Goal: Ask a question: Seek information or help from site administrators or community

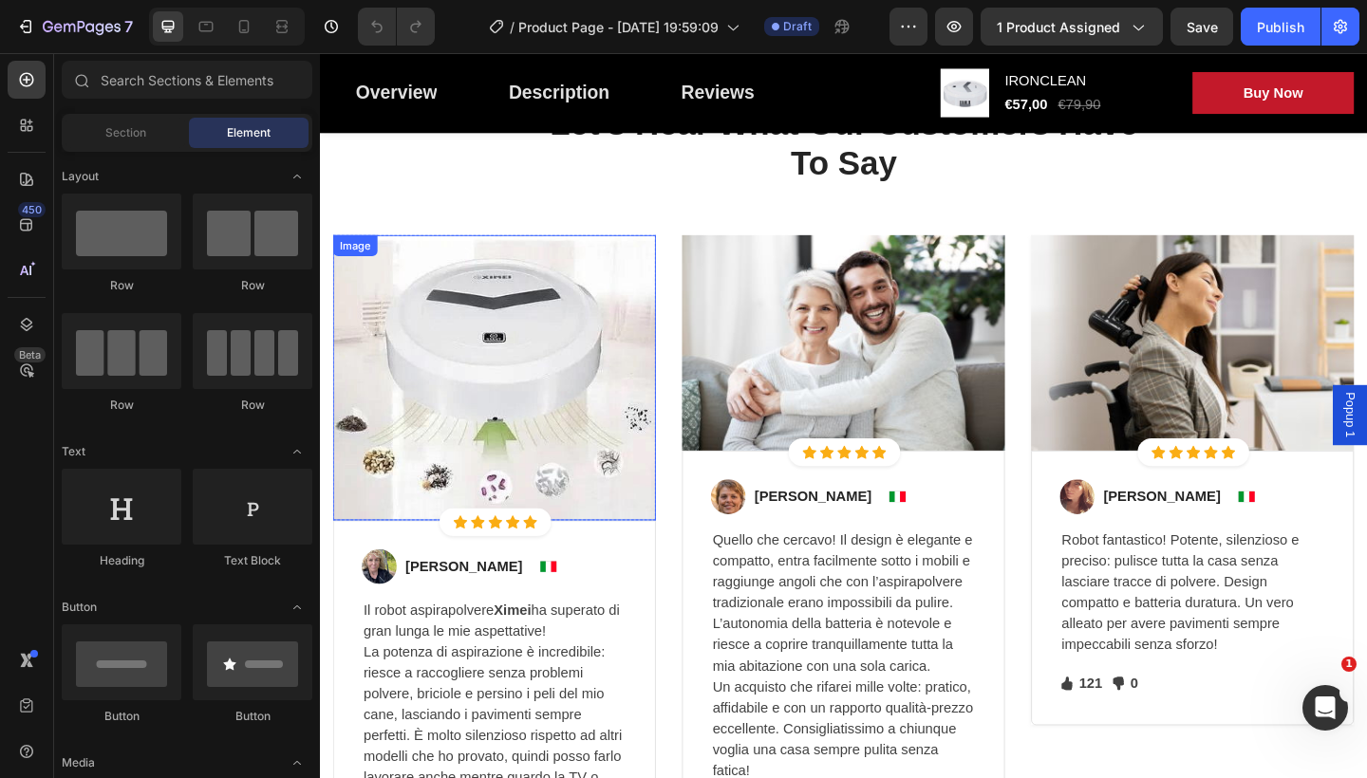
scroll to position [3983, 0]
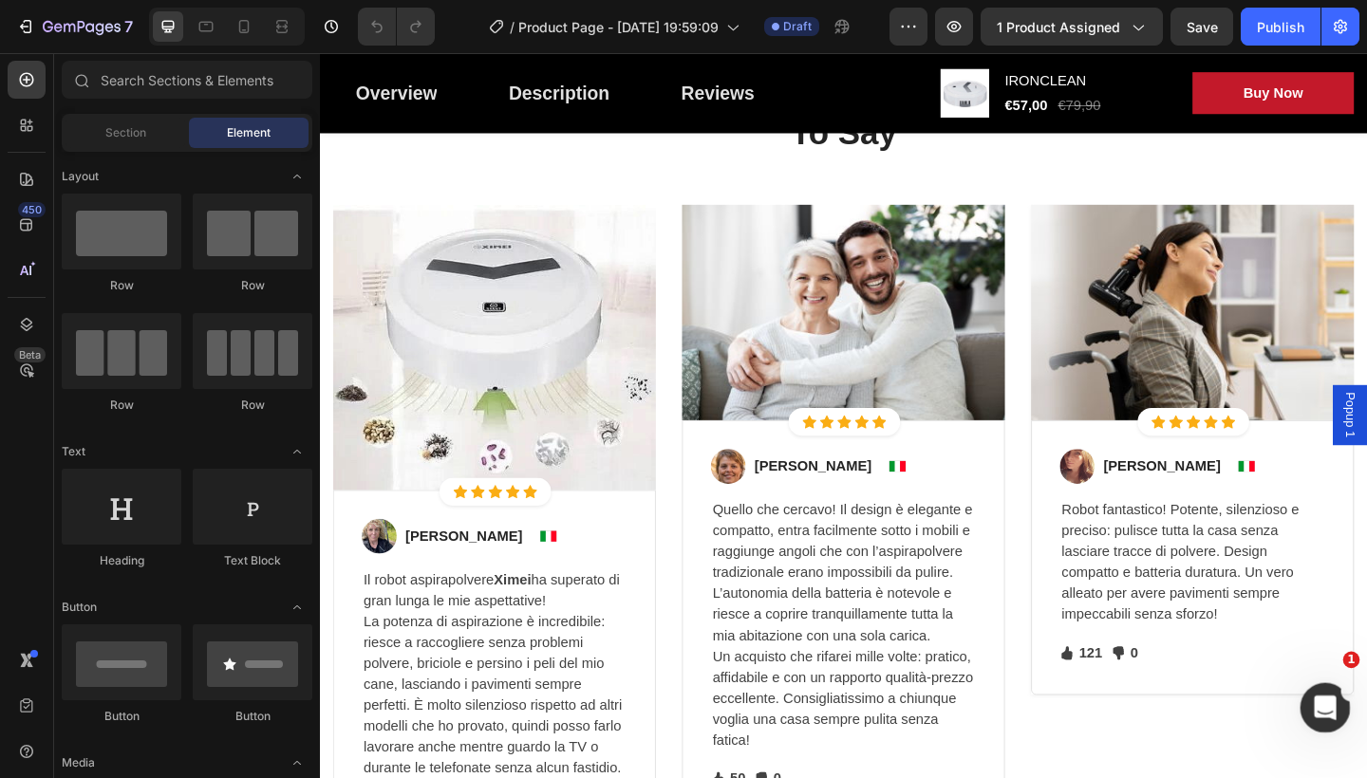
click at [1313, 695] on div "Apri il messenger Intercom" at bounding box center [1322, 705] width 63 height 63
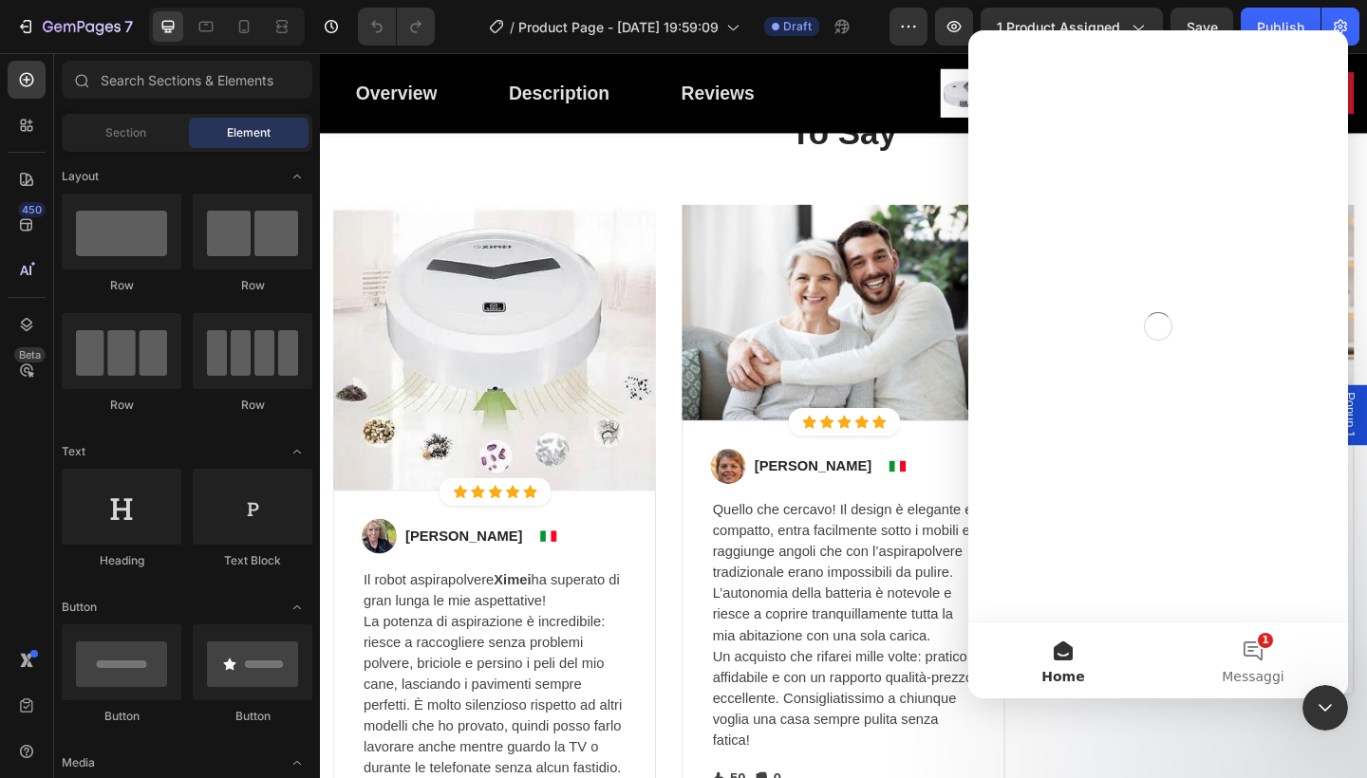
scroll to position [0, 0]
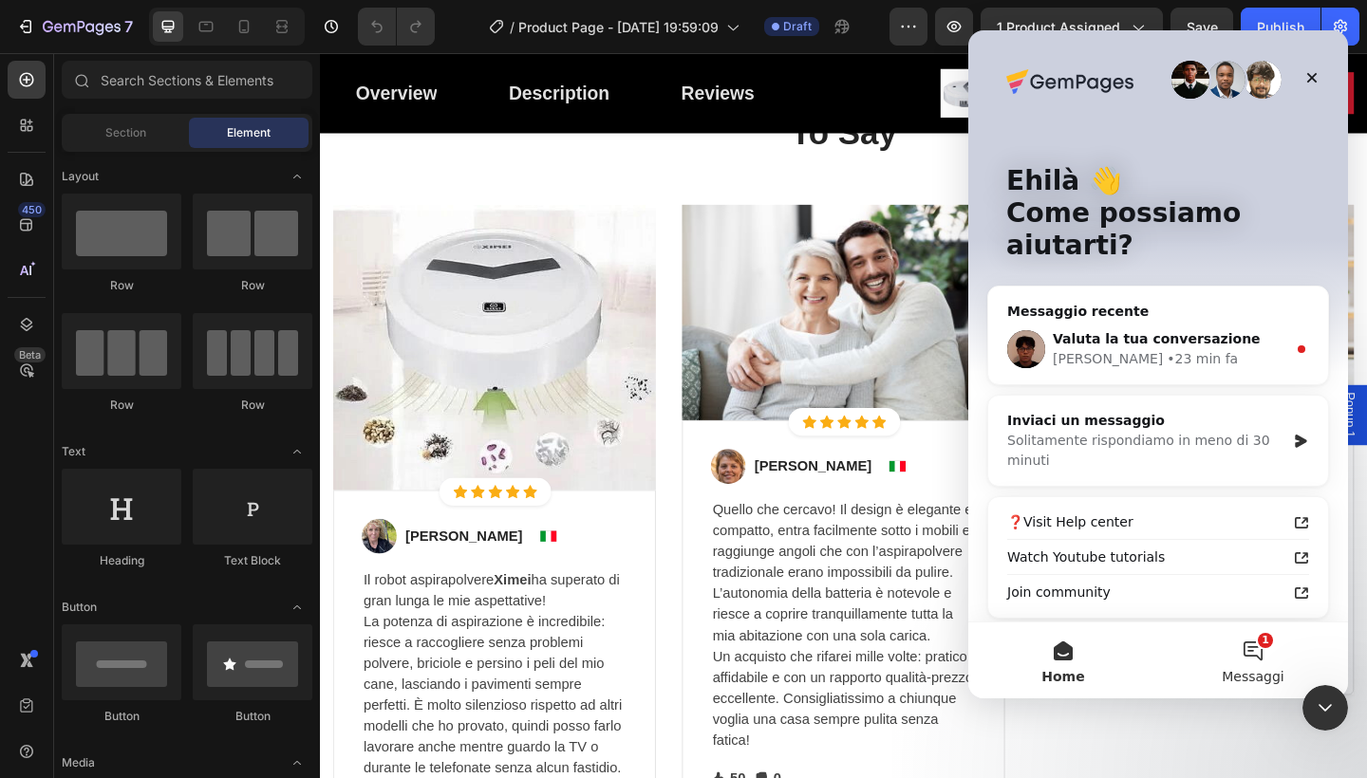
click at [1247, 643] on button "1 Messaggi" at bounding box center [1253, 661] width 190 height 76
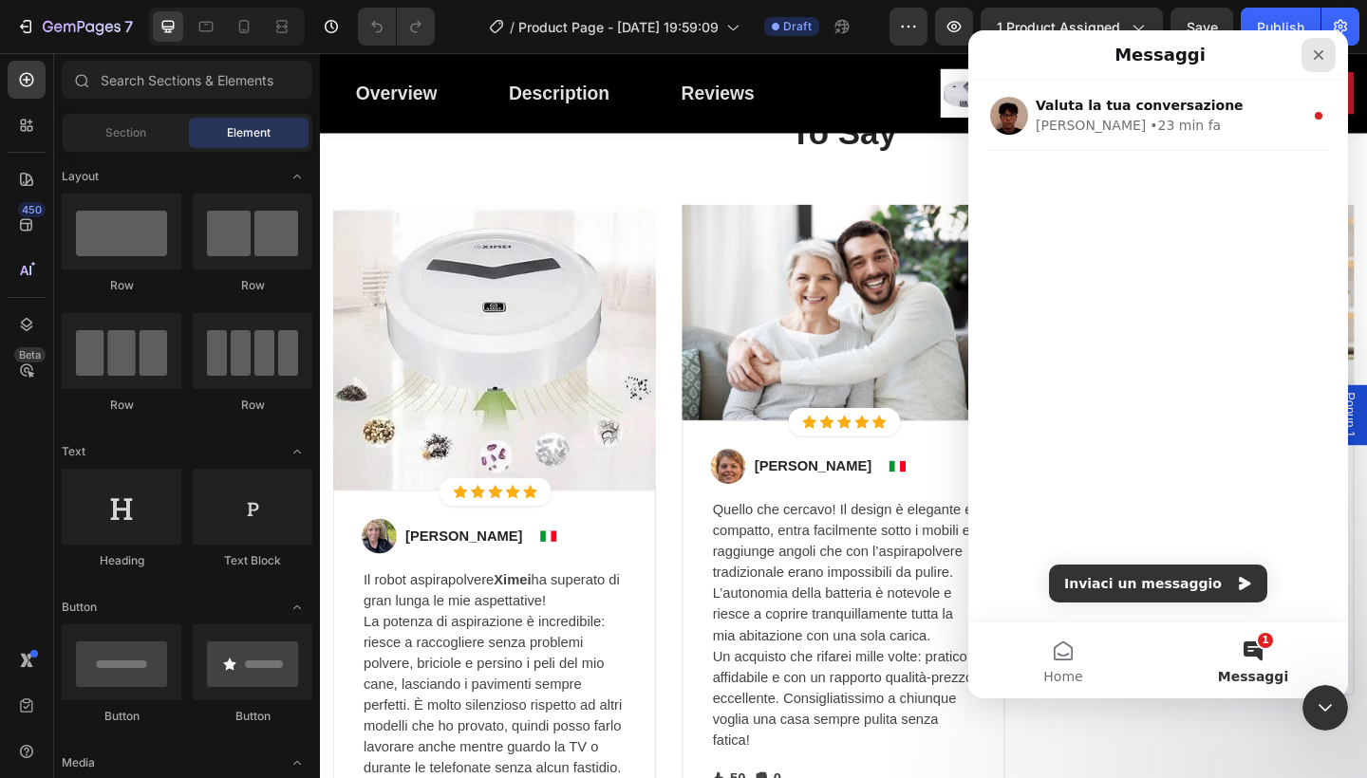
click at [1319, 49] on icon "Chiudi" at bounding box center [1318, 54] width 15 height 15
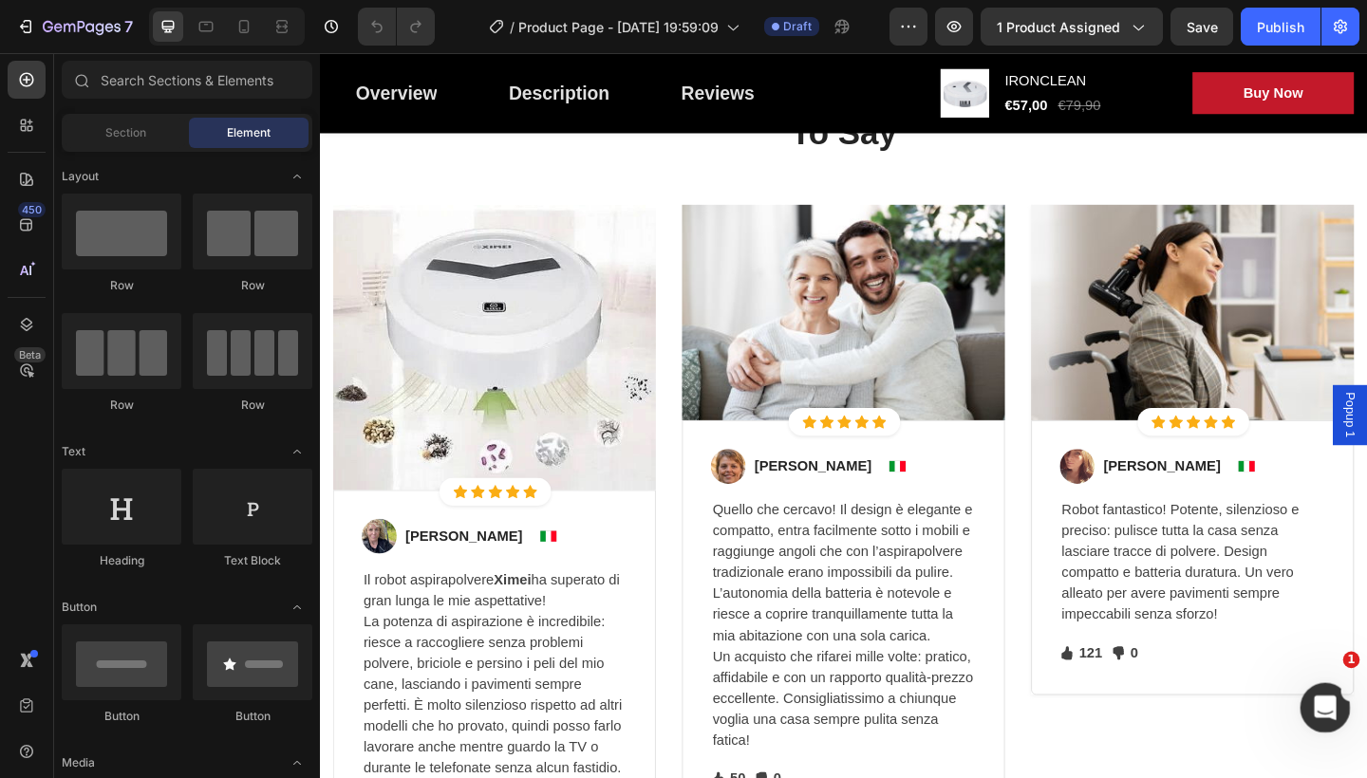
click at [1311, 712] on div "Apri il messenger Intercom" at bounding box center [1322, 705] width 63 height 63
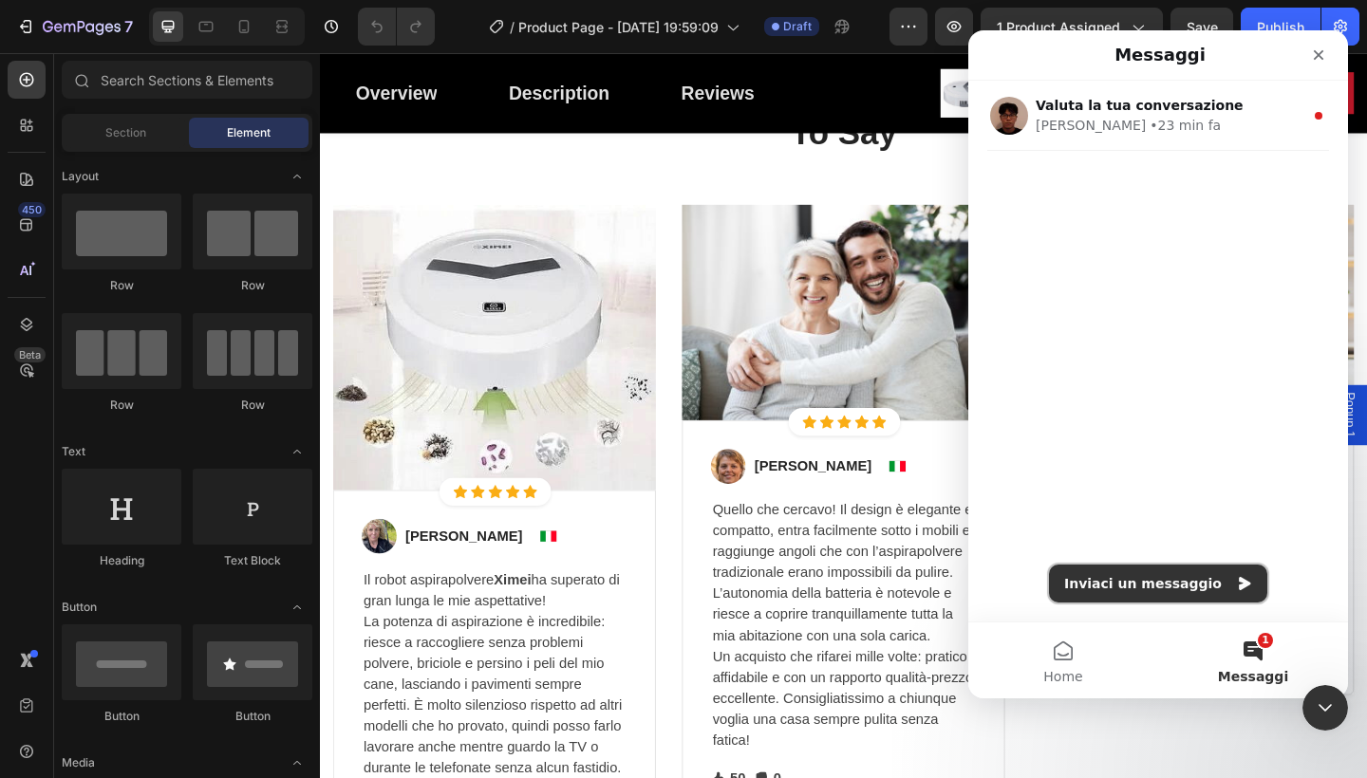
click at [1153, 579] on button "Inviaci un messaggio" at bounding box center [1158, 584] width 218 height 38
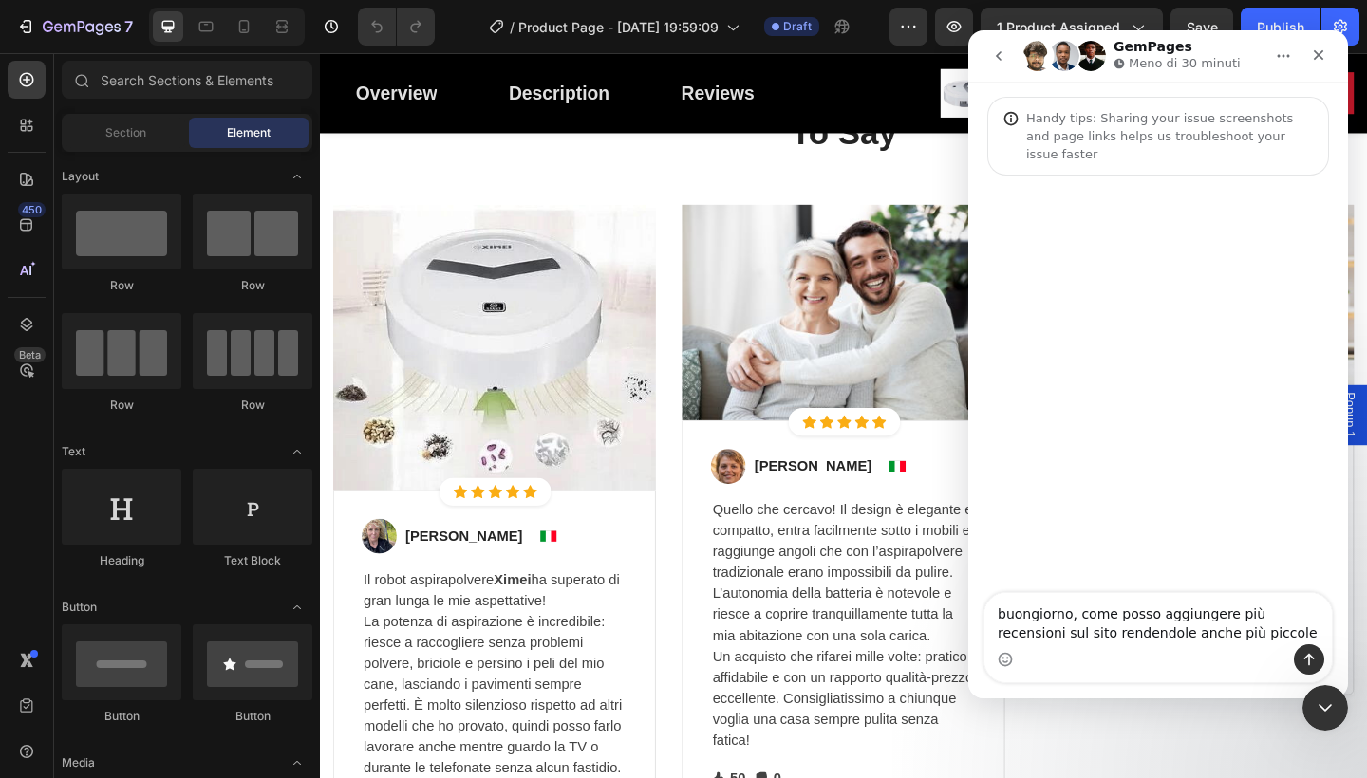
type textarea "buongiorno, come posso aggiungere più recensioni sul sito rendendole anche più …"
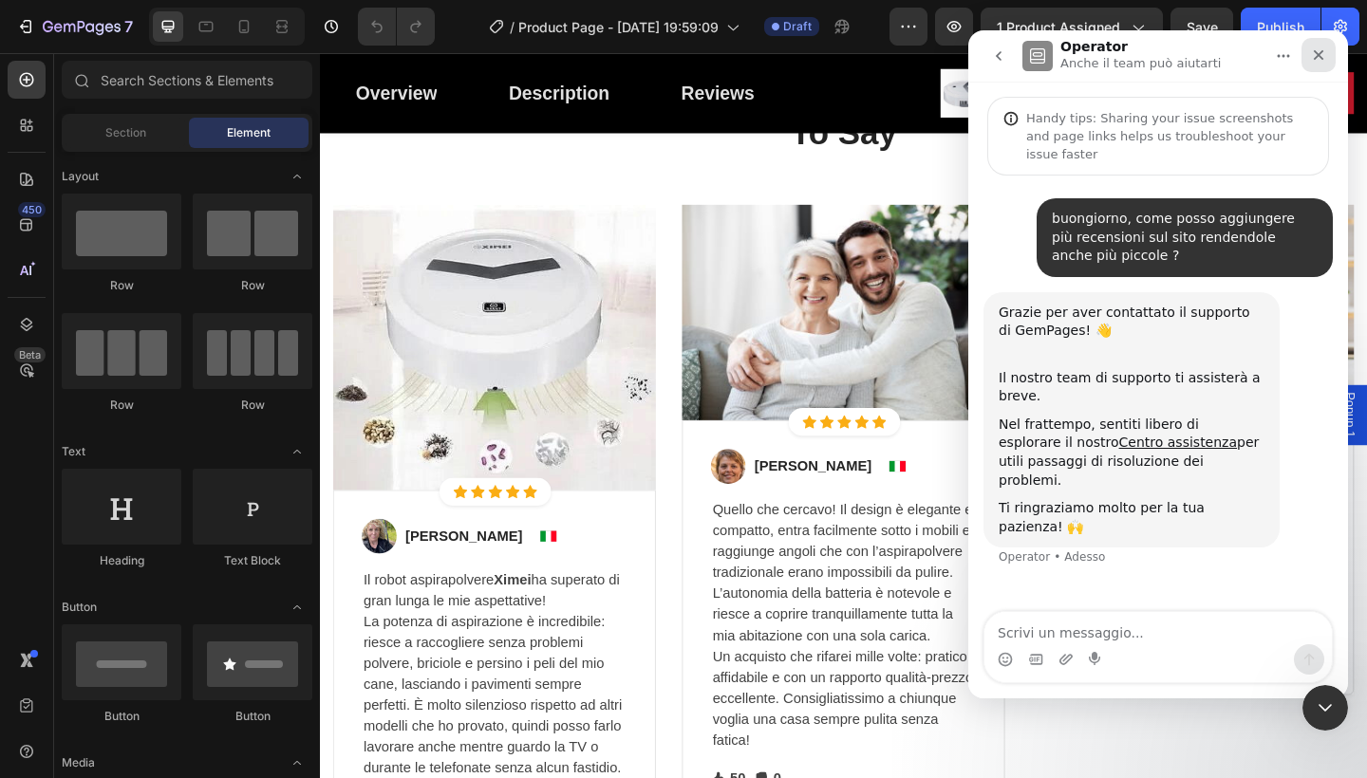
drag, startPoint x: 1320, startPoint y: 51, endPoint x: 1978, endPoint y: 83, distance: 659.6
click at [1320, 51] on icon "Chiudi" at bounding box center [1318, 54] width 15 height 15
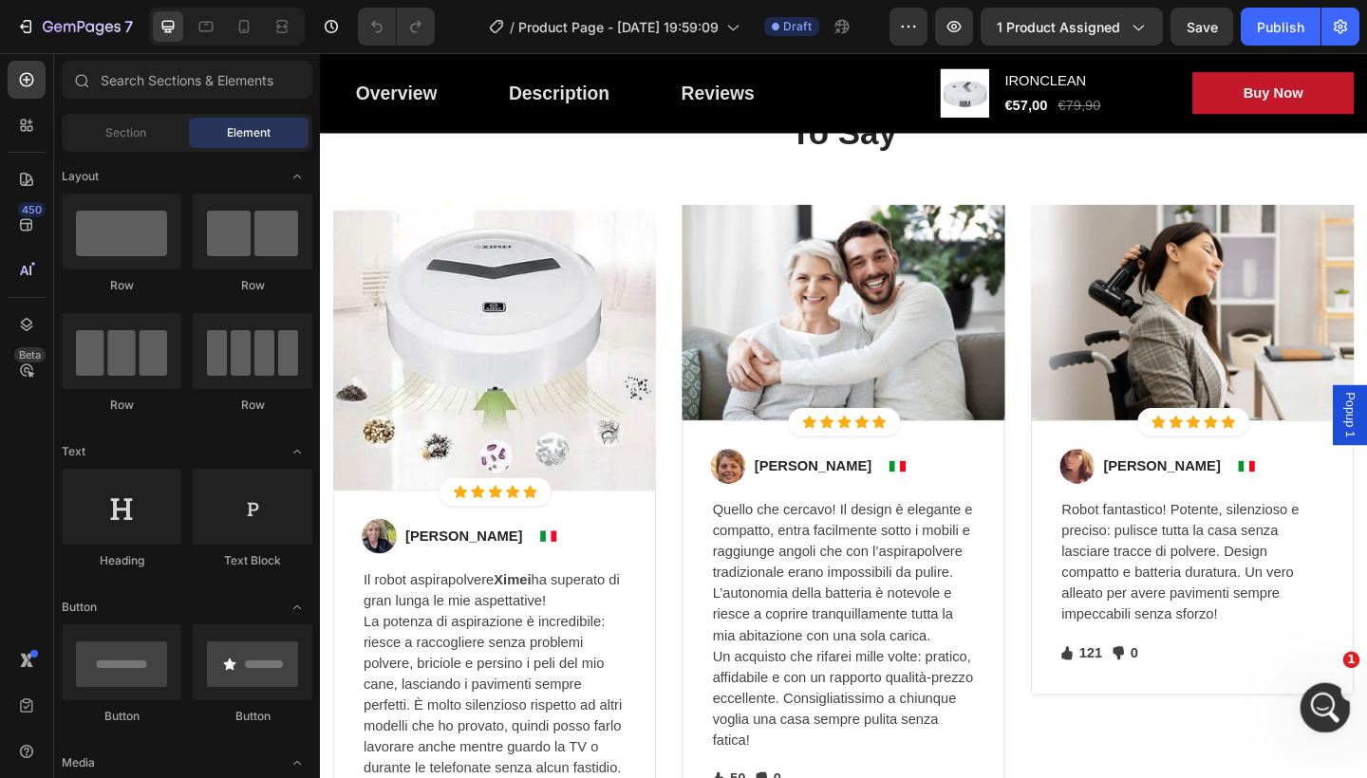
click at [1329, 705] on icon "Apri il messenger Intercom" at bounding box center [1322, 705] width 31 height 31
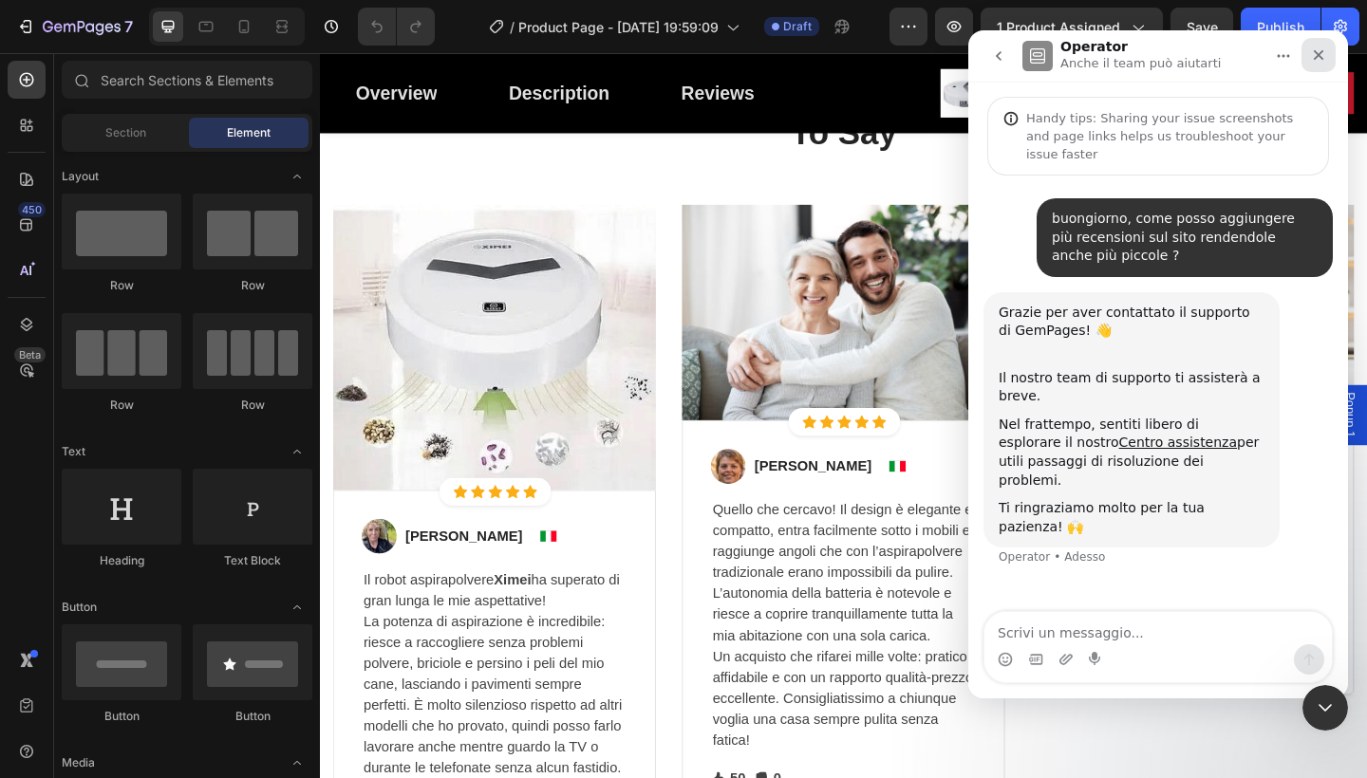
click at [1315, 62] on icon "Chiudi" at bounding box center [1318, 54] width 15 height 15
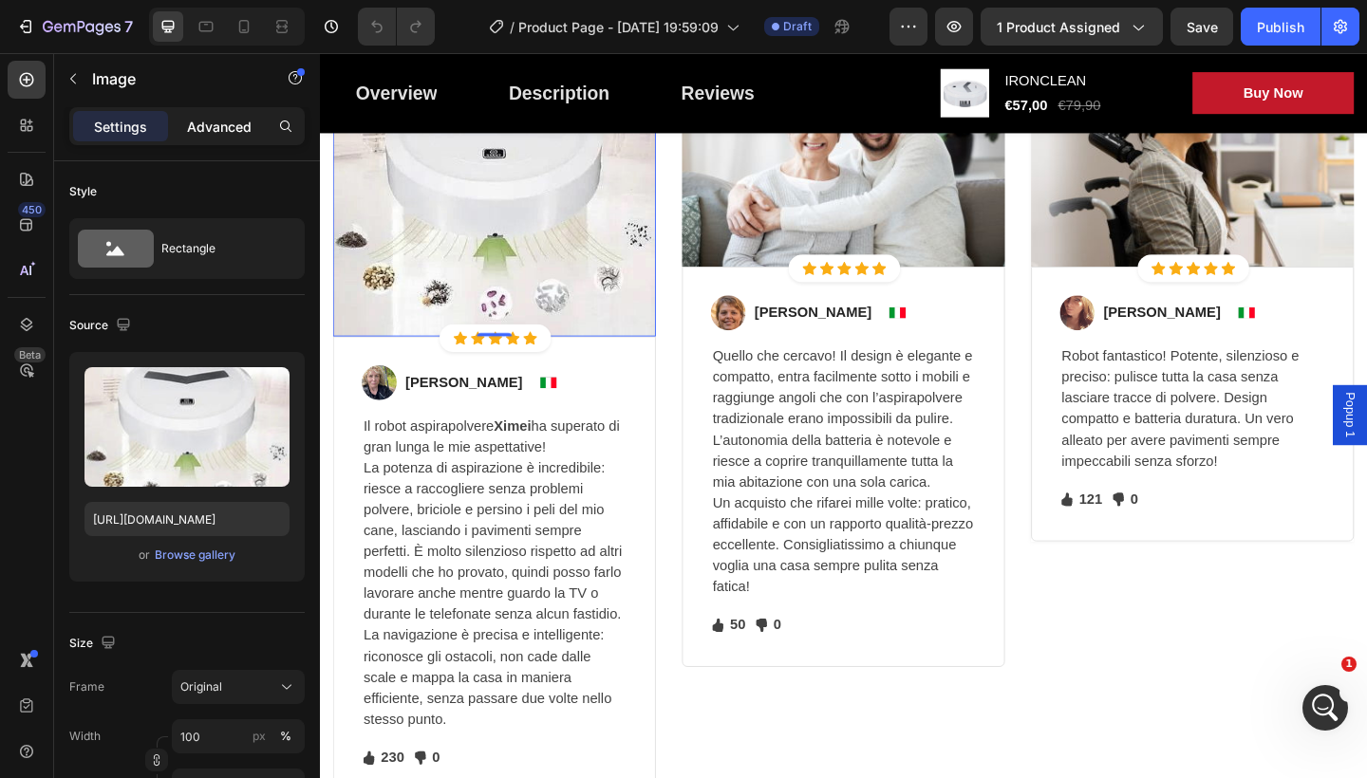
click at [228, 131] on p "Advanced" at bounding box center [219, 127] width 65 height 20
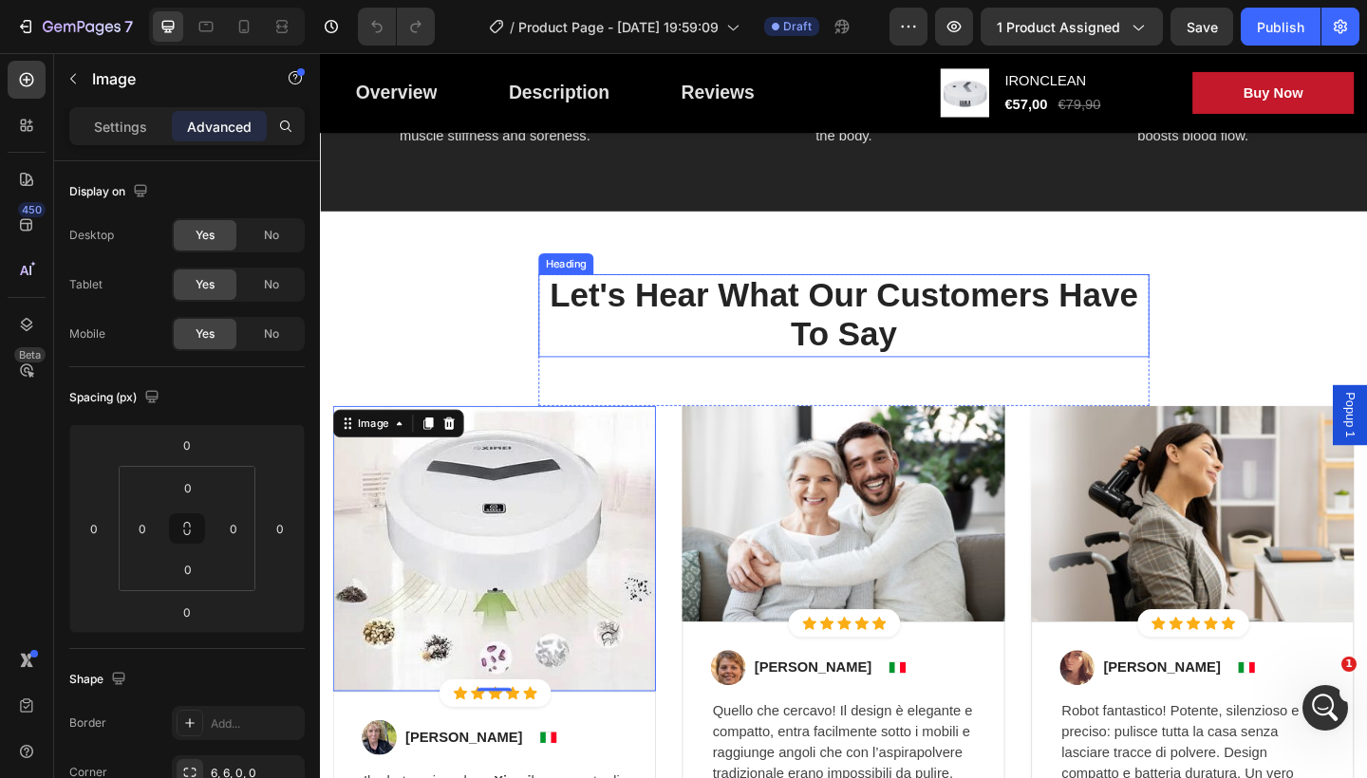
scroll to position [3580, 0]
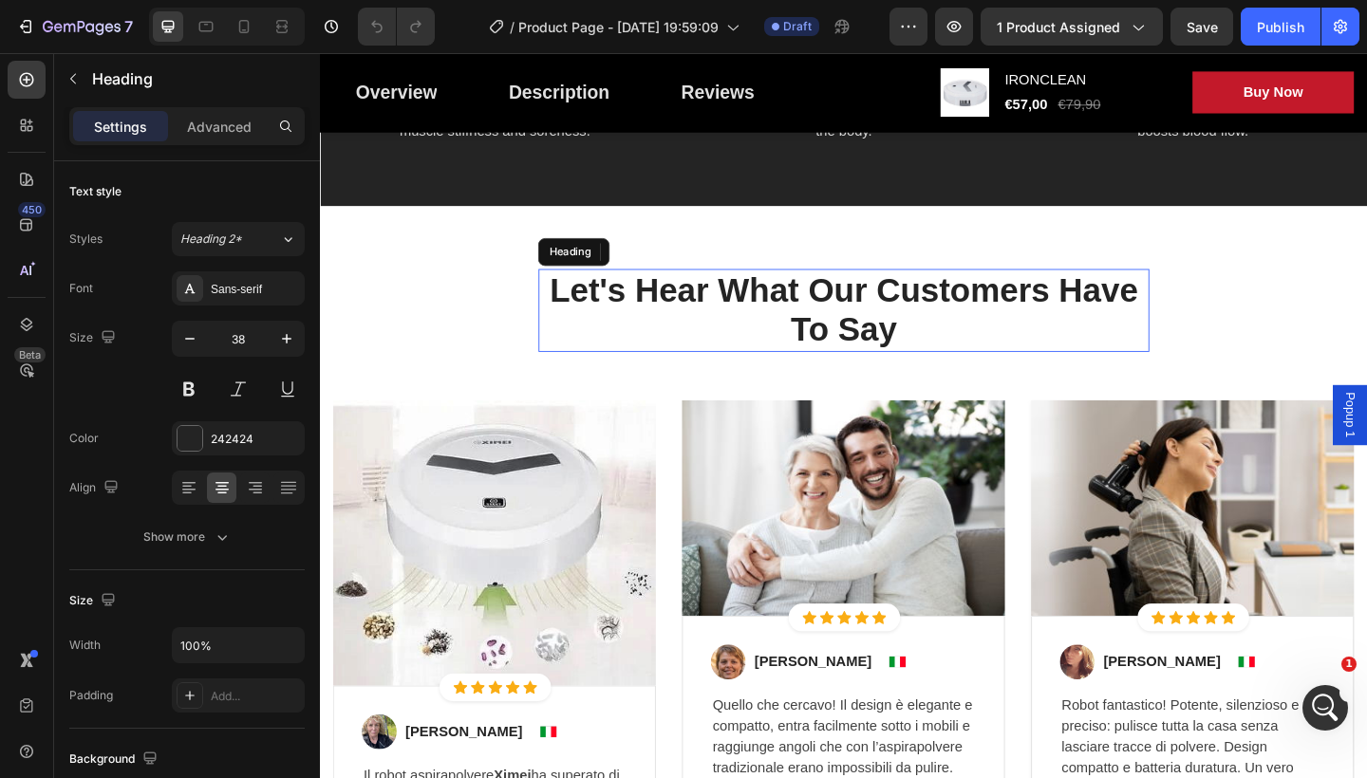
click at [947, 377] on p "Let's Hear What Our Customers Have To Say" at bounding box center [889, 334] width 661 height 86
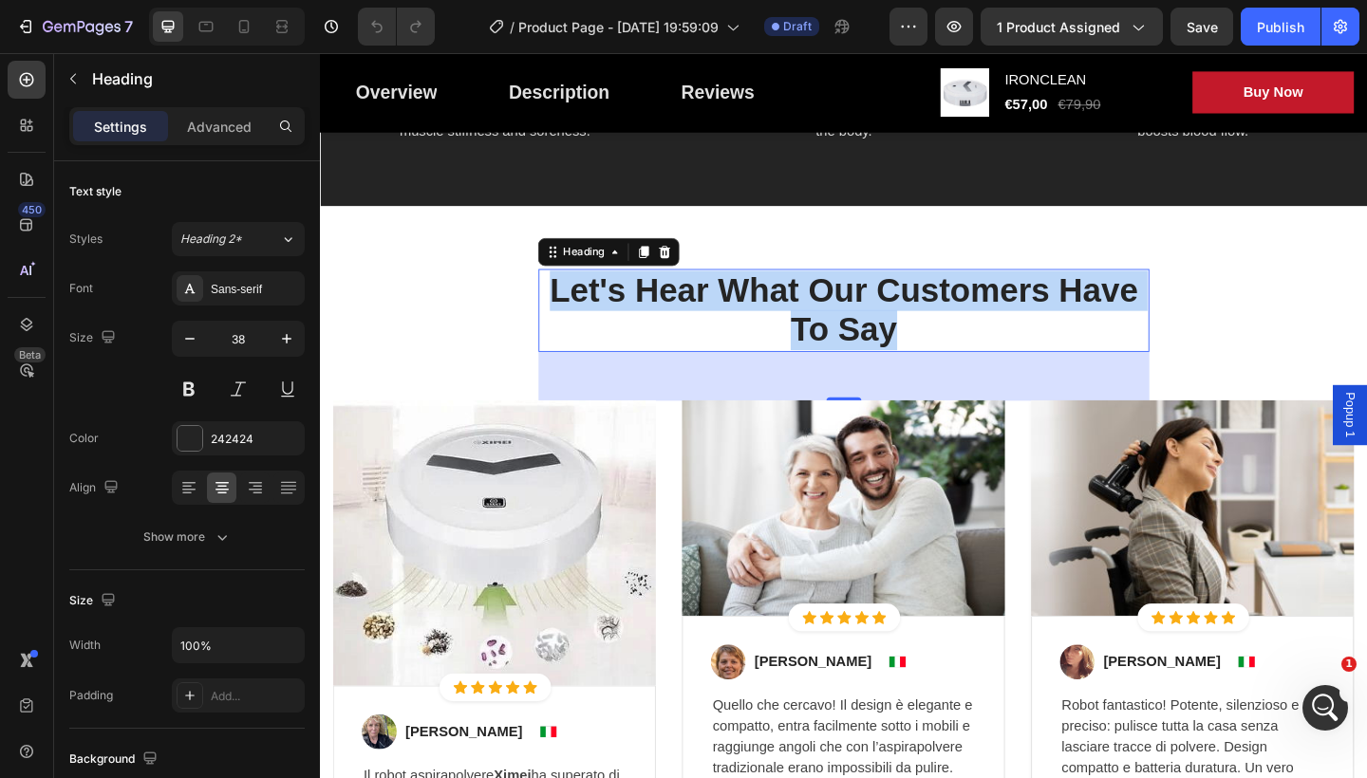
click at [947, 377] on p "Let's Hear What Our Customers Have To Say" at bounding box center [889, 334] width 661 height 86
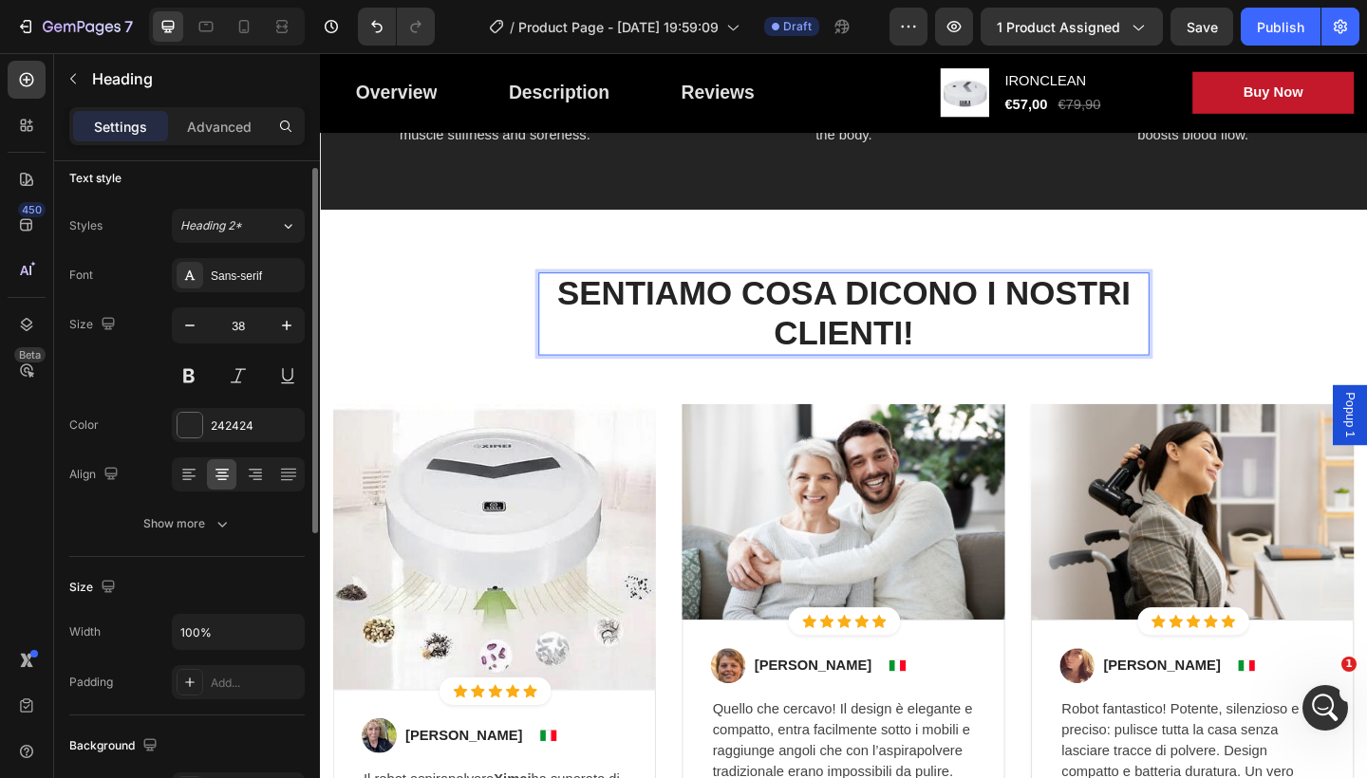
scroll to position [12, 0]
click at [268, 264] on div "Sans-serif" at bounding box center [238, 276] width 133 height 34
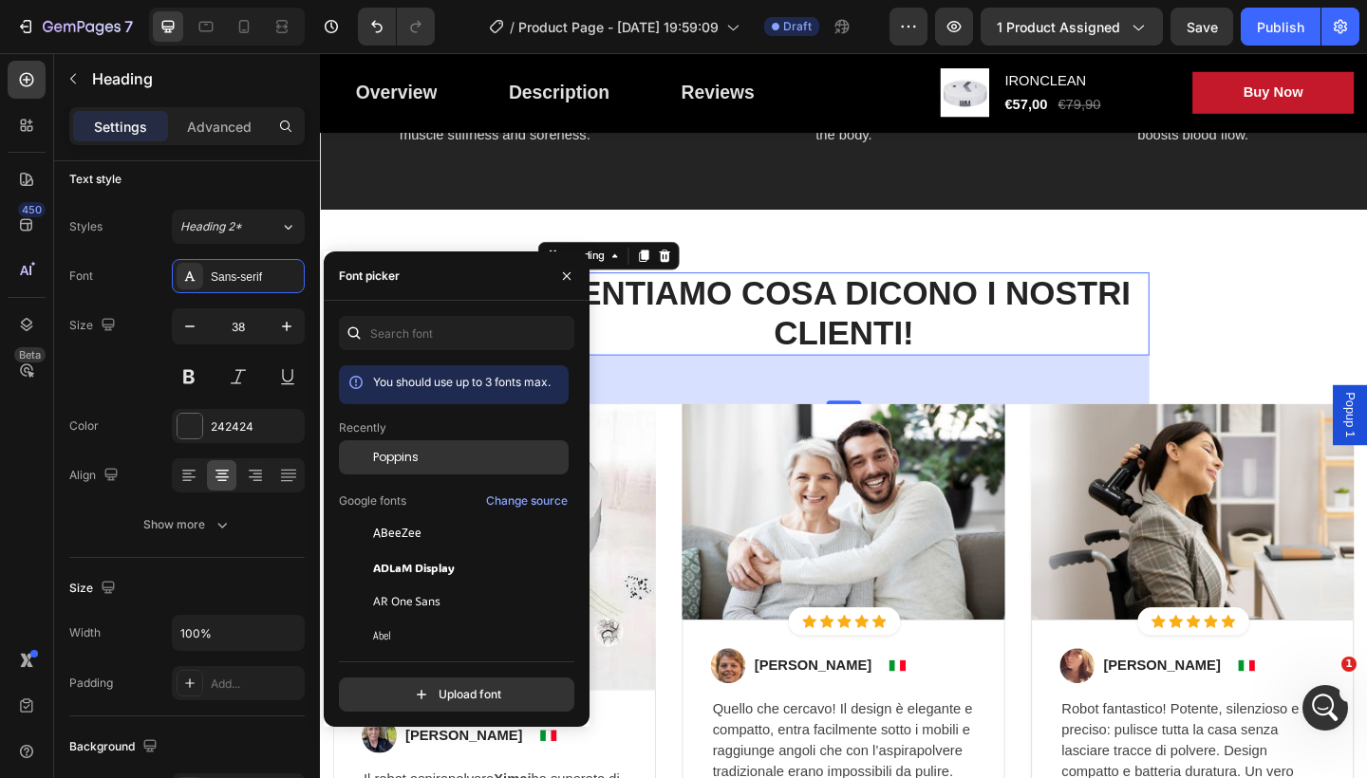
click at [392, 460] on span "Poppins" at bounding box center [396, 457] width 46 height 17
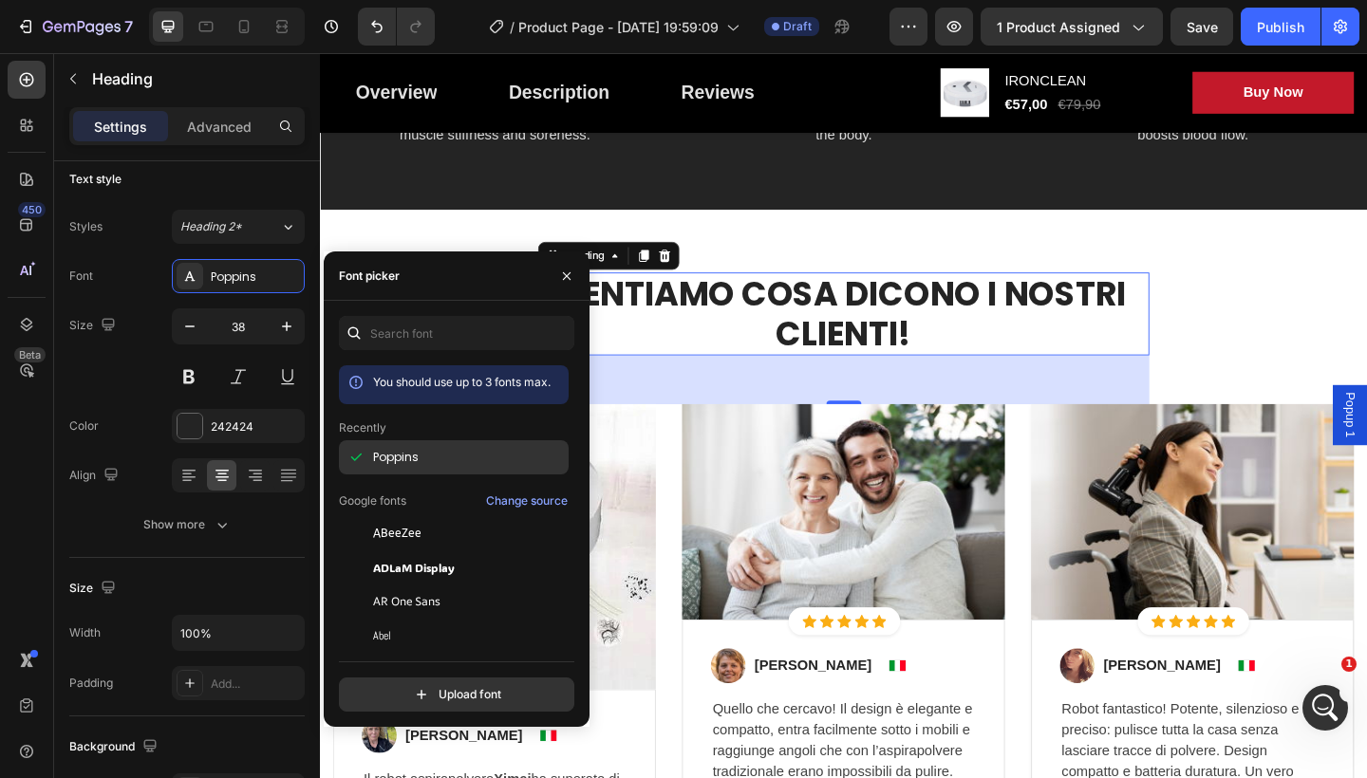
scroll to position [1, 0]
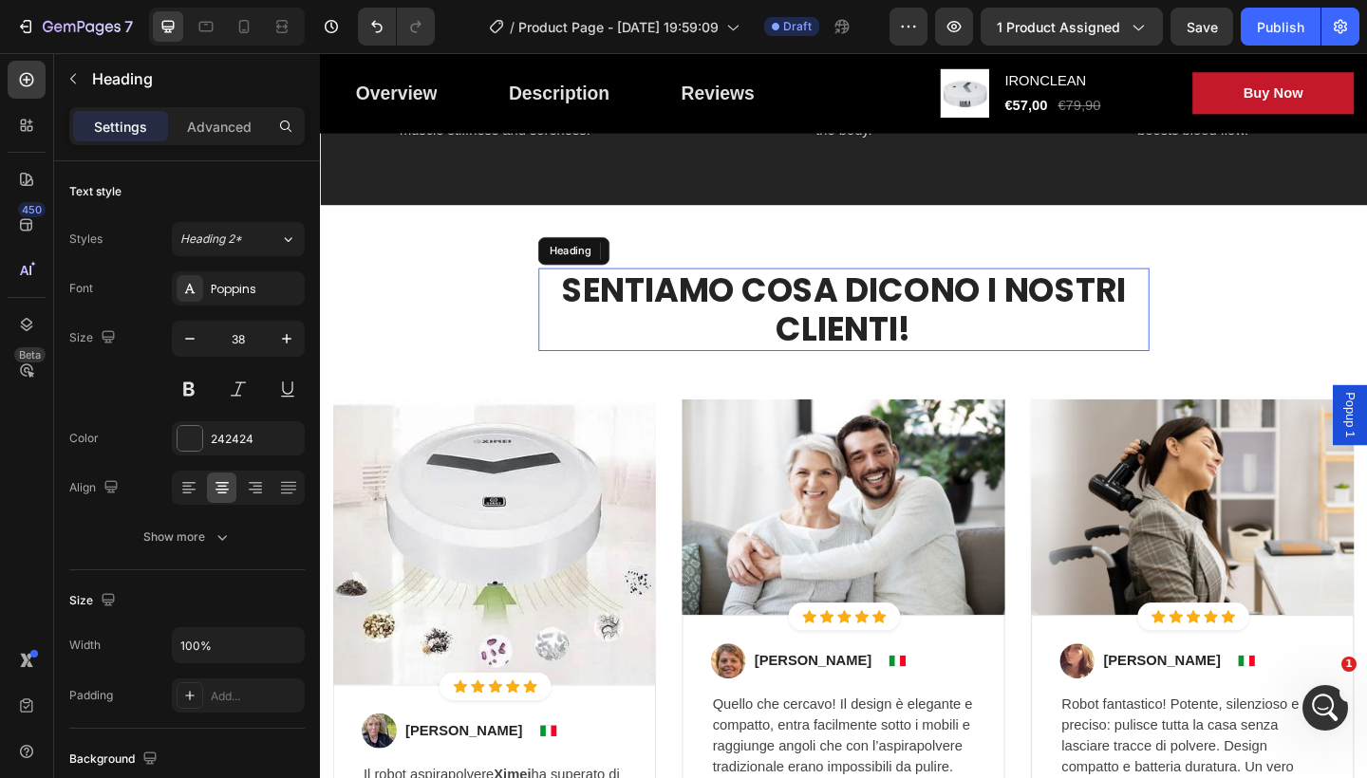
click at [967, 376] on p "SENTIAMO COSA DICONO I NOSTRI CLIENTI!" at bounding box center [889, 333] width 661 height 86
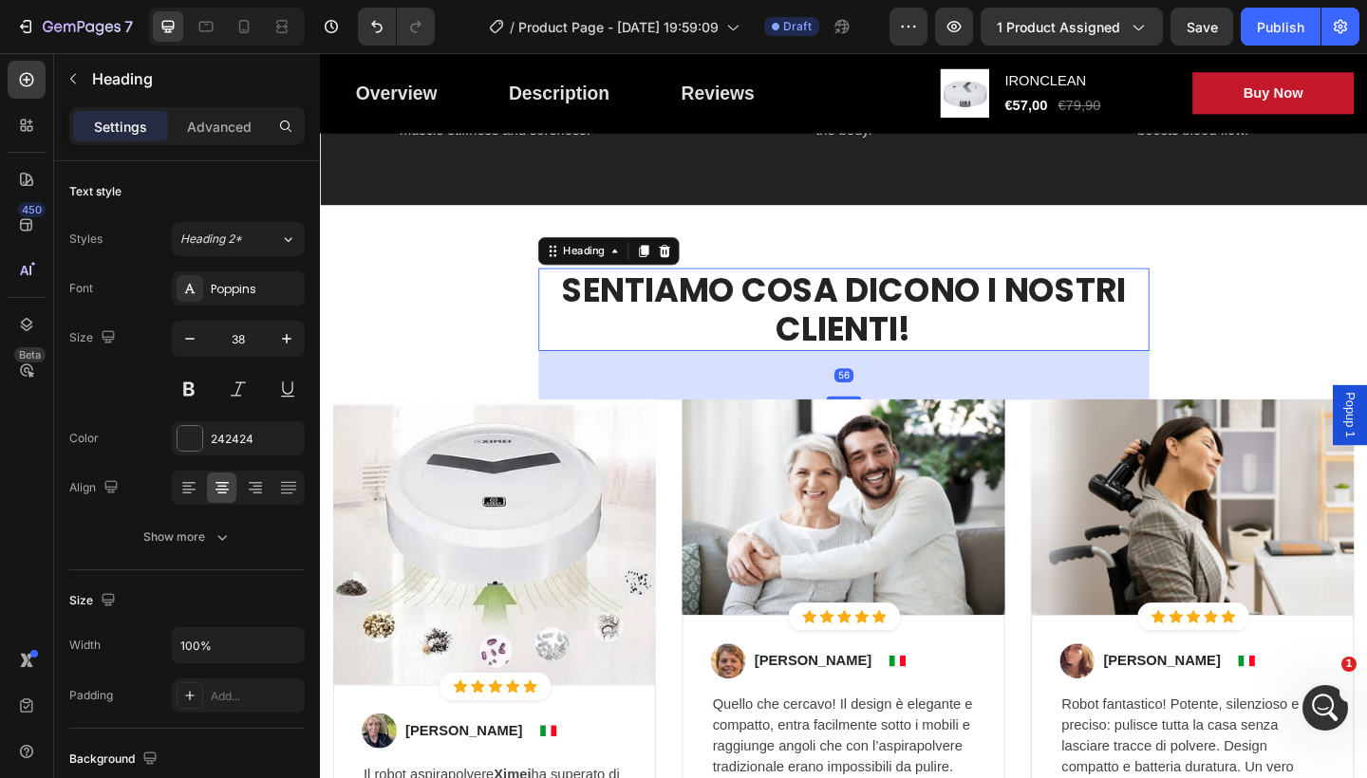
click at [967, 376] on p "SENTIAMO COSA DICONO I NOSTRI CLIENTI!" at bounding box center [889, 333] width 661 height 86
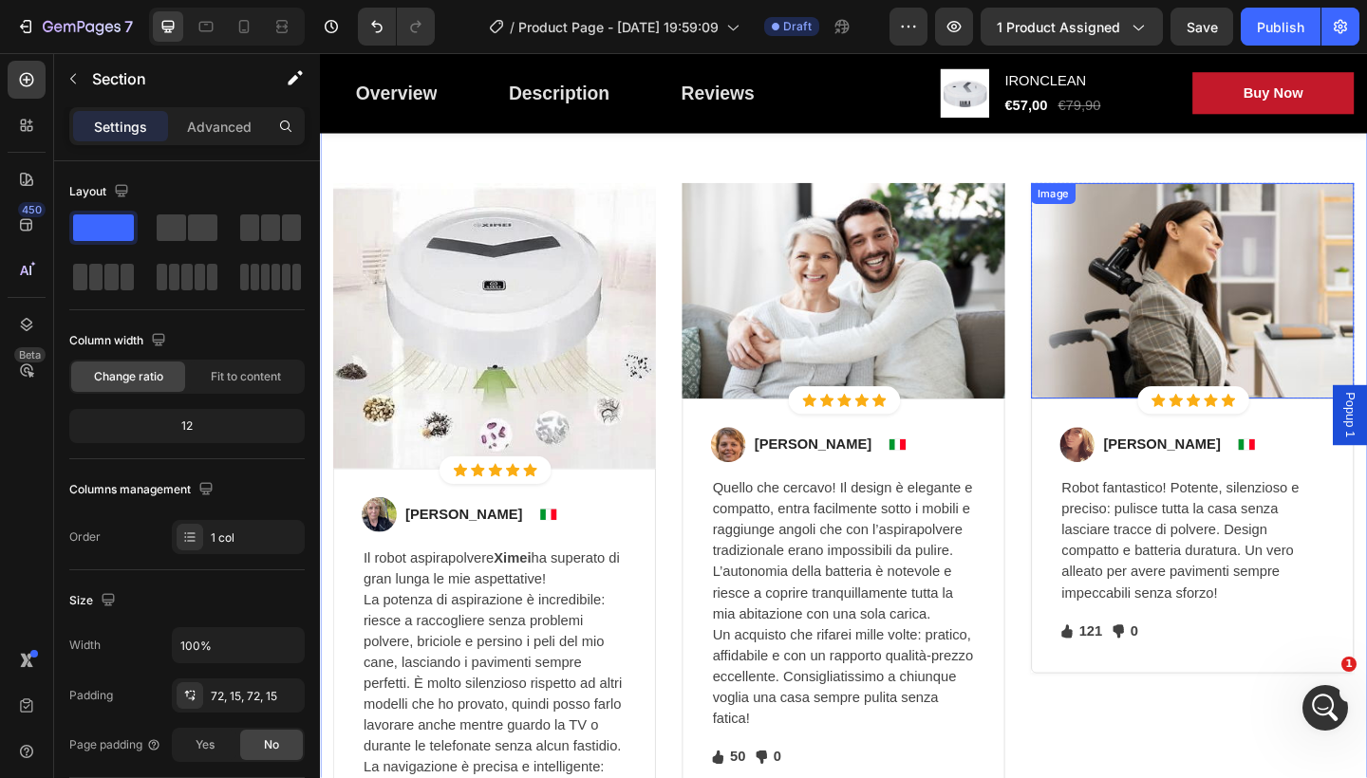
scroll to position [3837, 0]
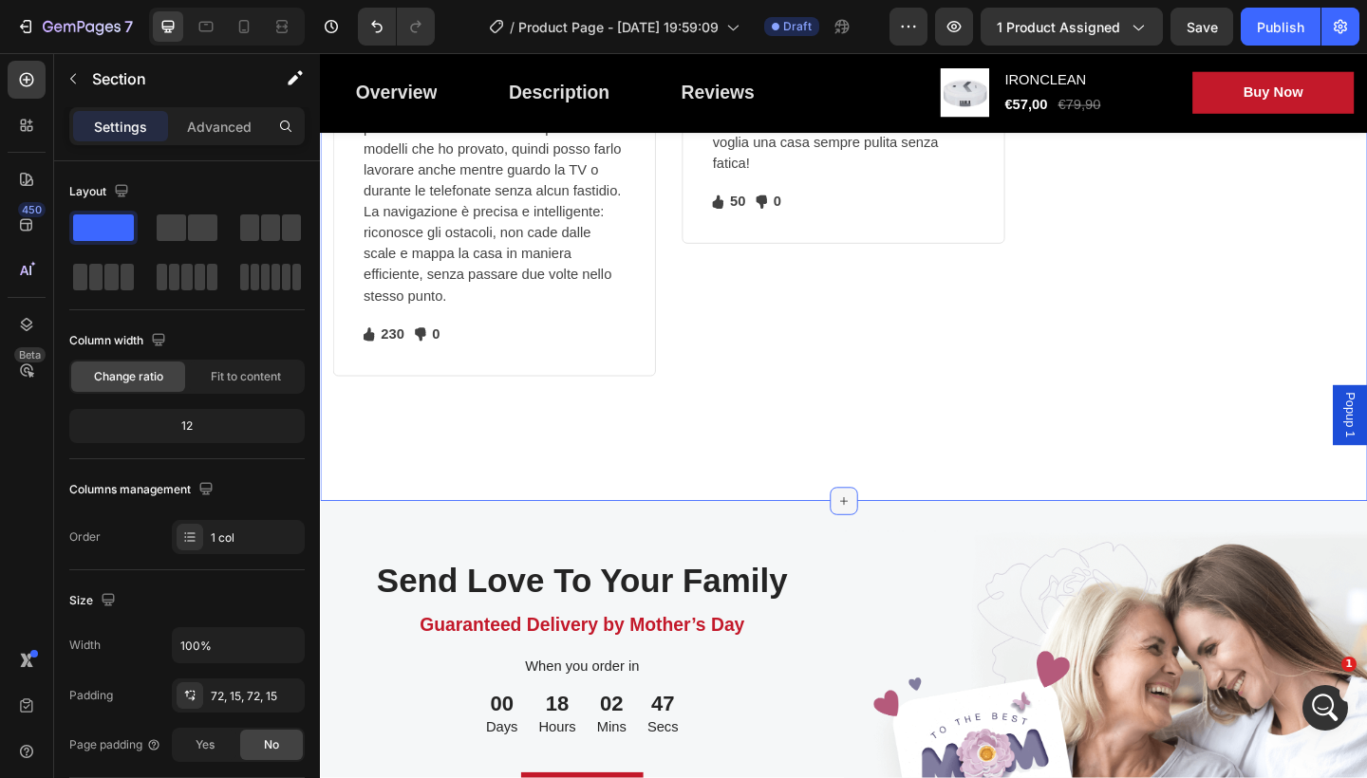
click at [874, 550] on div at bounding box center [889, 541] width 30 height 30
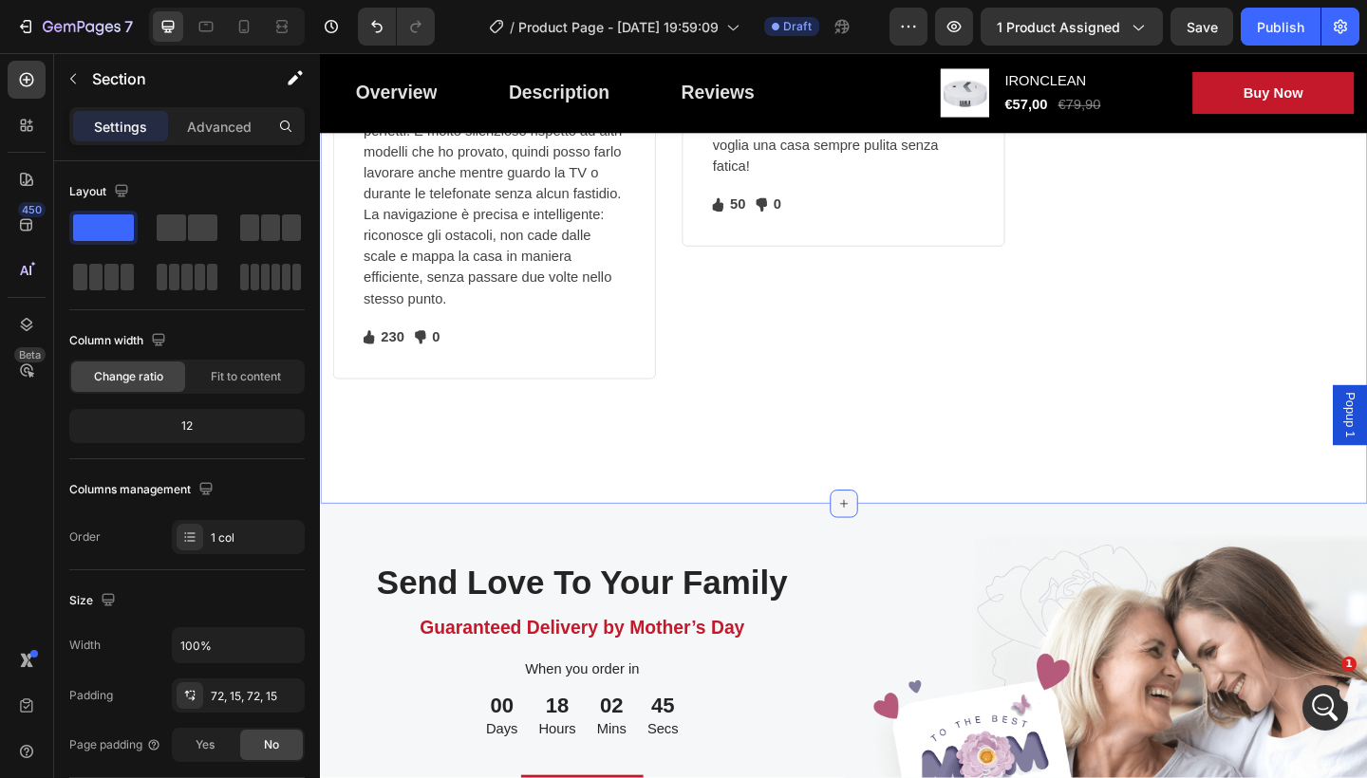
click at [885, 546] on icon at bounding box center [889, 543] width 15 height 15
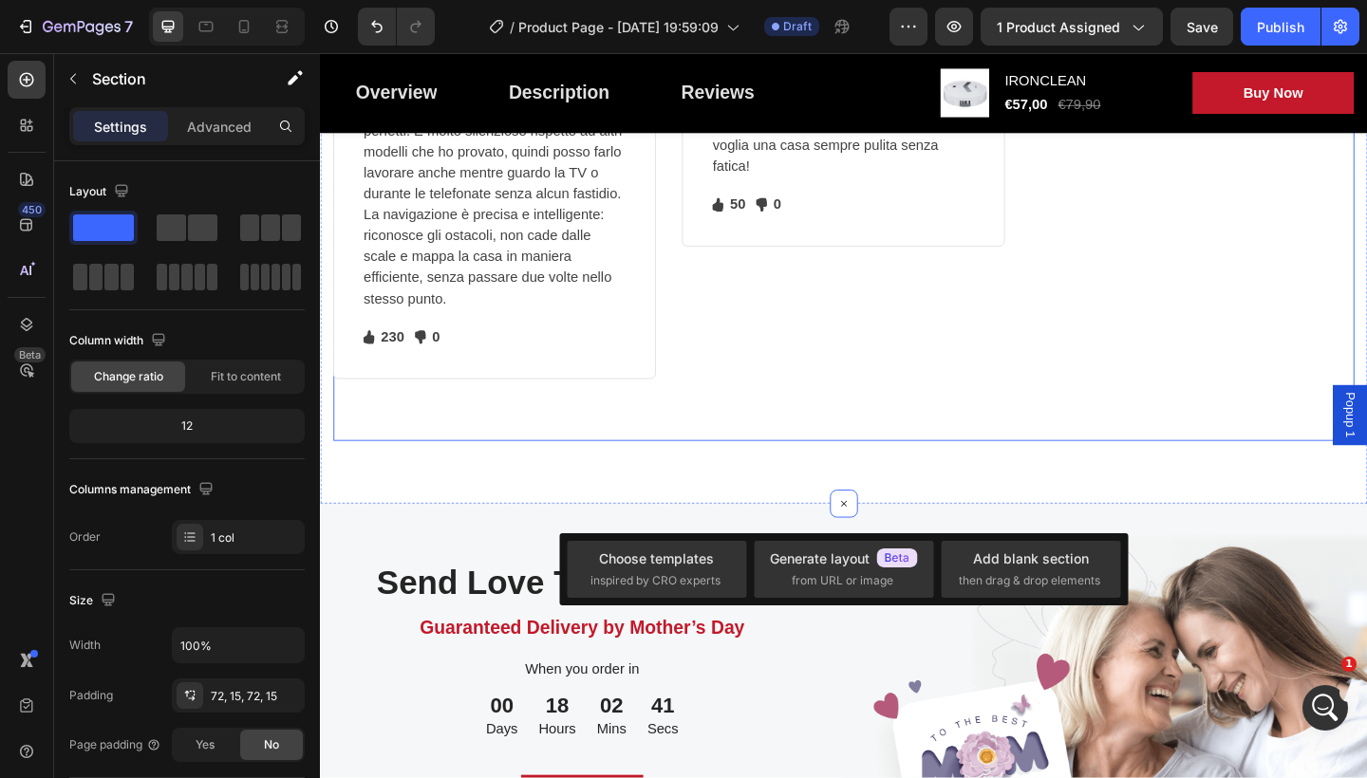
click at [863, 442] on div "Image Icon Icon Icon Icon Icon Icon List Hoz Row Row Image [PERSON_NAME]. Text …" at bounding box center [889, 35] width 1111 height 882
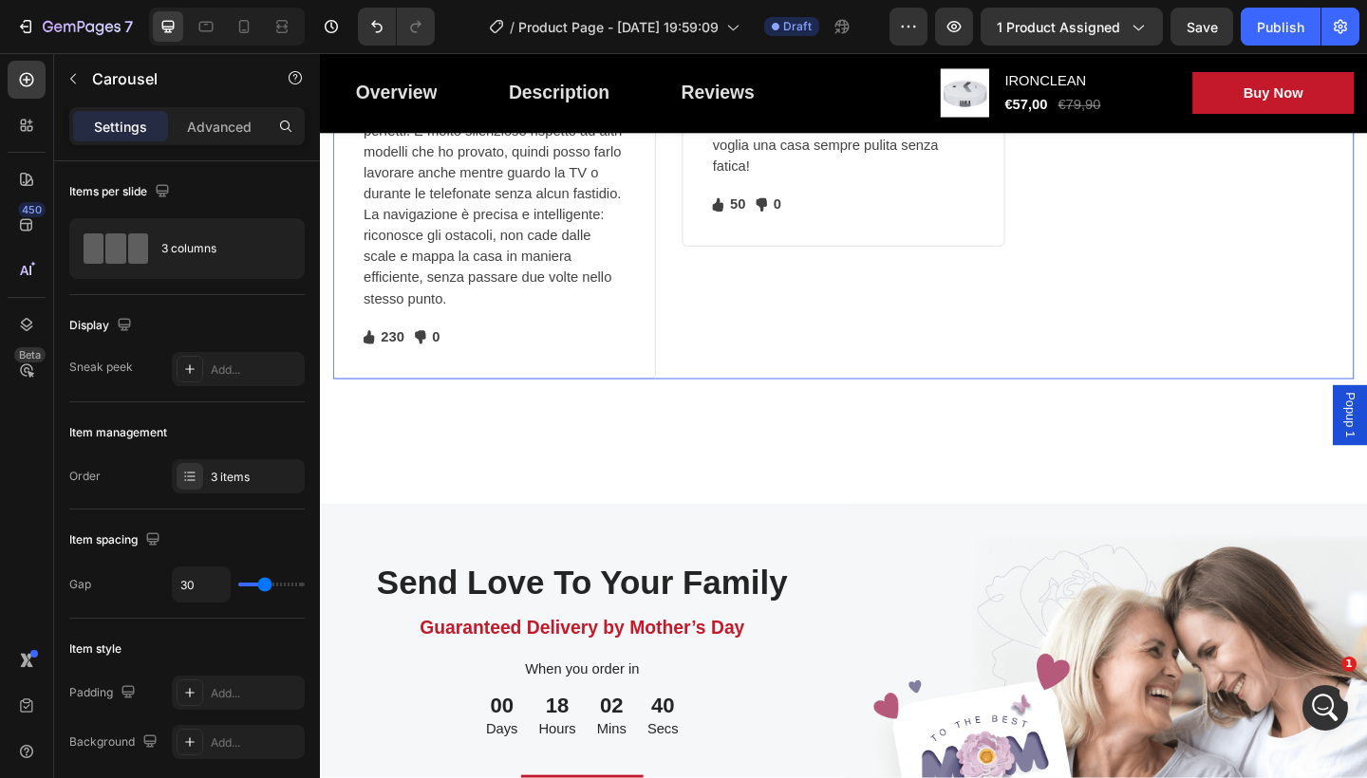
click at [853, 377] on div "Image Icon Icon Icon Icon Icon Icon List Hoz Row Row Image [PERSON_NAME] Text b…" at bounding box center [889, 1] width 351 height 815
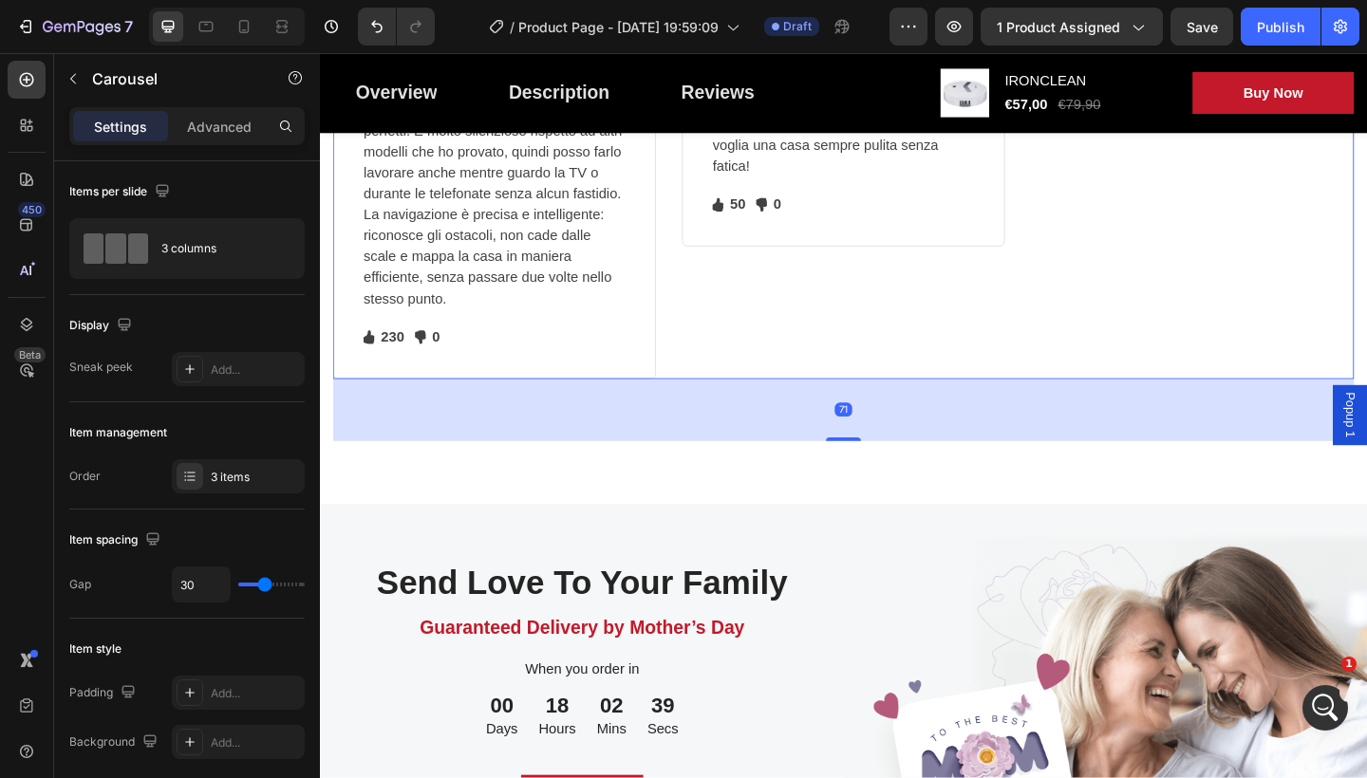
click at [882, 360] on div "Image Icon Icon Icon Icon Icon Icon List Hoz Row Row Image [PERSON_NAME] Text b…" at bounding box center [889, 1] width 351 height 815
click at [834, 319] on div "Image Icon Icon Icon Icon Icon Icon List Hoz Row Row Image [PERSON_NAME] Text b…" at bounding box center [889, 1] width 351 height 815
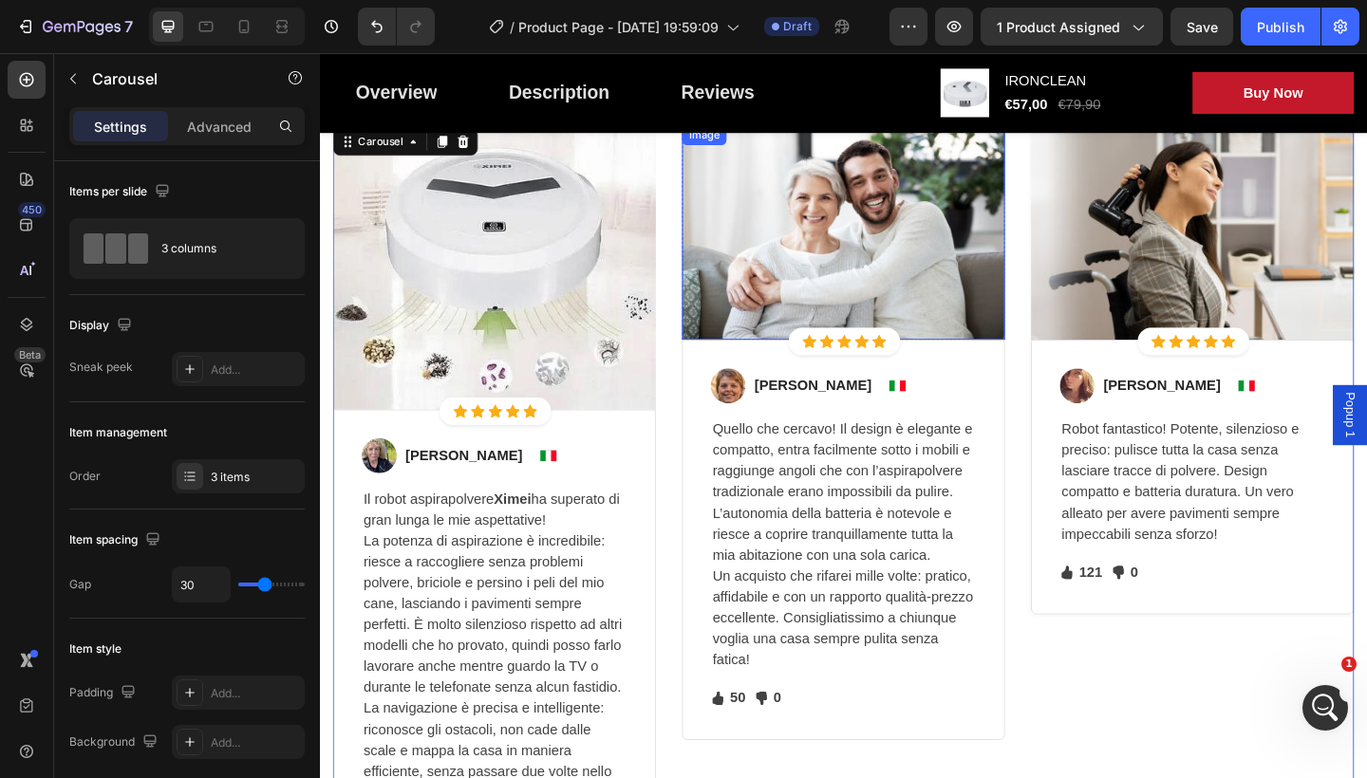
scroll to position [3874, 0]
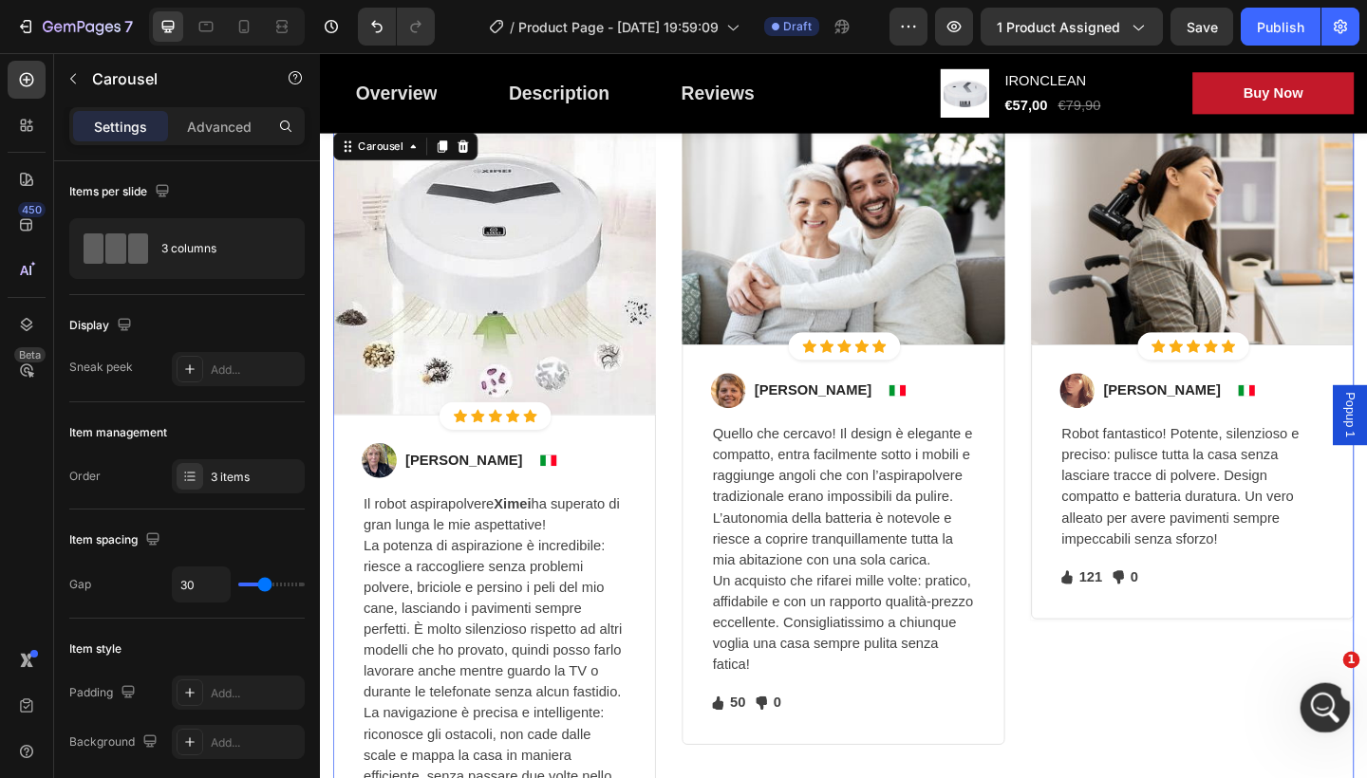
click at [1315, 694] on div "Apri il messenger Intercom" at bounding box center [1322, 705] width 63 height 63
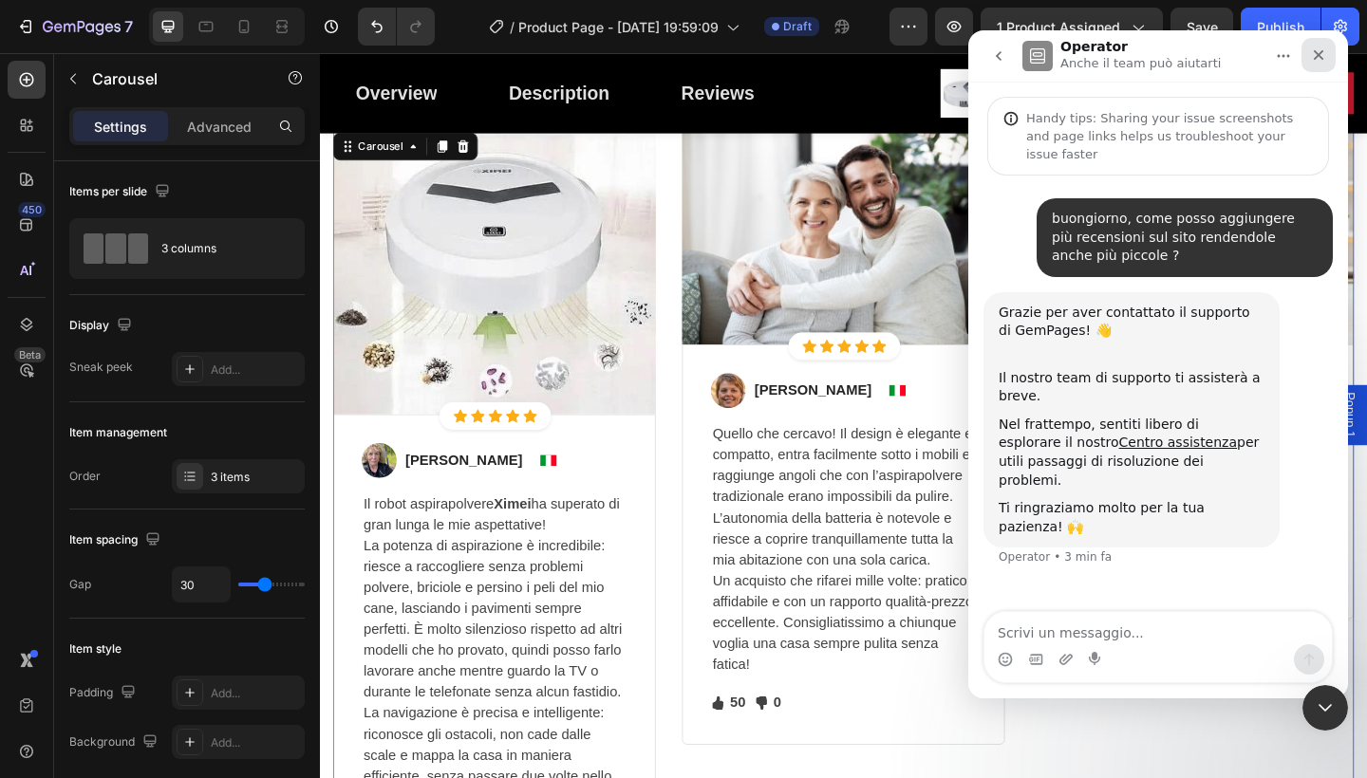
click at [1311, 50] on icon "Chiudi" at bounding box center [1318, 54] width 15 height 15
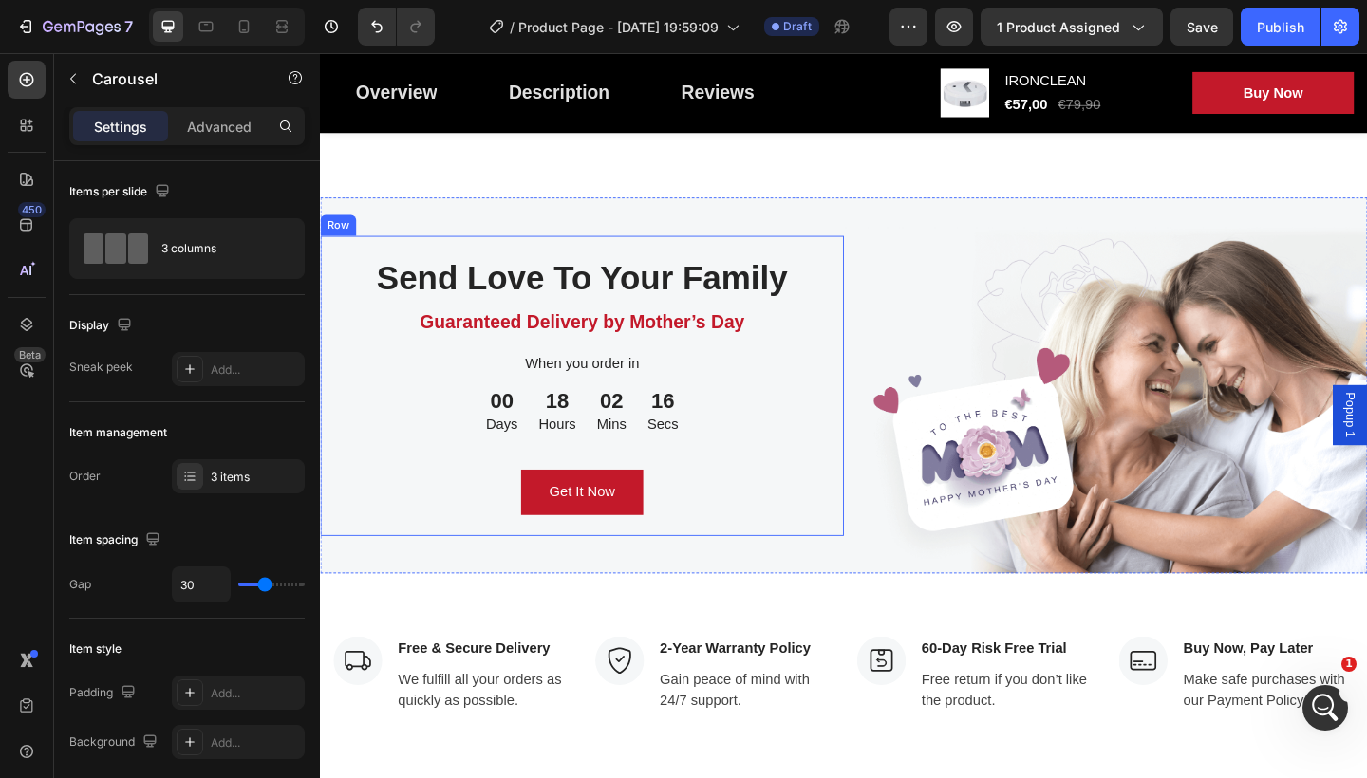
scroll to position [5113, 0]
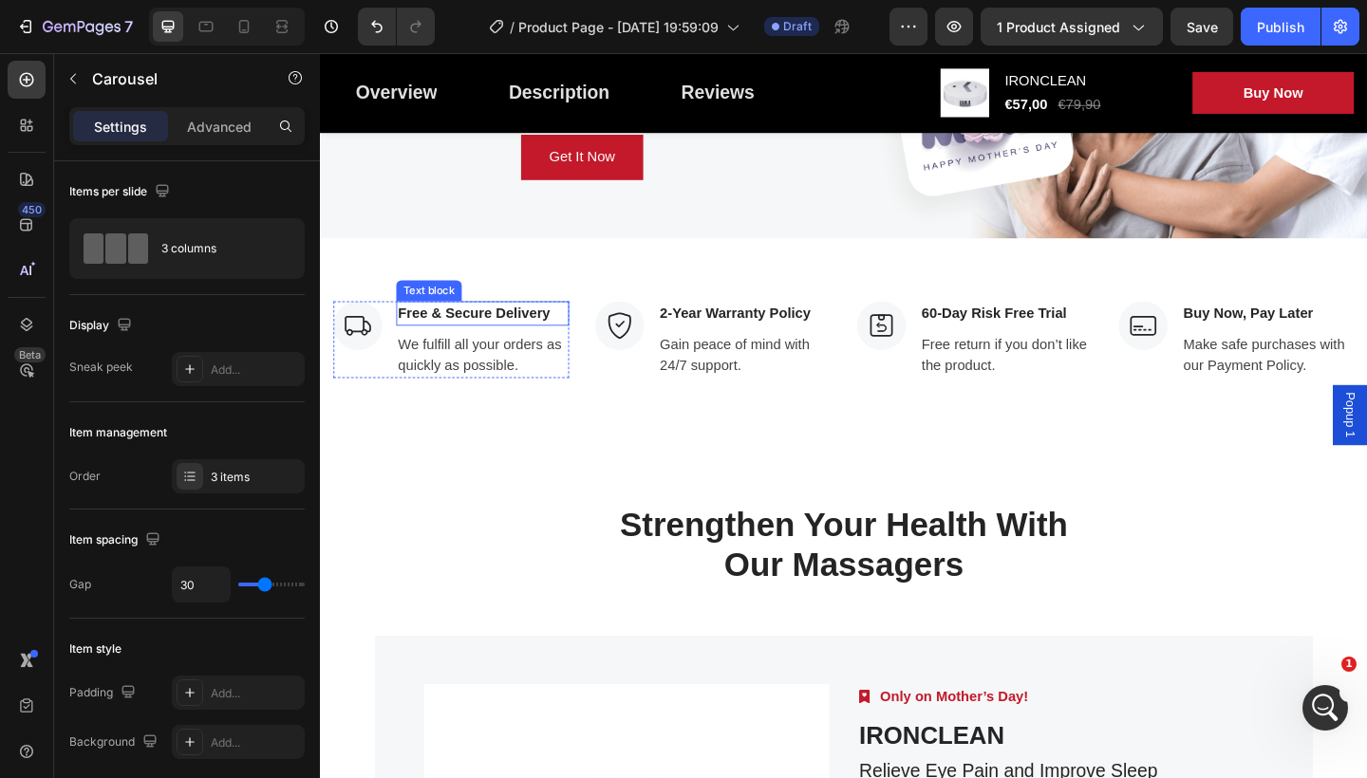
click at [579, 340] on p "Free & Secure Delivery" at bounding box center [496, 337] width 184 height 23
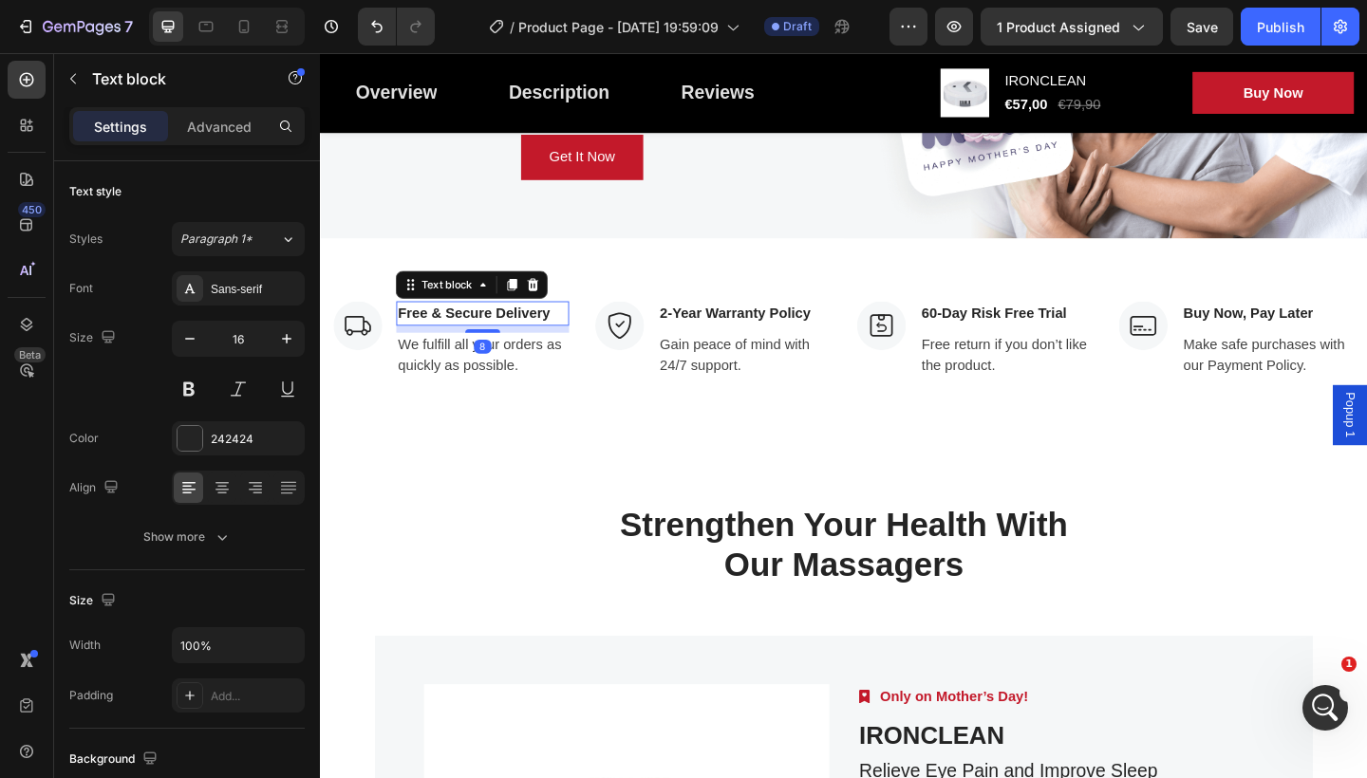
click at [579, 340] on p "Free & Secure Delivery" at bounding box center [496, 337] width 184 height 23
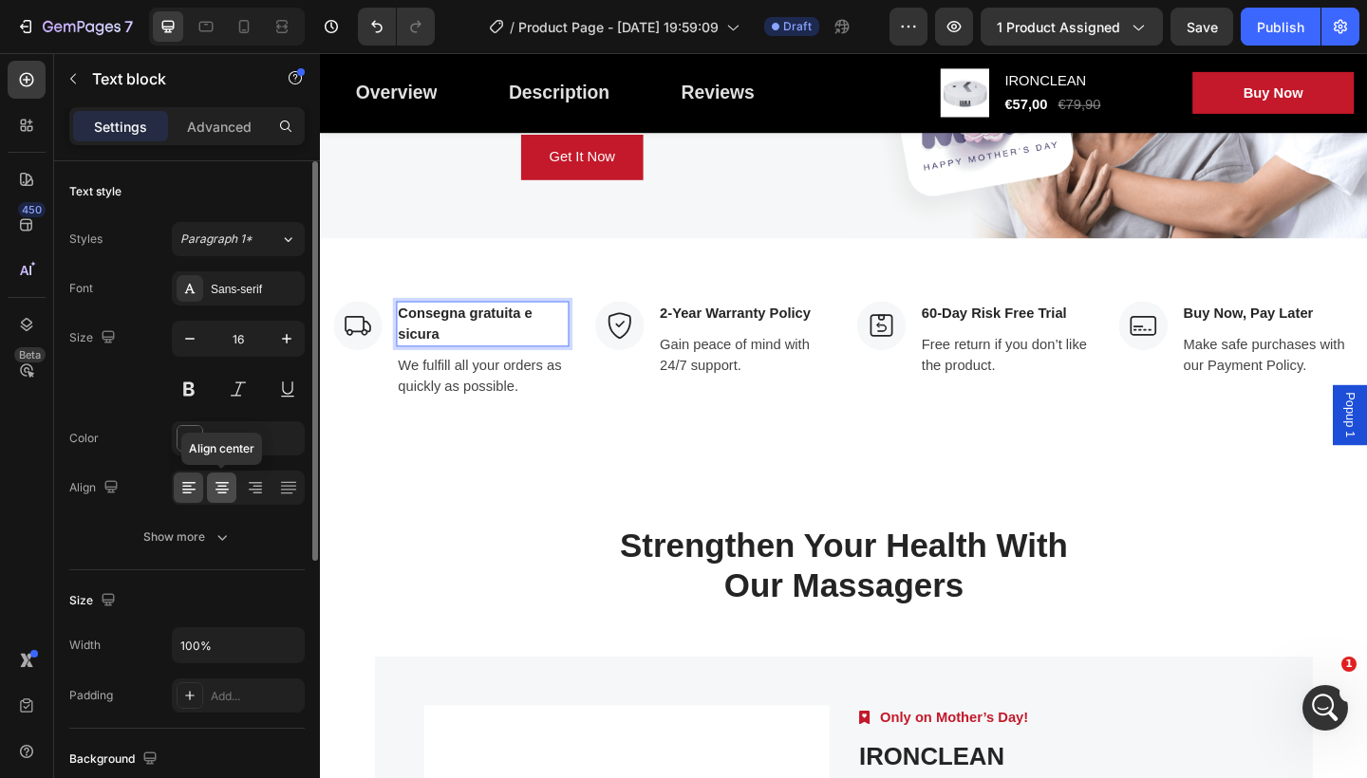
click at [213, 486] on icon at bounding box center [222, 487] width 19 height 19
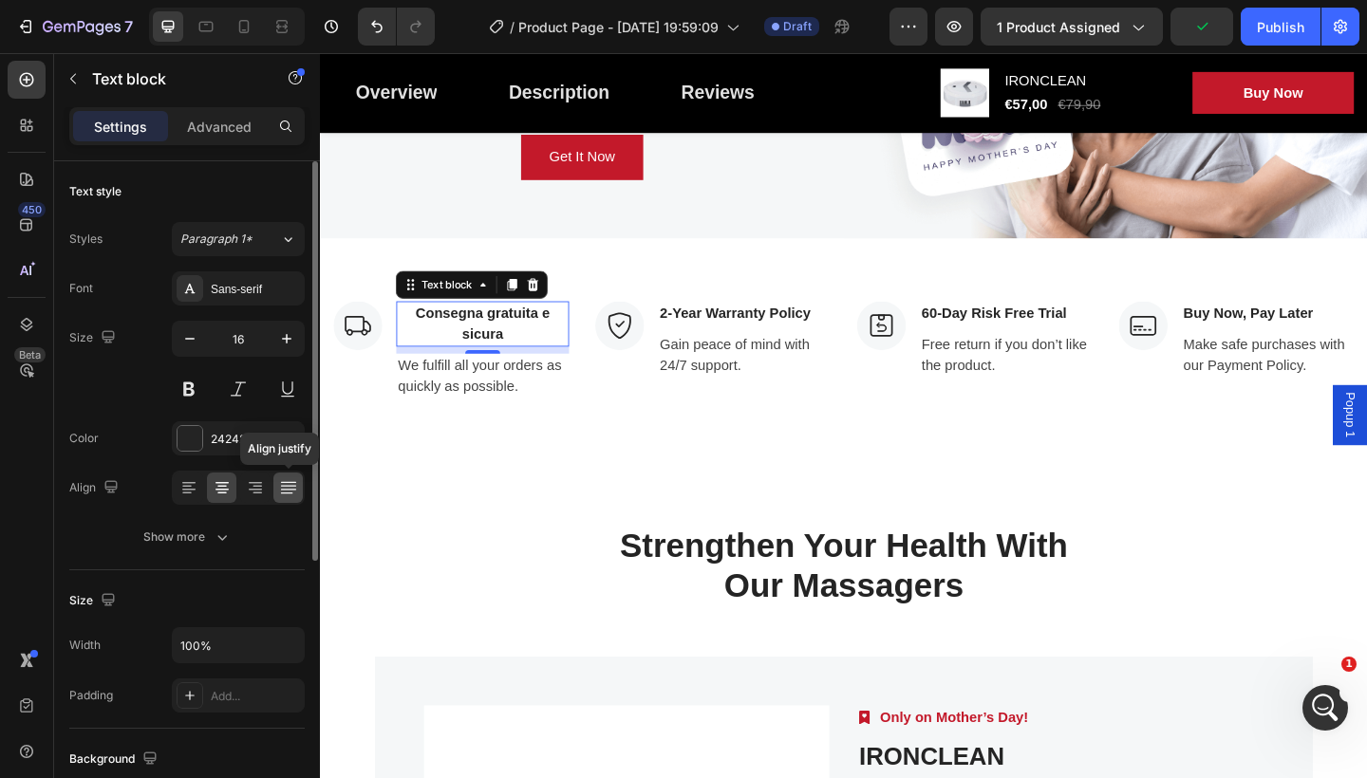
click at [287, 485] on icon at bounding box center [288, 487] width 19 height 19
click at [225, 482] on icon at bounding box center [222, 483] width 13 height 2
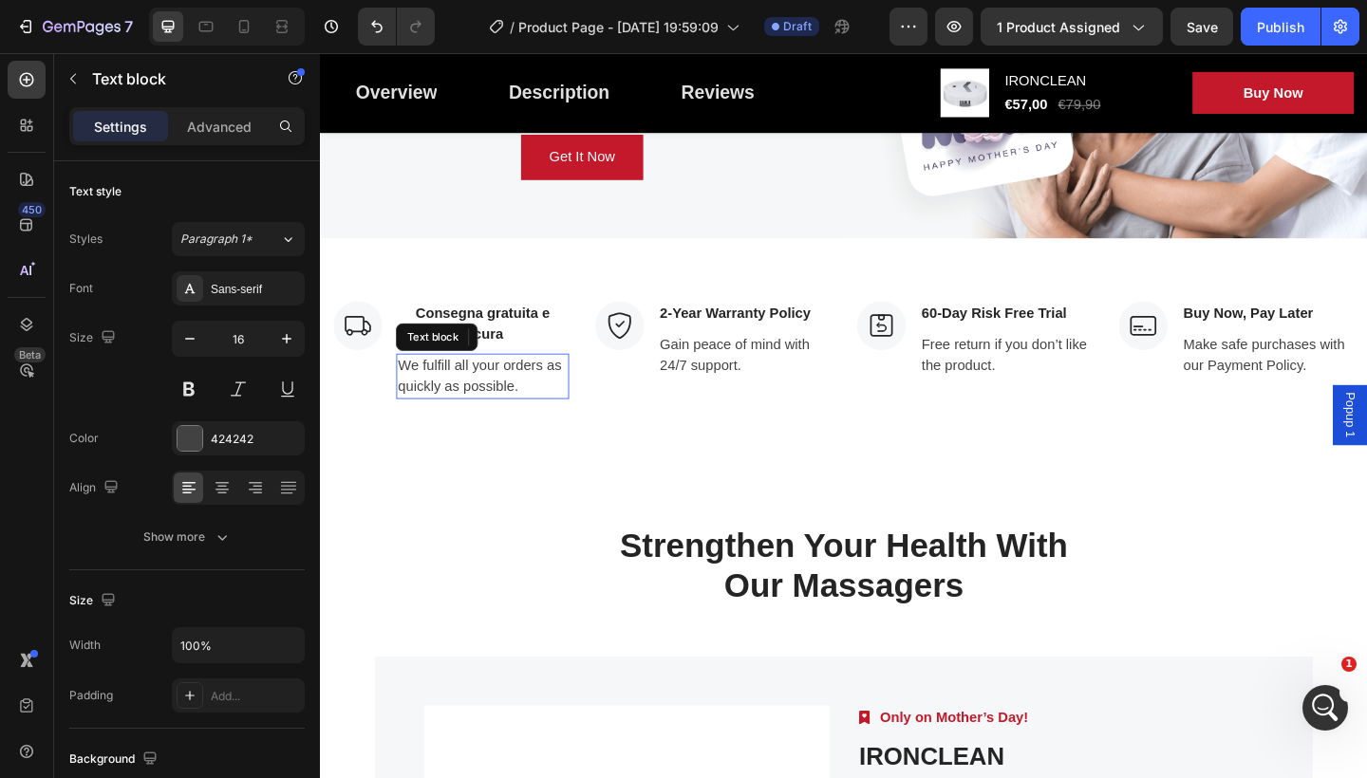
click at [539, 419] on p "We fulfill all your orders as quickly as possible." at bounding box center [496, 406] width 184 height 46
click at [517, 354] on p "Consegna gratuita e sicura" at bounding box center [496, 349] width 184 height 46
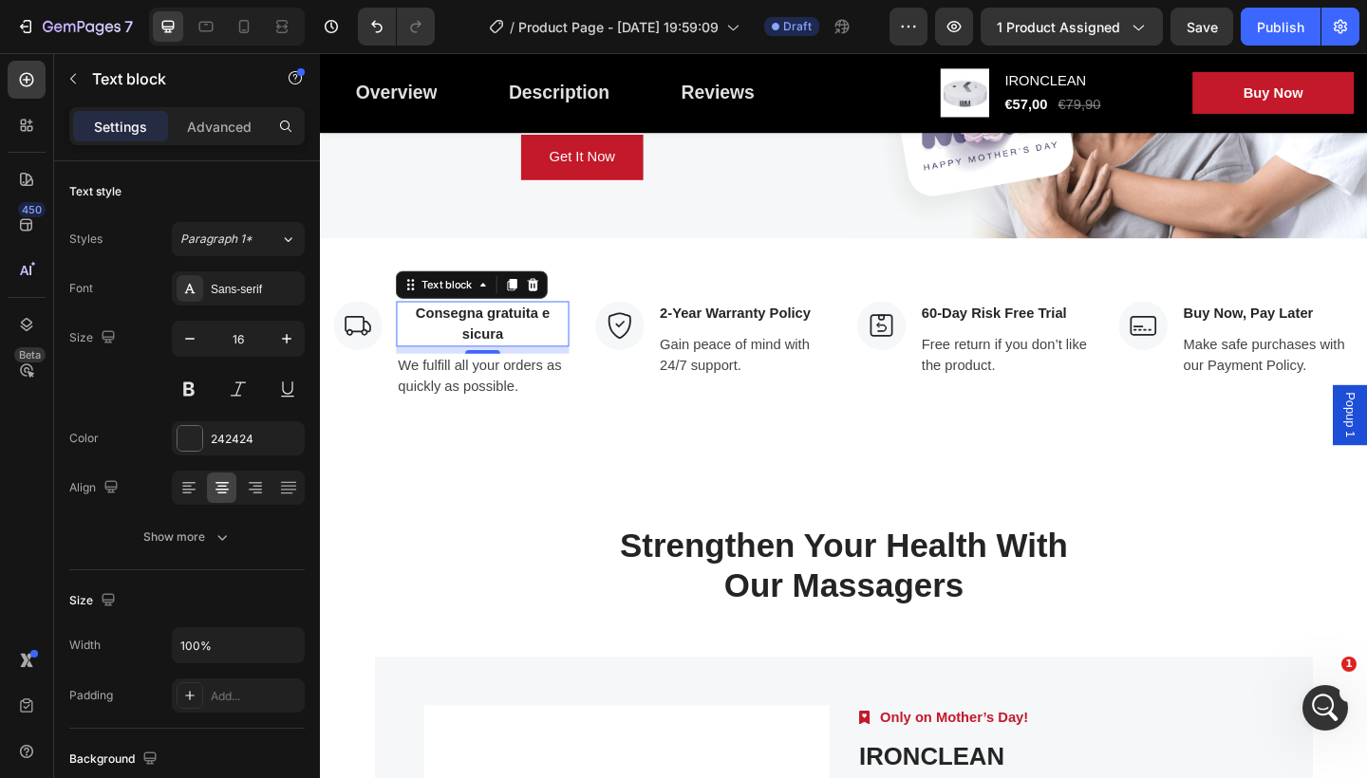
click at [589, 335] on div "Consegna gratuita e sicura" at bounding box center [497, 348] width 188 height 49
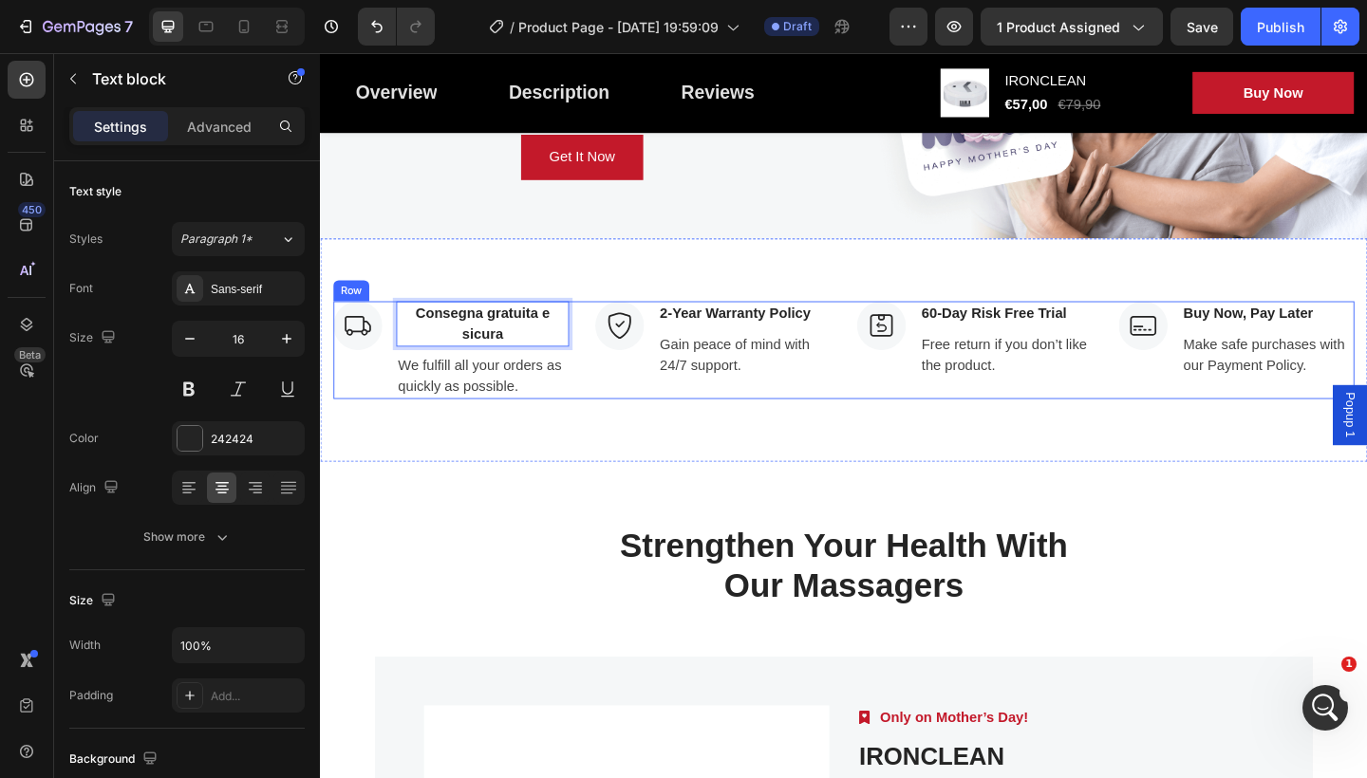
drag, startPoint x: 589, startPoint y: 336, endPoint x: 598, endPoint y: 337, distance: 9.5
click at [598, 337] on div "Image Consegna gratuita e sicura Text block 8 We fulfill all your orders as qui…" at bounding box center [889, 377] width 1111 height 106
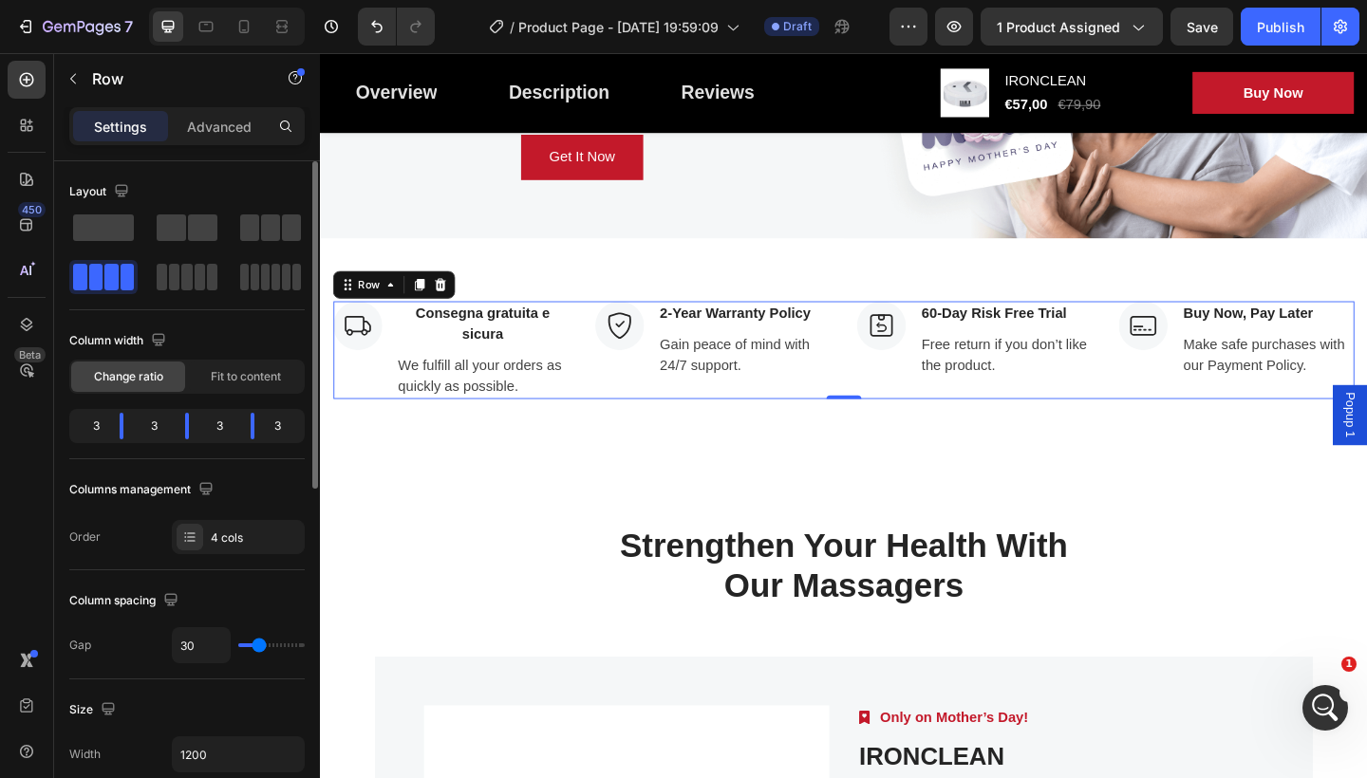
click at [266, 641] on div "30" at bounding box center [238, 646] width 133 height 36
click at [470, 344] on p "Consegna gratuita e sicura" at bounding box center [496, 349] width 184 height 46
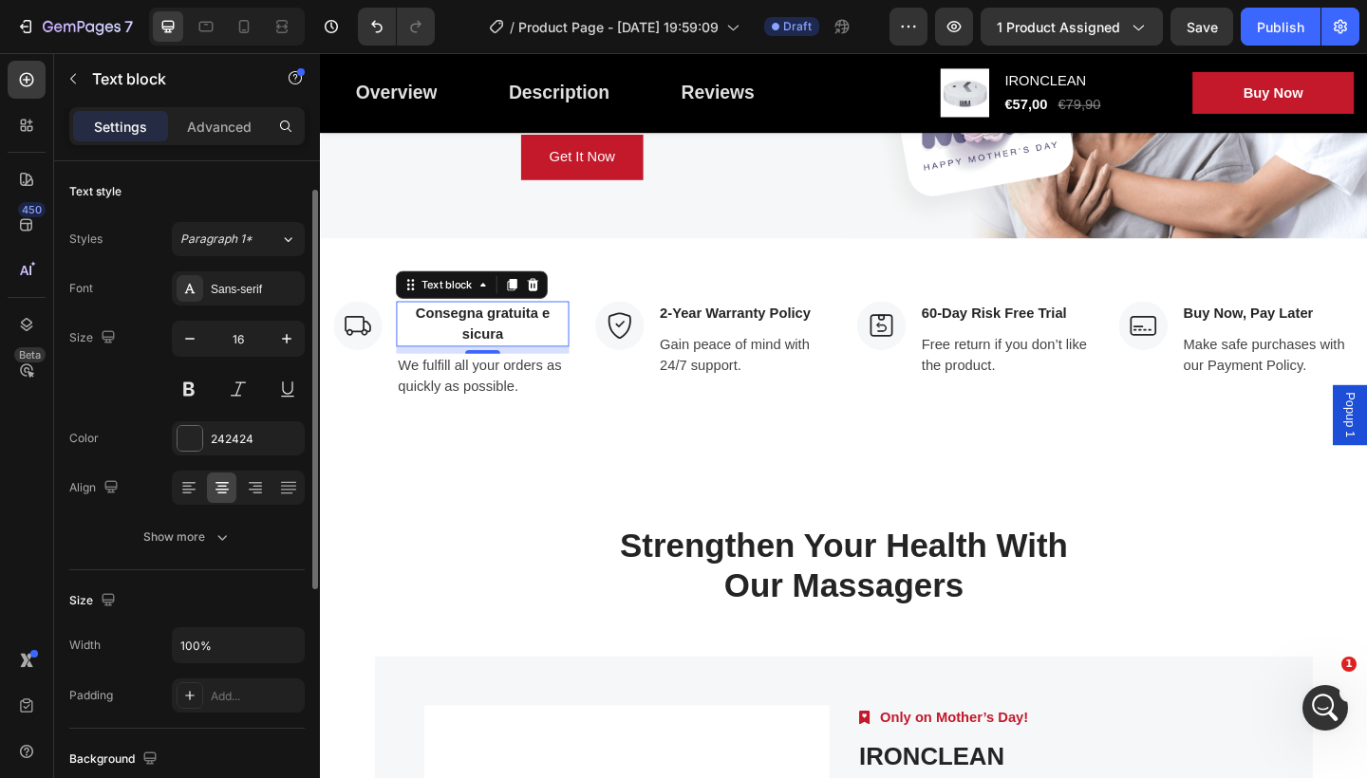
scroll to position [23, 0]
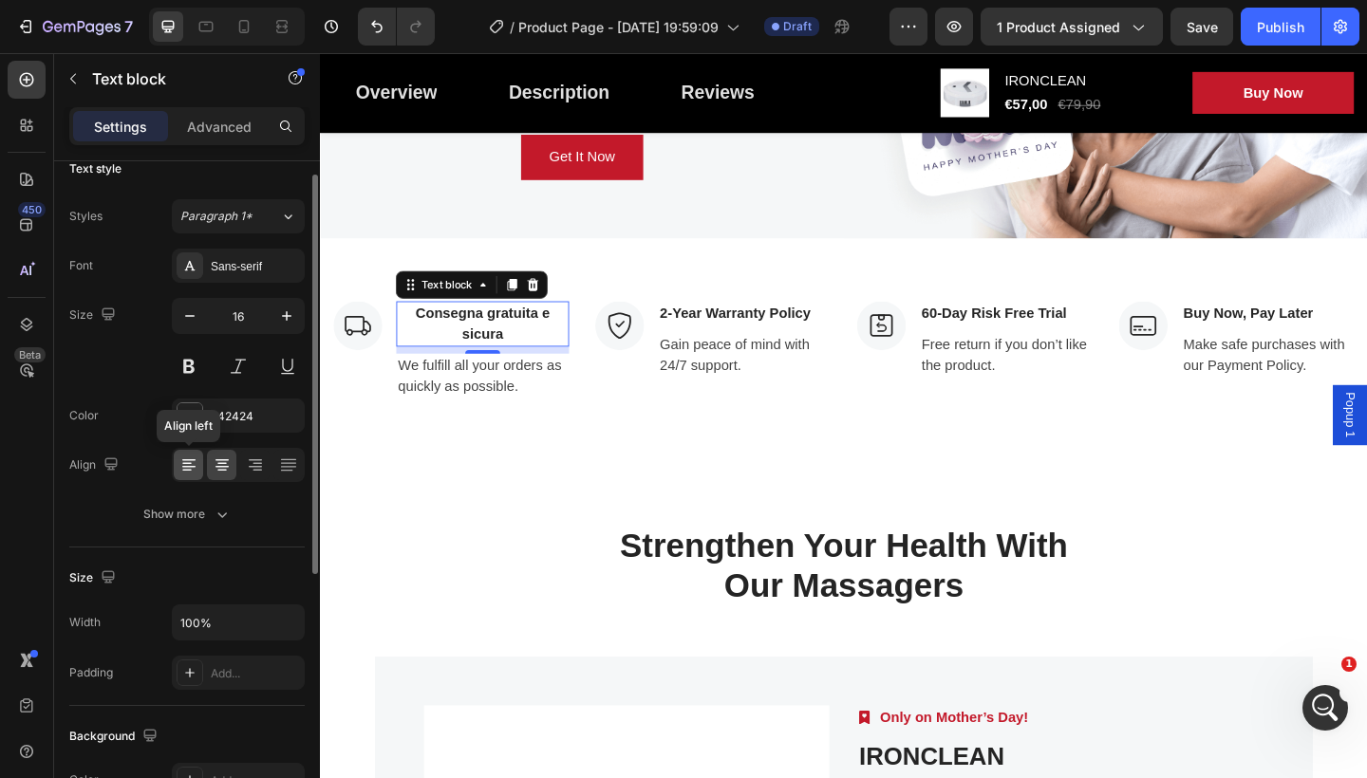
click at [174, 459] on div at bounding box center [188, 465] width 29 height 30
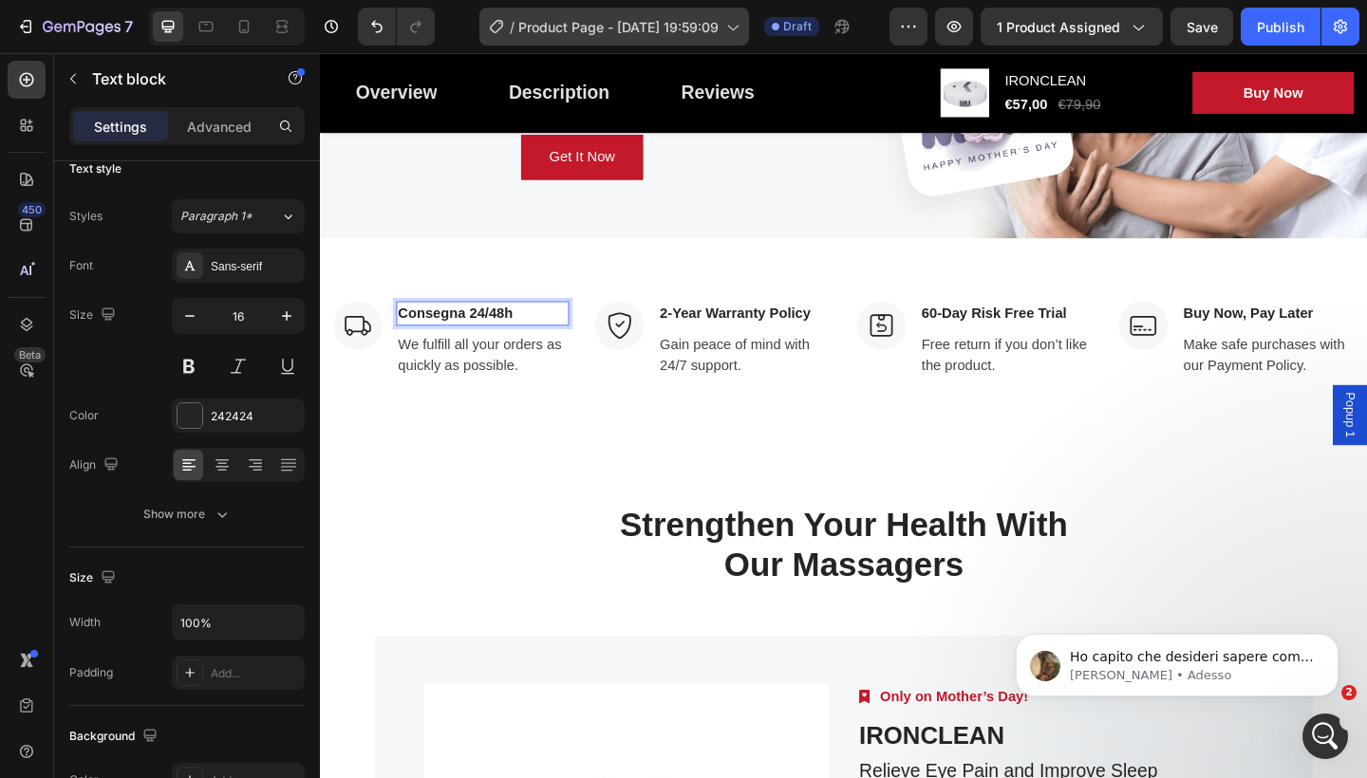
scroll to position [0, 0]
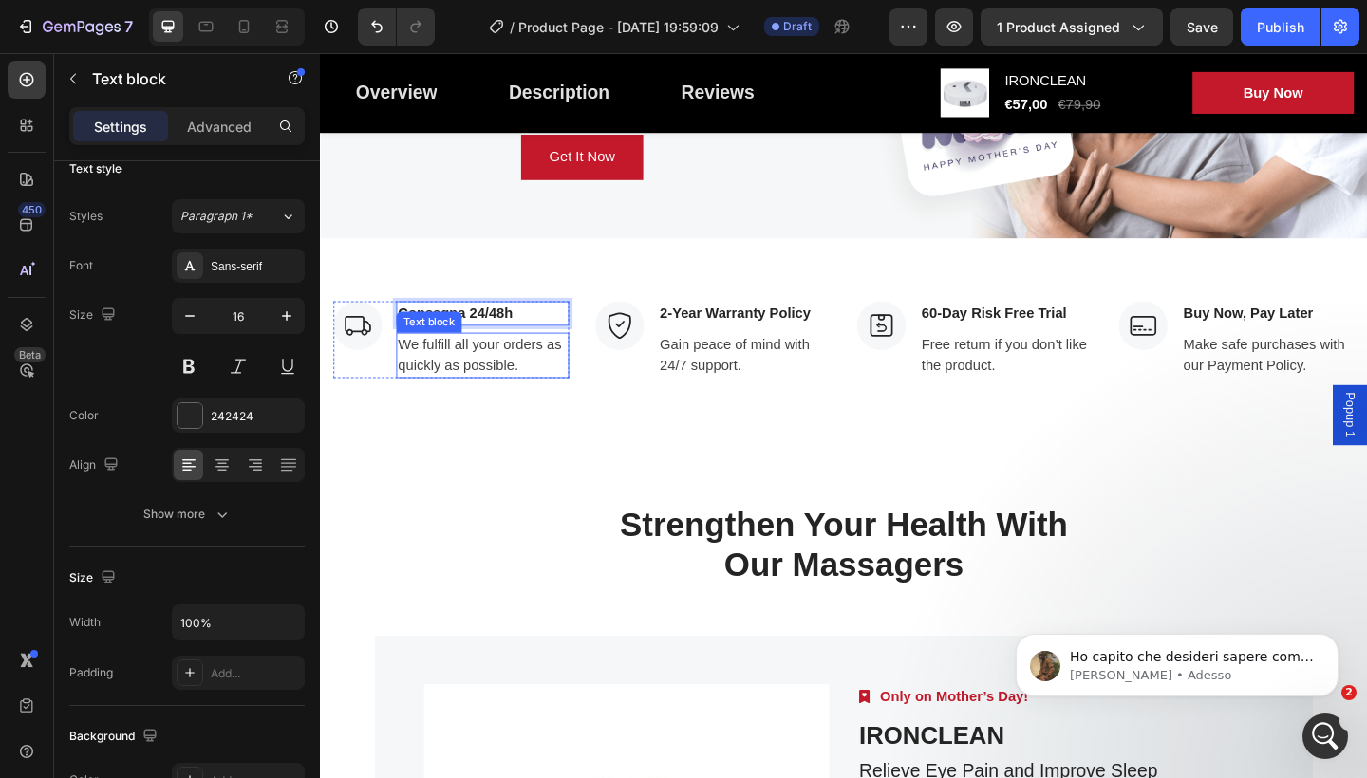
click at [535, 384] on p "We fulfill all your orders as quickly as possible." at bounding box center [496, 383] width 184 height 46
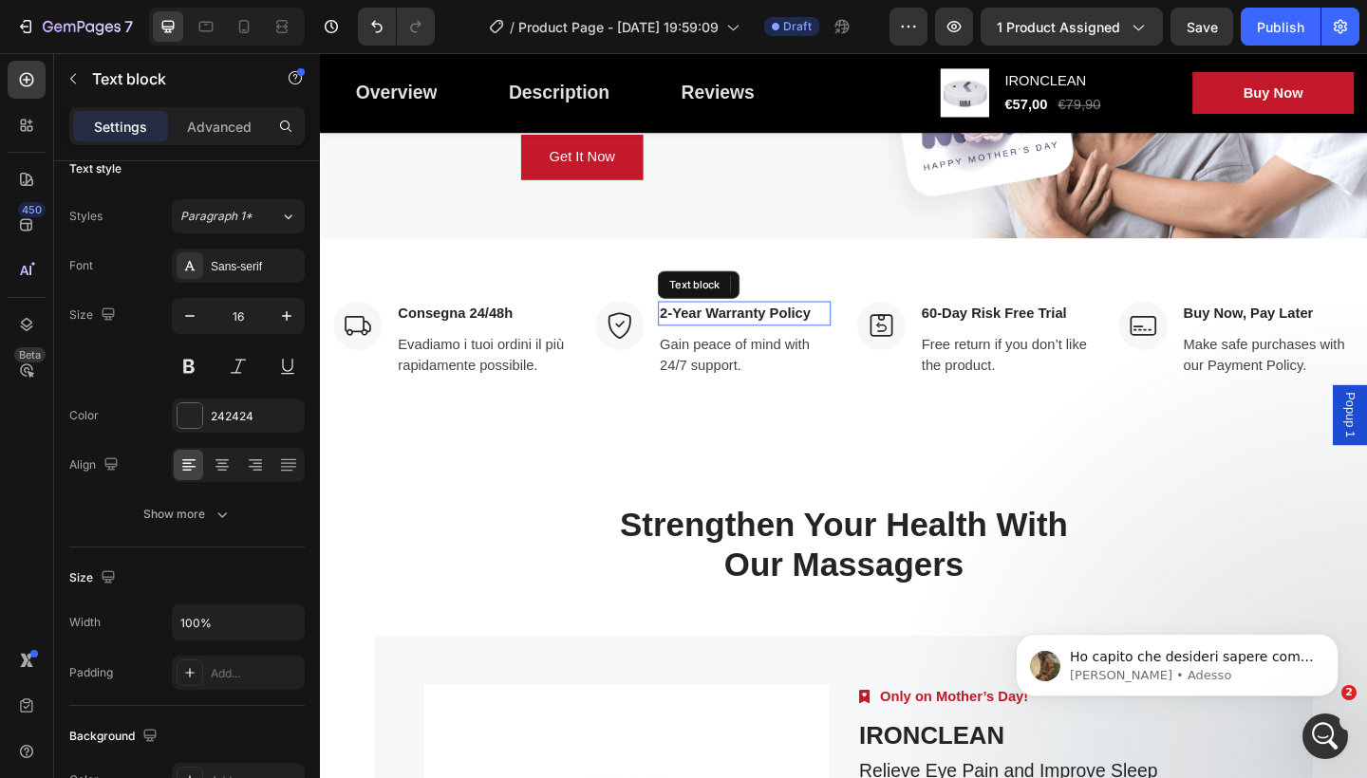
click at [853, 333] on p "2-Year Warranty Policy" at bounding box center [781, 337] width 184 height 23
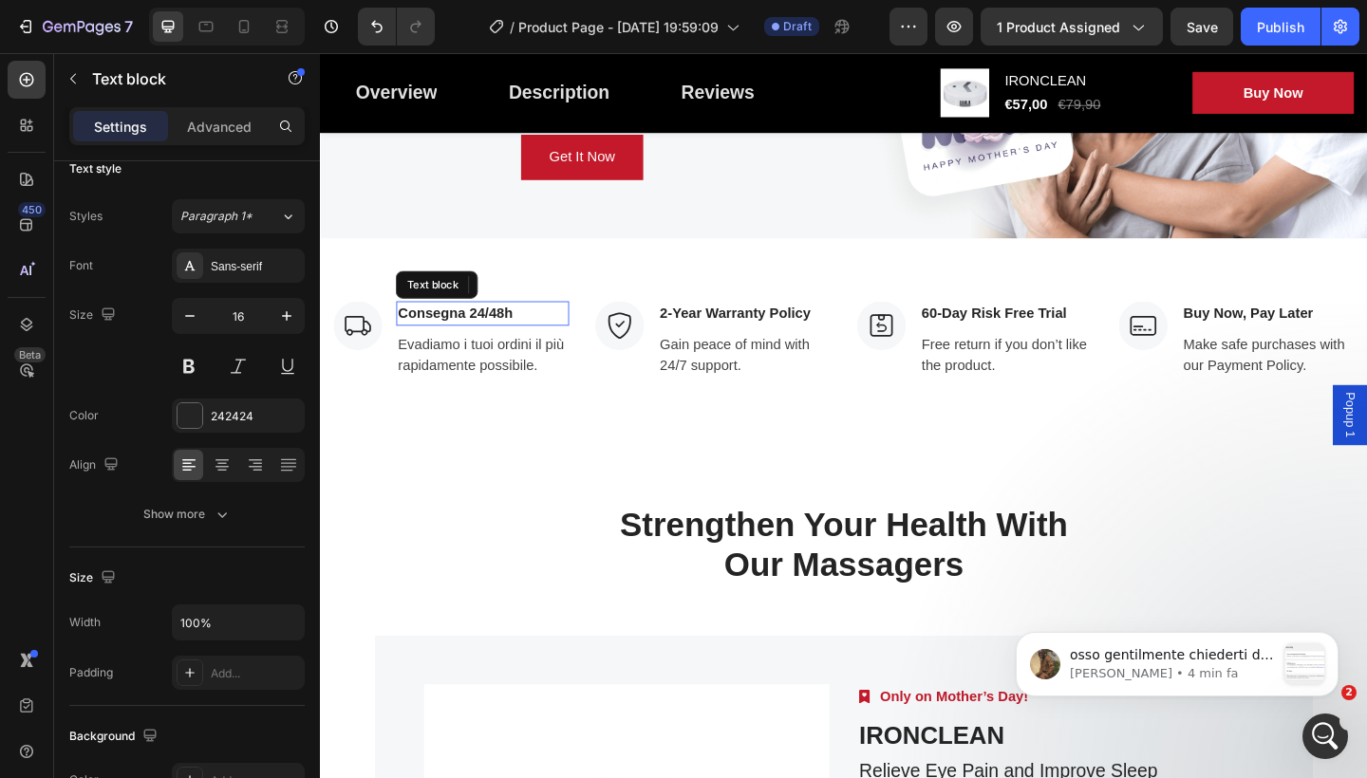
click at [554, 334] on p "Consegna 24/48h" at bounding box center [496, 337] width 184 height 23
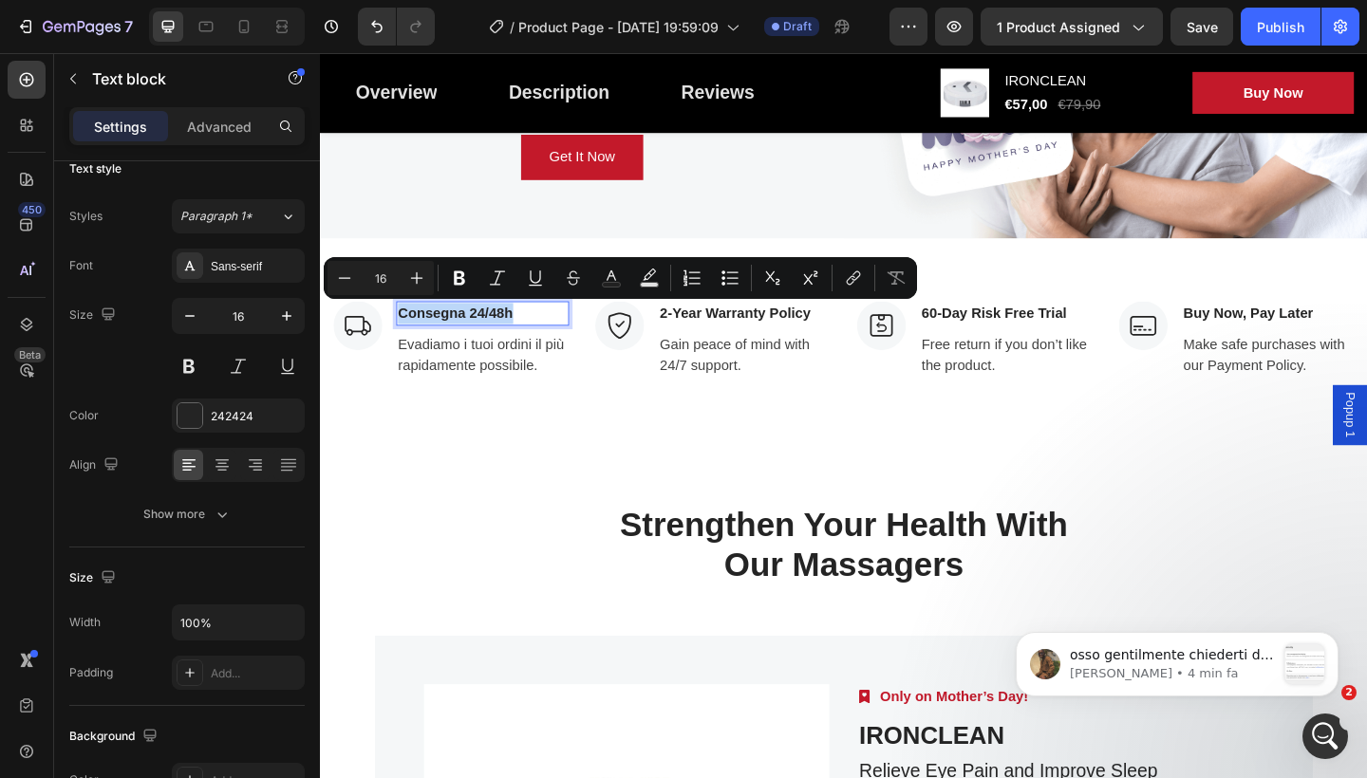
click at [554, 334] on p "Consegna 24/48h" at bounding box center [496, 337] width 184 height 23
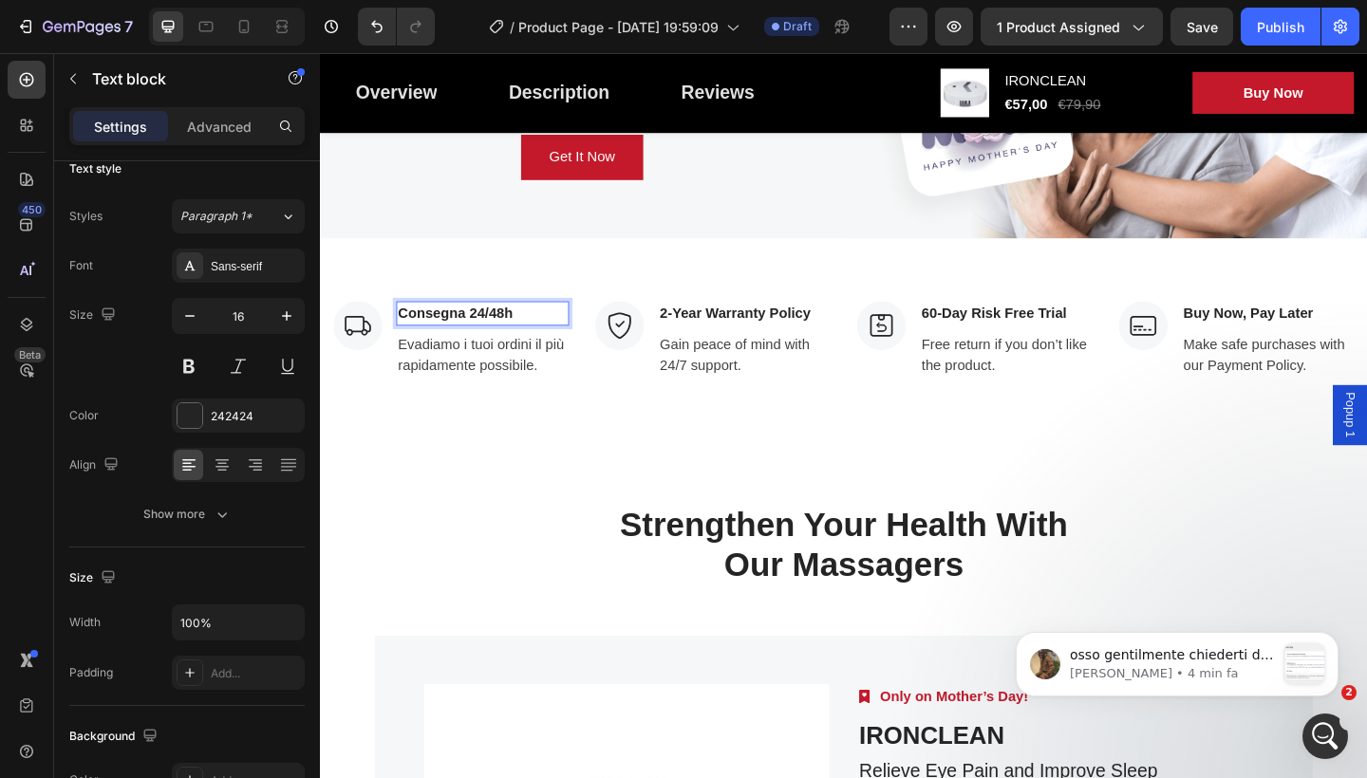
click at [554, 334] on p "Consegna 24/48h" at bounding box center [496, 337] width 184 height 23
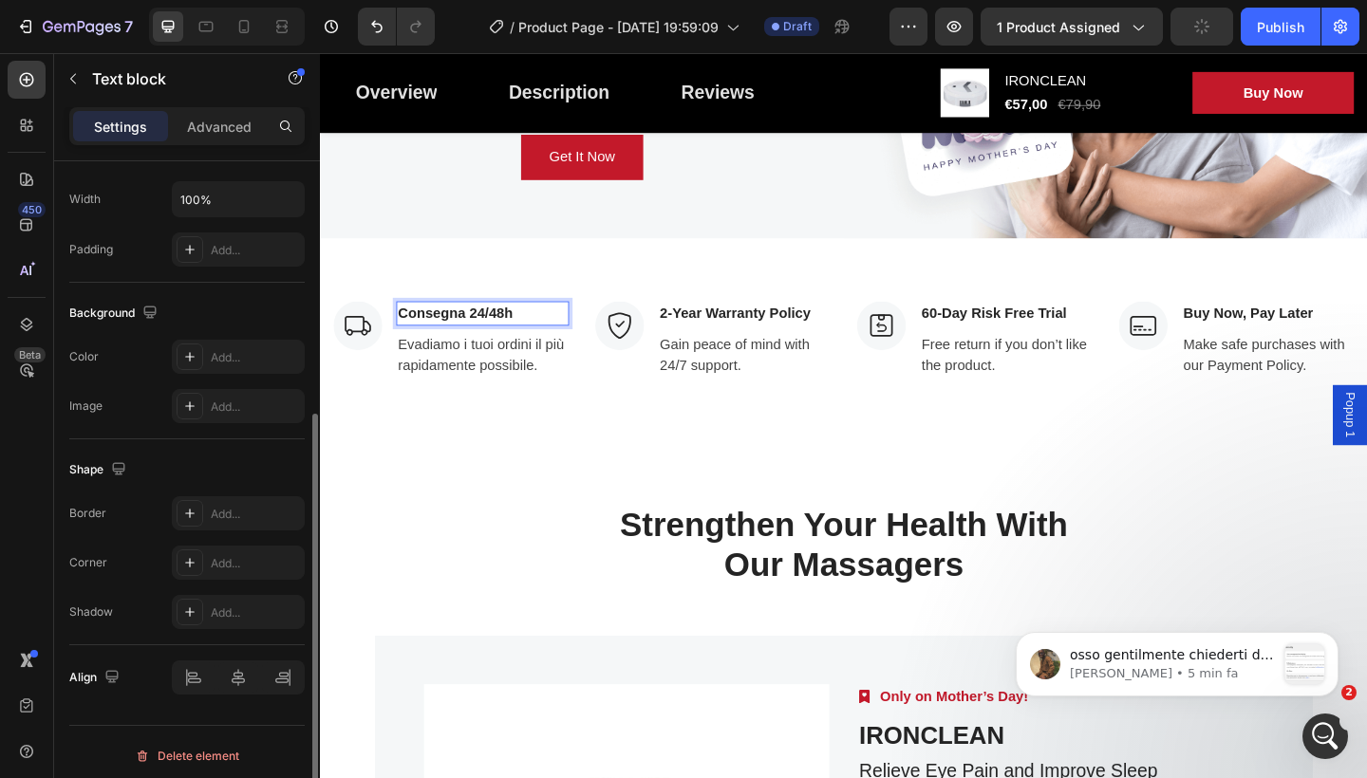
scroll to position [454, 0]
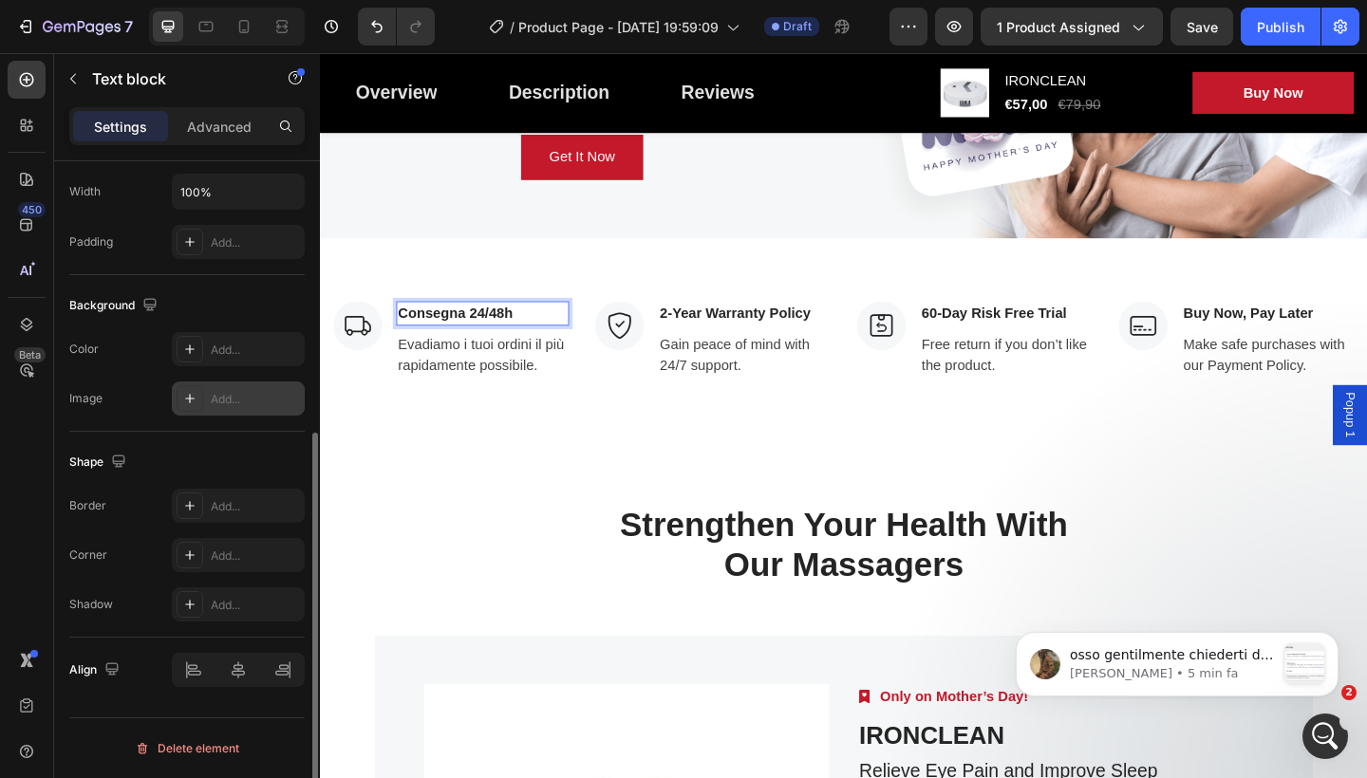
click at [223, 398] on div "Add..." at bounding box center [255, 399] width 89 height 17
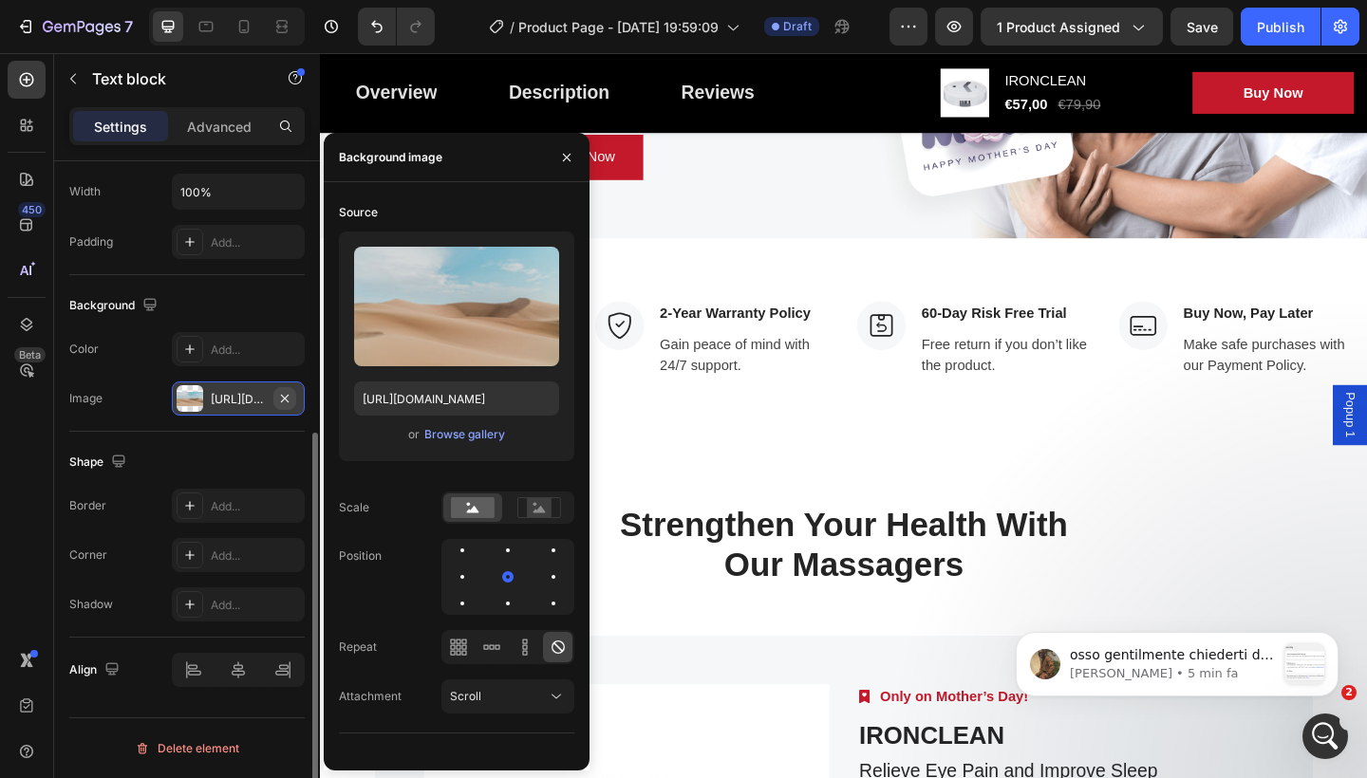
click at [282, 399] on icon "button" at bounding box center [284, 398] width 15 height 15
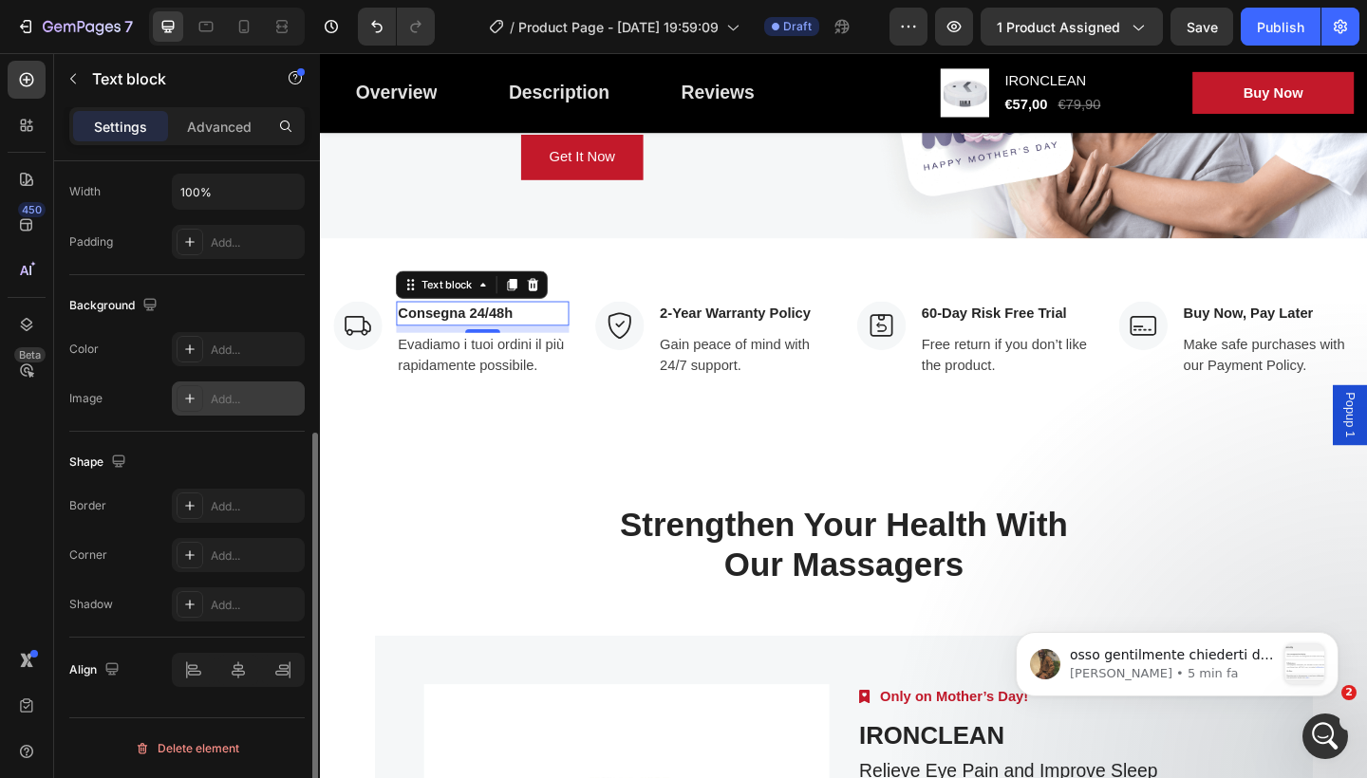
click at [191, 397] on icon at bounding box center [189, 398] width 15 height 15
type input "[URL][DOMAIN_NAME]"
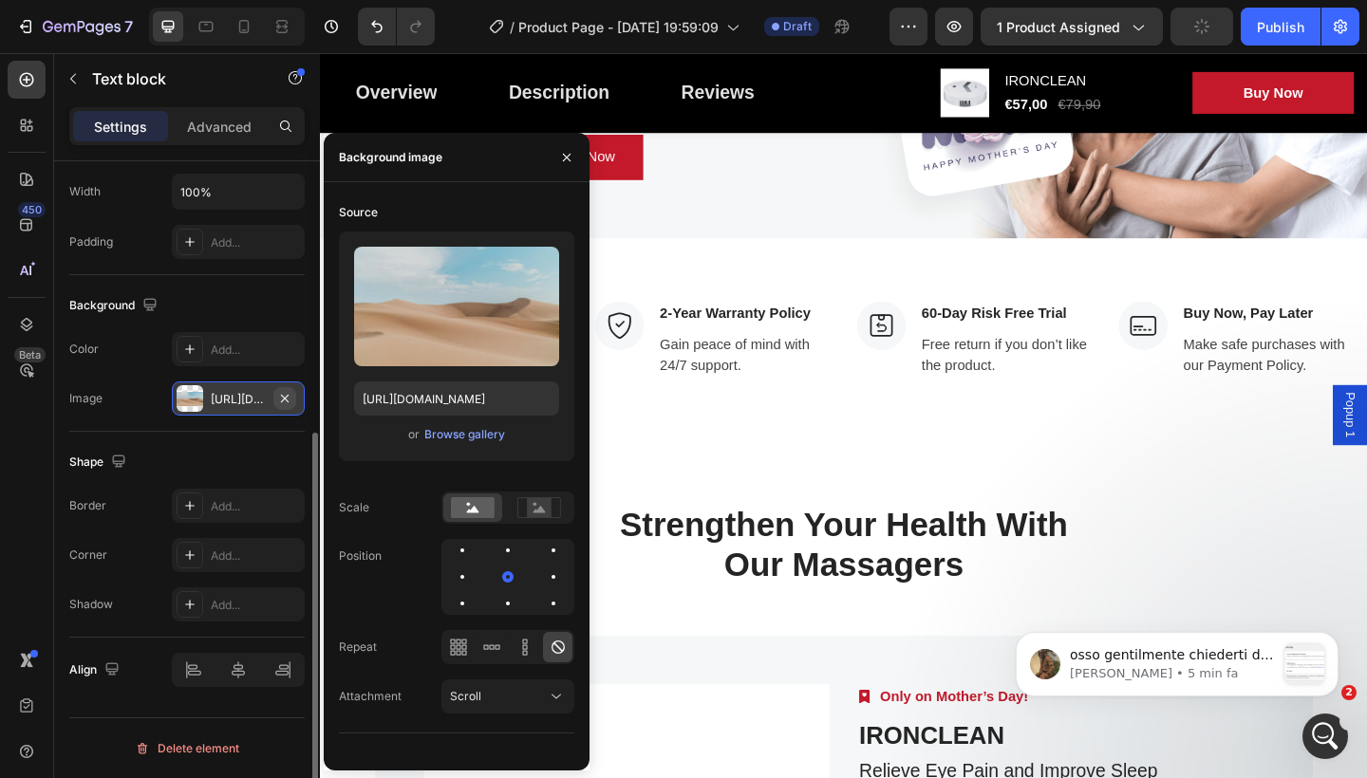
click at [277, 397] on icon "button" at bounding box center [284, 398] width 15 height 15
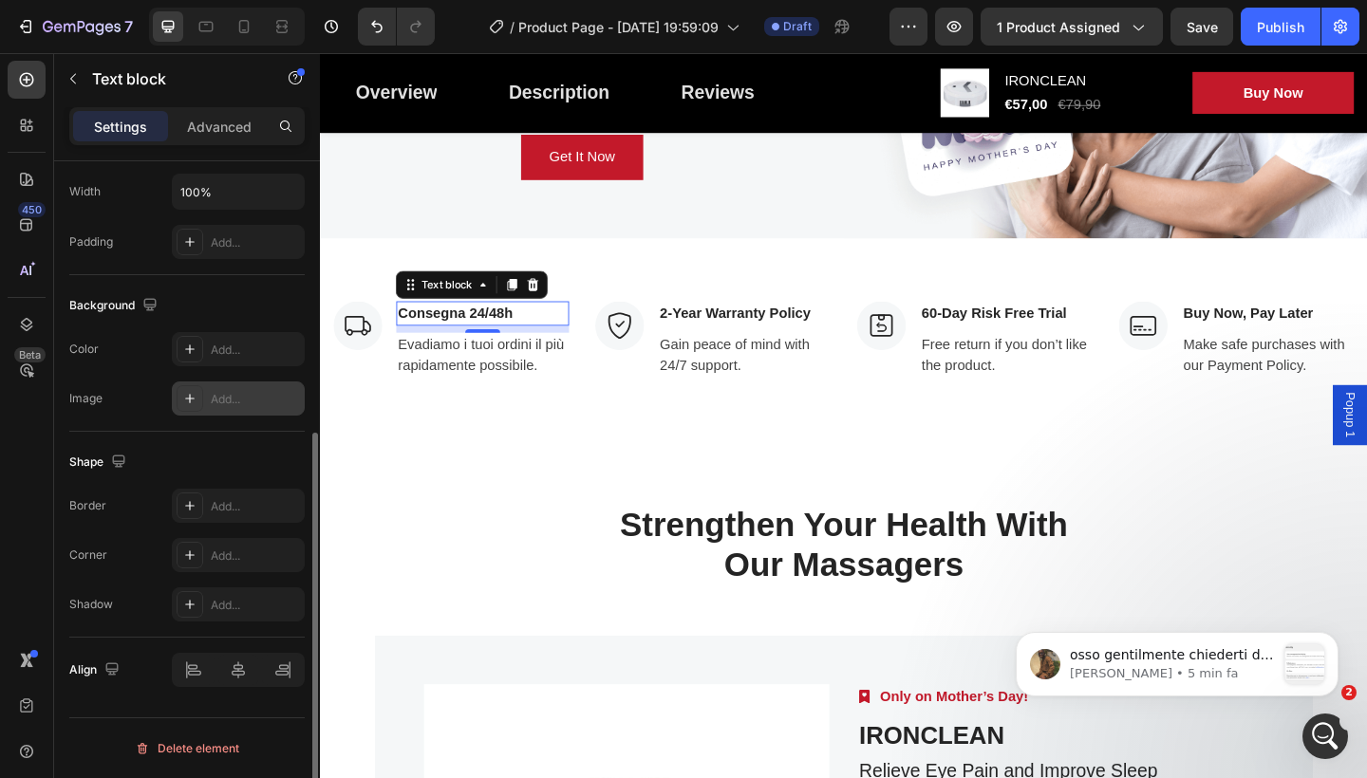
click at [565, 335] on p "Consegna 24/48h" at bounding box center [496, 337] width 184 height 23
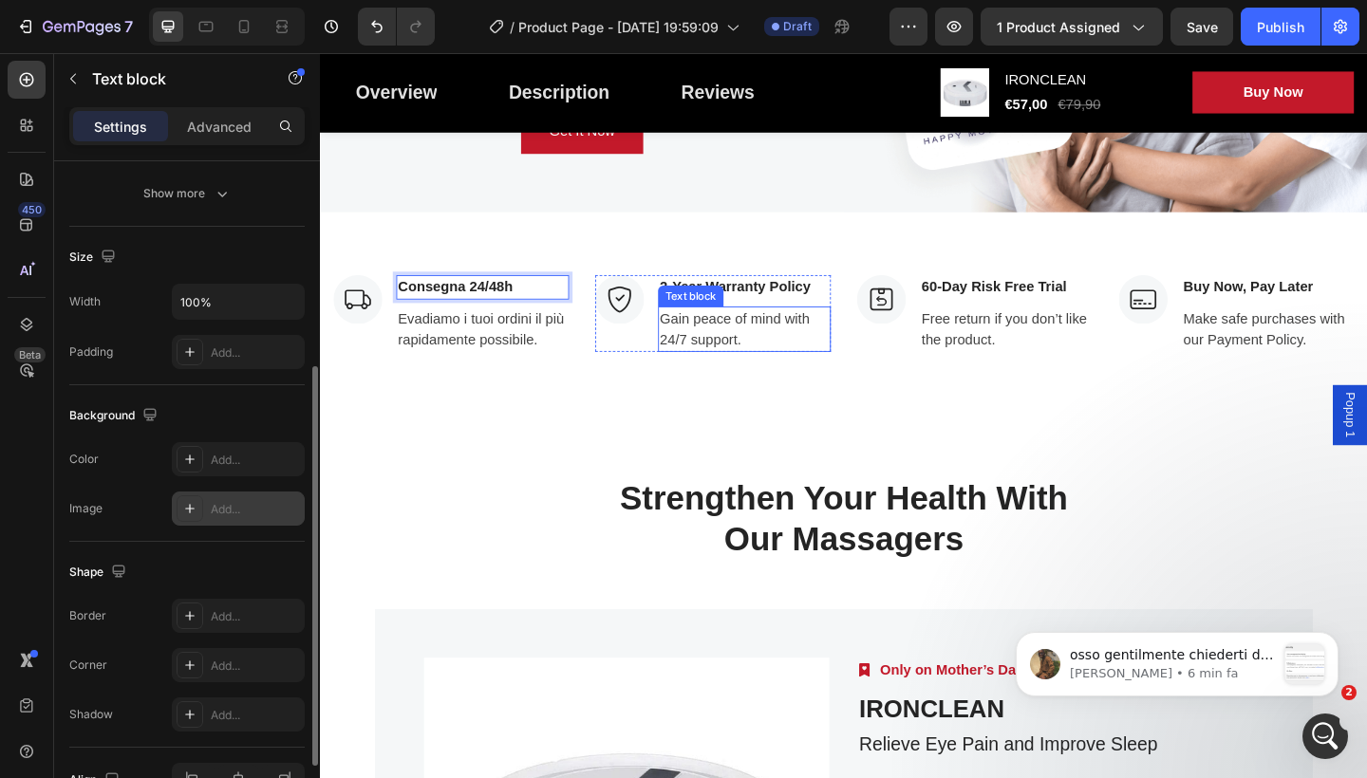
scroll to position [5143, 0]
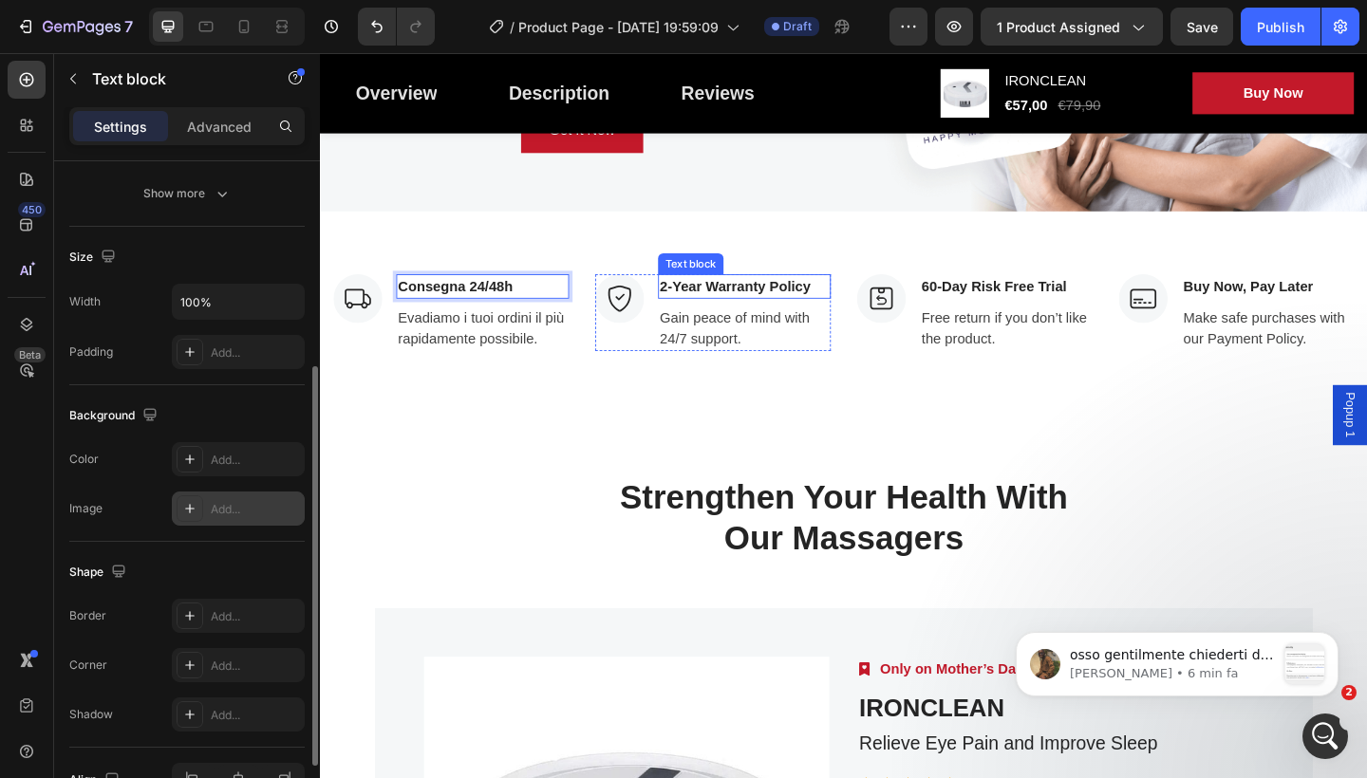
click at [849, 309] on p "2-Year Warranty Policy" at bounding box center [781, 307] width 184 height 23
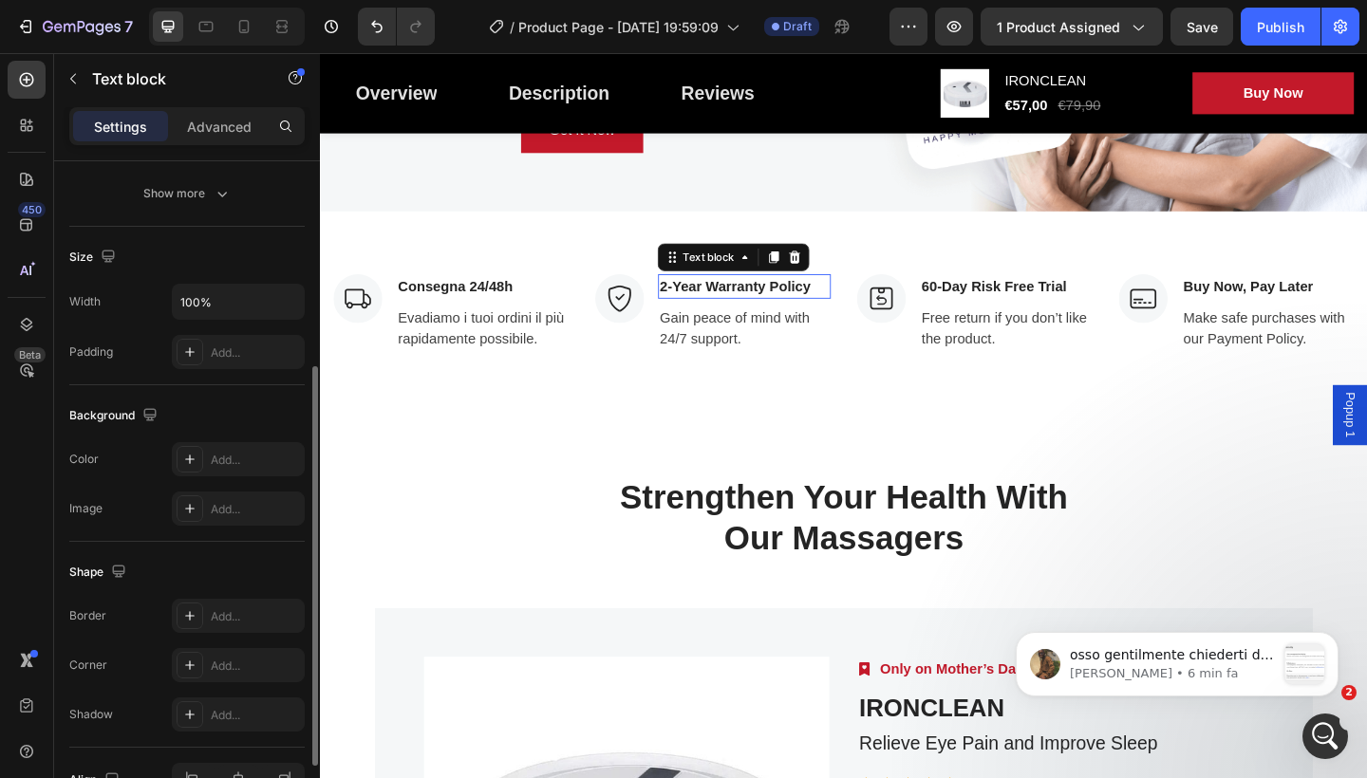
click at [849, 309] on p "2-Year Warranty Policy" at bounding box center [781, 307] width 184 height 23
click at [793, 357] on p "Gain peace of mind with 24/7 support." at bounding box center [781, 353] width 184 height 46
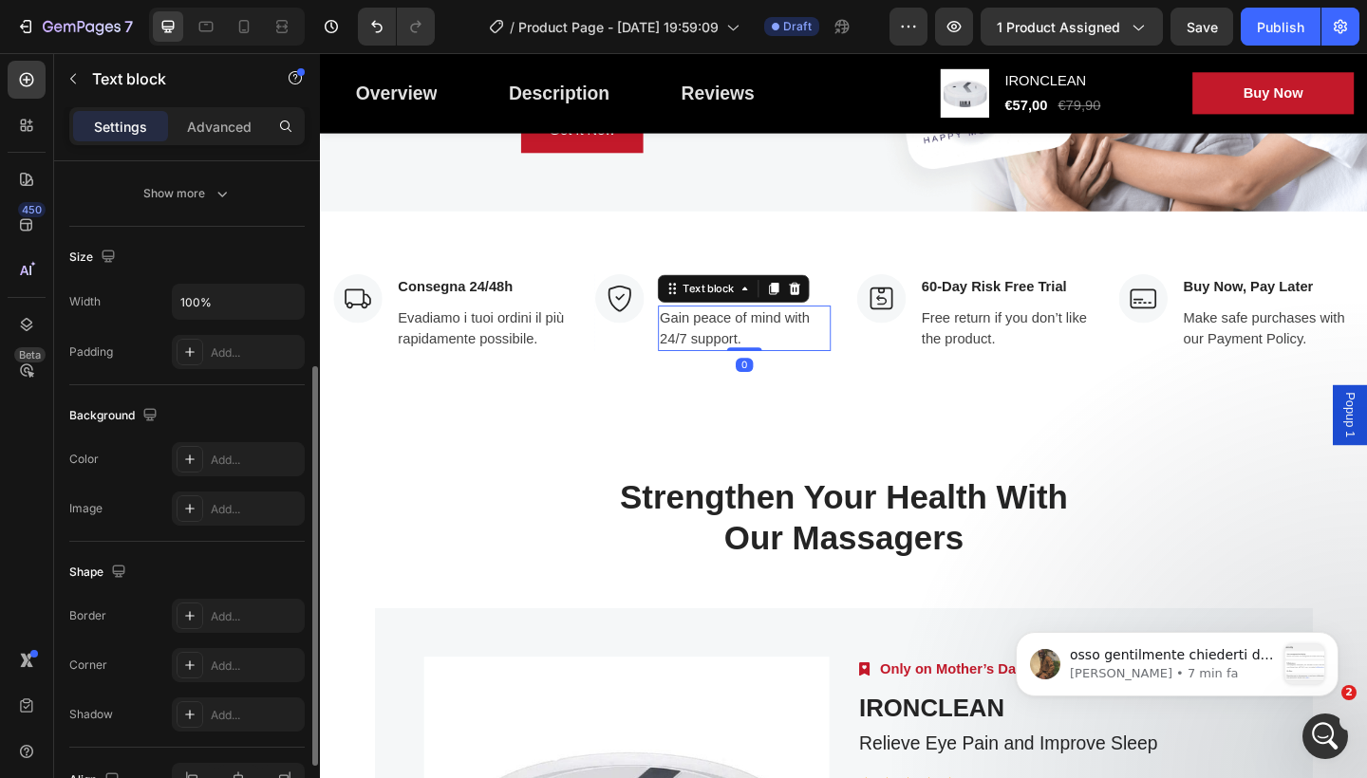
click at [793, 357] on p "Gain peace of mind with 24/7 support." at bounding box center [781, 353] width 184 height 46
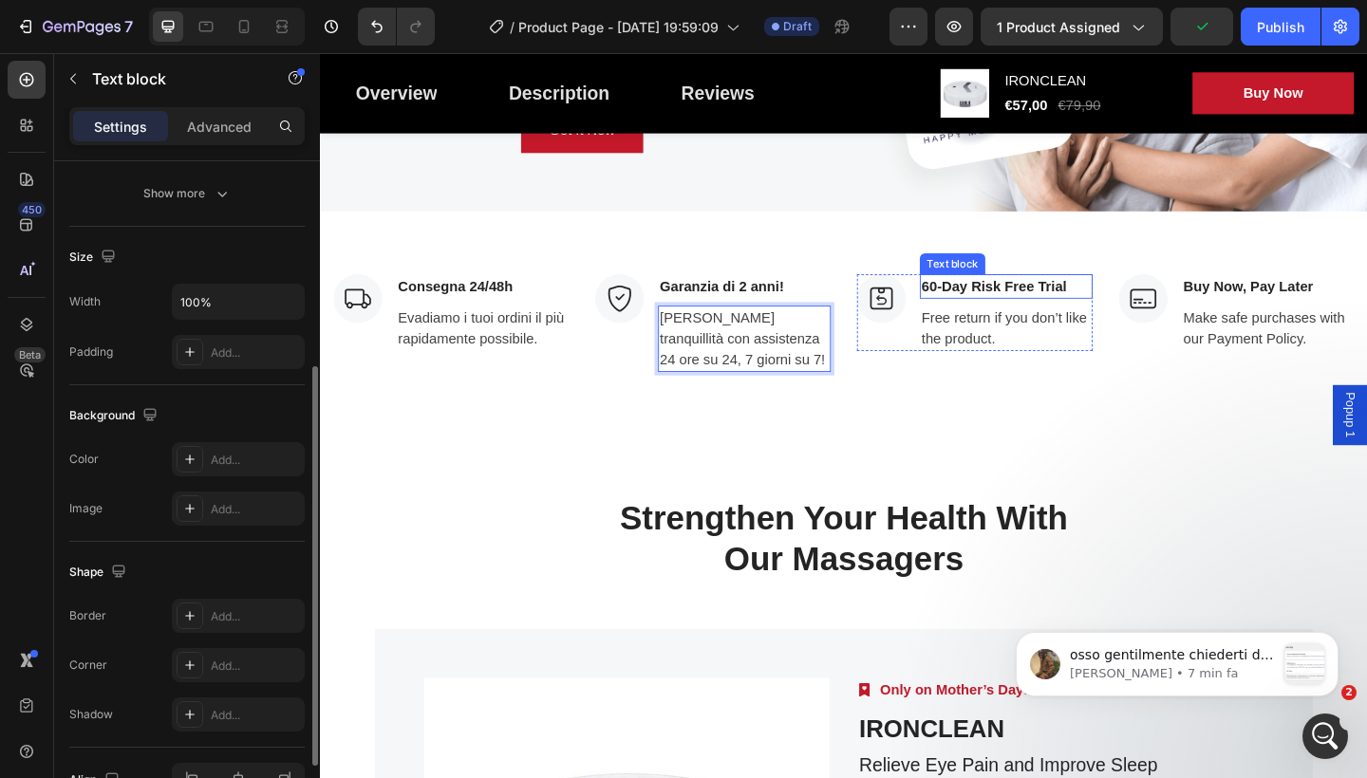
click at [1103, 315] on p "60-Day Risk Free Trial" at bounding box center [1066, 307] width 184 height 23
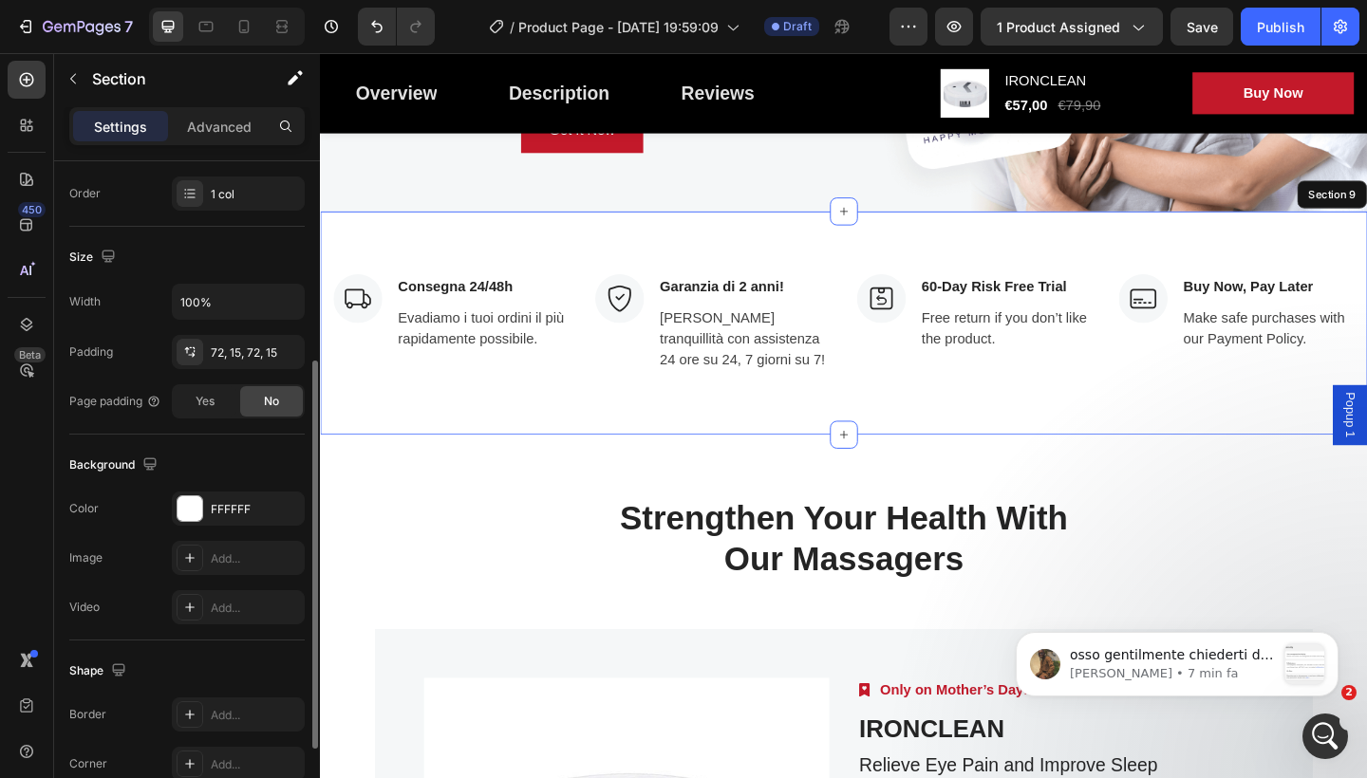
click at [1157, 422] on div "Image Consegna 24/48h Text block Evadiamo i tuoi ordini il più rapidamente poss…" at bounding box center [889, 347] width 1139 height 243
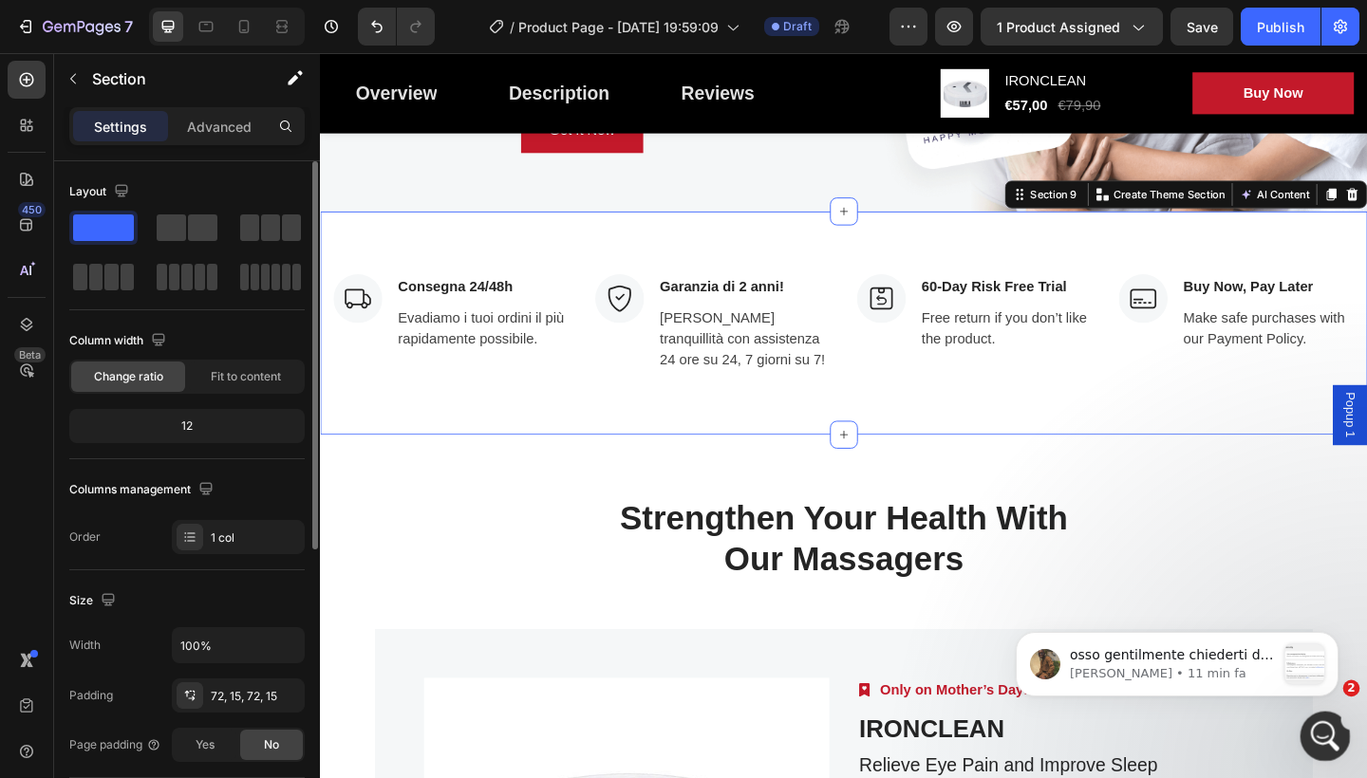
click at [1327, 730] on icon "Apri il messenger Intercom" at bounding box center [1322, 734] width 31 height 31
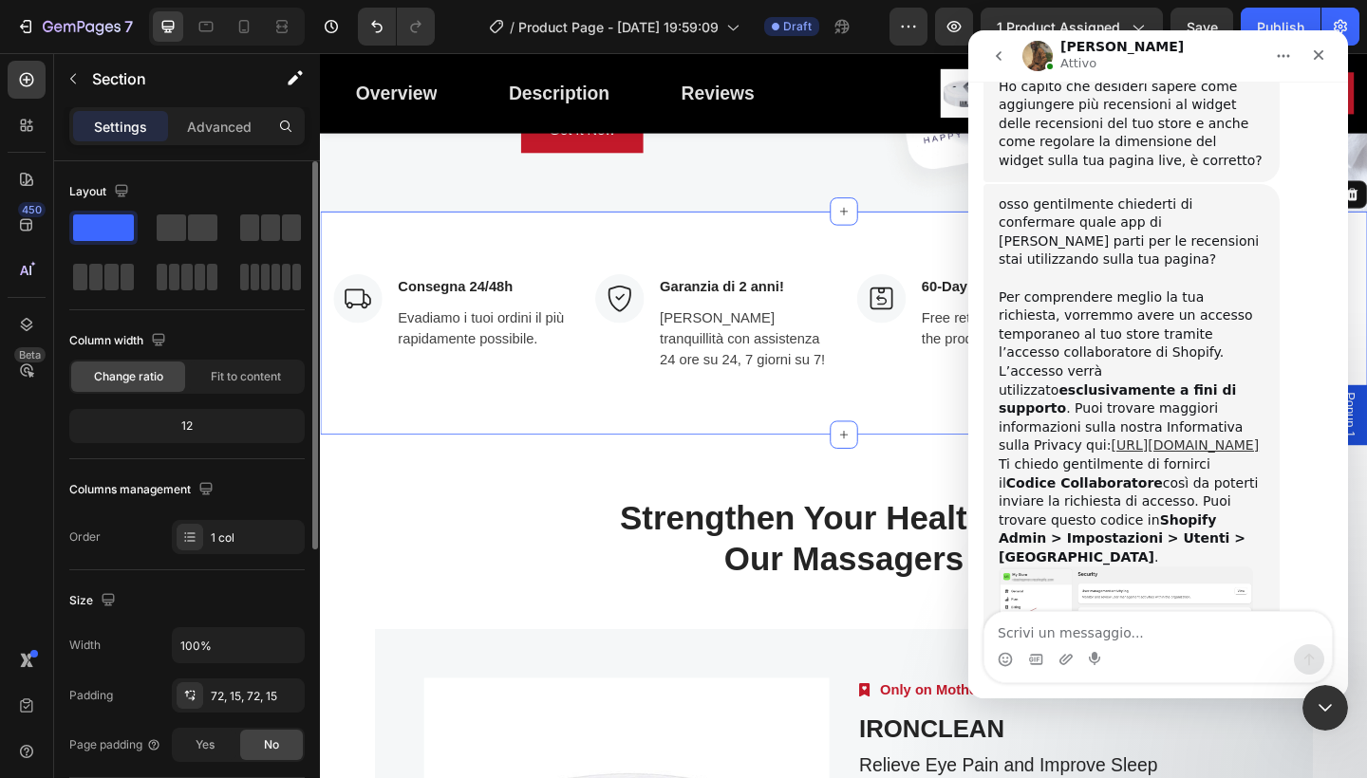
scroll to position [863, 0]
type textarea "s"
type textarea "mi chiamo [PERSON_NAME]"
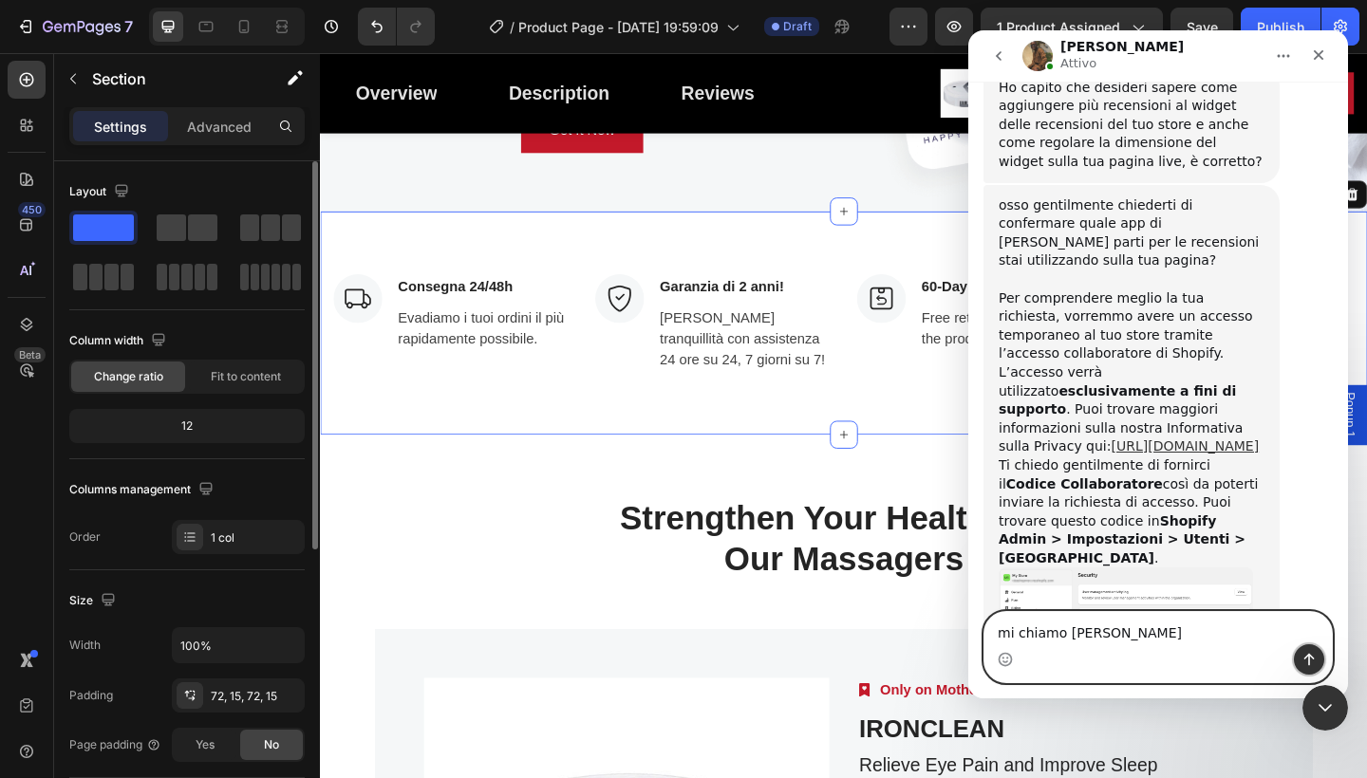
click at [1318, 656] on button "Invia un messaggio…" at bounding box center [1309, 660] width 30 height 30
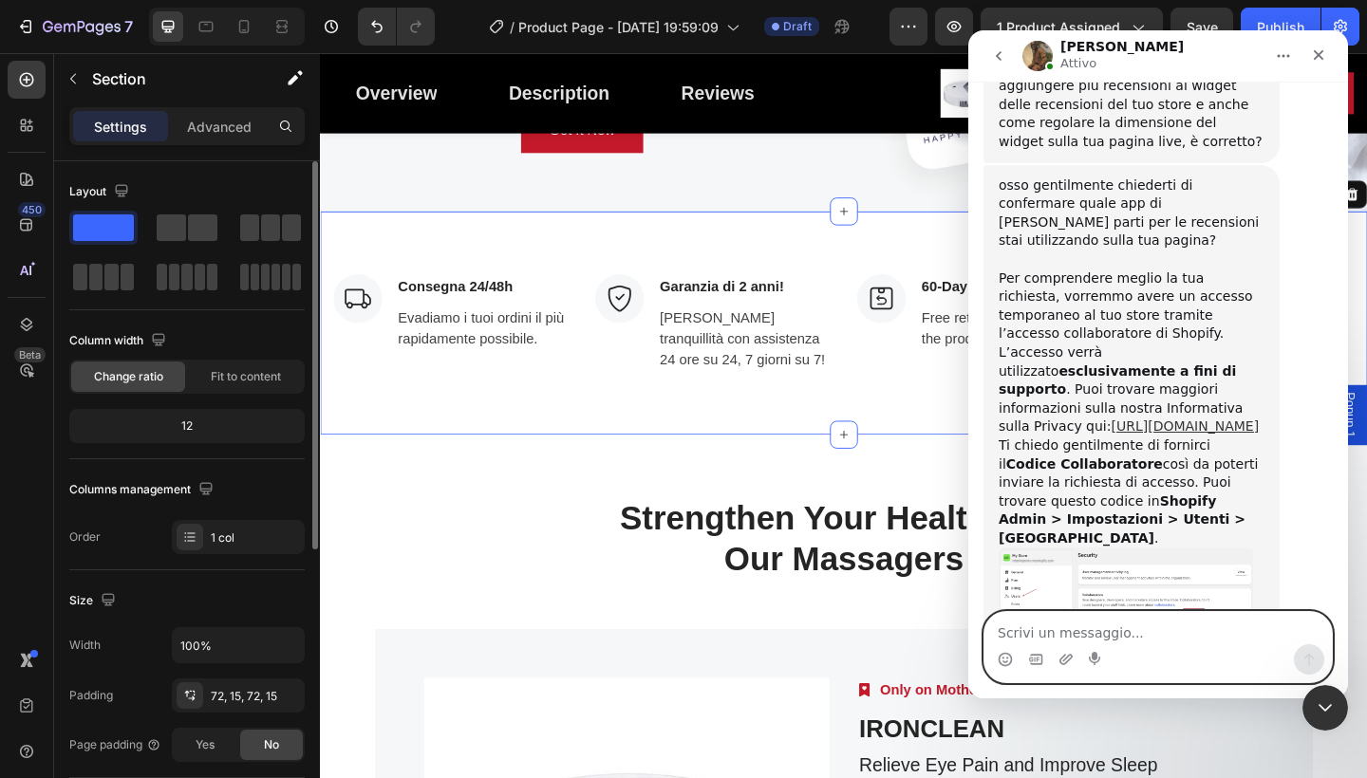
scroll to position [888, 0]
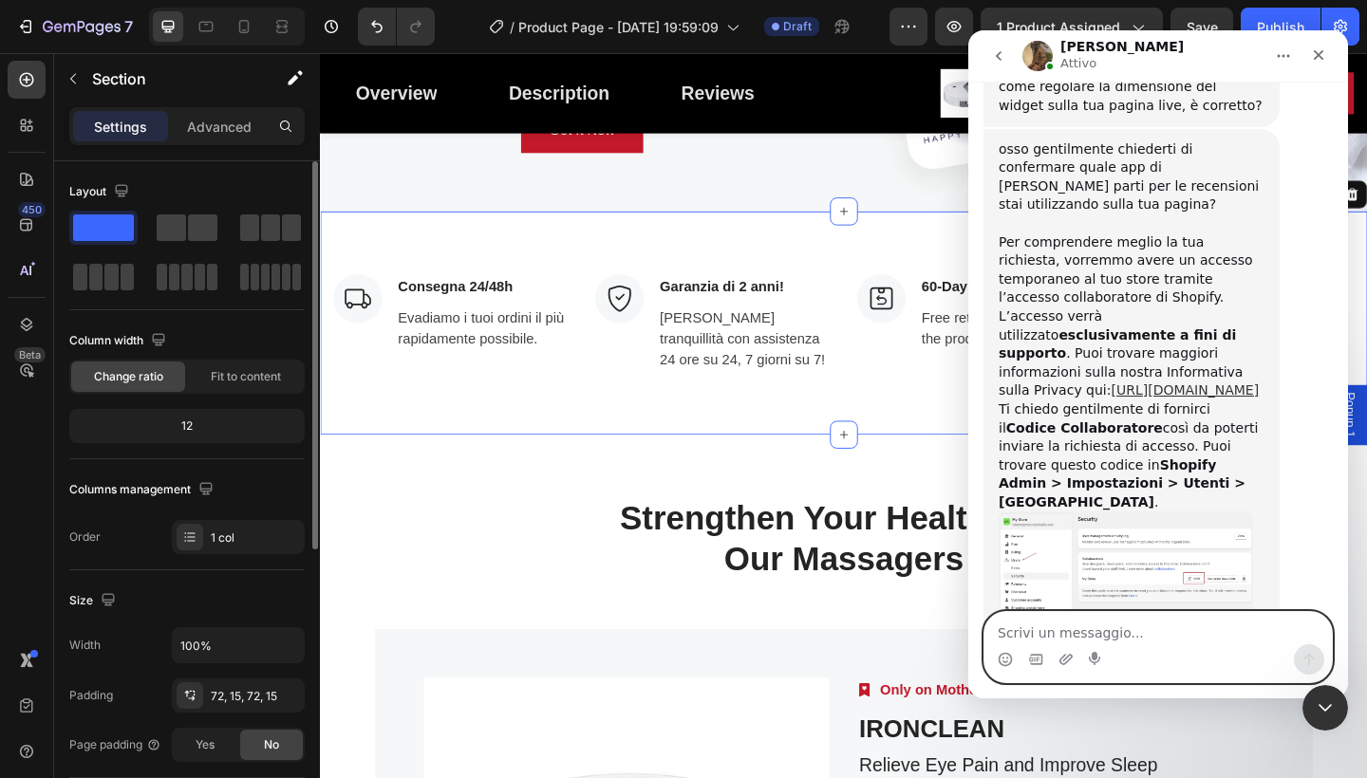
type textarea "n"
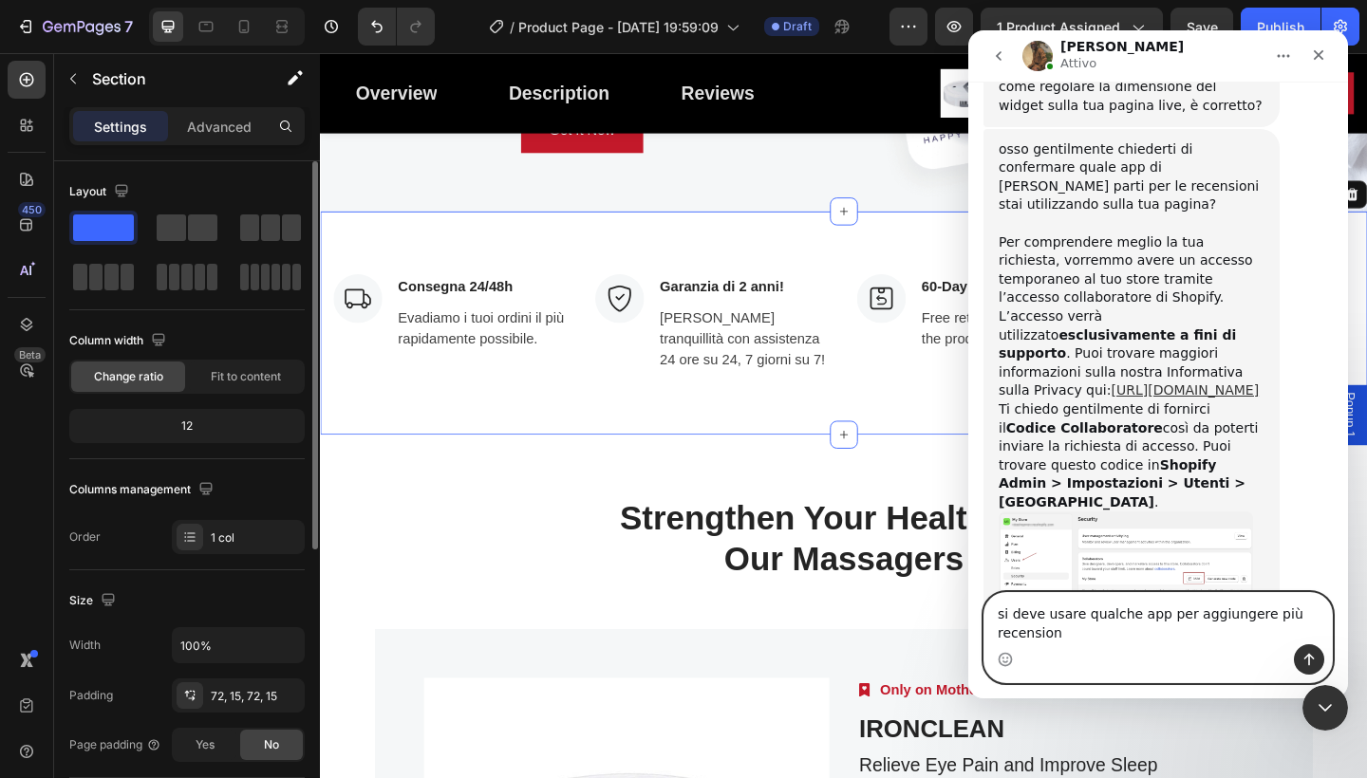
scroll to position [907, 0]
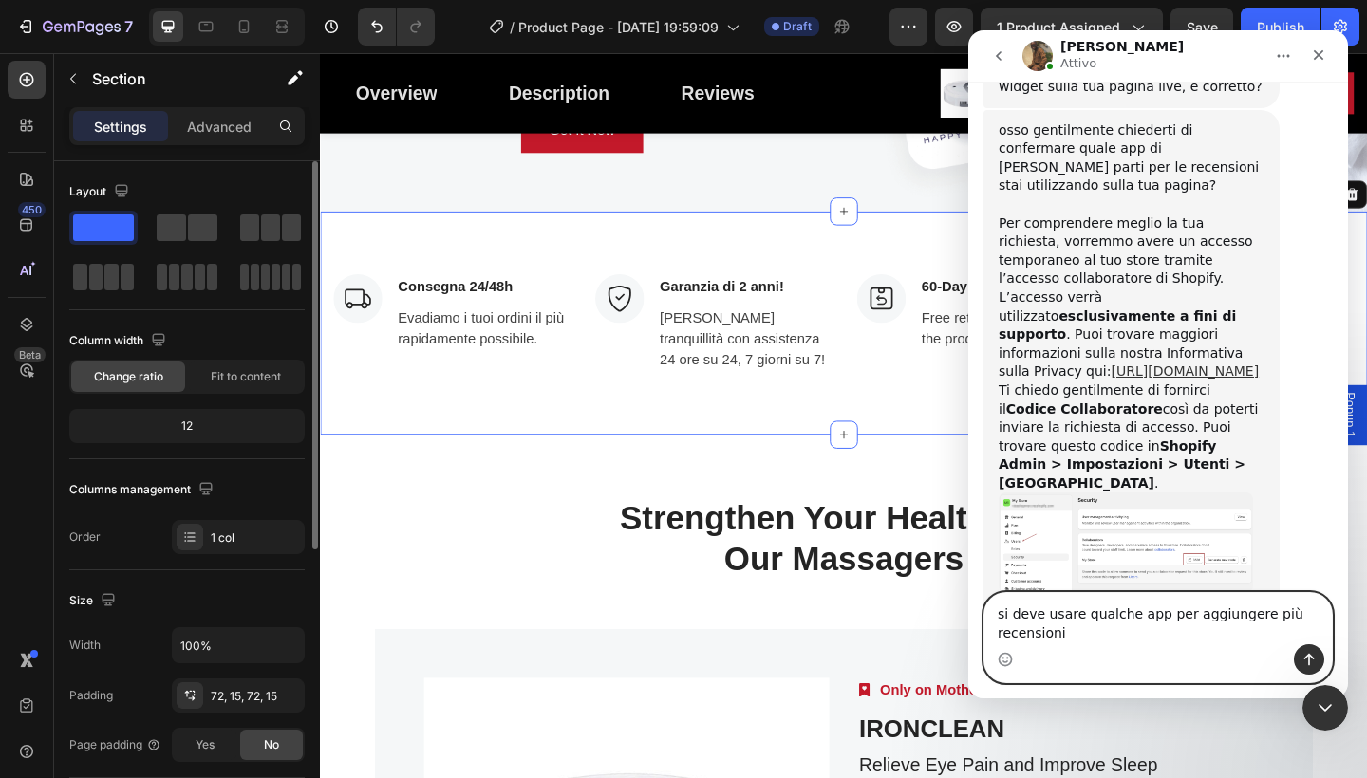
type textarea "si deve usare qualche app per aggiungere più recensioni ?"
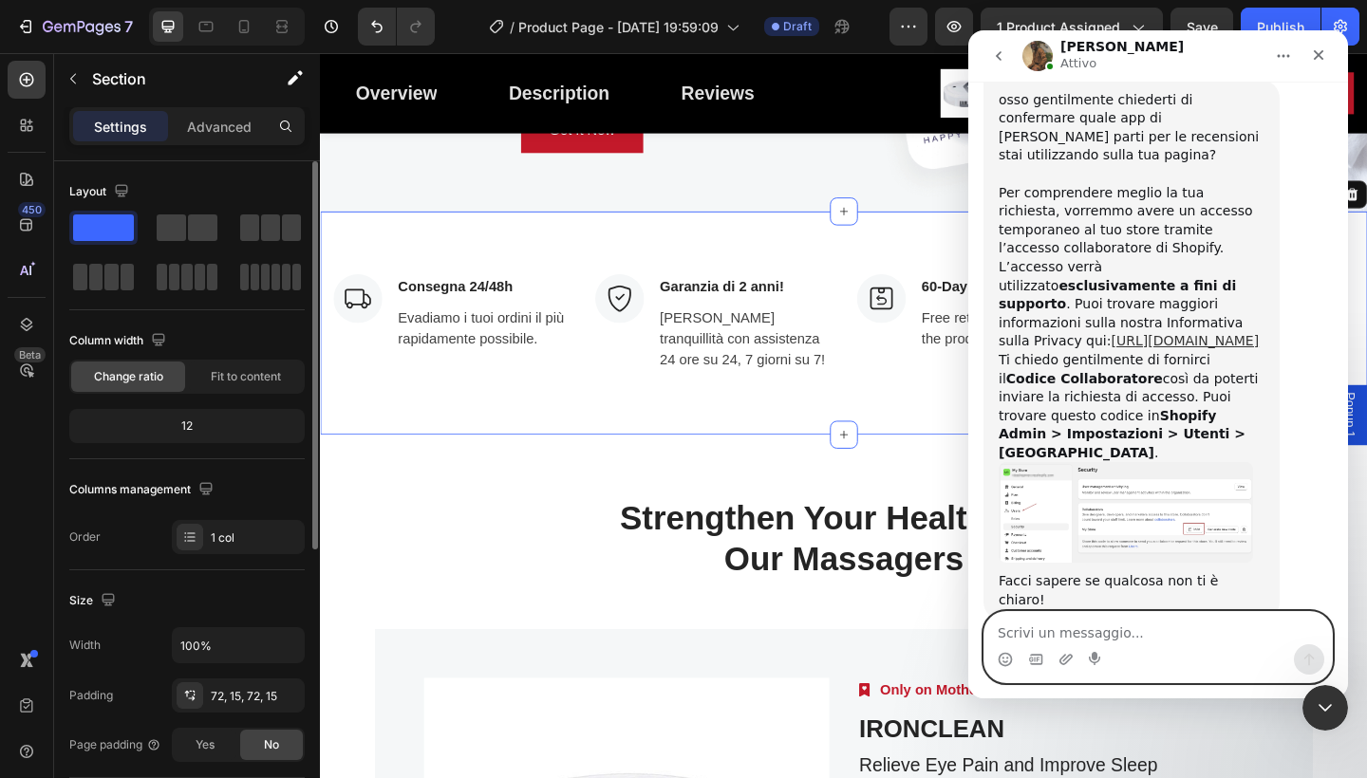
scroll to position [948, 0]
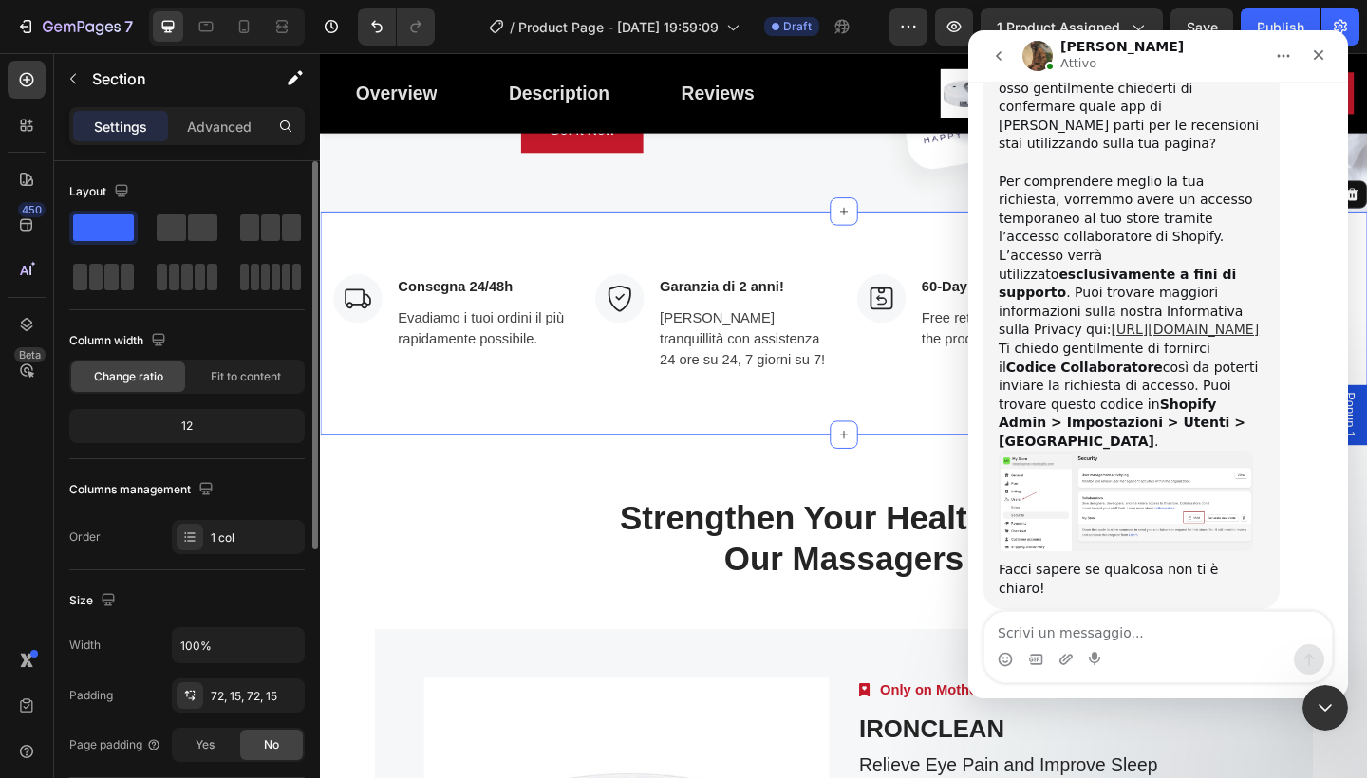
click at [1041, 451] on img "Abraham dice…" at bounding box center [1126, 501] width 254 height 101
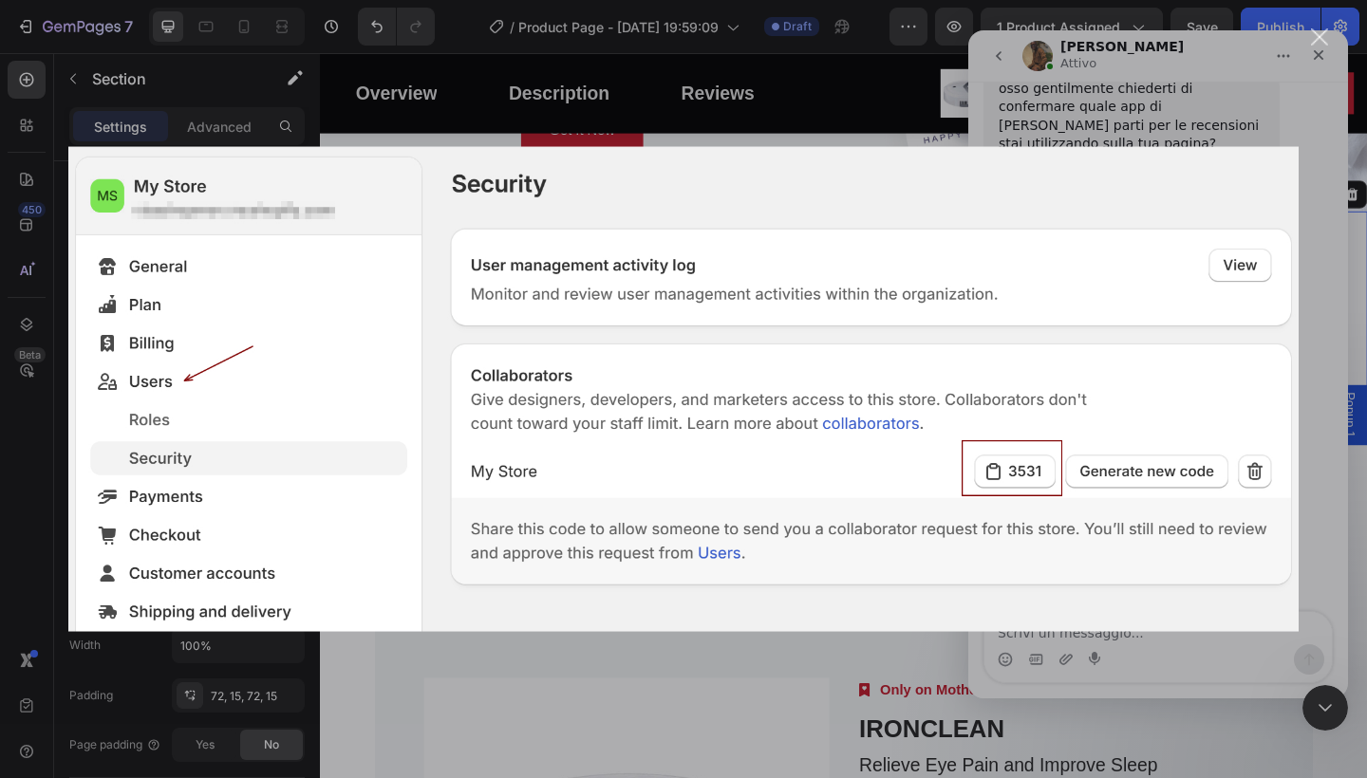
click at [1295, 121] on div "Messenger Intercom" at bounding box center [683, 389] width 1367 height 778
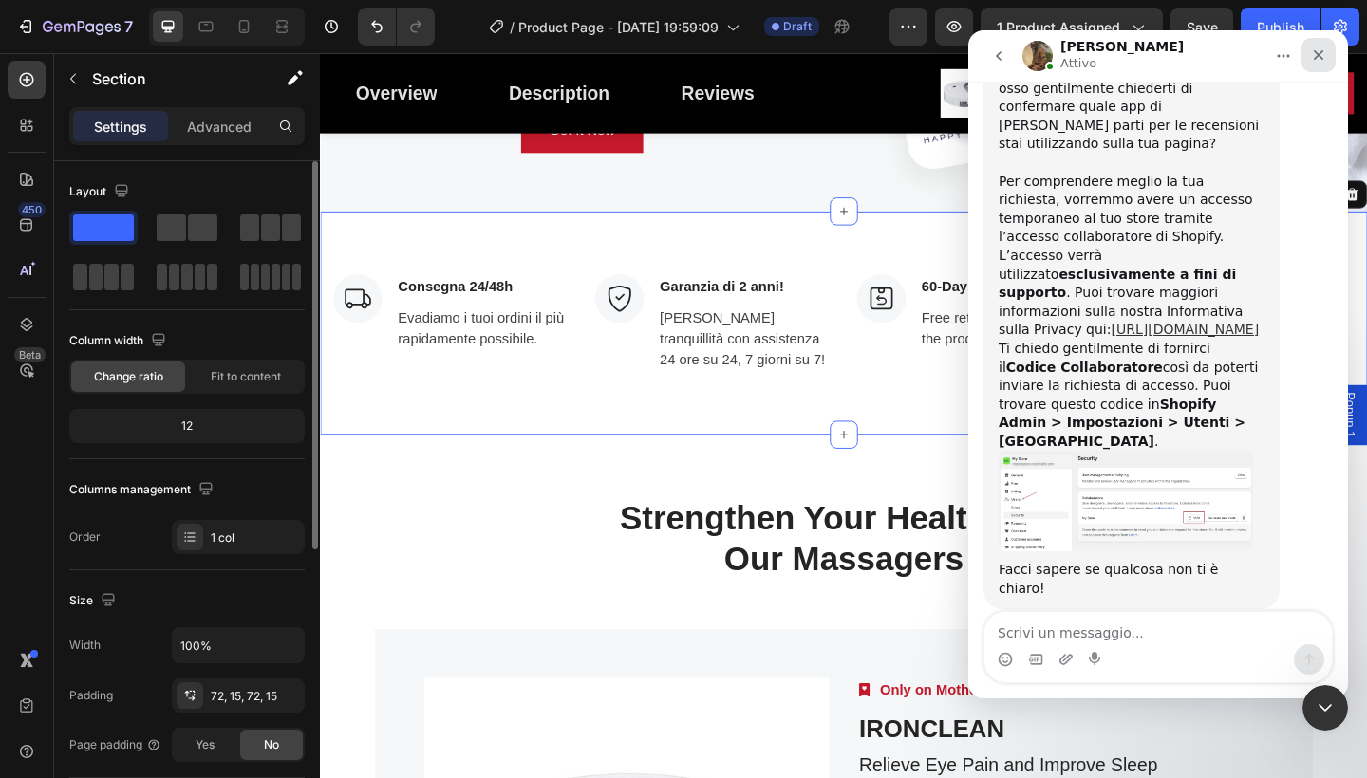
click at [1322, 52] on icon "Chiudi" at bounding box center [1319, 55] width 10 height 10
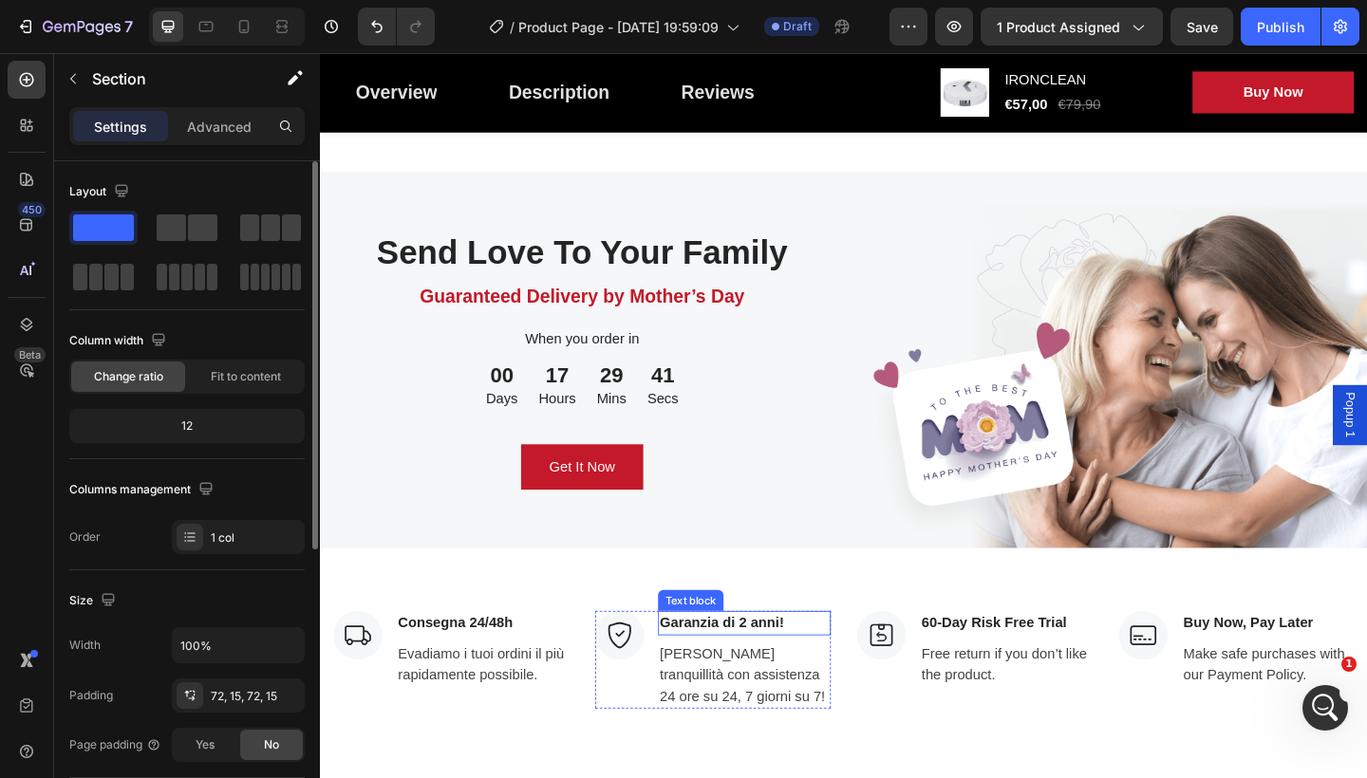
scroll to position [5176, 0]
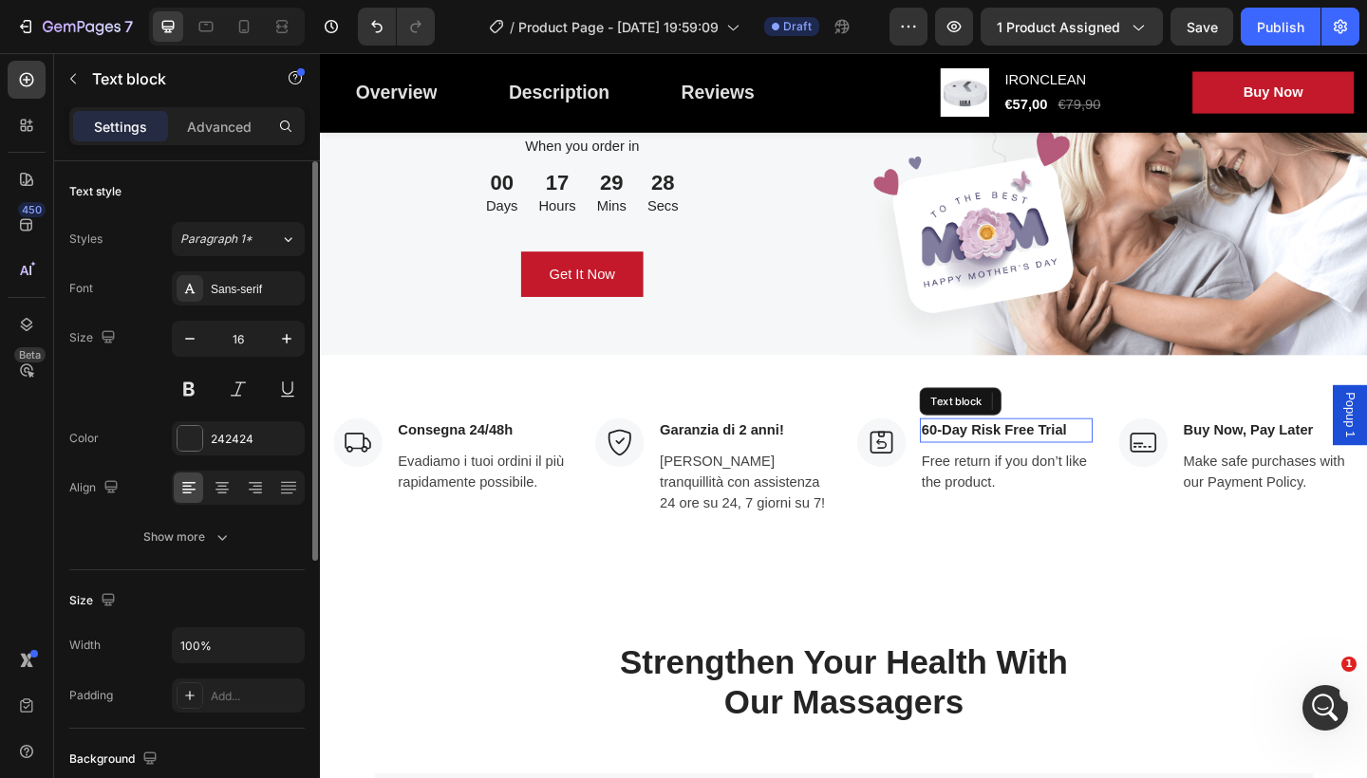
click at [1142, 458] on p "60-Day Risk Free Trial" at bounding box center [1066, 464] width 184 height 23
click at [1134, 453] on p "60-Day Risk Free Trial" at bounding box center [1066, 464] width 184 height 23
click at [1135, 460] on p "60-Day Risk Free Trial" at bounding box center [1066, 464] width 184 height 23
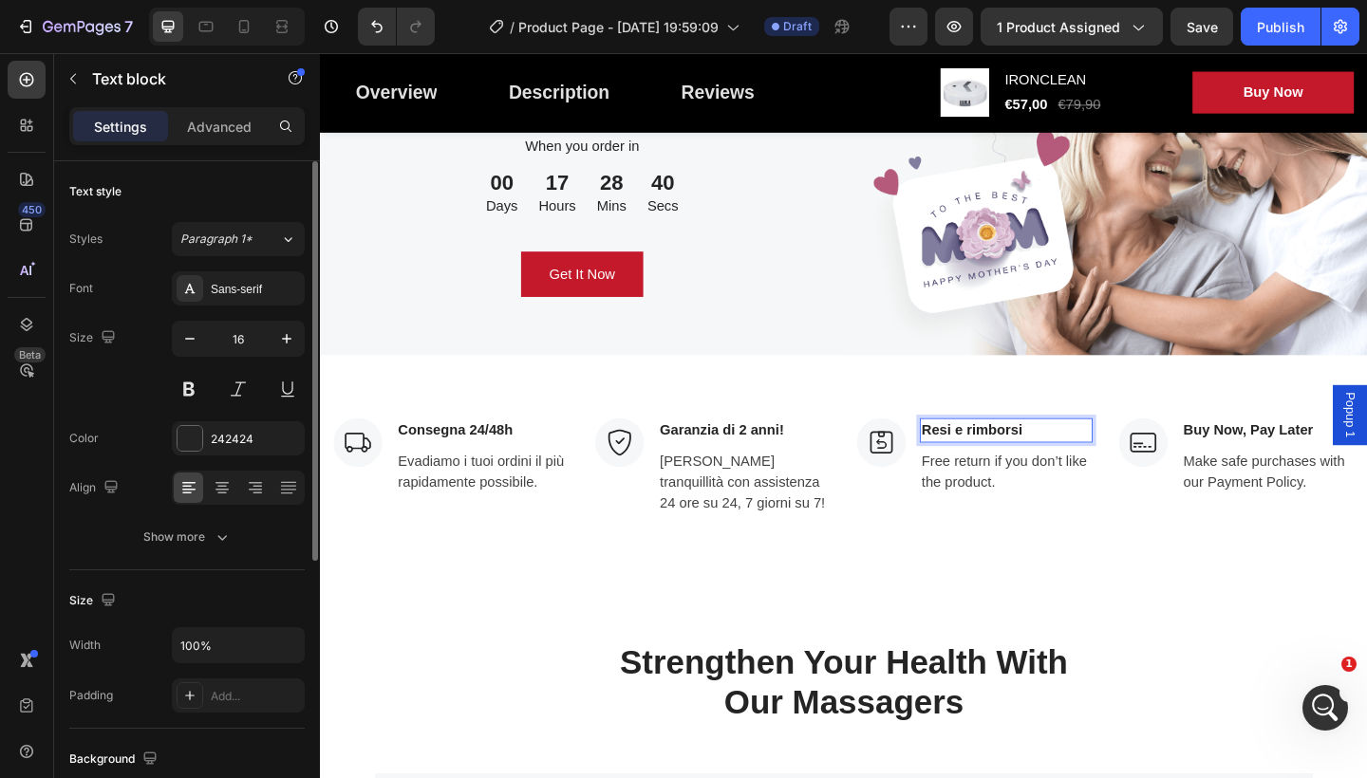
scroll to position [5180, 0]
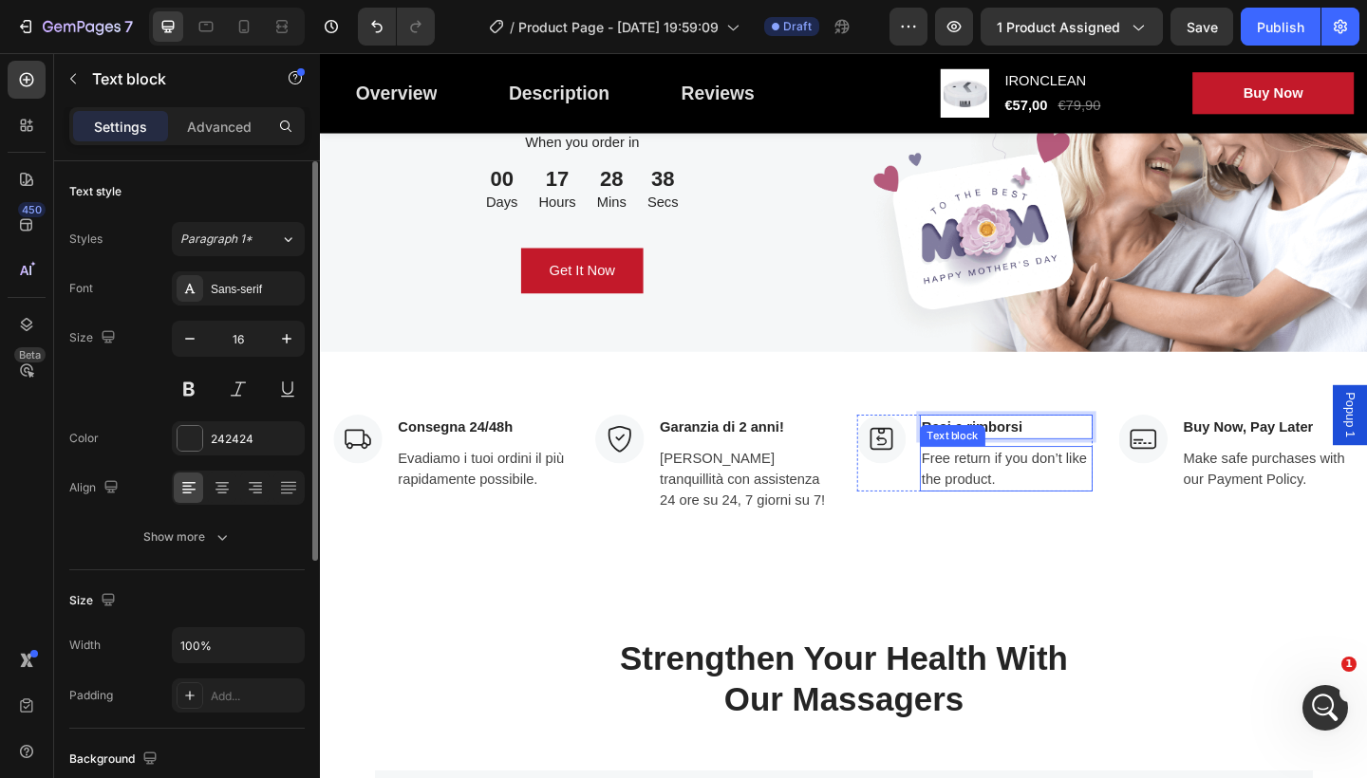
click at [1041, 506] on p "Free return if you don’t like the product." at bounding box center [1066, 506] width 184 height 46
click at [1057, 506] on p "Free return if you don’t like the product." at bounding box center [1066, 506] width 184 height 46
click at [1341, 710] on div "Apri il messenger Intercom" at bounding box center [1322, 705] width 63 height 63
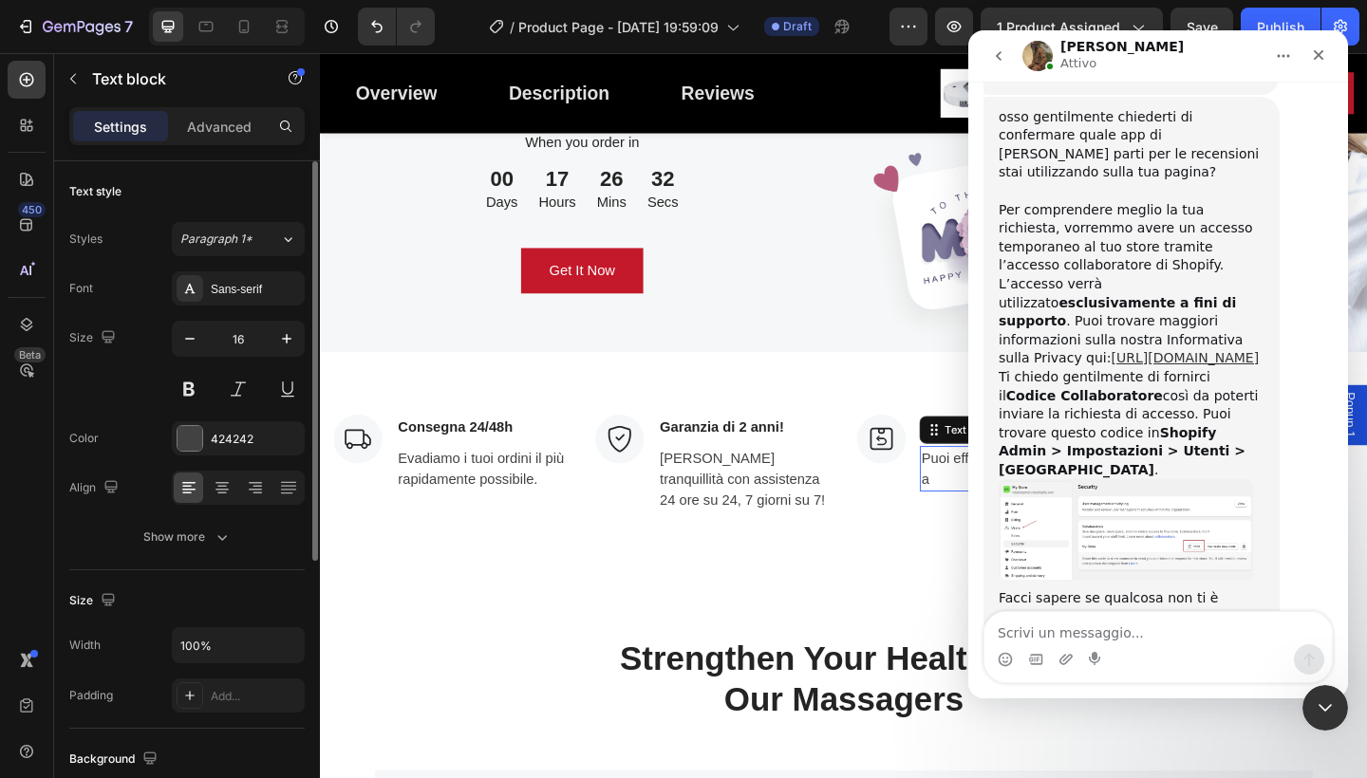
scroll to position [948, 0]
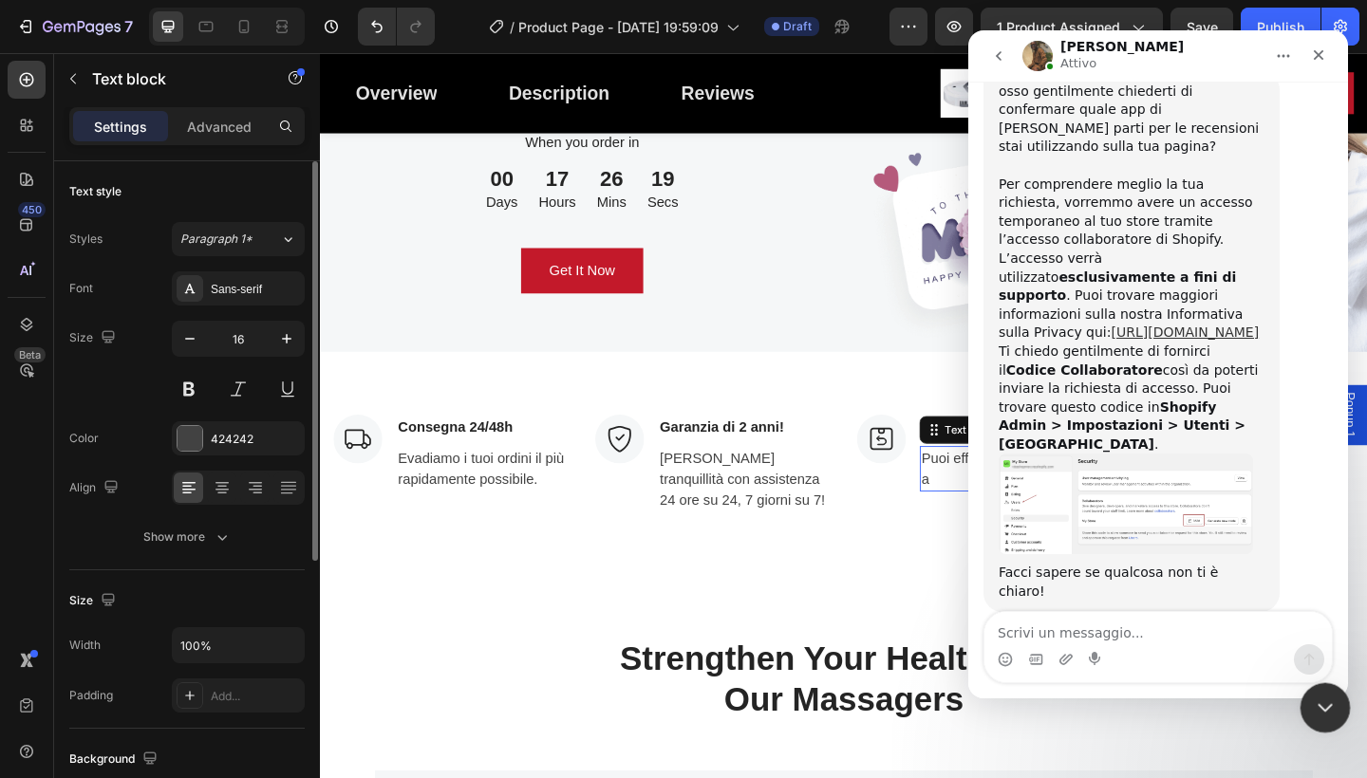
click at [1304, 693] on div "Chiudi il messenger Intercom" at bounding box center [1323, 706] width 46 height 46
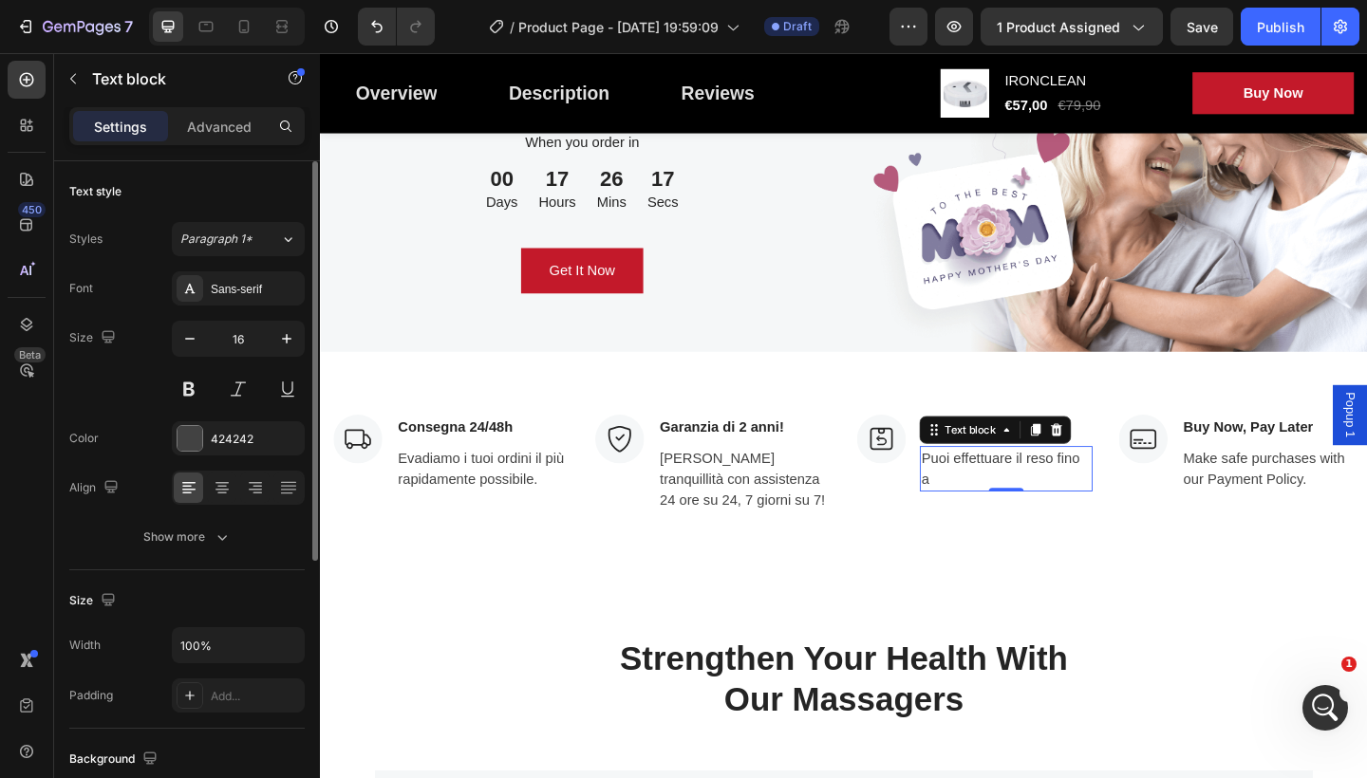
click at [1023, 515] on p "Puoi effettuare il reso fino a" at bounding box center [1066, 506] width 184 height 46
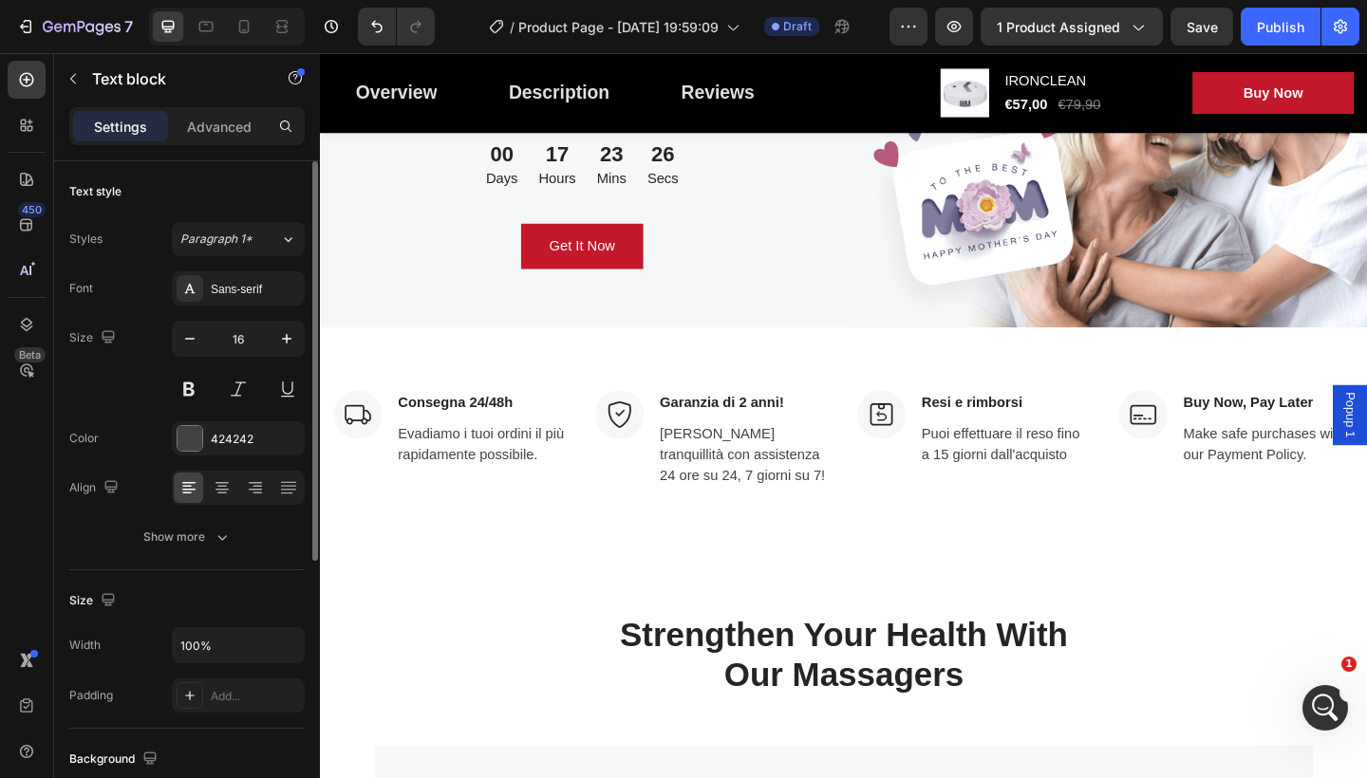
scroll to position [5208, 0]
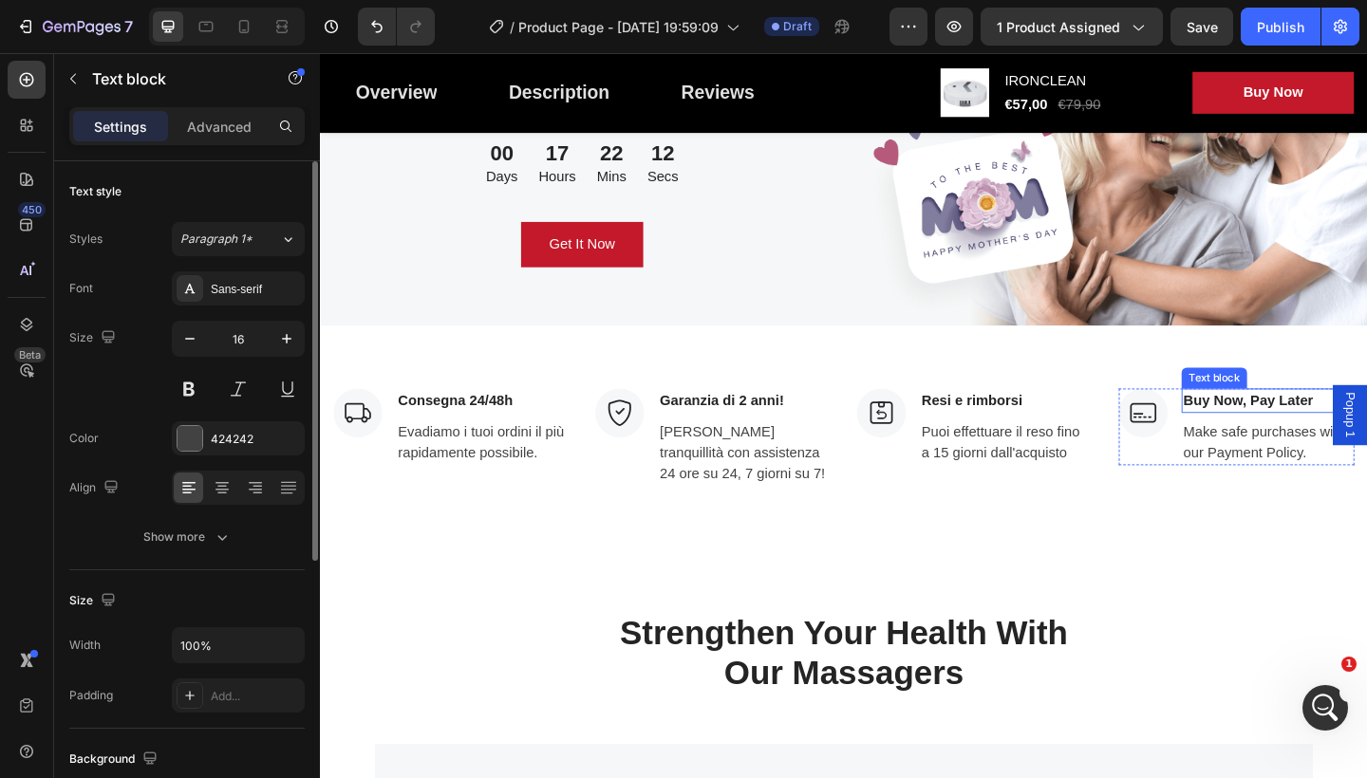
click at [1366, 426] on p "Buy Now, Pay Later" at bounding box center [1351, 432] width 184 height 23
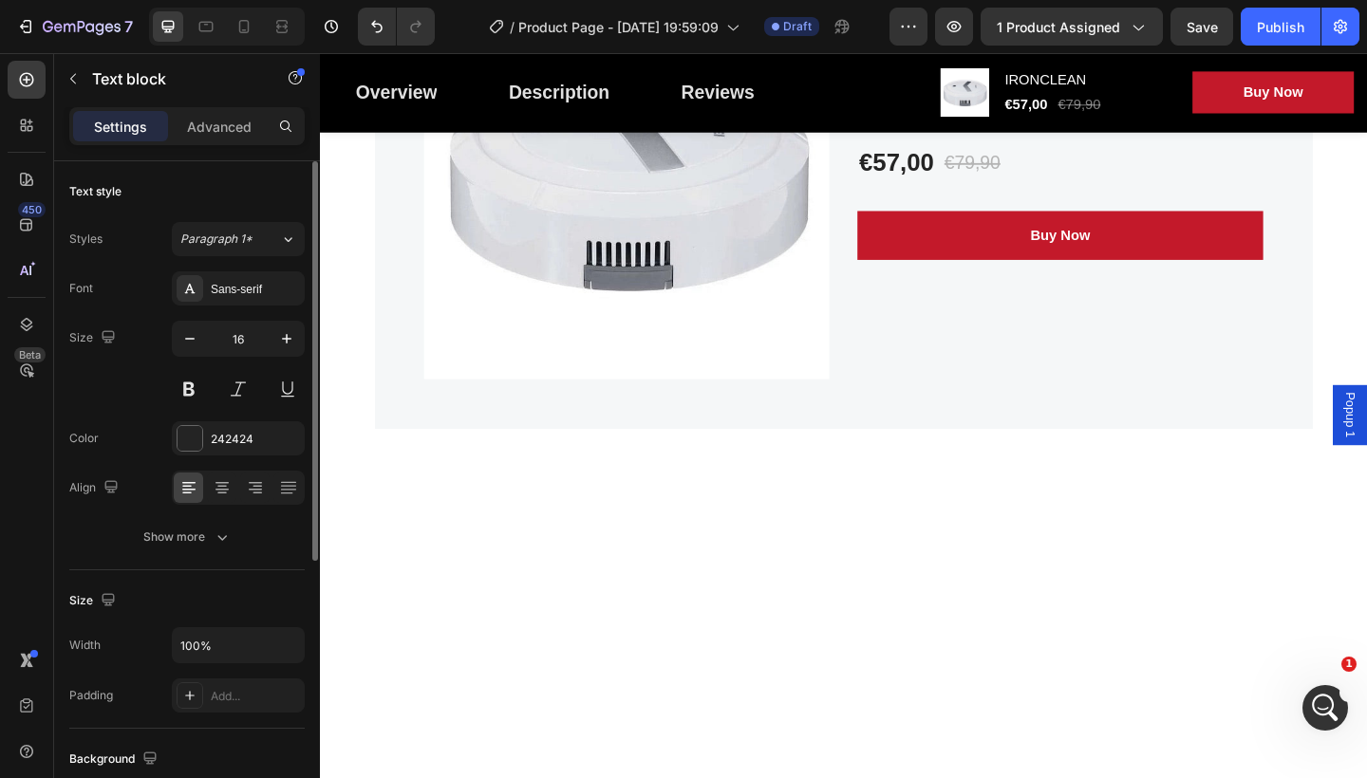
scroll to position [5016, 0]
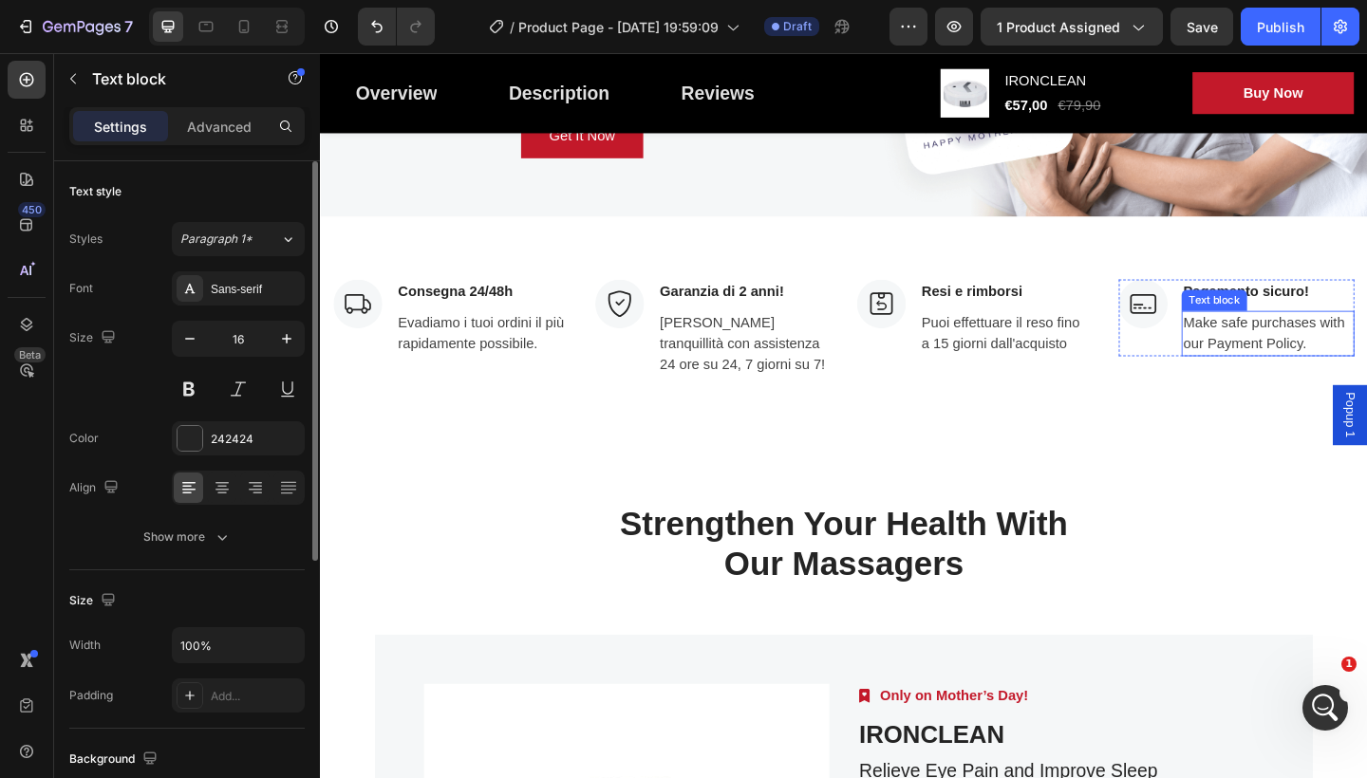
click at [1366, 369] on p "Make safe purchases with our Payment Policy." at bounding box center [1351, 359] width 184 height 46
click at [1366, 370] on p "Make safe purchases with our Payment Policy." at bounding box center [1351, 359] width 184 height 46
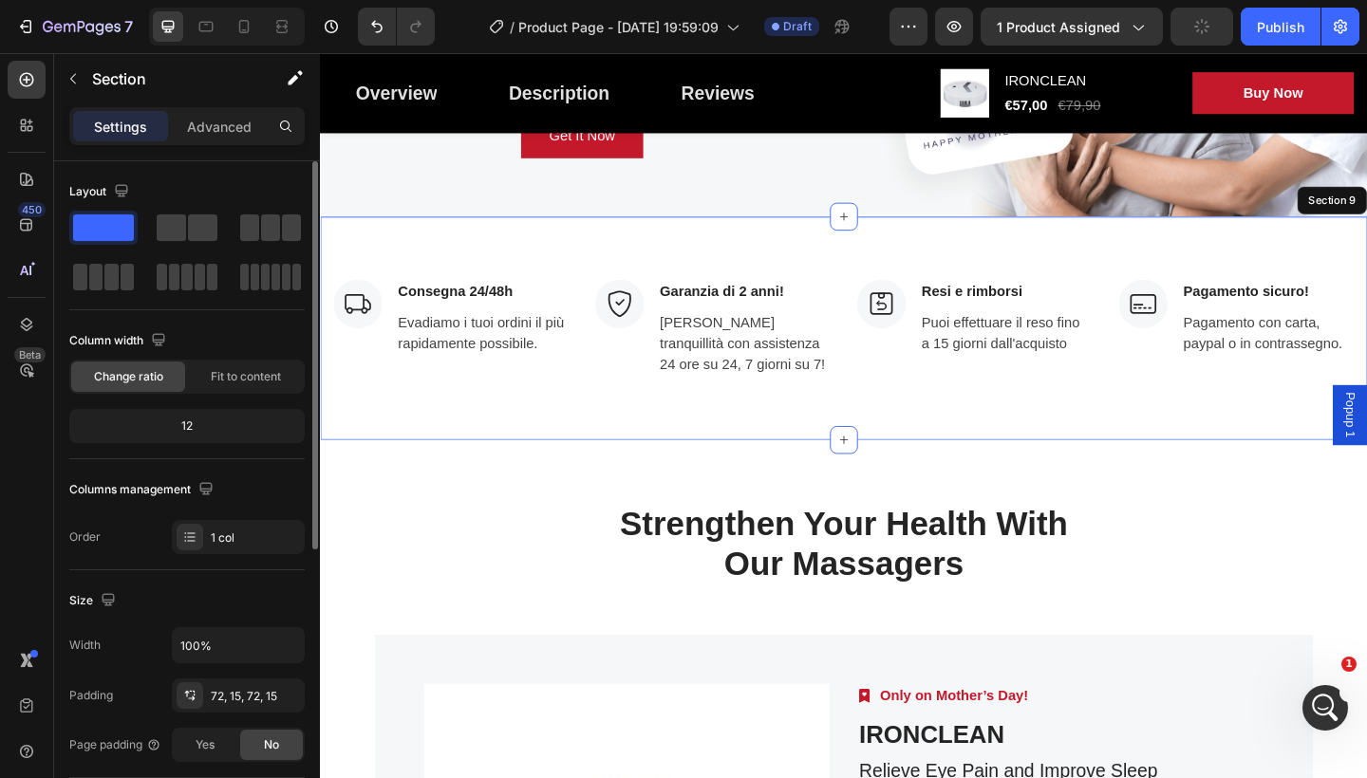
click at [1366, 441] on div "Image Consegna 24/48h Text block Evadiamo i tuoi ordini il più rapidamente poss…" at bounding box center [889, 353] width 1139 height 243
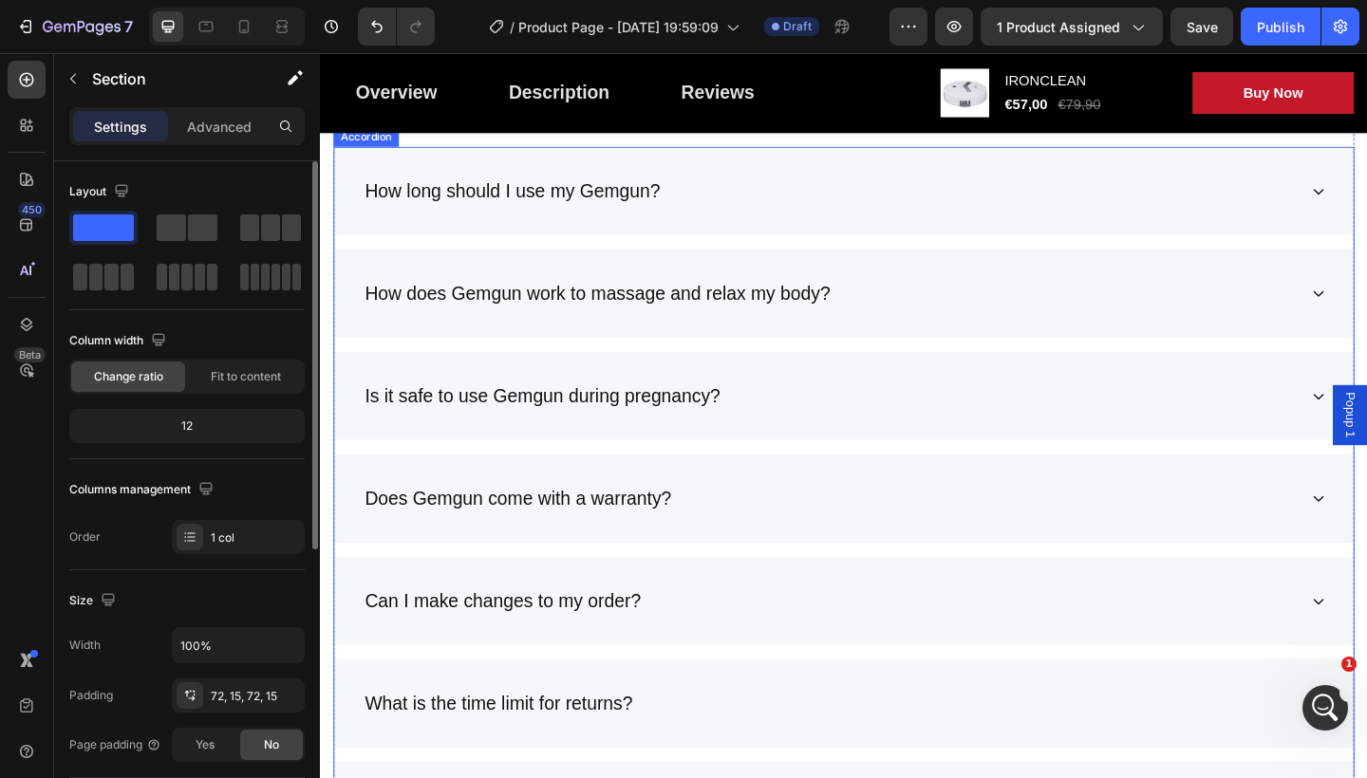
scroll to position [6184, 0]
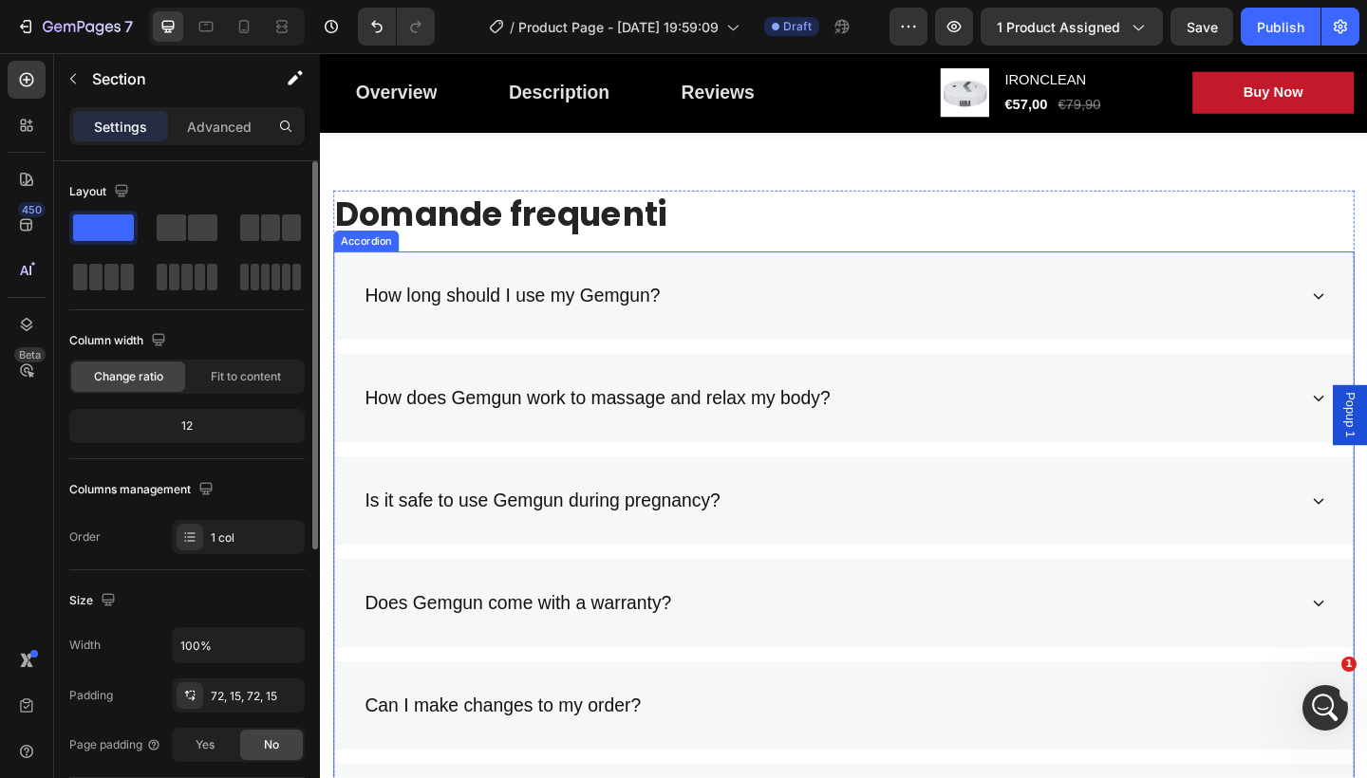
click at [701, 318] on div "How long should I use my Gemgun?" at bounding box center [875, 318] width 1018 height 36
click at [693, 315] on div "How long should I use my Gemgun?" at bounding box center [875, 318] width 1018 height 36
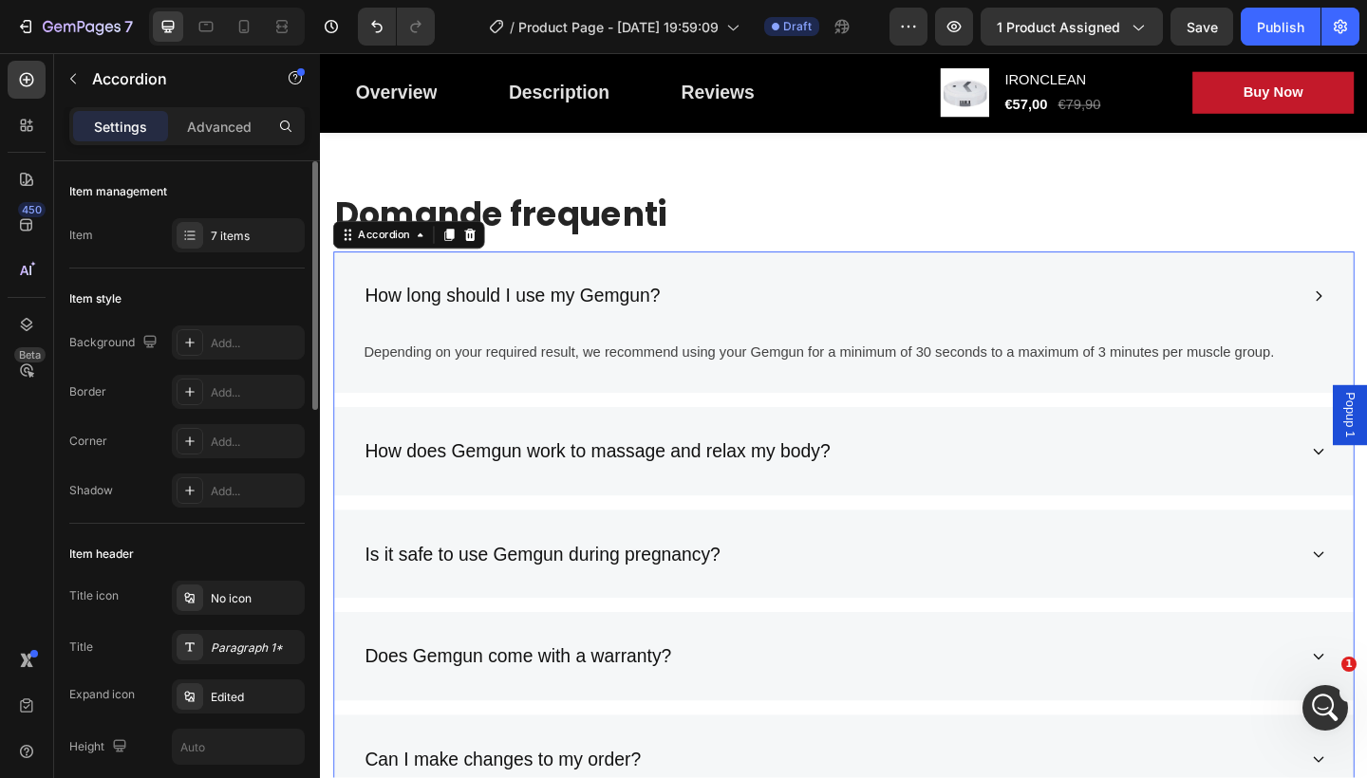
click at [693, 315] on div "How long should I use my Gemgun?" at bounding box center [875, 318] width 1018 height 36
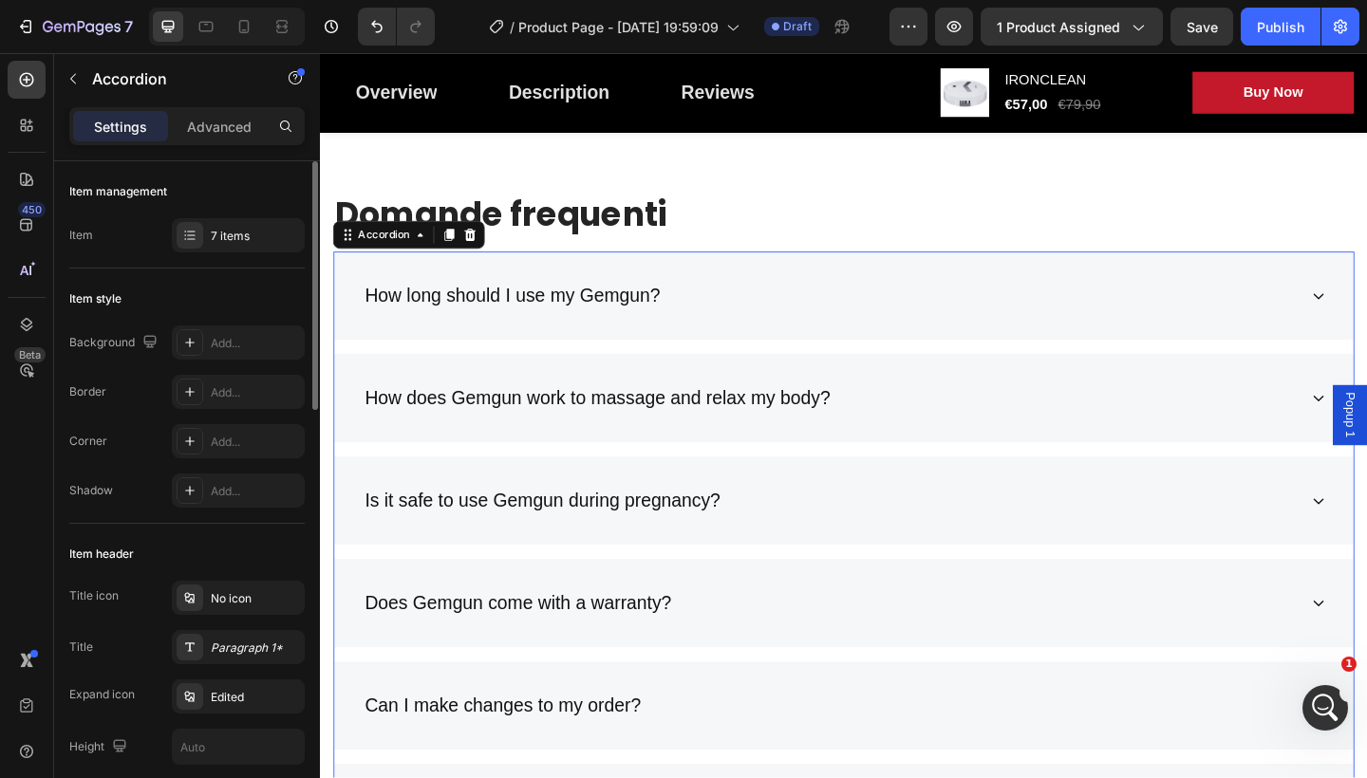
click at [693, 315] on div "How long should I use my Gemgun?" at bounding box center [875, 318] width 1018 height 36
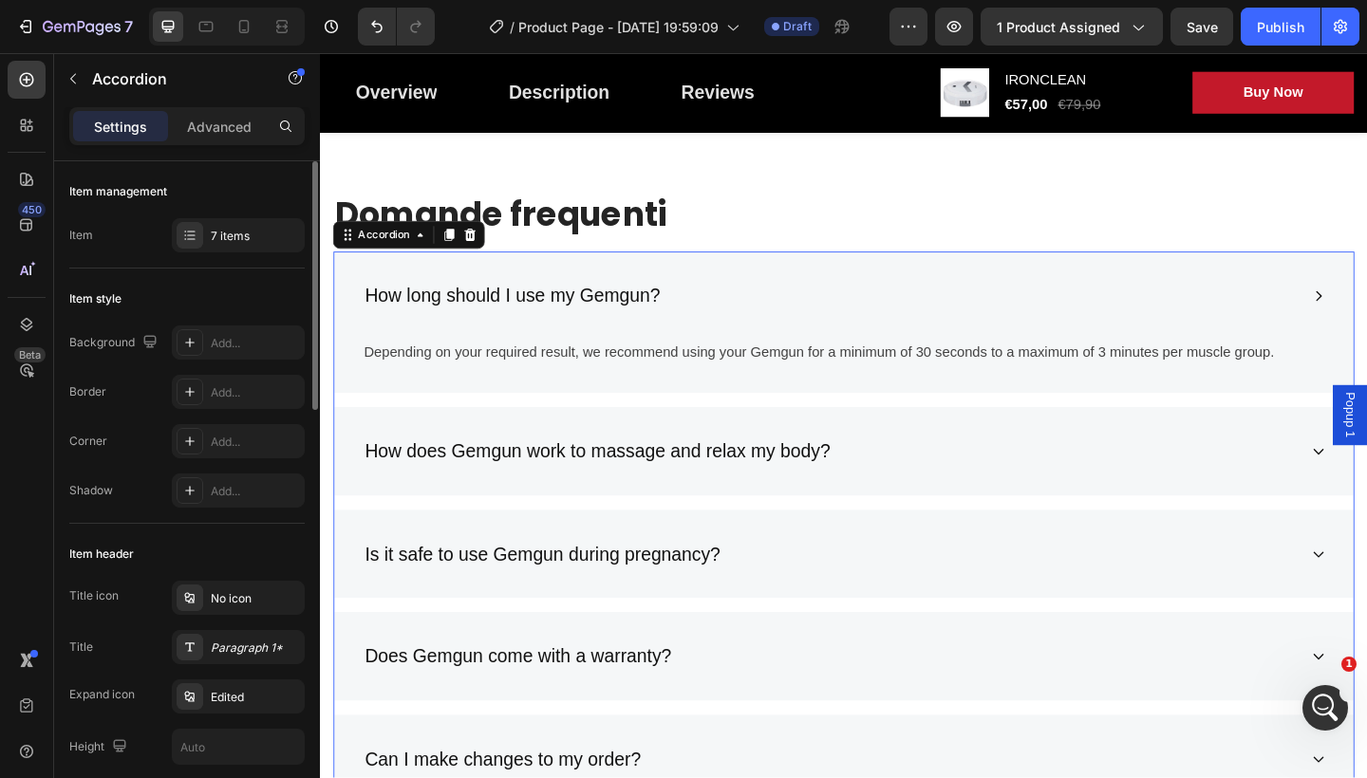
click at [693, 315] on div "How long should I use my Gemgun?" at bounding box center [875, 318] width 1018 height 36
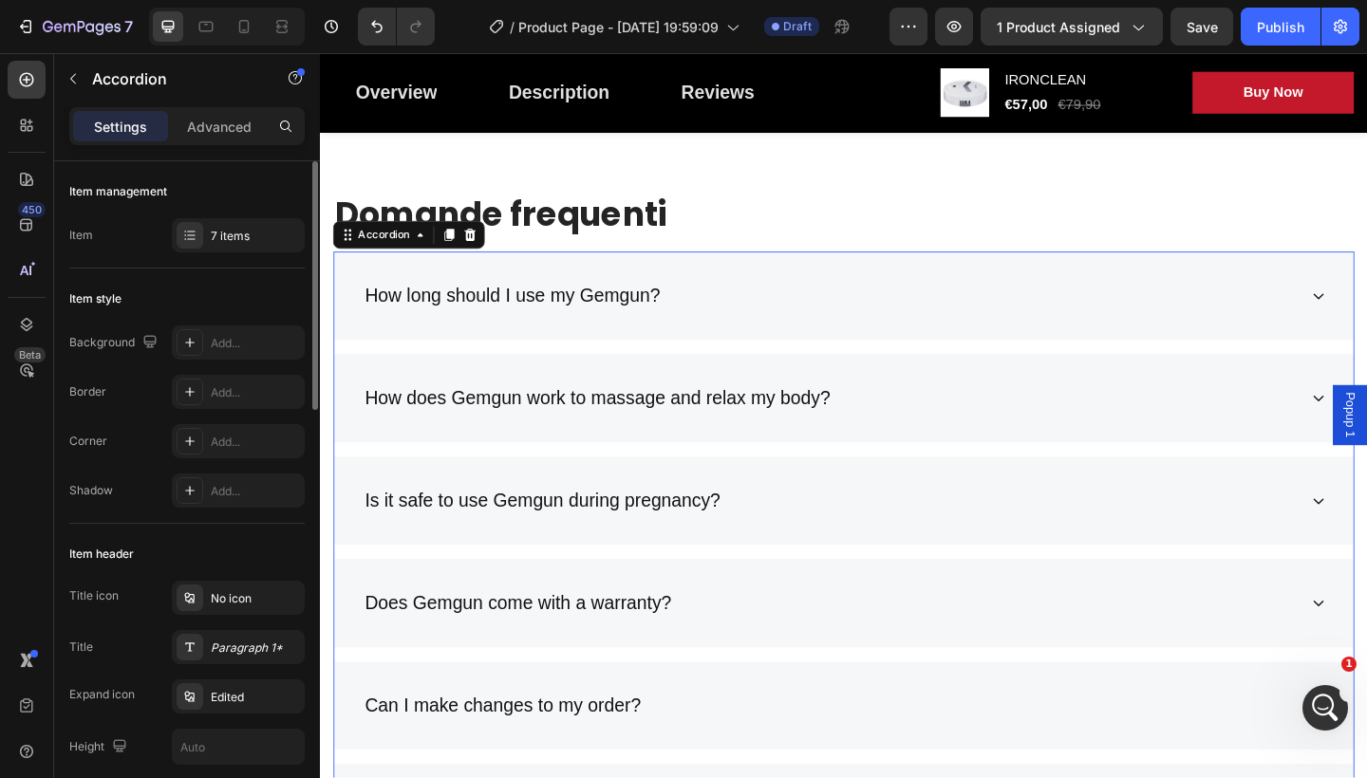
click at [693, 315] on div "How long should I use my Gemgun?" at bounding box center [875, 318] width 1018 height 36
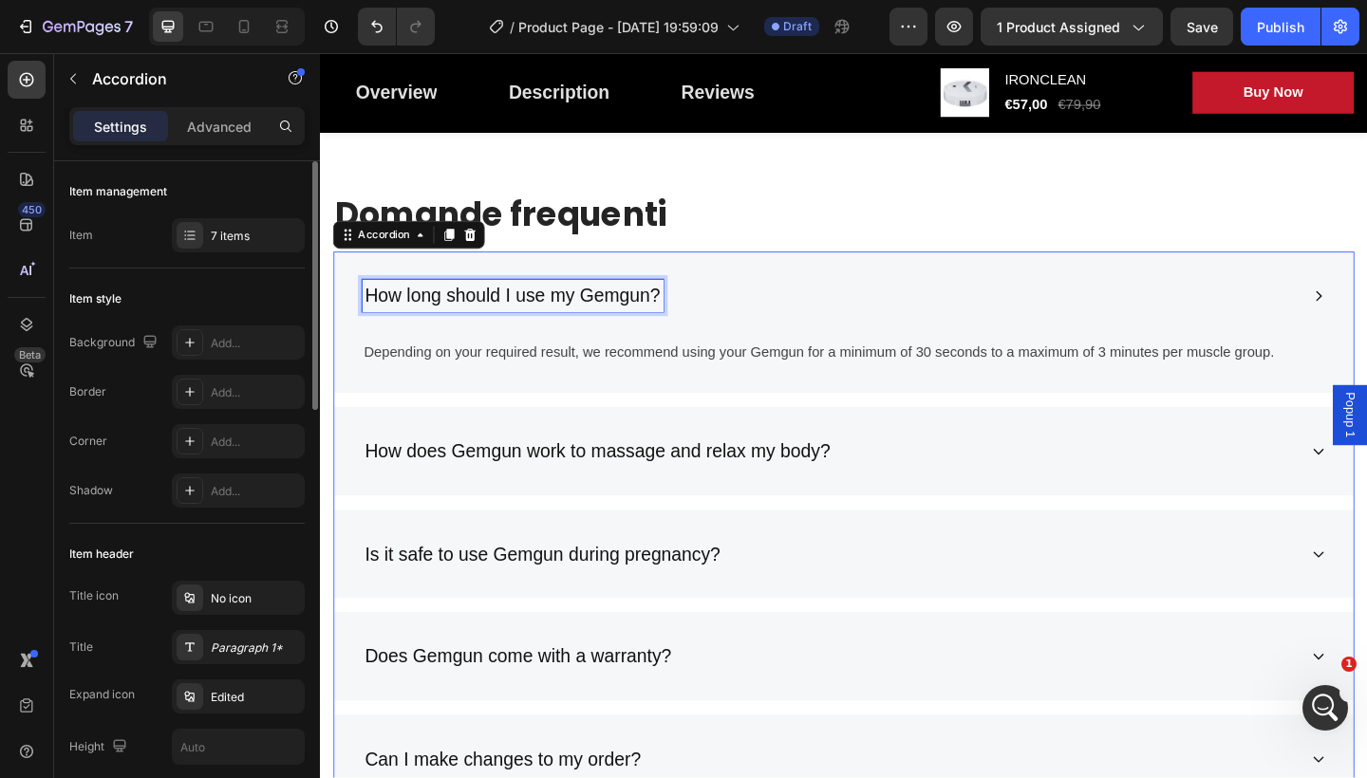
click at [686, 311] on p "How long should I use my Gemgun?" at bounding box center [529, 318] width 322 height 30
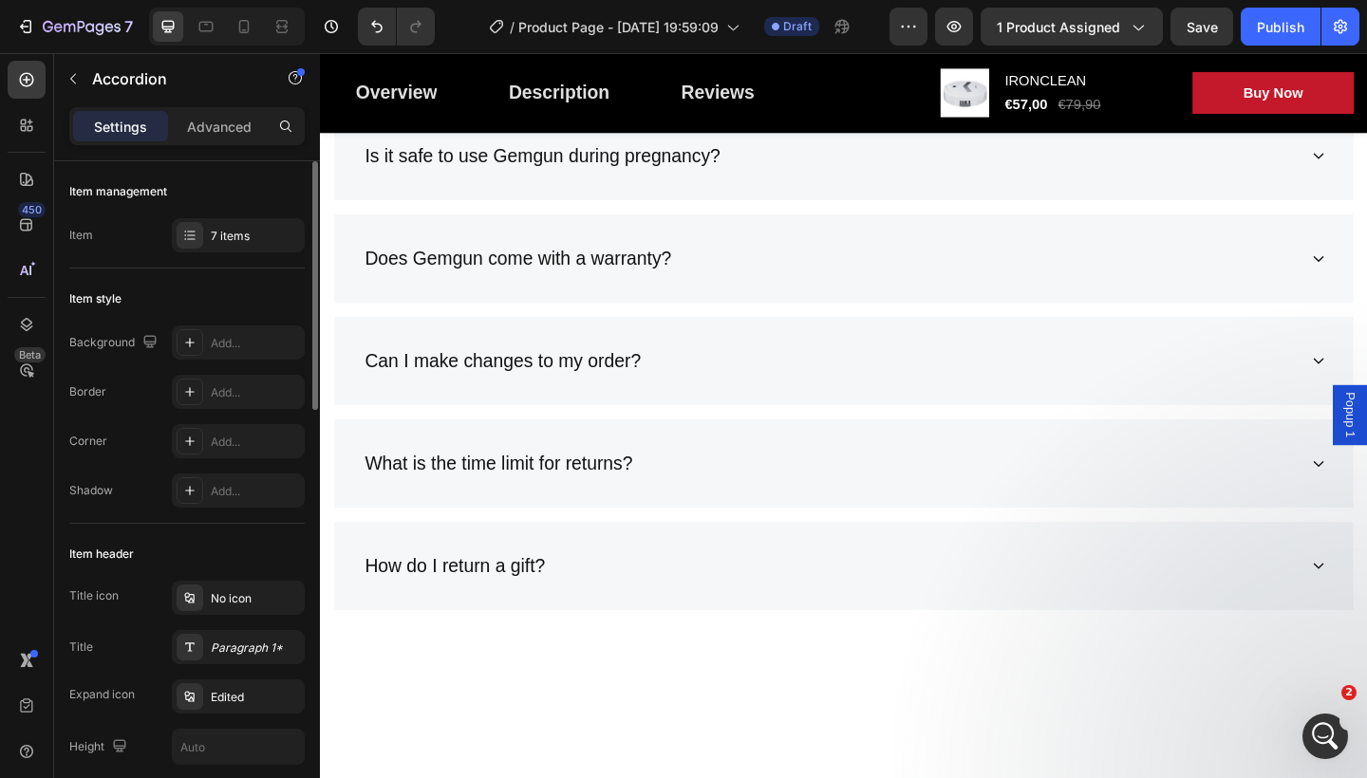
scroll to position [6054, 0]
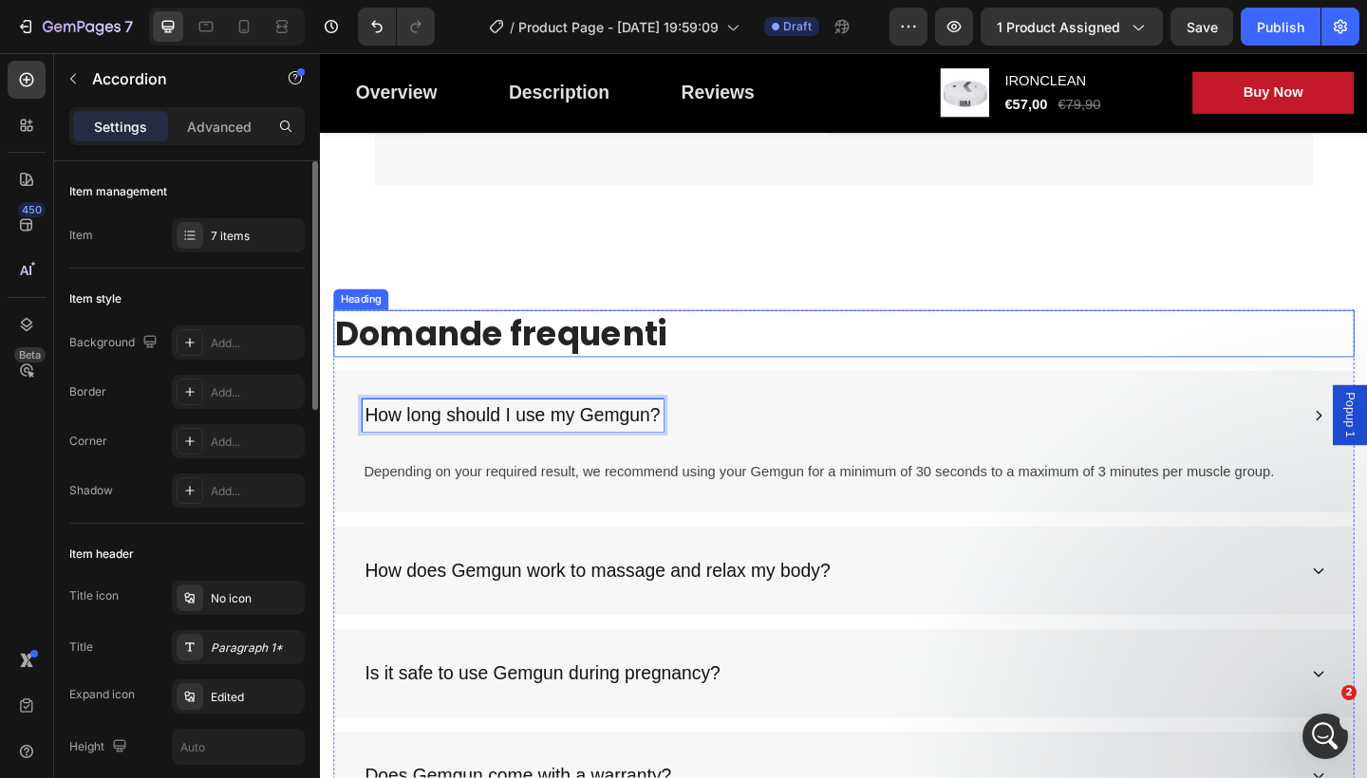
click at [692, 384] on h2 "Domande frequenti" at bounding box center [889, 358] width 1111 height 50
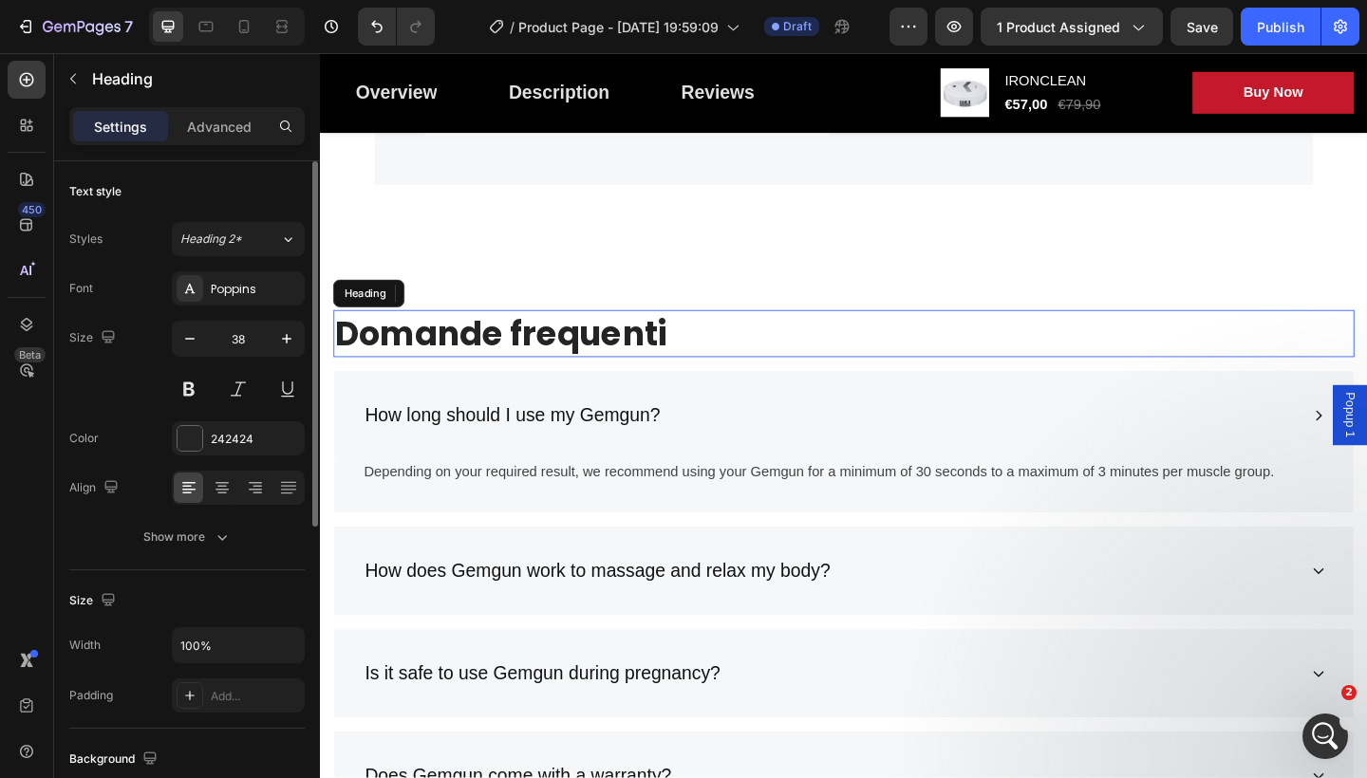
click at [695, 382] on p "Domande frequenti" at bounding box center [889, 358] width 1107 height 47
click at [685, 382] on p "Domande frequenti" at bounding box center [889, 358] width 1107 height 47
click at [641, 382] on p "Domande frequenti" at bounding box center [889, 358] width 1107 height 47
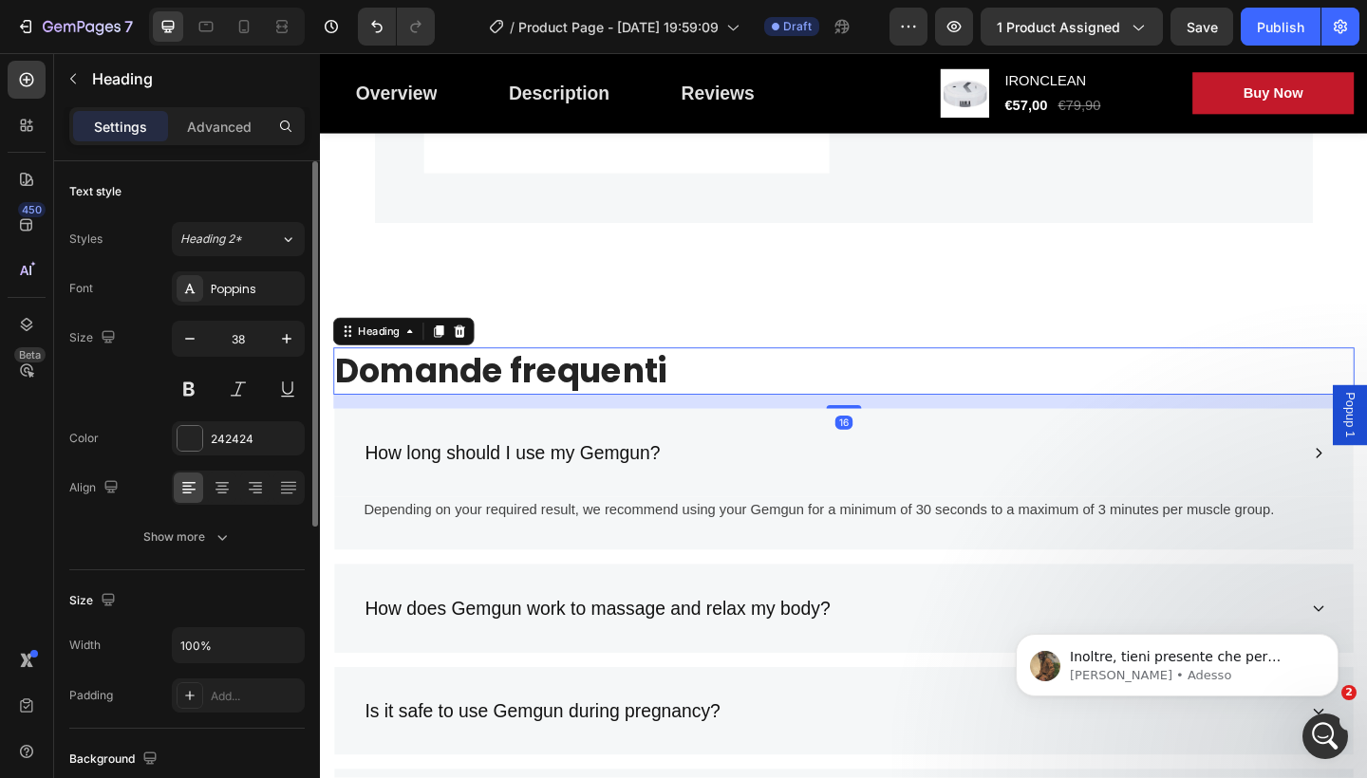
scroll to position [0, 0]
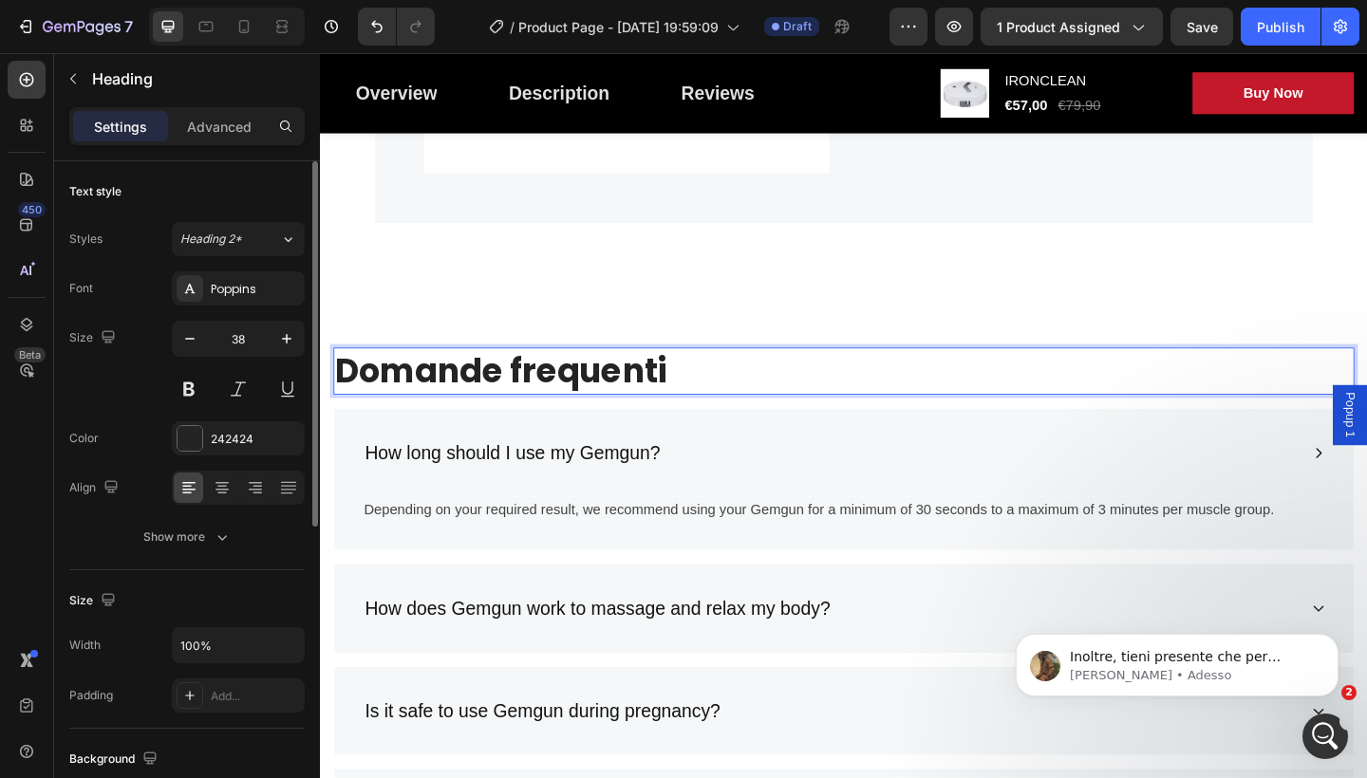
click at [696, 395] on p "Domande frequenti" at bounding box center [889, 399] width 1107 height 47
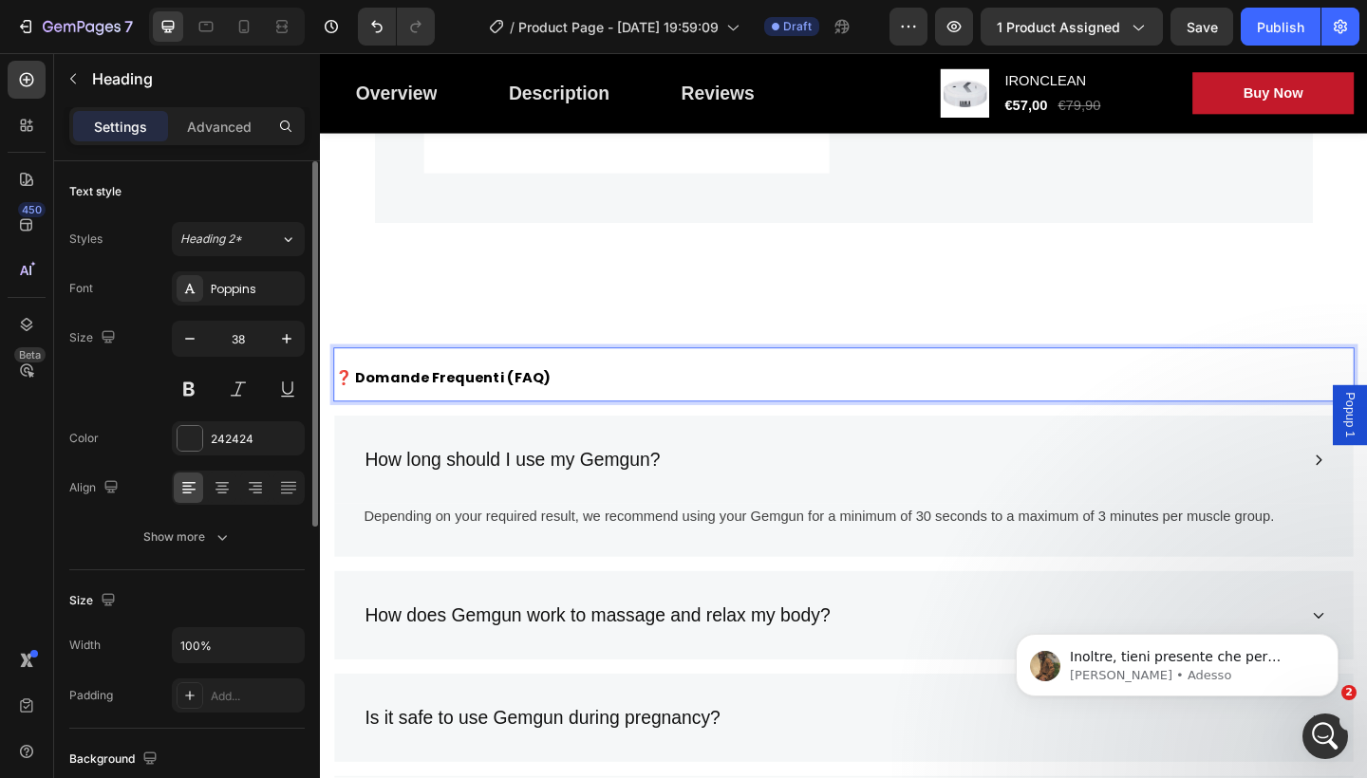
click at [283, 341] on icon "button" at bounding box center [286, 338] width 19 height 19
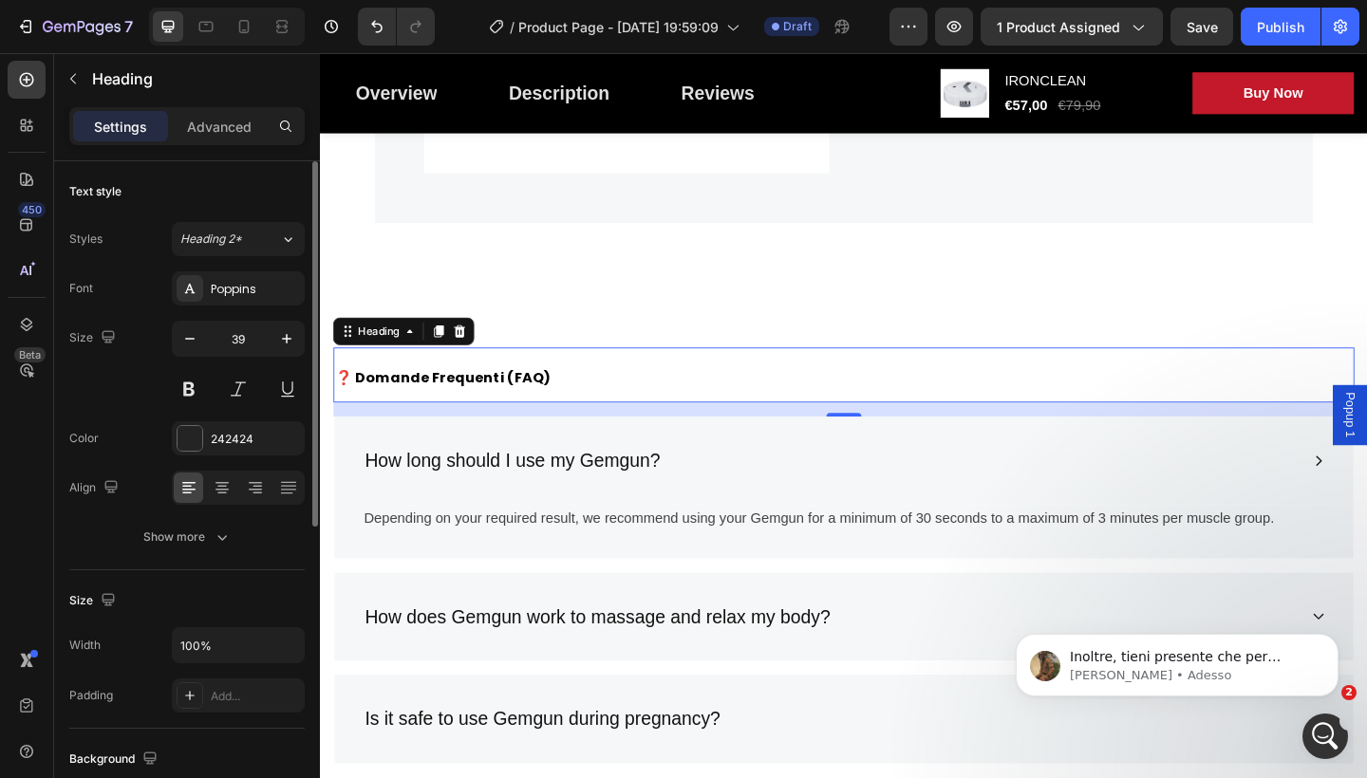
click at [283, 341] on icon "button" at bounding box center [286, 338] width 19 height 19
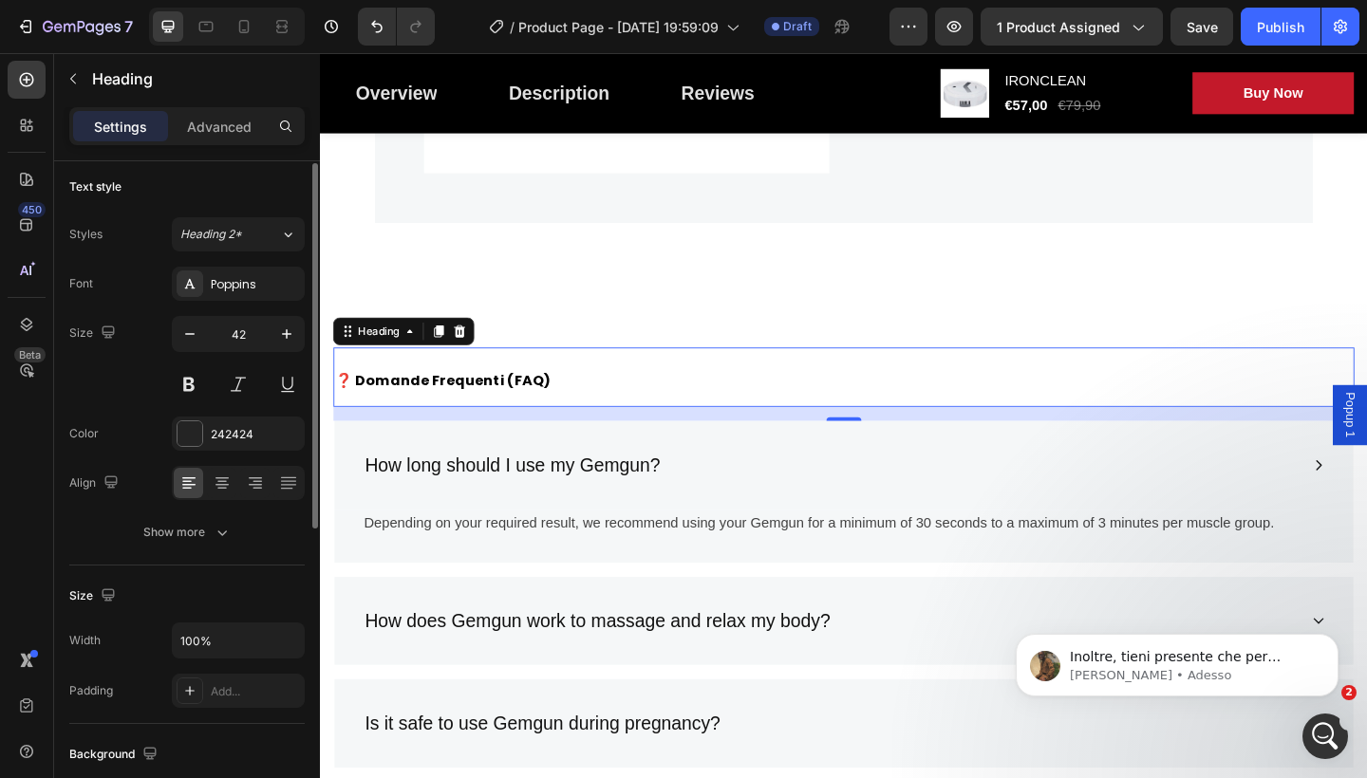
click at [283, 341] on icon "button" at bounding box center [286, 334] width 19 height 19
click at [283, 341] on icon "button" at bounding box center [286, 333] width 19 height 19
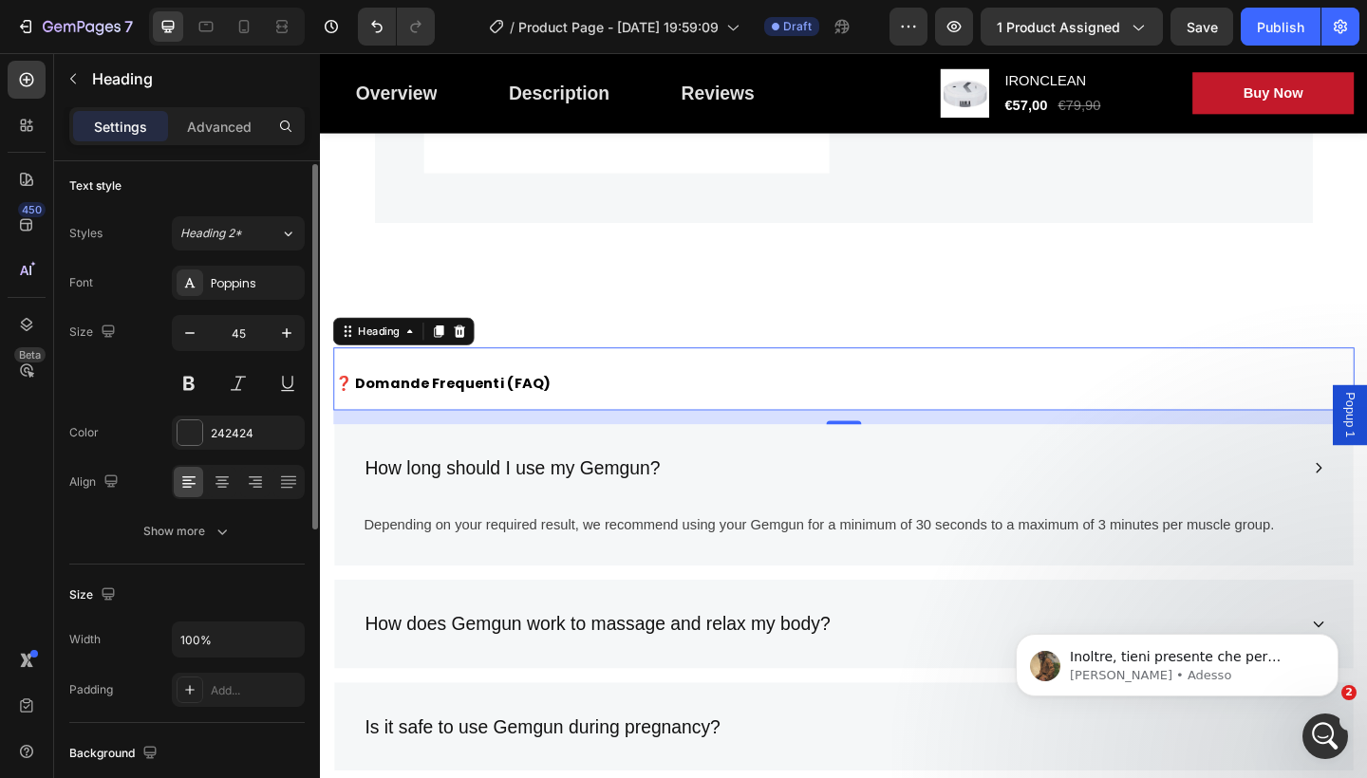
click at [283, 341] on icon "button" at bounding box center [286, 333] width 19 height 19
type input "46"
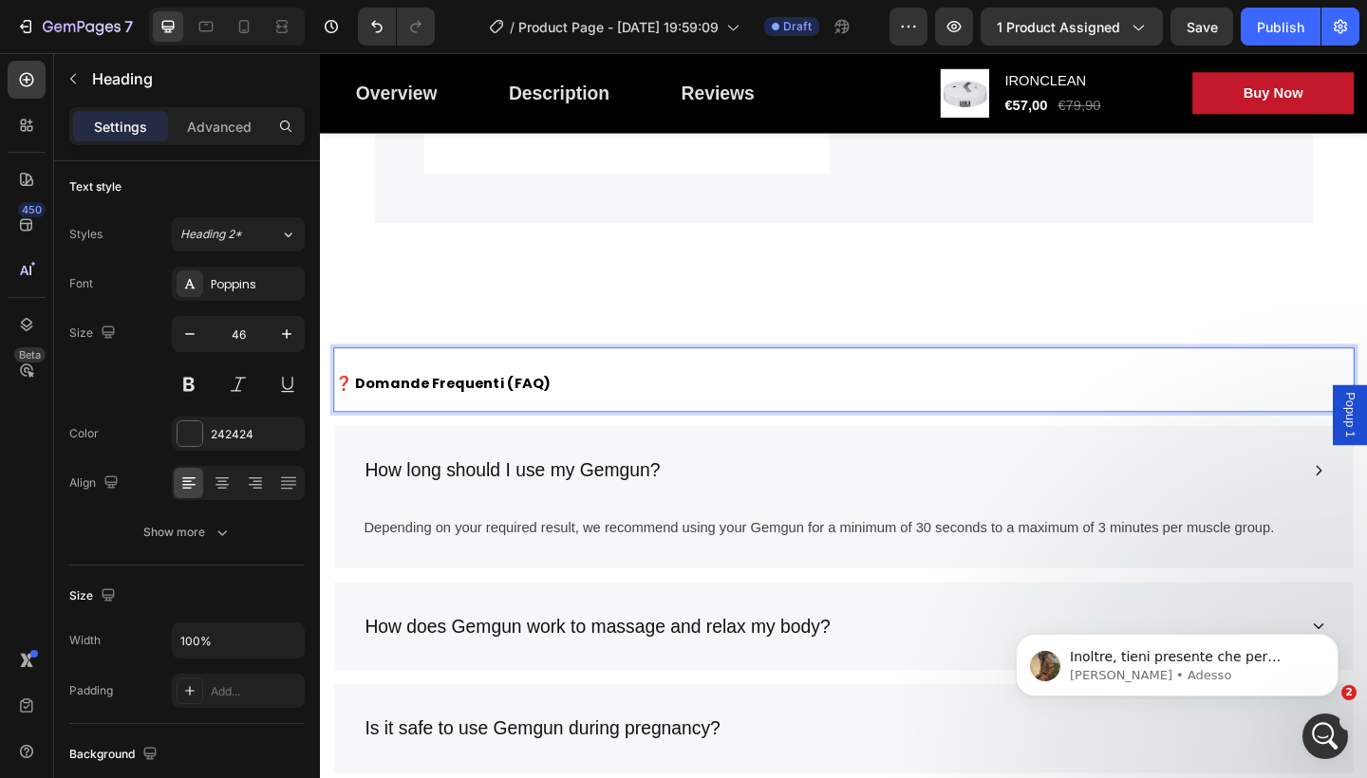
click at [565, 408] on p "❓ Domande Frequenti (FAQ)" at bounding box center [889, 409] width 1107 height 66
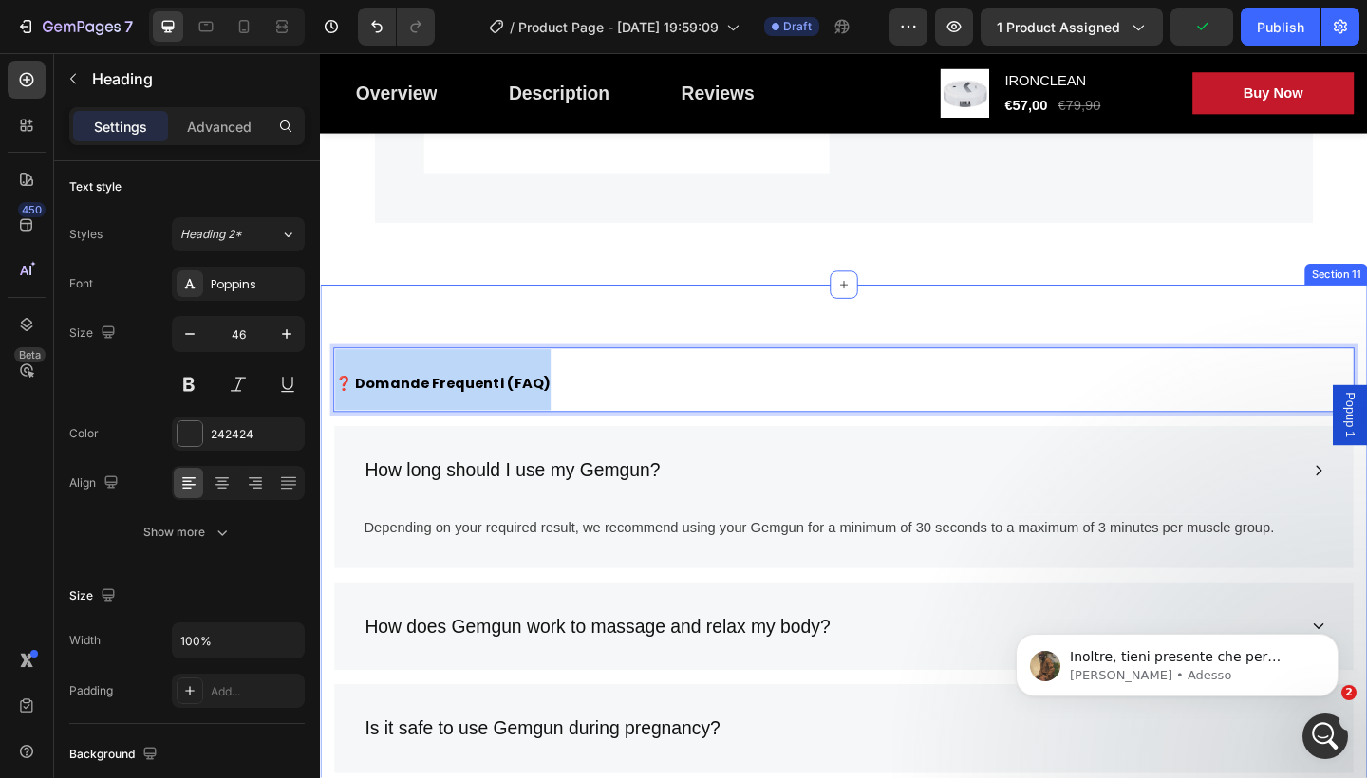
drag, startPoint x: 565, startPoint y: 408, endPoint x: 333, endPoint y: 408, distance: 231.6
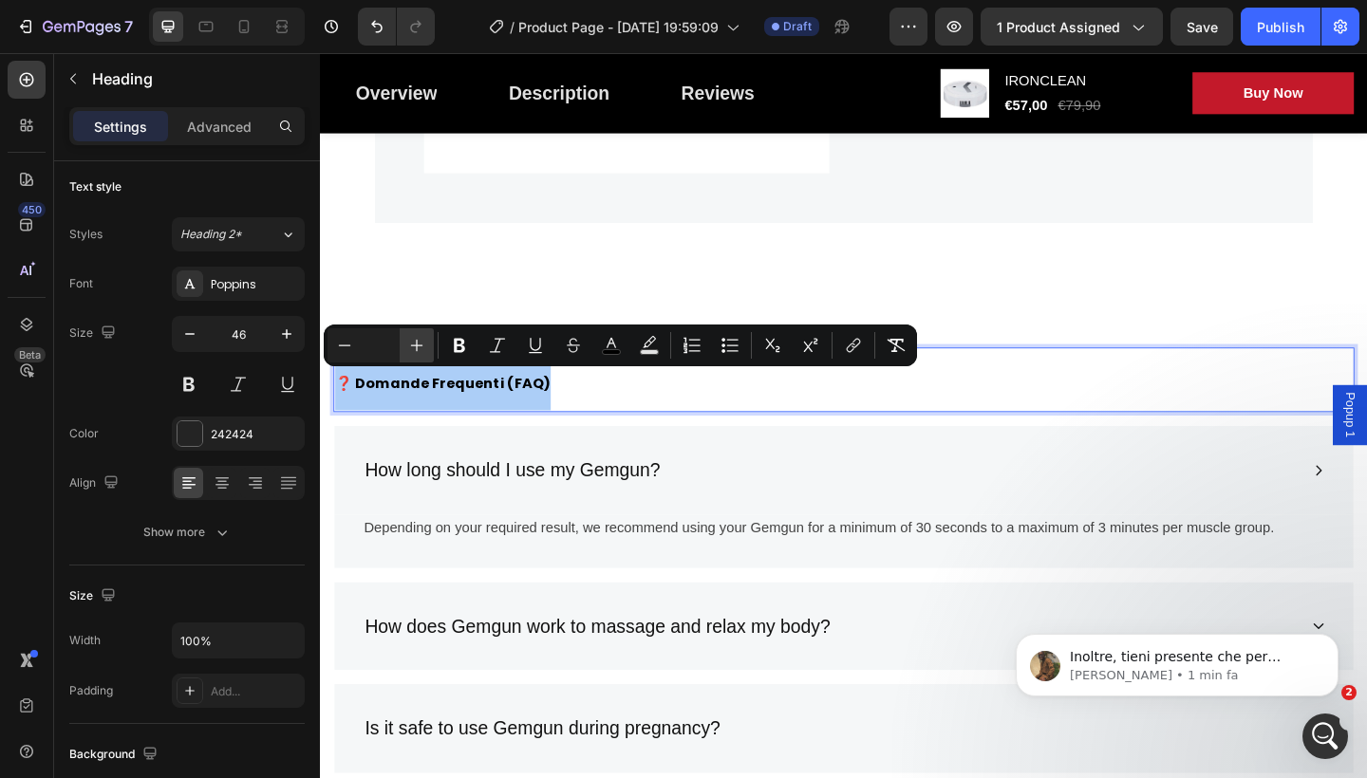
click at [407, 348] on icon "Editor contextual toolbar" at bounding box center [416, 345] width 19 height 19
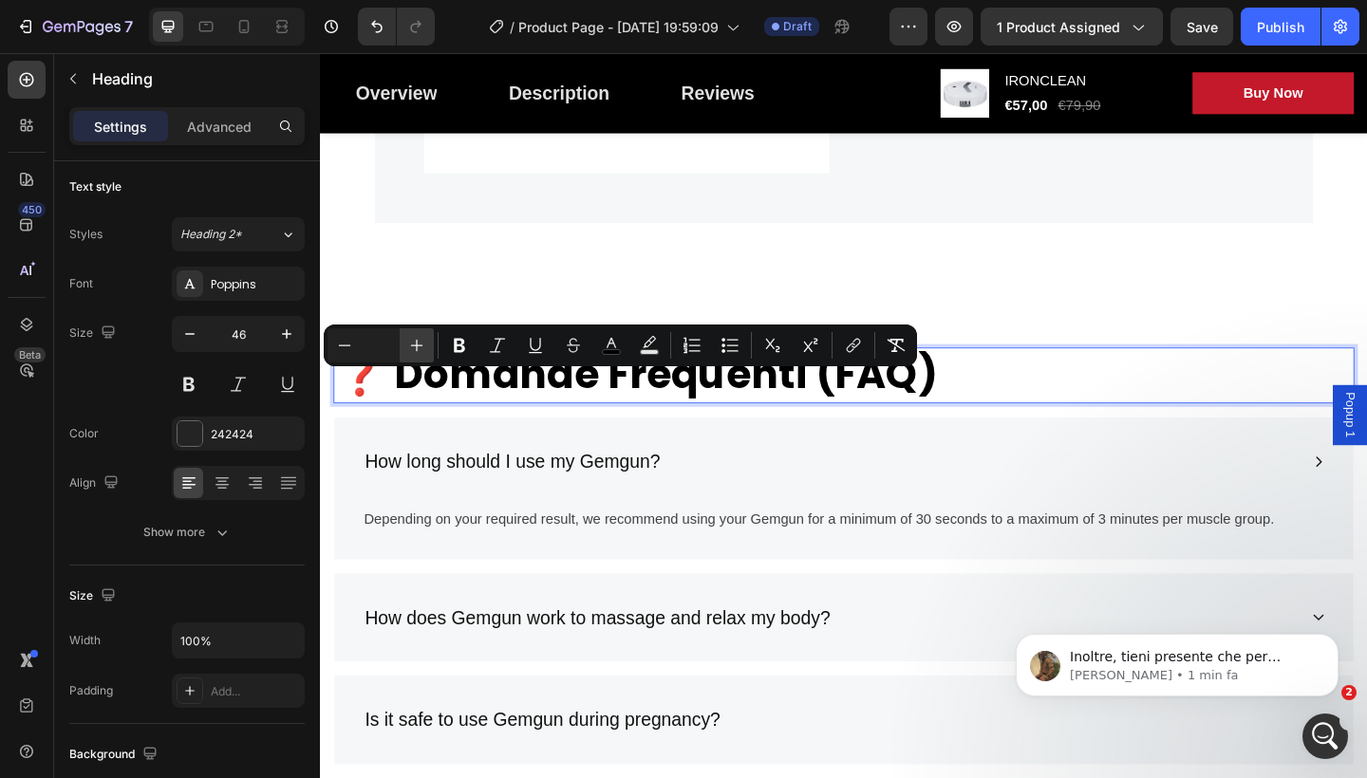
click at [421, 345] on icon "Editor contextual toolbar" at bounding box center [416, 345] width 19 height 19
click at [343, 346] on icon "Editor contextual toolbar" at bounding box center [345, 345] width 12 height 1
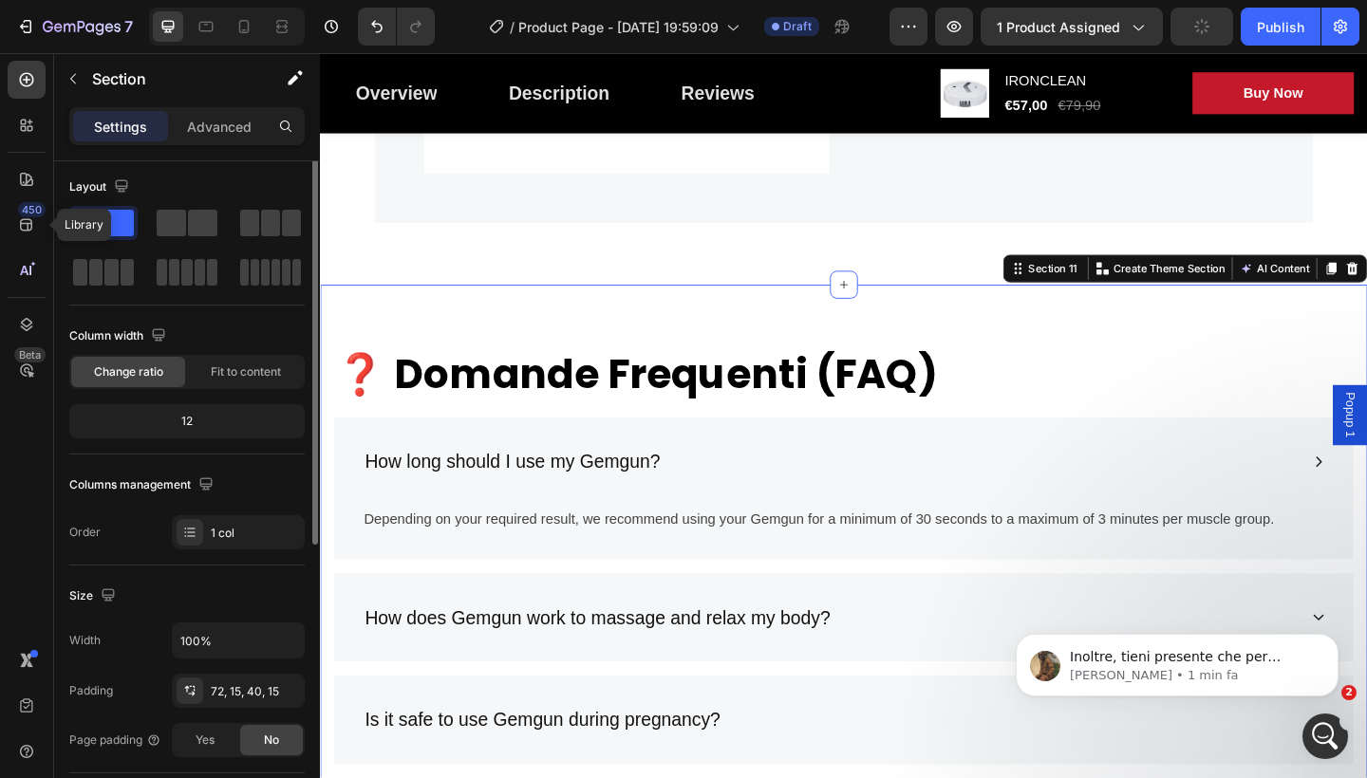
scroll to position [0, 0]
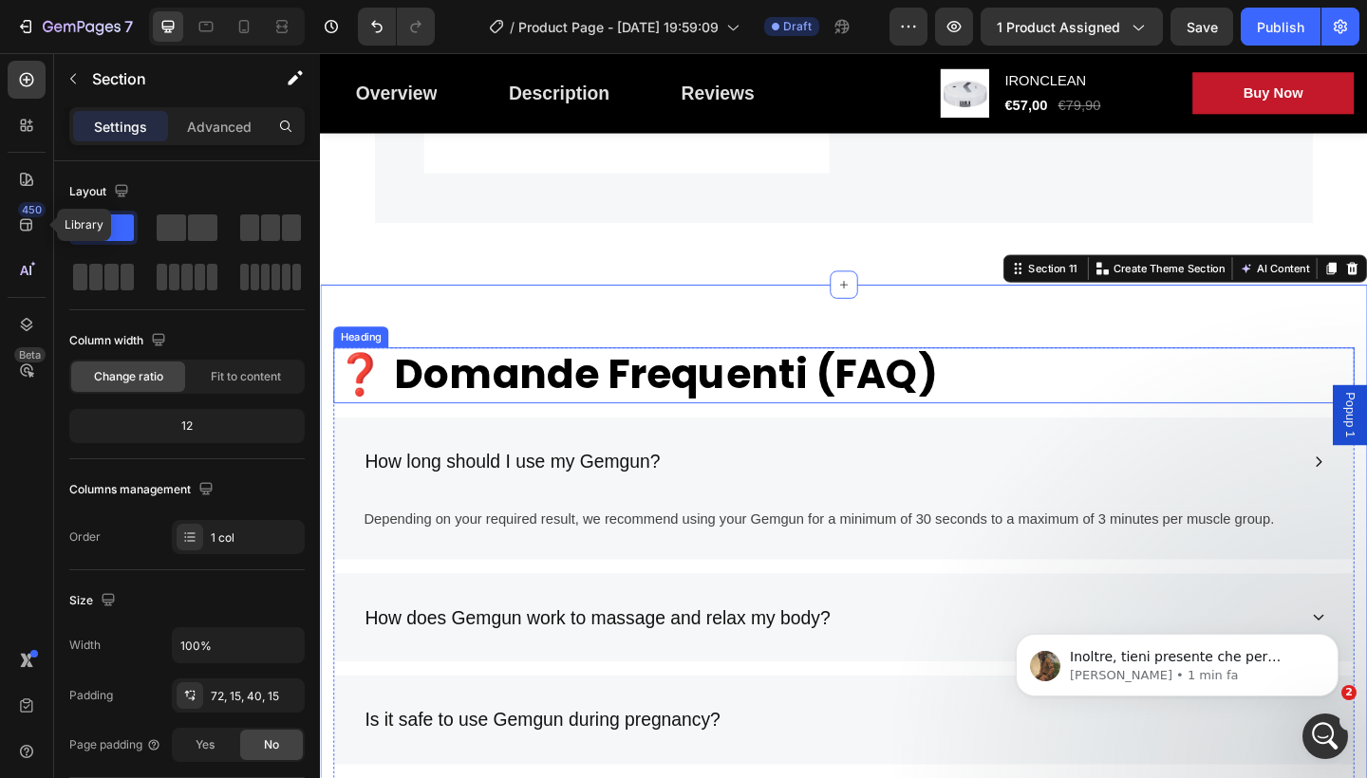
click at [977, 399] on p "⁠⁠⁠⁠⁠⁠⁠ ❓ Domande Frequenti (FAQ)" at bounding box center [889, 404] width 1107 height 57
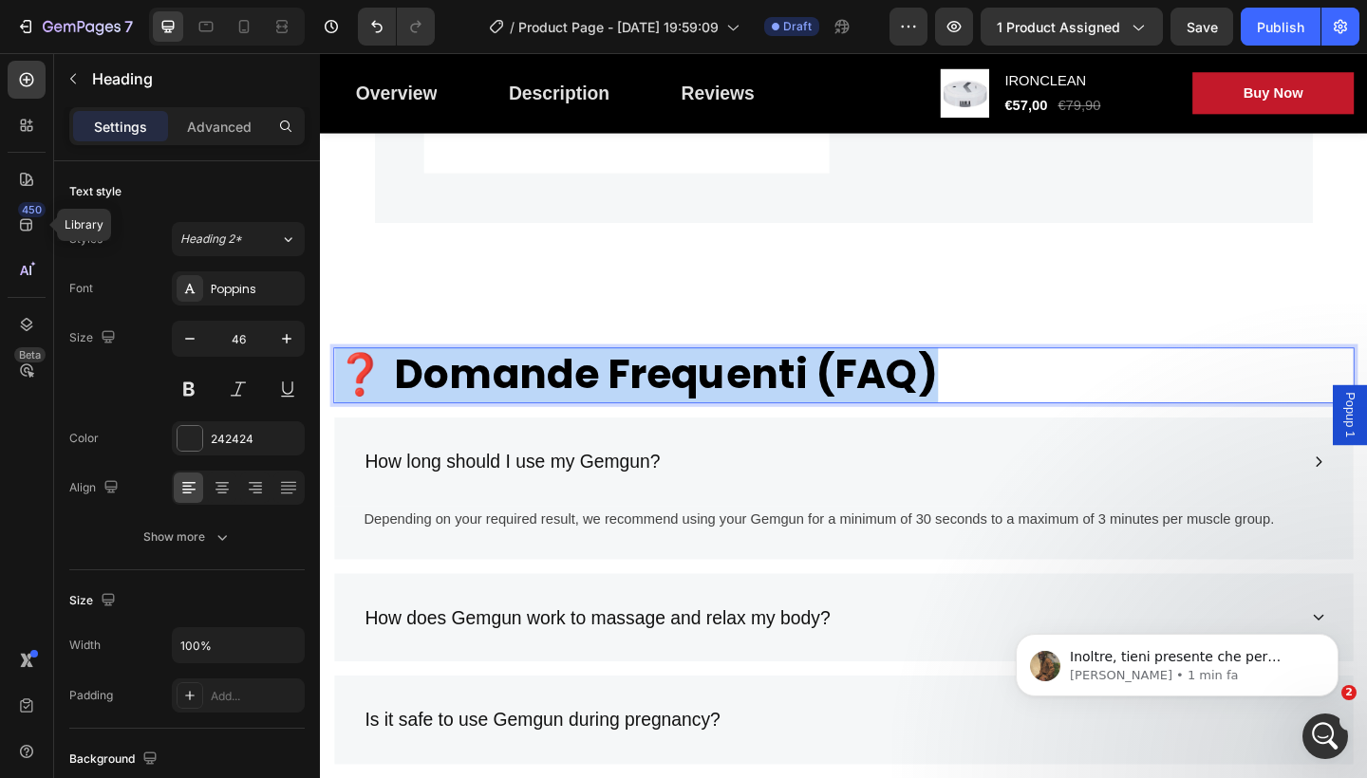
drag, startPoint x: 938, startPoint y: 396, endPoint x: 357, endPoint y: 375, distance: 581.4
click at [357, 375] on span "❓ Domande Frequenti (FAQ)" at bounding box center [664, 403] width 656 height 61
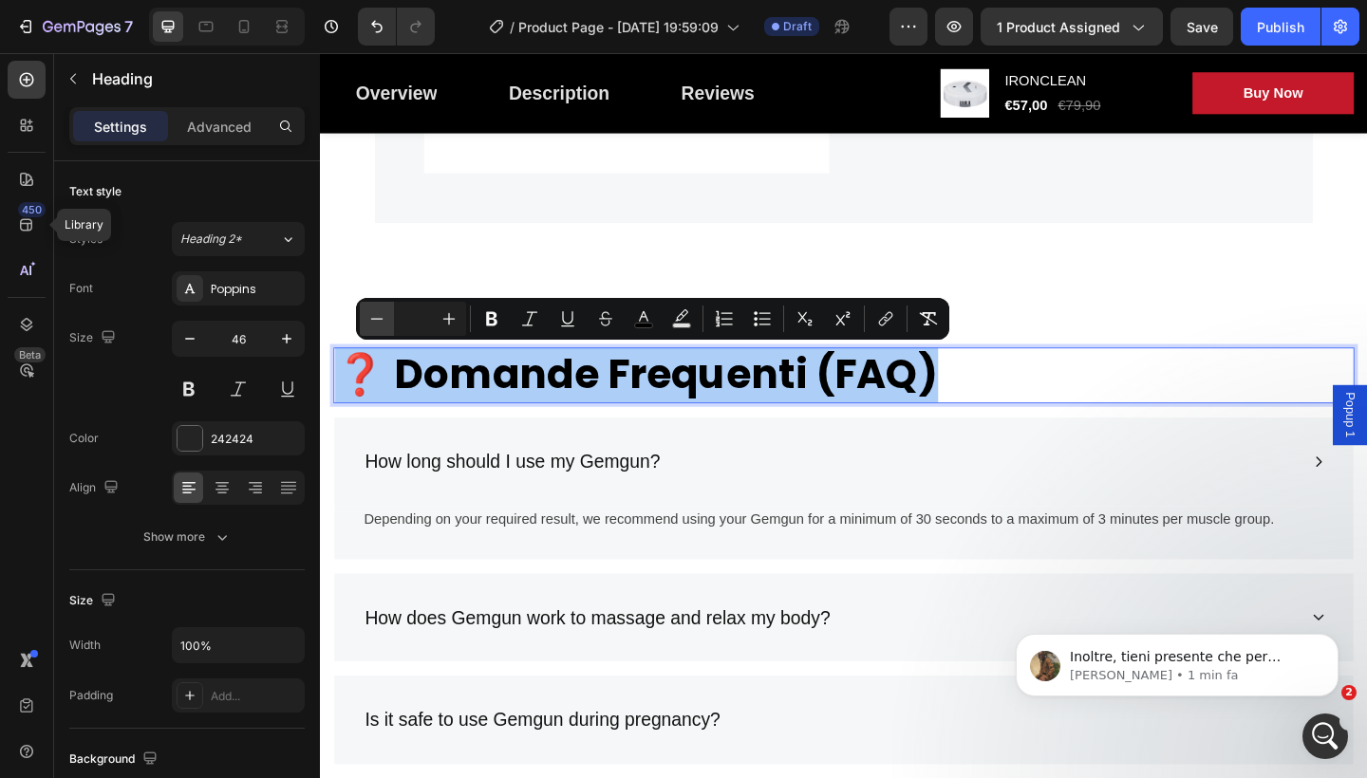
click at [379, 324] on icon "Editor contextual toolbar" at bounding box center [376, 318] width 19 height 19
click at [198, 328] on button "button" at bounding box center [190, 339] width 34 height 34
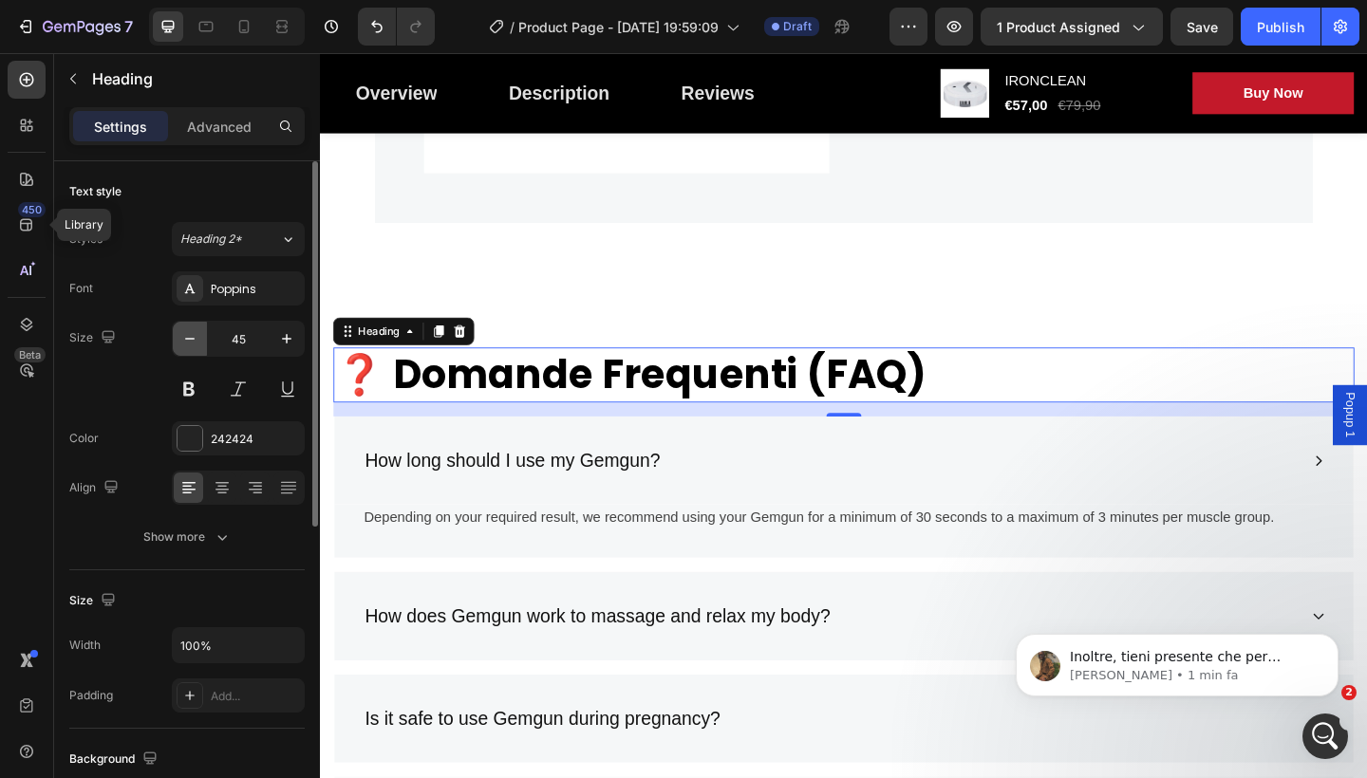
click at [197, 328] on button "button" at bounding box center [190, 339] width 34 height 34
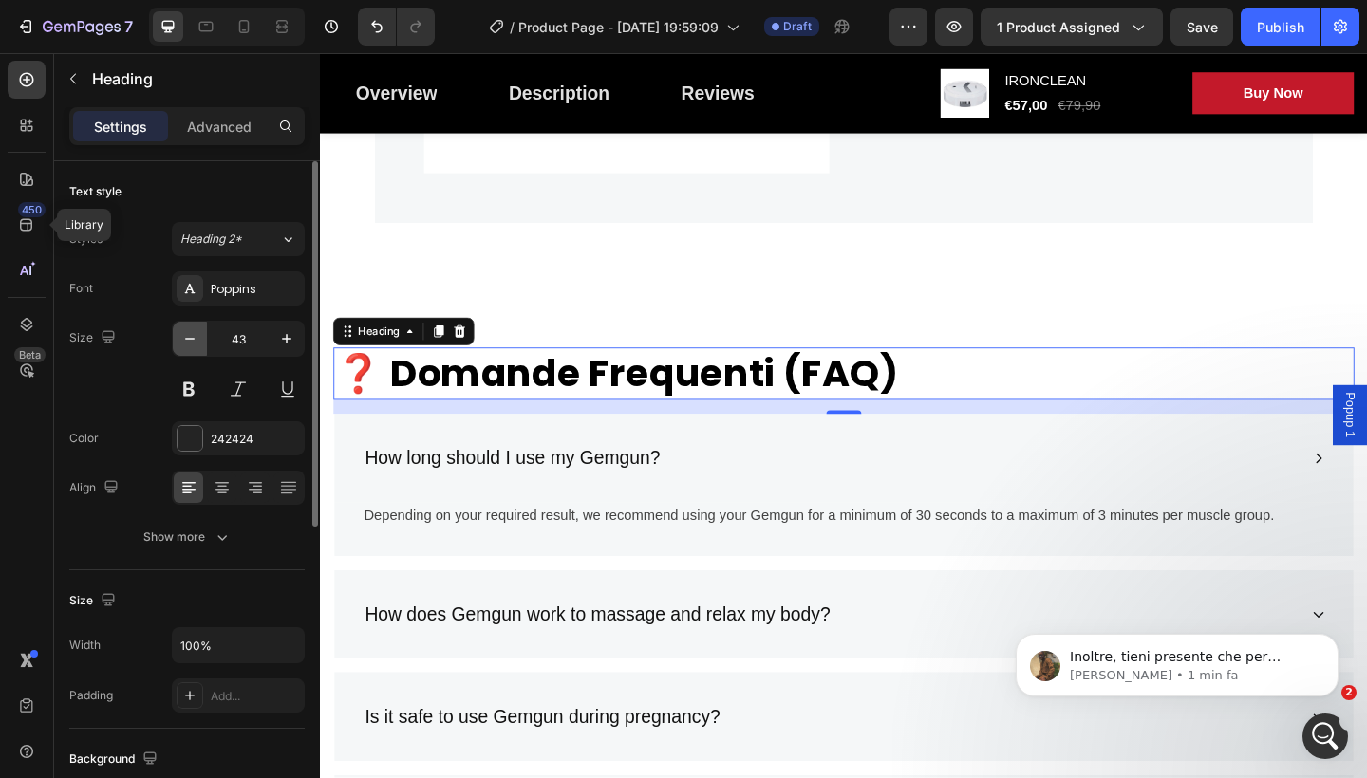
click at [197, 328] on button "button" at bounding box center [190, 339] width 34 height 34
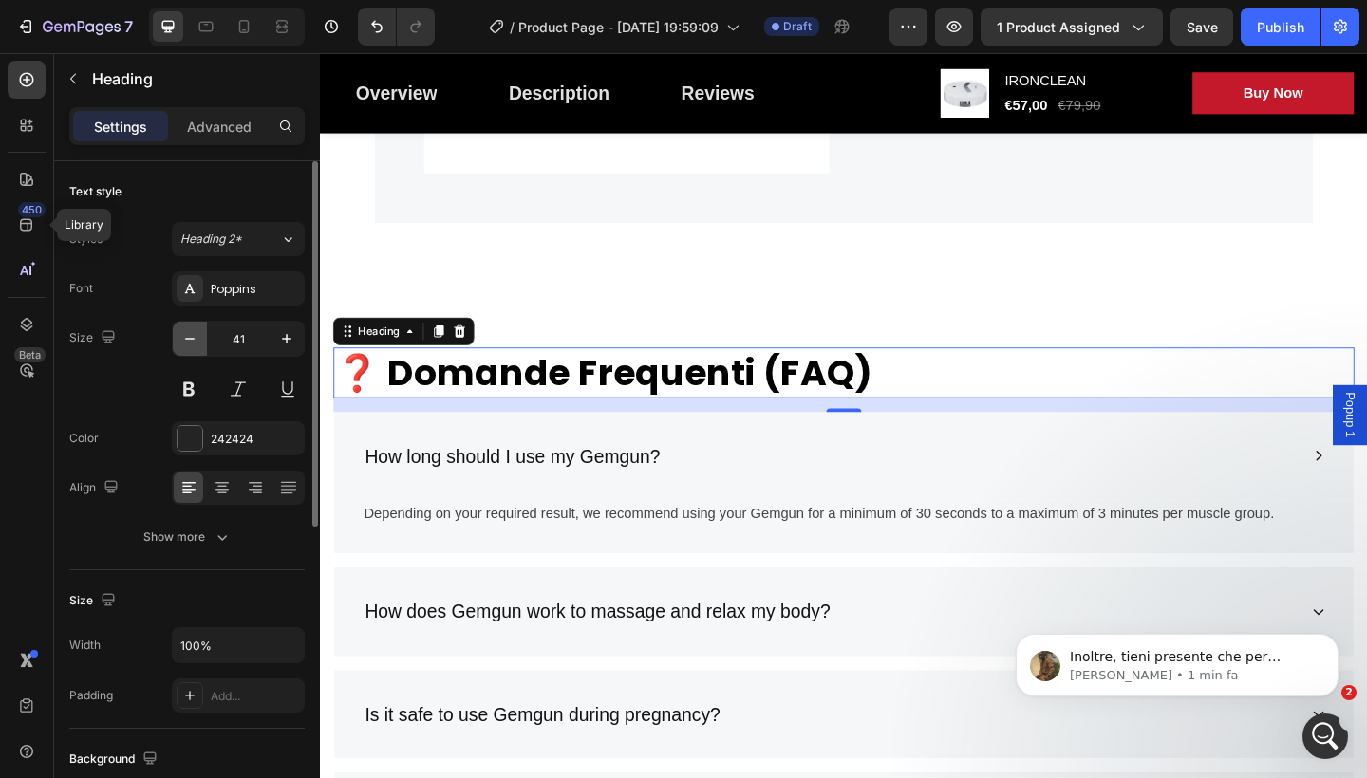
click at [197, 328] on button "button" at bounding box center [190, 339] width 34 height 34
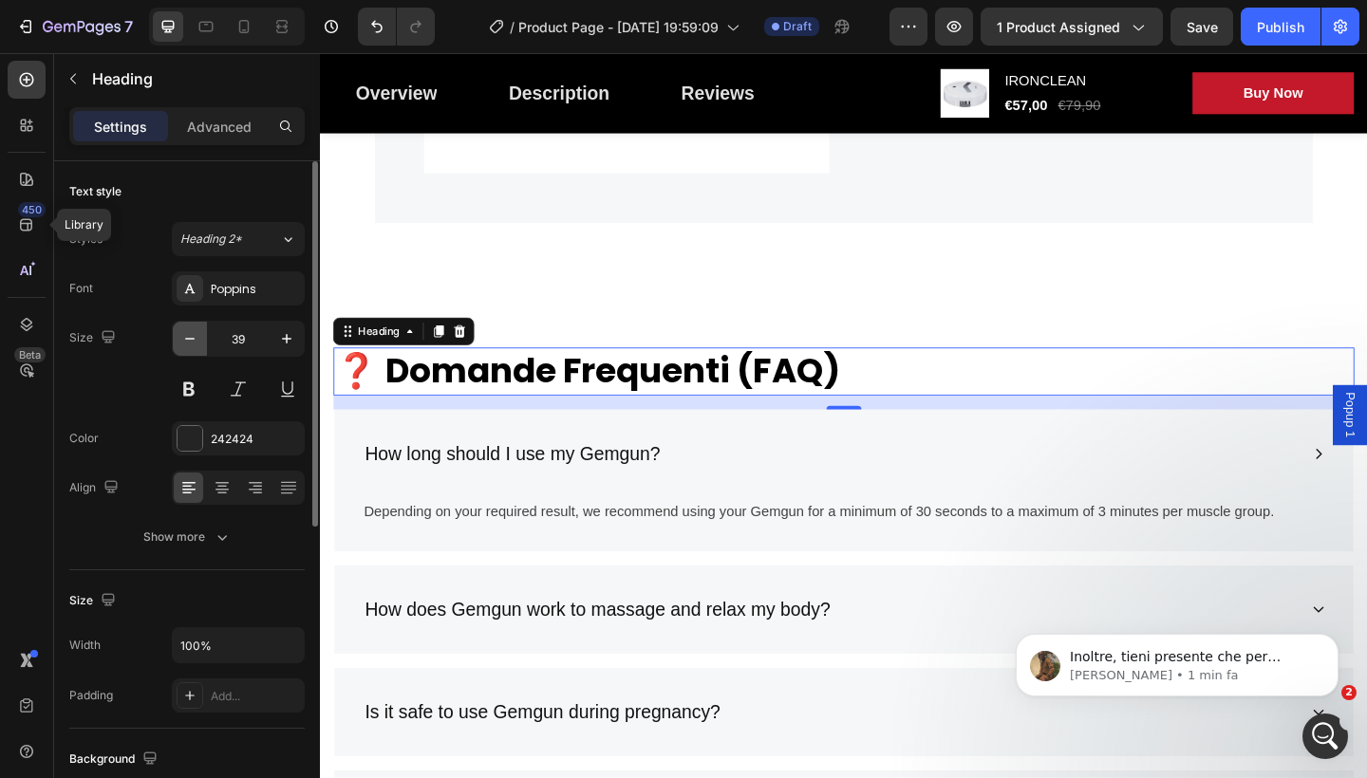
click at [197, 328] on button "button" at bounding box center [190, 339] width 34 height 34
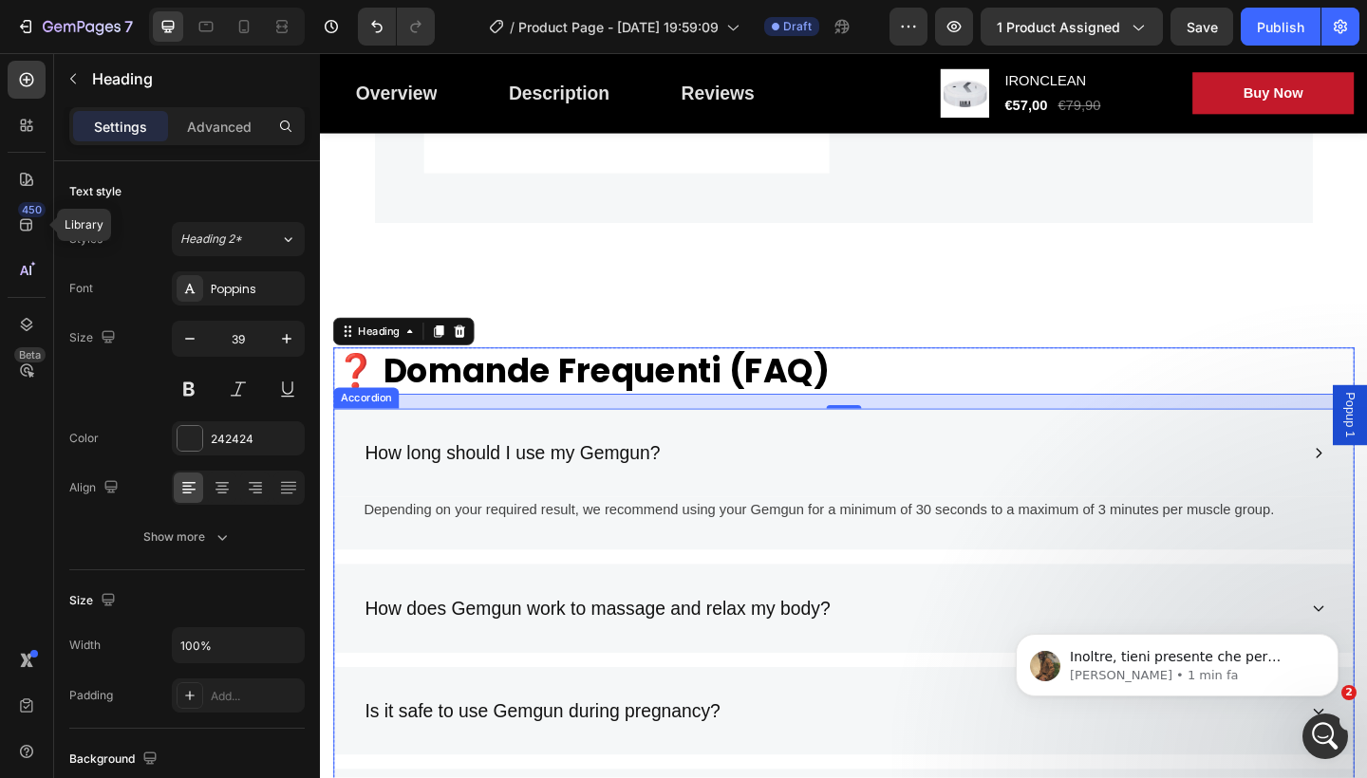
type input "38"
click at [976, 395] on p "❓ Domande Frequenti (FAQ)" at bounding box center [889, 399] width 1107 height 47
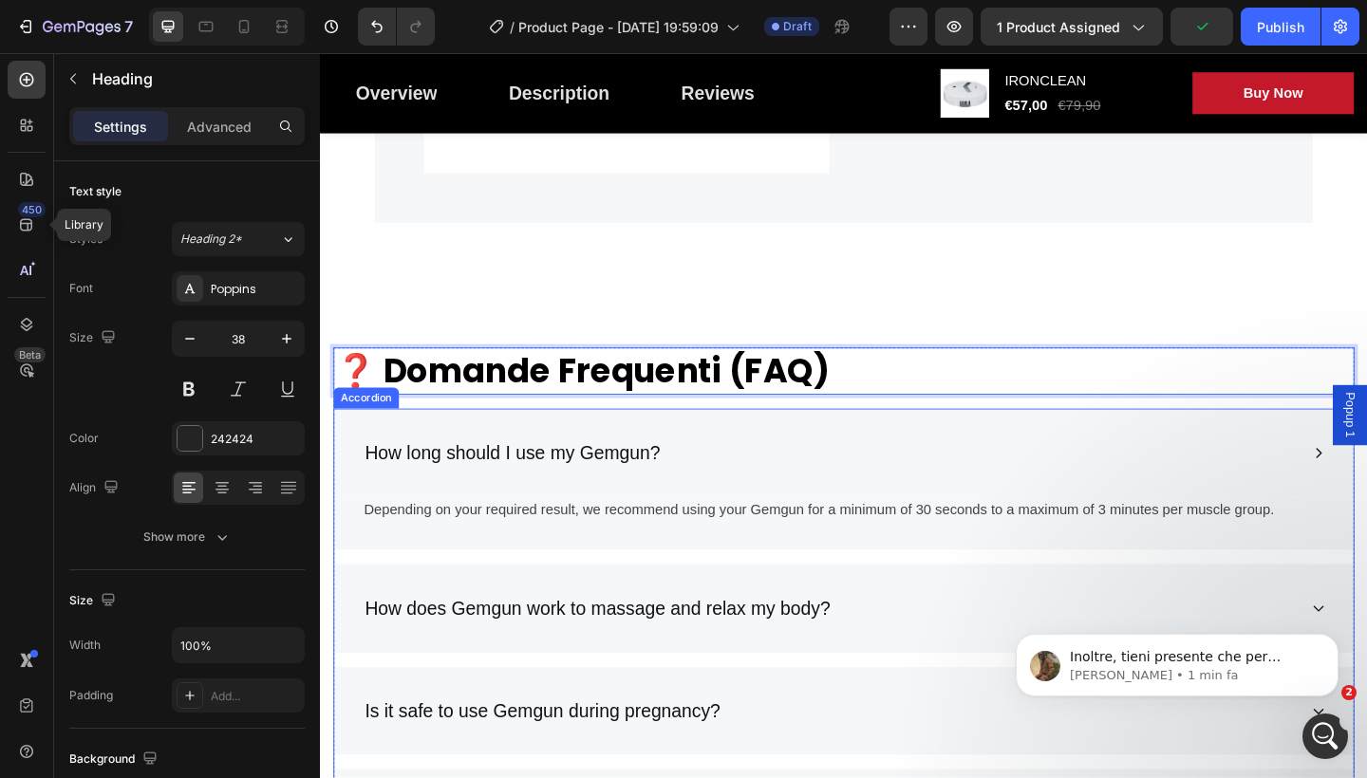
click at [694, 482] on div "How long should I use my Gemgun?" at bounding box center [875, 489] width 1018 height 36
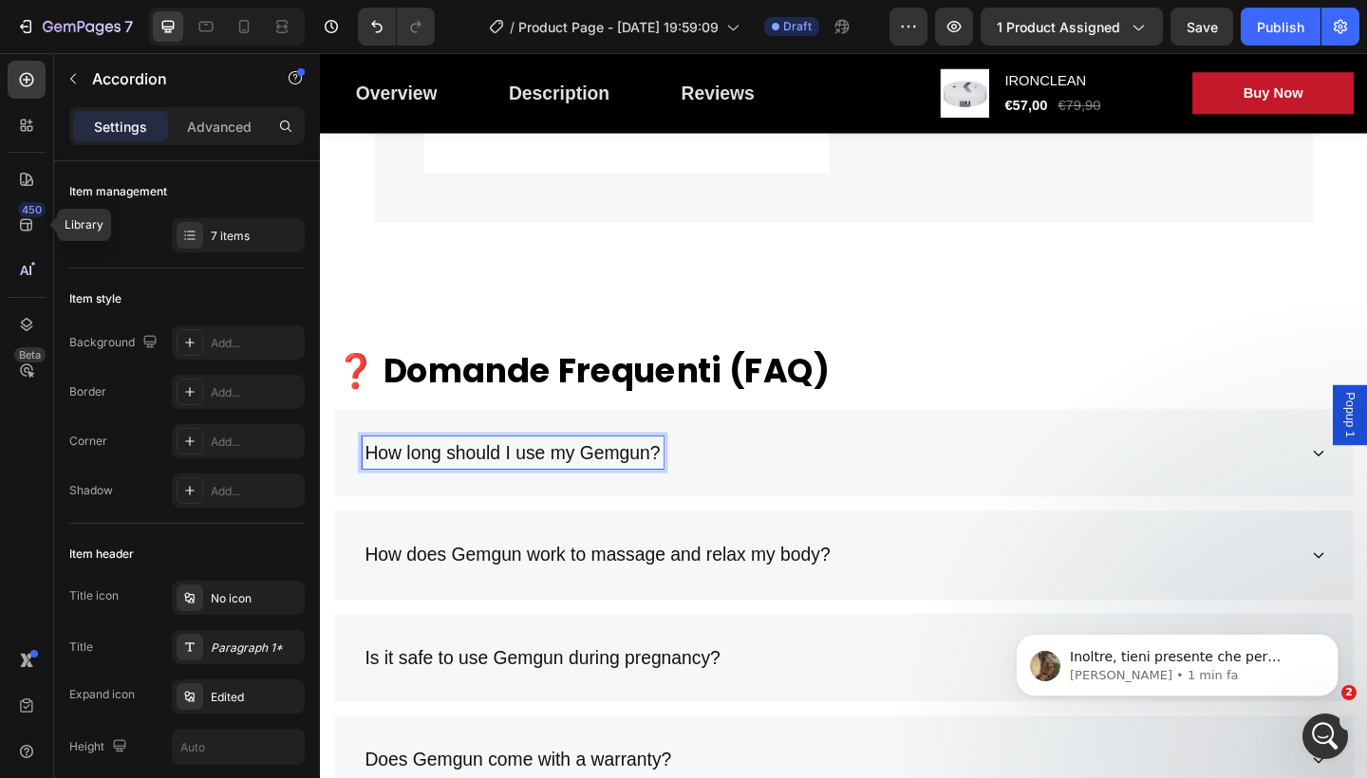
click at [681, 484] on p "How long should I use my Gemgun?" at bounding box center [529, 489] width 322 height 30
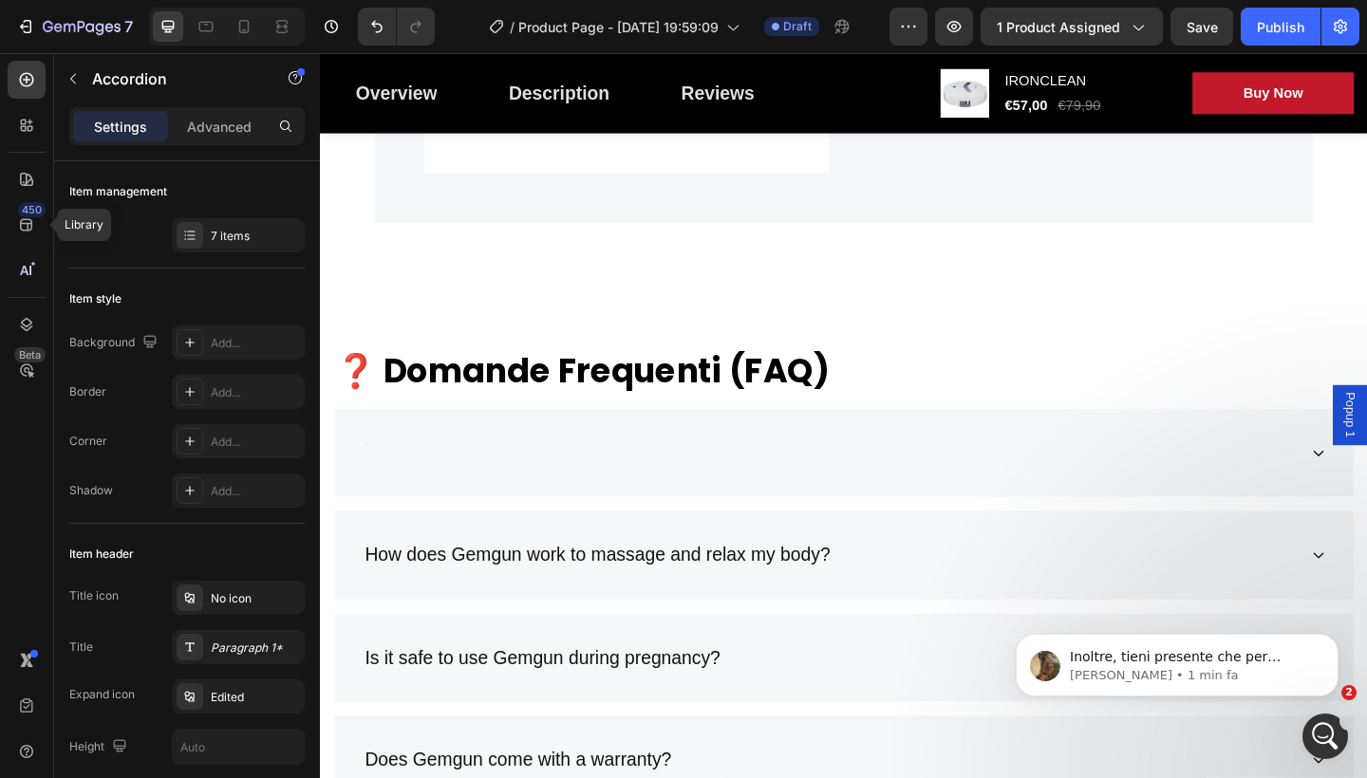
scroll to position [6029, 0]
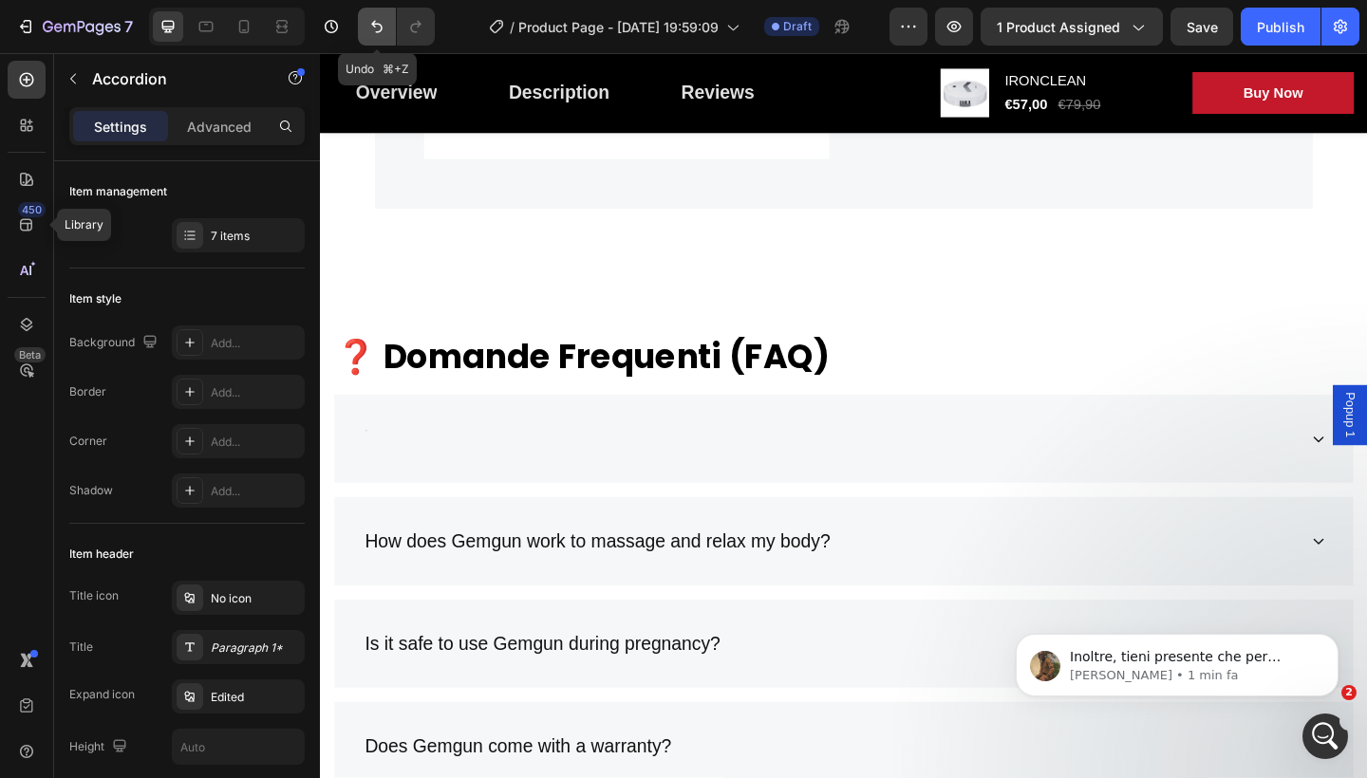
click at [378, 36] on button "Undo/Redo" at bounding box center [377, 27] width 38 height 38
click at [372, 23] on icon "Undo/Redo" at bounding box center [376, 26] width 19 height 19
click at [373, 25] on icon "Undo/Redo" at bounding box center [376, 27] width 11 height 12
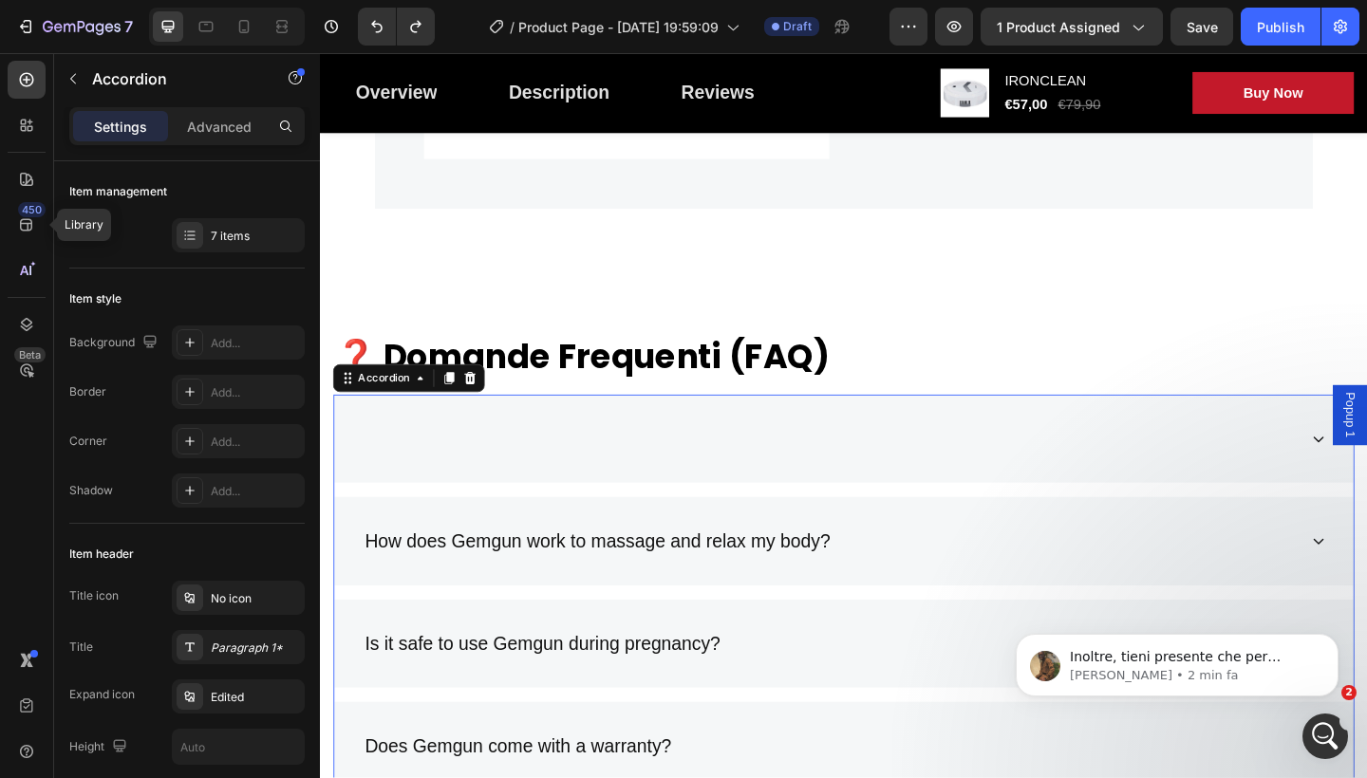
click at [407, 438] on div at bounding box center [889, 473] width 1109 height 97
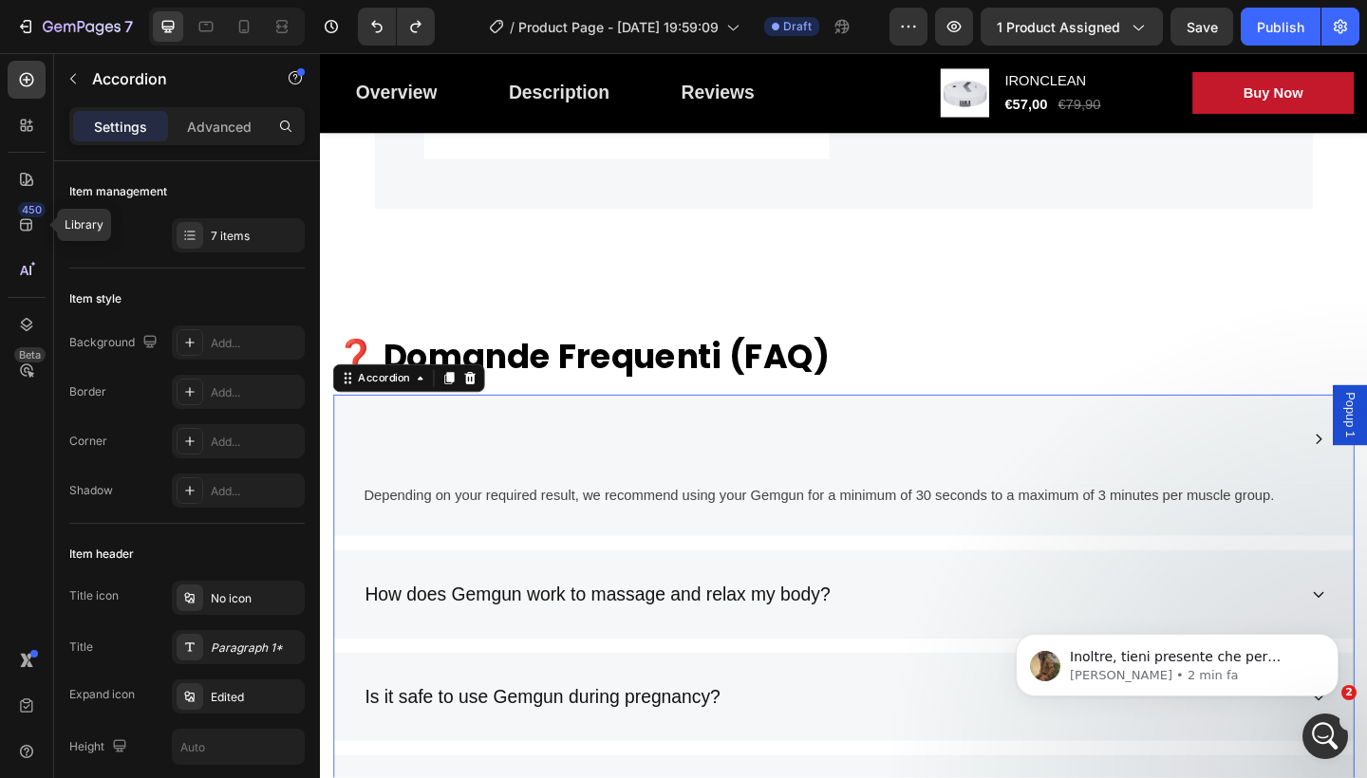
click at [410, 449] on div at bounding box center [889, 473] width 1109 height 97
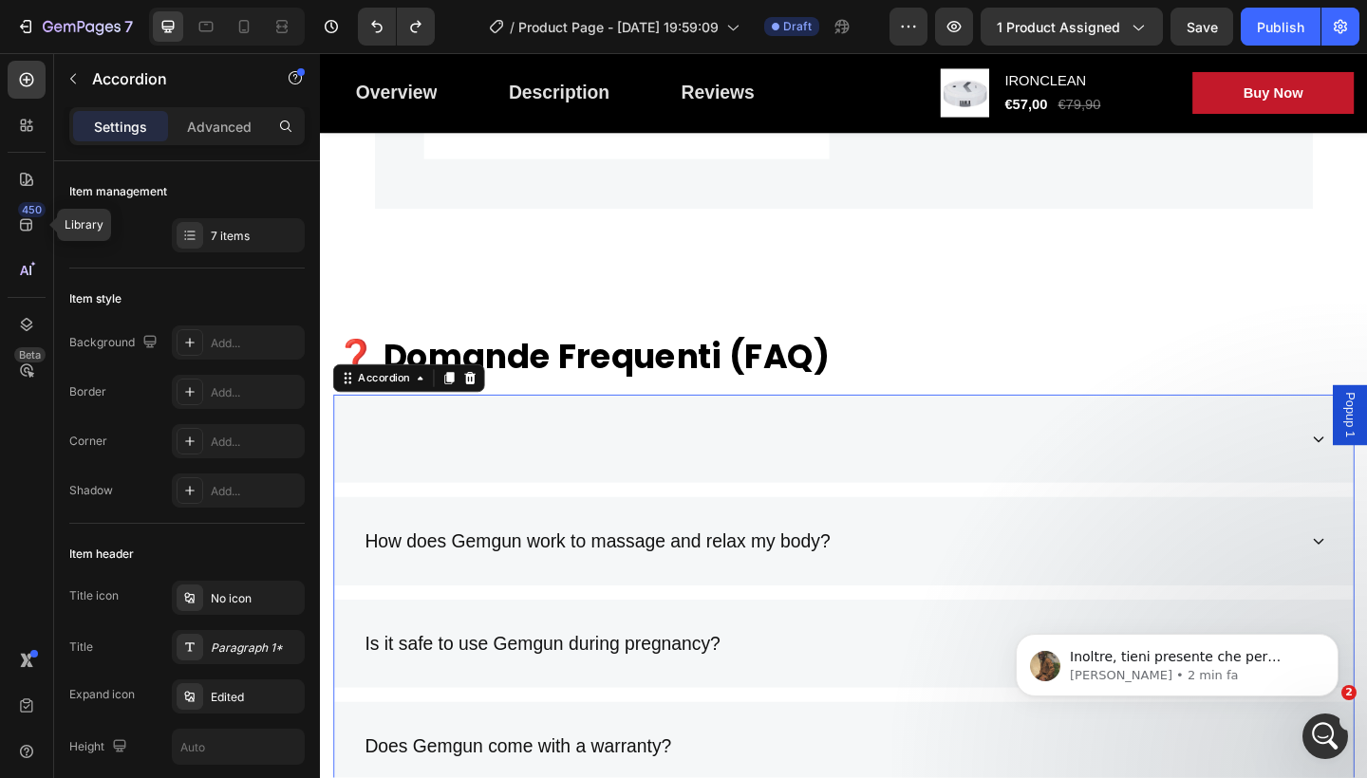
click at [410, 449] on div at bounding box center [889, 473] width 1109 height 97
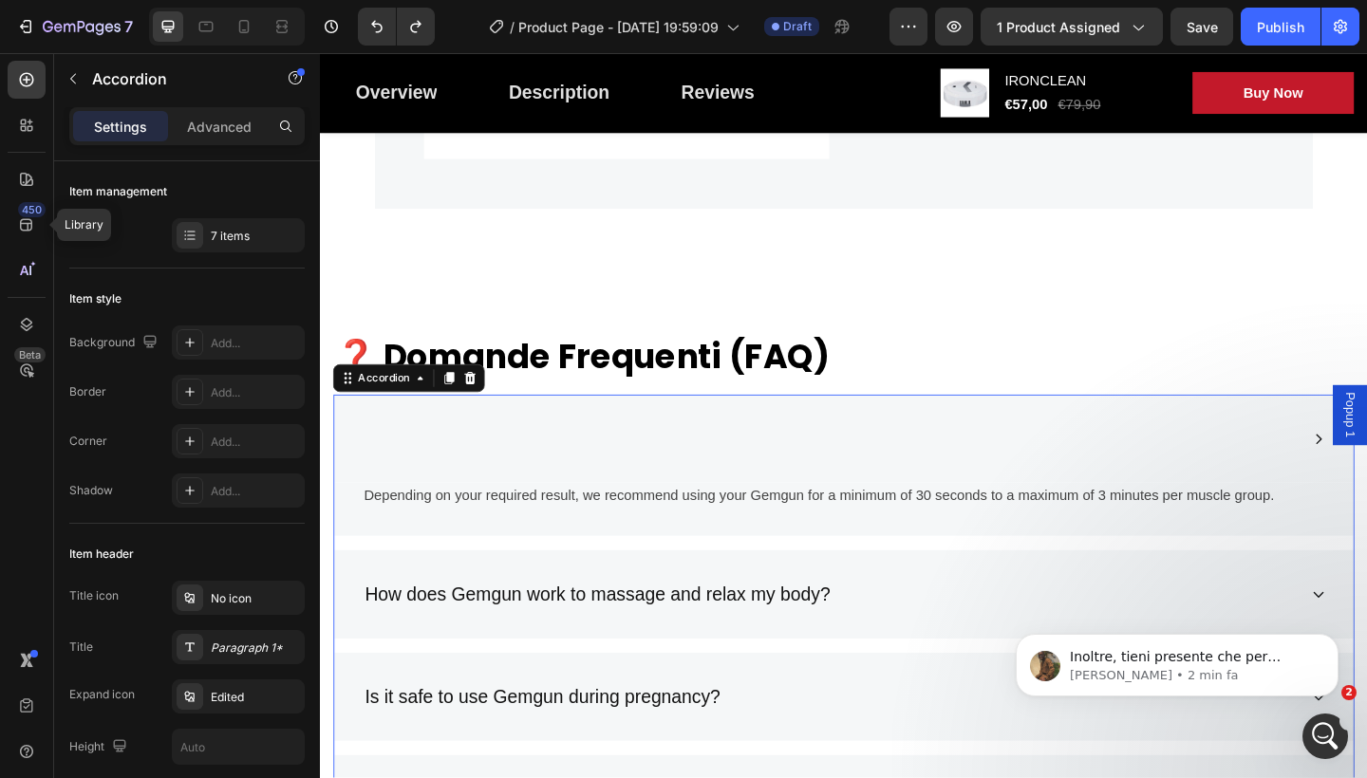
click at [410, 449] on div at bounding box center [889, 473] width 1109 height 97
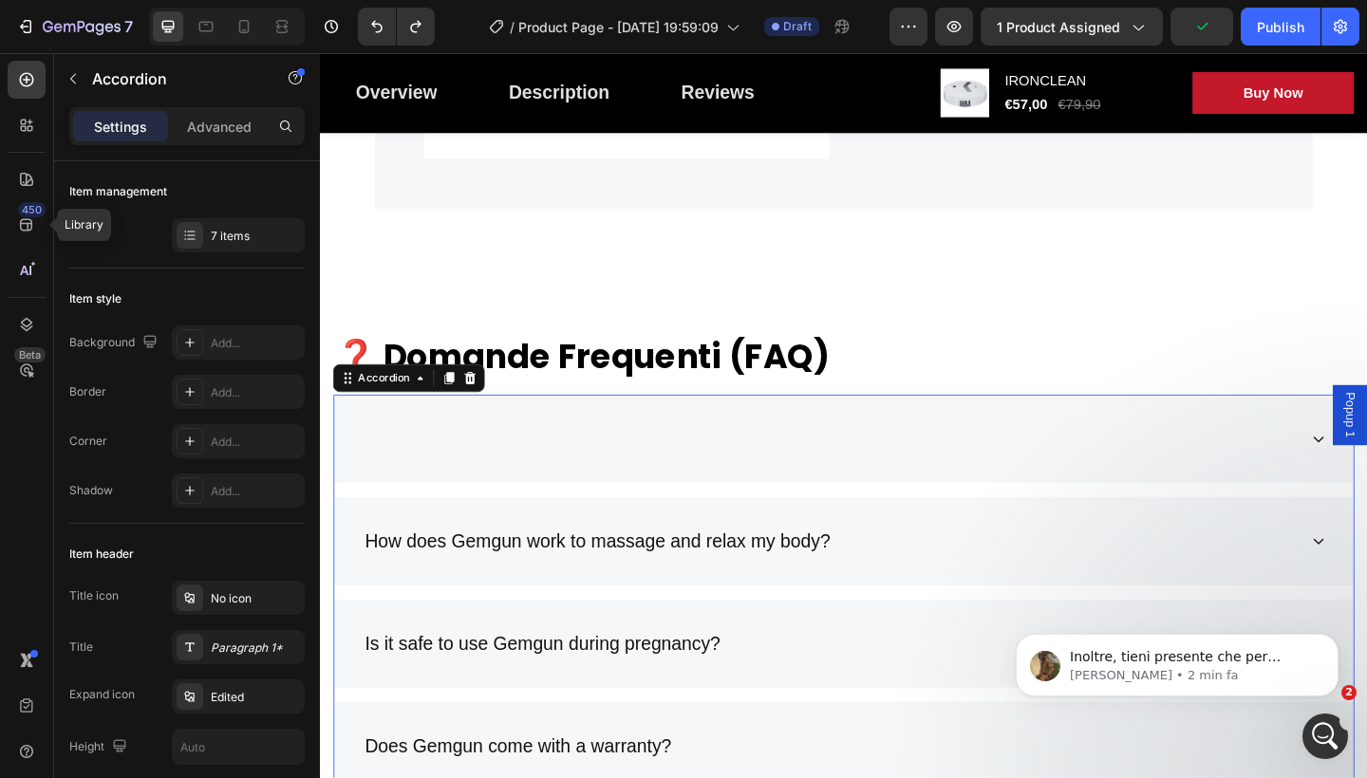
click at [390, 448] on div at bounding box center [889, 473] width 1109 height 97
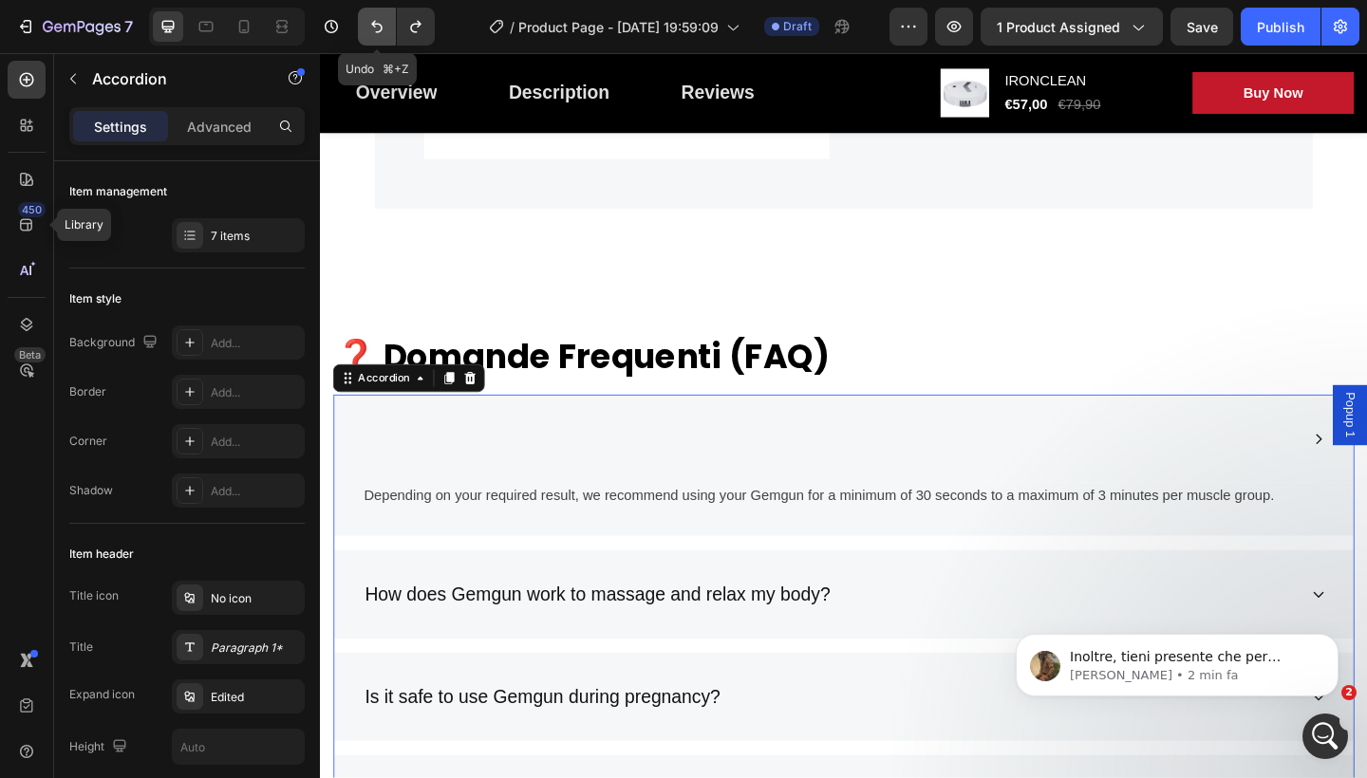
click at [386, 28] on icon "Undo/Redo" at bounding box center [376, 26] width 19 height 19
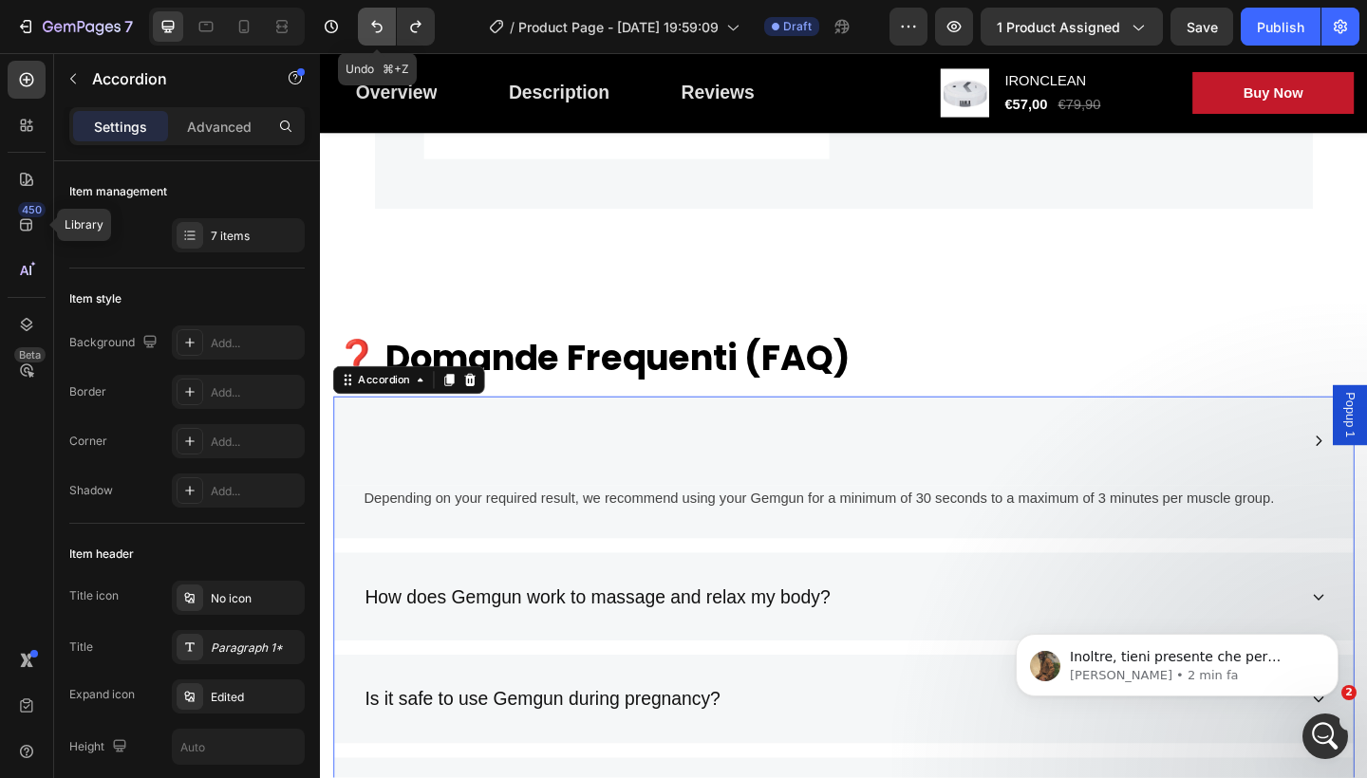
click at [386, 28] on icon "Undo/Redo" at bounding box center [376, 26] width 19 height 19
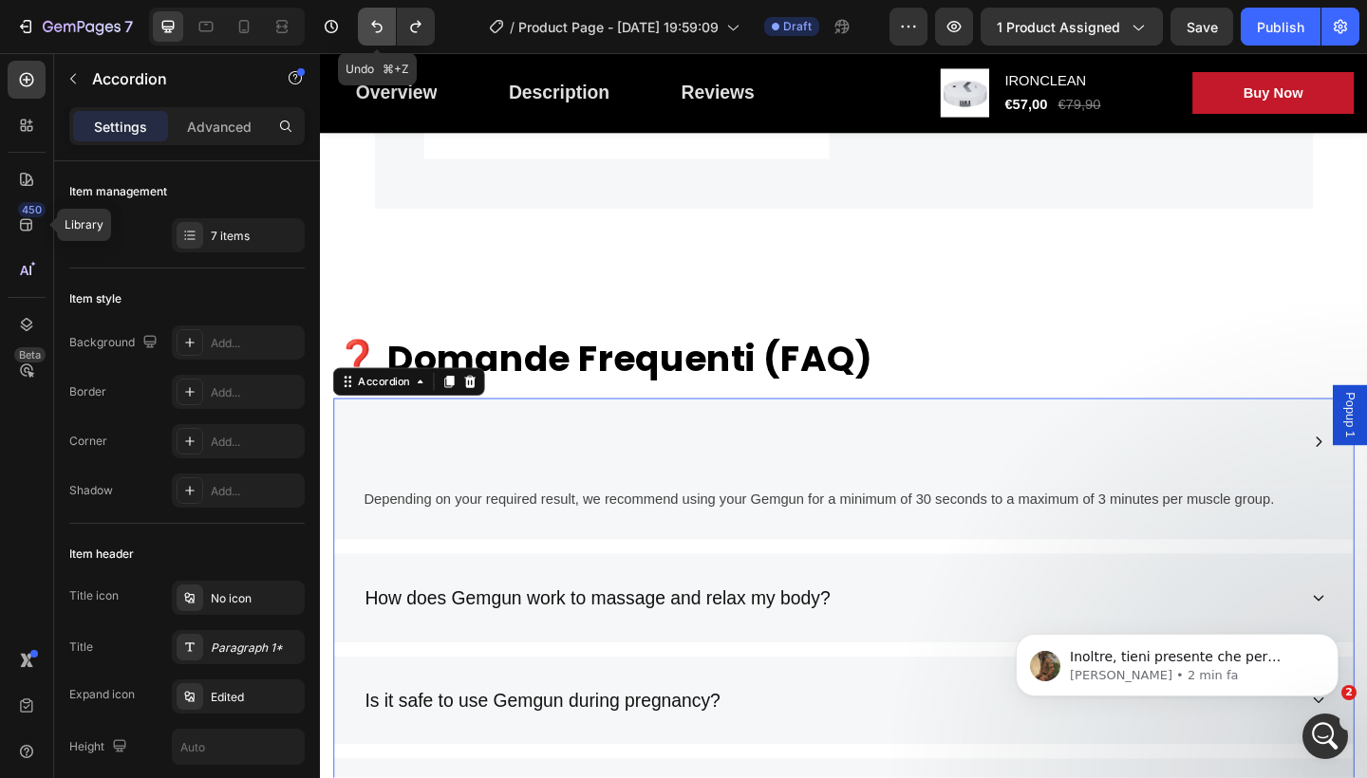
click at [386, 28] on icon "Undo/Redo" at bounding box center [376, 26] width 19 height 19
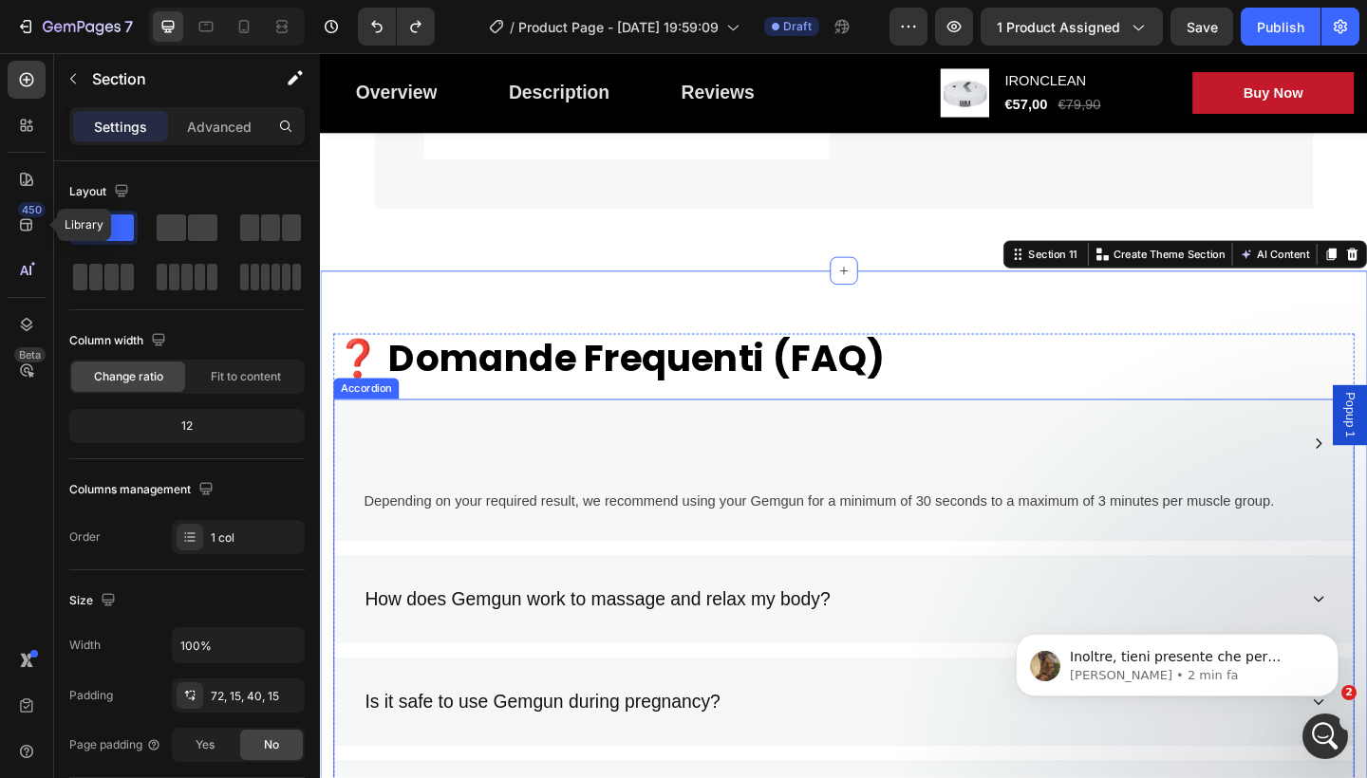
click at [565, 466] on div at bounding box center [875, 478] width 1018 height 36
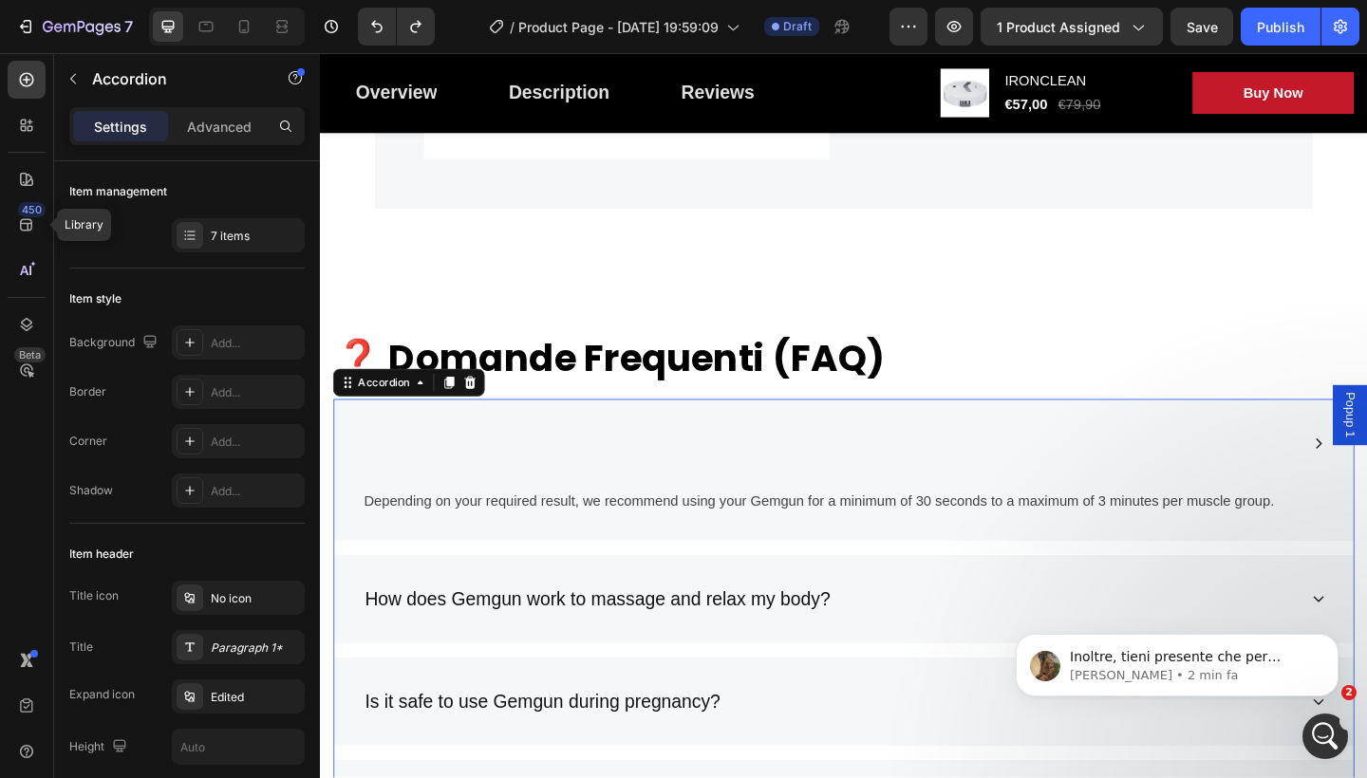
click at [513, 487] on div at bounding box center [875, 478] width 1018 height 36
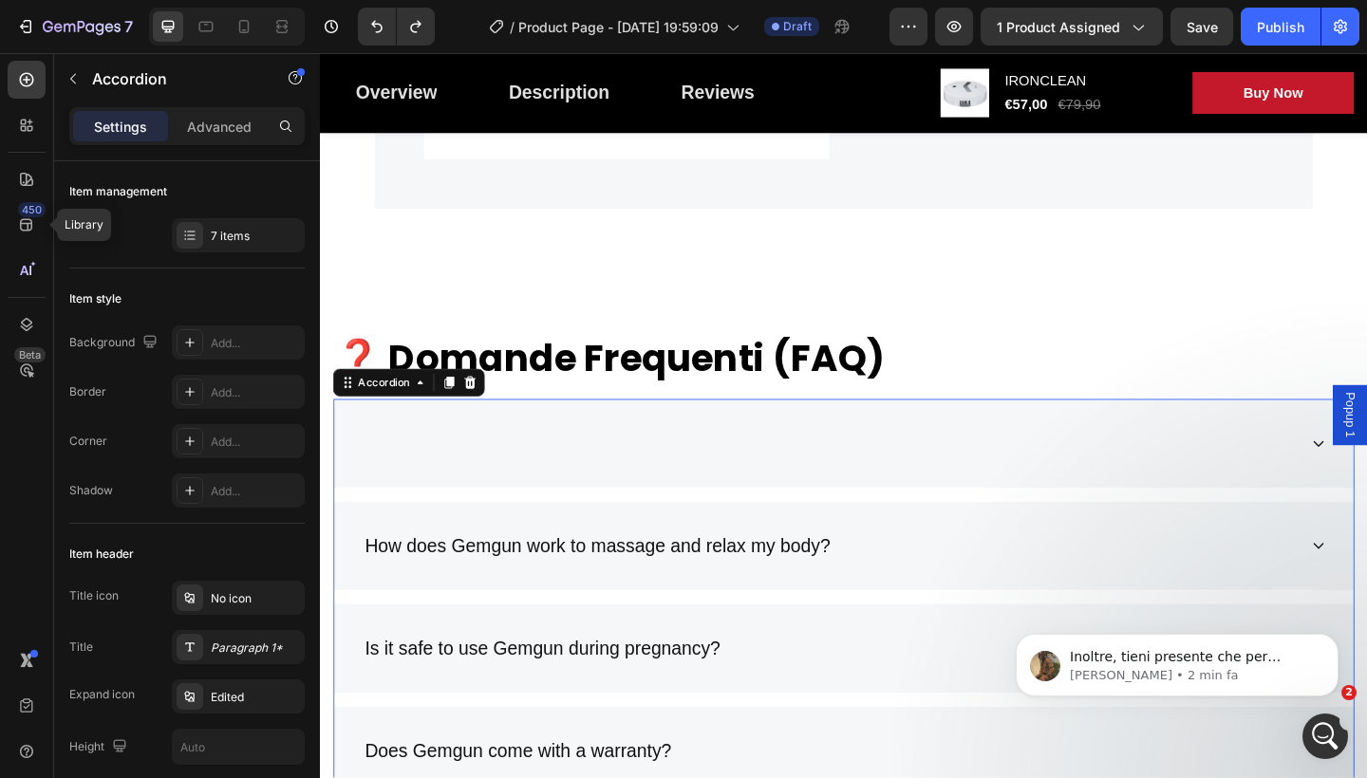
click at [453, 465] on div at bounding box center [875, 478] width 1018 height 36
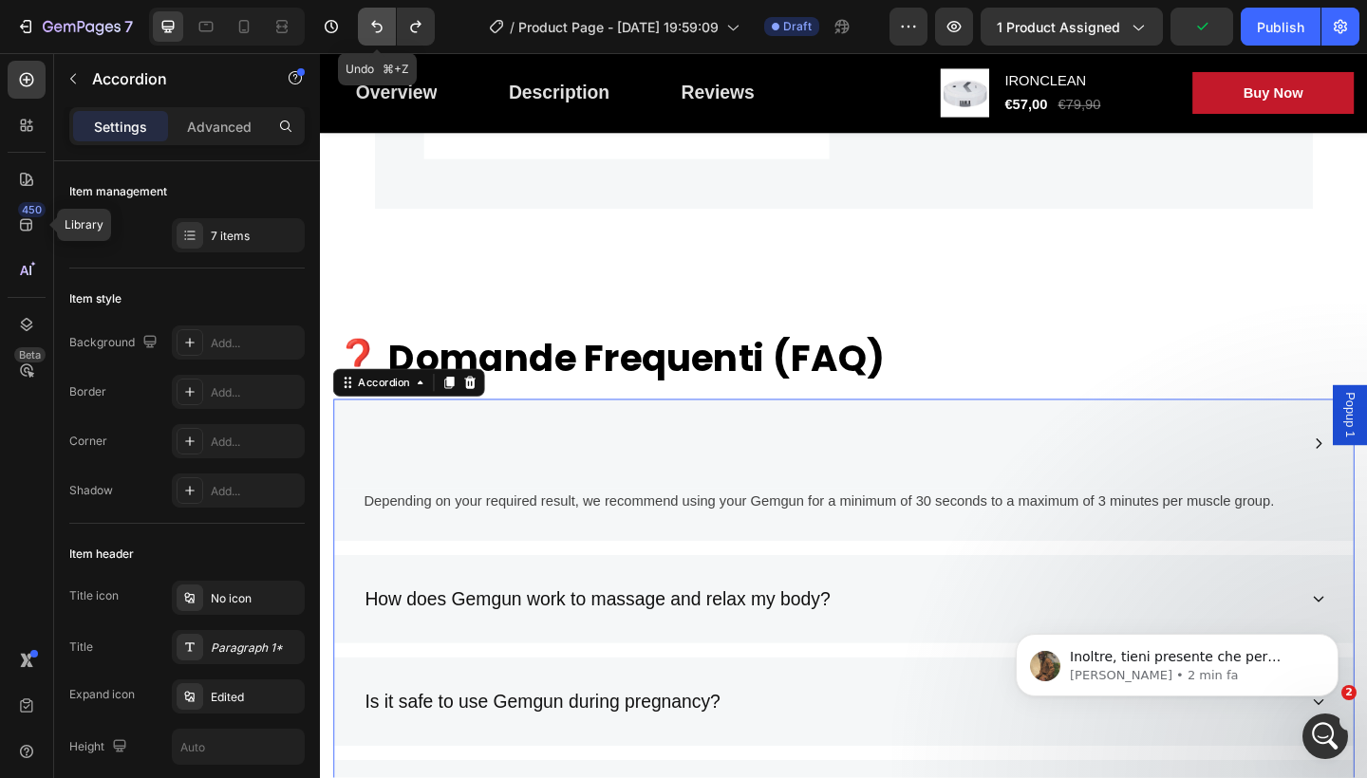
click at [380, 43] on button "Undo/Redo" at bounding box center [377, 27] width 38 height 38
click at [382, 37] on button "Undo/Redo" at bounding box center [377, 27] width 38 height 38
click at [382, 16] on button "Undo/Redo" at bounding box center [377, 27] width 38 height 38
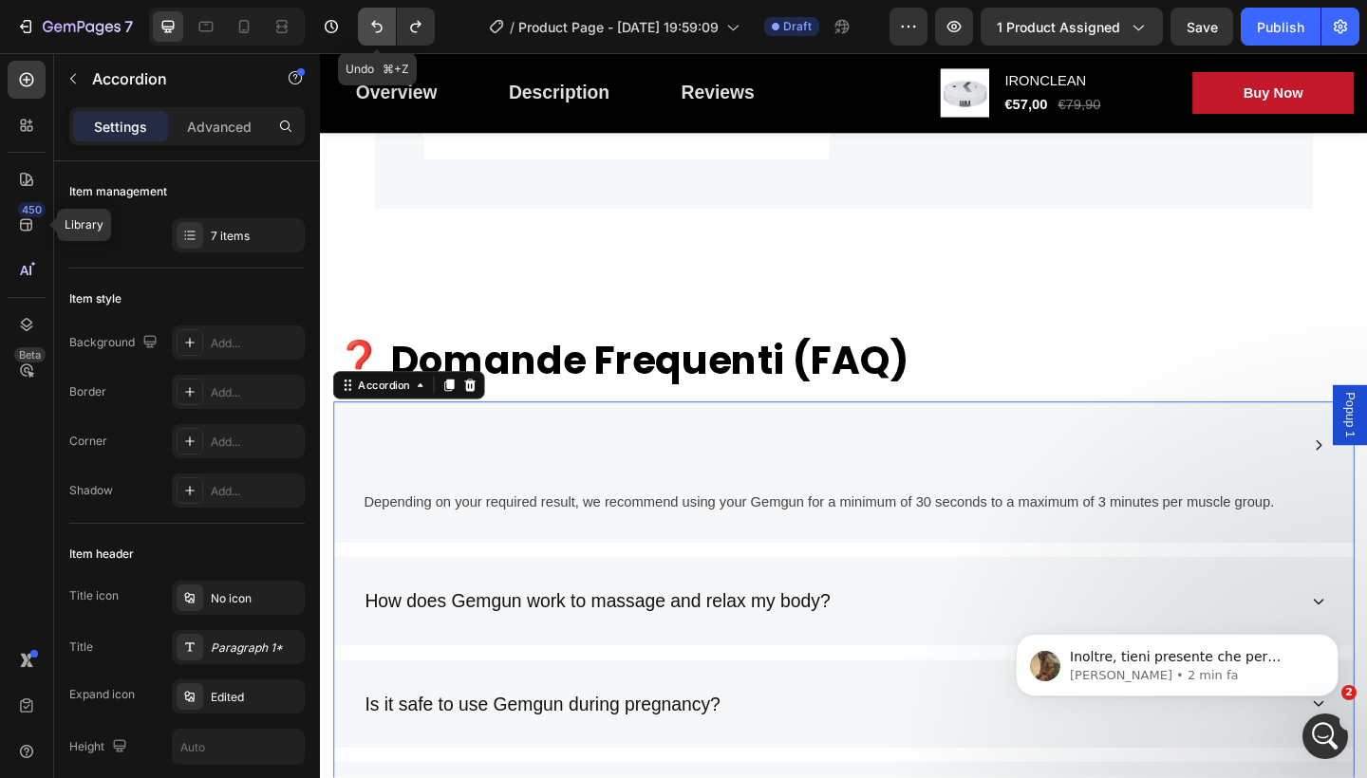
click at [382, 16] on button "Undo/Redo" at bounding box center [377, 27] width 38 height 38
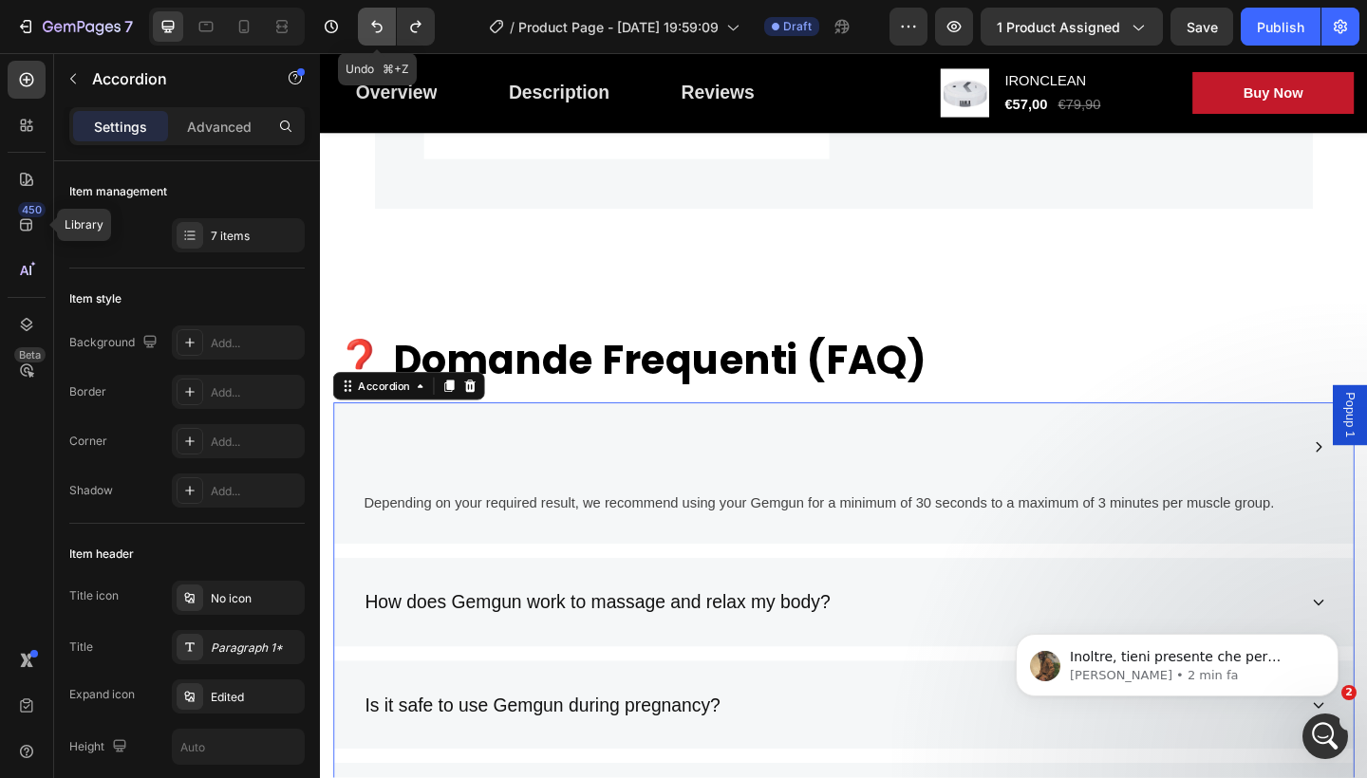
click at [382, 16] on button "Undo/Redo" at bounding box center [377, 27] width 38 height 38
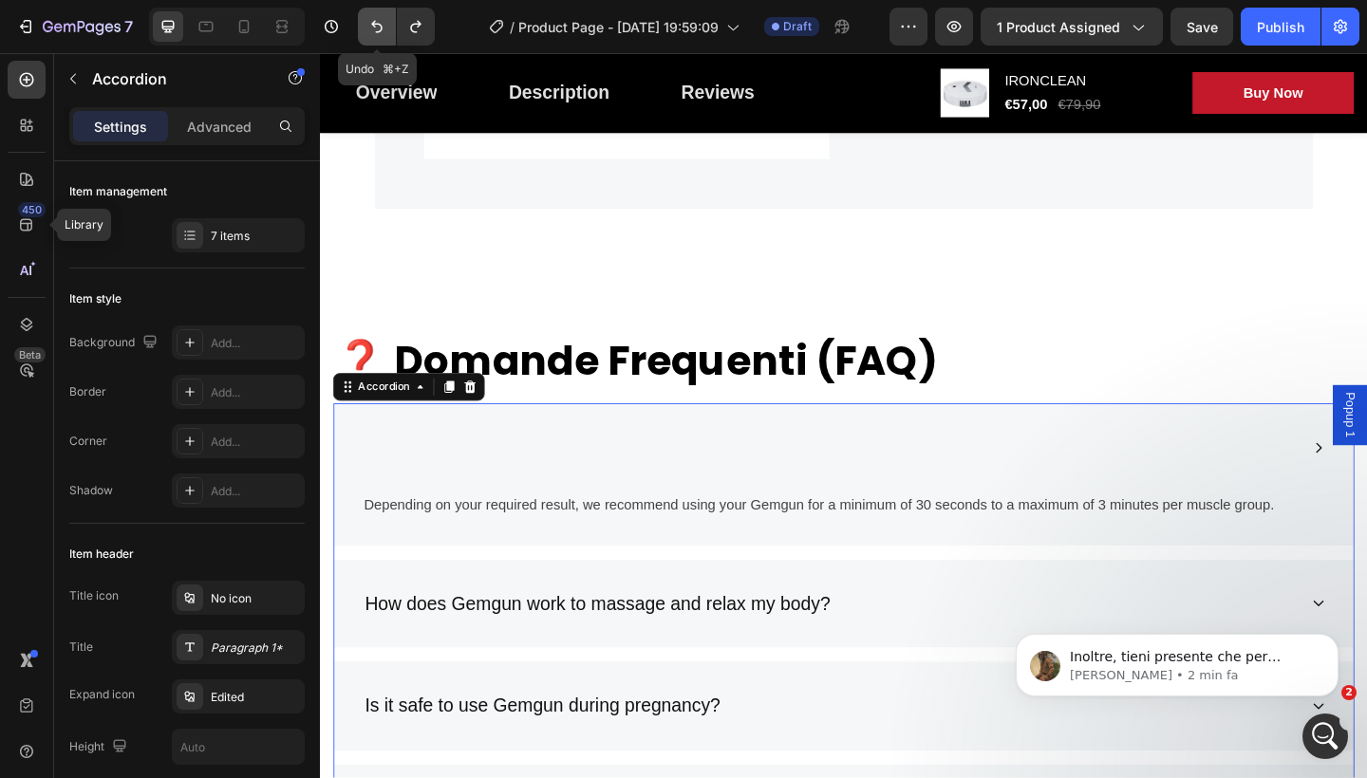
click at [382, 16] on button "Undo/Redo" at bounding box center [377, 27] width 38 height 38
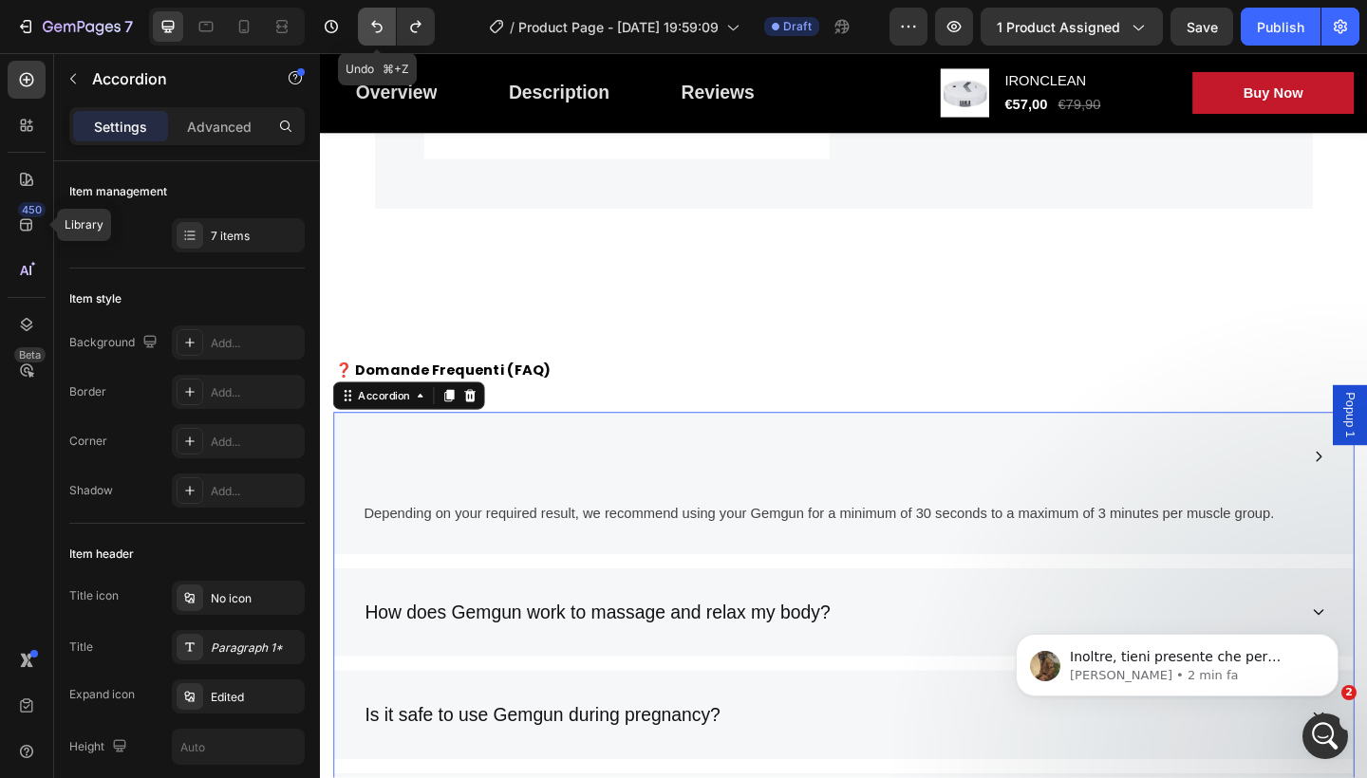
click at [382, 16] on button "Undo/Redo" at bounding box center [377, 27] width 38 height 38
click at [377, 28] on icon "Undo/Redo" at bounding box center [376, 26] width 19 height 19
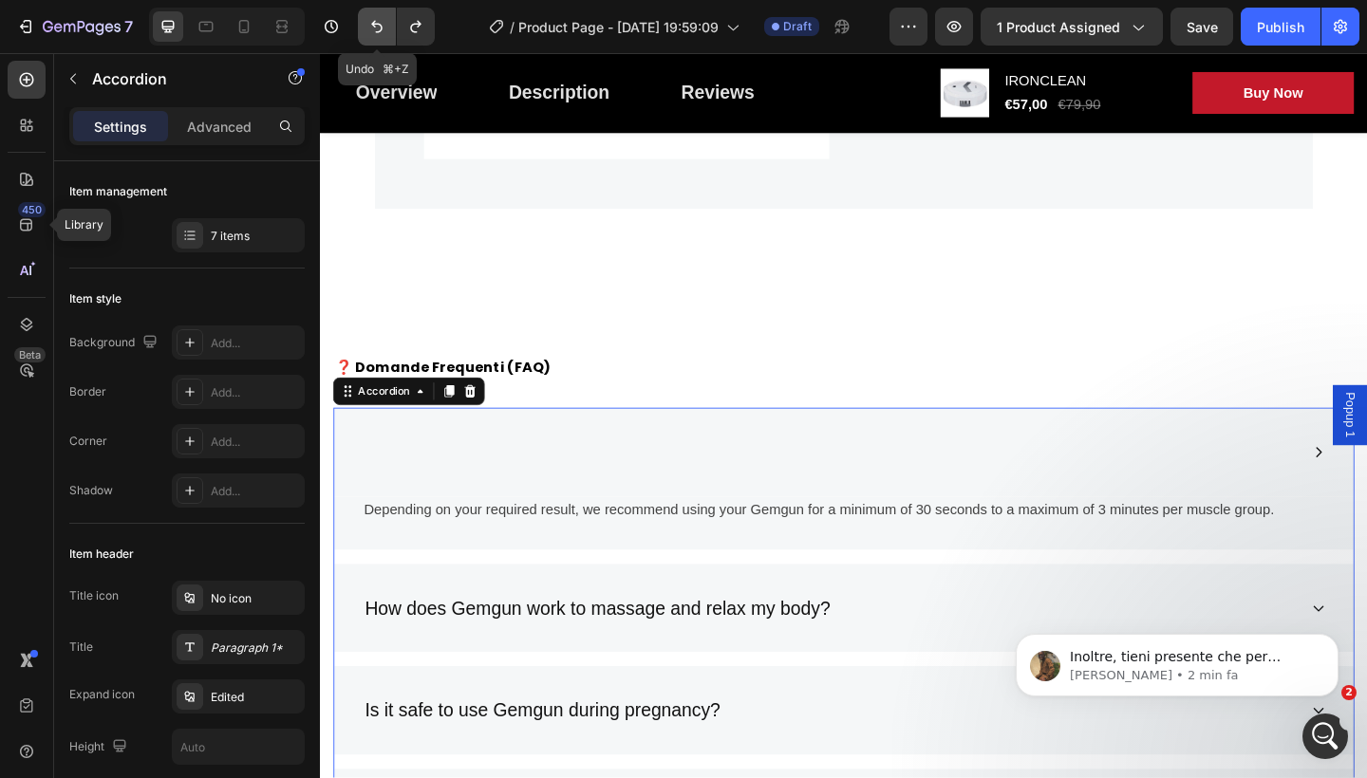
click at [377, 28] on icon "Undo/Redo" at bounding box center [376, 26] width 19 height 19
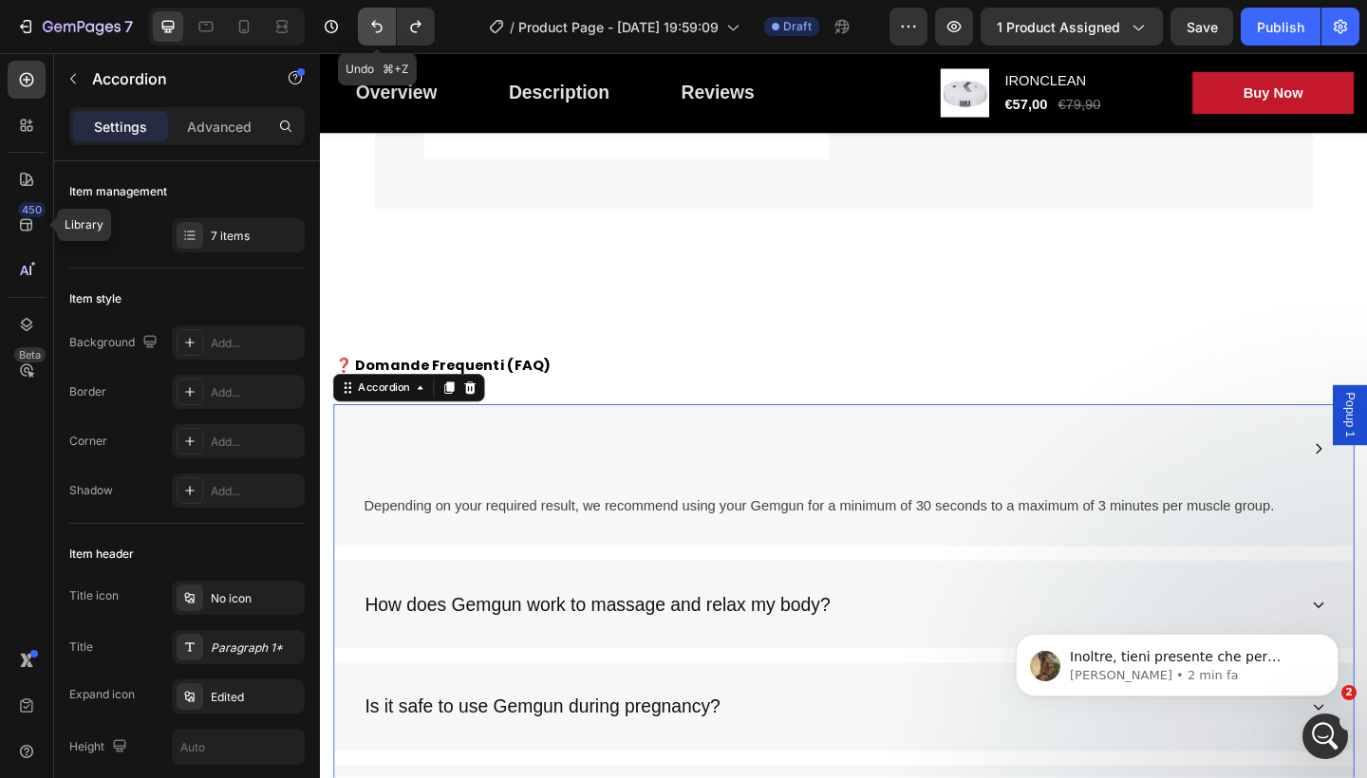
click at [377, 28] on icon "Undo/Redo" at bounding box center [376, 26] width 19 height 19
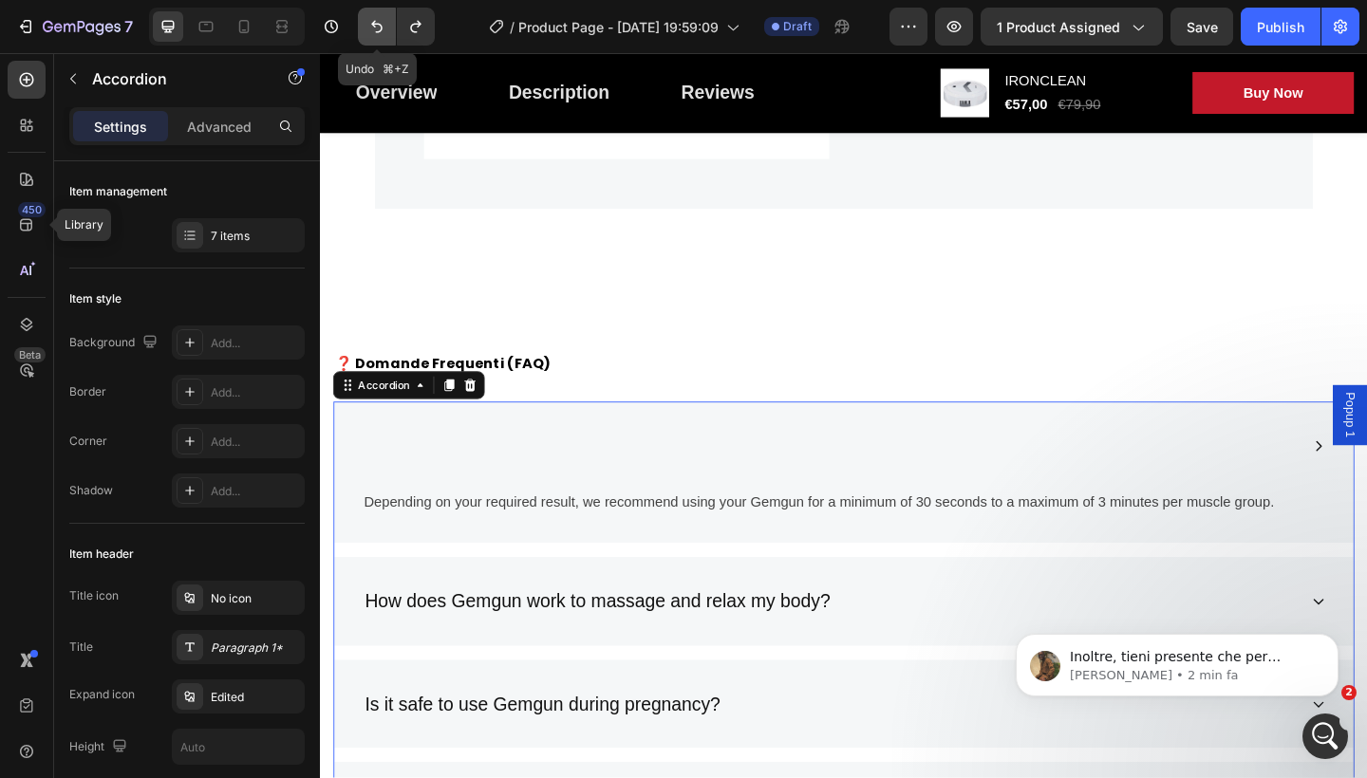
click at [377, 28] on icon "Undo/Redo" at bounding box center [376, 26] width 19 height 19
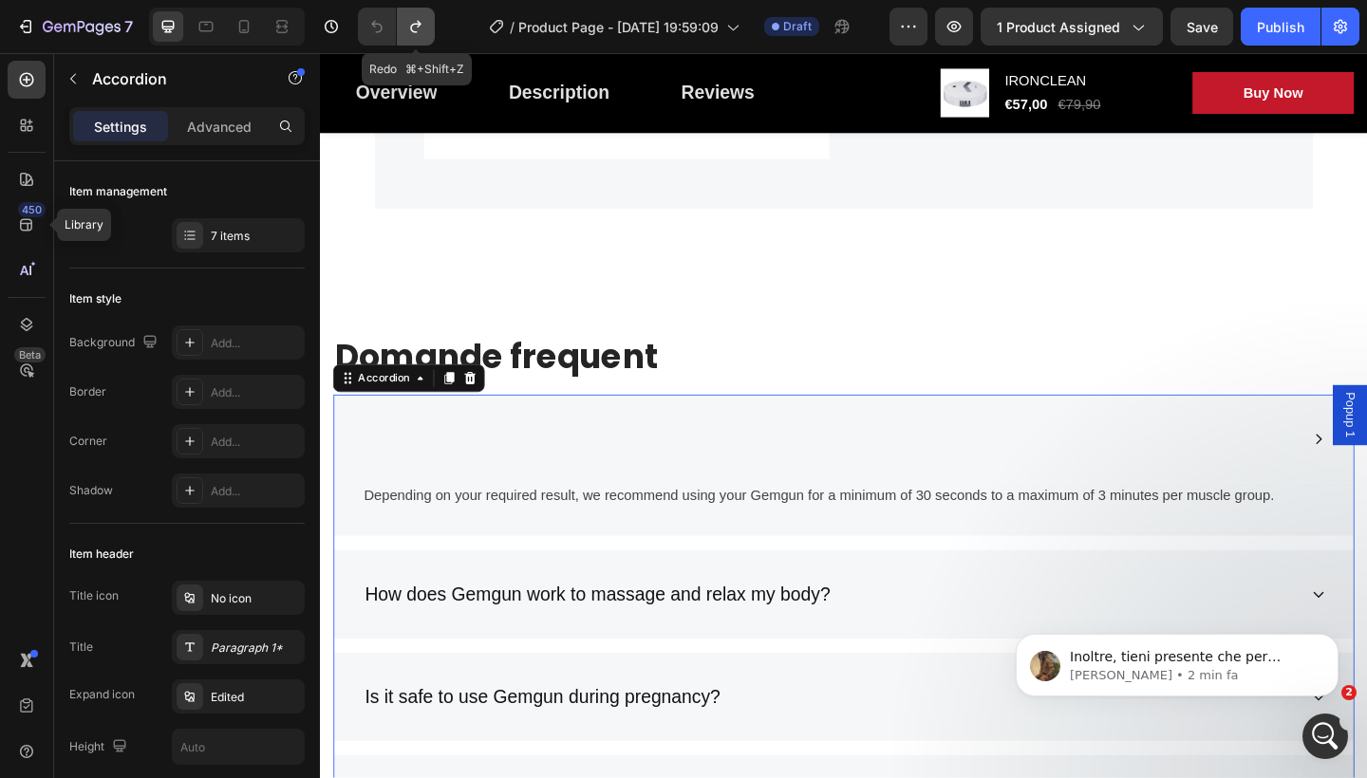
click at [421, 15] on button "Undo/Redo" at bounding box center [416, 27] width 38 height 38
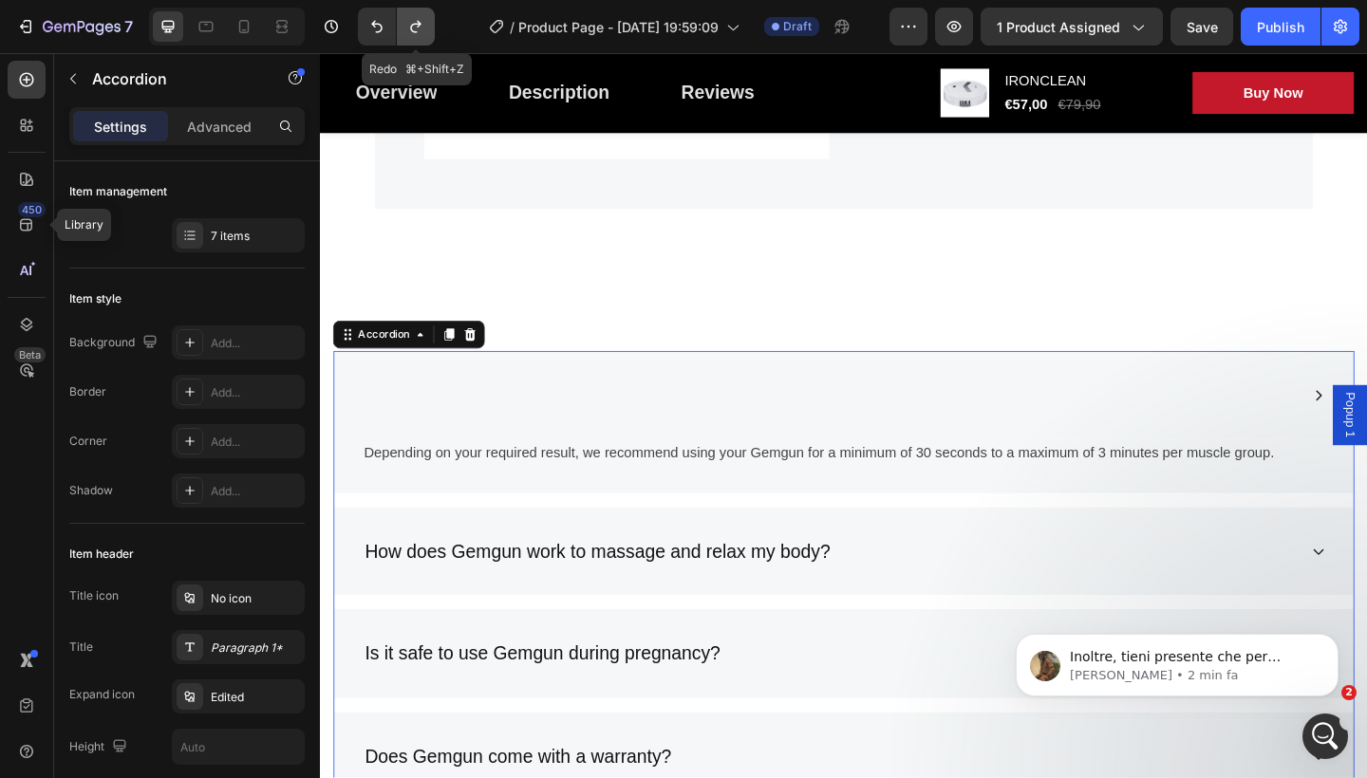
click at [421, 15] on button "Undo/Redo" at bounding box center [416, 27] width 38 height 38
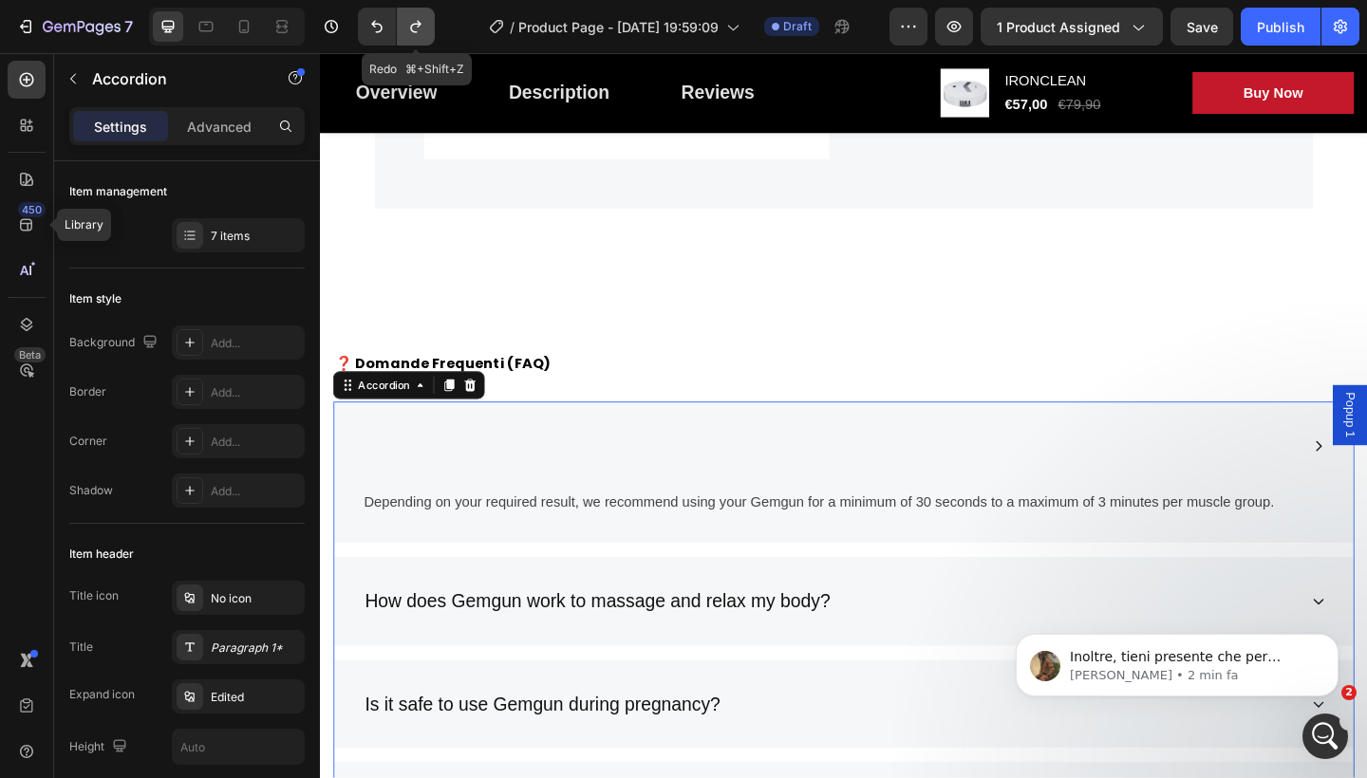
click at [421, 15] on button "Undo/Redo" at bounding box center [416, 27] width 38 height 38
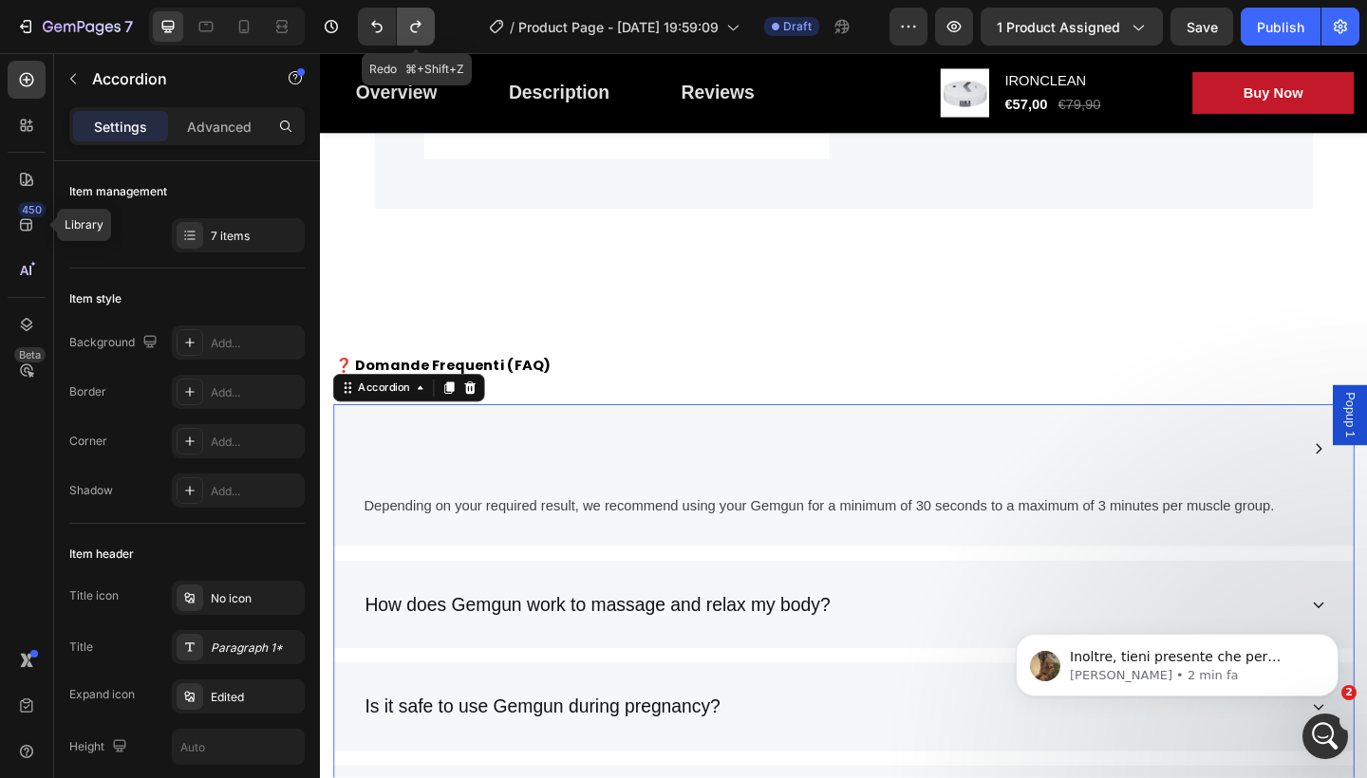
click at [421, 15] on button "Undo/Redo" at bounding box center [416, 27] width 38 height 38
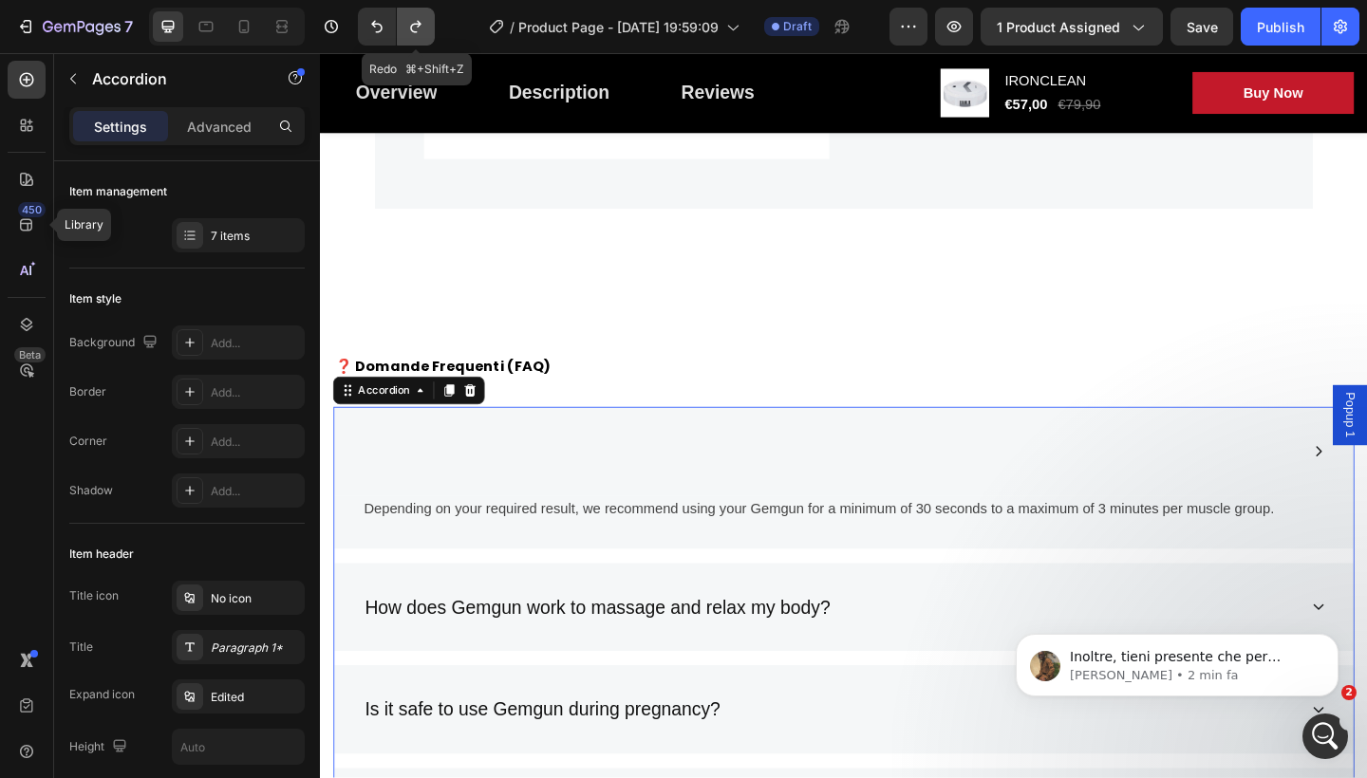
click at [421, 15] on button "Undo/Redo" at bounding box center [416, 27] width 38 height 38
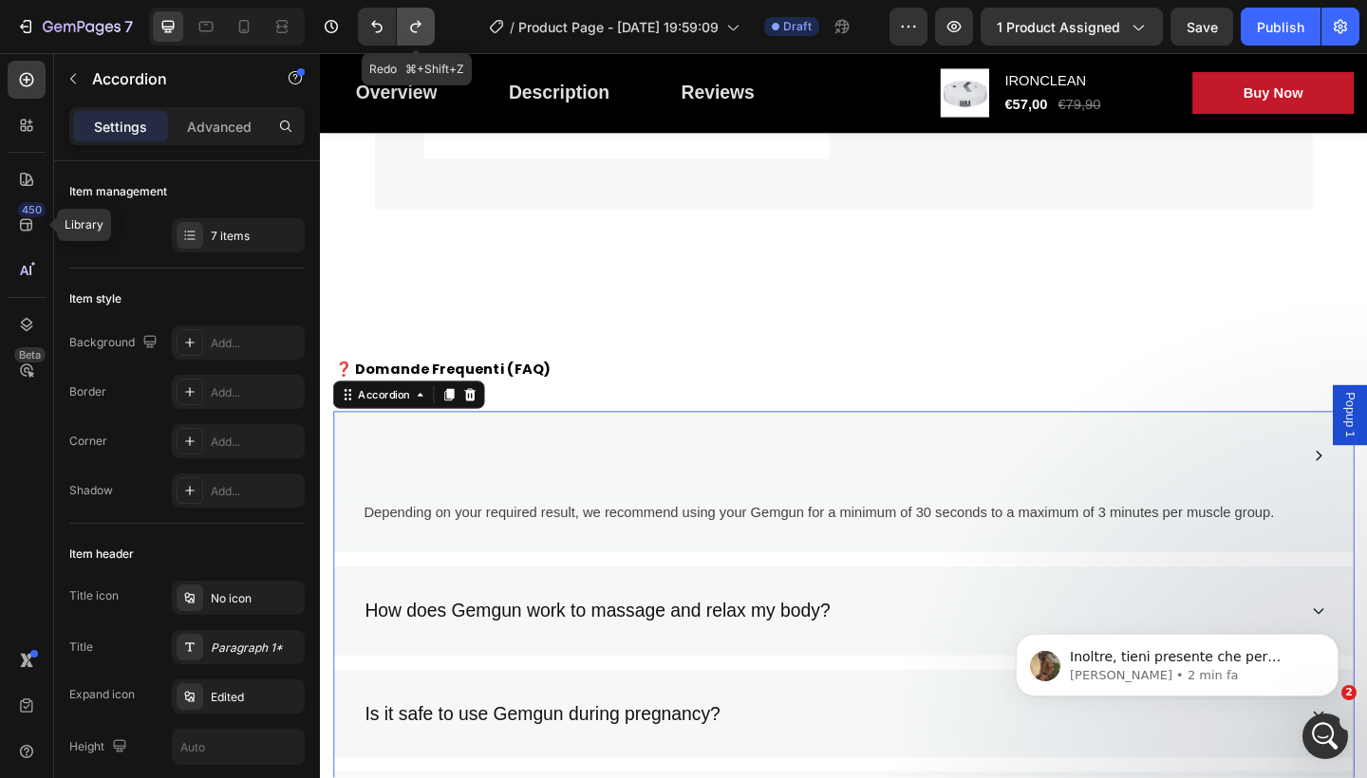
click at [421, 15] on button "Undo/Redo" at bounding box center [416, 27] width 38 height 38
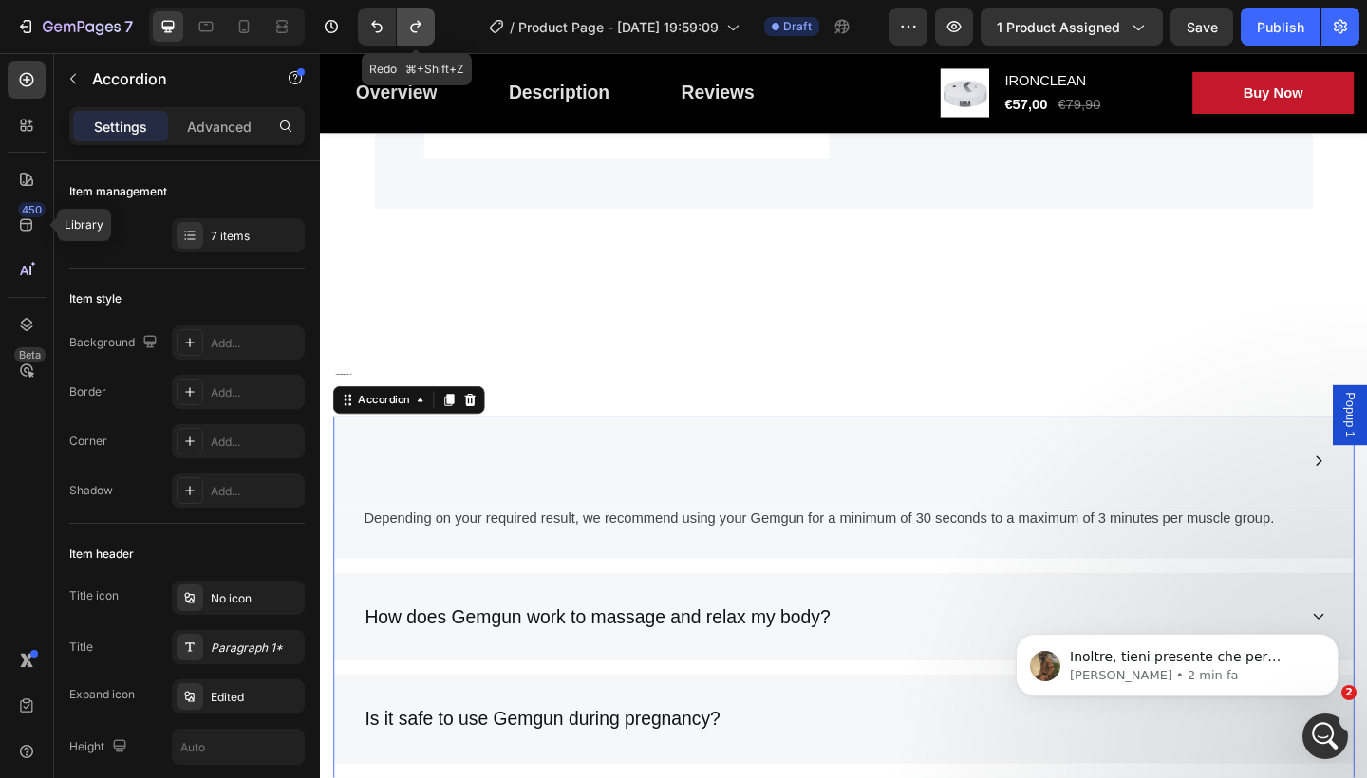
click at [421, 15] on button "Undo/Redo" at bounding box center [416, 27] width 38 height 38
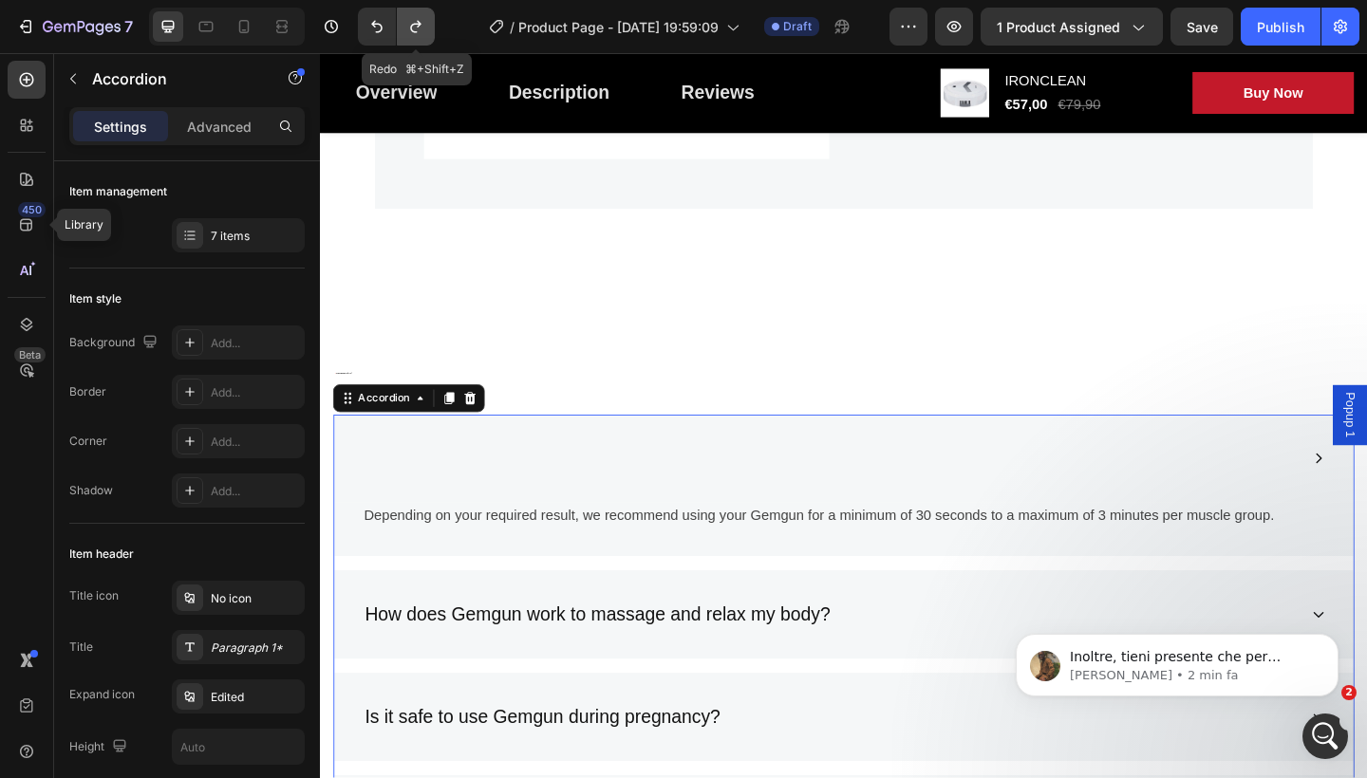
click at [421, 15] on button "Undo/Redo" at bounding box center [416, 27] width 38 height 38
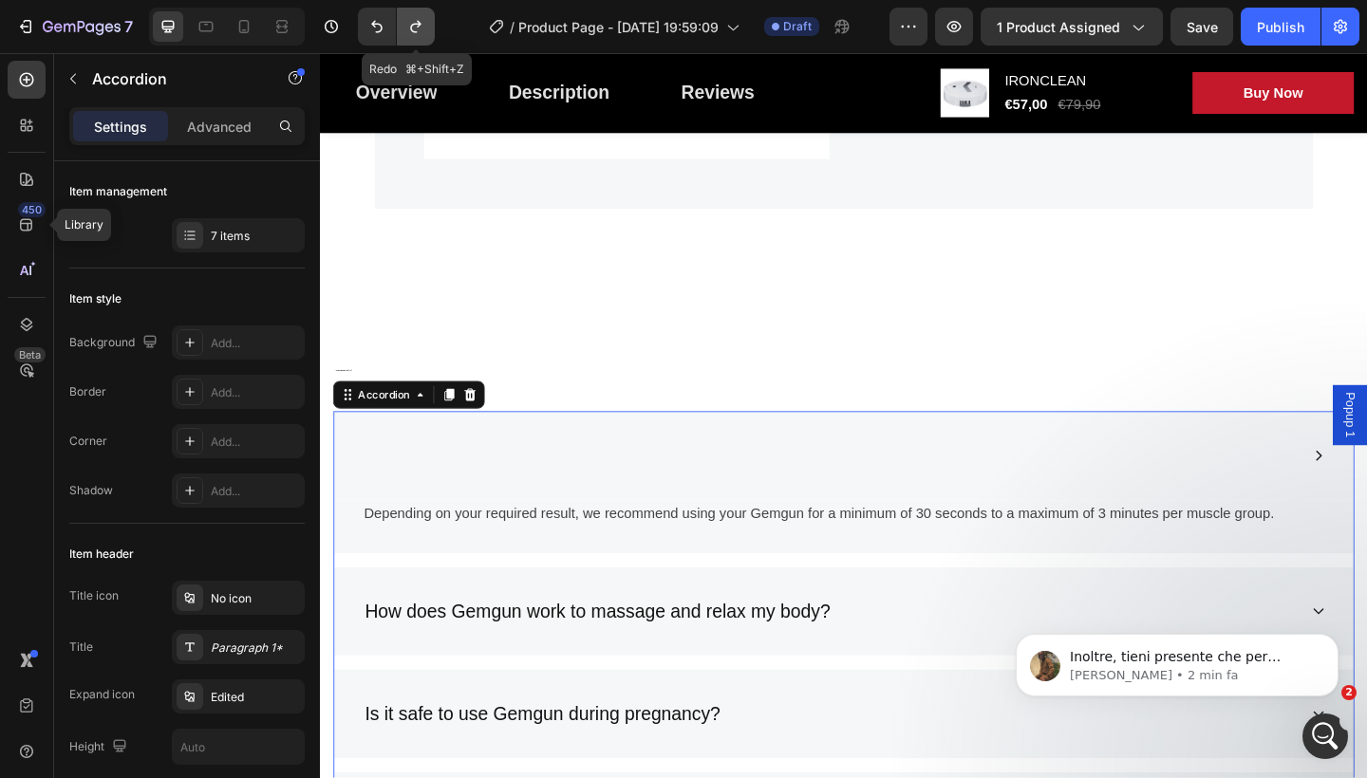
click at [421, 15] on button "Undo/Redo" at bounding box center [416, 27] width 38 height 38
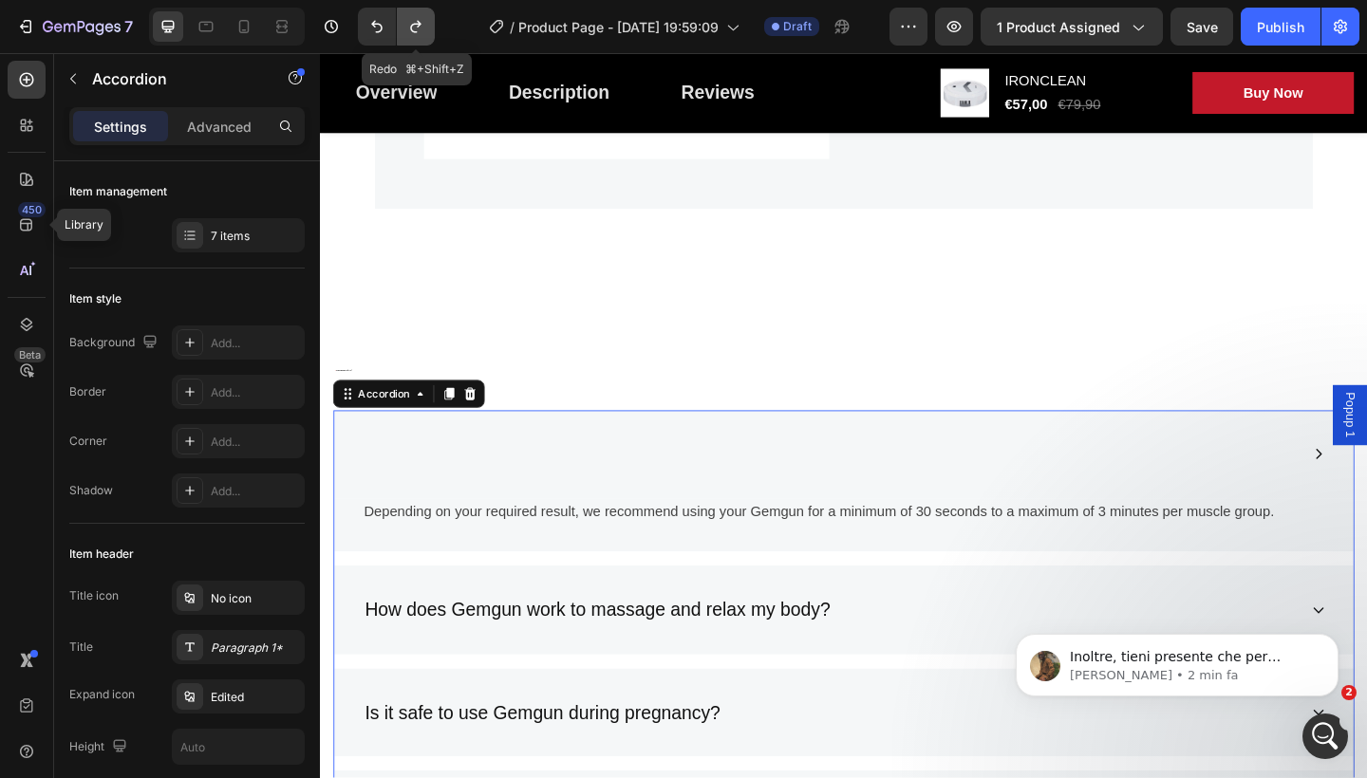
click at [421, 15] on button "Undo/Redo" at bounding box center [416, 27] width 38 height 38
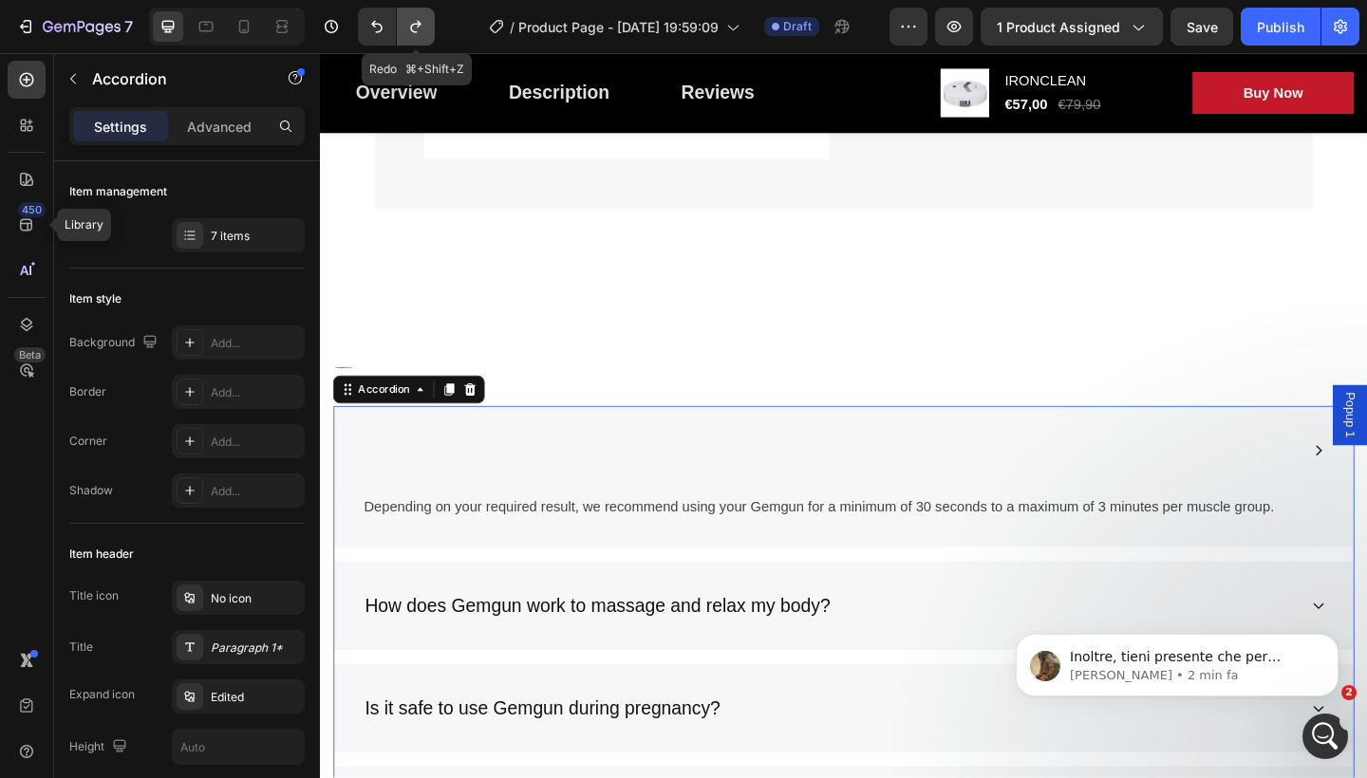
click at [421, 15] on button "Undo/Redo" at bounding box center [416, 27] width 38 height 38
click at [413, 28] on icon "Undo/Redo" at bounding box center [415, 26] width 19 height 19
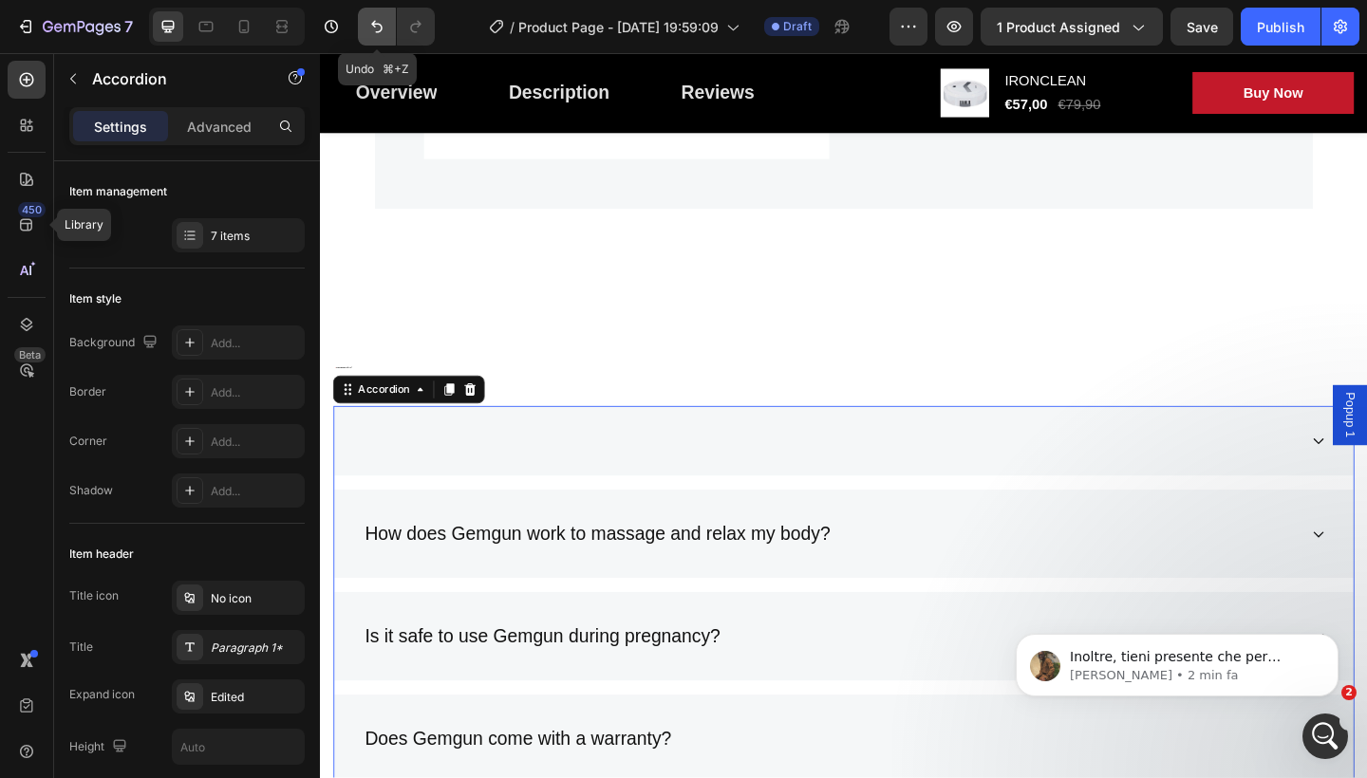
click at [375, 26] on icon "Undo/Redo" at bounding box center [376, 27] width 11 height 12
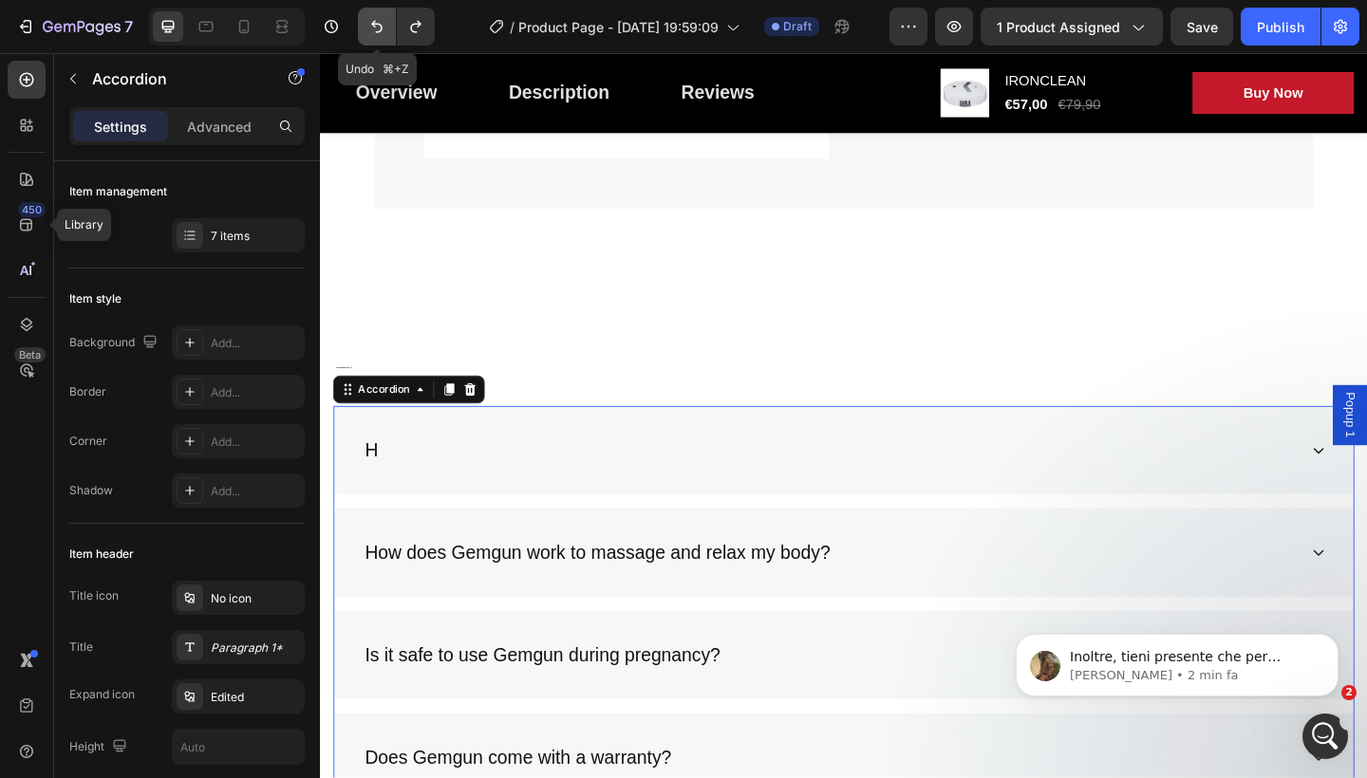
click at [375, 26] on icon "Undo/Redo" at bounding box center [376, 27] width 11 height 12
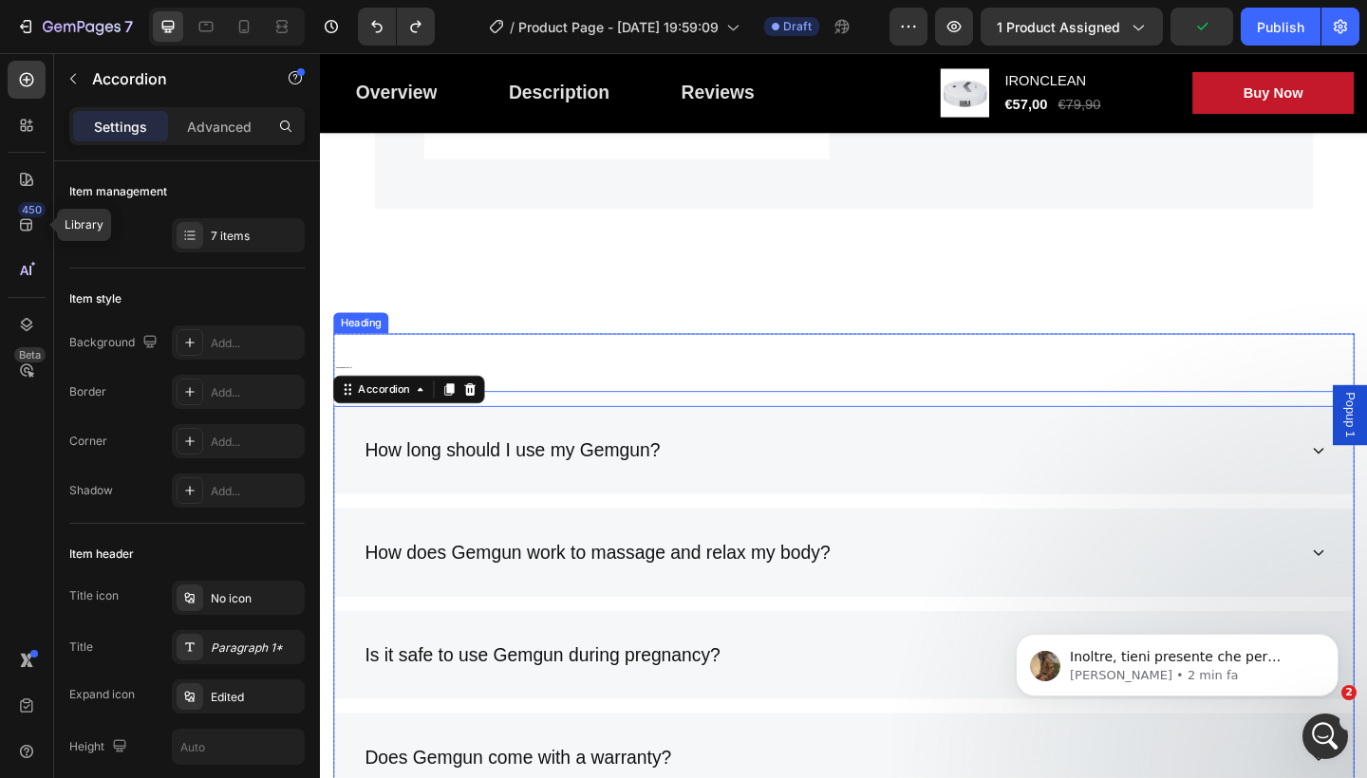
click at [405, 369] on h2 "❓ Domande Frequenti (FAQ)" at bounding box center [889, 390] width 1111 height 63
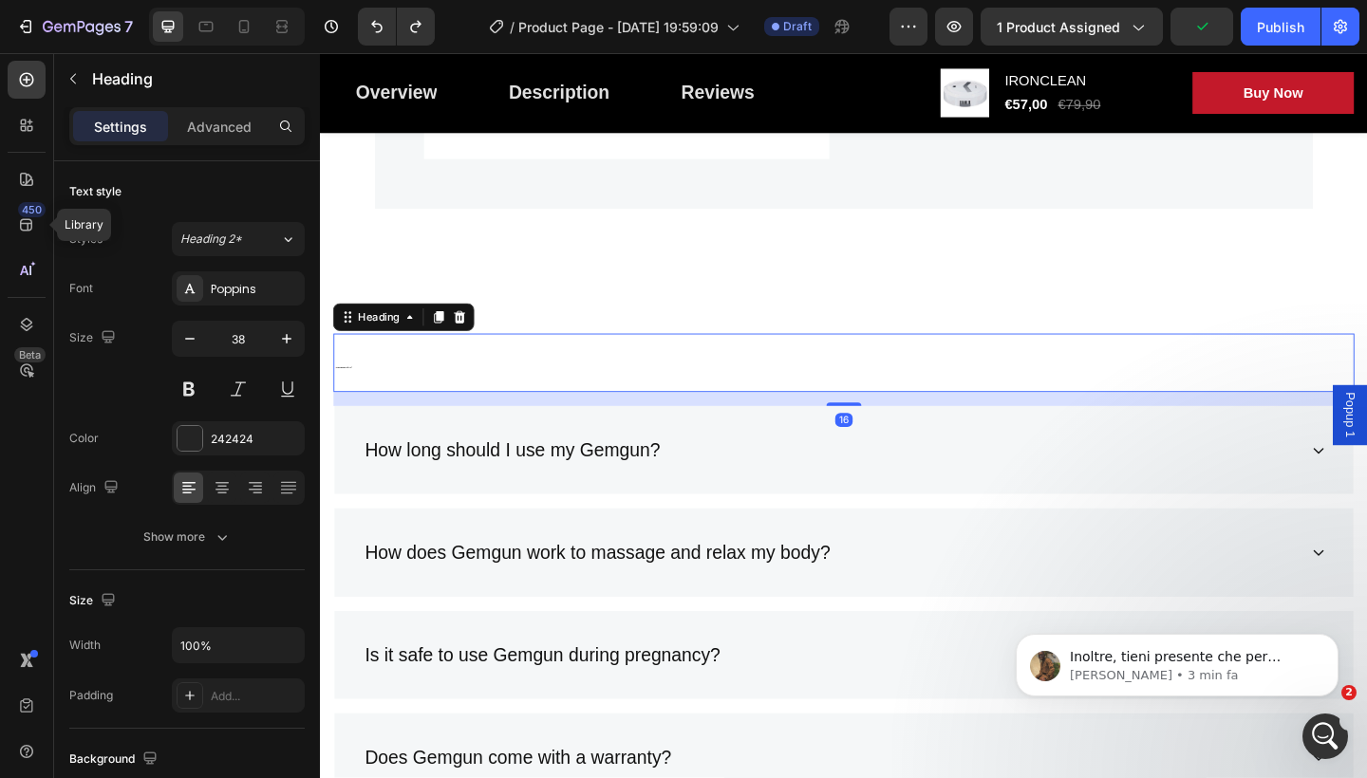
click at [423, 374] on h2 "❓ Domande Frequenti (FAQ)" at bounding box center [889, 390] width 1111 height 63
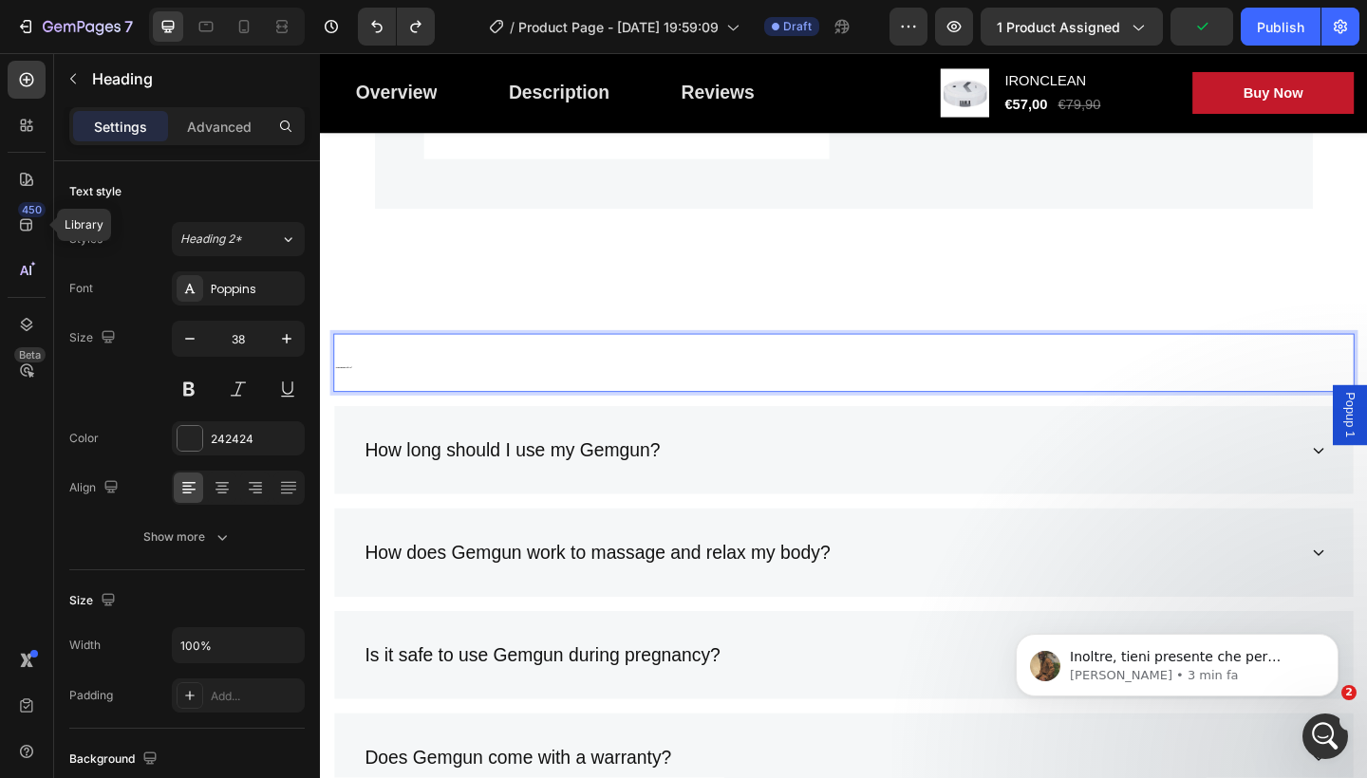
click at [423, 374] on p "❓ Domande Frequenti (FAQ)" at bounding box center [889, 390] width 1107 height 59
click at [424, 375] on p "❓ Domande Frequenti (FAQ)" at bounding box center [889, 390] width 1107 height 59
click at [370, 382] on p "❓ Domande Frequenti (FAQ)" at bounding box center [889, 390] width 1107 height 59
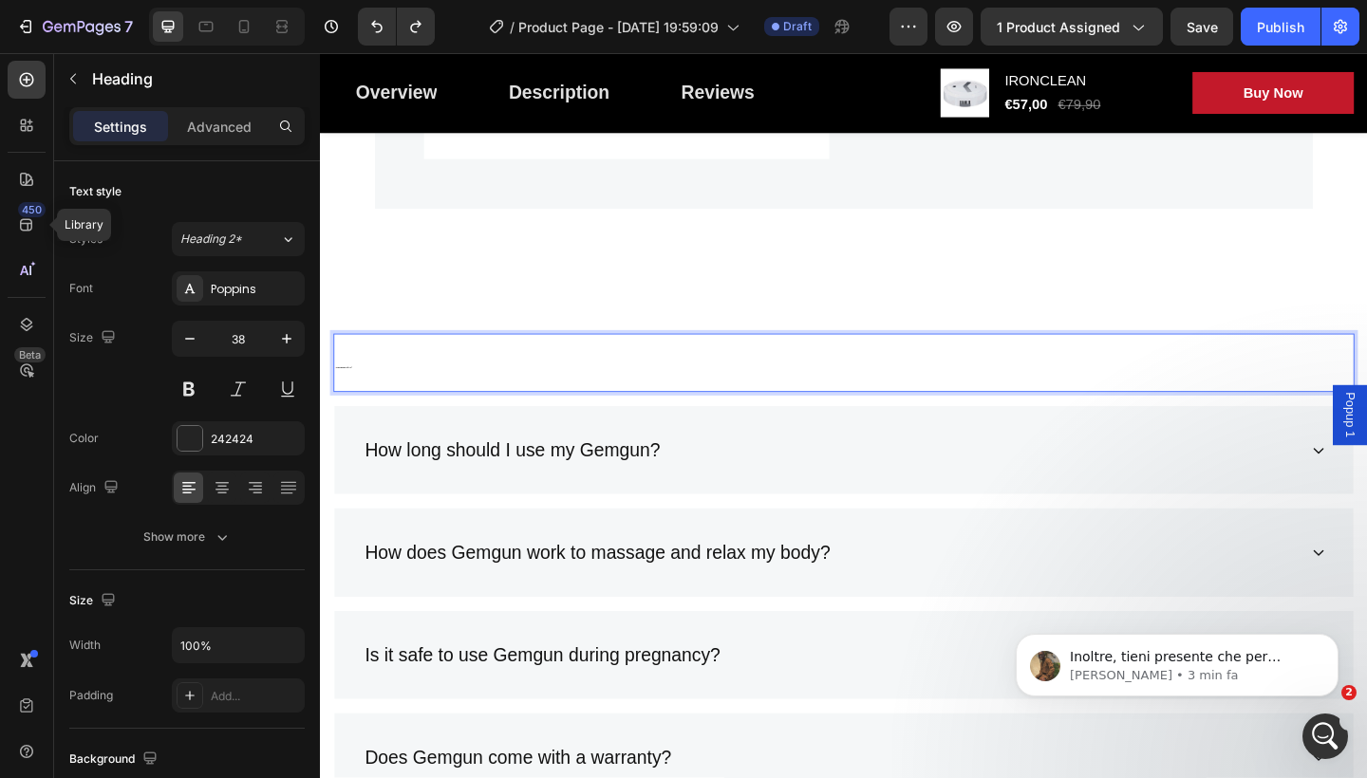
click at [370, 382] on p "❓ Domande Frequenti (FAQ)" at bounding box center [889, 390] width 1107 height 59
click at [350, 384] on p "❓ Domande Frequenti (FAQ)" at bounding box center [889, 390] width 1107 height 59
click at [294, 338] on icon "button" at bounding box center [286, 338] width 19 height 19
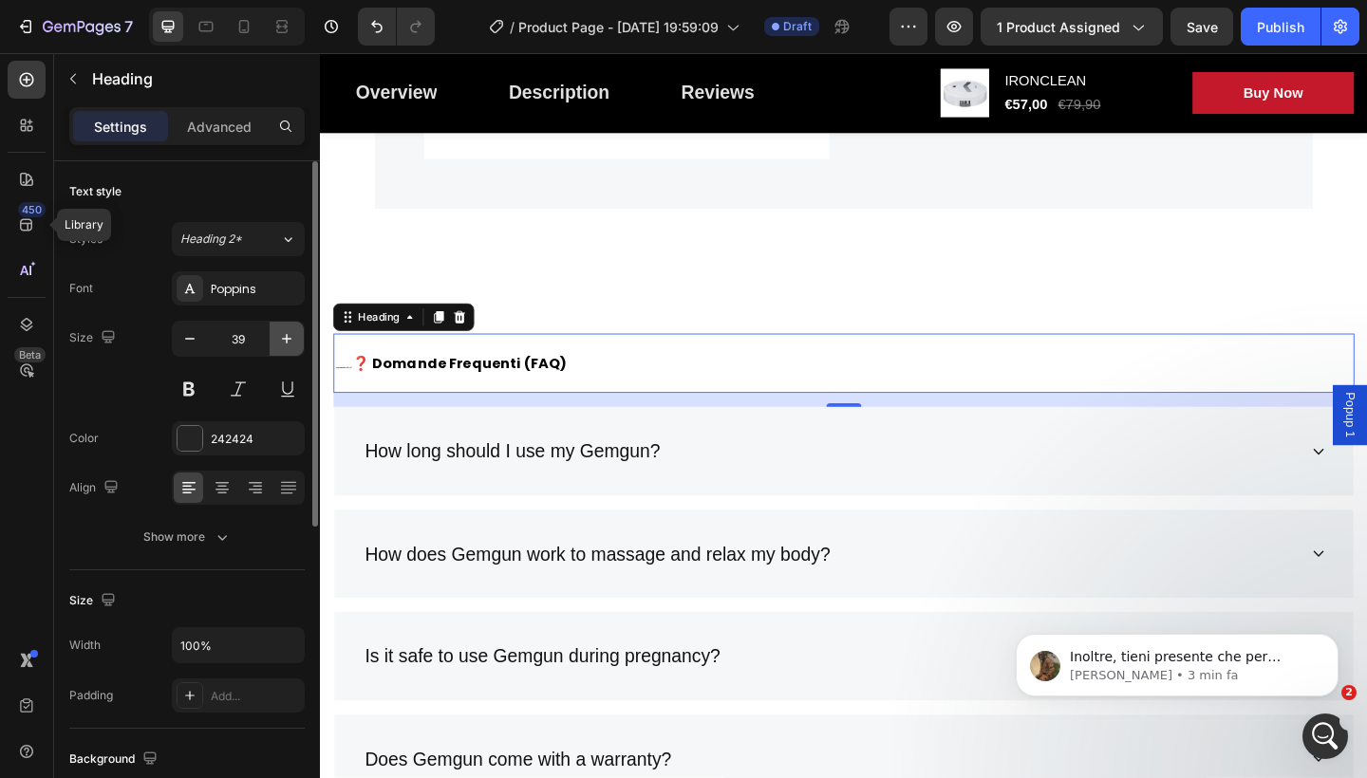
click at [290, 338] on icon "button" at bounding box center [286, 338] width 19 height 19
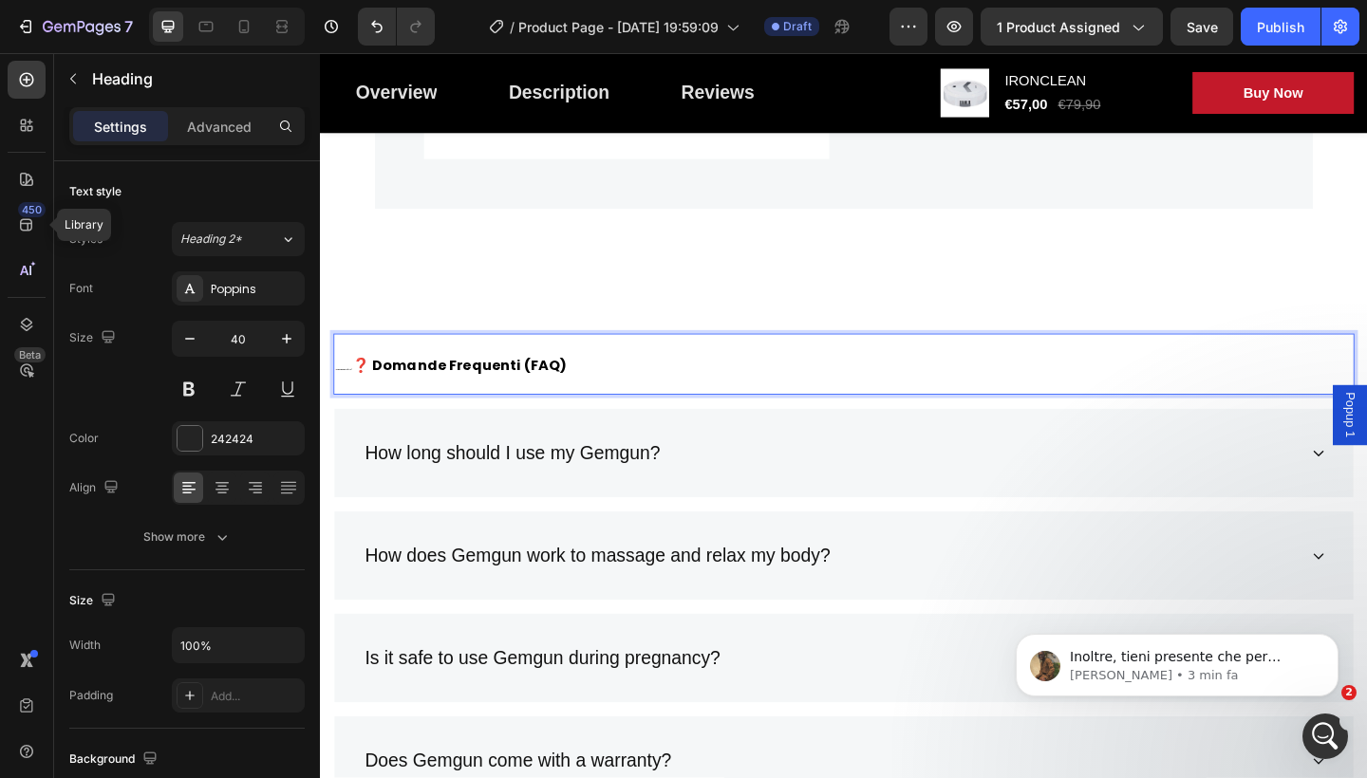
click at [573, 390] on span "❓ Domande Frequenti (FAQ)" at bounding box center [471, 394] width 234 height 22
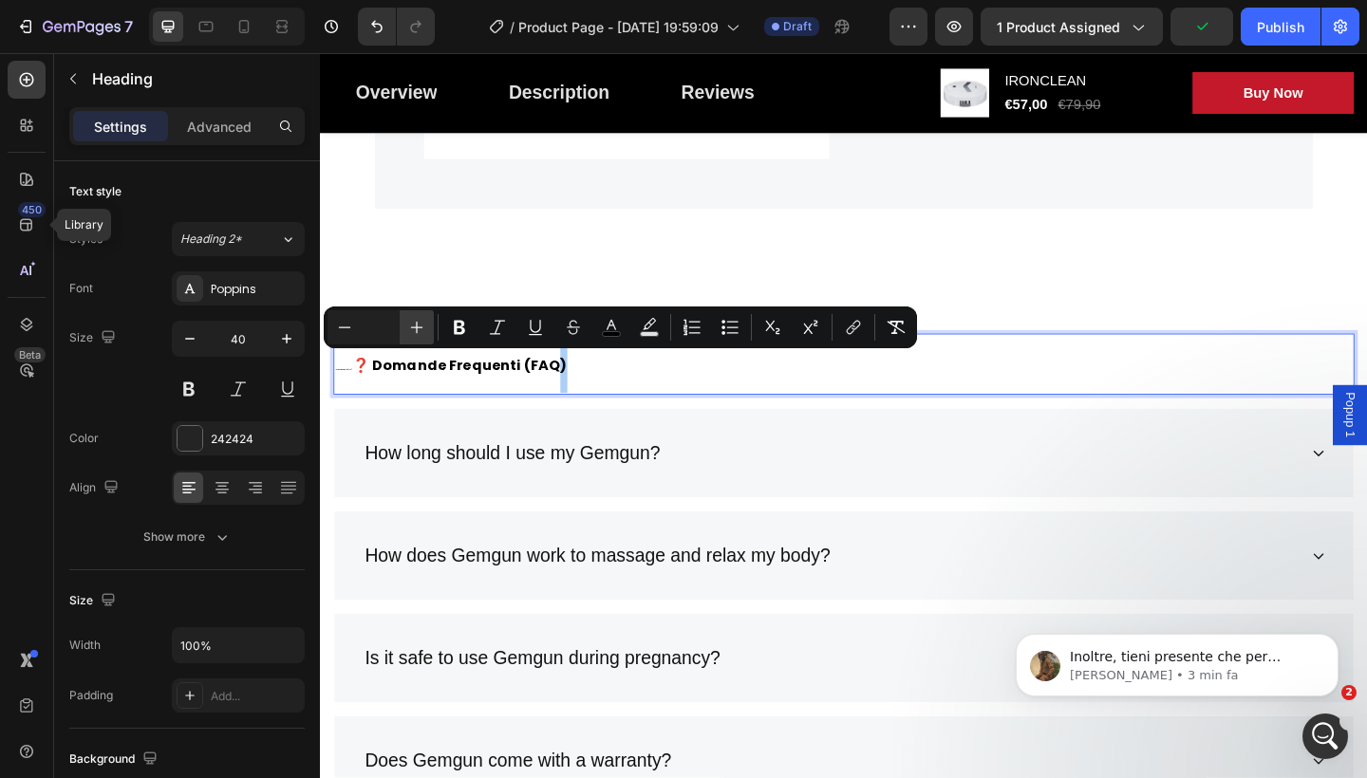
click at [412, 329] on icon "Editor contextual toolbar" at bounding box center [416, 327] width 19 height 19
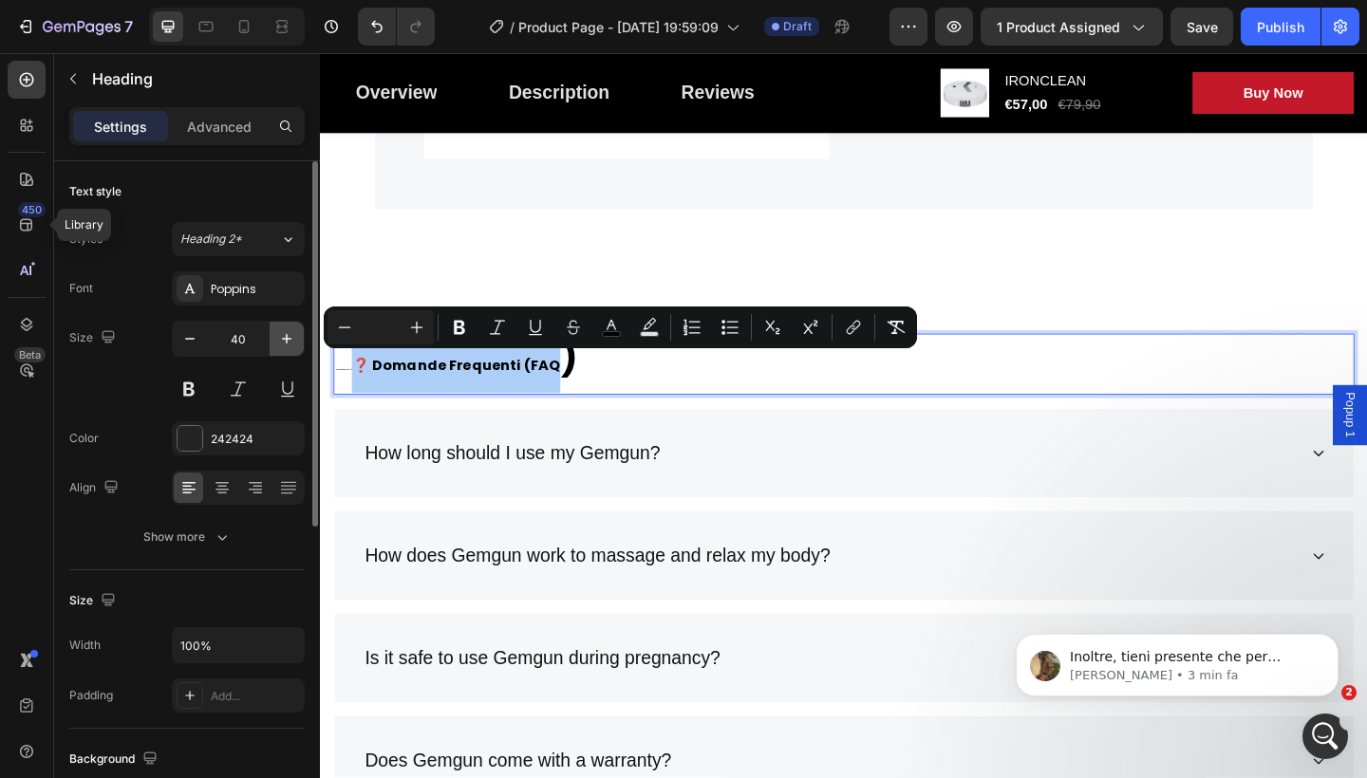
click at [281, 341] on icon "button" at bounding box center [286, 338] width 19 height 19
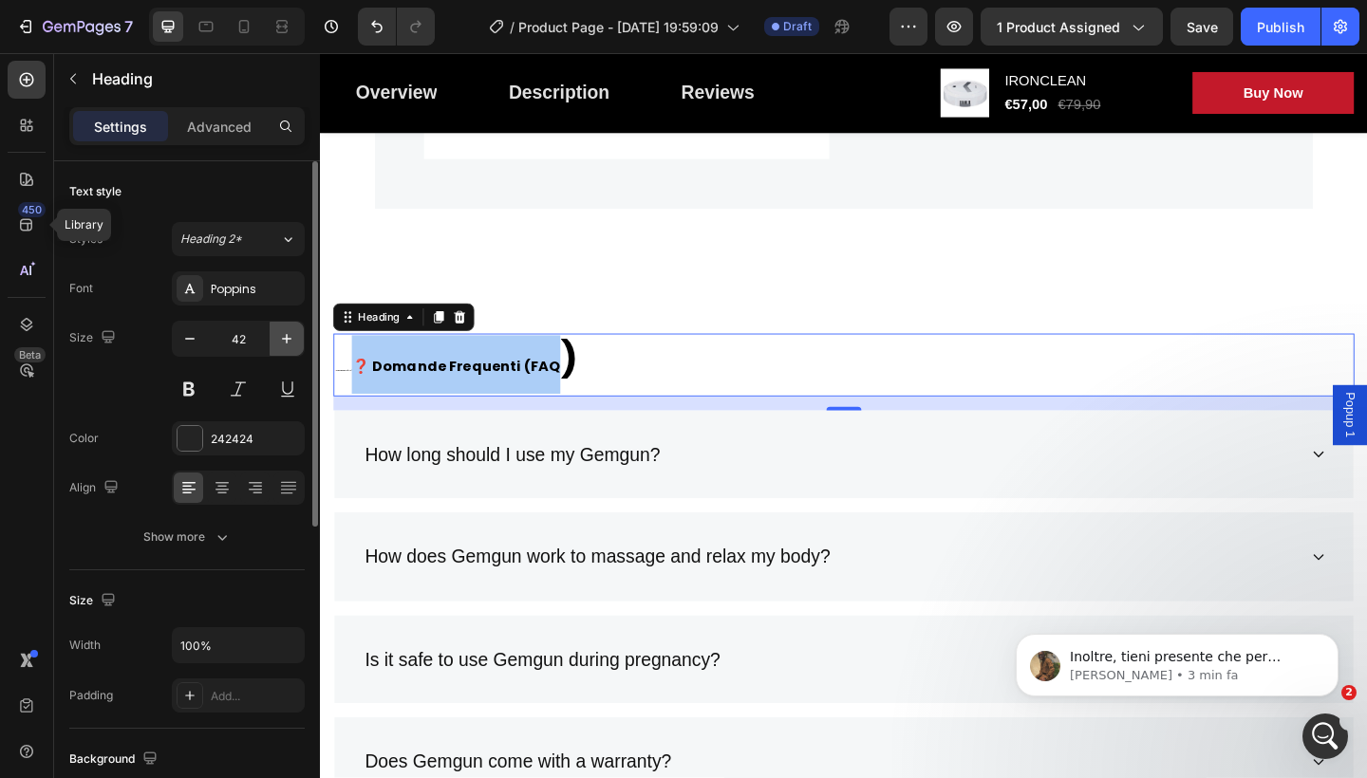
click at [281, 341] on icon "button" at bounding box center [286, 338] width 19 height 19
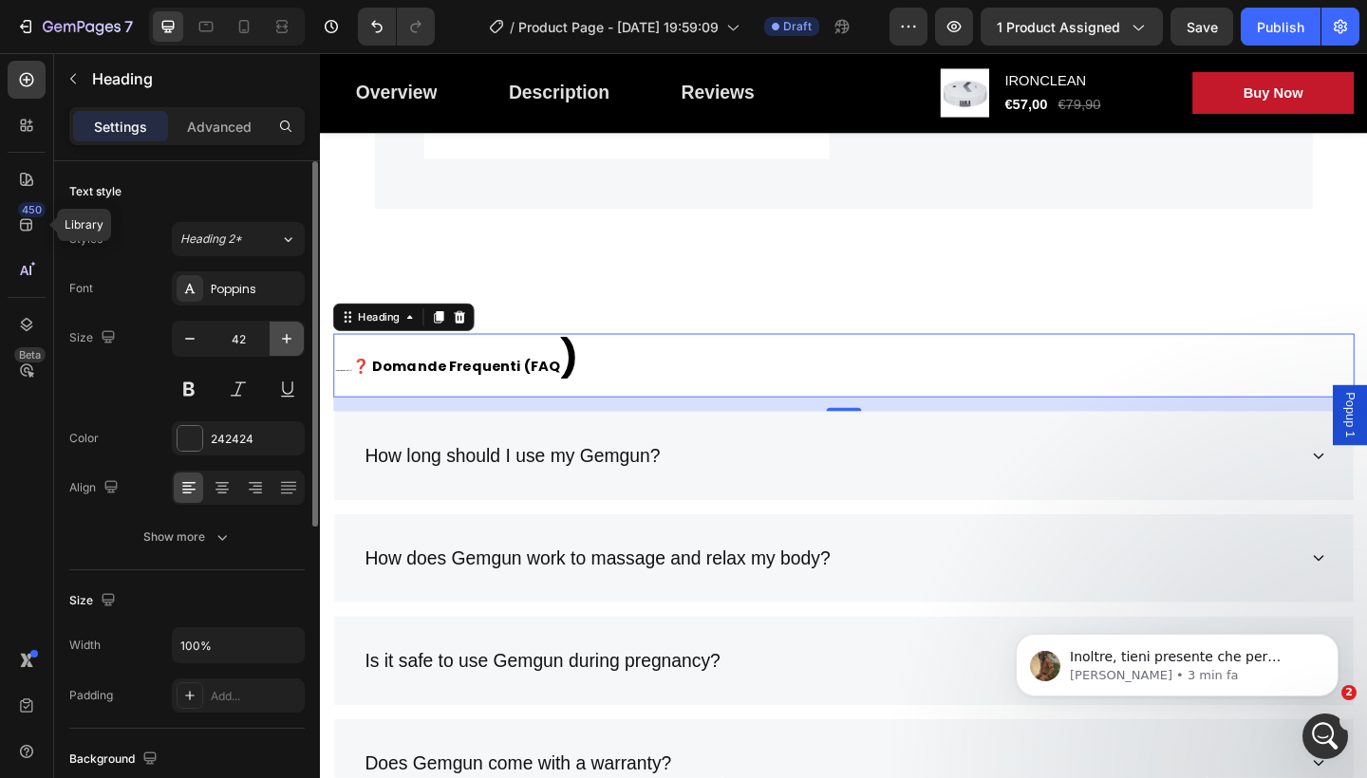
click at [281, 341] on icon "button" at bounding box center [286, 338] width 19 height 19
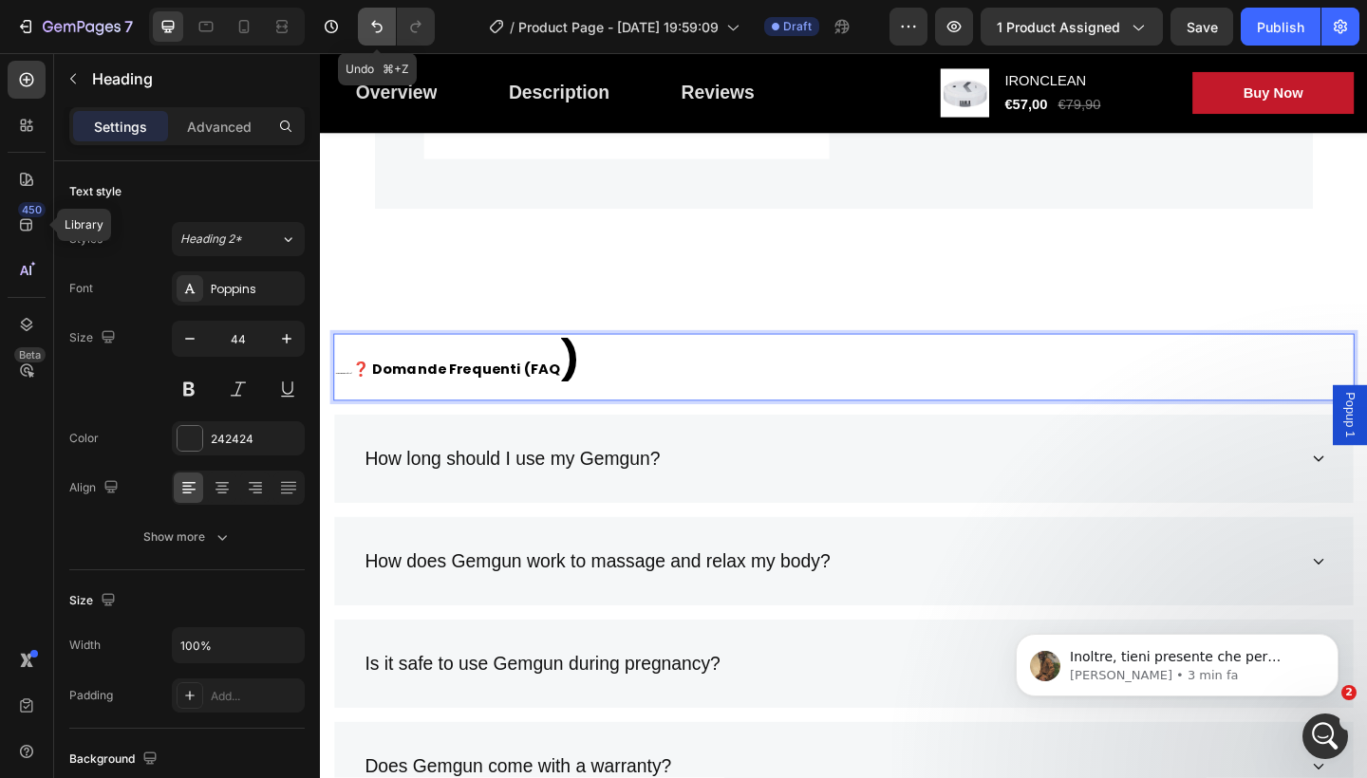
click at [370, 16] on button "Undo/Redo" at bounding box center [377, 27] width 38 height 38
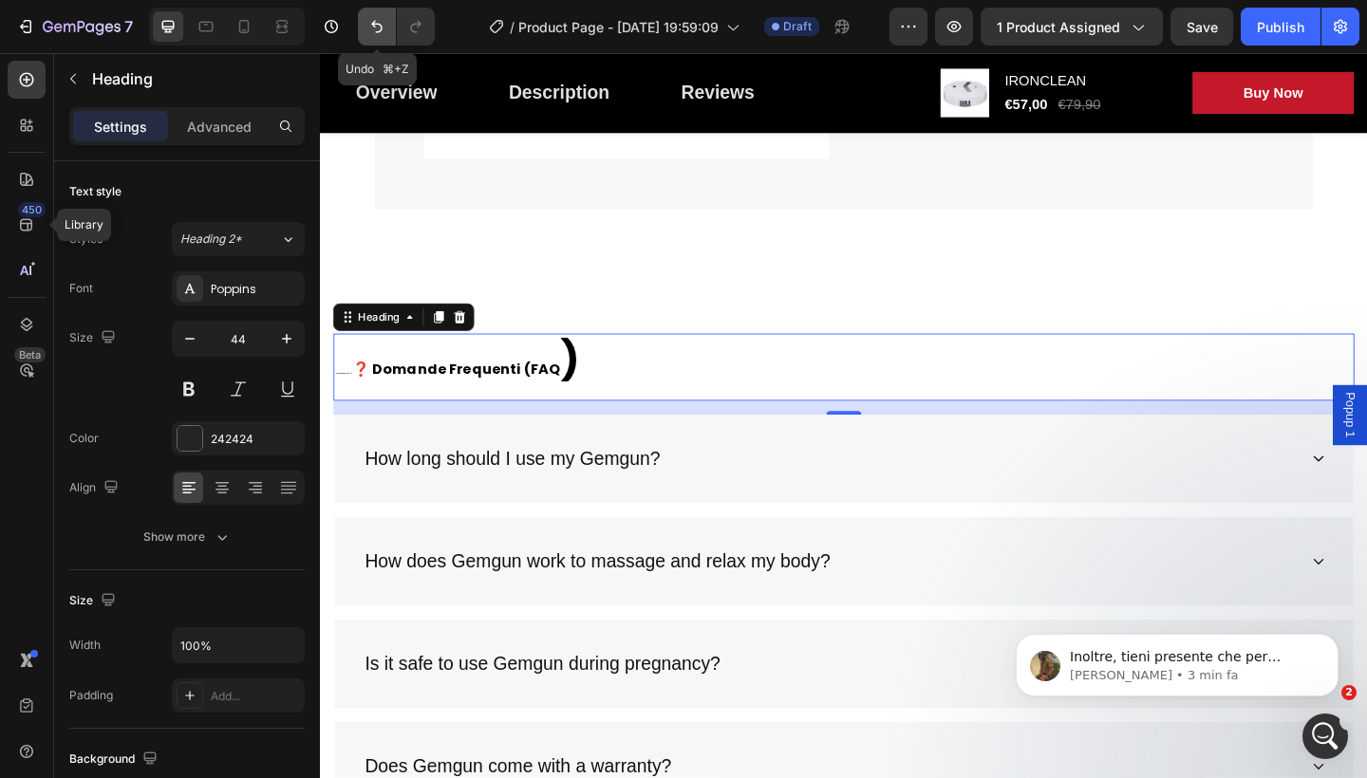
click at [370, 16] on button "Undo/Redo" at bounding box center [377, 27] width 38 height 38
click at [371, 21] on icon "Undo/Redo" at bounding box center [376, 26] width 19 height 19
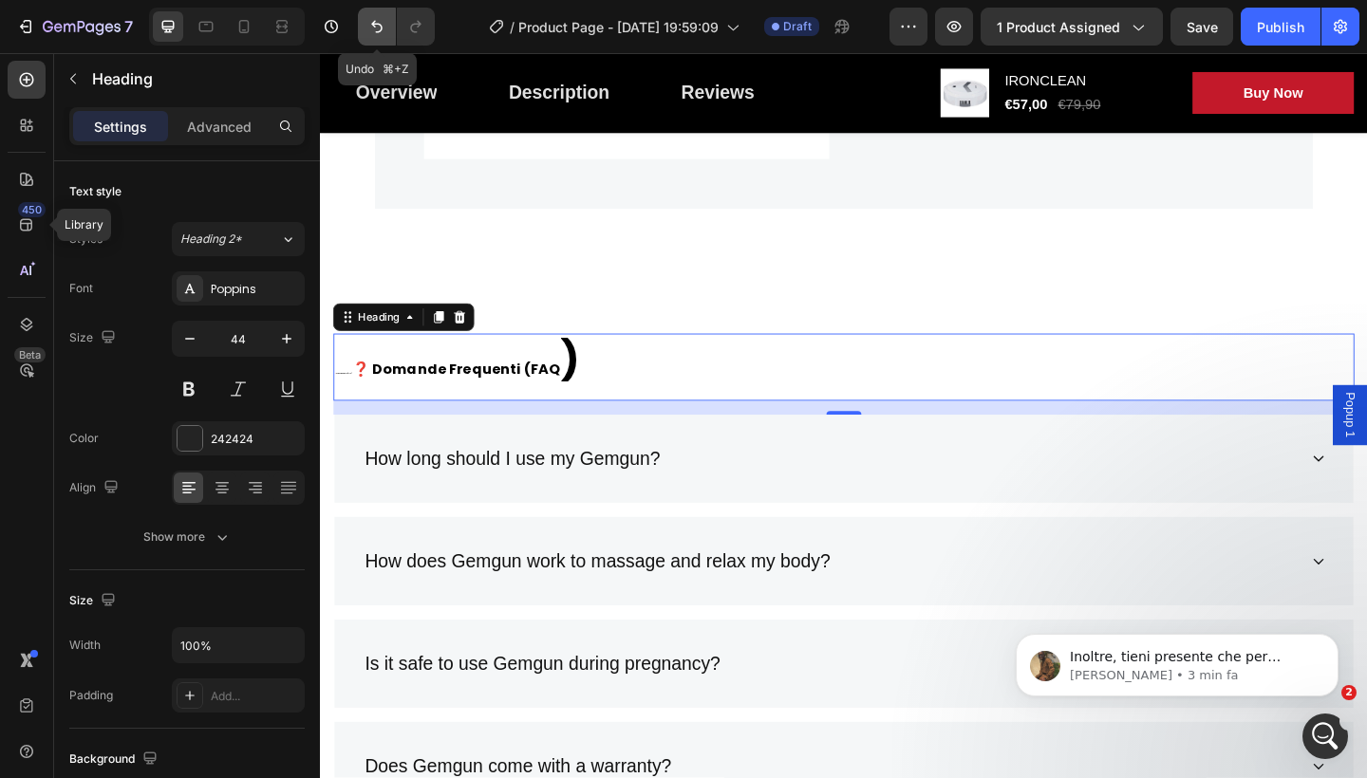
click at [371, 21] on icon "Undo/Redo" at bounding box center [376, 26] width 19 height 19
click at [591, 392] on p "❓ Domande Frequenti (FAQ) ❓ Domande Frequenti (FAQ )" at bounding box center [889, 395] width 1107 height 68
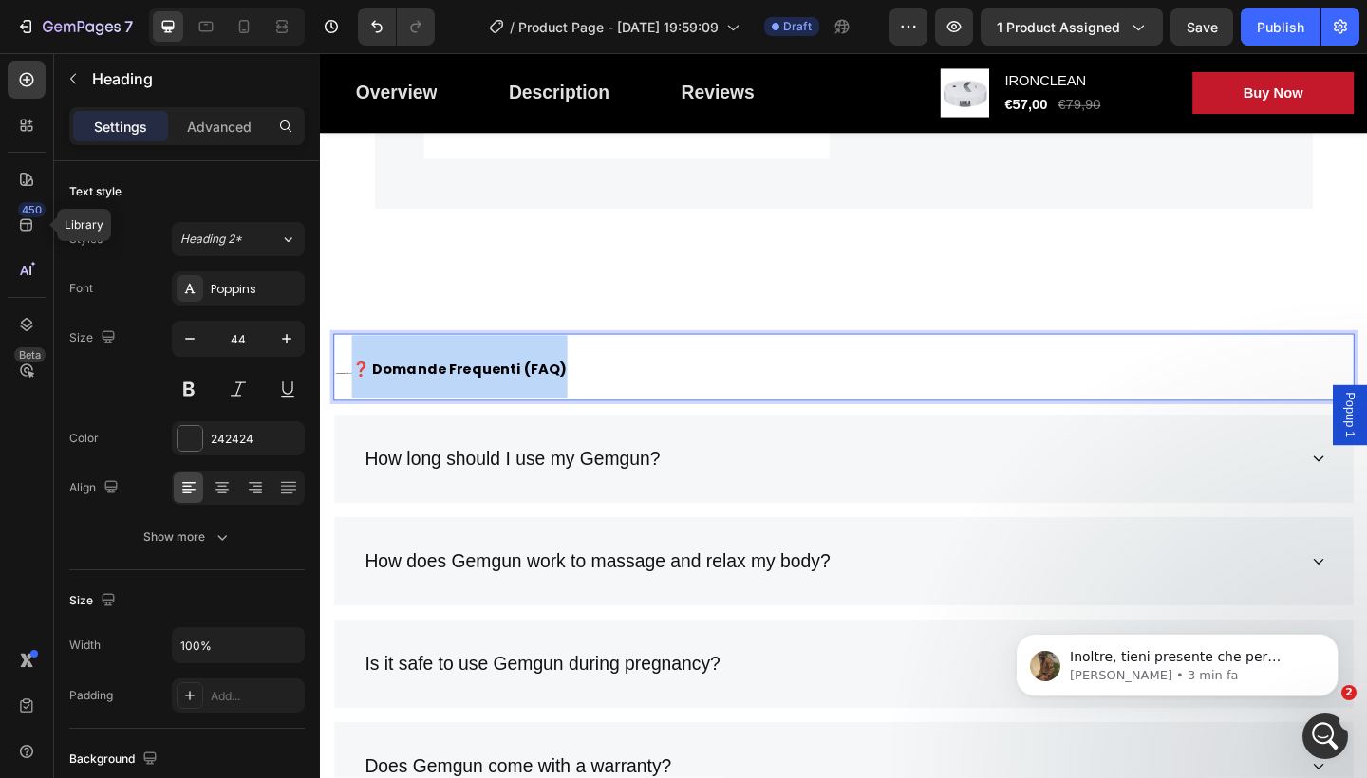
drag, startPoint x: 586, startPoint y: 389, endPoint x: 347, endPoint y: 394, distance: 239.3
click at [350, 395] on p "❓ Domande Frequenti (FAQ) ❓ Domande Frequenti (FAQ)" at bounding box center [889, 395] width 1107 height 68
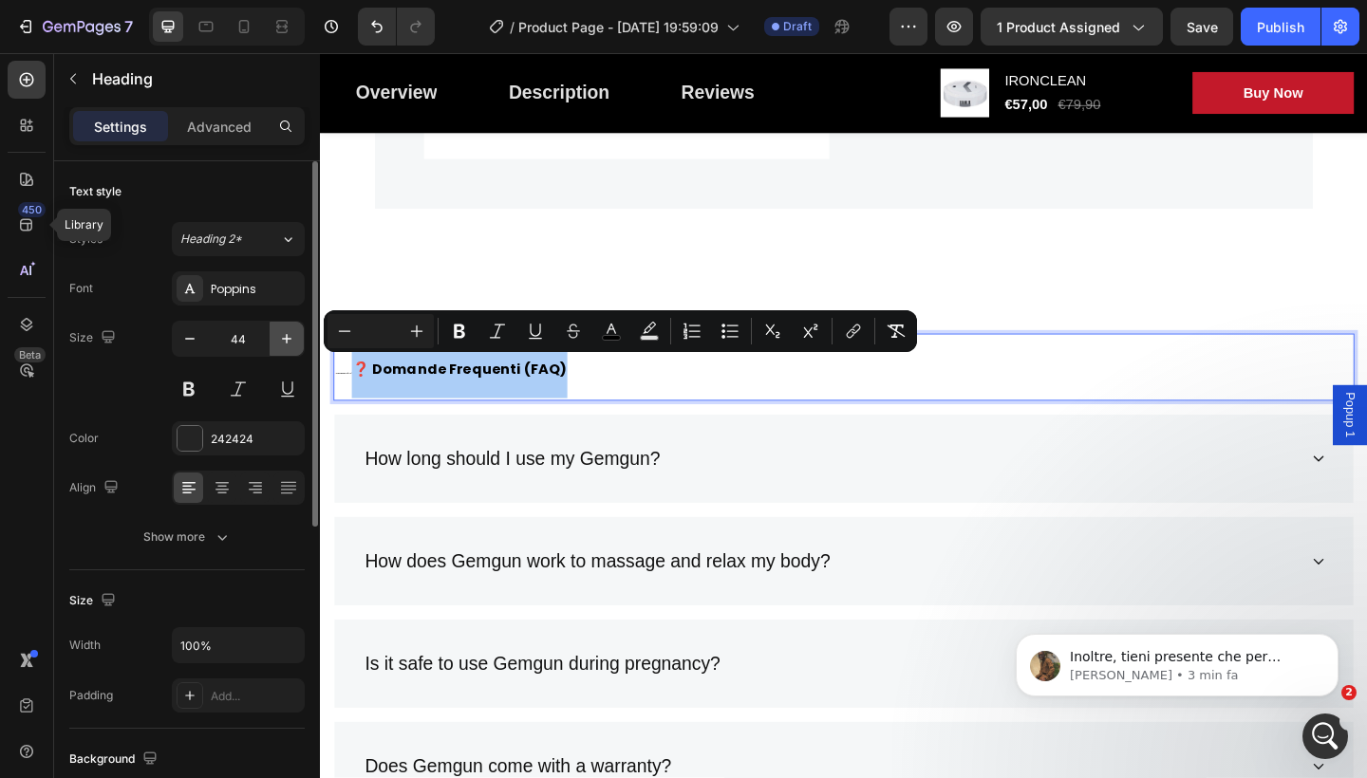
click at [280, 344] on icon "button" at bounding box center [286, 338] width 19 height 19
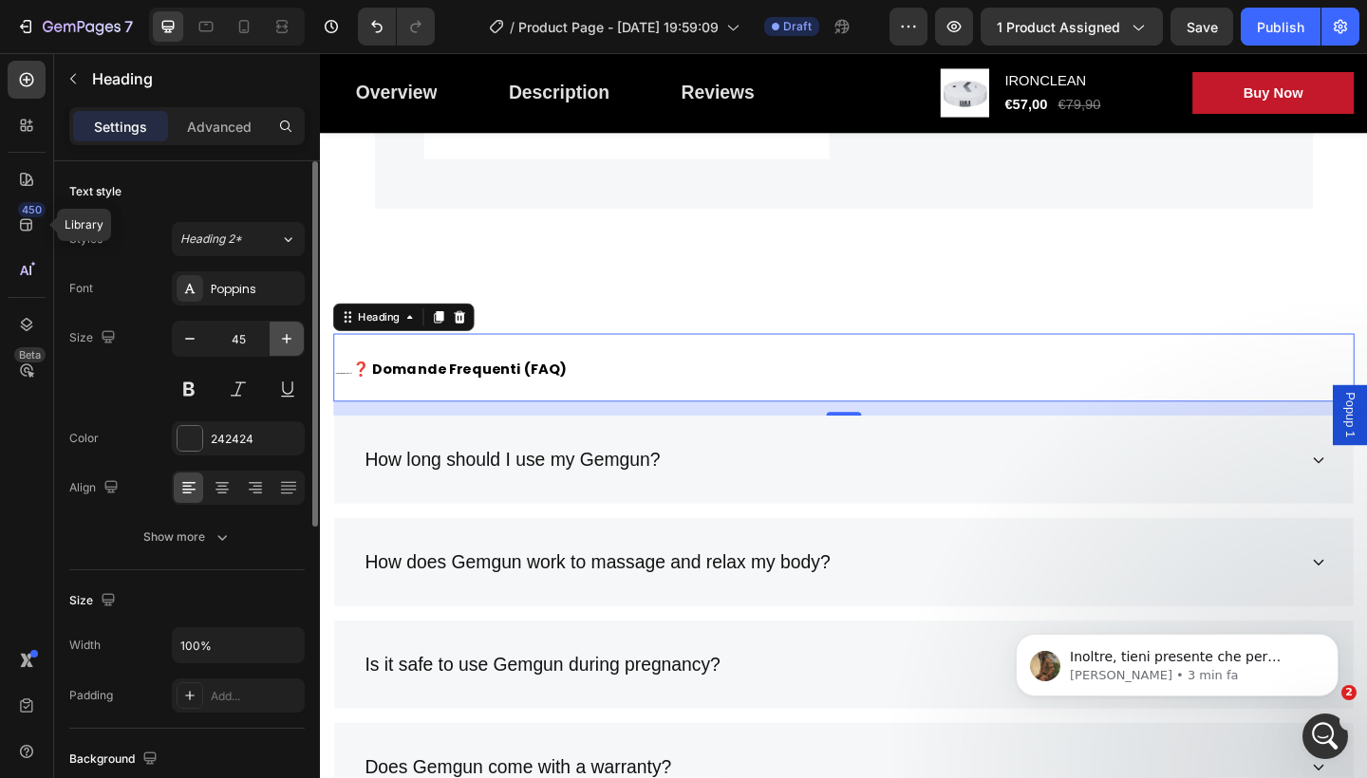
click at [280, 344] on icon "button" at bounding box center [286, 338] width 19 height 19
type input "46"
click at [579, 390] on p "❓ Domande Frequenti (FAQ) ❓ Domande Frequenti (FAQ)" at bounding box center [889, 396] width 1107 height 71
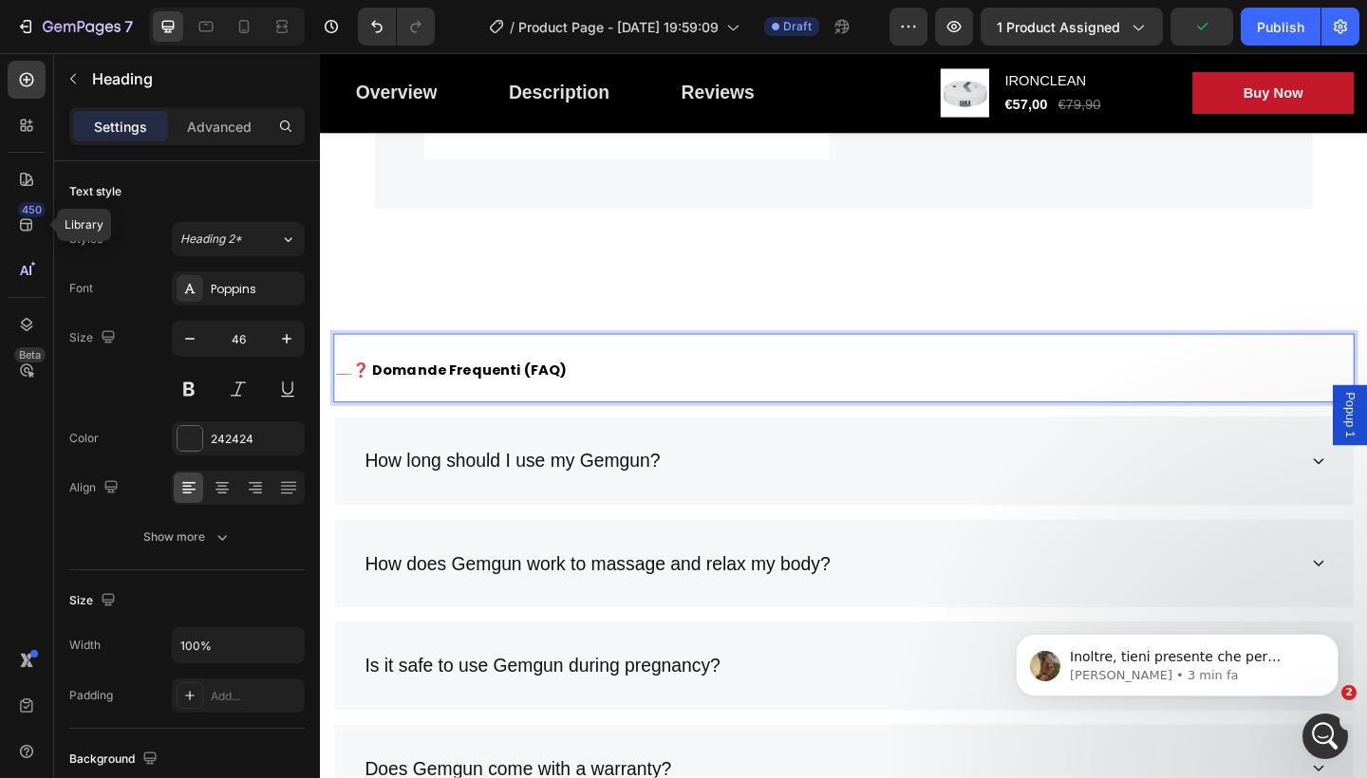
click at [579, 390] on p "❓ Domande Frequenti (FAQ) ❓ Domande Frequenti (FAQ)" at bounding box center [889, 396] width 1107 height 71
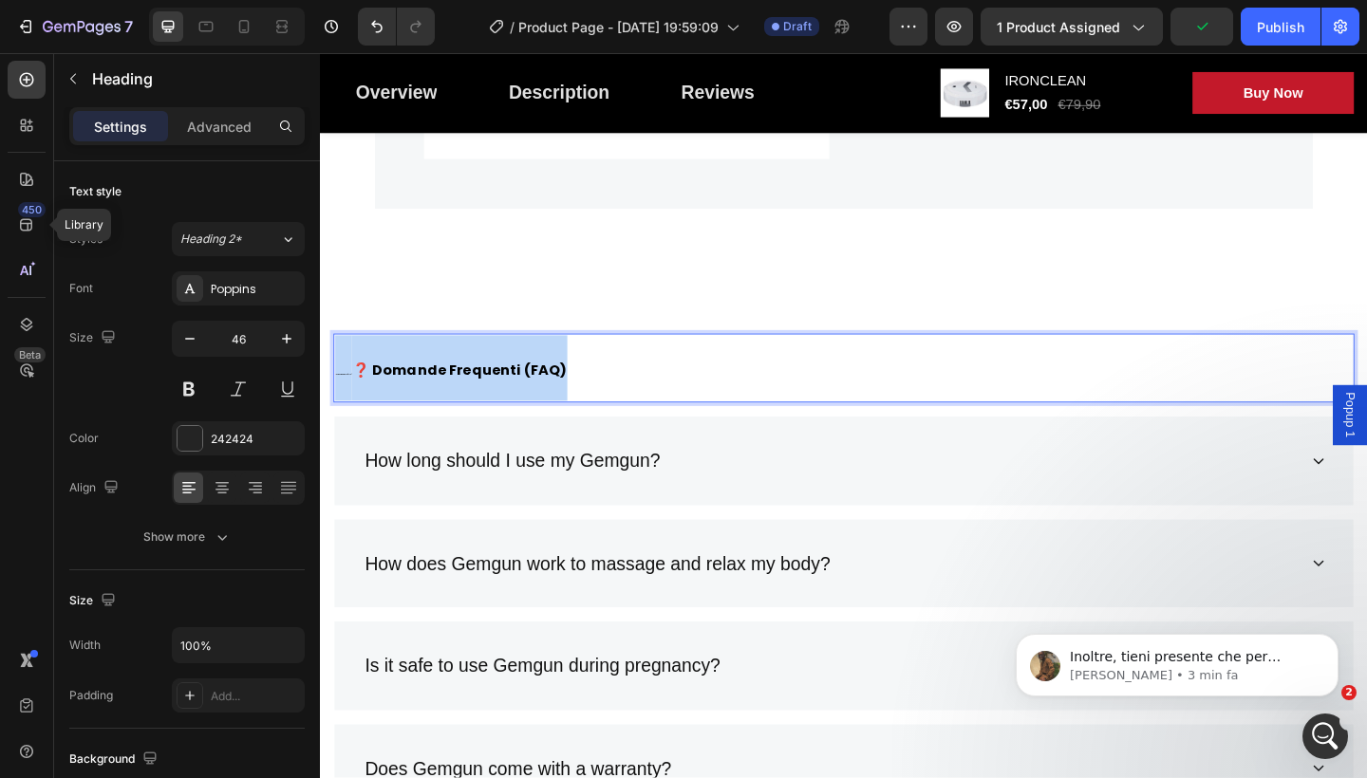
click at [579, 390] on p "❓ Domande Frequenti (FAQ) ❓ Domande Frequenti (FAQ)" at bounding box center [889, 396] width 1107 height 71
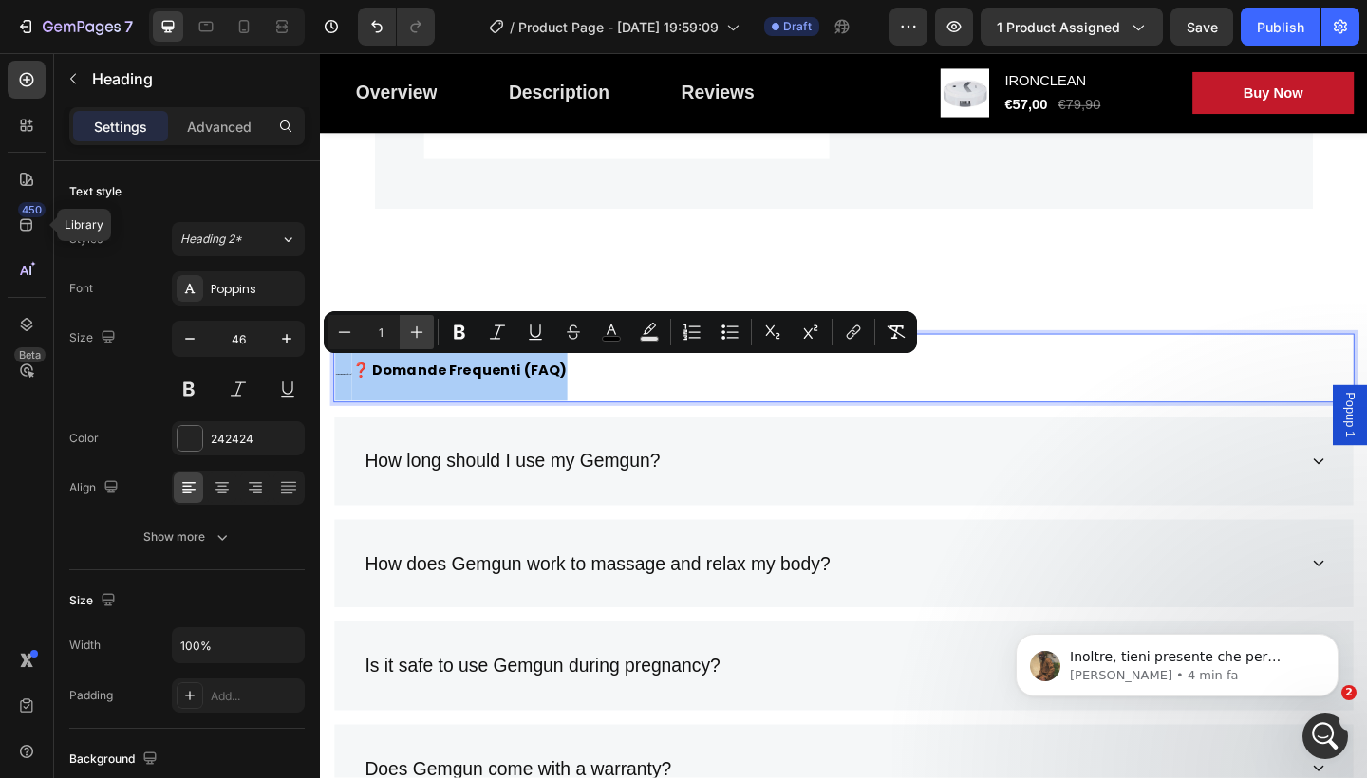
click at [422, 342] on button "Plus" at bounding box center [417, 332] width 34 height 34
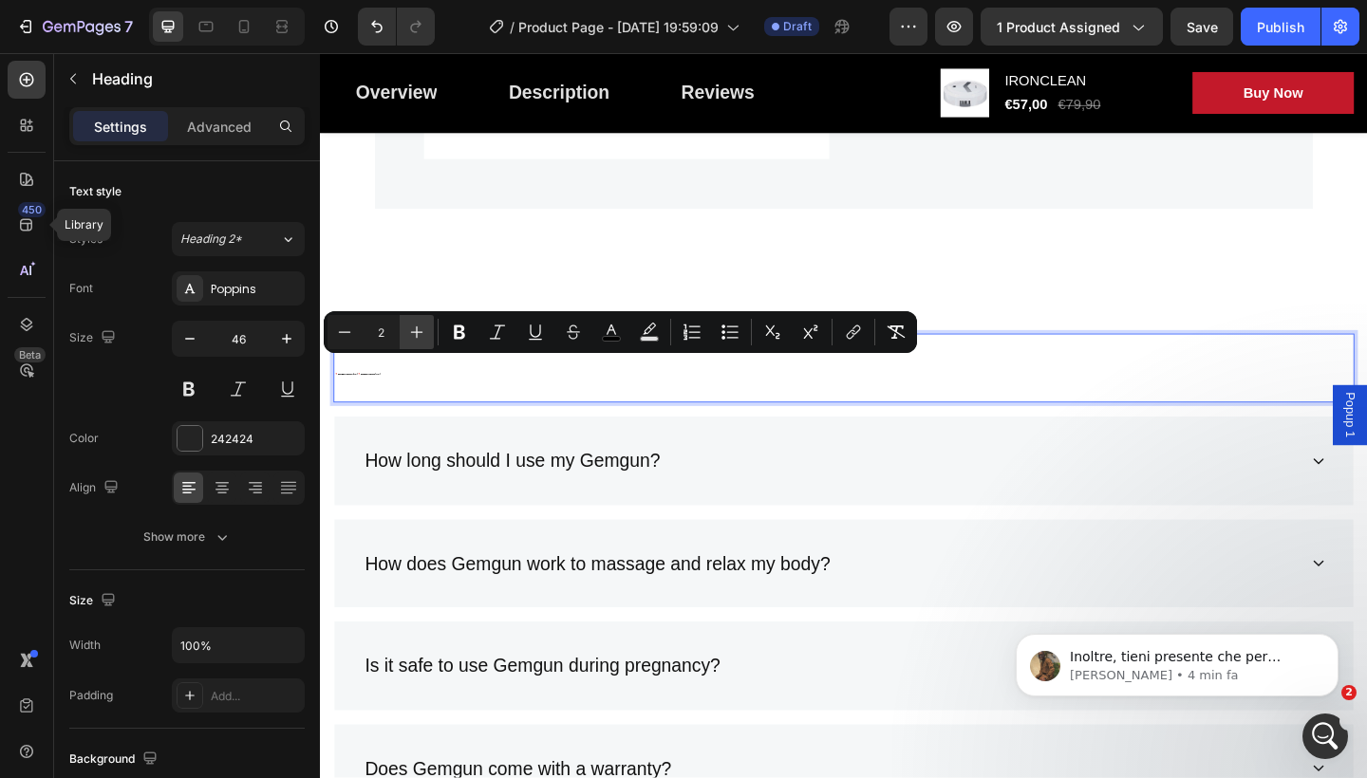
click at [422, 342] on button "Plus" at bounding box center [417, 332] width 34 height 34
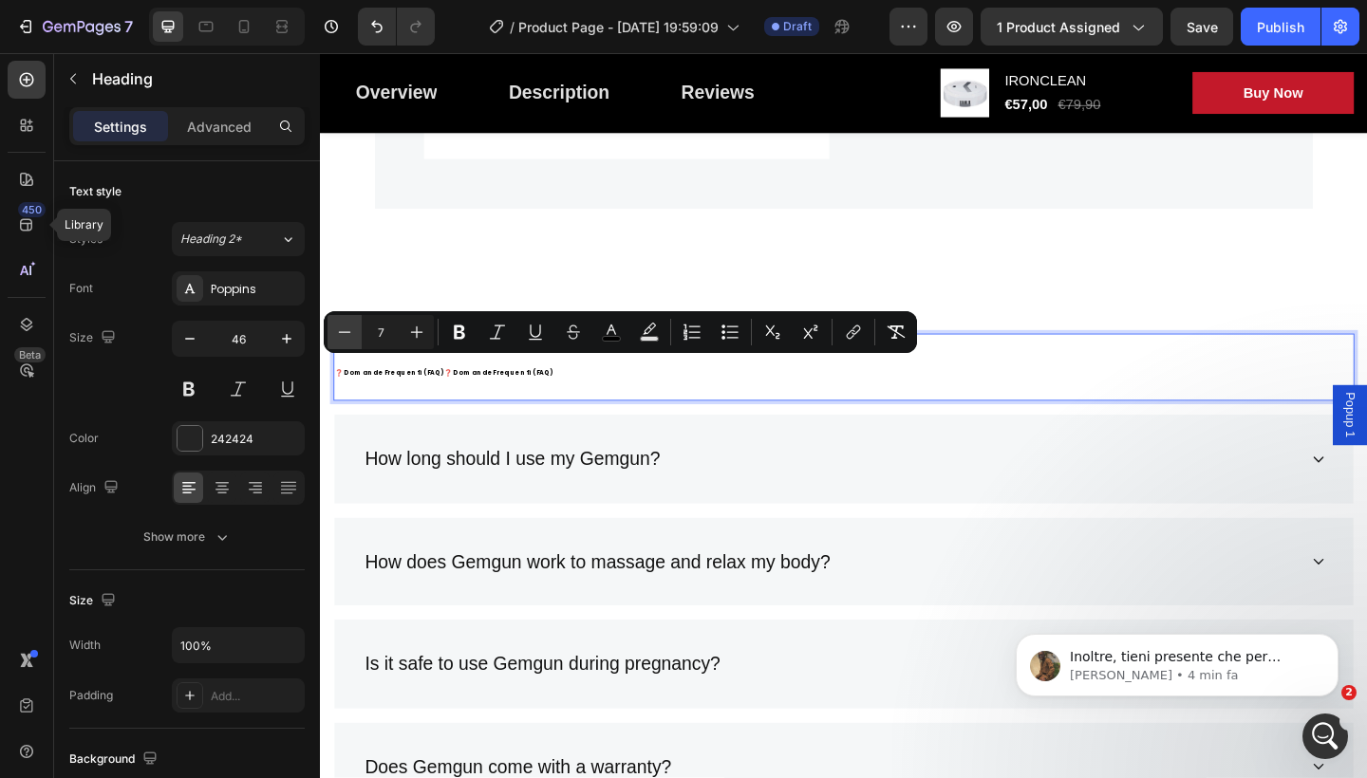
click at [338, 335] on icon "Editor contextual toolbar" at bounding box center [344, 332] width 19 height 19
click at [423, 338] on icon "Editor contextual toolbar" at bounding box center [416, 332] width 19 height 19
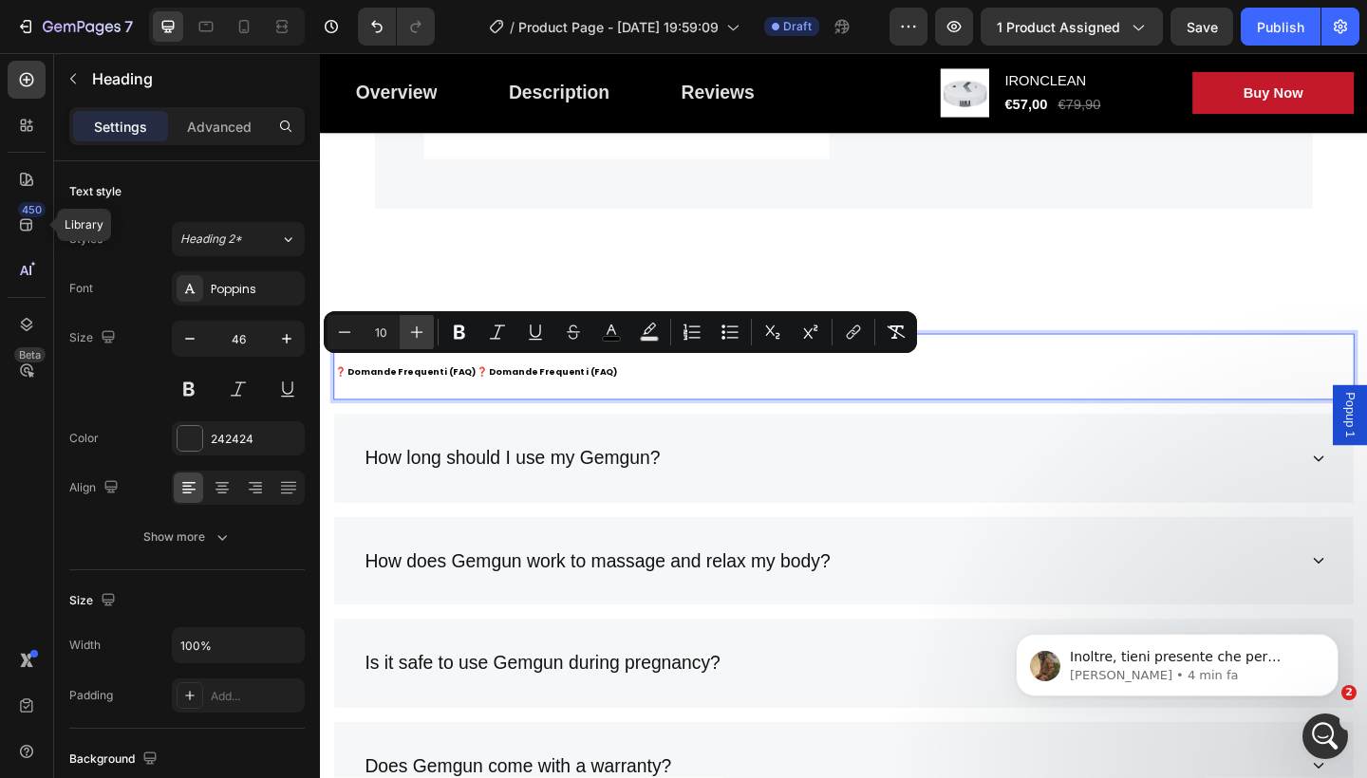
click at [423, 338] on icon "Editor contextual toolbar" at bounding box center [416, 332] width 19 height 19
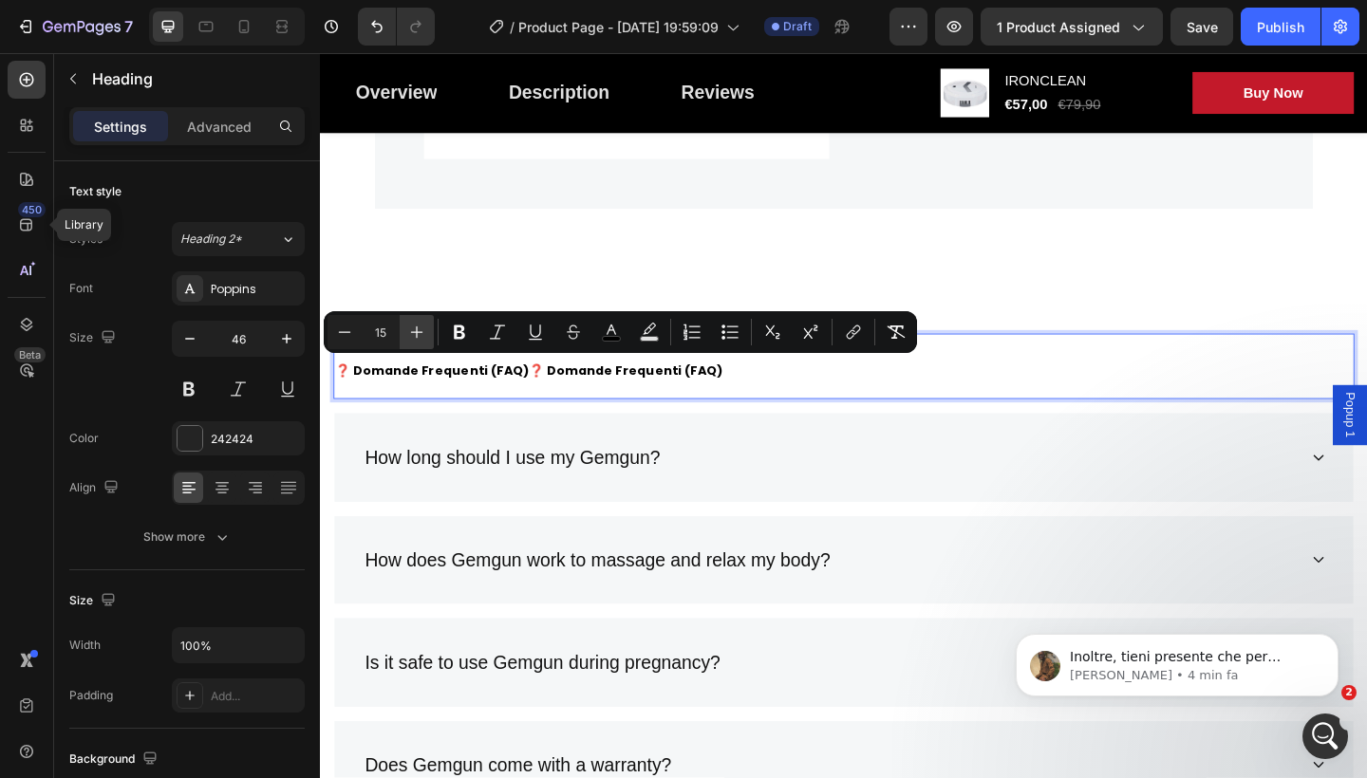
click at [423, 338] on icon "Editor contextual toolbar" at bounding box center [416, 332] width 19 height 19
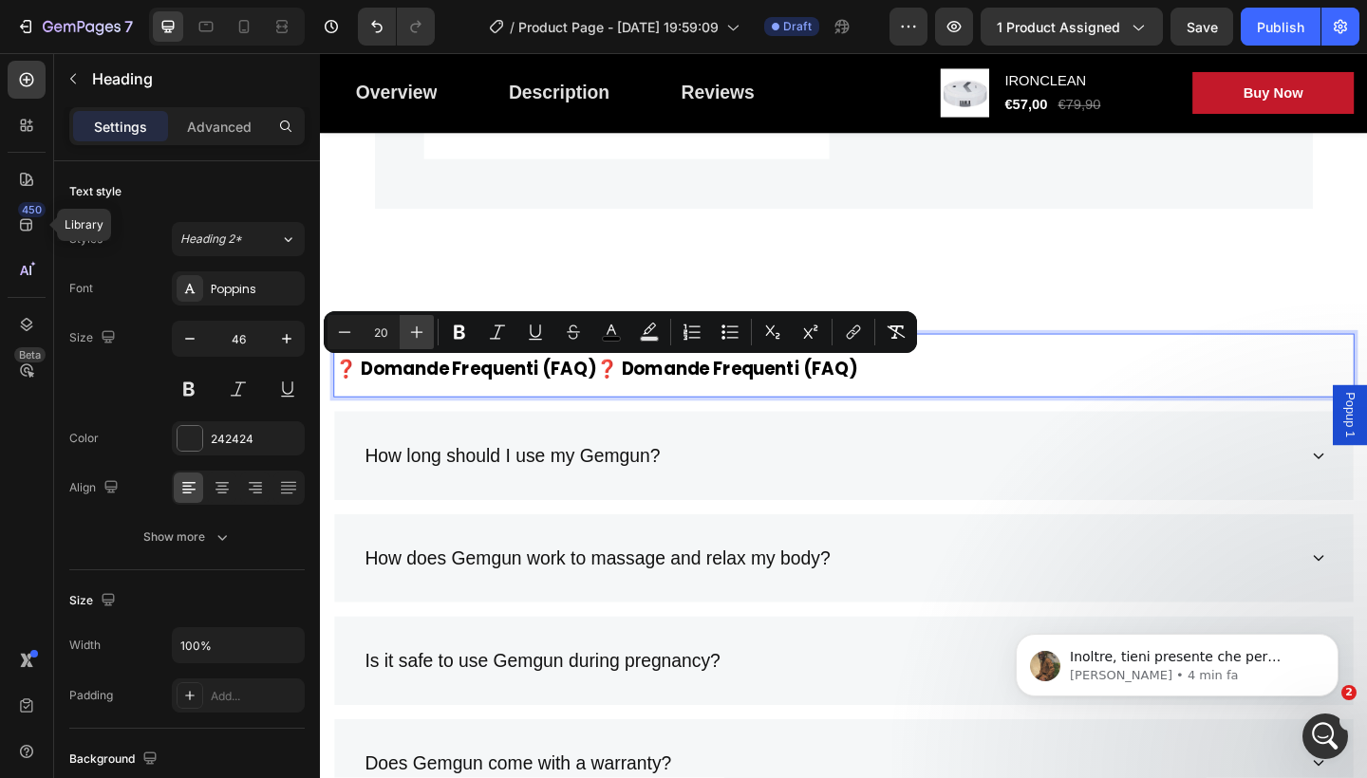
click at [423, 338] on icon "Editor contextual toolbar" at bounding box center [416, 332] width 19 height 19
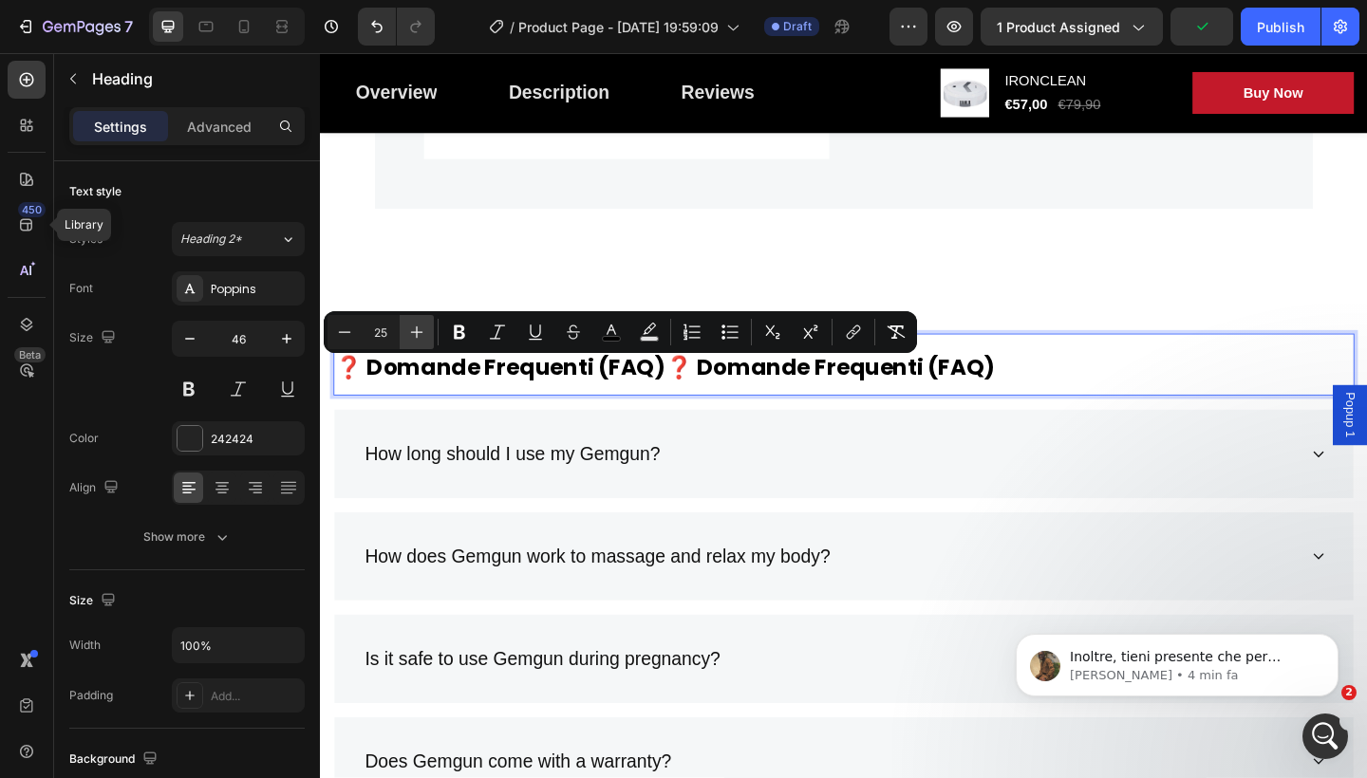
click at [423, 338] on icon "Editor contextual toolbar" at bounding box center [416, 332] width 19 height 19
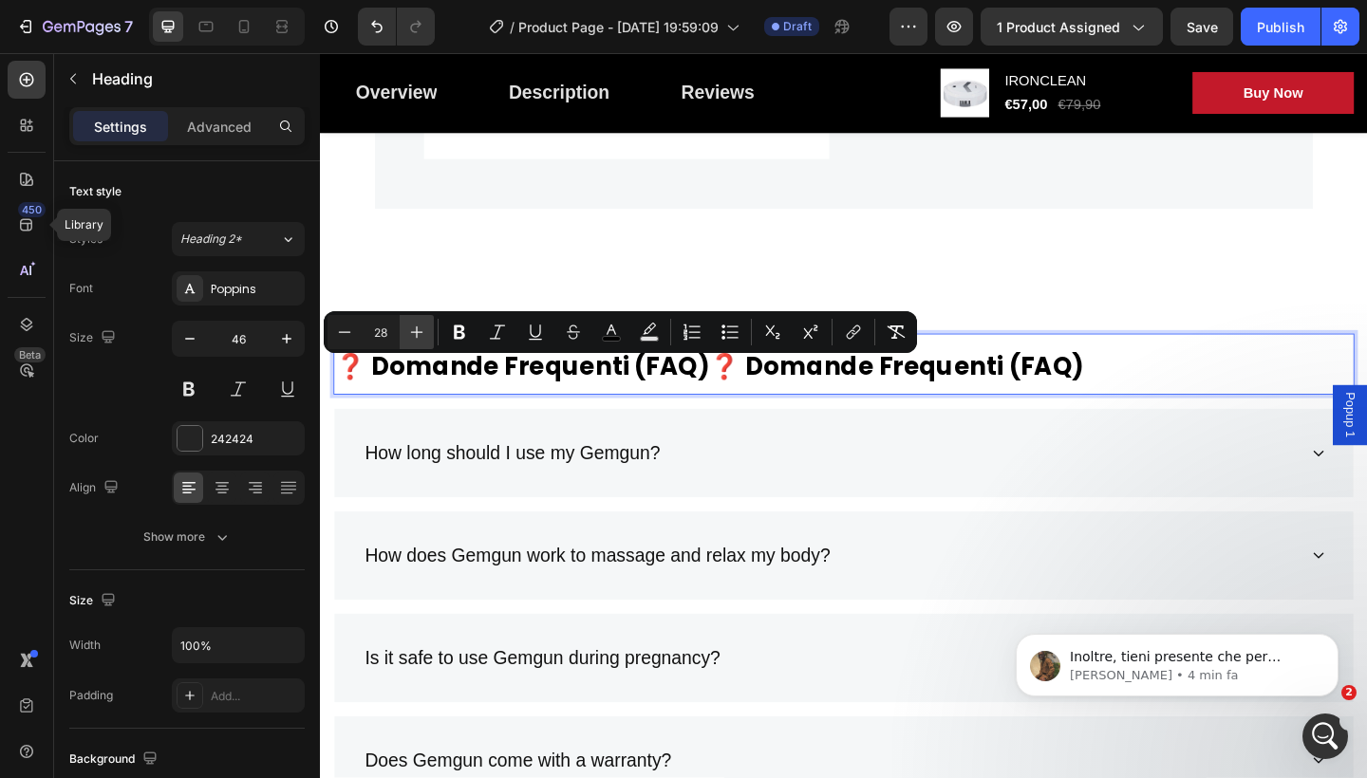
click at [423, 338] on icon "Editor contextual toolbar" at bounding box center [416, 332] width 19 height 19
type input "30"
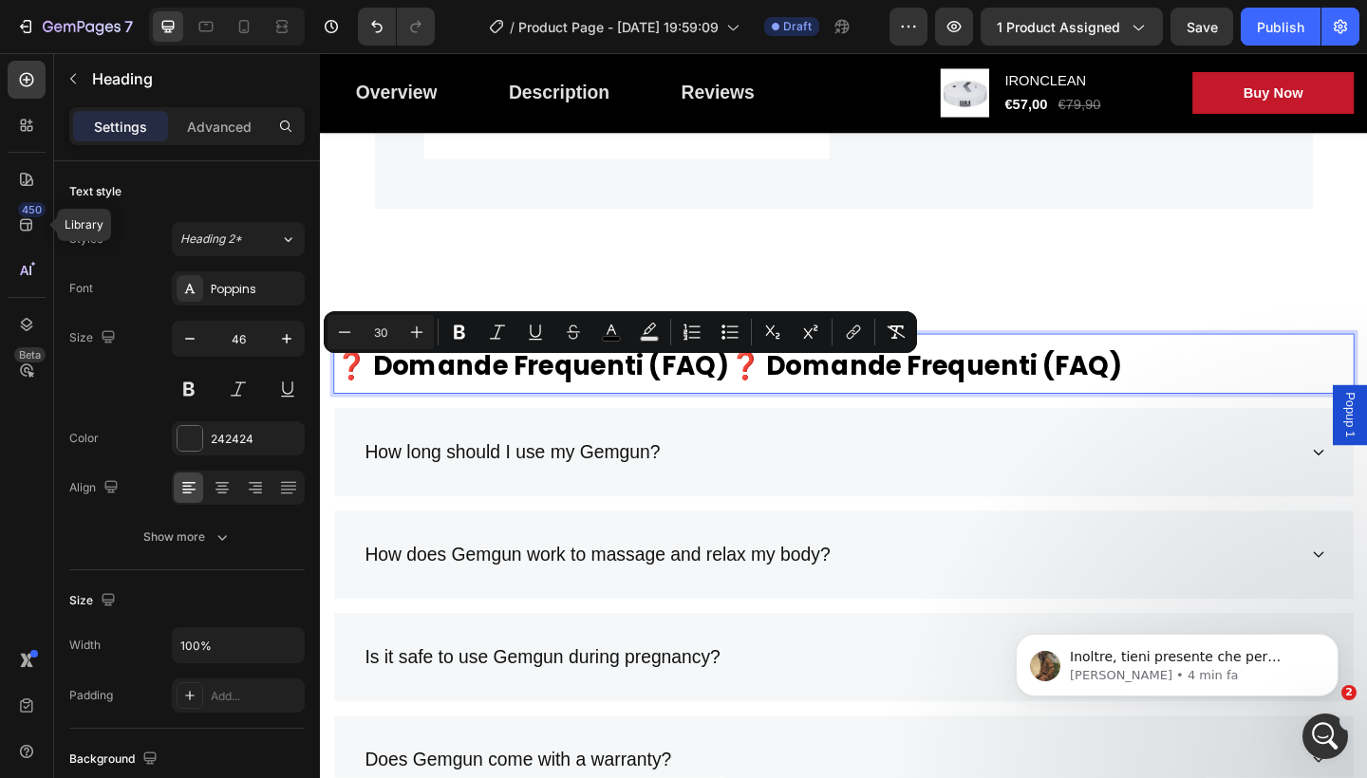
click at [1180, 395] on p "❓ Domande Frequenti (FAQ)❓ Domande Frequenti (FAQ)" at bounding box center [889, 392] width 1107 height 62
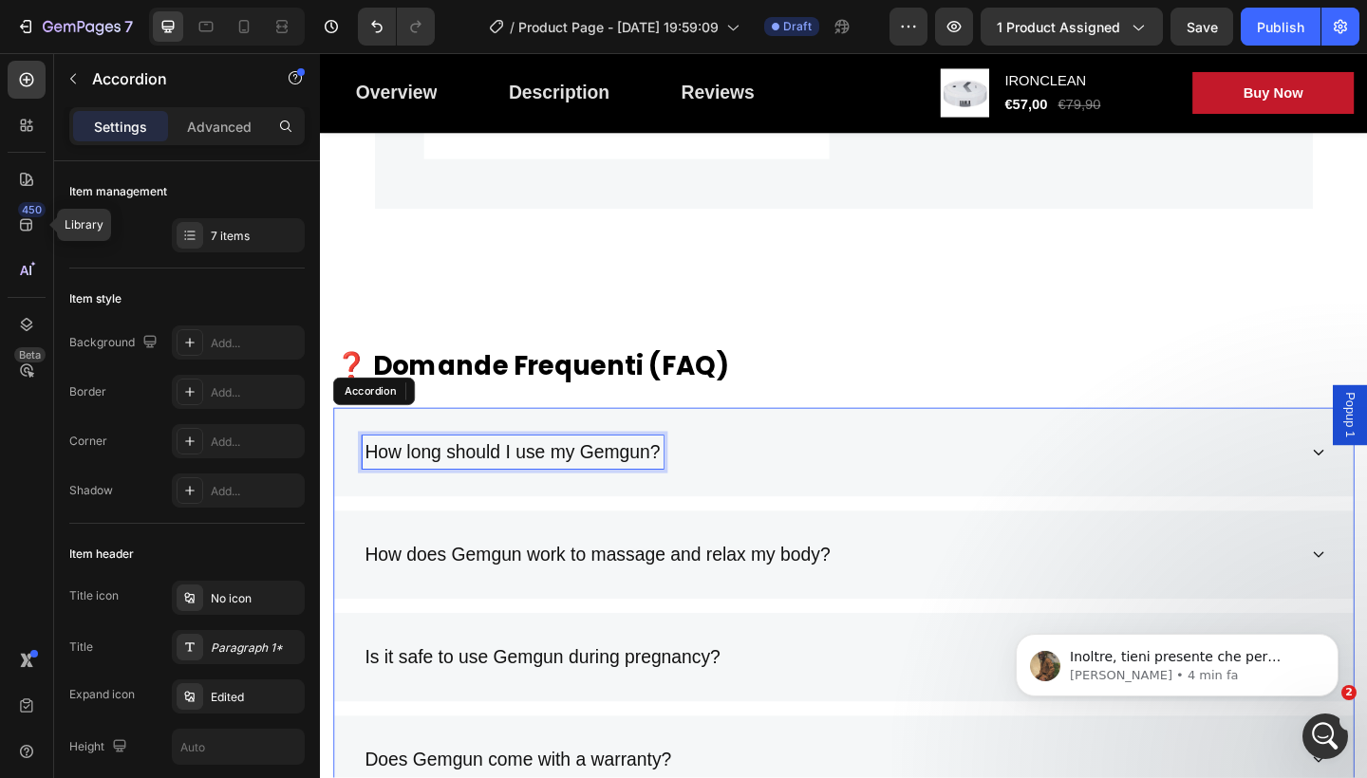
click at [684, 480] on p "How long should I use my Gemgun?" at bounding box center [529, 488] width 322 height 30
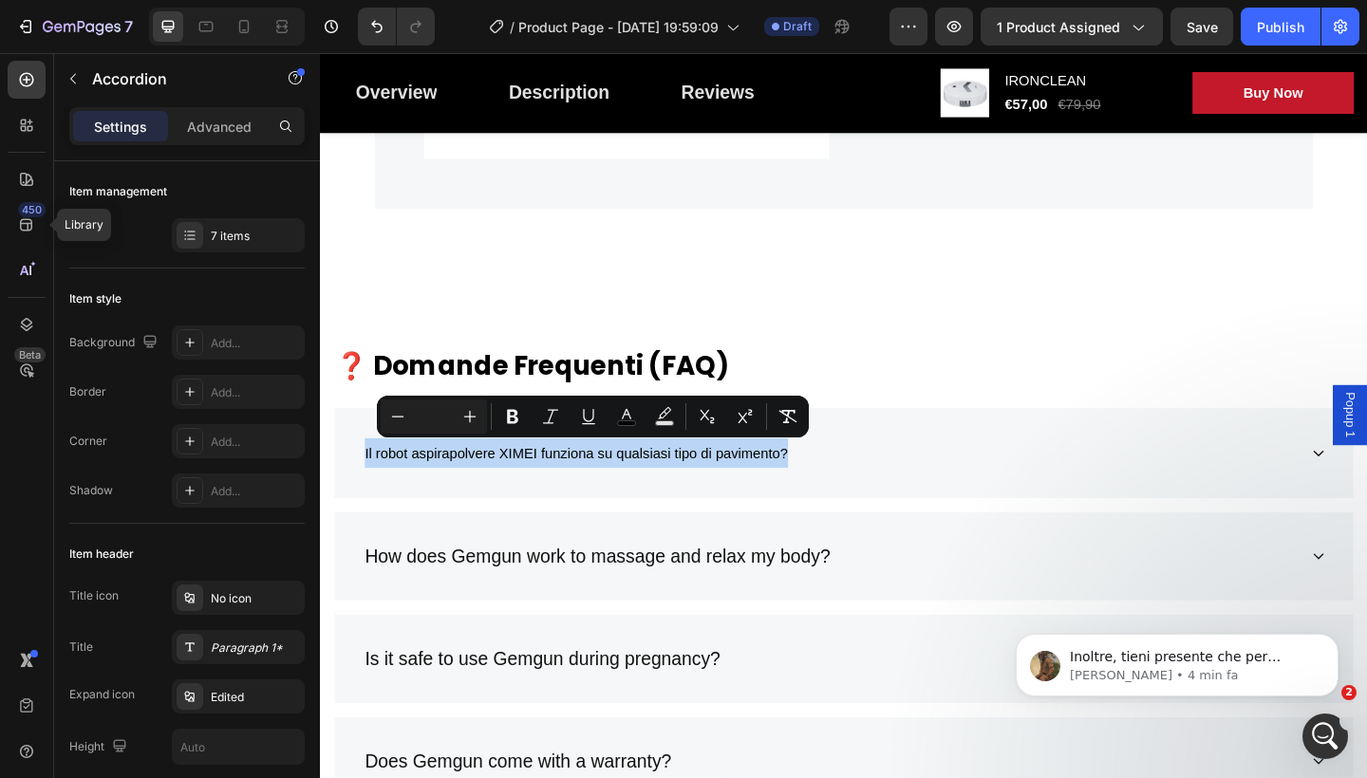
drag, startPoint x: 826, startPoint y: 483, endPoint x: 364, endPoint y: 463, distance: 462.8
click at [364, 463] on div "Il robot aspirapolvere XIMEI funziona su qualsiasi tipo di pavimento?" at bounding box center [889, 489] width 1109 height 99
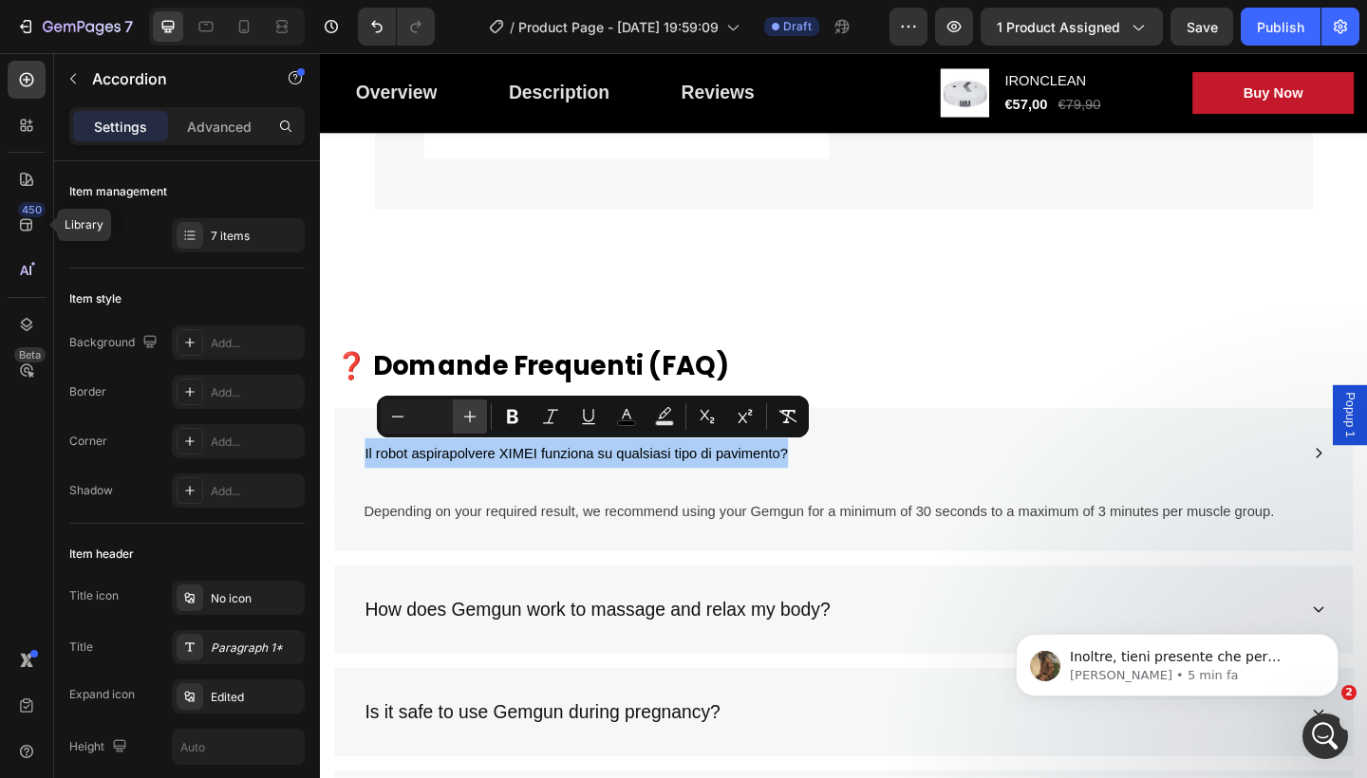
click at [468, 409] on icon "Editor contextual toolbar" at bounding box center [469, 416] width 19 height 19
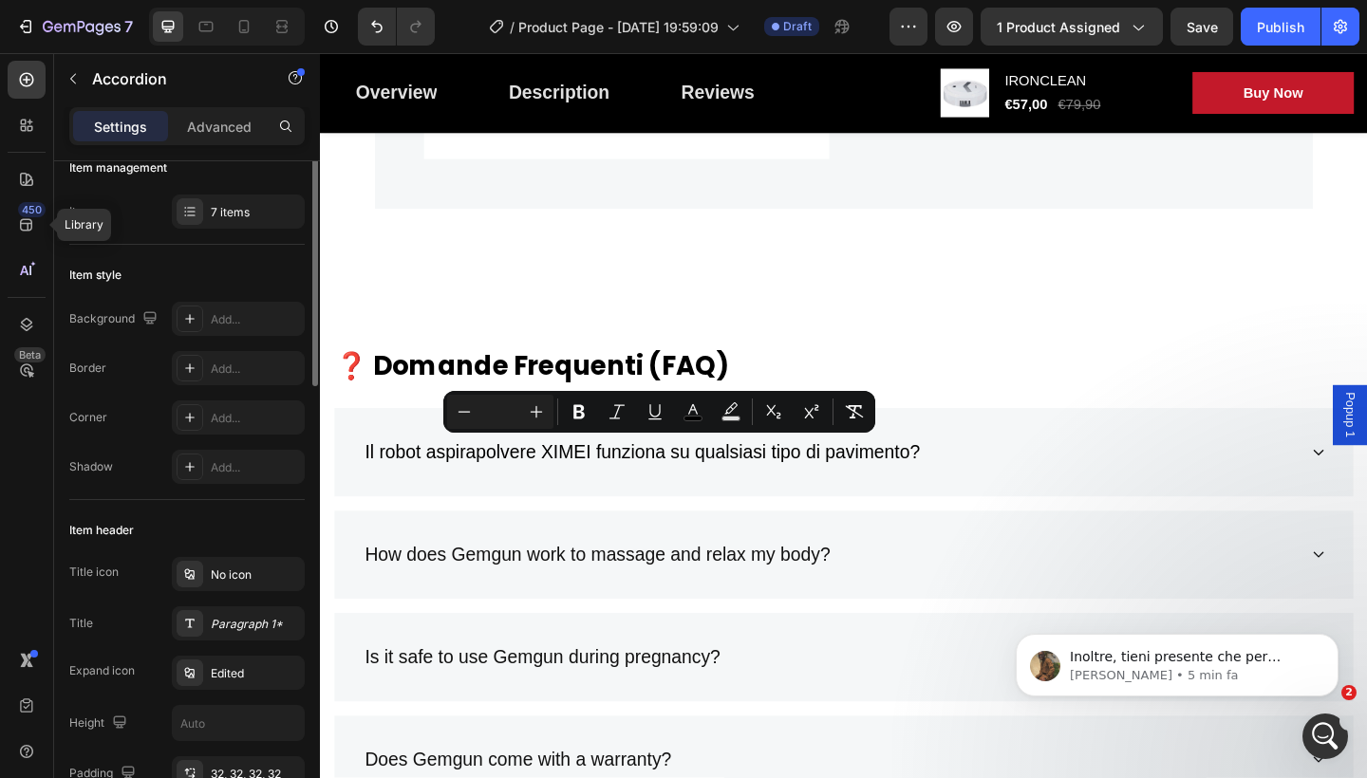
scroll to position [0, 0]
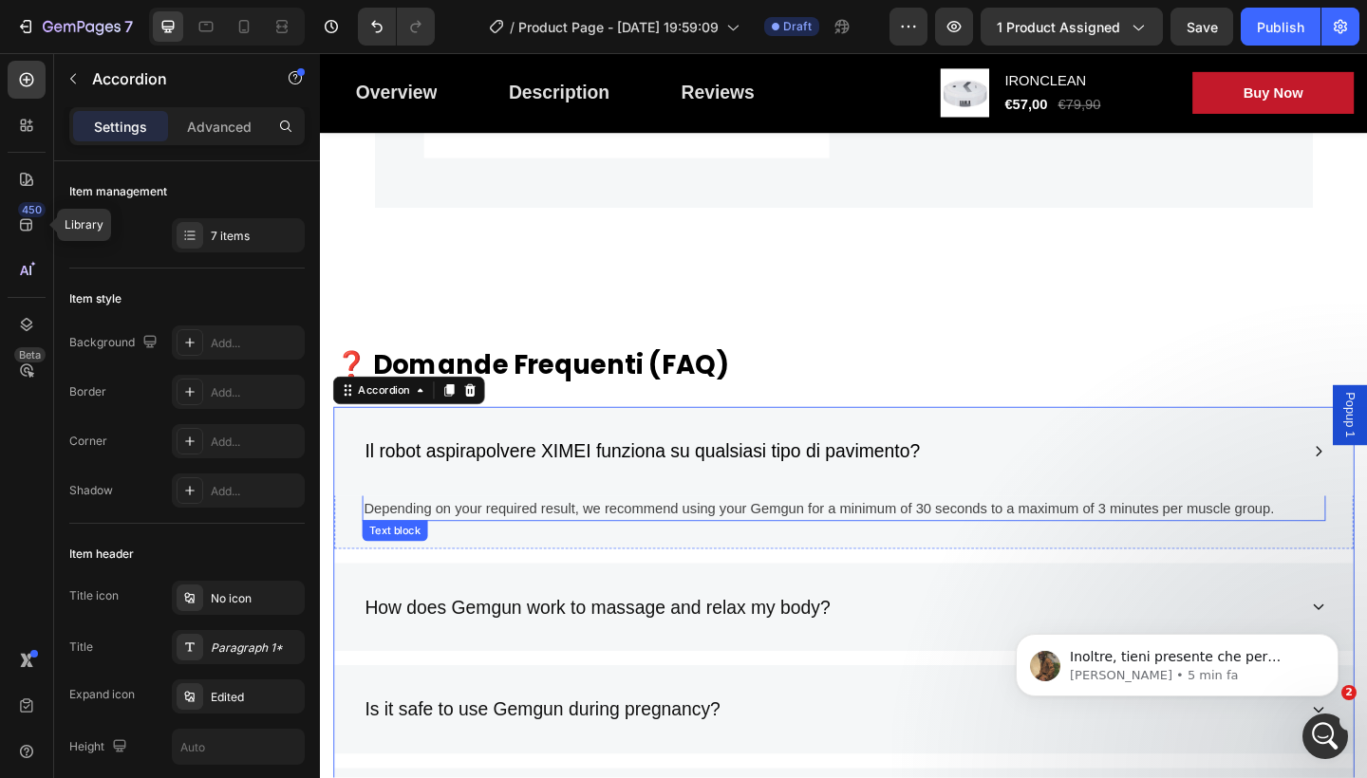
scroll to position [6031, 0]
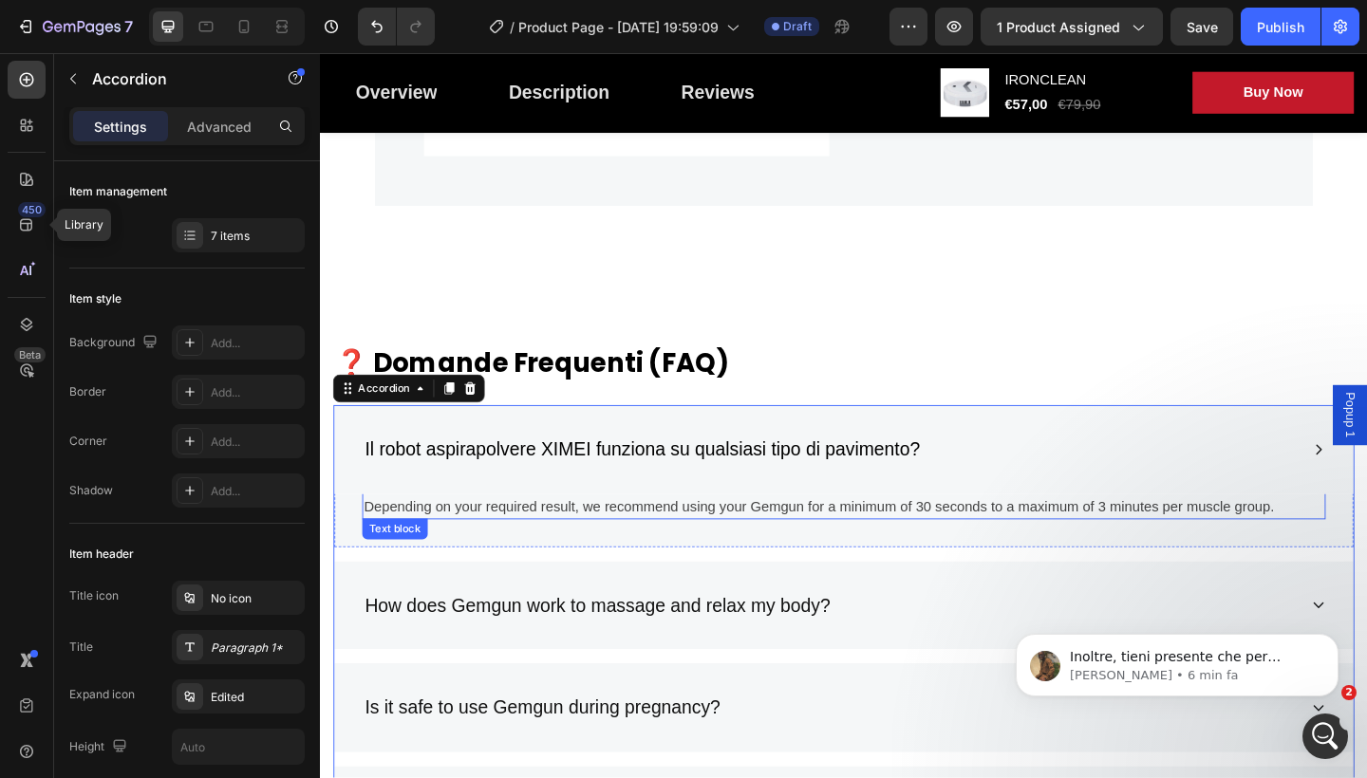
click at [1361, 545] on p "Depending on your required result, we recommend using your Gemgun for a minimum…" at bounding box center [889, 547] width 1044 height 23
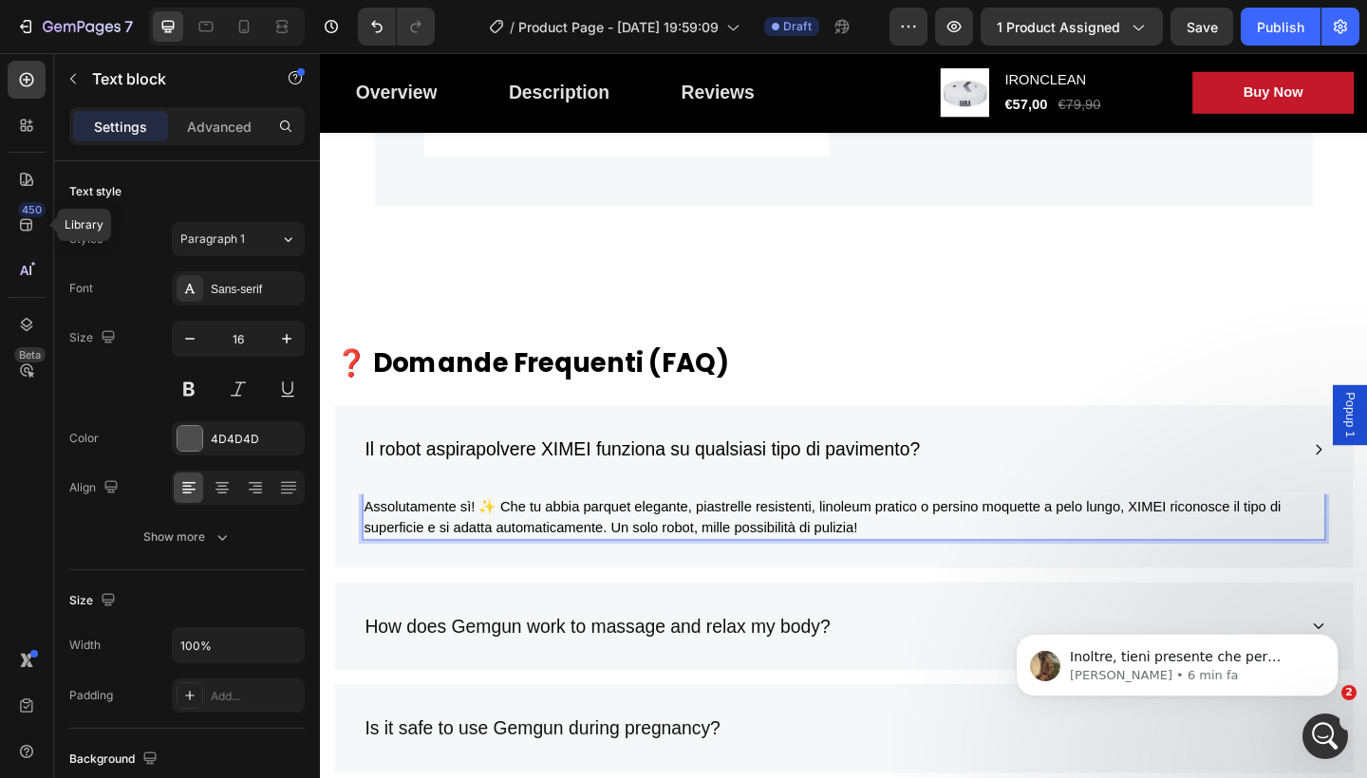
click html "Inoltre, tieni presente che per quanto riguarda la tua richiesta di aggiungere …"
click at [1303, 617] on body "Inoltre, tieni presente che per quanto riguarda la tua richiesta di aggiungere …" at bounding box center [1177, 661] width 365 height 118
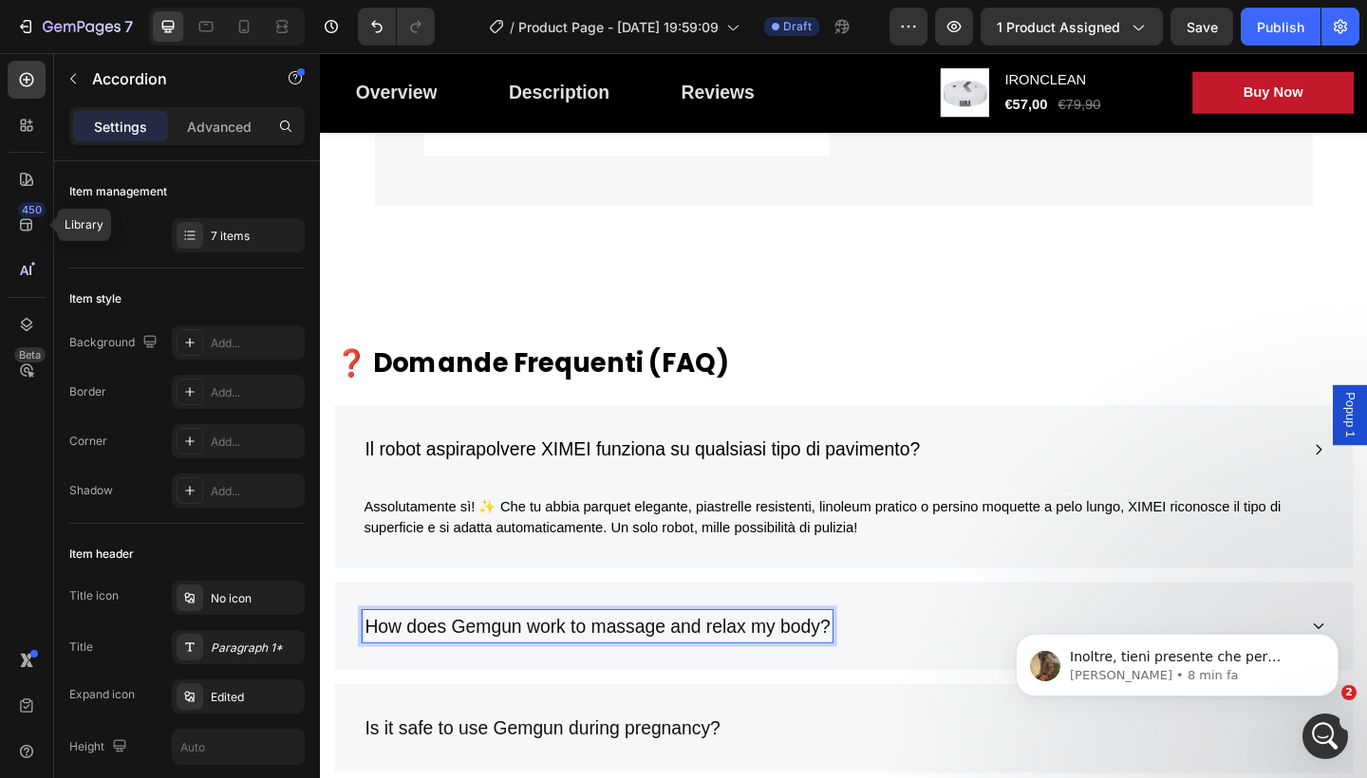
click at [872, 672] on p "How does Gemgun work to massage and relax my body?" at bounding box center [621, 678] width 506 height 30
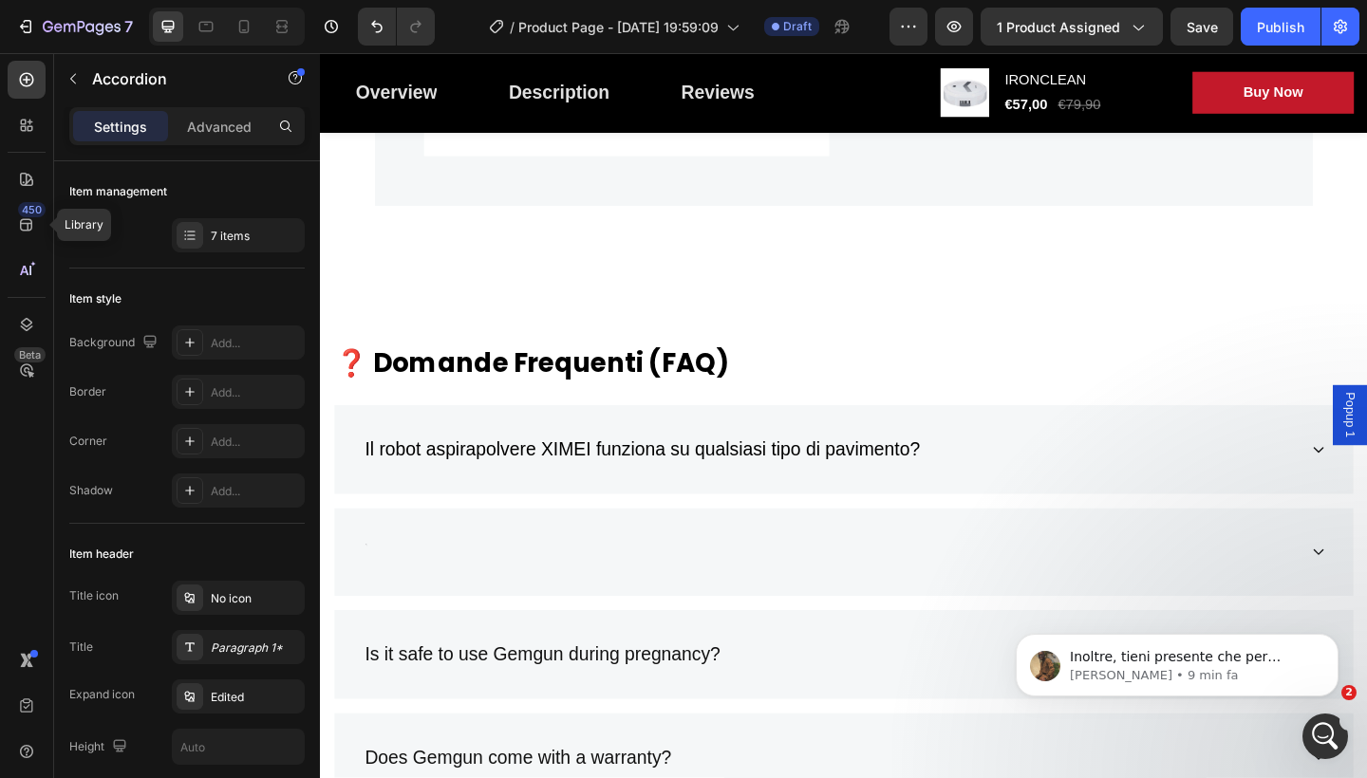
click at [367, 585] on div "Rich Text Editor. Editing area: main" at bounding box center [369, 597] width 6 height 36
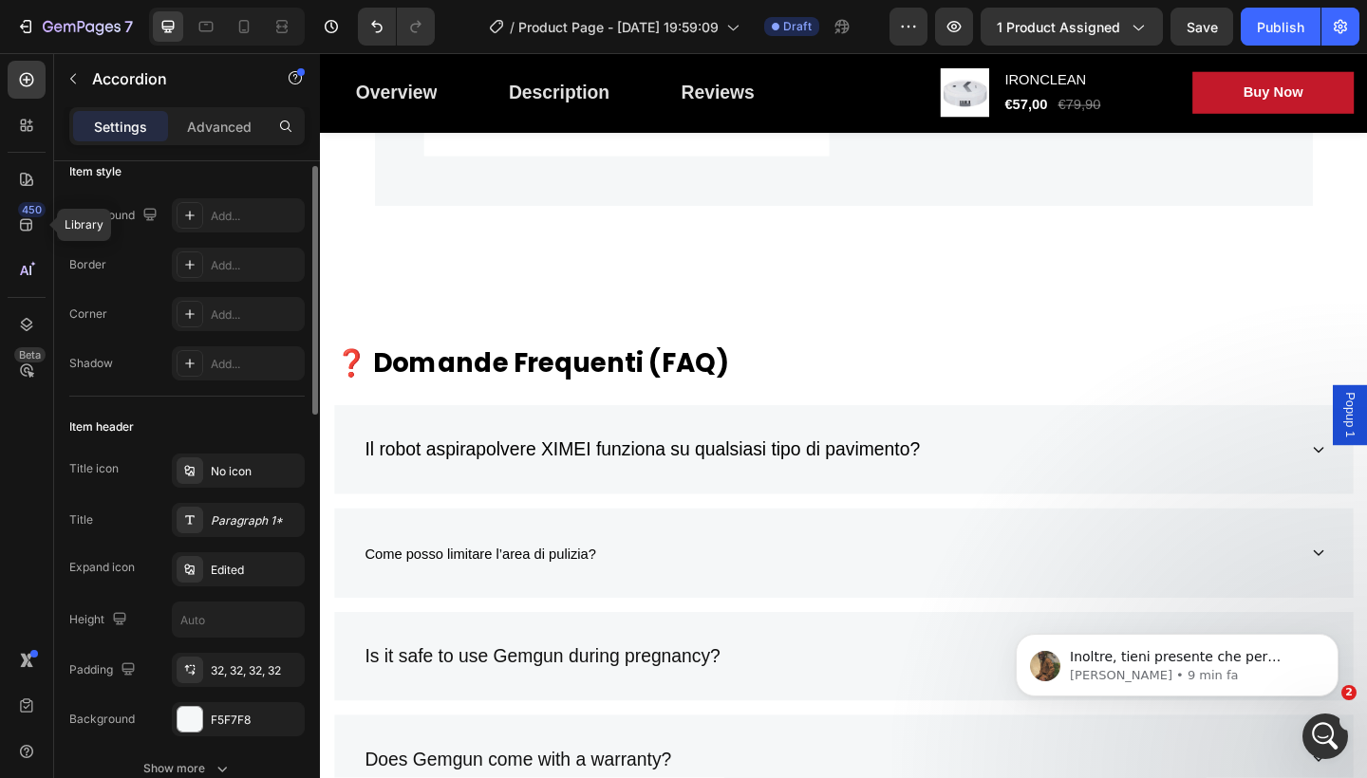
scroll to position [0, 0]
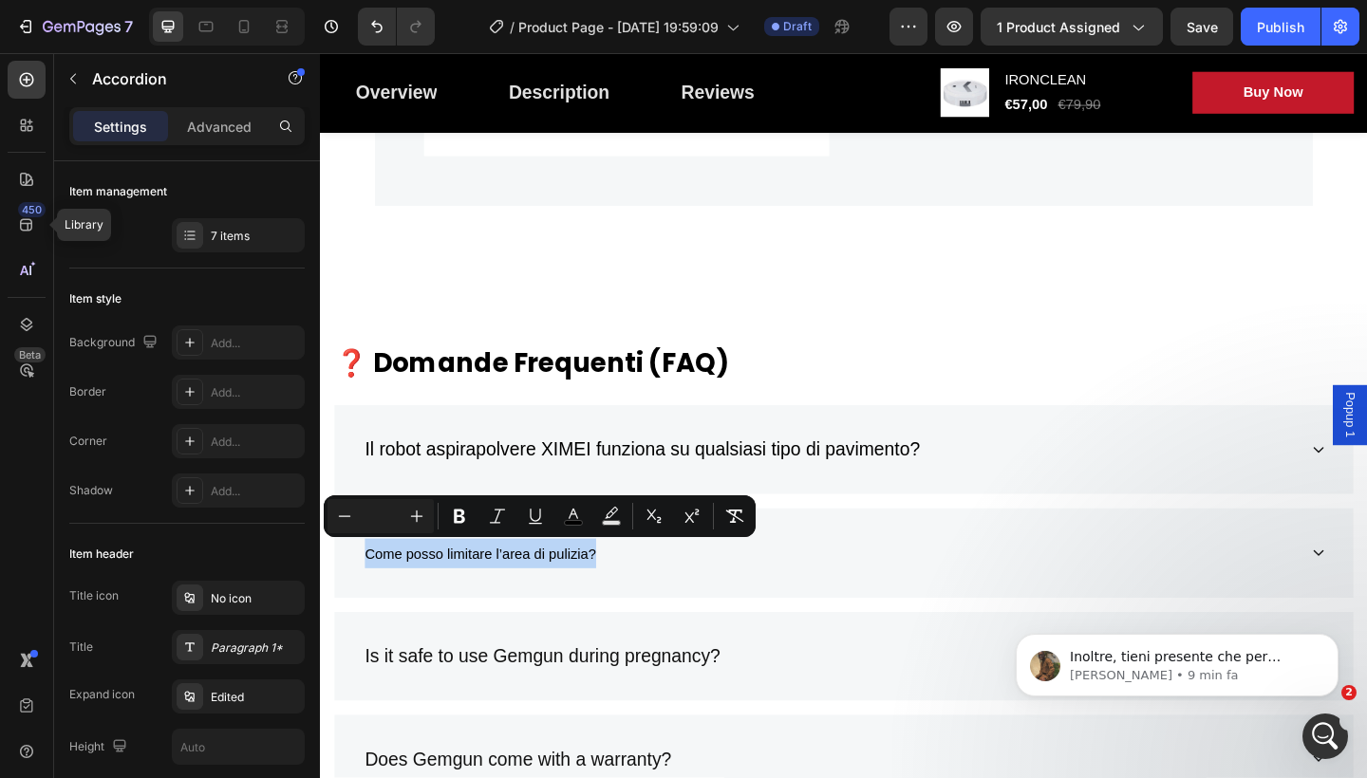
drag, startPoint x: 618, startPoint y: 589, endPoint x: 403, endPoint y: 577, distance: 214.9
click at [403, 579] on div "Come posso limitare l’area di pulizia?" at bounding box center [494, 598] width 257 height 38
click at [424, 518] on icon "Editor contextual toolbar" at bounding box center [416, 516] width 19 height 19
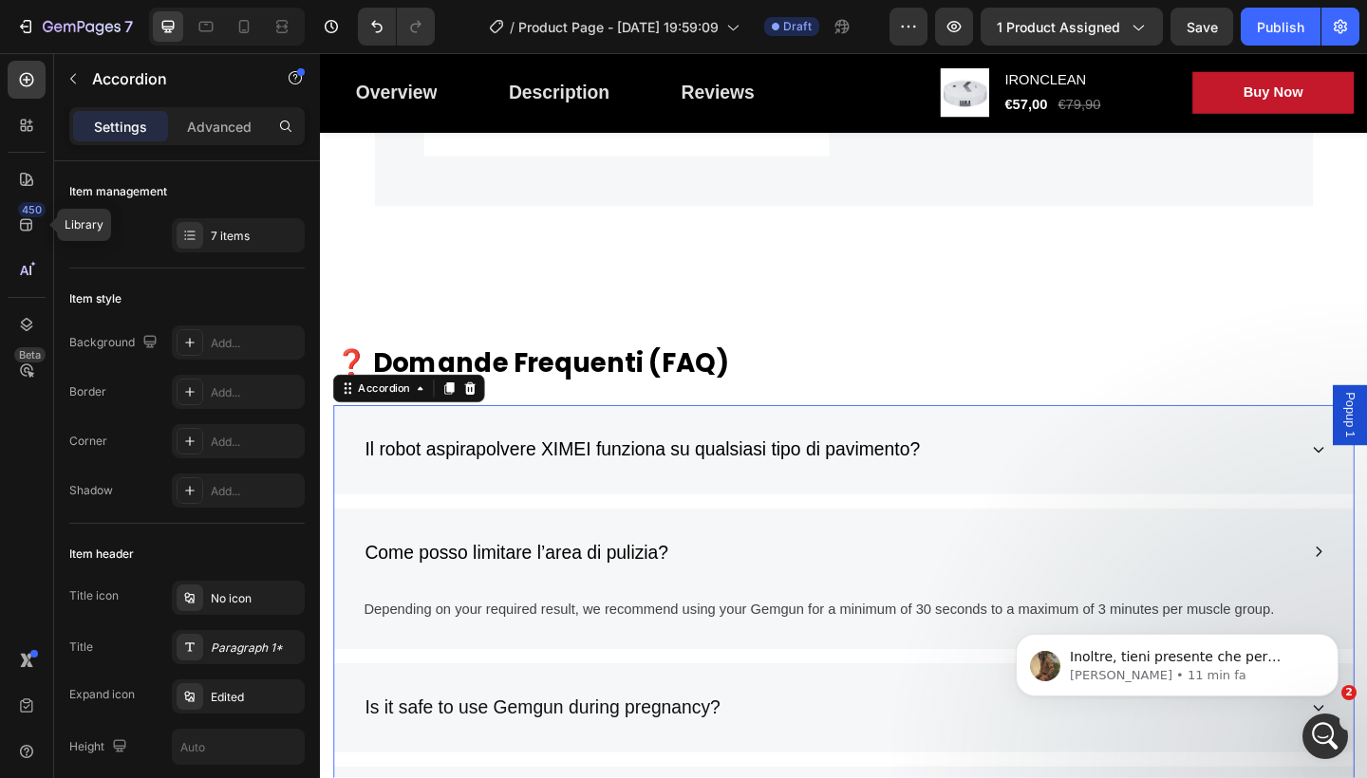
click at [1266, 607] on body "Inoltre, tieni presente che per quanto riguarda la tua richiesta di aggiungere …" at bounding box center [1177, 661] width 365 height 118
click at [1265, 606] on body "Inoltre, tieni presente che per quanto riguarda la tua richiesta di aggiungere …" at bounding box center [1177, 661] width 365 height 118
click at [1258, 607] on body "Inoltre, tieni presente che per quanto riguarda la tua richiesta di aggiungere …" at bounding box center [1177, 661] width 365 height 118
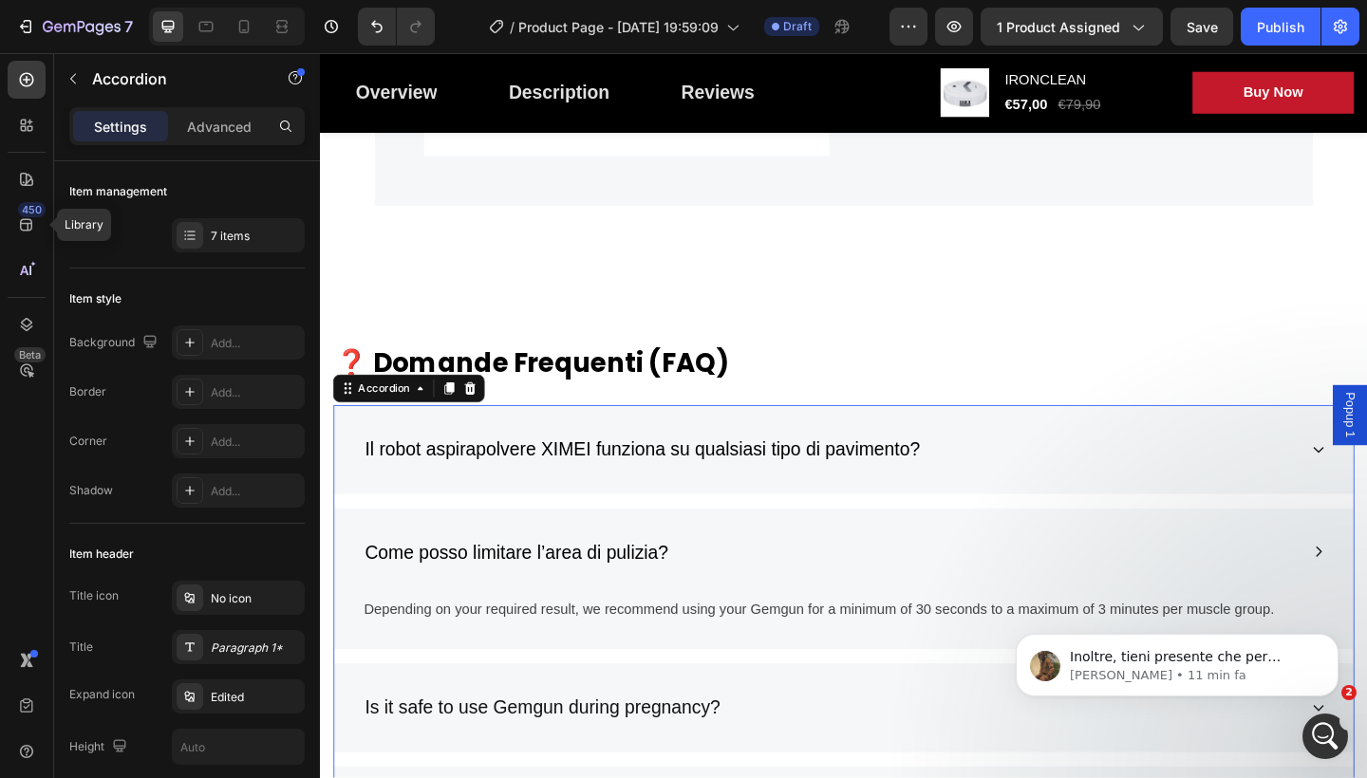
click at [1258, 607] on body "Inoltre, tieni presente che per quanto riguarda la tua richiesta di aggiungere …" at bounding box center [1177, 661] width 365 height 118
click at [1256, 603] on body "Inoltre, tieni presente che per quanto riguarda la tua richiesta di aggiungere …" at bounding box center [1177, 661] width 365 height 118
click at [1228, 606] on body "Inoltre, tieni presente che per quanto riguarda la tua richiesta di aggiungere …" at bounding box center [1177, 661] width 365 height 118
click at [1237, 603] on body "Inoltre, tieni presente che per quanto riguarda la tua richiesta di aggiungere …" at bounding box center [1177, 661] width 365 height 118
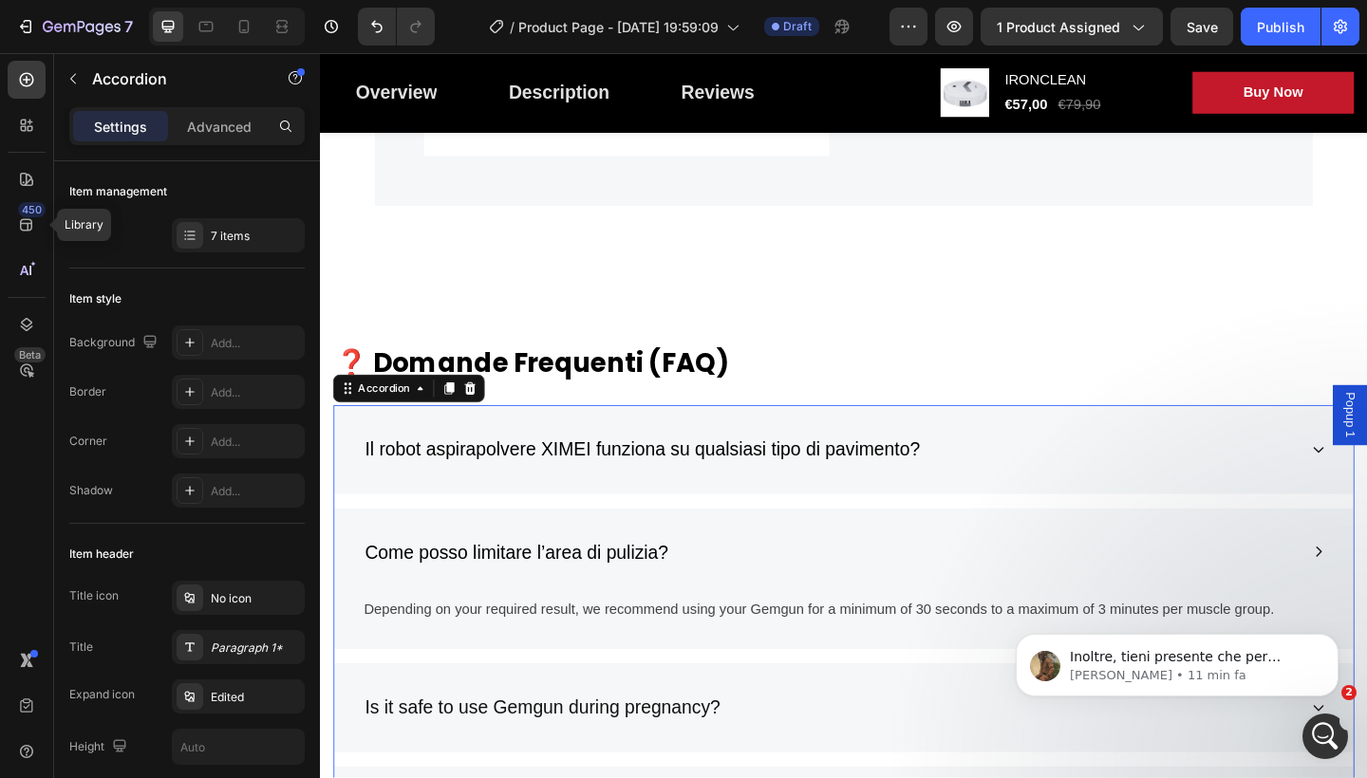
click at [1237, 603] on body "Inoltre, tieni presente che per quanto riguarda la tua richiesta di aggiungere …" at bounding box center [1177, 661] width 365 height 118
click at [1002, 608] on body "Inoltre, tieni presente che per quanto riguarda la tua richiesta di aggiungere …" at bounding box center [1177, 661] width 365 height 118
click at [1329, 647] on button "Dismiss notification" at bounding box center [1333, 640] width 25 height 25
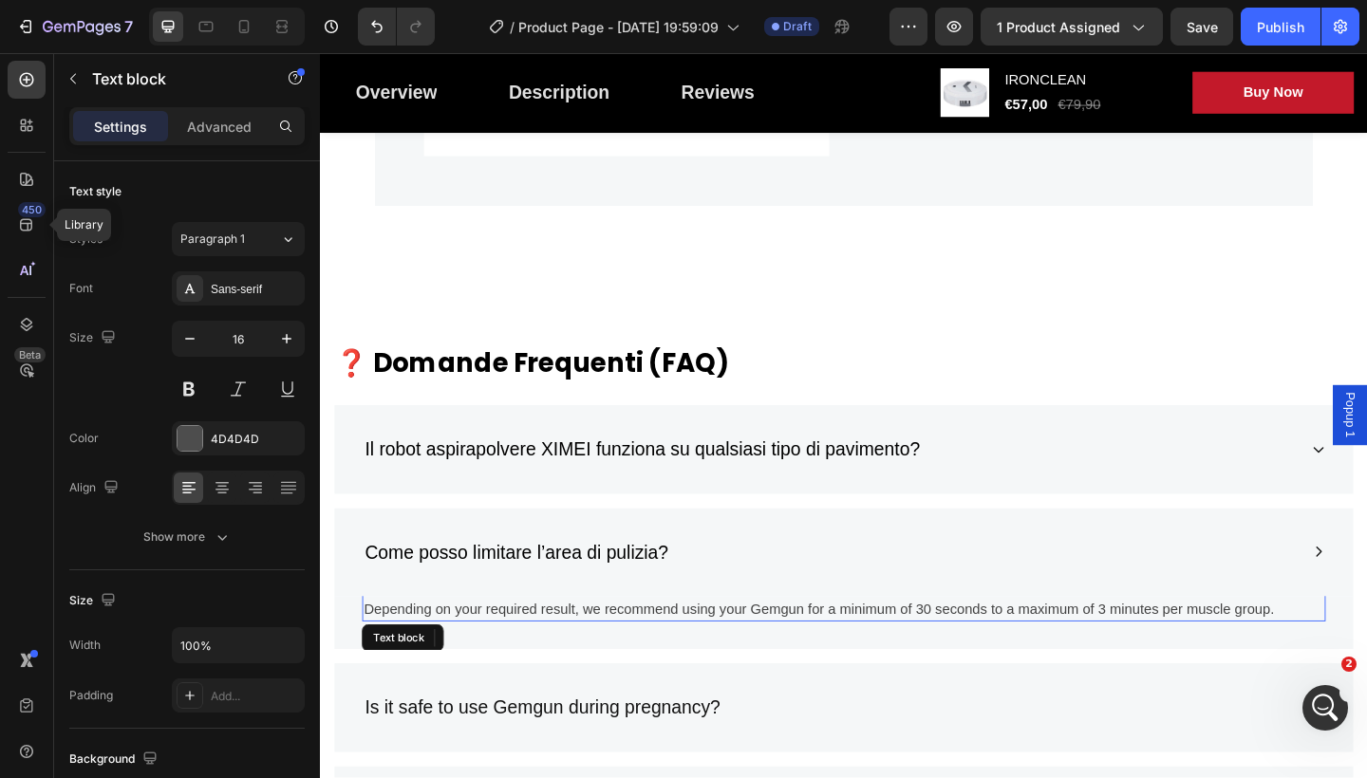
click at [1357, 655] on p "Depending on your required result, we recommend using your Gemgun for a minimum…" at bounding box center [889, 658] width 1044 height 23
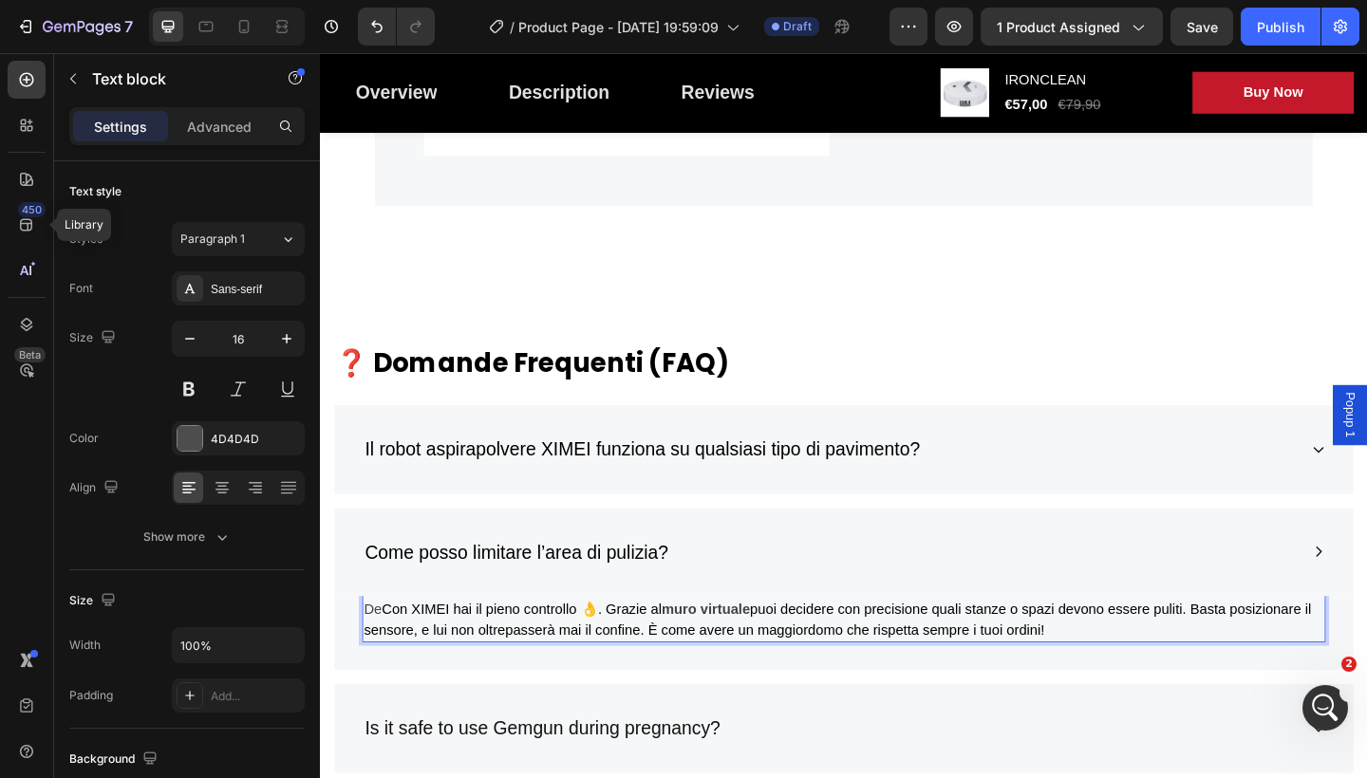
click at [389, 651] on span "Con XIMEI hai il pieno controllo 👌. Grazie al" at bounding box center [538, 658] width 305 height 16
click at [752, 778] on p "Is it safe to use Gemgun during pregnancy?" at bounding box center [561, 789] width 386 height 30
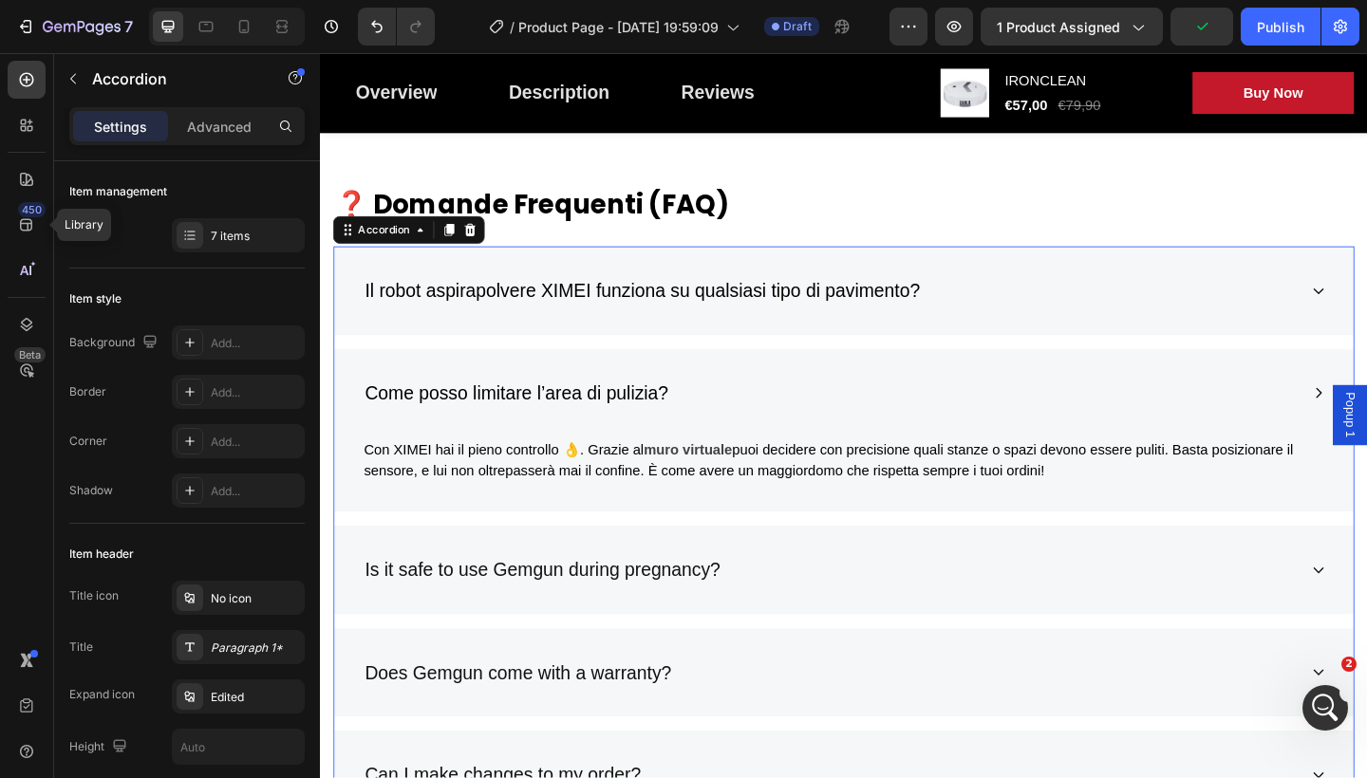
scroll to position [6211, 0]
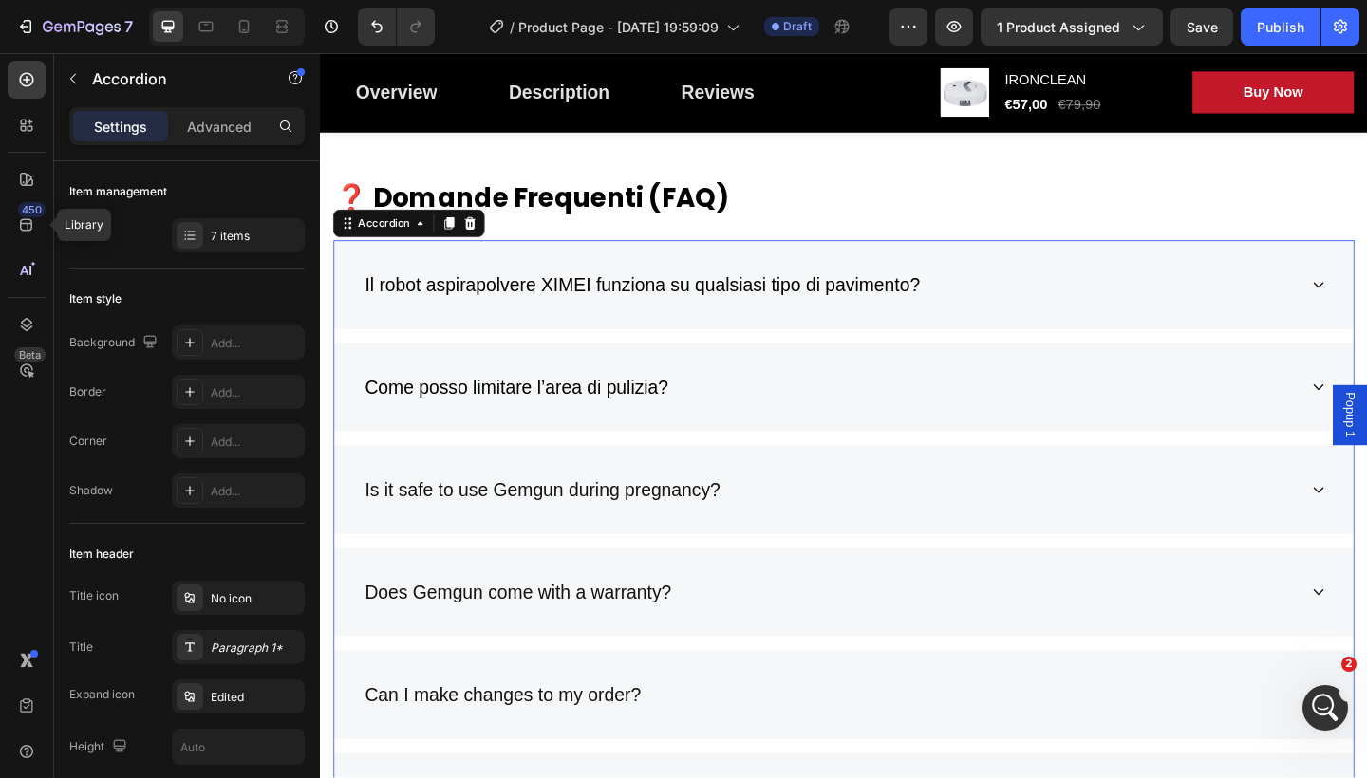
click at [753, 519] on p "Is it safe to use Gemgun during pregnancy?" at bounding box center [561, 529] width 386 height 30
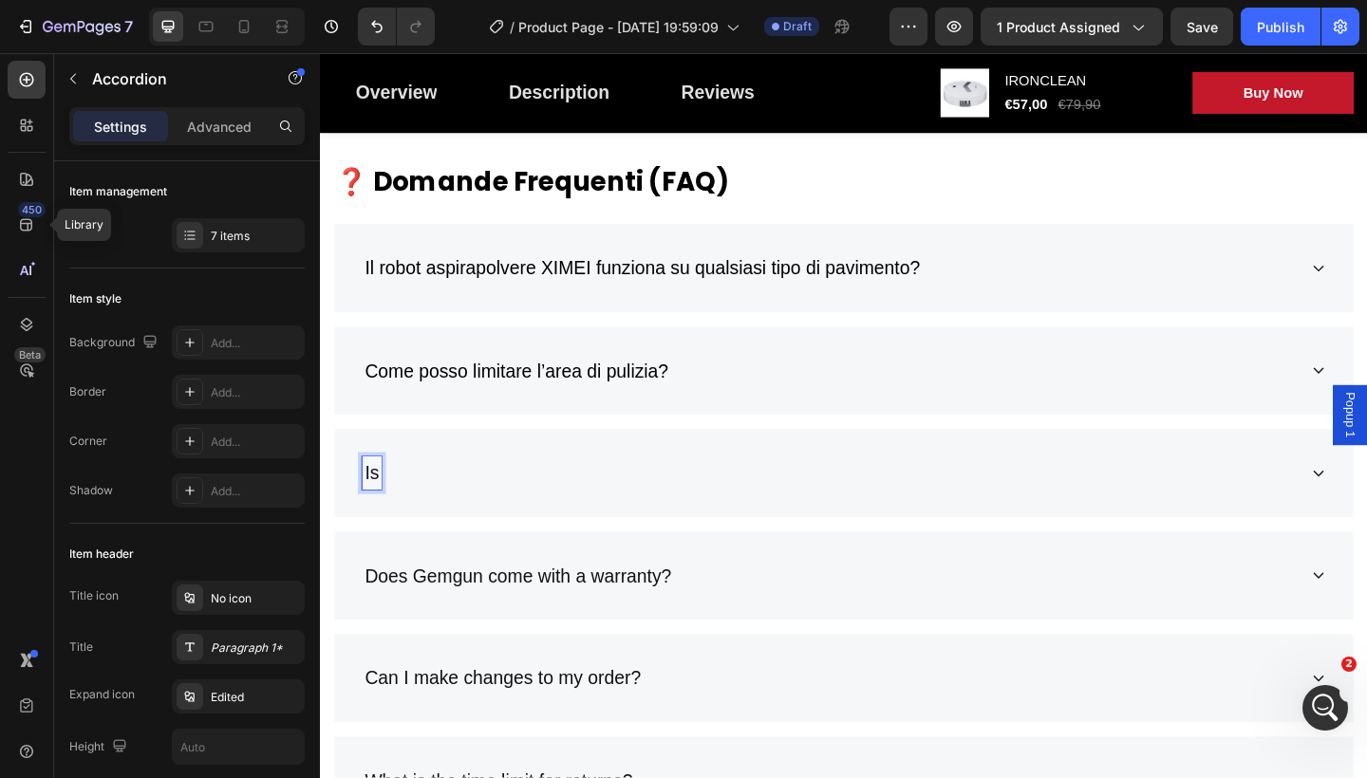
scroll to position [6238, 0]
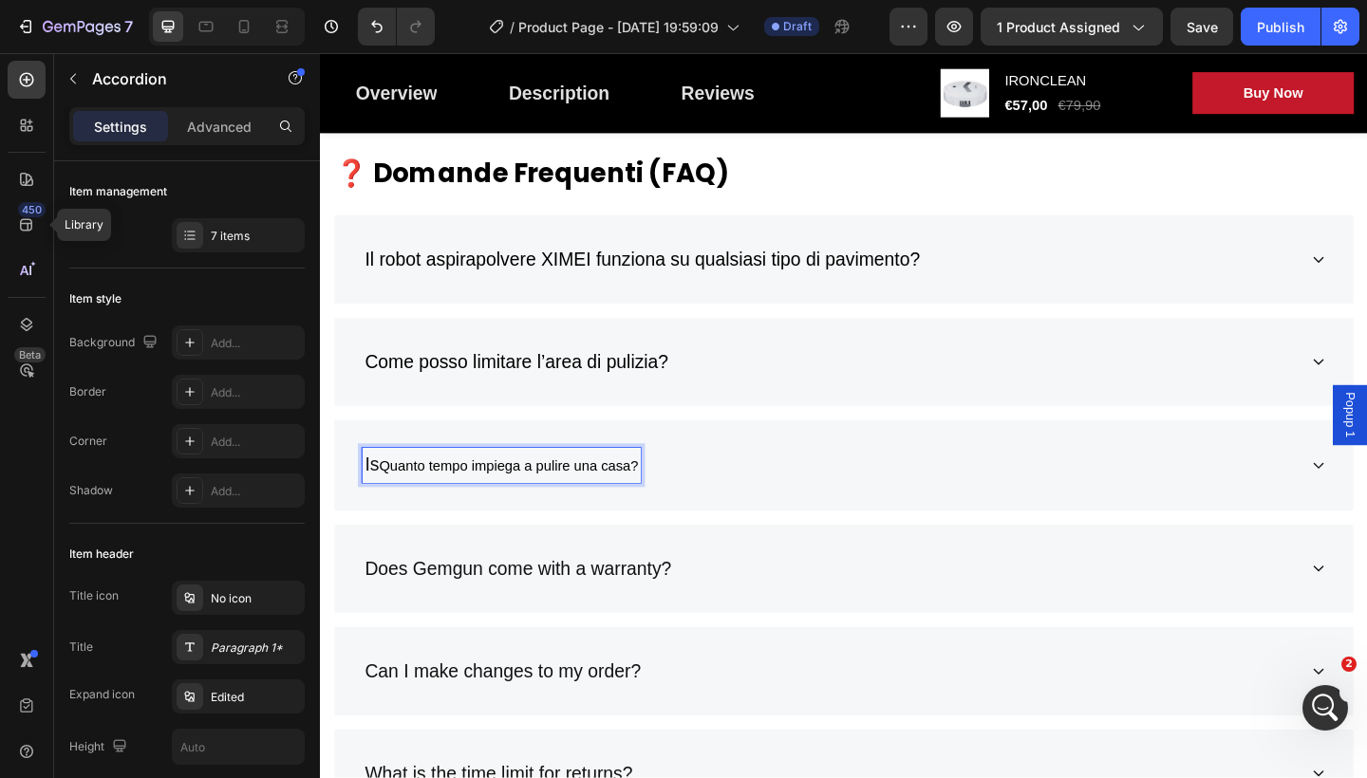
click at [388, 495] on p "Is Quanto tempo impiega a pulire una casa?" at bounding box center [516, 502] width 297 height 32
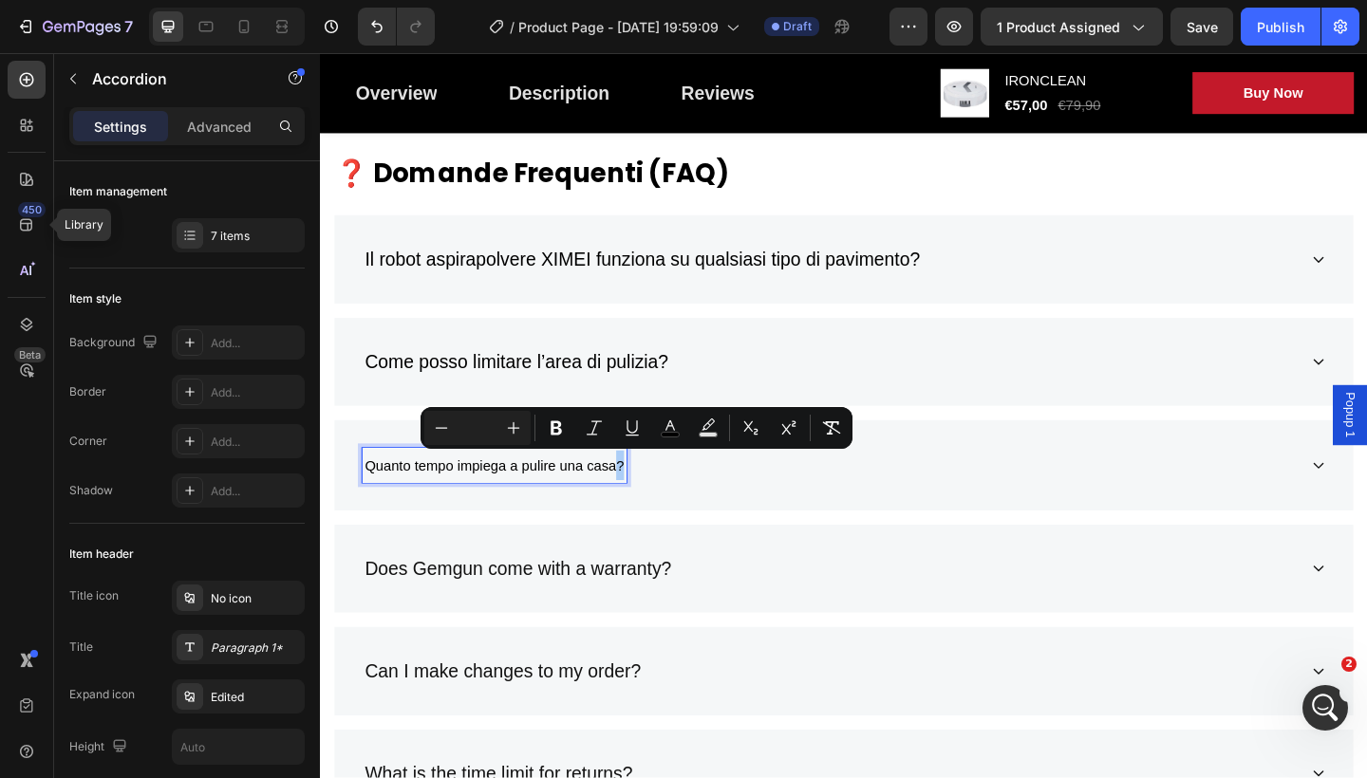
click at [515, 427] on icon "Editor contextual toolbar" at bounding box center [513, 428] width 19 height 19
click at [640, 495] on span "Quanto tempo impiega a pulire una casa" at bounding box center [504, 503] width 273 height 16
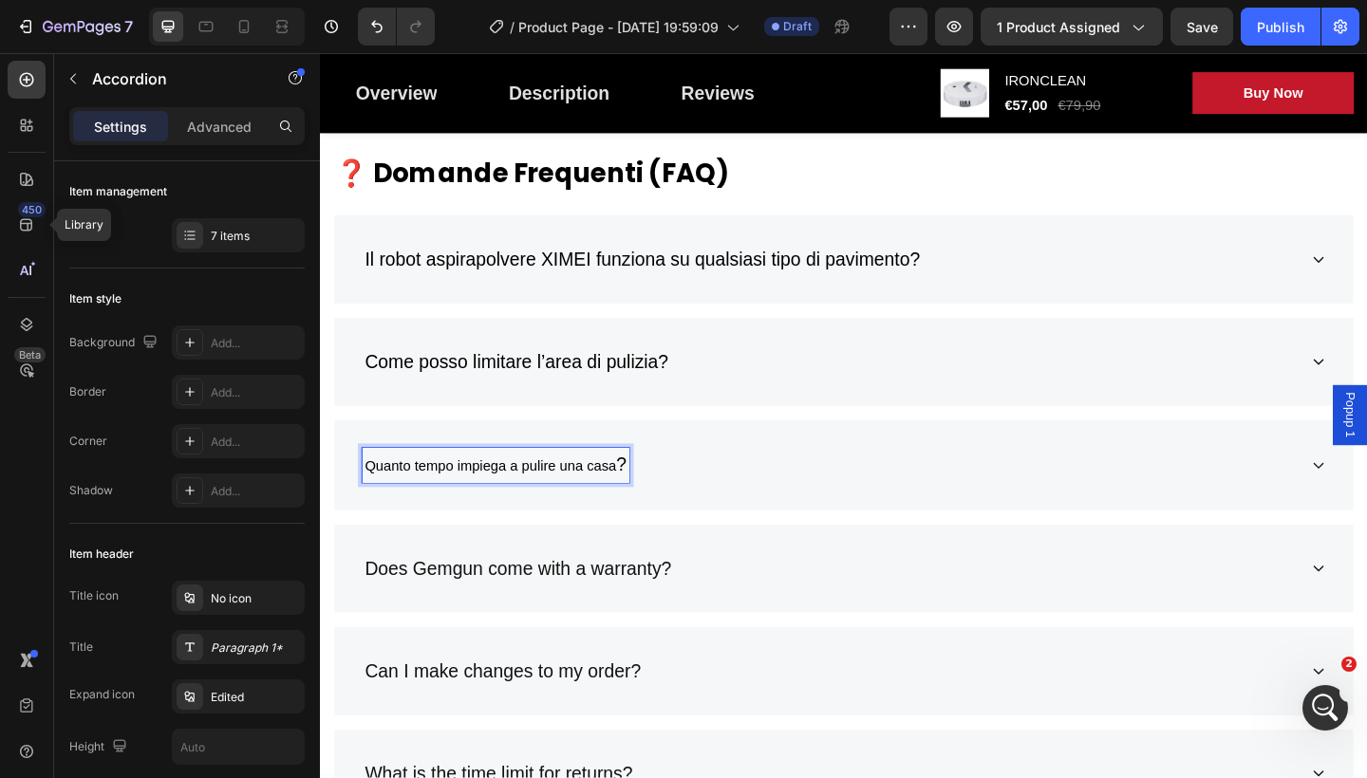
click at [647, 495] on span "?" at bounding box center [647, 501] width 11 height 22
click at [651, 495] on span "?" at bounding box center [647, 501] width 11 height 22
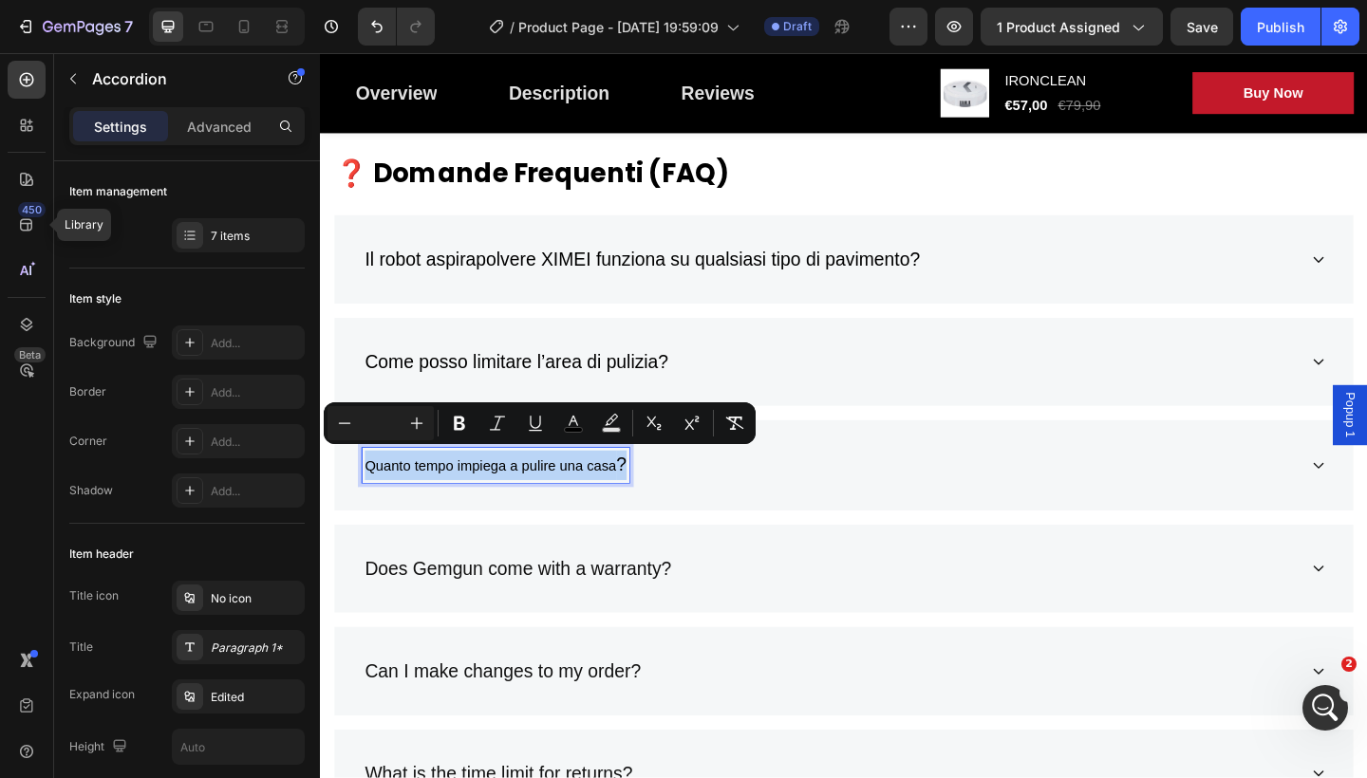
drag, startPoint x: 651, startPoint y: 495, endPoint x: 366, endPoint y: 498, distance: 284.8
click at [367, 499] on div "Quanto tempo impiega a pulire una casa ?" at bounding box center [511, 502] width 291 height 38
click at [414, 431] on icon "Editor contextual toolbar" at bounding box center [416, 423] width 19 height 19
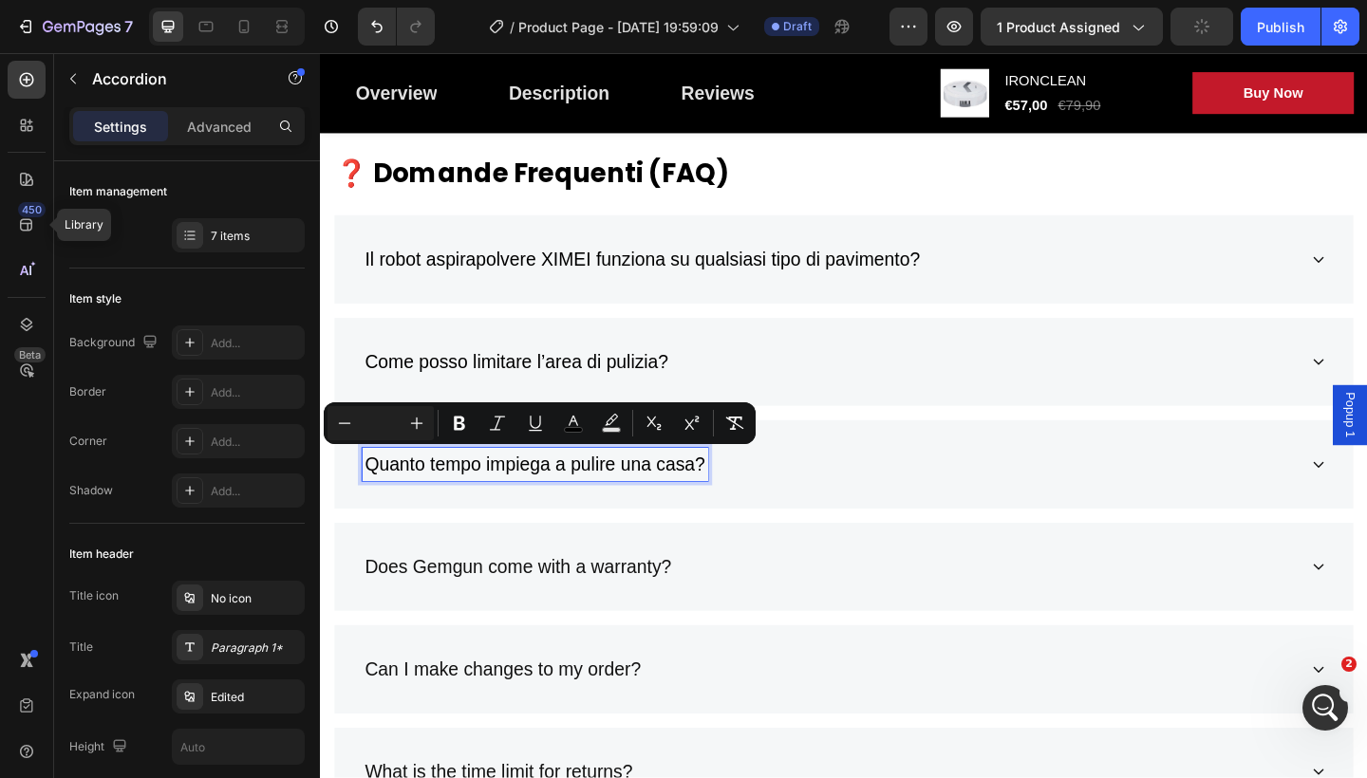
click at [943, 501] on div "Quanto tempo impiega a pulire una casa?" at bounding box center [875, 501] width 1018 height 36
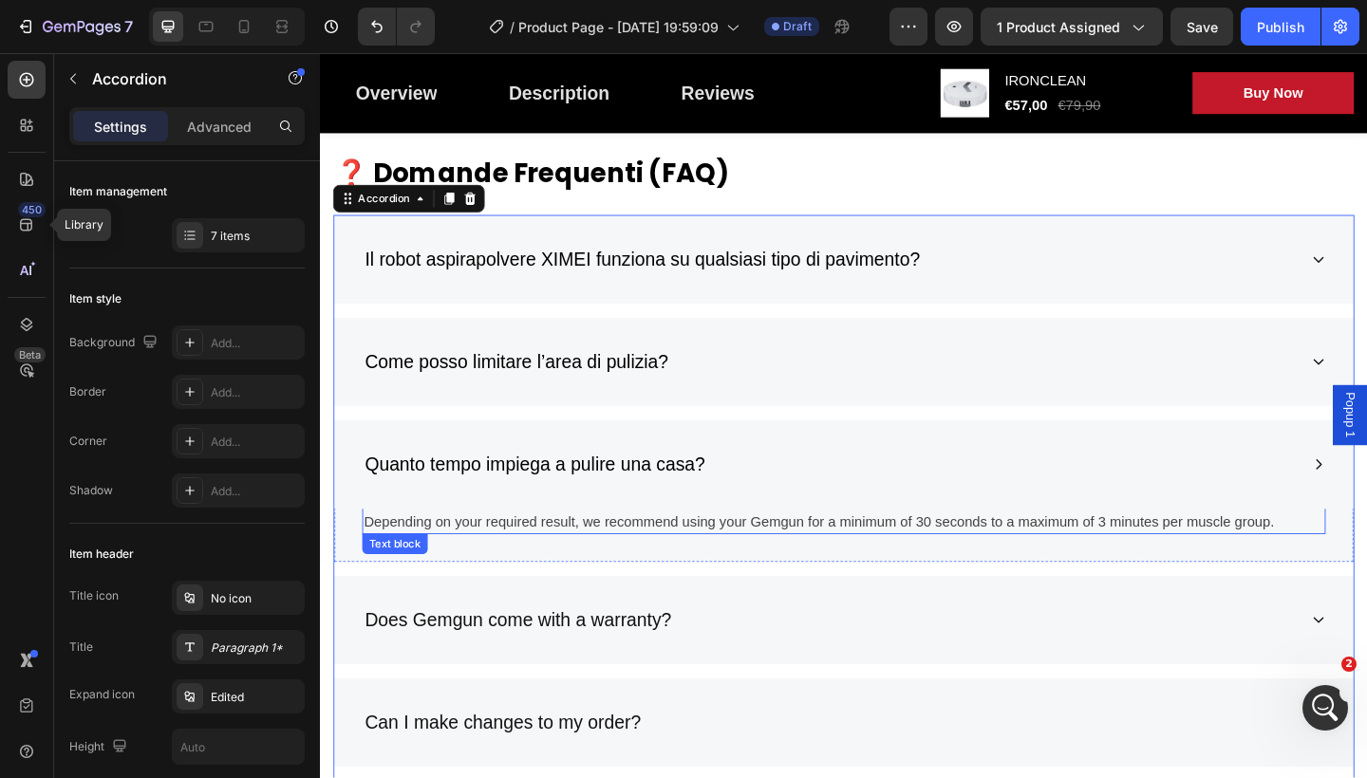
click at [1360, 557] on p "Depending on your required result, we recommend using your Gemgun for a minimum…" at bounding box center [889, 564] width 1044 height 23
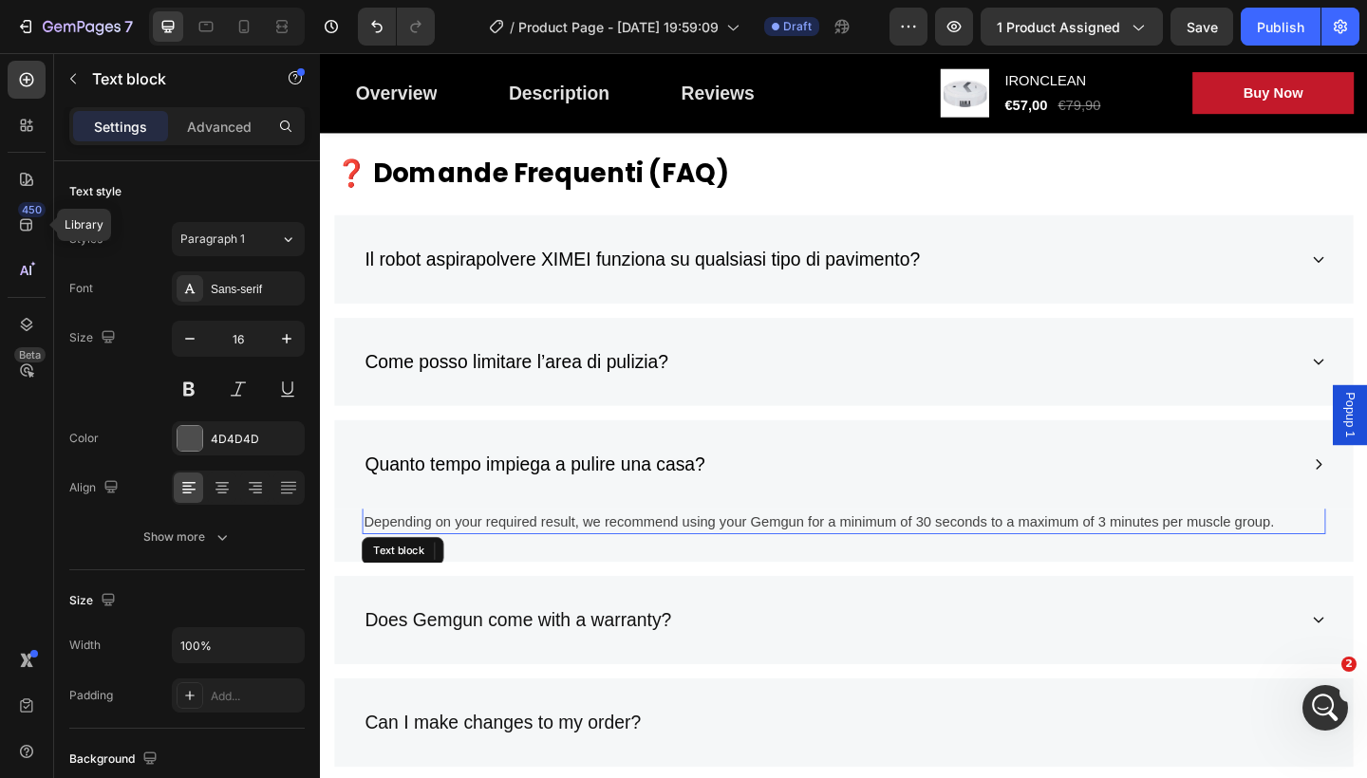
scroll to position [6240, 0]
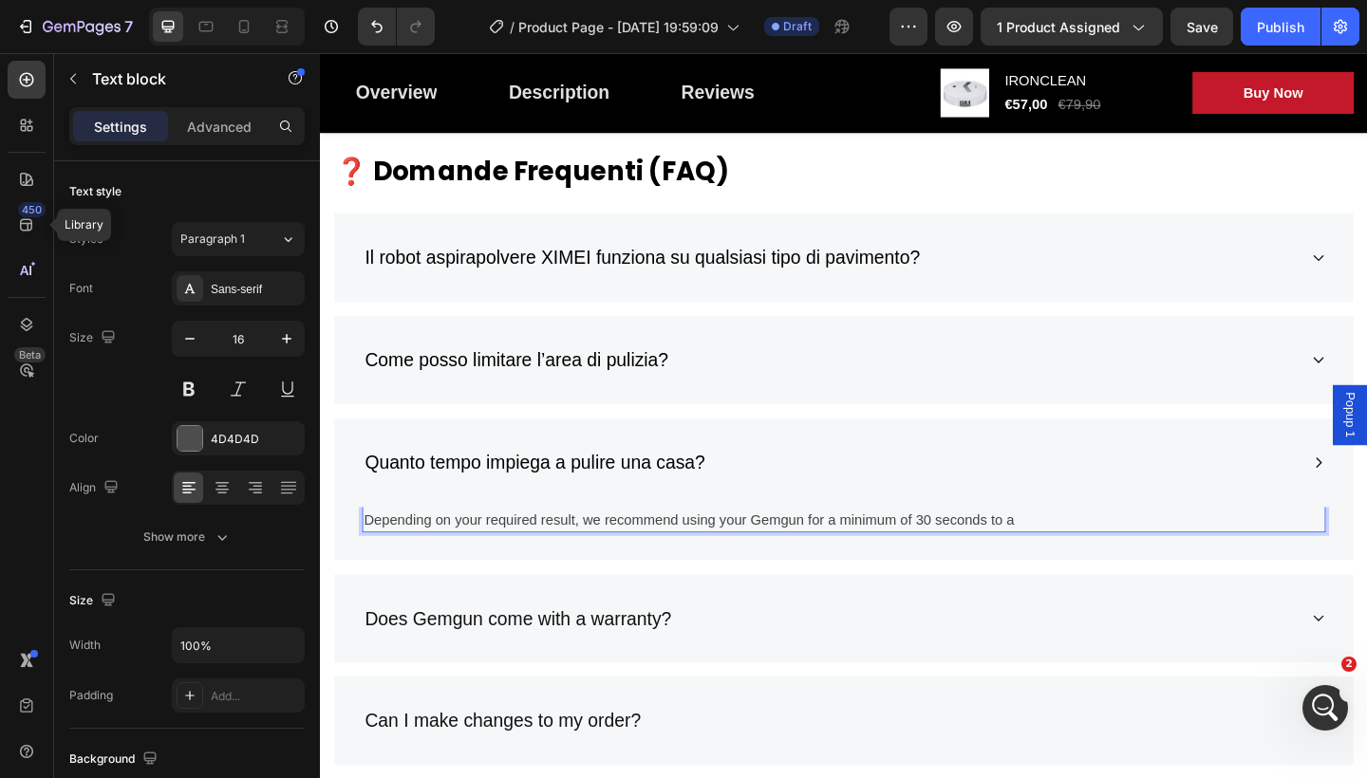
drag, startPoint x: 1082, startPoint y: 560, endPoint x: 406, endPoint y: 553, distance: 676.0
click at [406, 553] on p "Depending on your required result, we recommend using your Gemgun for a minimum…" at bounding box center [889, 562] width 1044 height 23
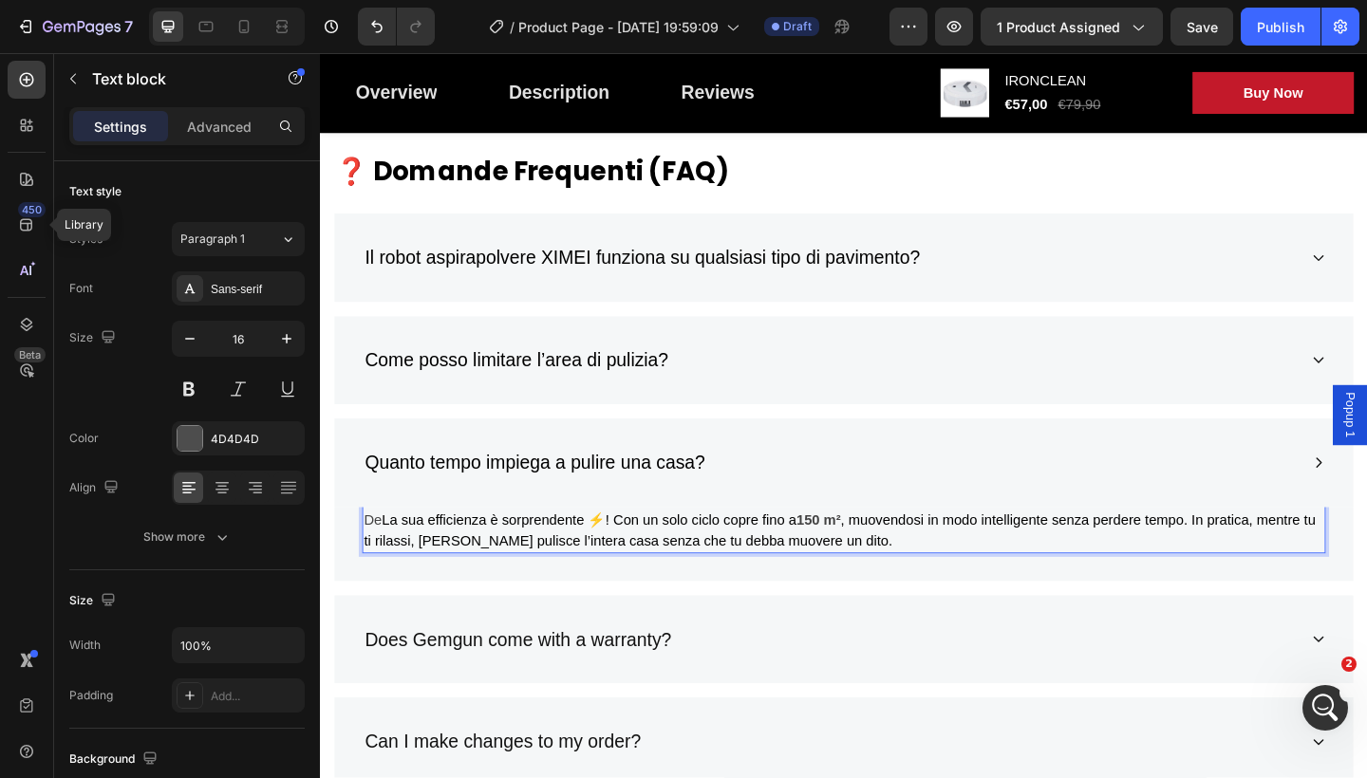
click at [386, 556] on span "La sua efficienza è sorprendente ⚡! Con un solo ciclo copre fino a" at bounding box center [611, 561] width 451 height 16
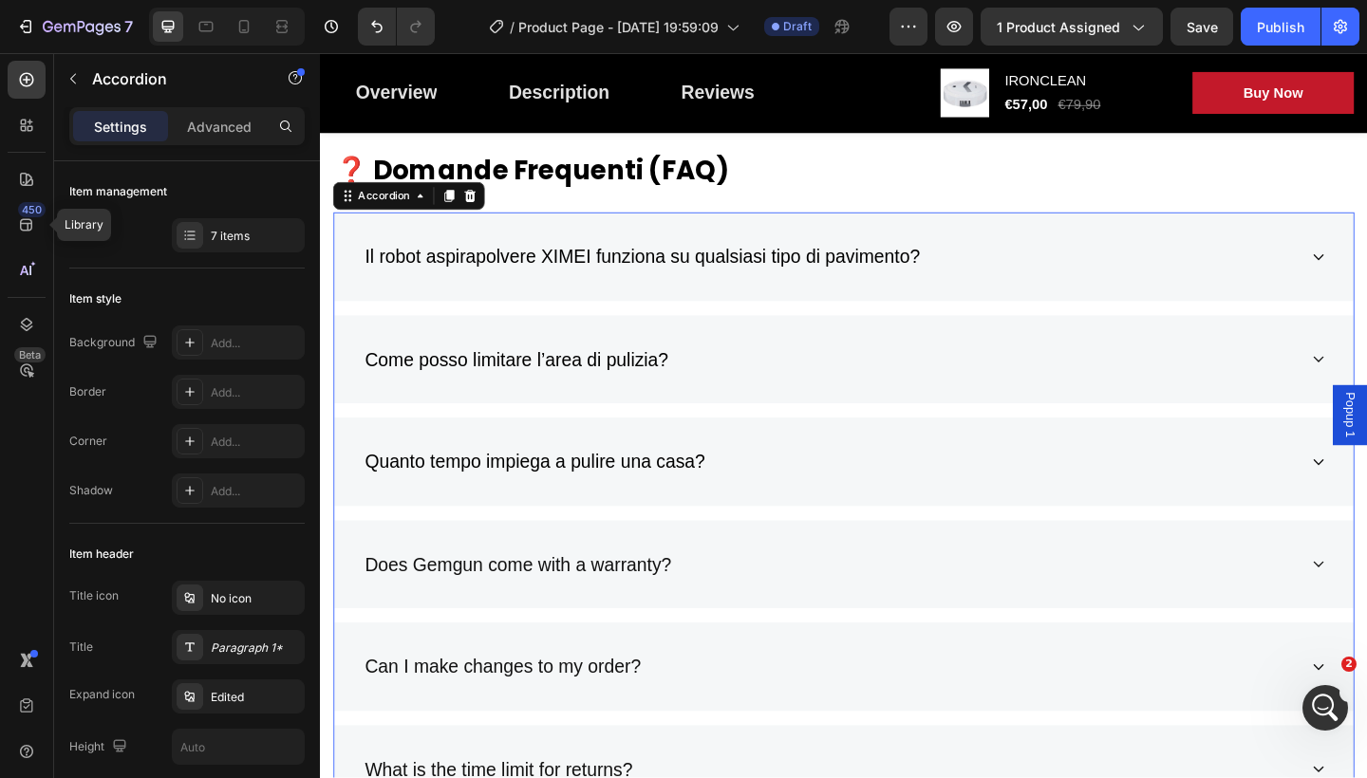
scroll to position [6311, 0]
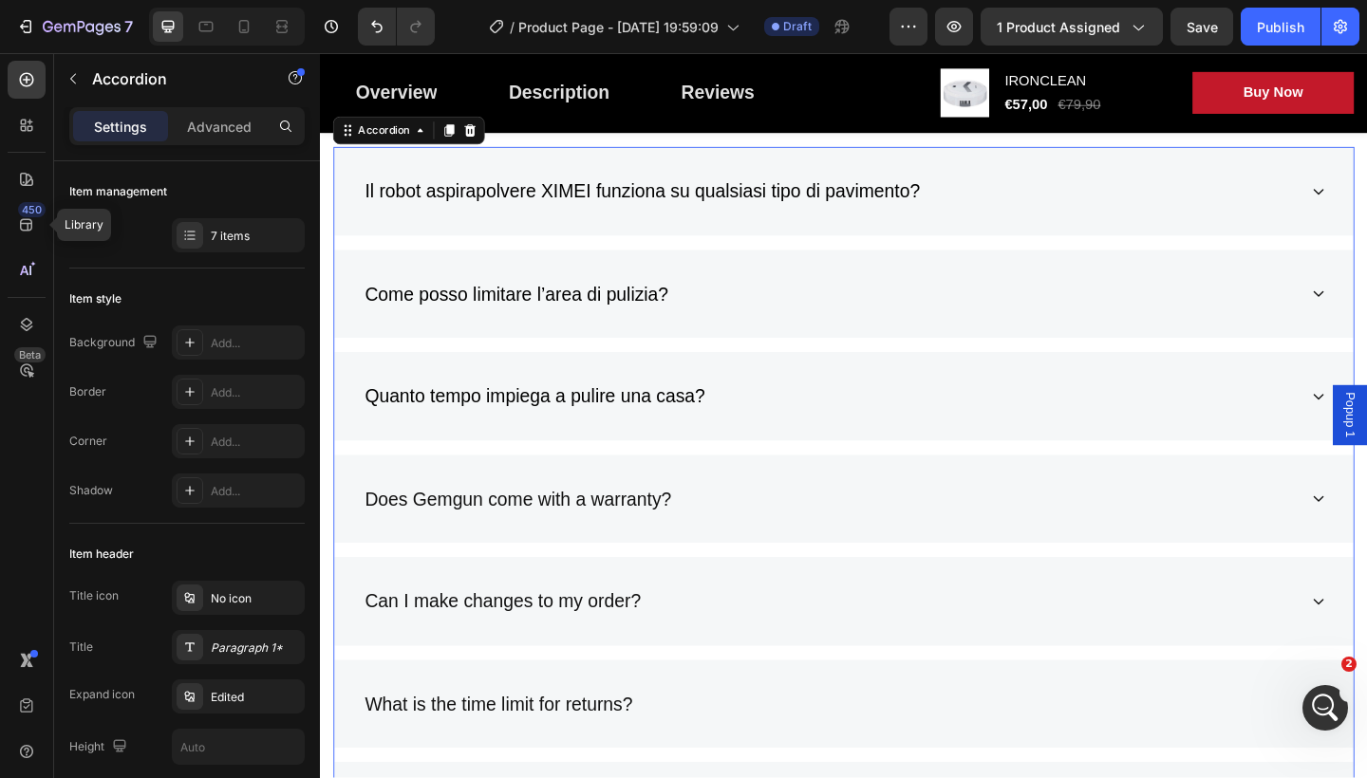
click at [697, 533] on p "Does Gemgun come with a warranty?" at bounding box center [534, 539] width 333 height 30
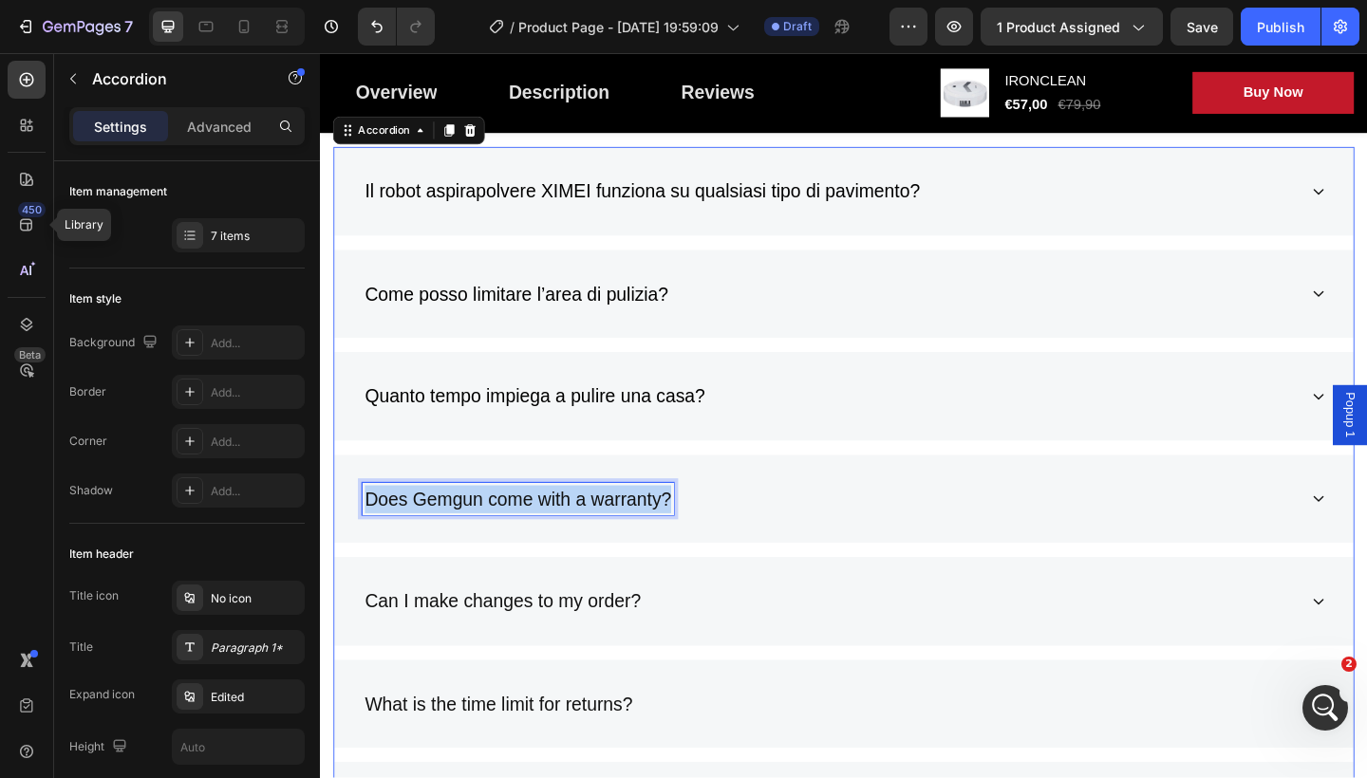
click at [697, 533] on p "Does Gemgun come with a warranty?" at bounding box center [534, 539] width 333 height 30
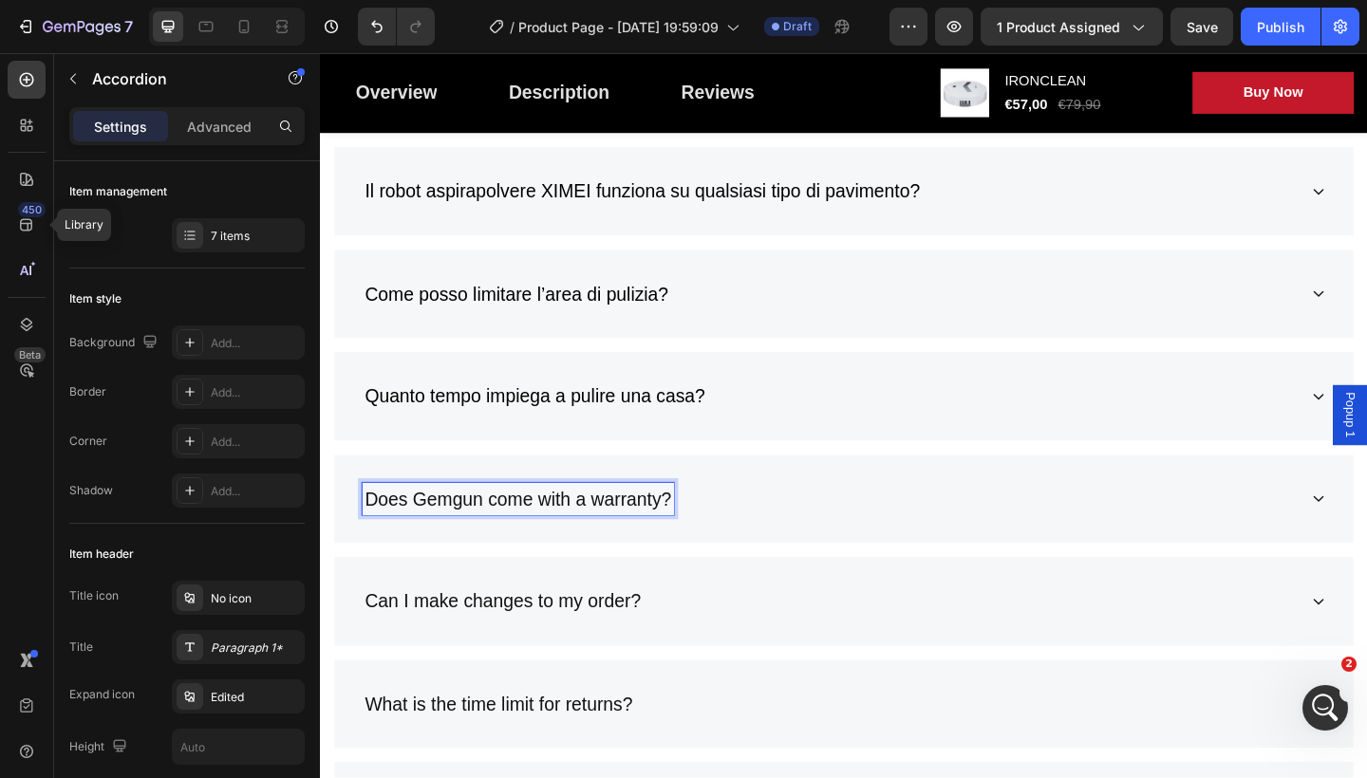
click at [697, 533] on p "Does Gemgun come with a warranty?" at bounding box center [534, 539] width 333 height 30
click at [682, 532] on p "Does Gemgun come with a warranty?" at bounding box center [534, 539] width 333 height 30
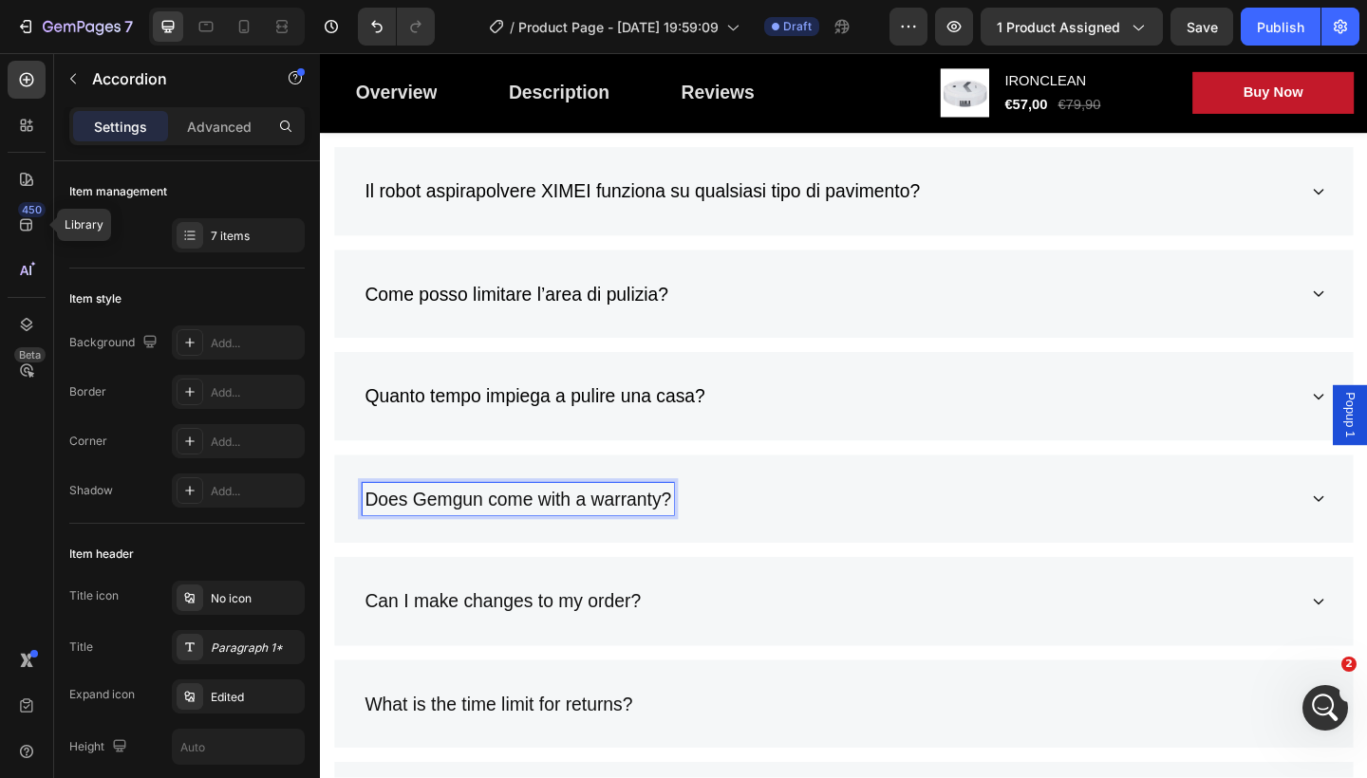
click at [682, 532] on p "Does Gemgun come with a warranty?" at bounding box center [534, 539] width 333 height 30
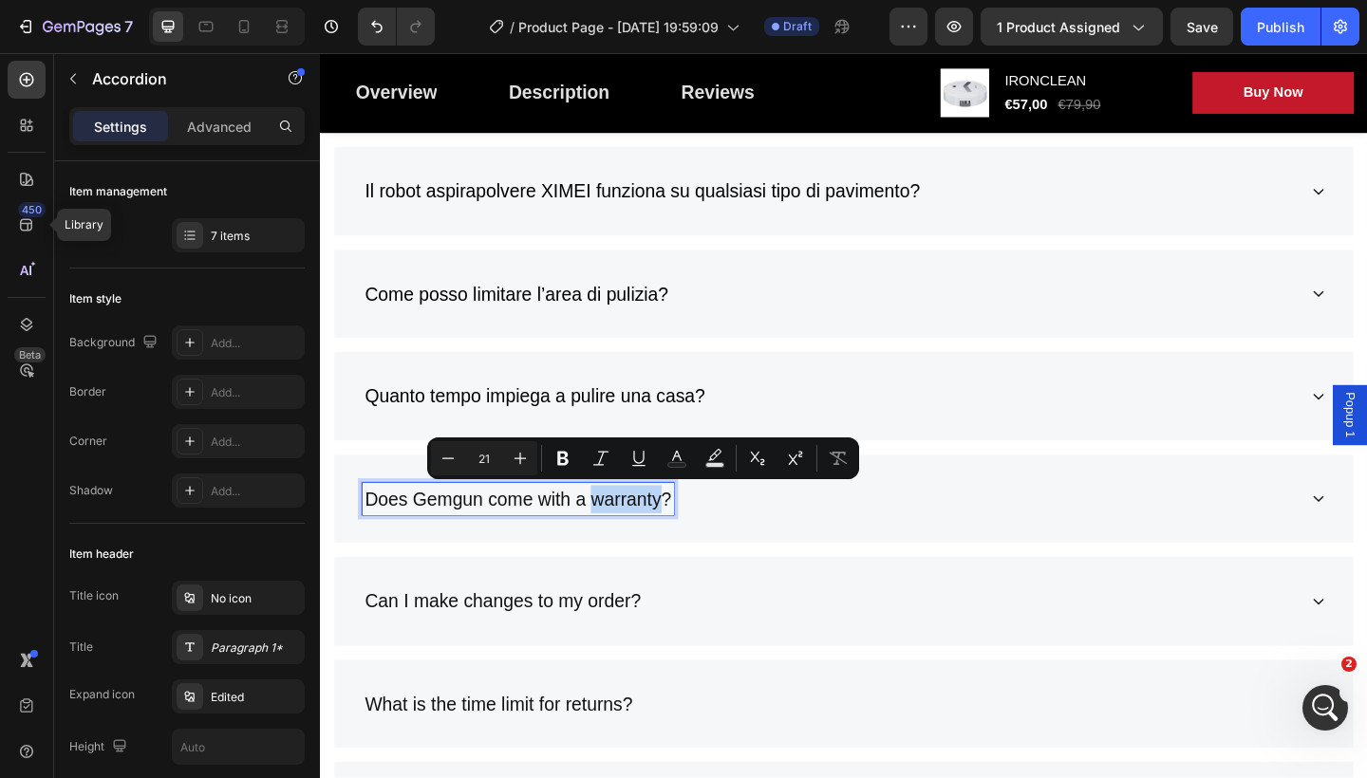
click at [696, 534] on p "Does Gemgun come with a warranty?" at bounding box center [534, 539] width 333 height 30
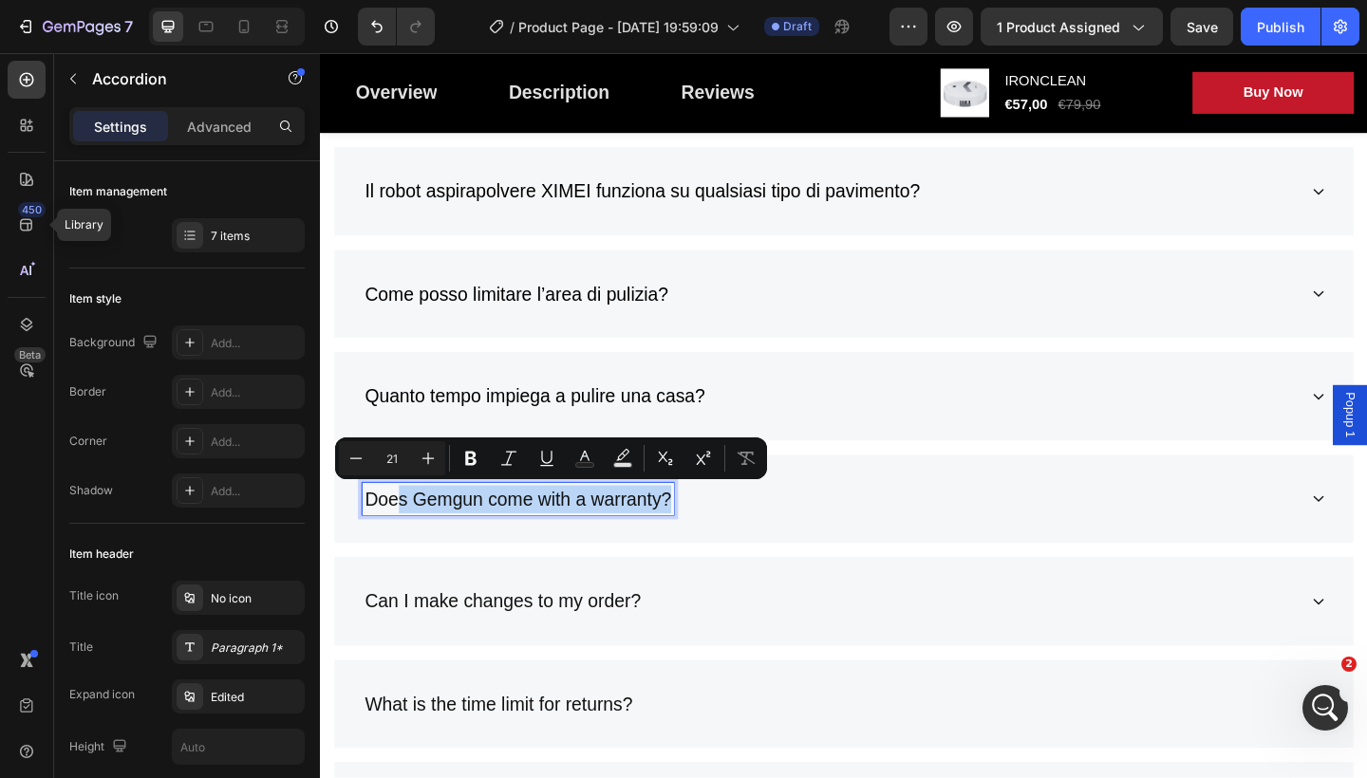
drag, startPoint x: 696, startPoint y: 534, endPoint x: 379, endPoint y: 521, distance: 317.3
click at [380, 524] on p "Does Gemgun come with a warranty?" at bounding box center [534, 539] width 333 height 30
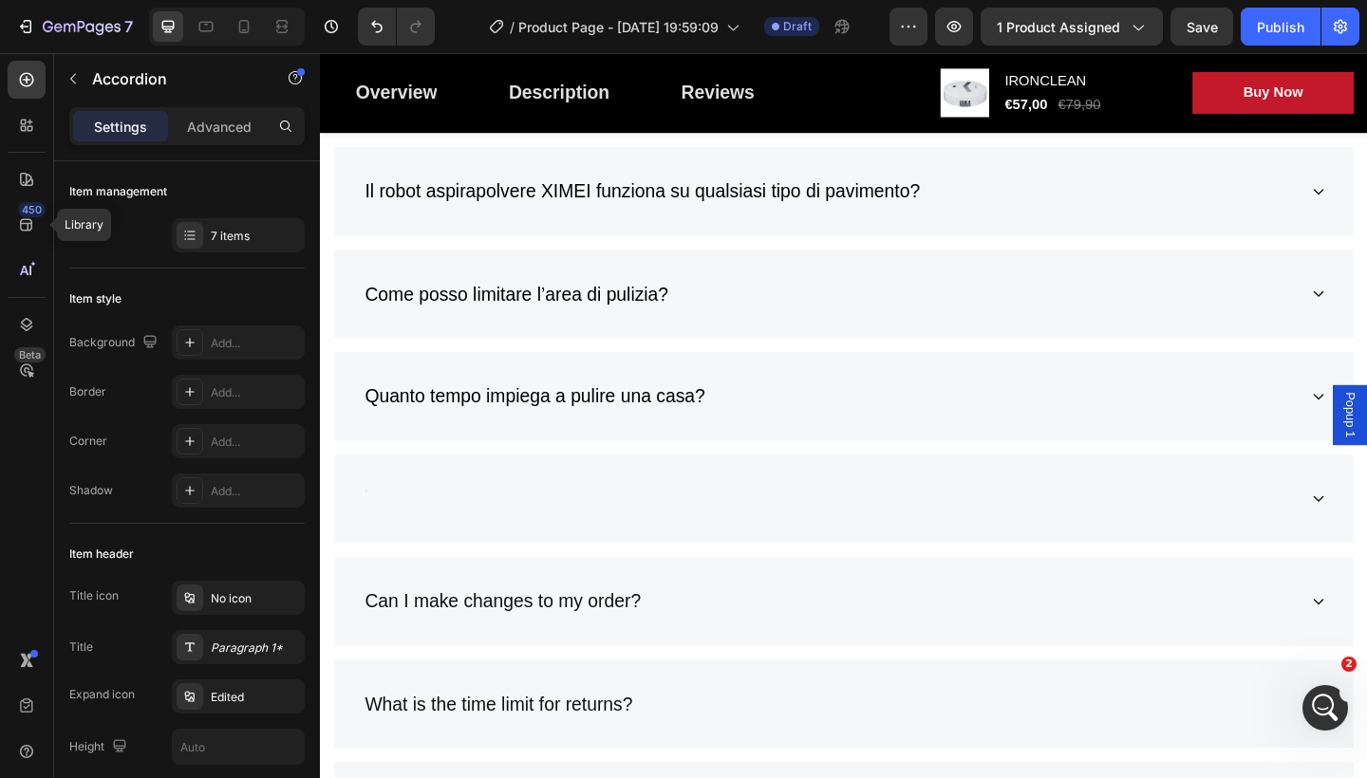
click at [367, 527] on div "Rich Text Editor. Editing area: main" at bounding box center [369, 539] width 6 height 36
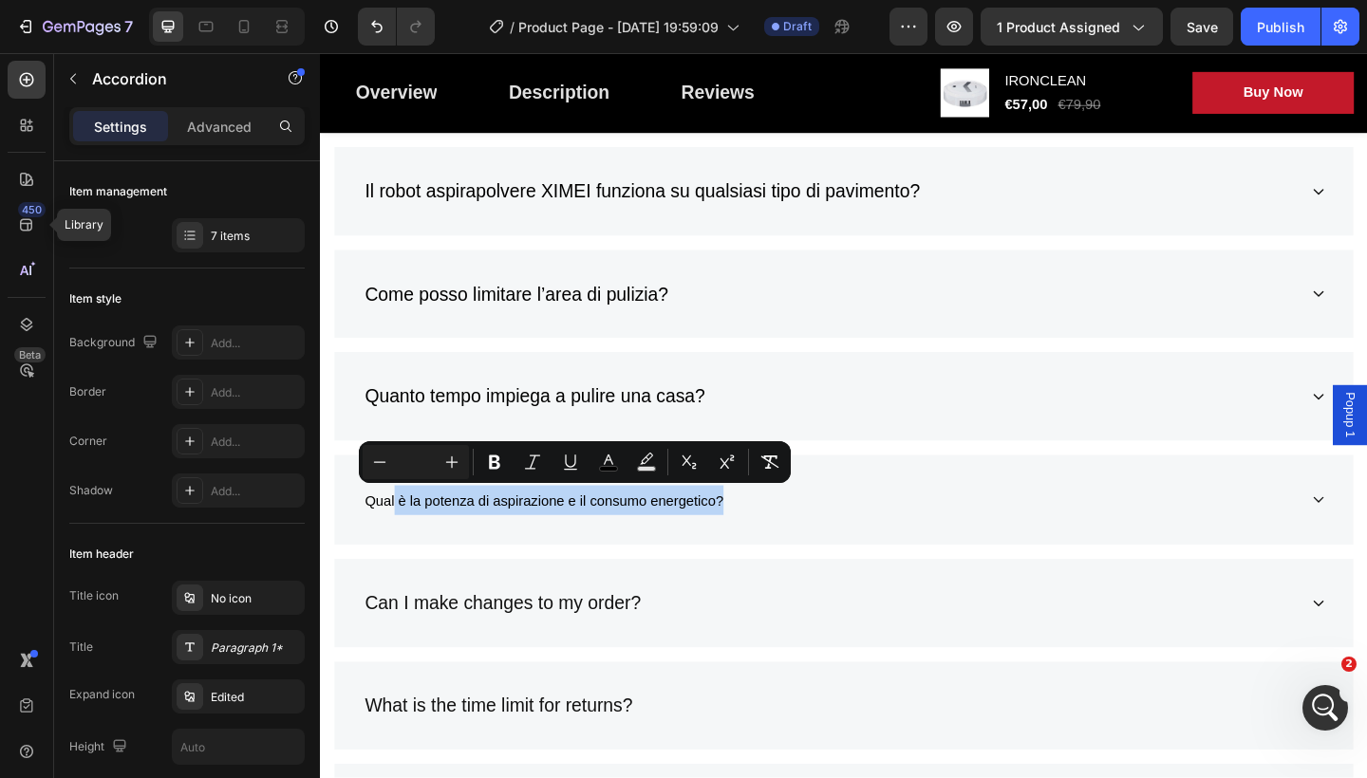
drag, startPoint x: 722, startPoint y: 535, endPoint x: 395, endPoint y: 519, distance: 327.0
click at [400, 524] on p "Qual è la potenza di aspirazione e il consumo energetico?" at bounding box center [563, 540] width 390 height 32
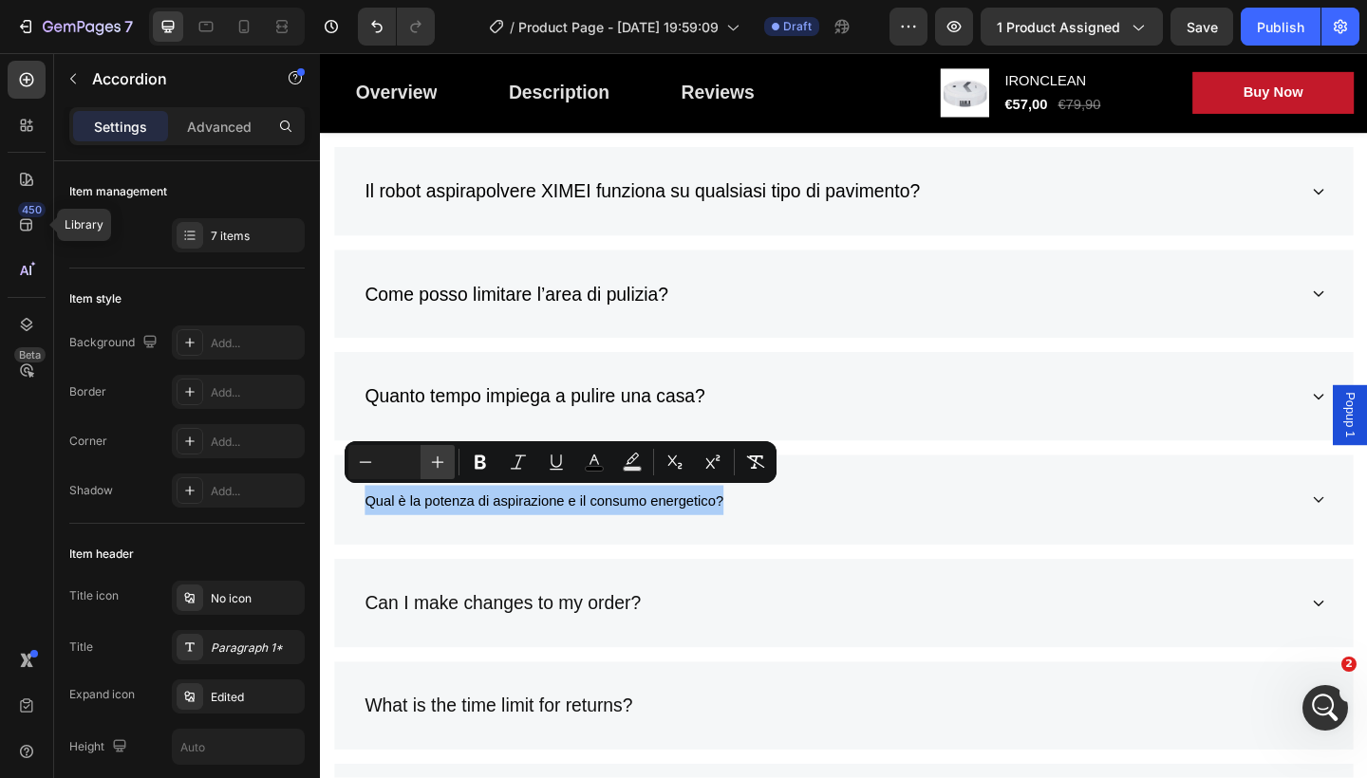
click at [439, 464] on icon "Editor contextual toolbar" at bounding box center [437, 462] width 19 height 19
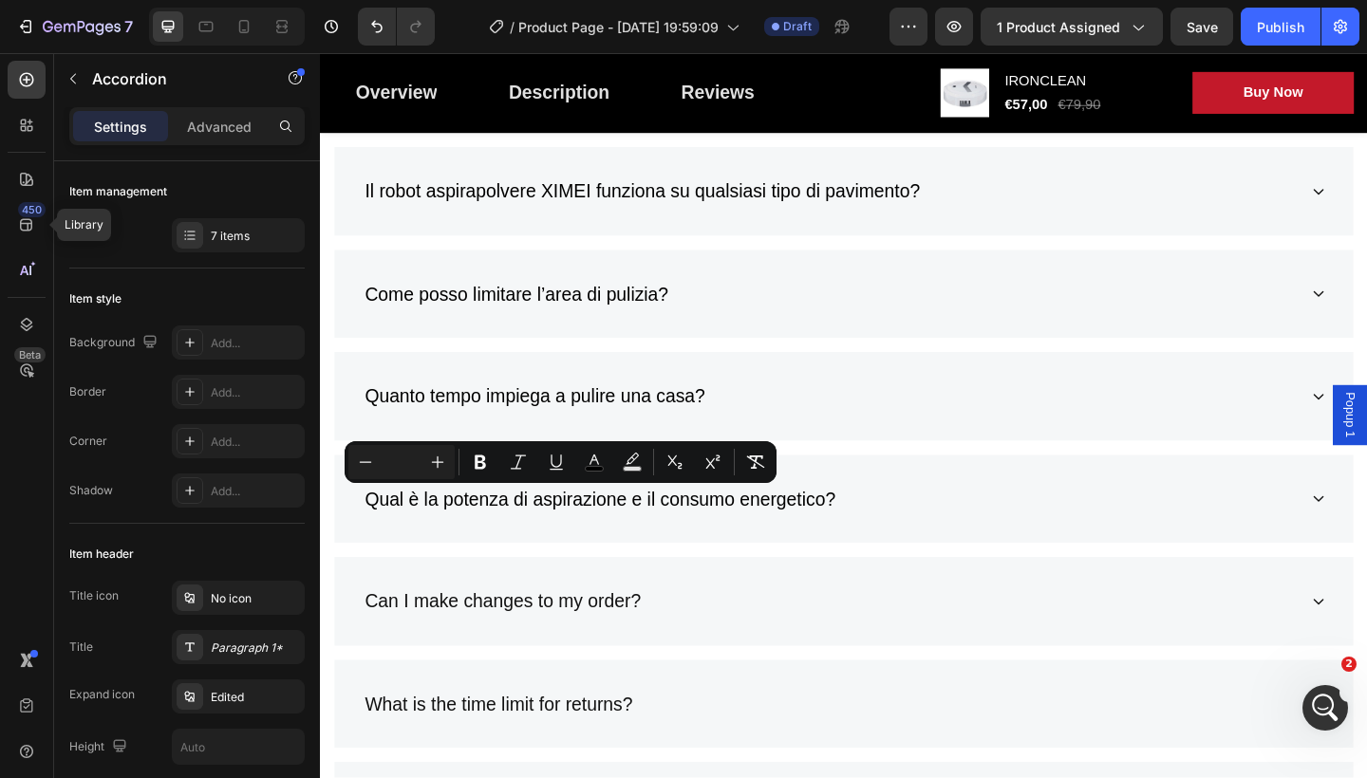
click at [937, 559] on div "Qual è la potenza di aspirazione e il consumo energetico?" at bounding box center [889, 539] width 1109 height 97
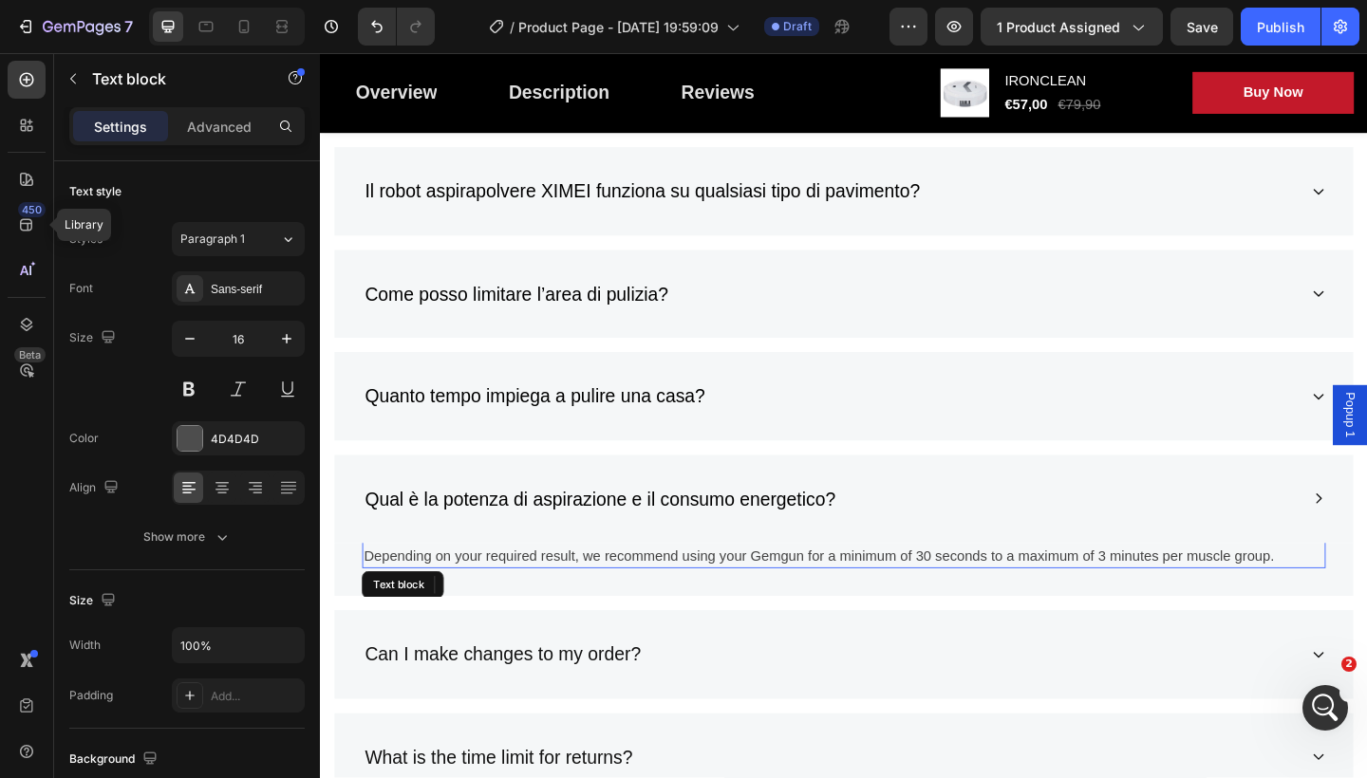
click at [1356, 594] on p "Depending on your required result, we recommend using your Gemgun for a minimum…" at bounding box center [889, 601] width 1044 height 23
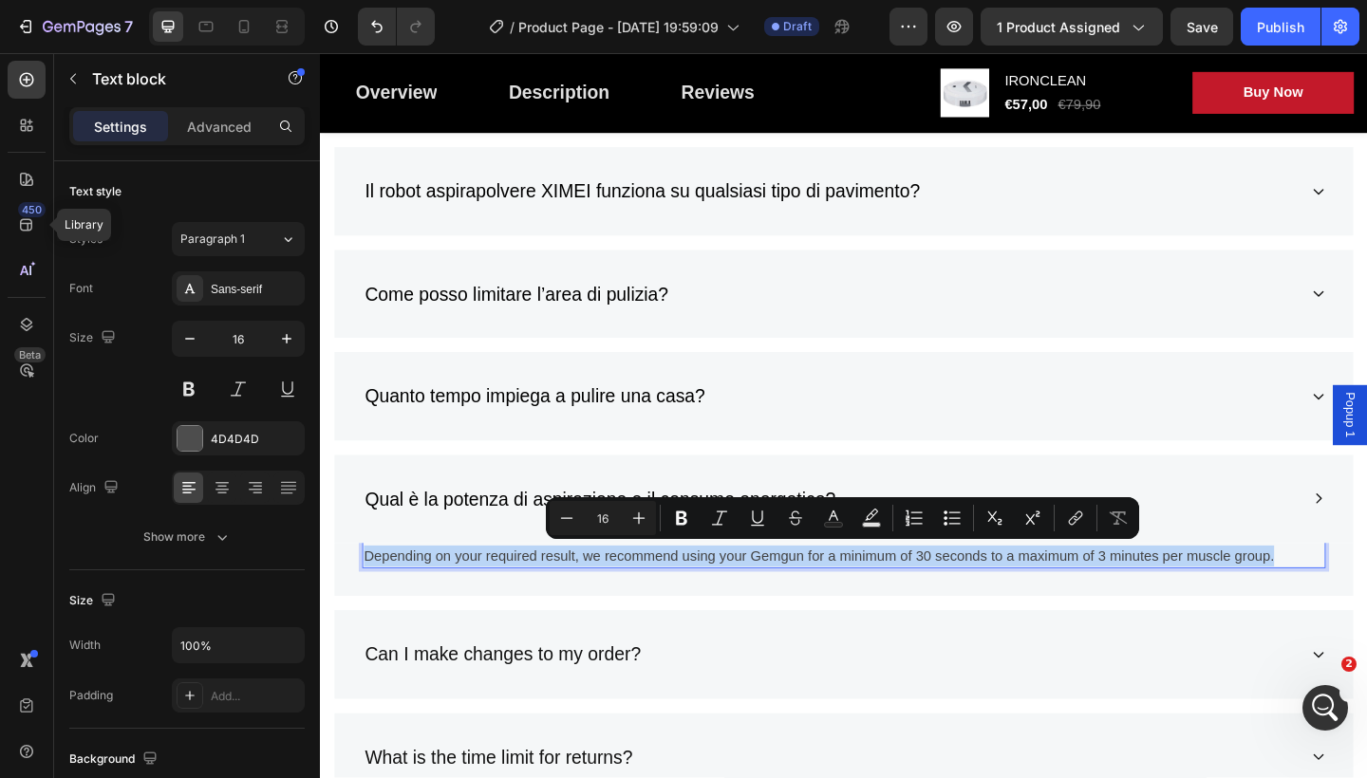
drag, startPoint x: 1357, startPoint y: 593, endPoint x: 380, endPoint y: 586, distance: 976.9
click at [380, 588] on div "Depending on your required result, we recommend using your Gemgun for a minimum…" at bounding box center [890, 601] width 1048 height 27
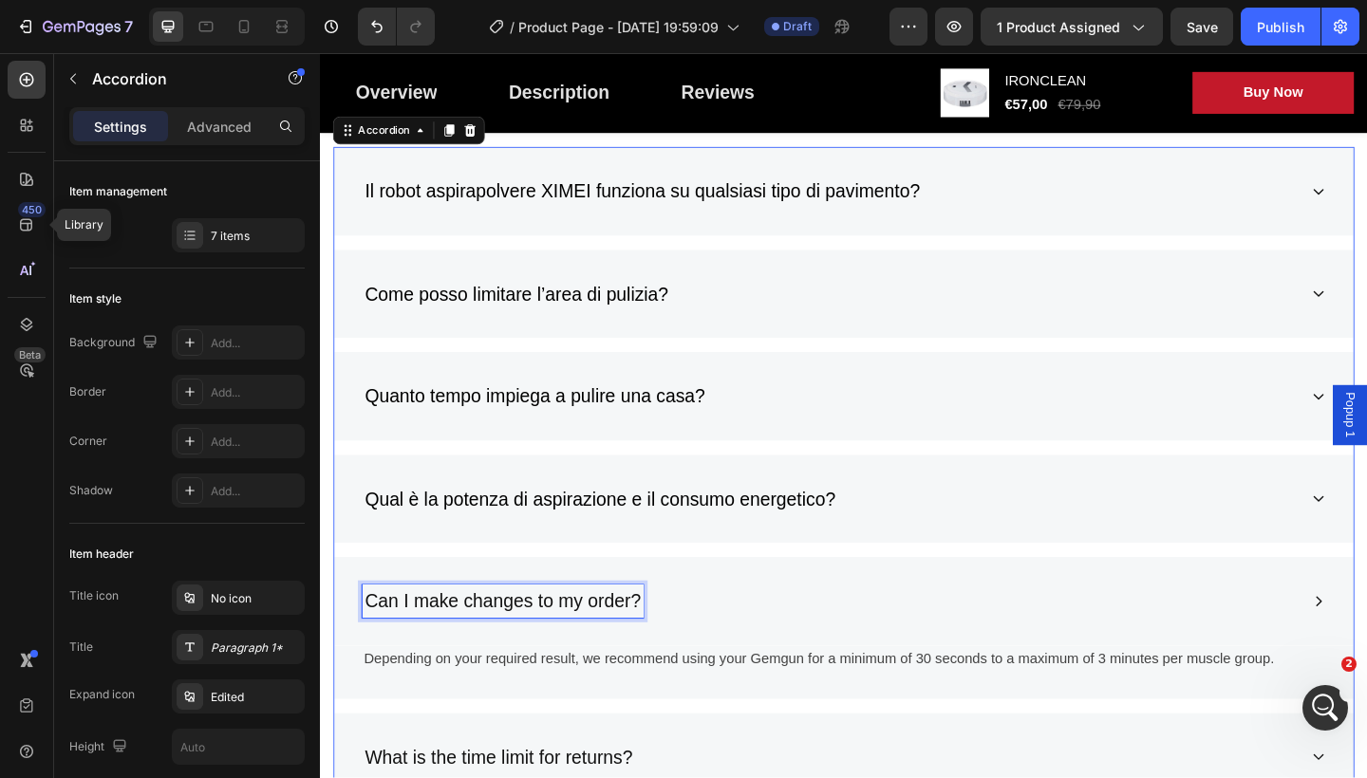
click at [666, 649] on p "Can I make changes to my order?" at bounding box center [518, 650] width 300 height 30
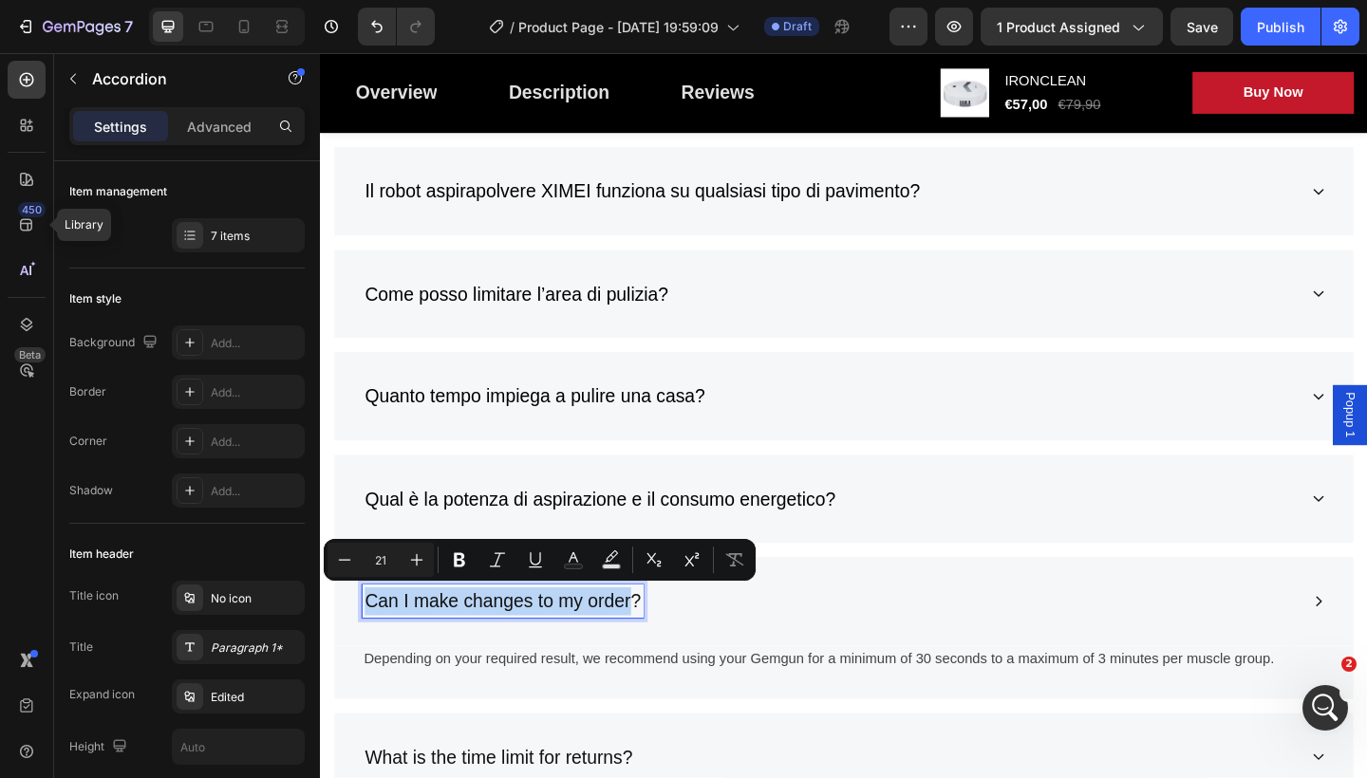
drag, startPoint x: 663, startPoint y: 638, endPoint x: 372, endPoint y: 639, distance: 290.5
click at [374, 640] on p "Can I make changes to my order?" at bounding box center [518, 650] width 300 height 30
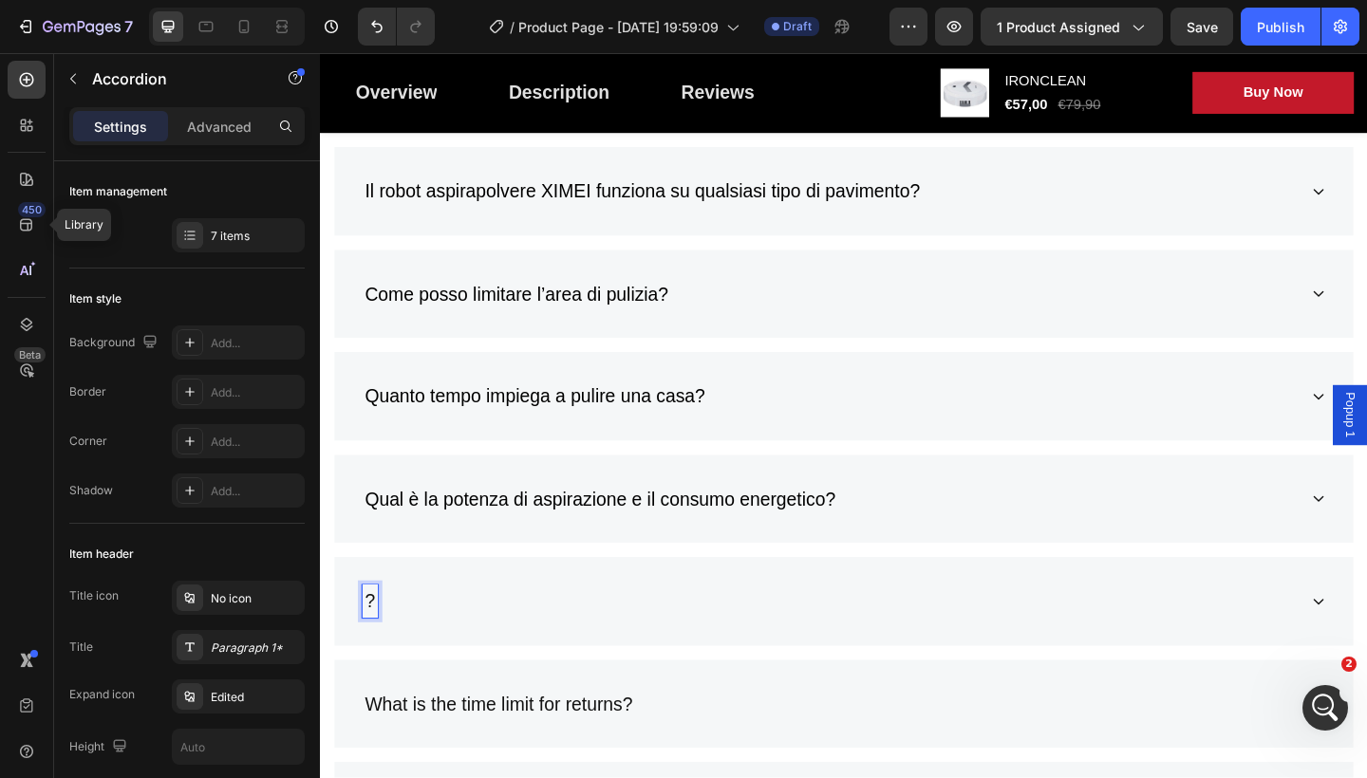
click at [375, 641] on p "?" at bounding box center [373, 650] width 11 height 30
drag, startPoint x: 571, startPoint y: 643, endPoint x: 644, endPoint y: 684, distance: 83.7
click at [644, 684] on div "Richiede molta manutenzione?" at bounding box center [889, 651] width 1109 height 99
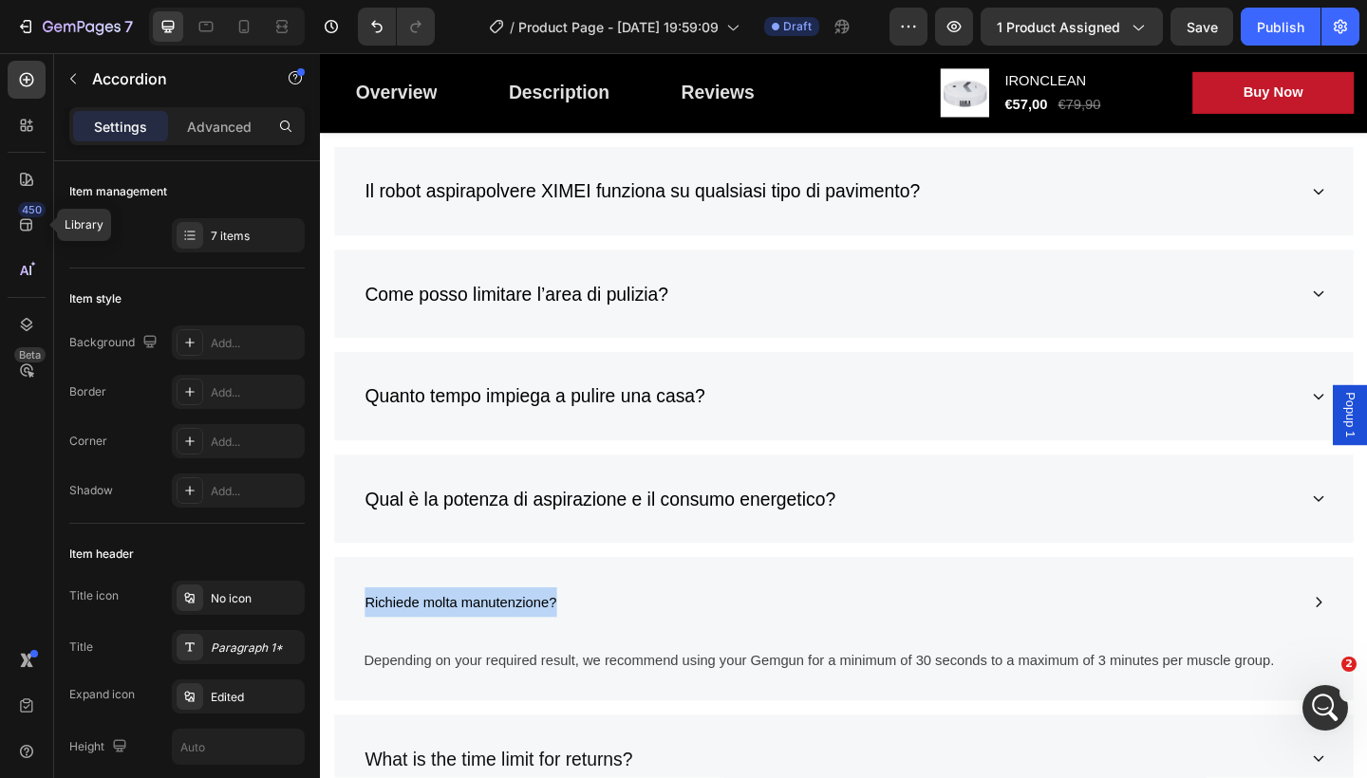
drag, startPoint x: 575, startPoint y: 645, endPoint x: 369, endPoint y: 640, distance: 206.1
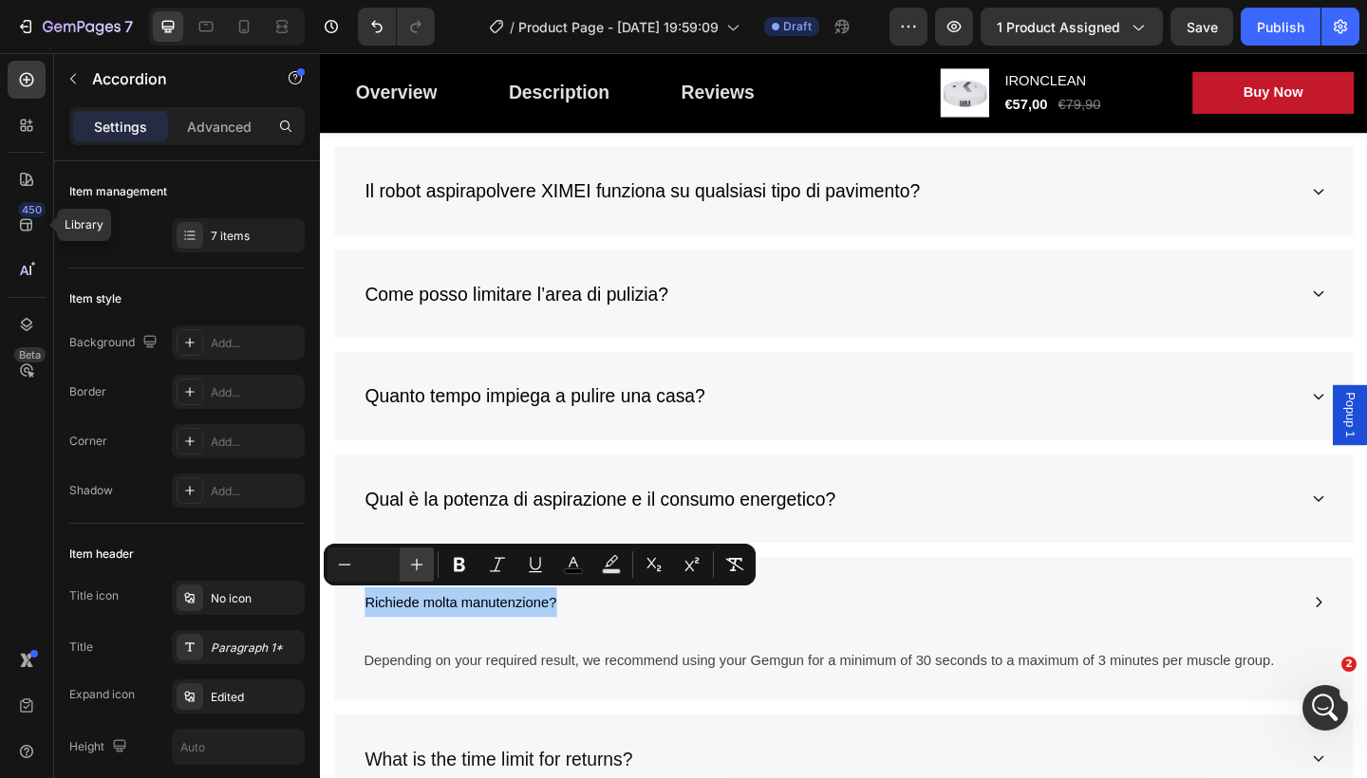
click at [424, 568] on icon "Editor contextual toolbar" at bounding box center [416, 564] width 19 height 19
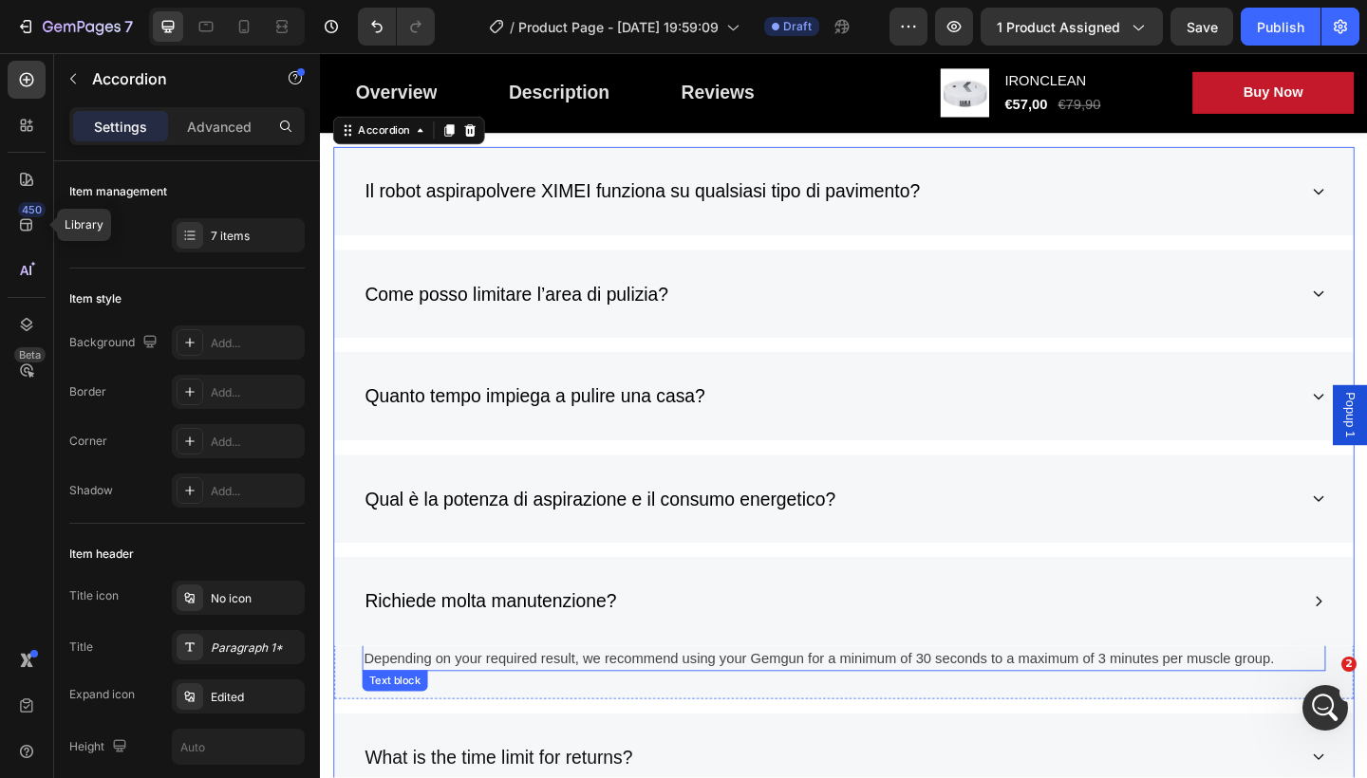
scroll to position [6314, 0]
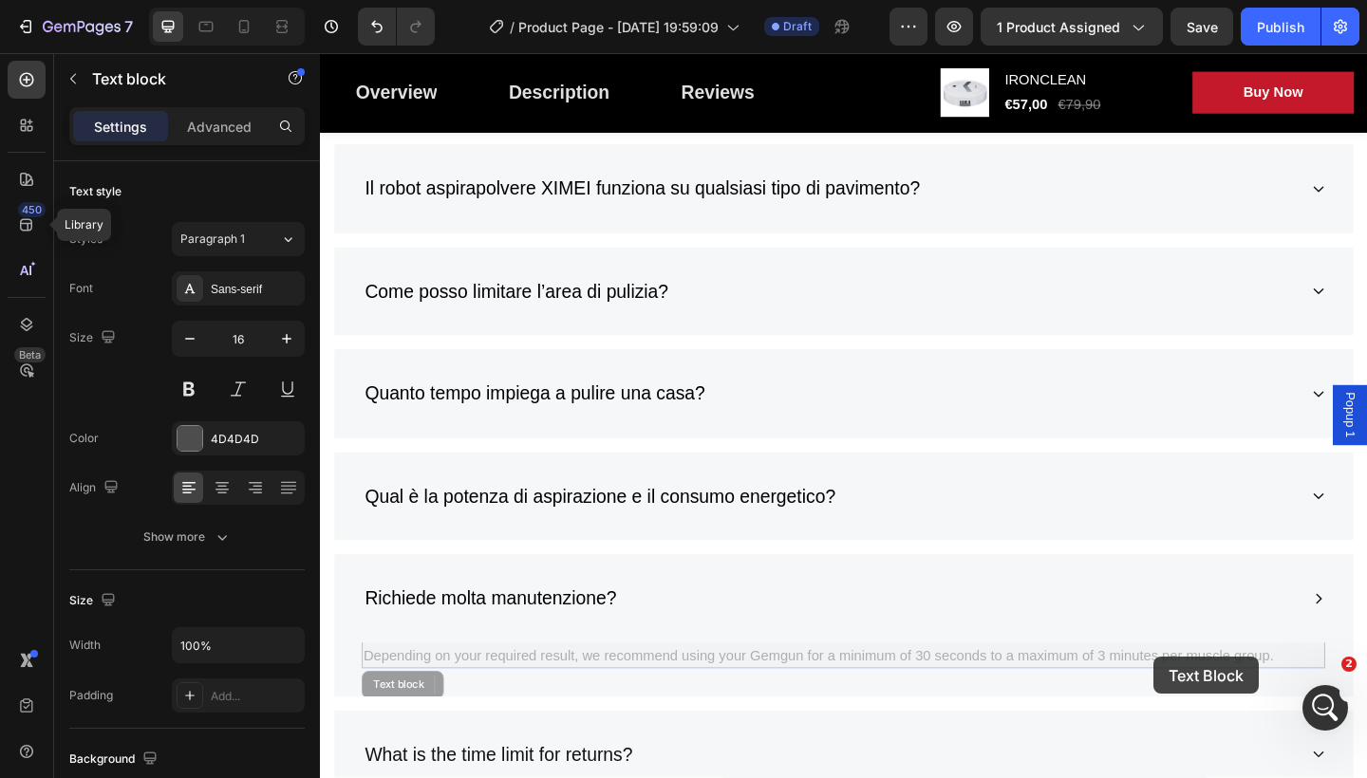
drag, startPoint x: 1355, startPoint y: 703, endPoint x: 1228, endPoint y: 709, distance: 127.3
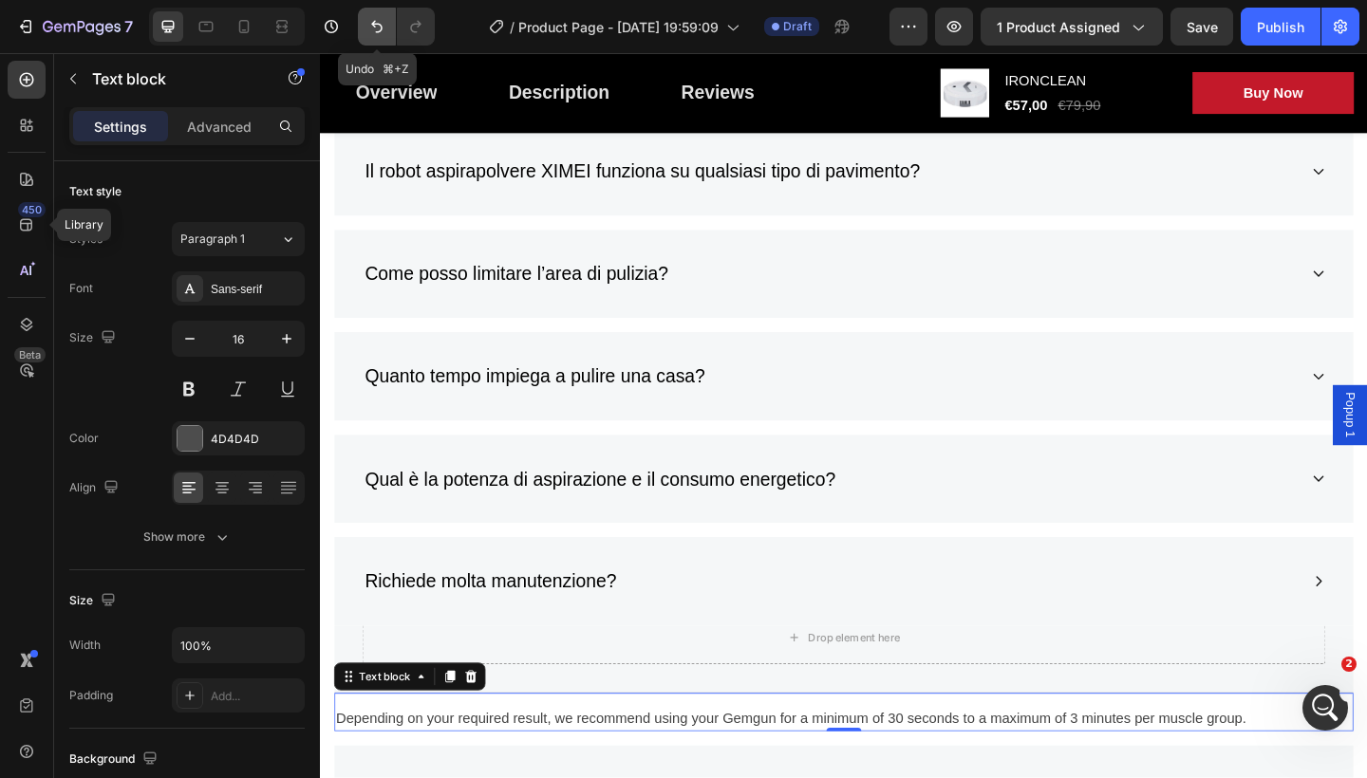
click at [382, 14] on button "Undo/Redo" at bounding box center [377, 27] width 38 height 38
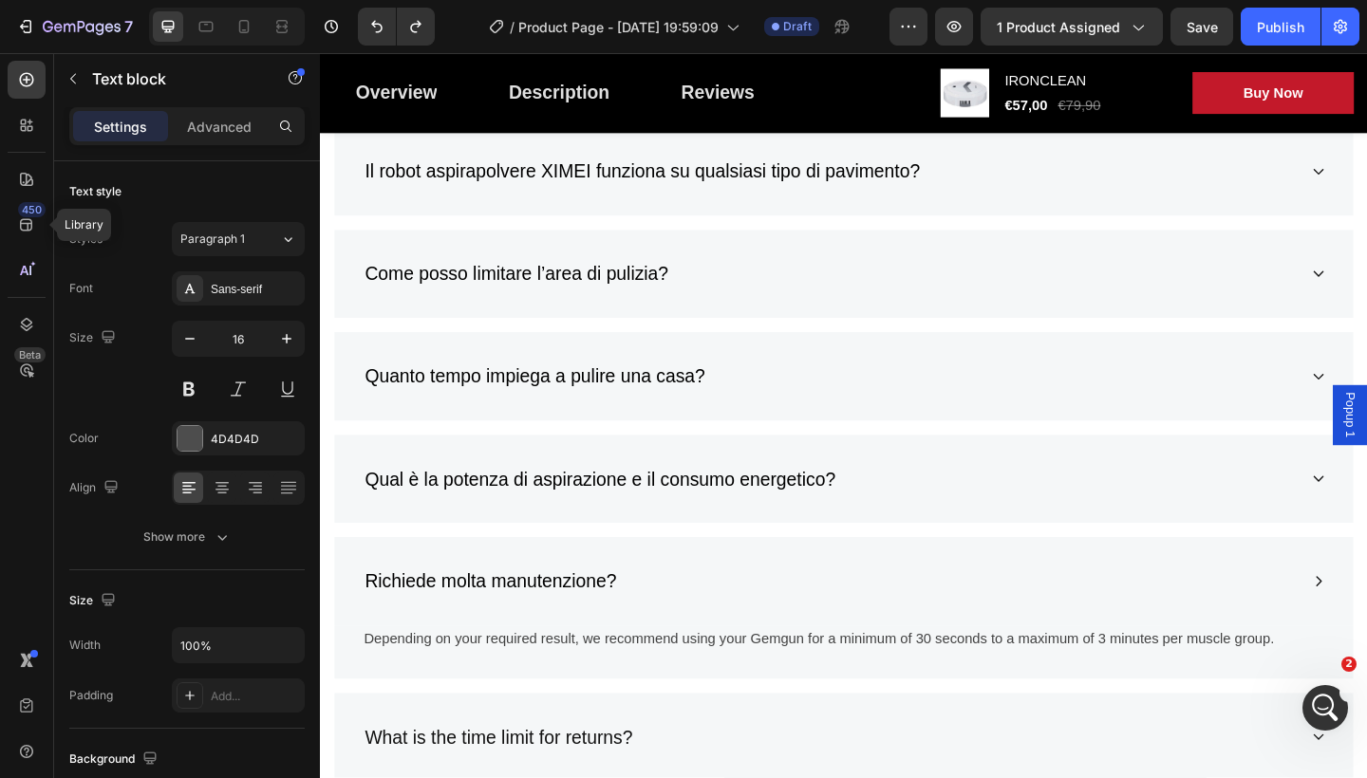
click at [1356, 684] on p "Depending on your required result, we recommend using your Gemgun for a minimum…" at bounding box center [889, 691] width 1044 height 23
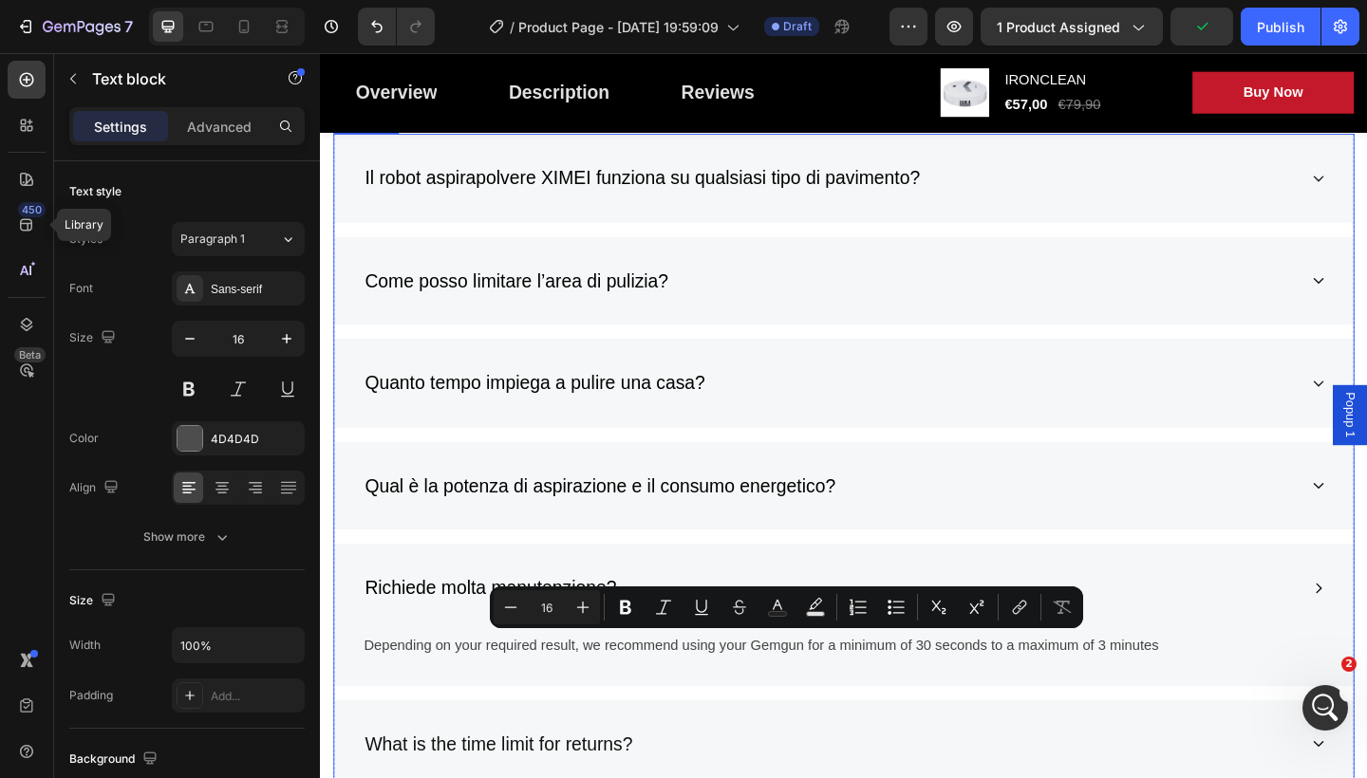
drag, startPoint x: 1239, startPoint y: 687, endPoint x: 814, endPoint y: 676, distance: 425.5
click at [814, 676] on div "Richiede molta manutenzione? Depending on your required result, we recommend us…" at bounding box center [889, 665] width 1109 height 155
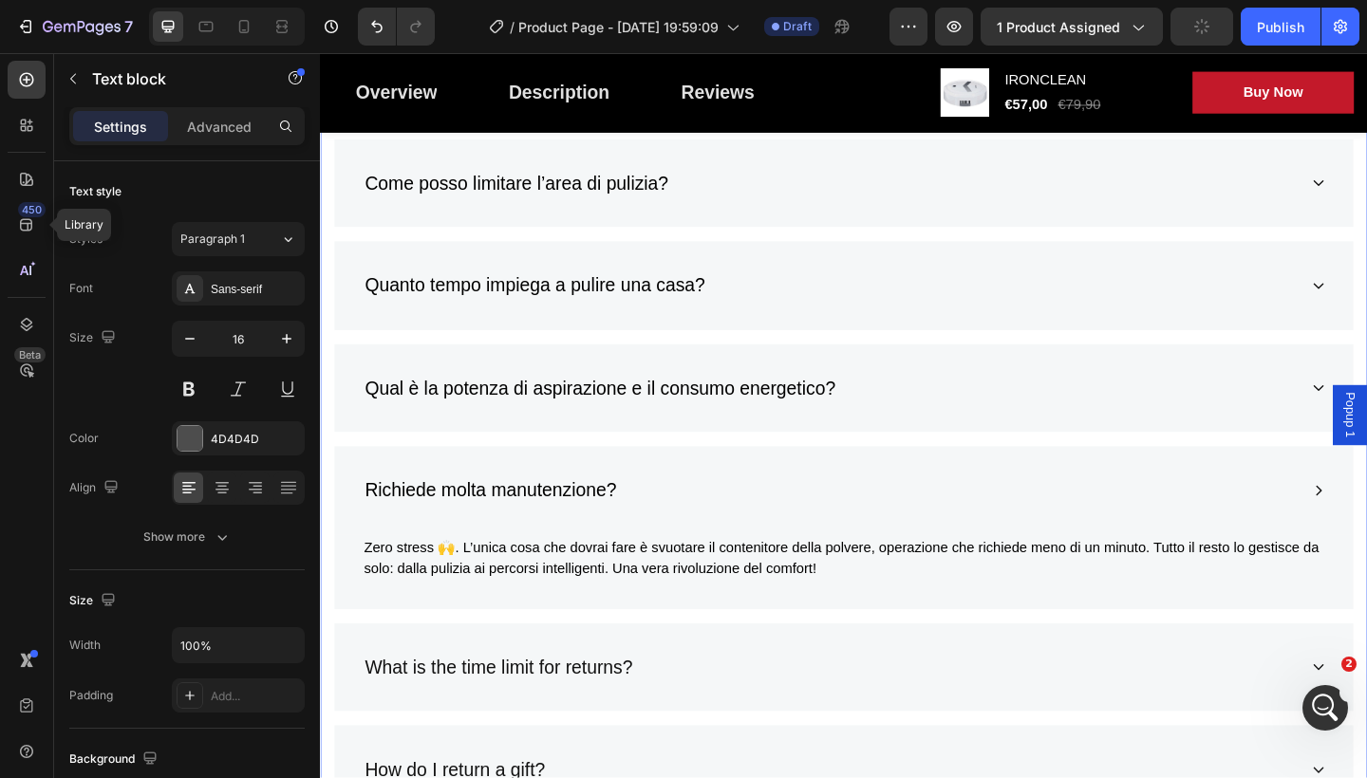
scroll to position [6615, 0]
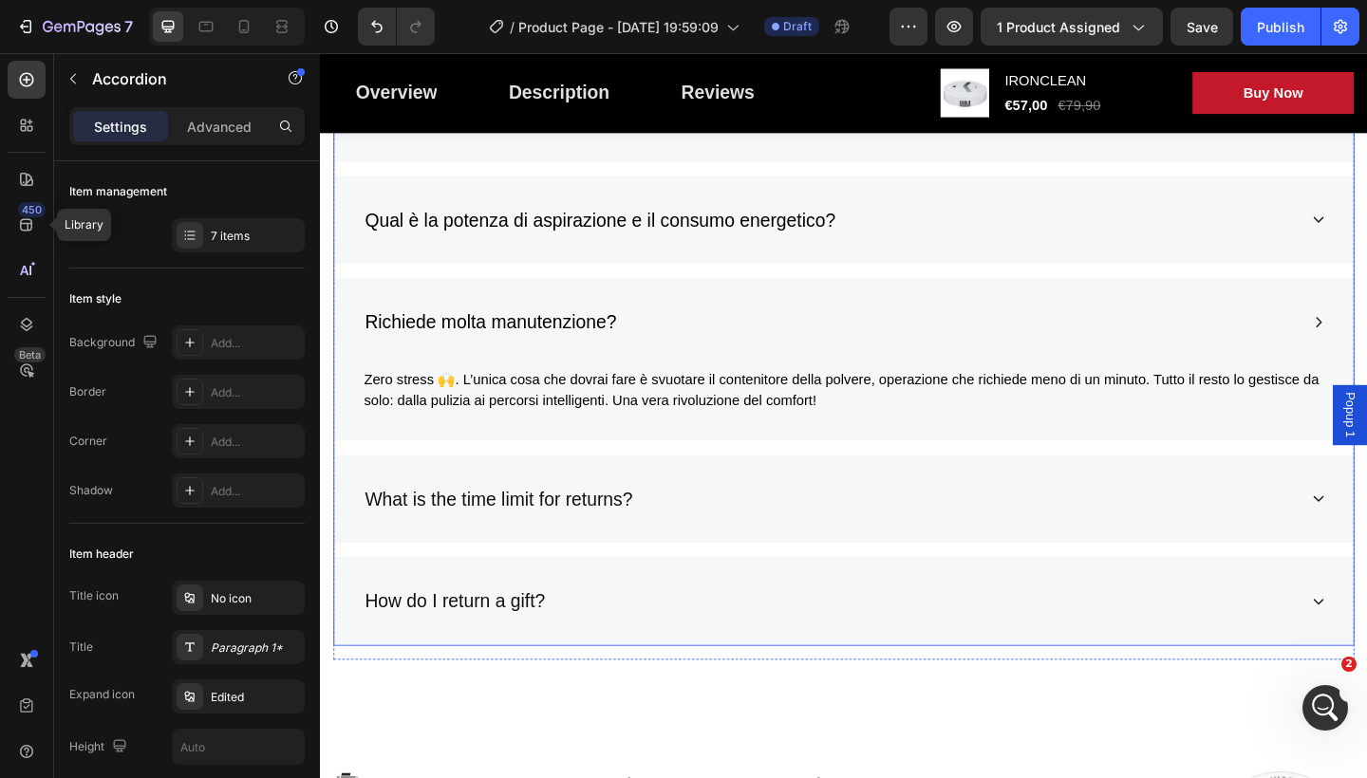
click at [657, 530] on p "What is the time limit for returns?" at bounding box center [513, 539] width 291 height 30
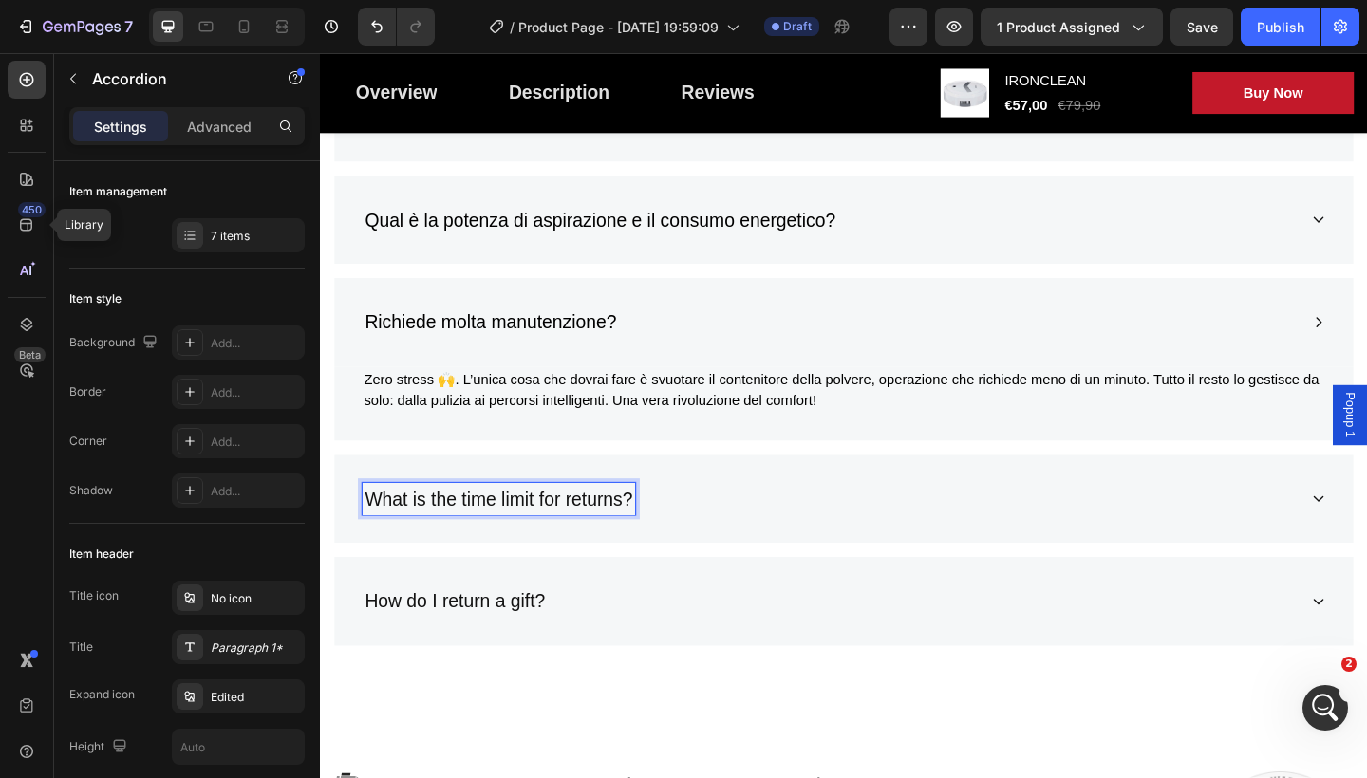
click at [657, 530] on p "What is the time limit for returns?" at bounding box center [513, 539] width 291 height 30
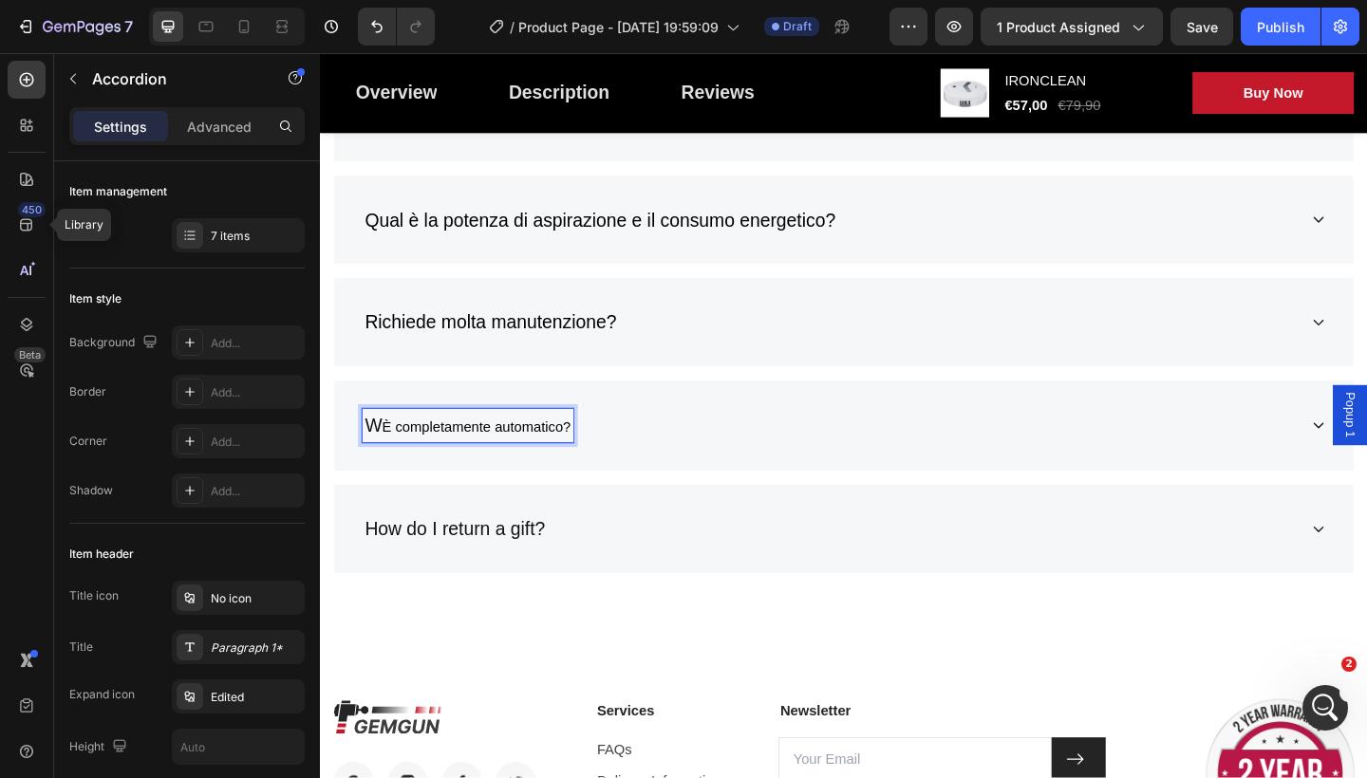
click at [387, 455] on span "È completamente automatico?" at bounding box center [489, 460] width 205 height 16
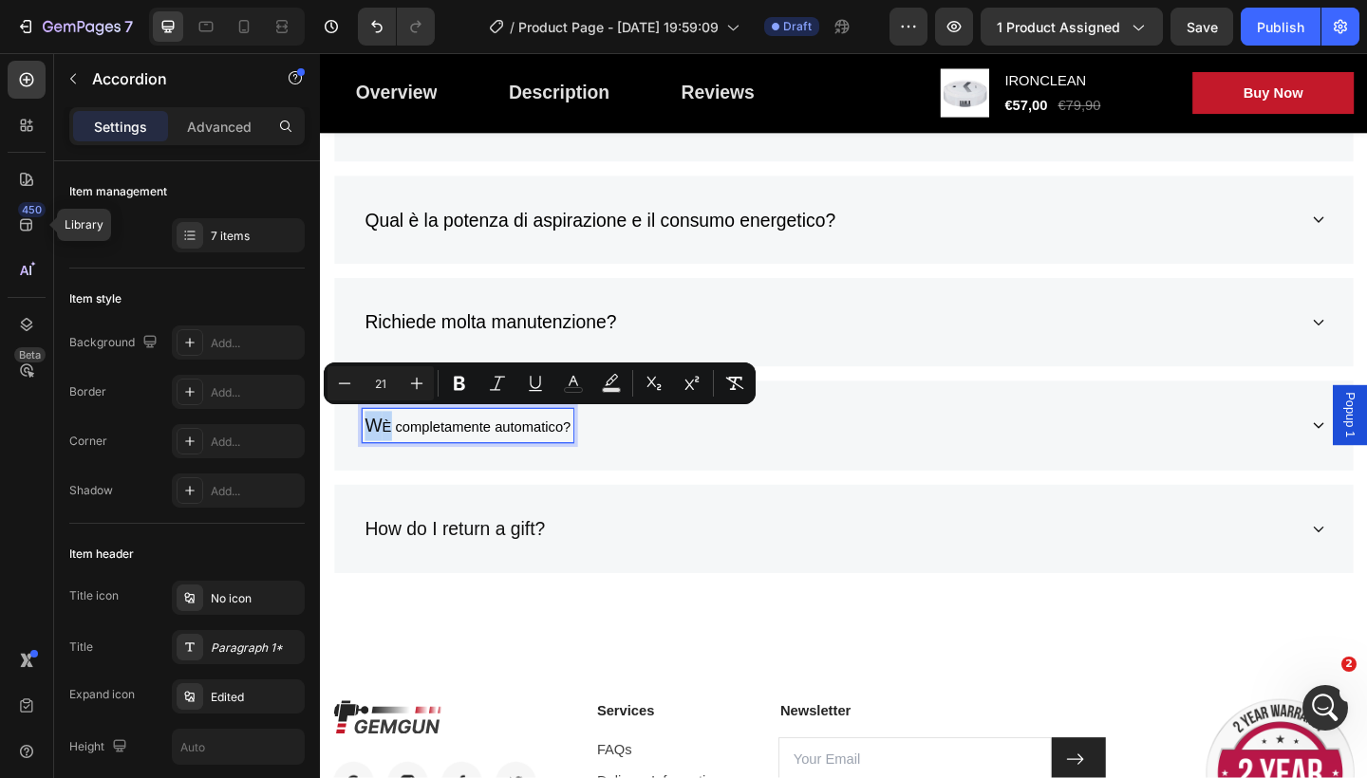
click at [387, 455] on span "È completamente automatico?" at bounding box center [489, 460] width 205 height 16
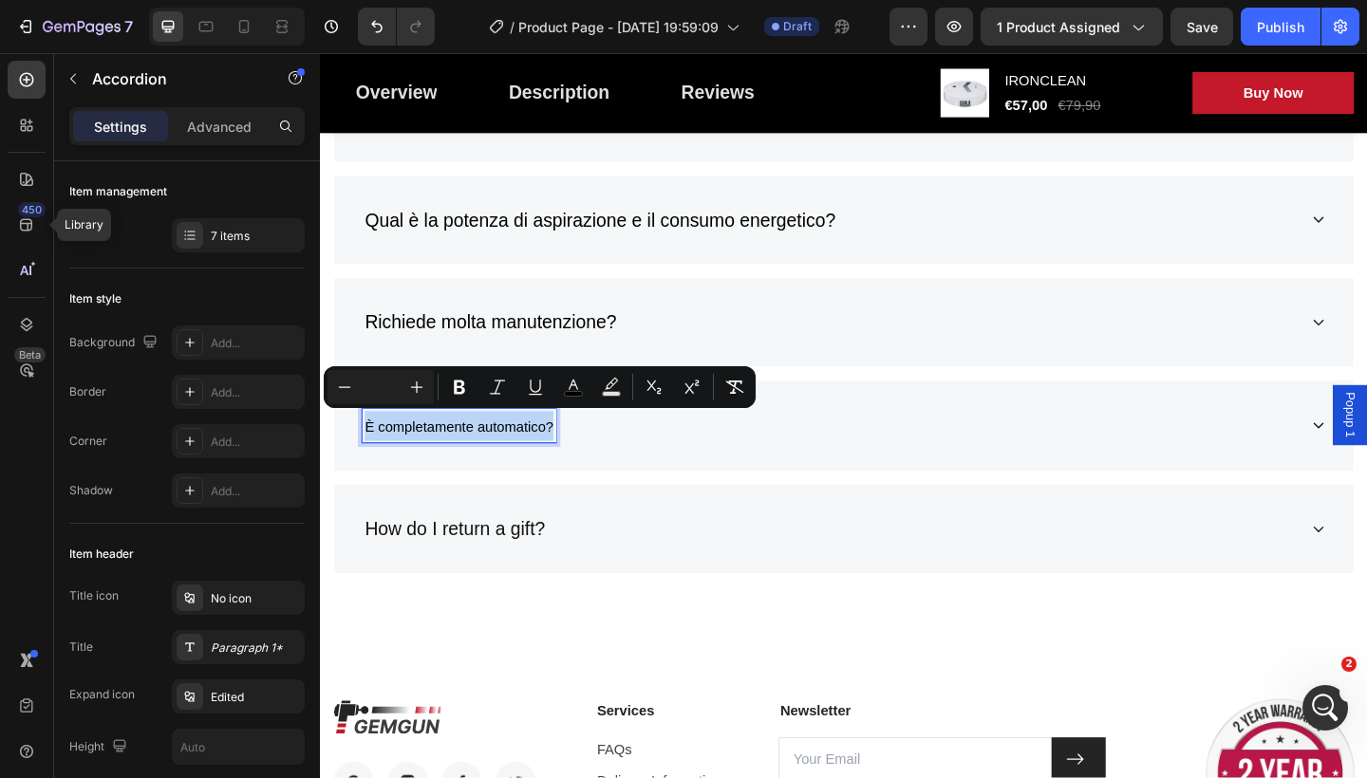
drag, startPoint x: 570, startPoint y: 451, endPoint x: 364, endPoint y: 448, distance: 206.0
click at [370, 452] on span "È completamente automatico?" at bounding box center [470, 460] width 205 height 16
click at [412, 382] on icon "Editor contextual toolbar" at bounding box center [416, 387] width 19 height 19
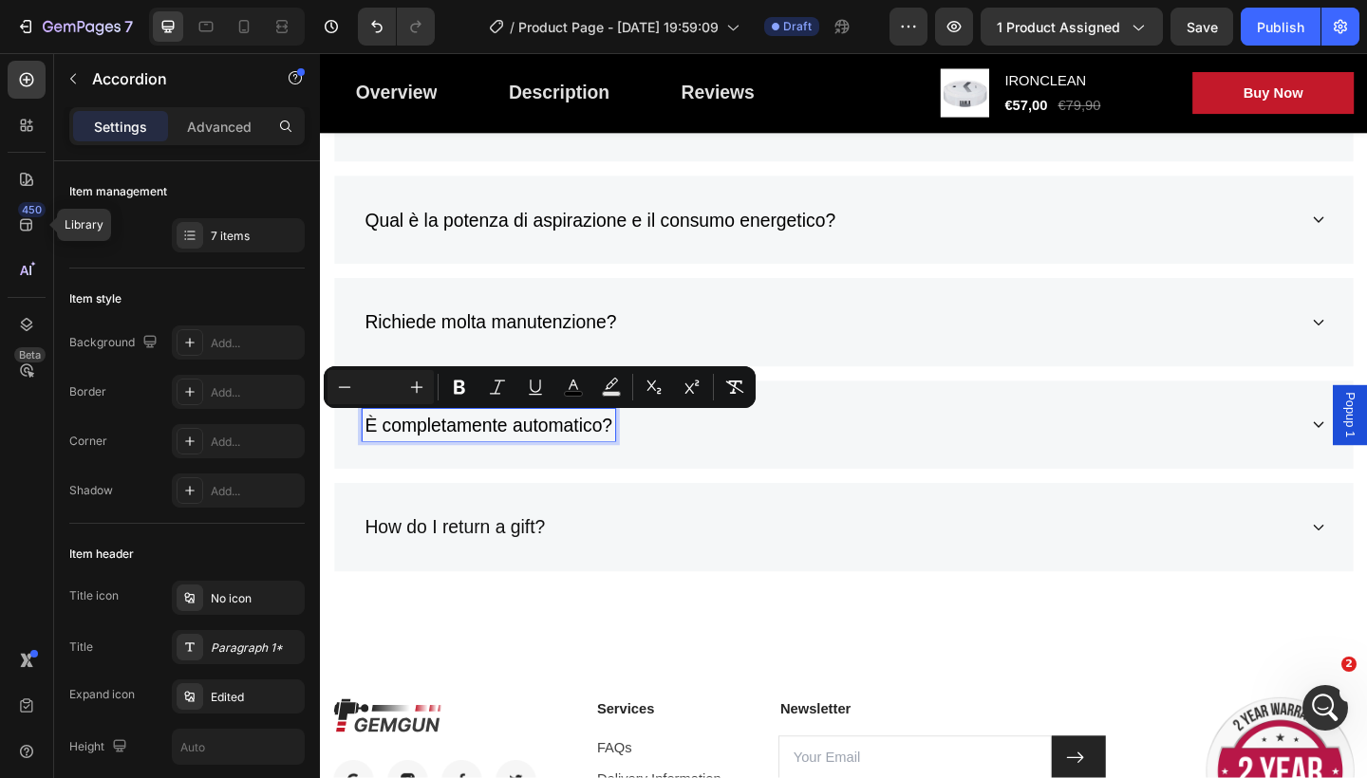
click at [1366, 456] on div "È completamente automatico?" at bounding box center [889, 458] width 1109 height 97
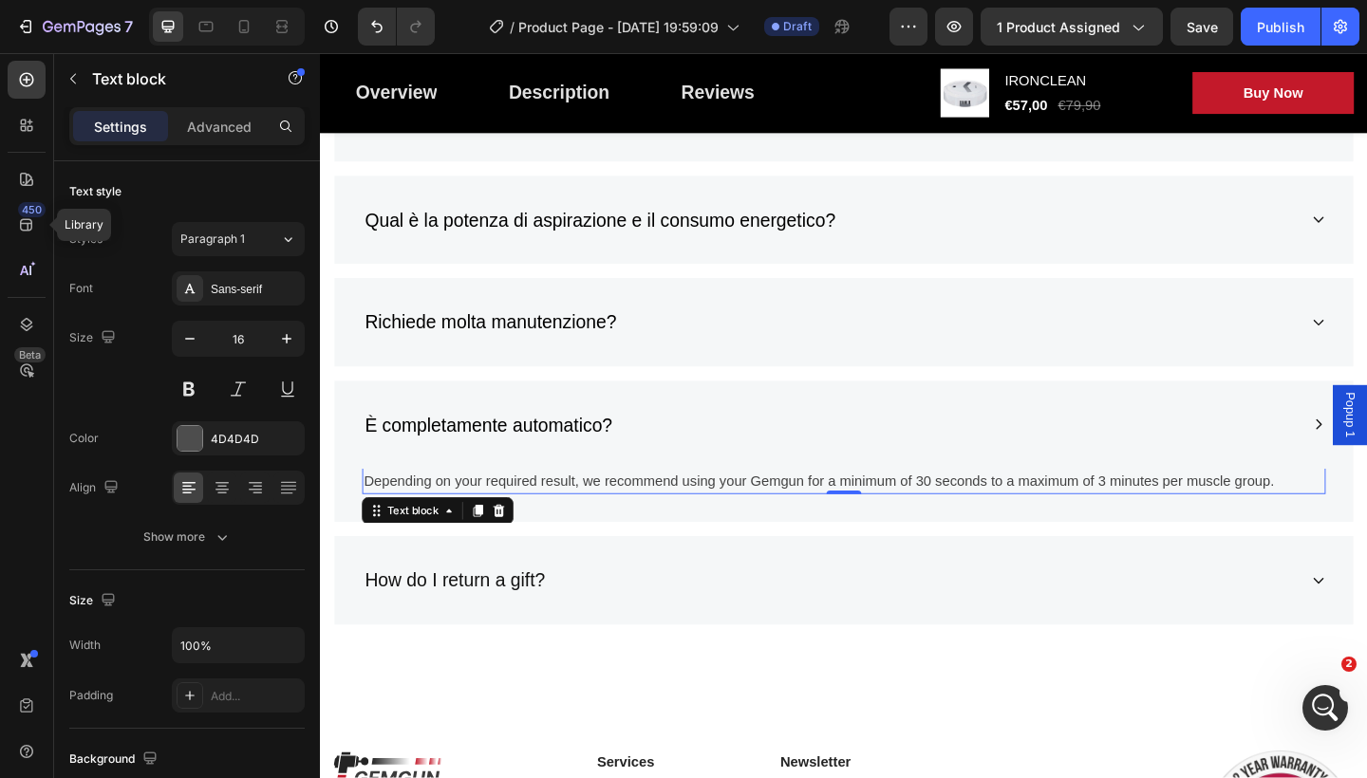
click at [1353, 511] on p "Depending on your required result, we recommend using your Gemgun for a minimum…" at bounding box center [889, 520] width 1044 height 23
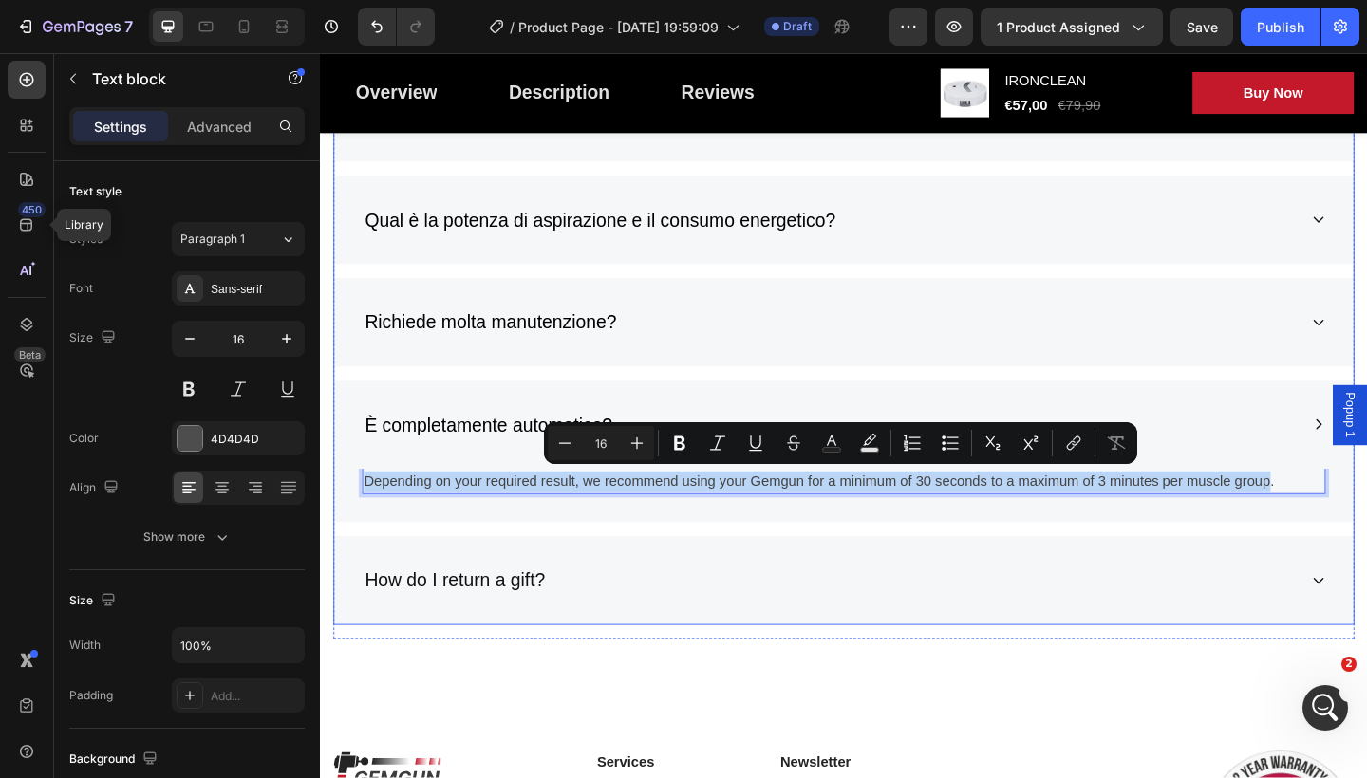
drag, startPoint x: 1353, startPoint y: 511, endPoint x: 452, endPoint y: 491, distance: 901.2
click at [452, 491] on div "È completamente automatico? Depending on your required result, we recommend usi…" at bounding box center [889, 487] width 1109 height 155
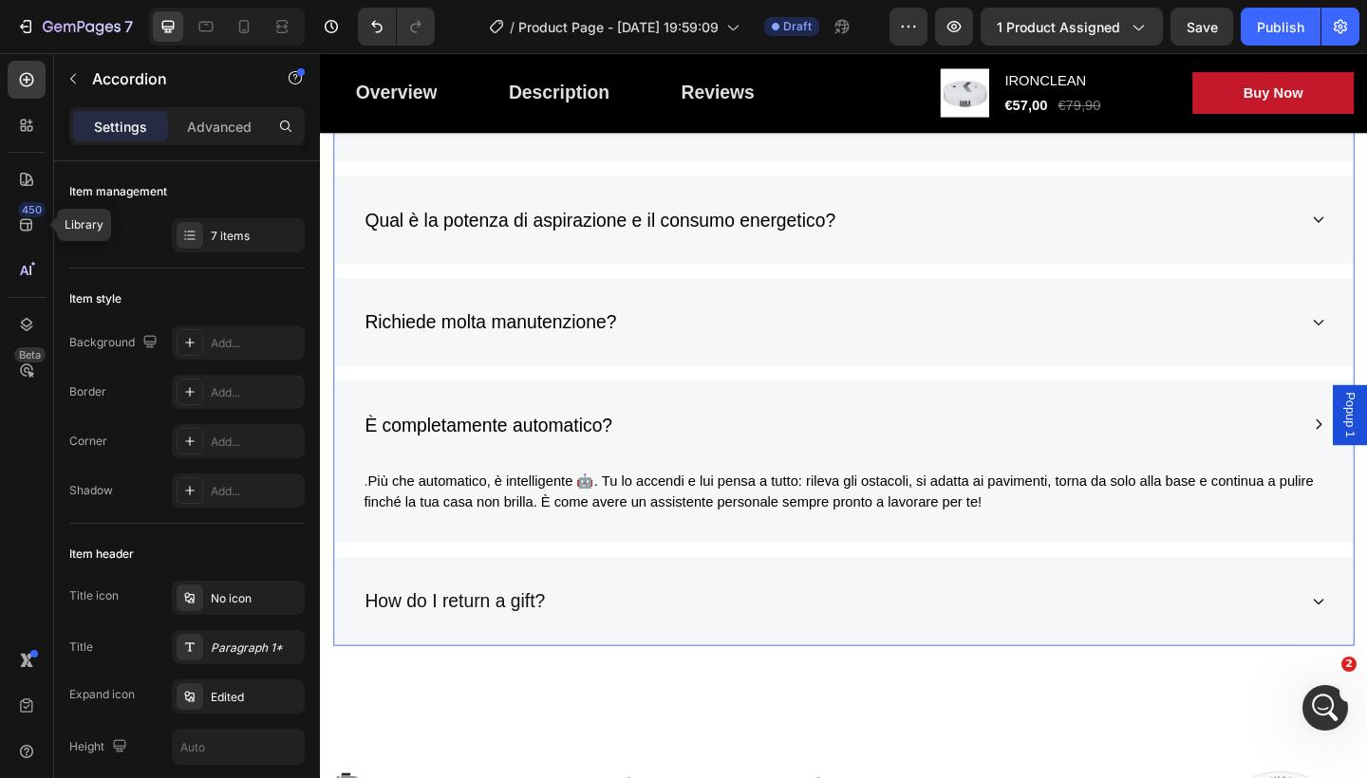
click at [562, 643] on p "How do I return a gift?" at bounding box center [466, 650] width 197 height 30
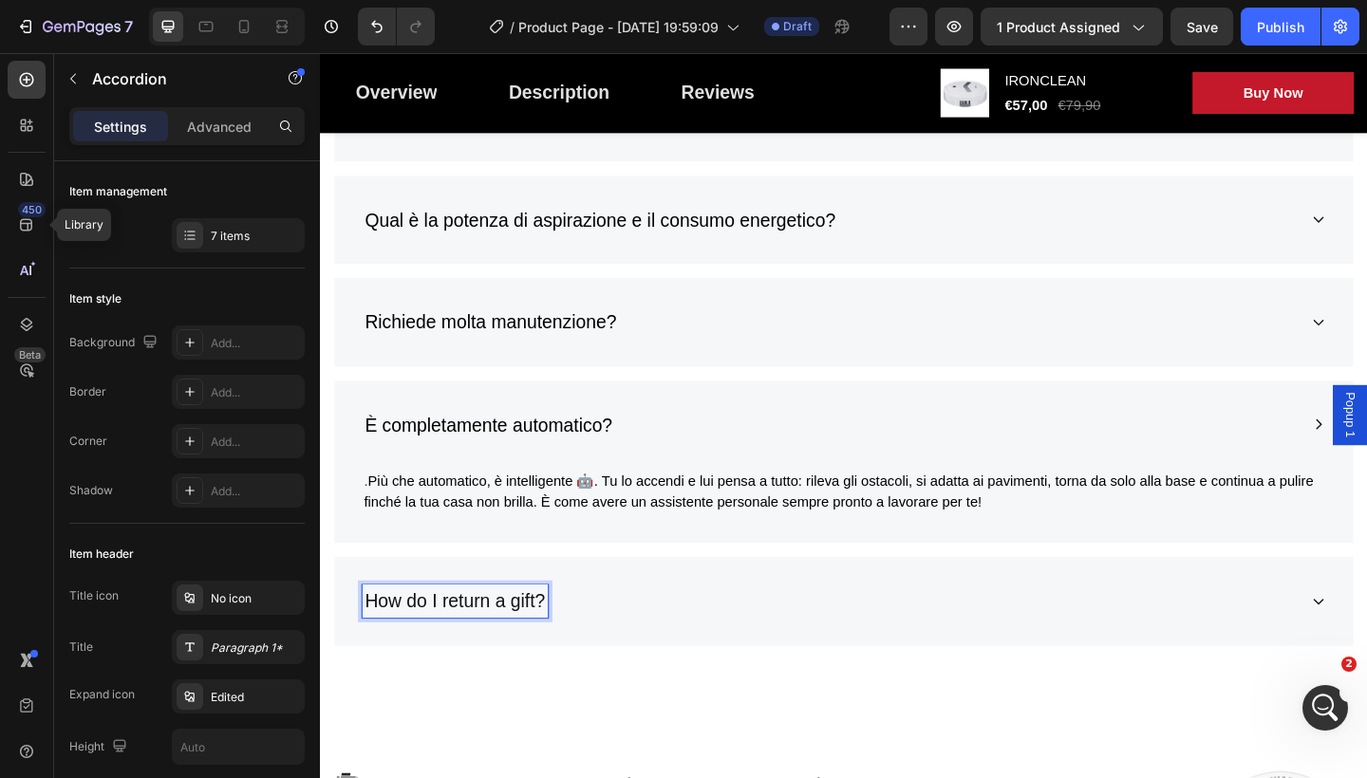
click at [558, 643] on p "How do I return a gift?" at bounding box center [466, 650] width 197 height 30
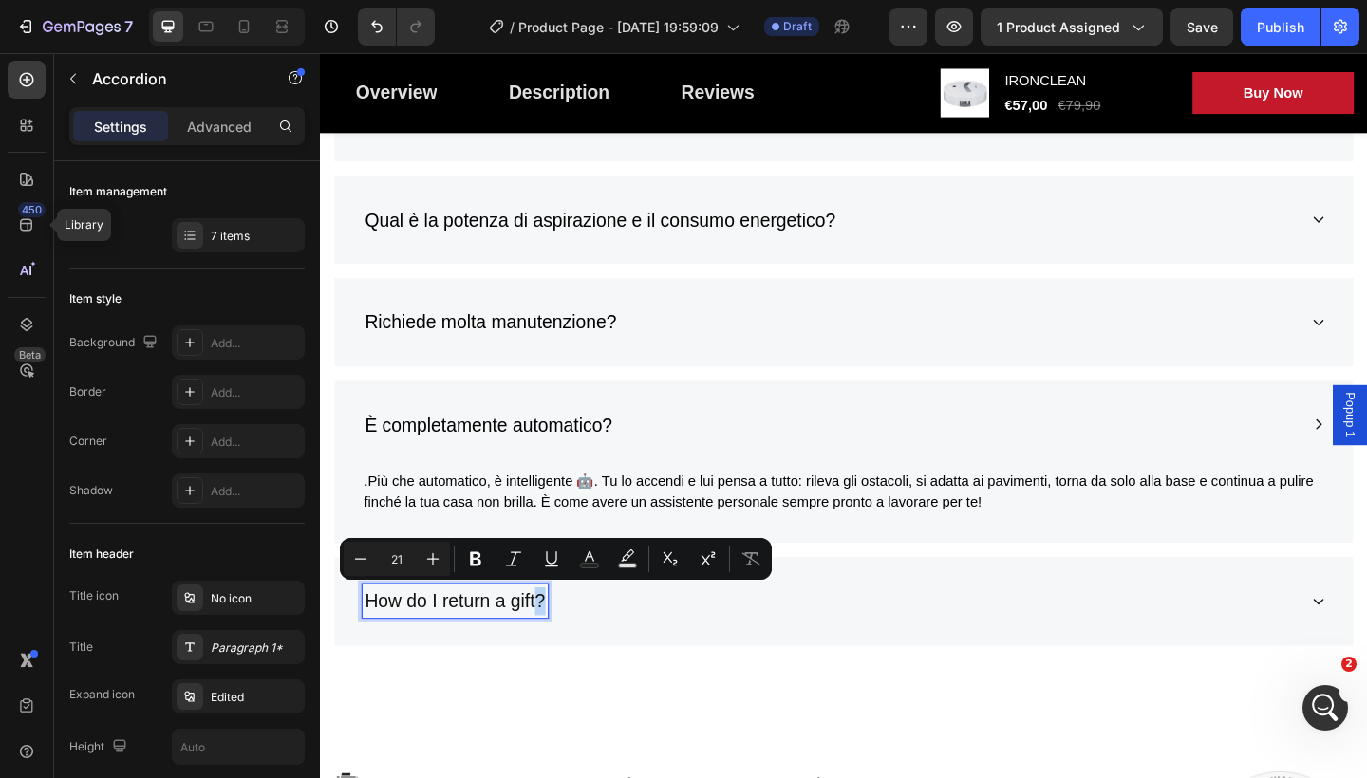
click at [558, 643] on p "How do I return a gift?" at bounding box center [466, 650] width 197 height 30
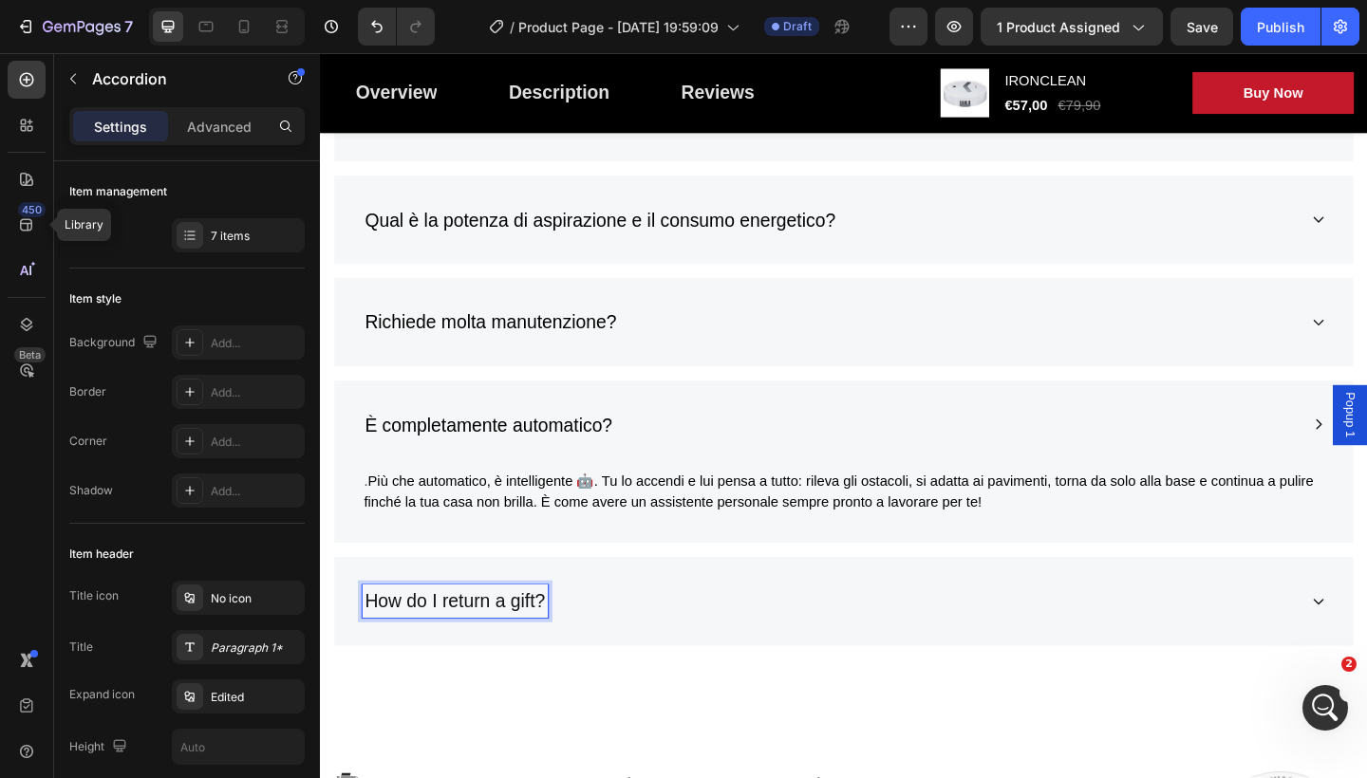
click at [554, 642] on p "How do I return a gift?" at bounding box center [466, 650] width 197 height 30
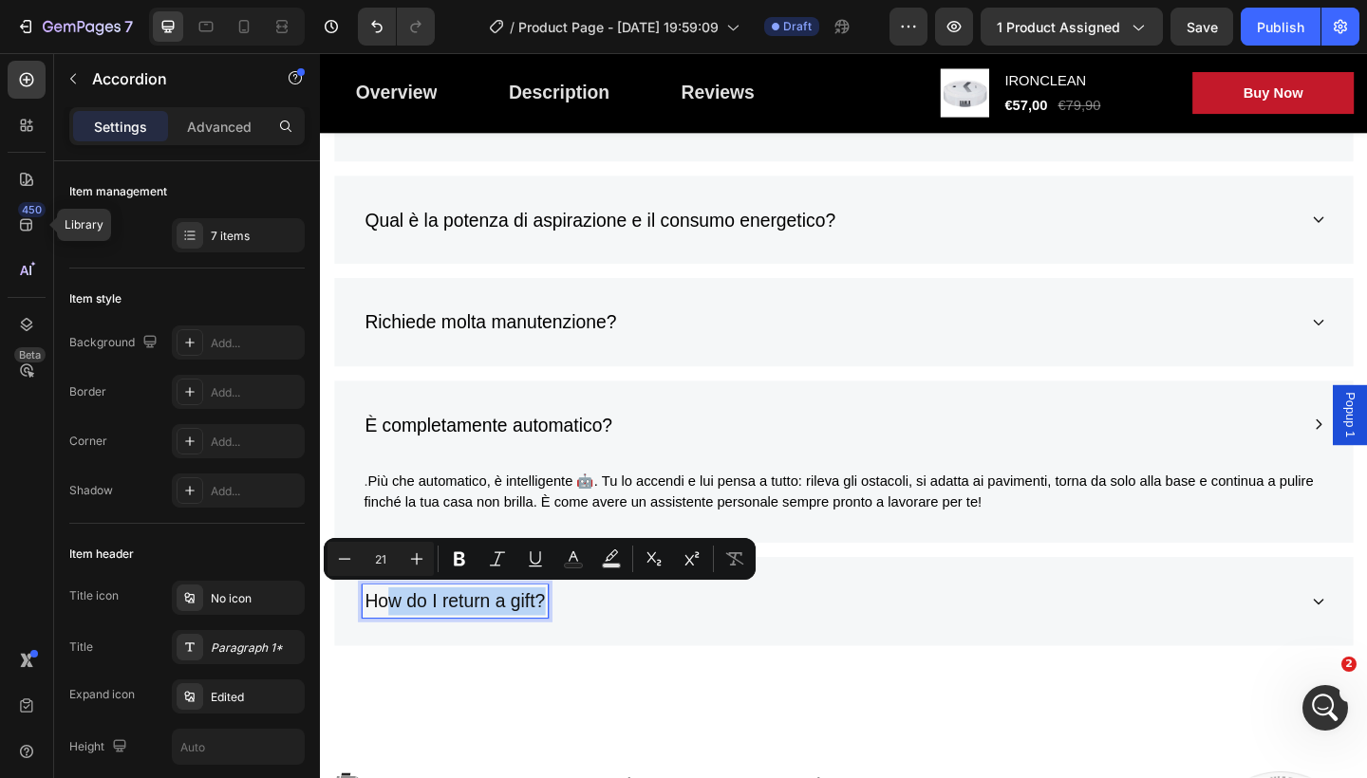
drag, startPoint x: 554, startPoint y: 642, endPoint x: 380, endPoint y: 639, distance: 174.7
click at [380, 639] on p "How do I return a gift?" at bounding box center [466, 650] width 197 height 30
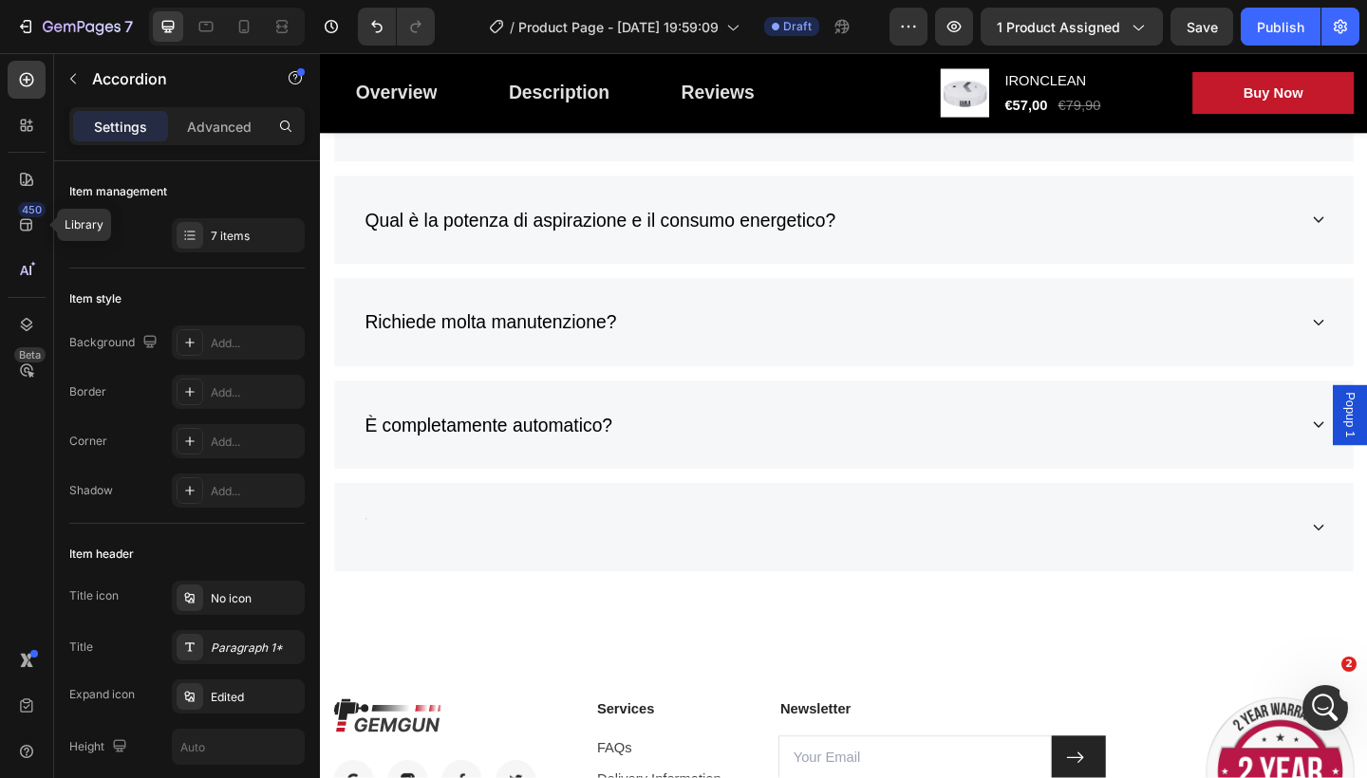
click at [368, 556] on div "Rich Text Editor. Editing area: main" at bounding box center [369, 570] width 6 height 36
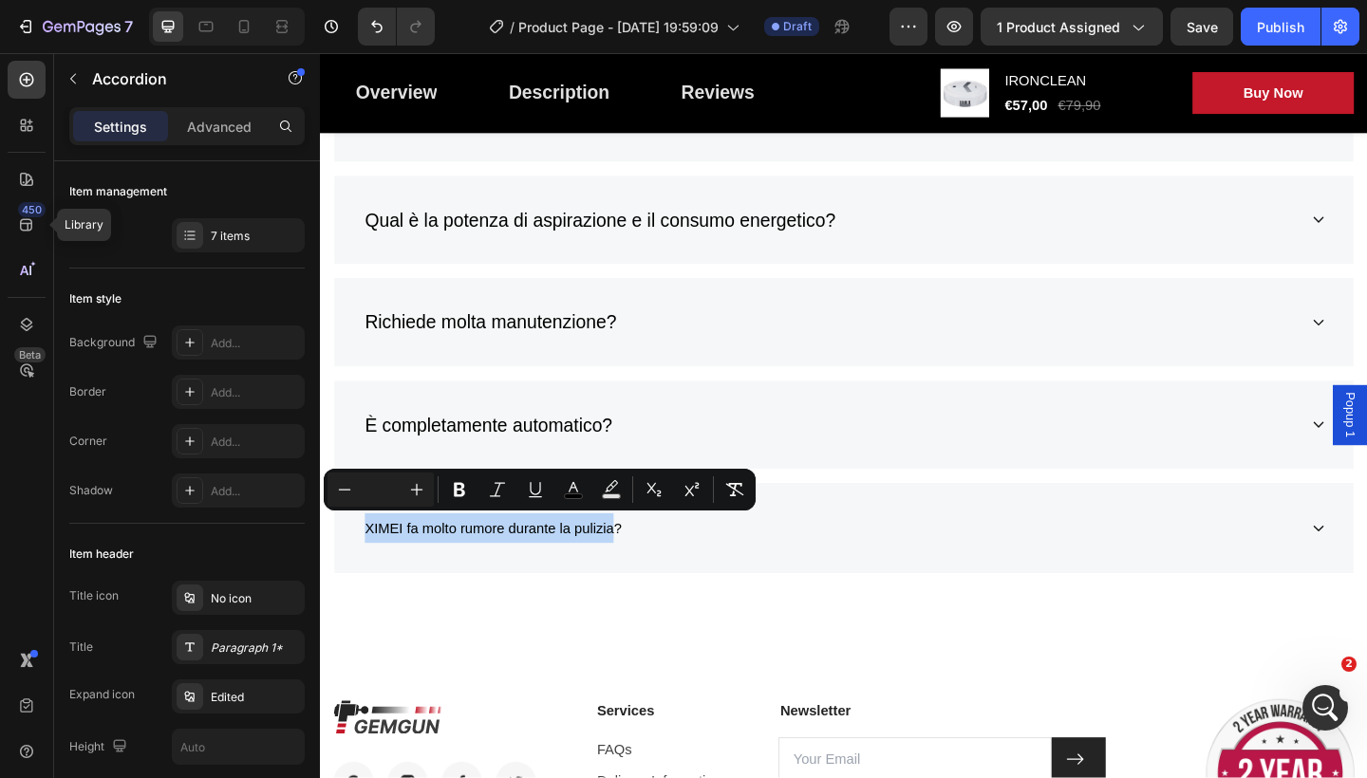
drag, startPoint x: 560, startPoint y: 561, endPoint x: 454, endPoint y: 547, distance: 107.3
click at [454, 547] on div "XIMEI fa molto rumore durante la pulizia?" at bounding box center [889, 570] width 1109 height 99
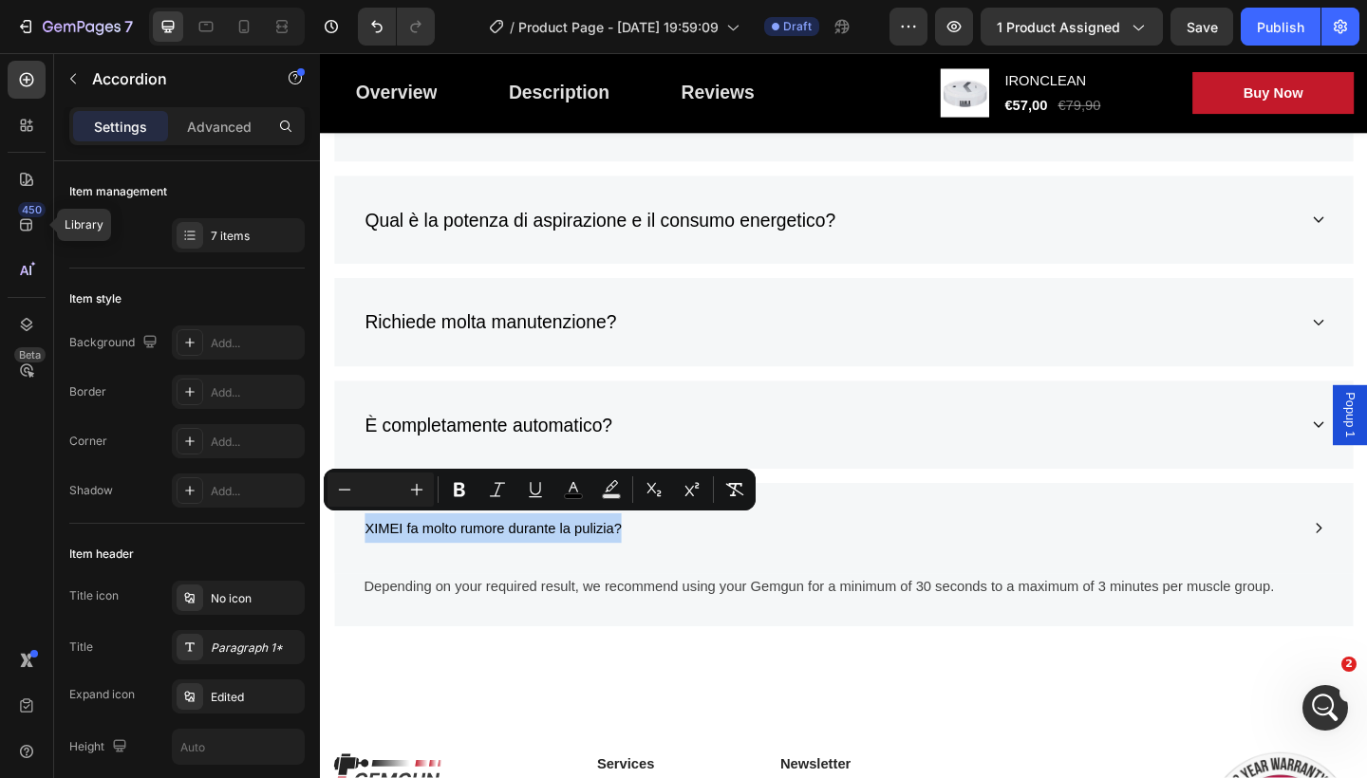
drag, startPoint x: 645, startPoint y: 565, endPoint x: 356, endPoint y: 537, distance: 289.9
click at [353, 538] on div "XIMEI fa molto rumore durante la pulizia?" at bounding box center [889, 570] width 1109 height 99
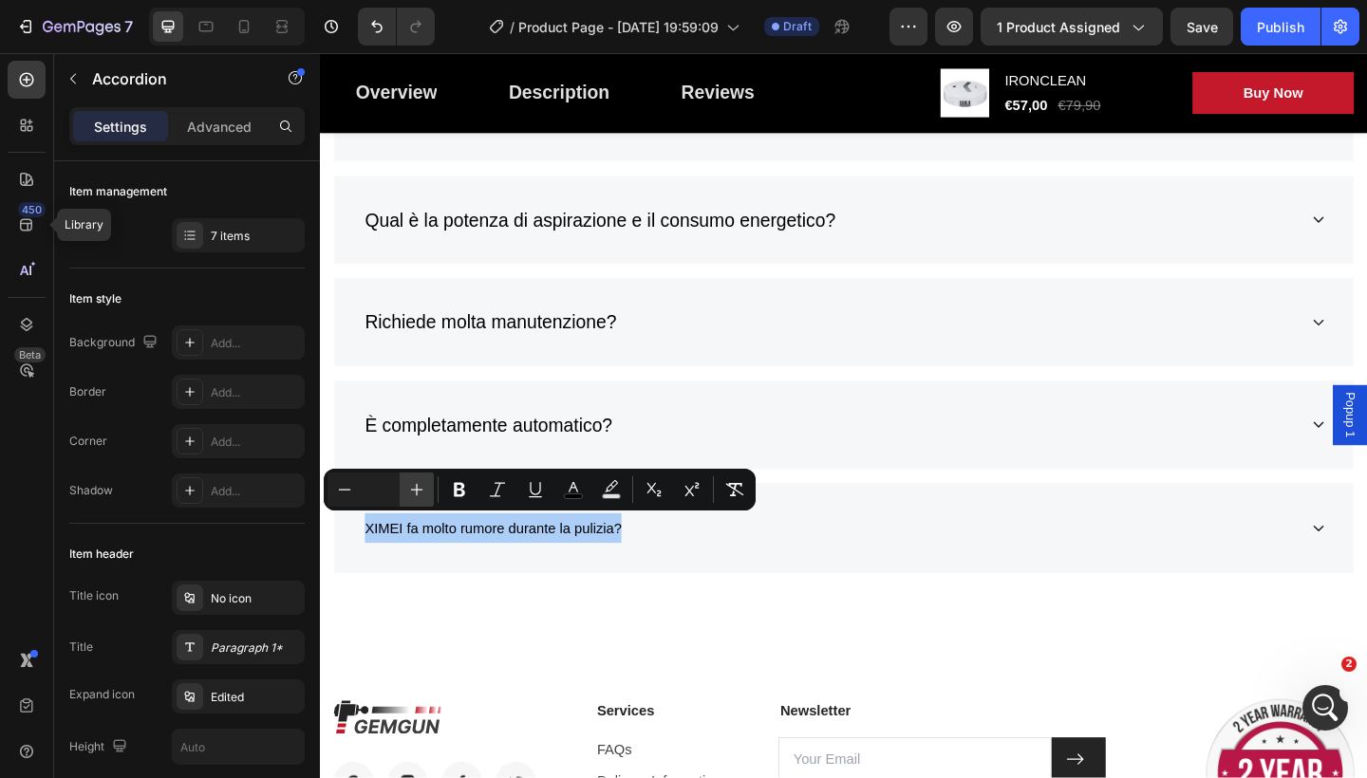
click at [410, 498] on icon "Editor contextual toolbar" at bounding box center [416, 489] width 19 height 19
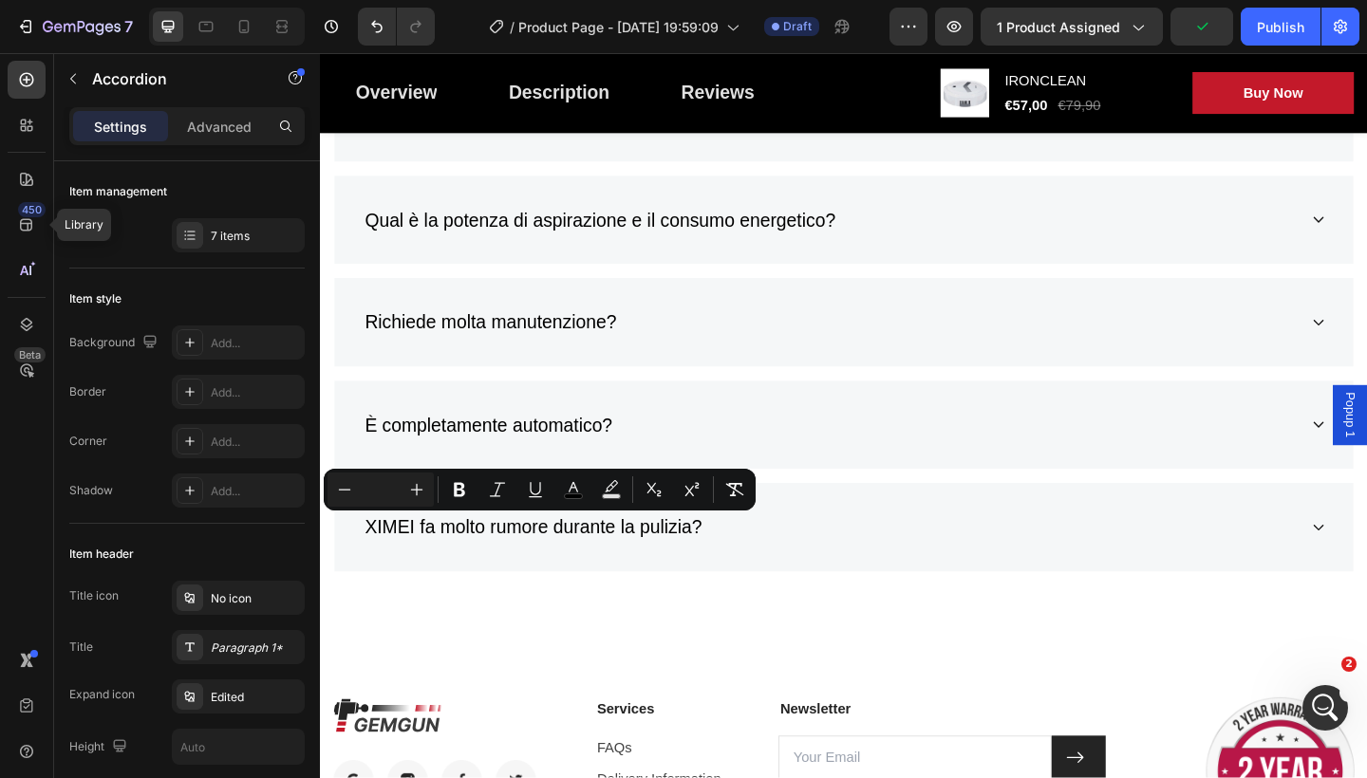
click at [1366, 555] on div "XIMEI fa molto rumore durante la pulizia?" at bounding box center [889, 569] width 1109 height 97
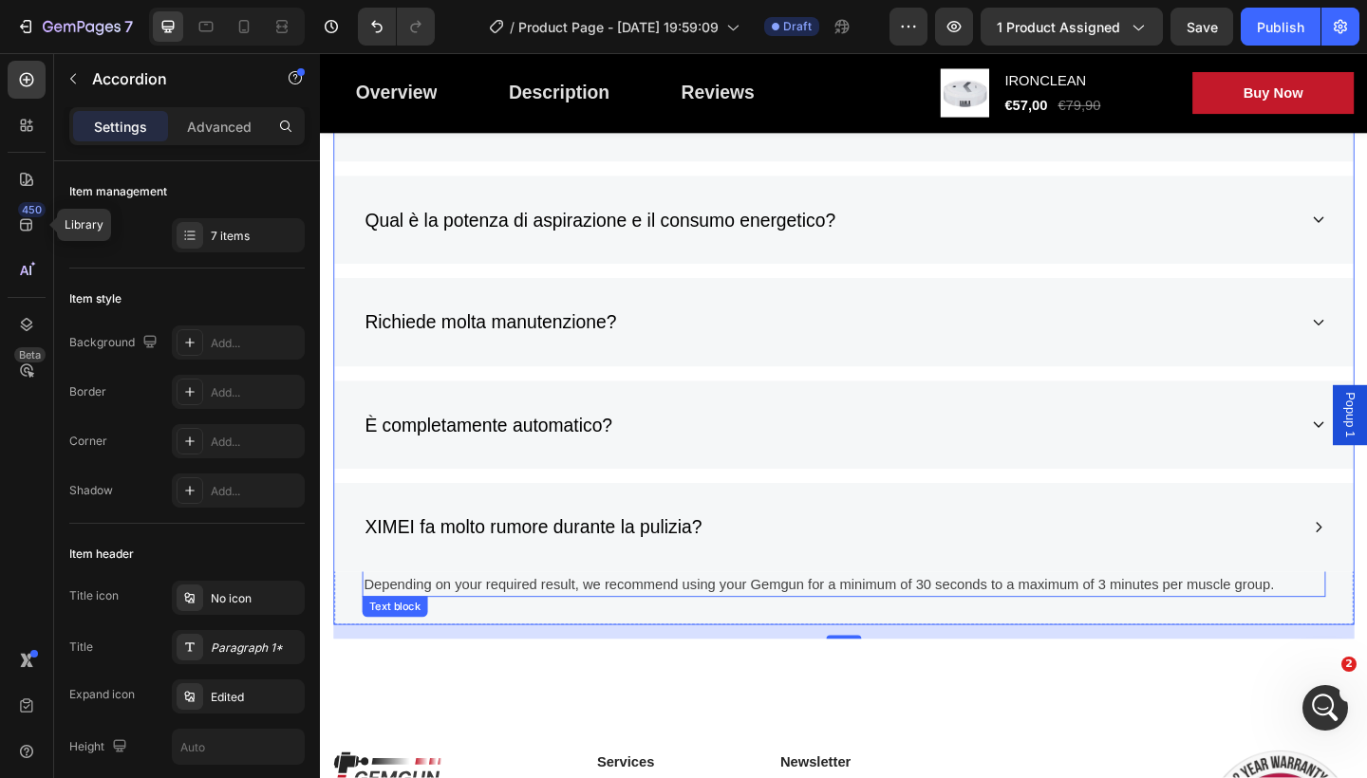
click at [1360, 622] on p "Depending on your required result, we recommend using your Gemgun for a minimum…" at bounding box center [889, 632] width 1044 height 23
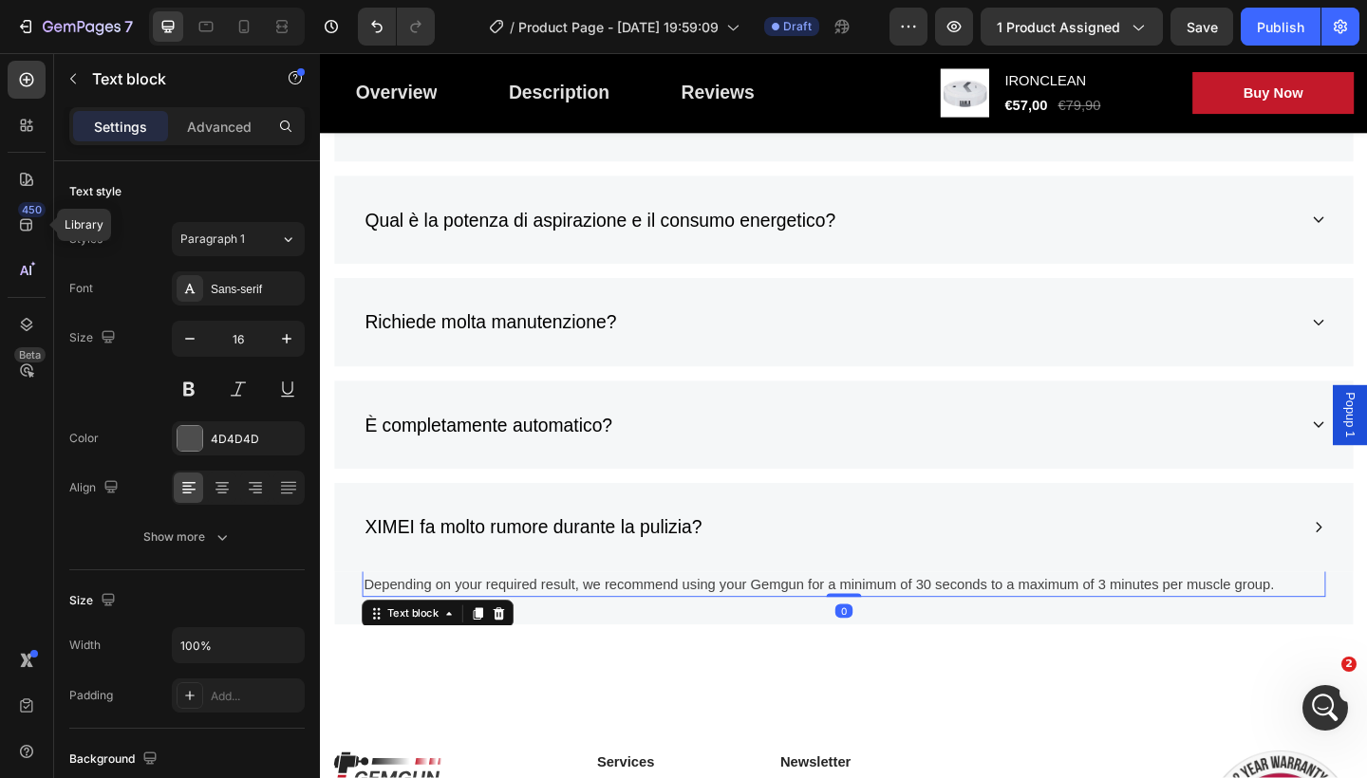
click at [1360, 622] on p "Depending on your required result, we recommend using your Gemgun for a minimum…" at bounding box center [889, 632] width 1044 height 23
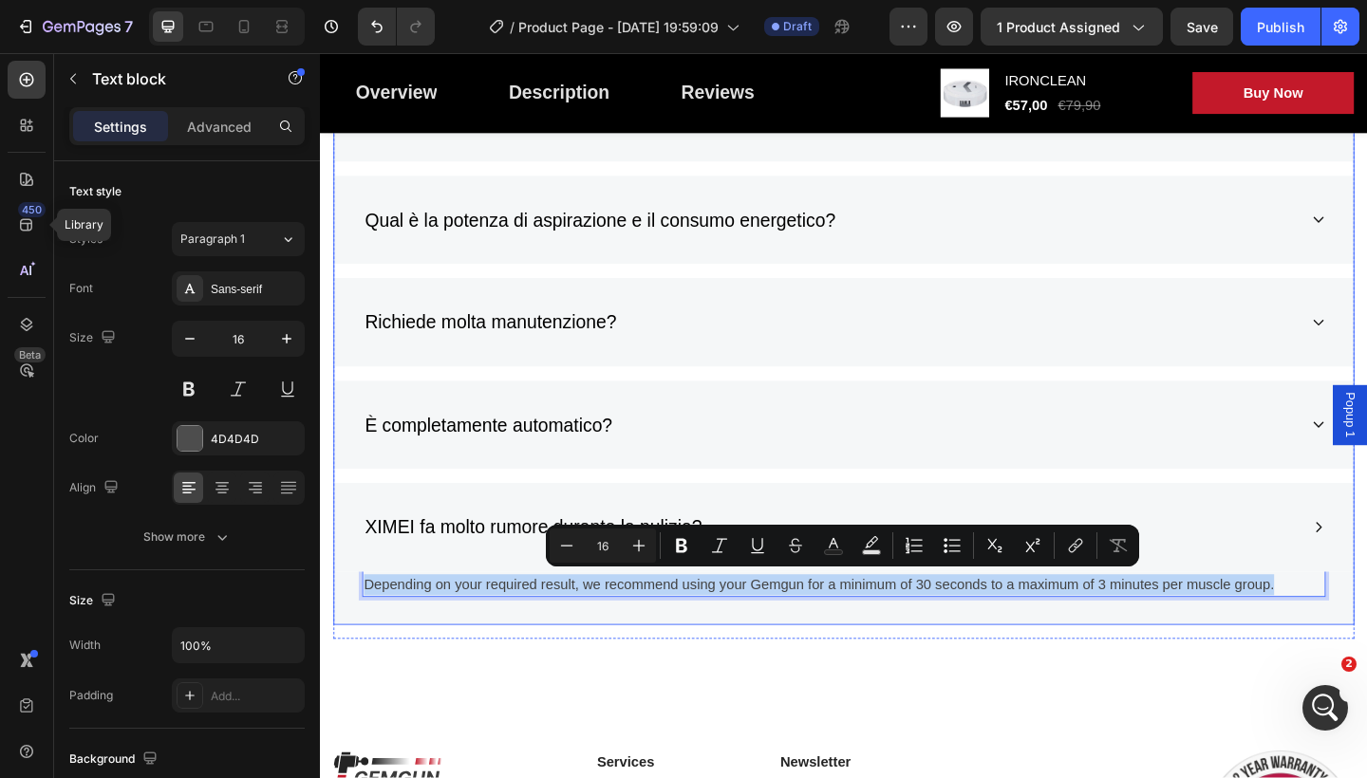
drag, startPoint x: 1172, startPoint y: 609, endPoint x: 638, endPoint y: 597, distance: 534.6
click at [637, 597] on div "XIMEI fa molto rumore durante la pulizia? Depending on your required result, we…" at bounding box center [889, 598] width 1109 height 155
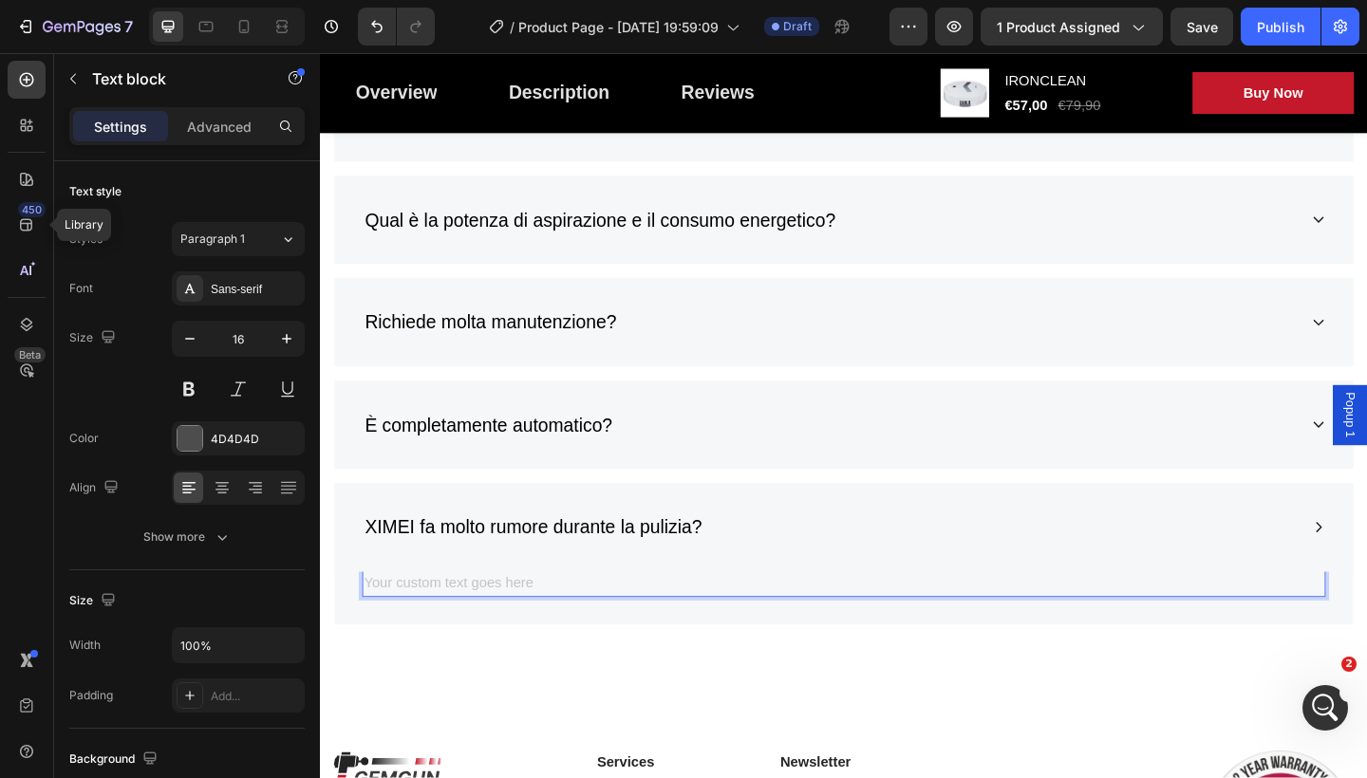
click at [535, 620] on div "Rich Text Editor. Editing area: main" at bounding box center [890, 632] width 1048 height 27
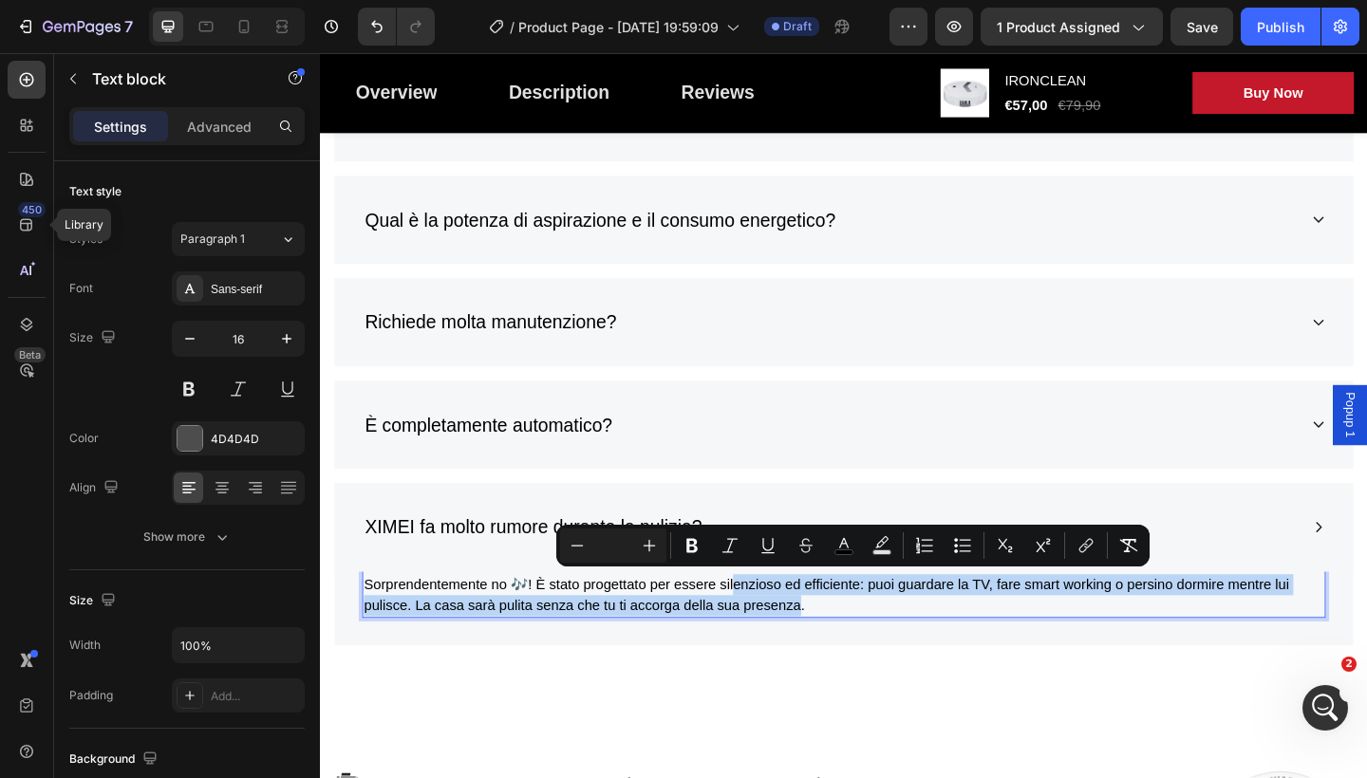
drag, startPoint x: 841, startPoint y: 639, endPoint x: 775, endPoint y: 633, distance: 66.7
click at [775, 633] on p "Sorprendentemente no 🎶! È stato progettato per essere silenzioso ed efficiente:…" at bounding box center [889, 644] width 1044 height 46
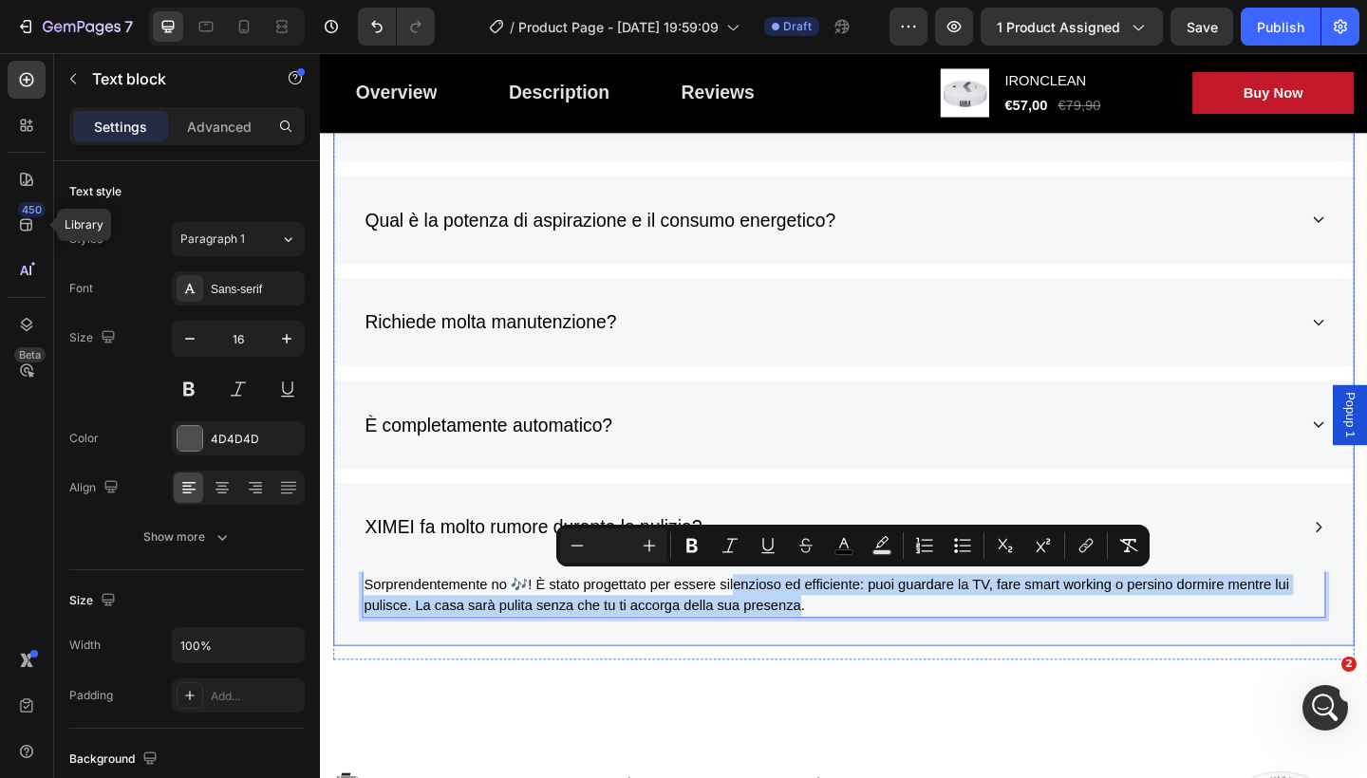
click at [1233, 510] on div "Il robot aspirapolvere XIMEI funziona su qualsiasi tipo di pavimento? Come poss…" at bounding box center [889, 275] width 1111 height 847
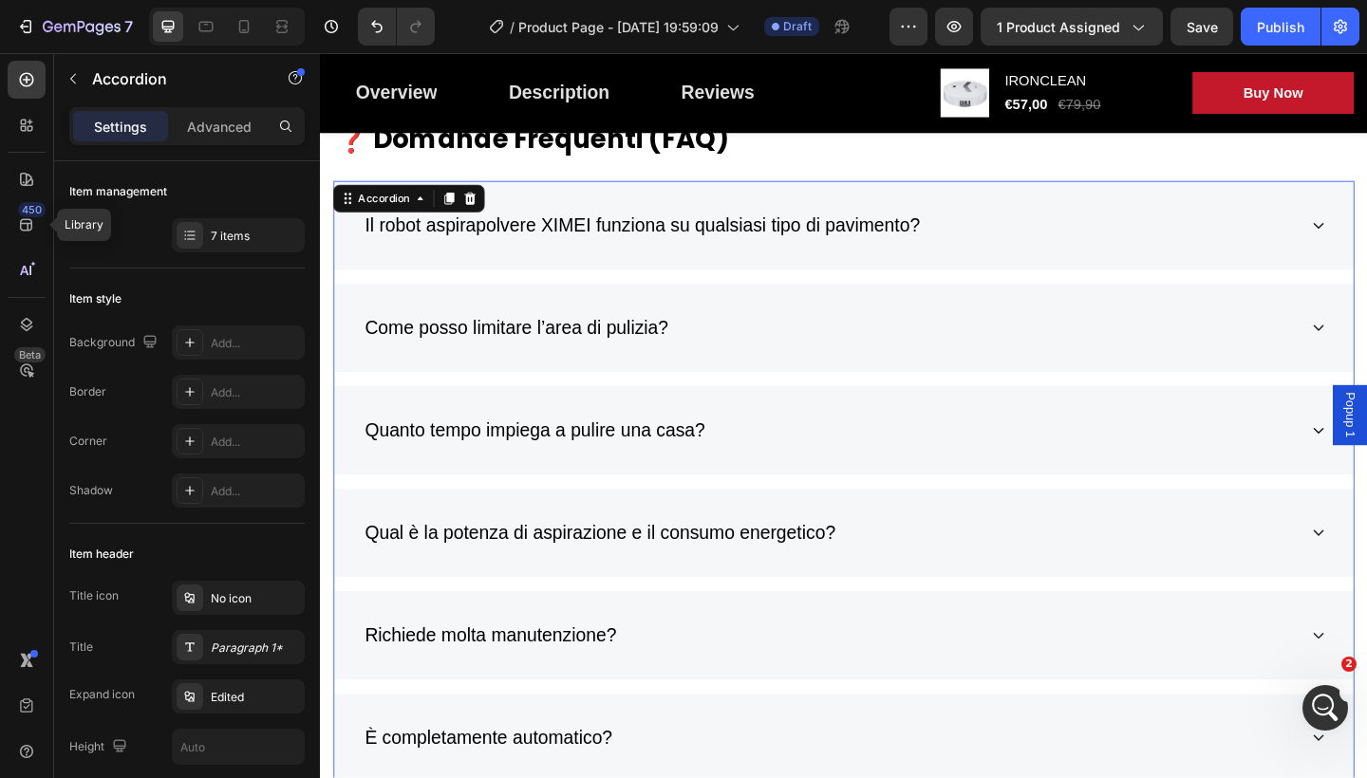
scroll to position [6149, 0]
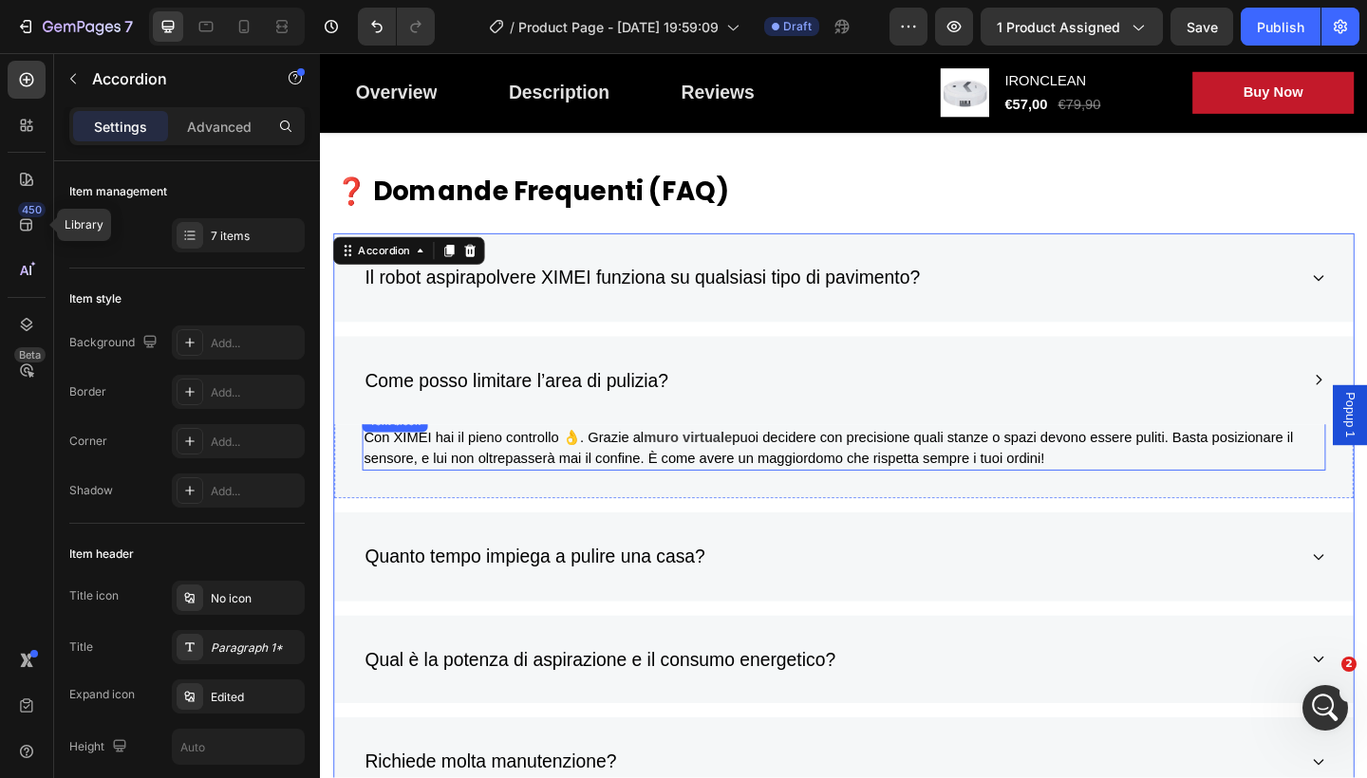
scroll to position [6278, 0]
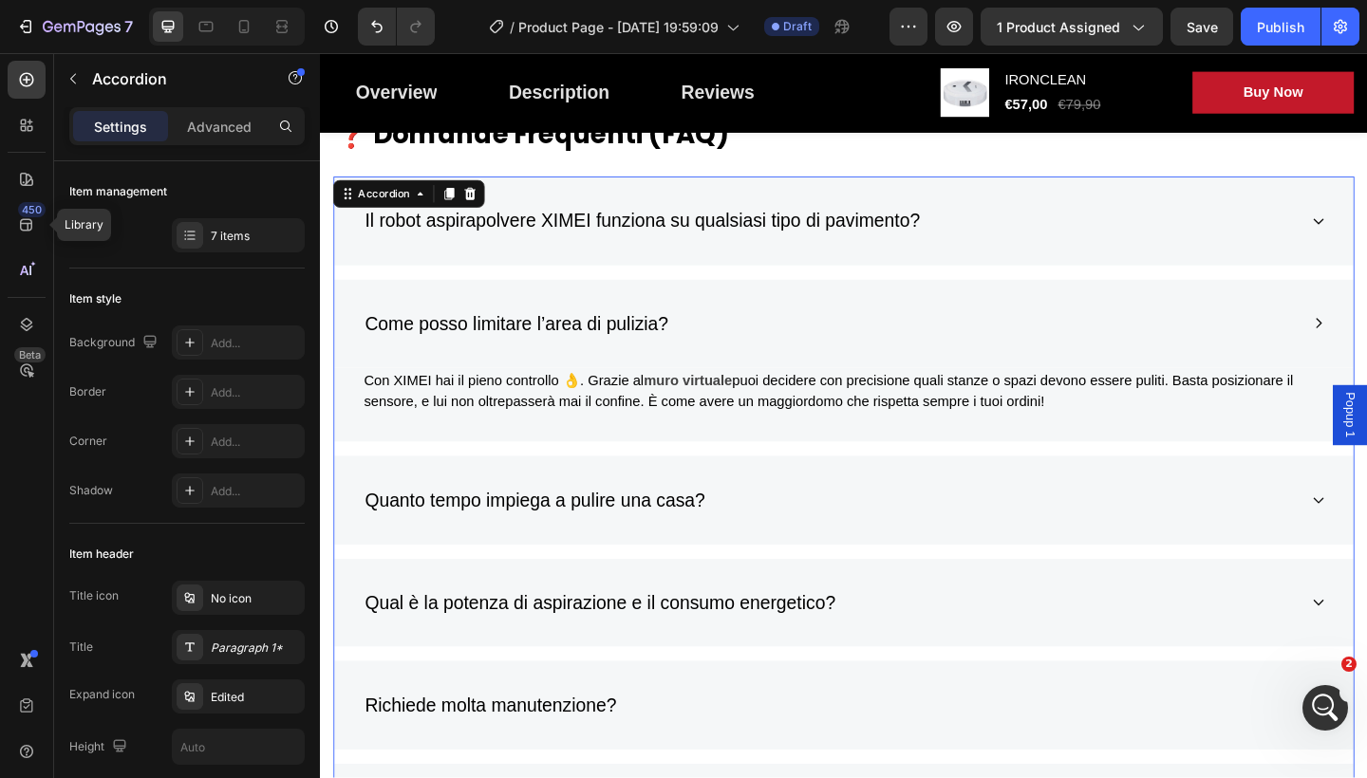
click at [1366, 531] on div "Quanto tempo impiega a pulire una casa?" at bounding box center [889, 540] width 1109 height 97
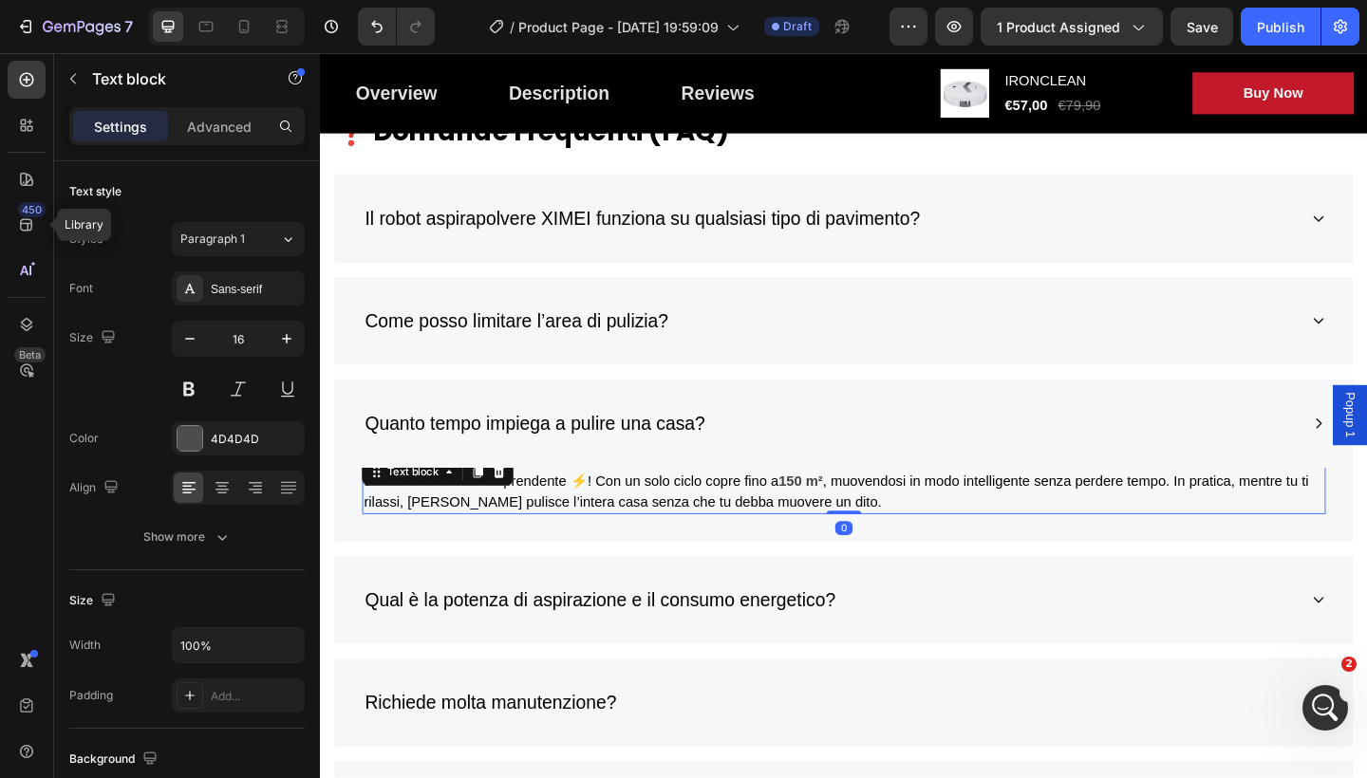
click at [874, 514] on span ", muovendosi in modo intelligente senza perdere tempo. In pratica, mentre tu ti…" at bounding box center [881, 530] width 1028 height 39
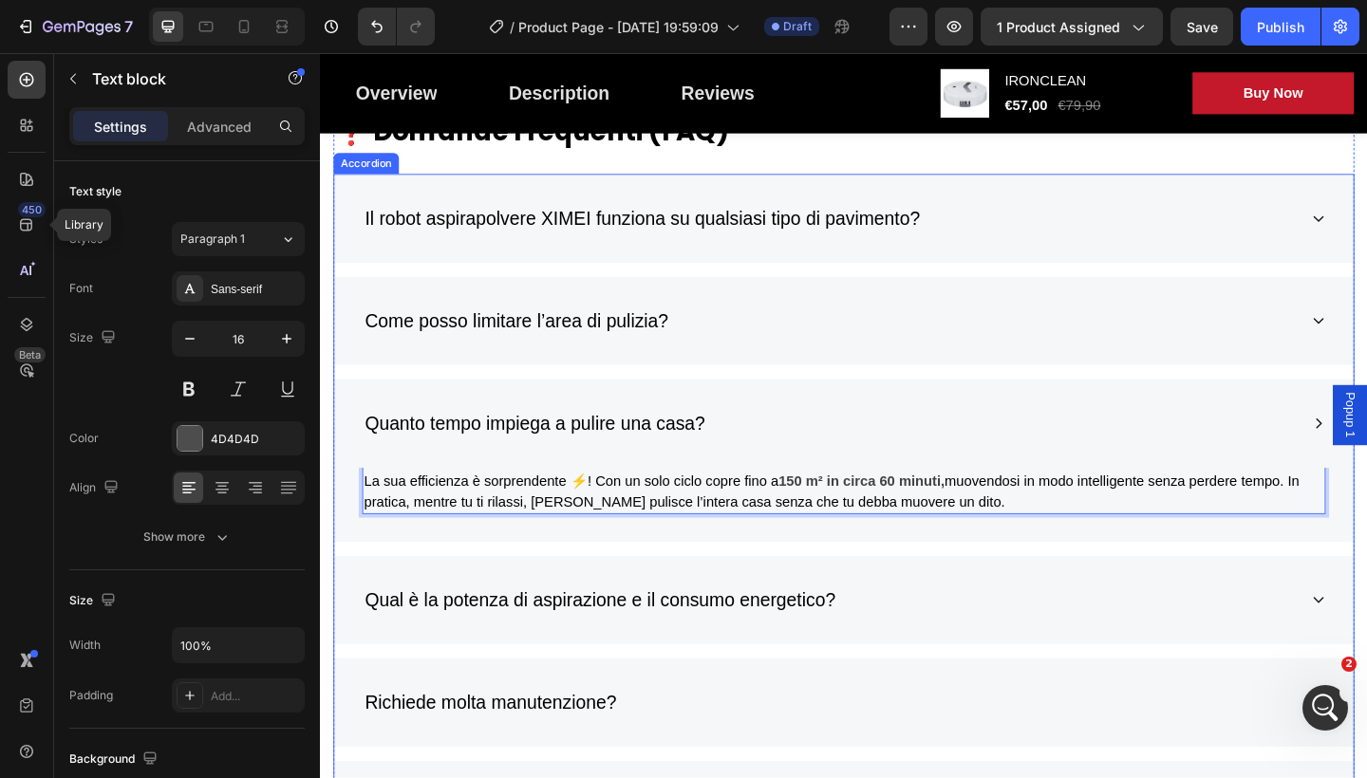
click at [1283, 440] on div "Quanto tempo impiega a pulire una casa?" at bounding box center [875, 457] width 1018 height 36
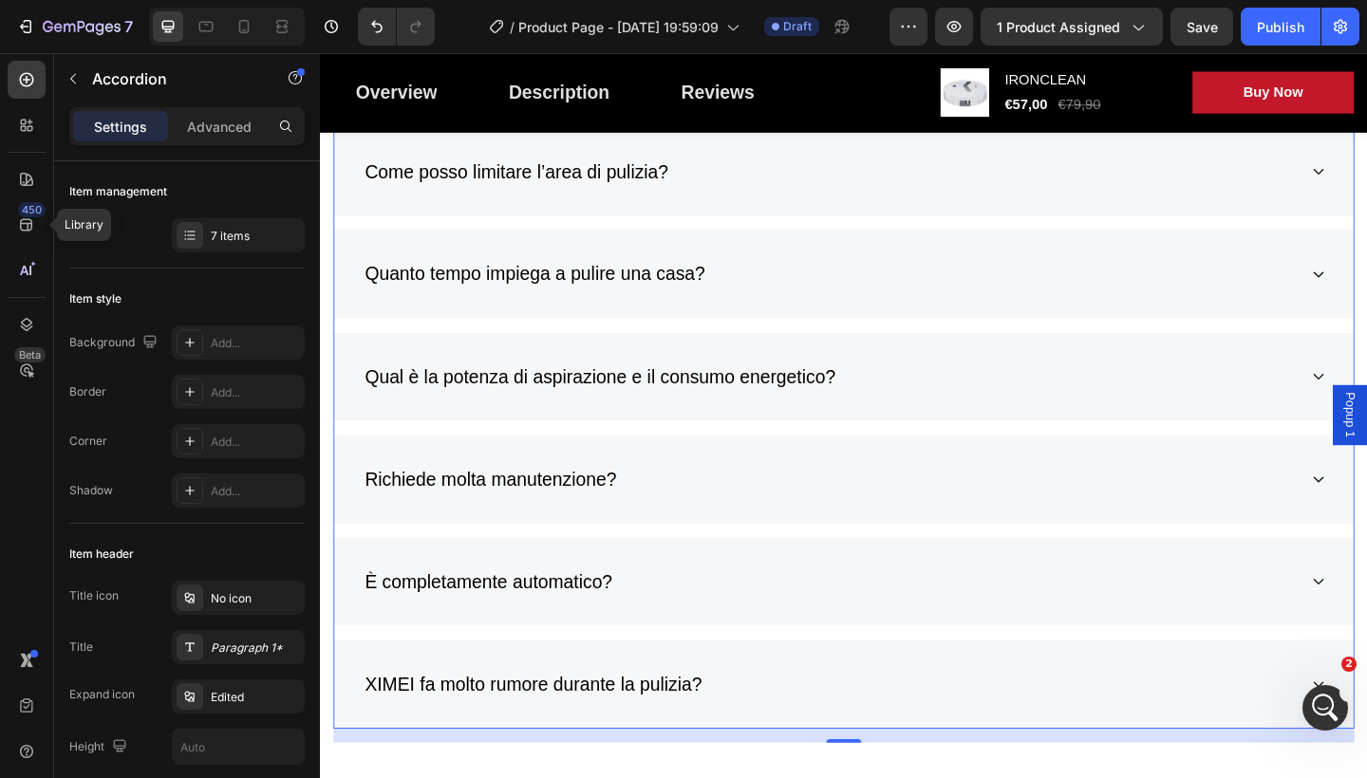
scroll to position [6573, 0]
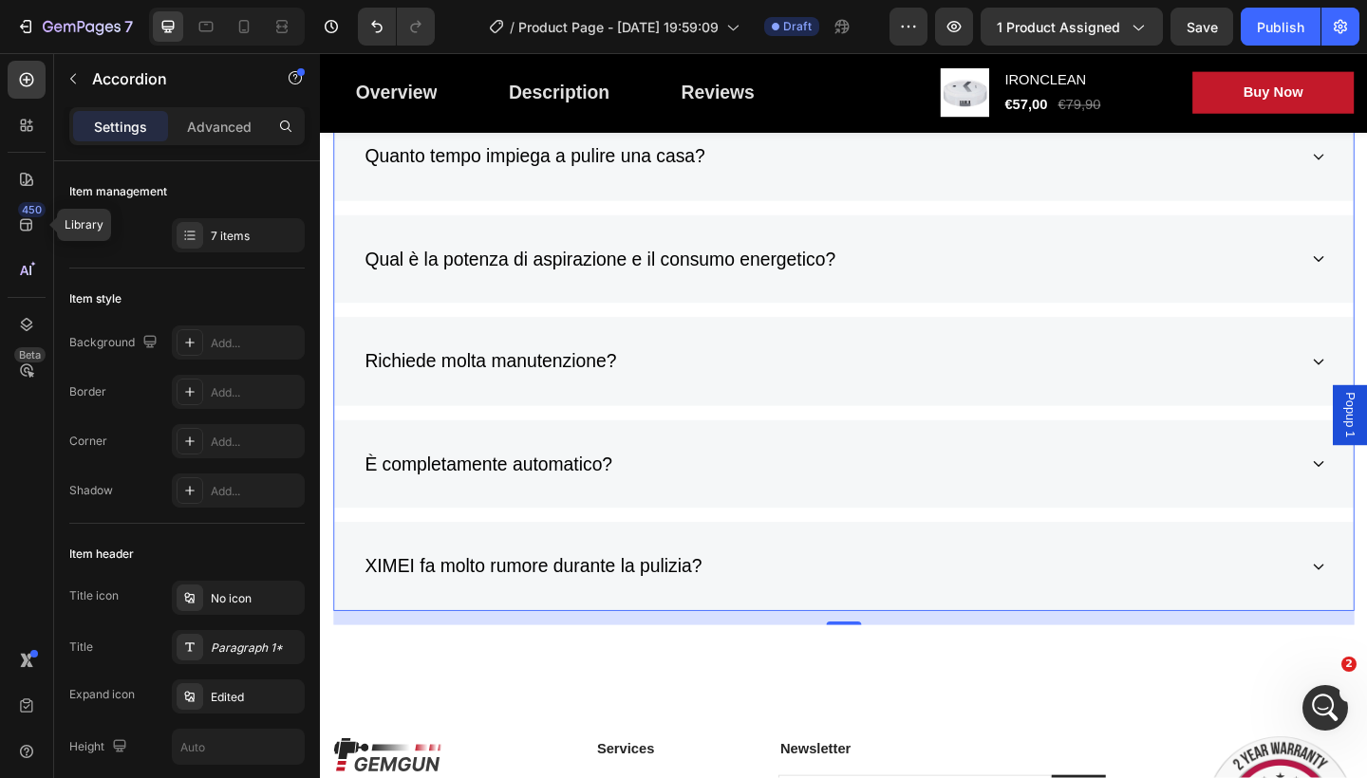
click at [1366, 380] on div "Richiede molta manutenzione?" at bounding box center [889, 389] width 1109 height 97
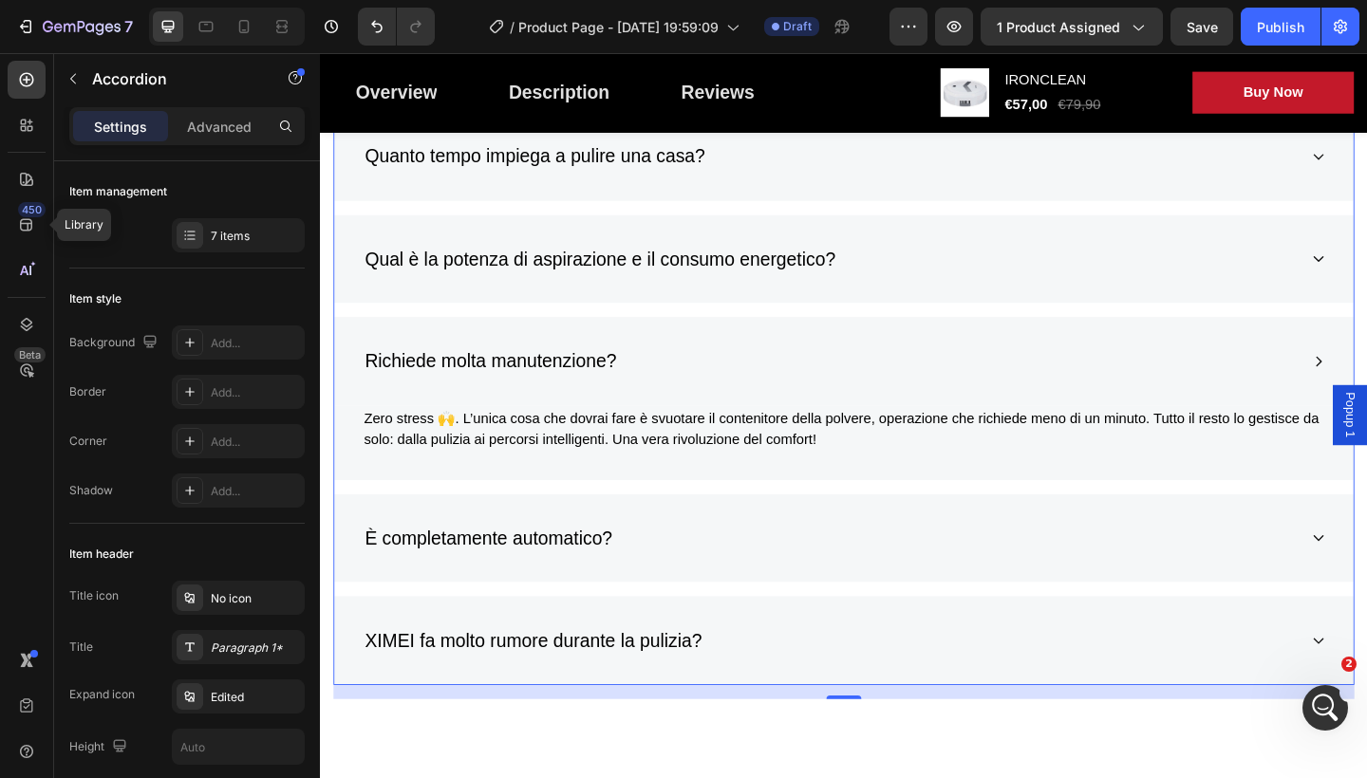
click at [1185, 564] on div "È completamente automatico?" at bounding box center [875, 582] width 1018 height 36
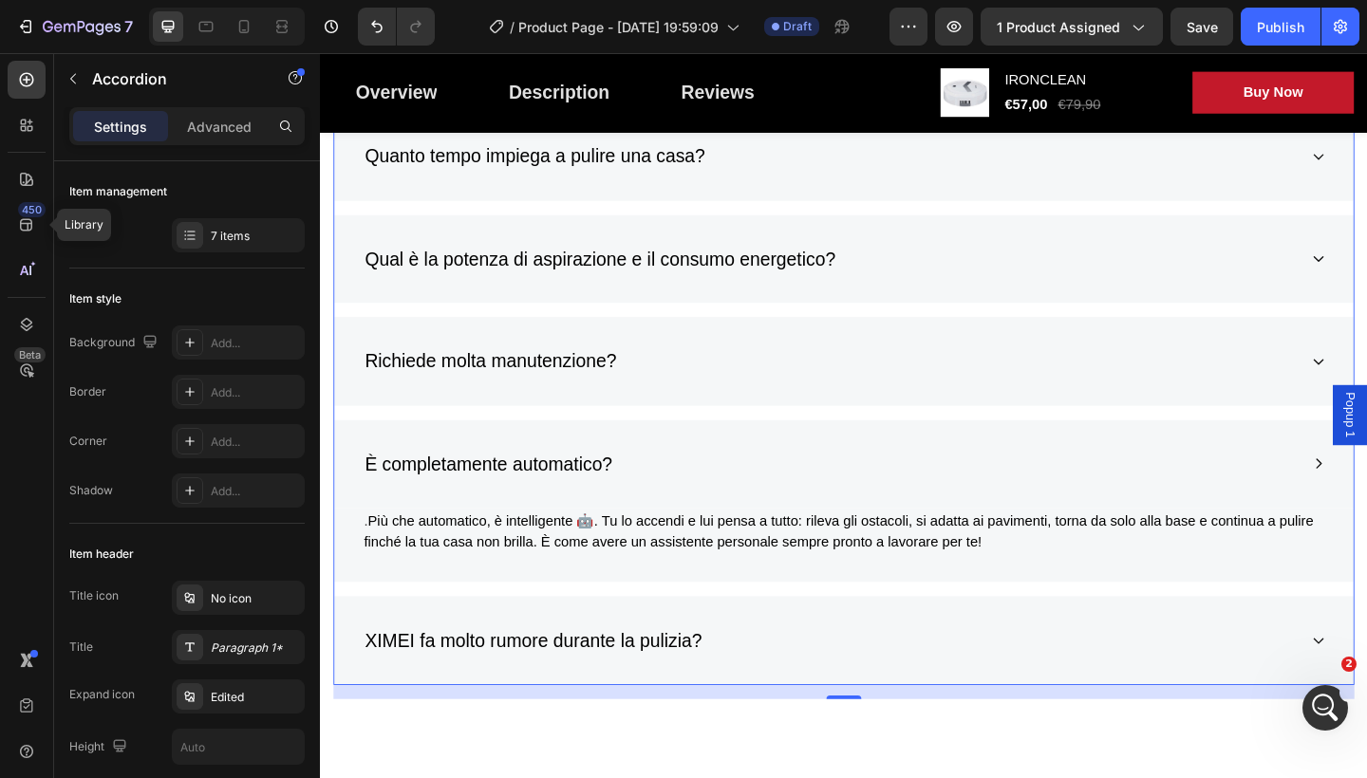
click at [947, 683] on div "XIMEI fa molto rumore durante la pulizia?" at bounding box center [875, 693] width 1018 height 36
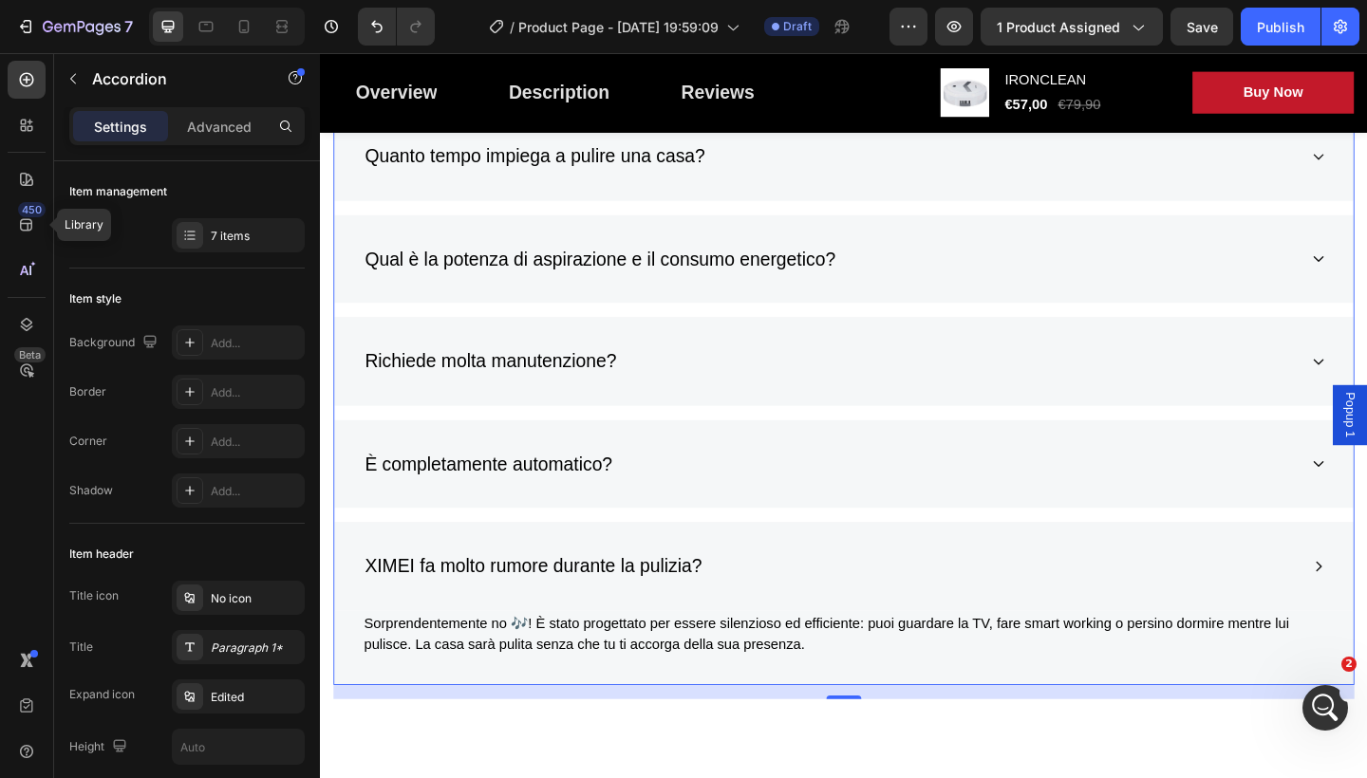
click at [907, 602] on div "XIMEI fa molto rumore durante la pulizia?" at bounding box center [875, 612] width 1018 height 36
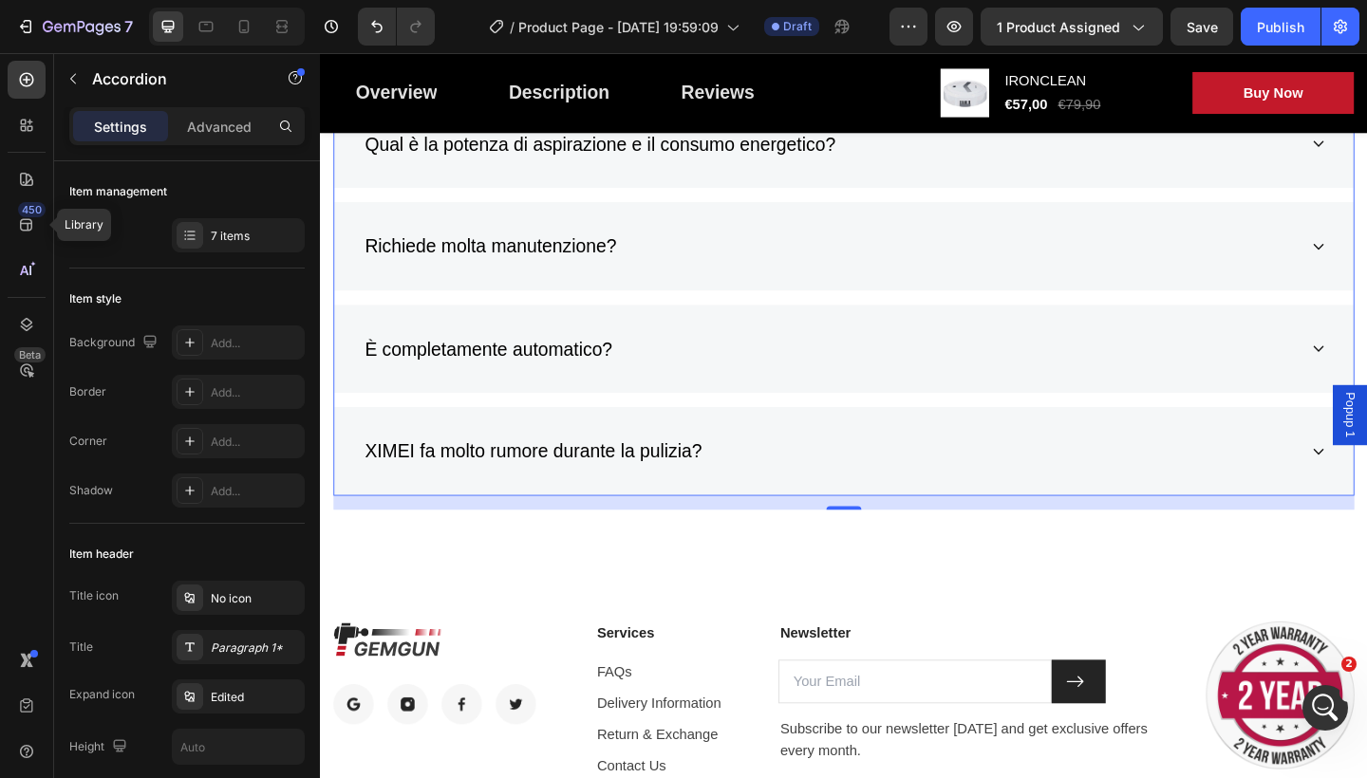
scroll to position [6399, 0]
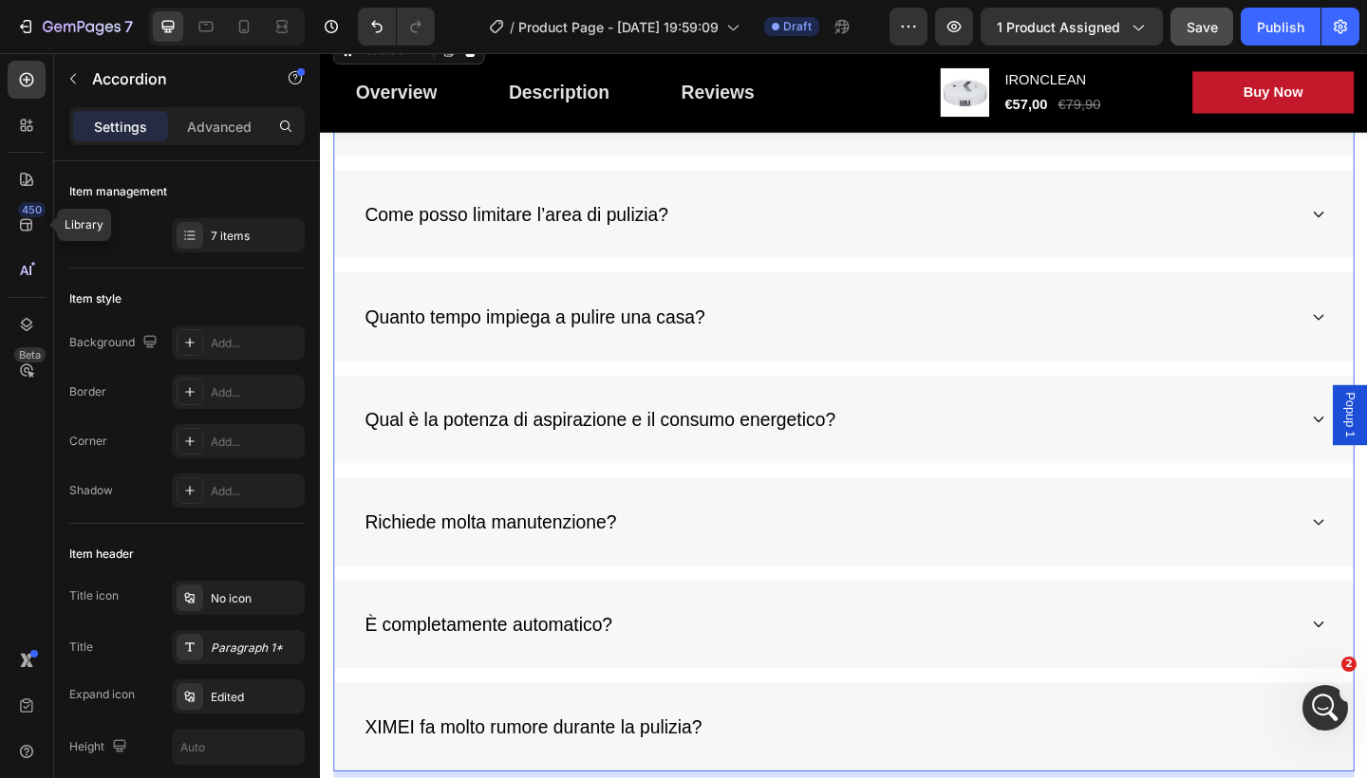
click at [1200, 26] on span "Save" at bounding box center [1202, 27] width 31 height 16
